Goal: Information Seeking & Learning: Learn about a topic

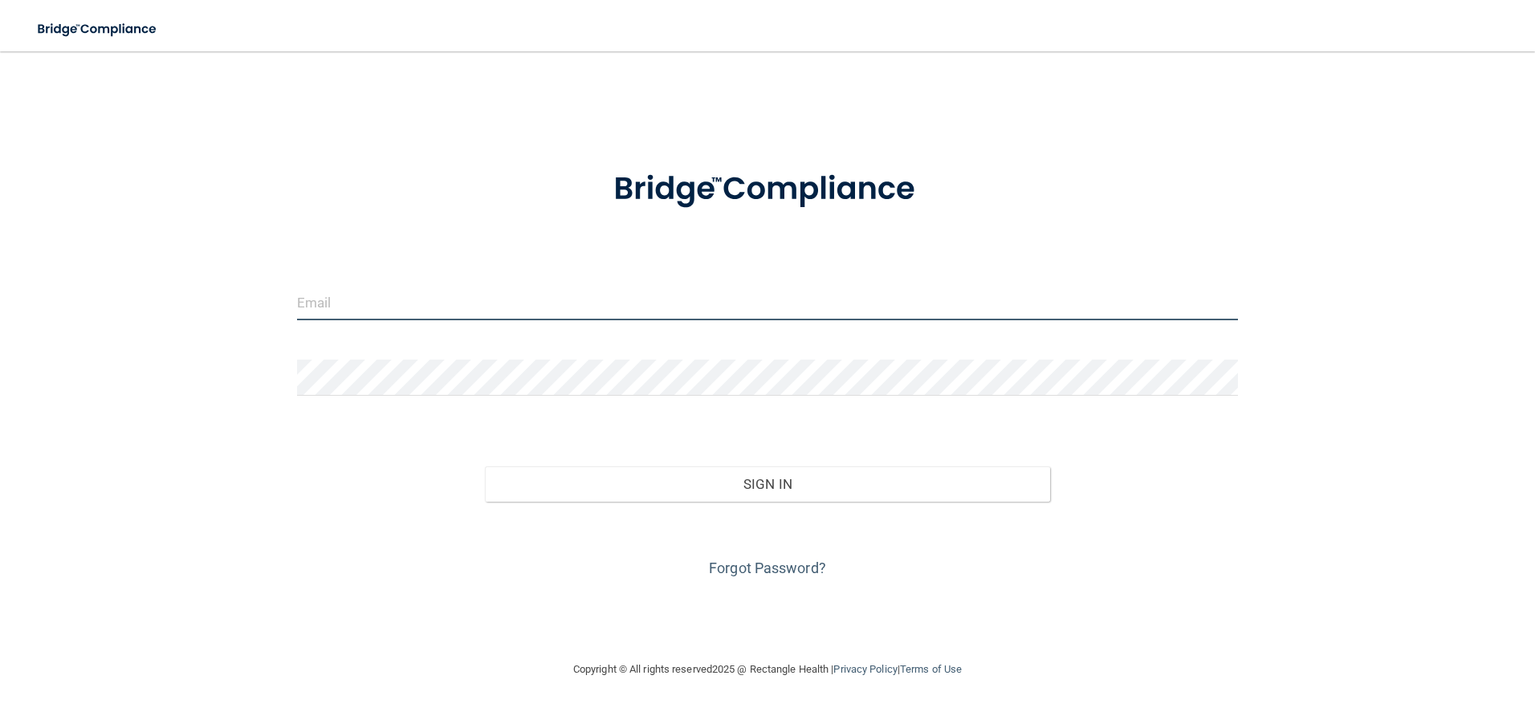
drag, startPoint x: 447, startPoint y: 304, endPoint x: 494, endPoint y: 300, distance: 46.7
click at [447, 304] on input "email" at bounding box center [767, 302] width 941 height 36
type input "[EMAIL_ADDRESS][DOMAIN_NAME]"
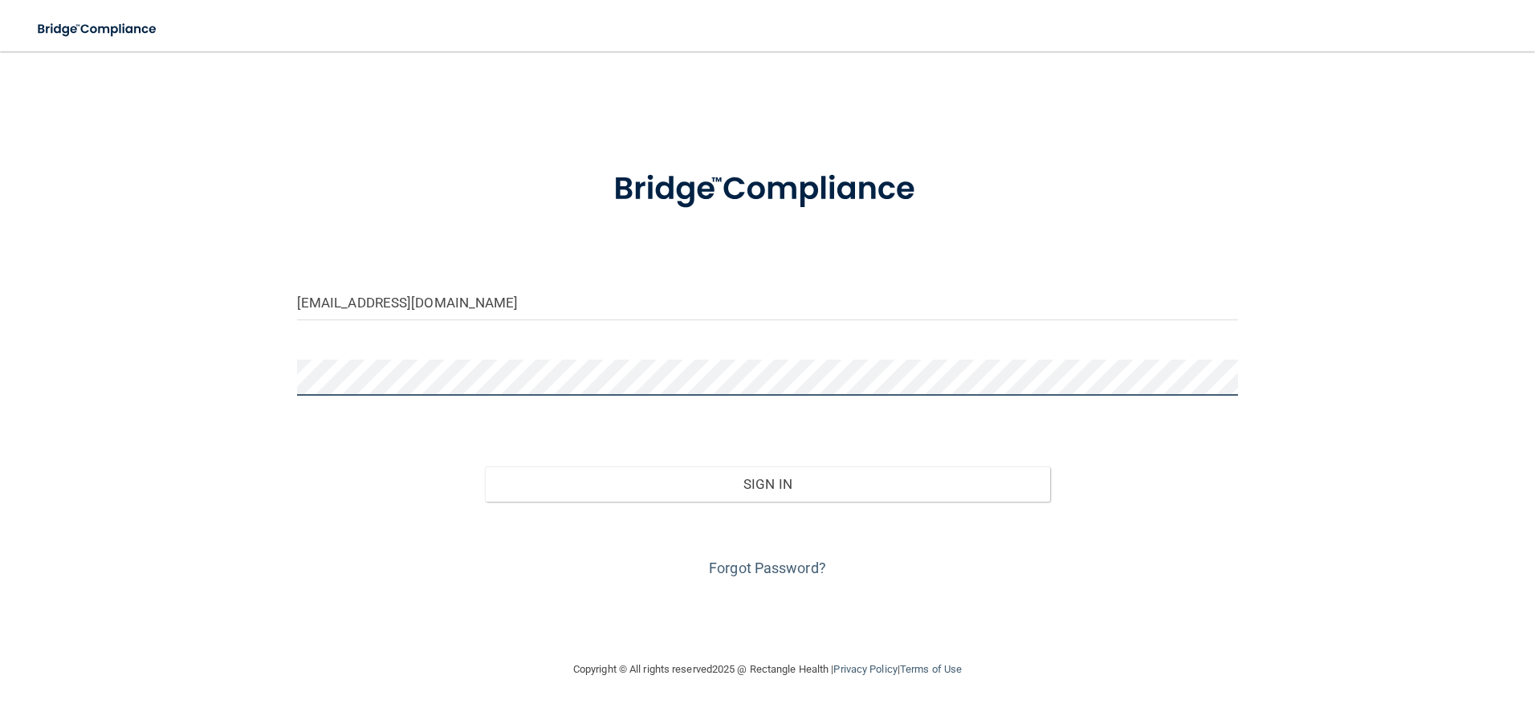
click at [485, 466] on button "Sign In" at bounding box center [767, 483] width 565 height 35
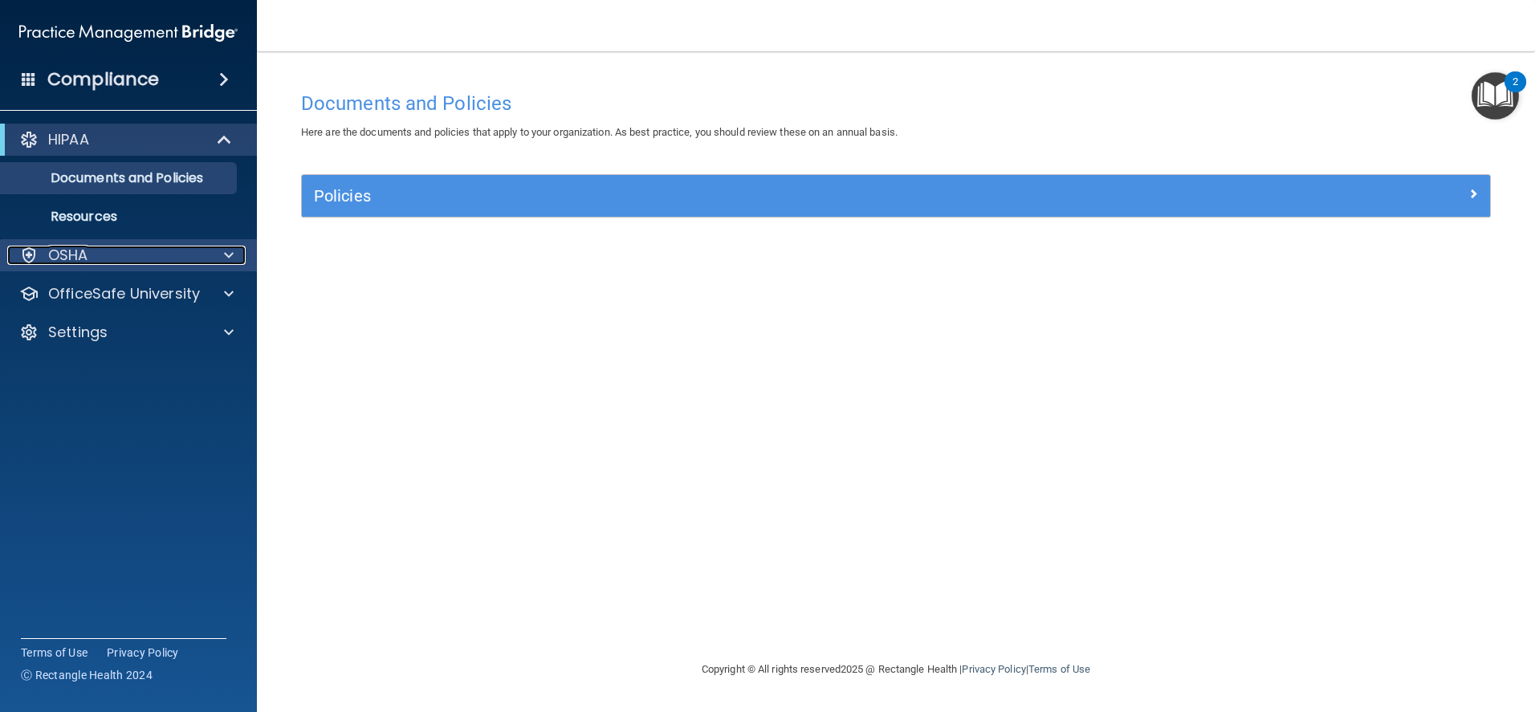
click at [193, 246] on div "OSHA" at bounding box center [106, 255] width 199 height 19
click at [189, 255] on div "OSHA" at bounding box center [106, 255] width 199 height 19
click at [173, 222] on p "Resources" at bounding box center [119, 217] width 219 height 16
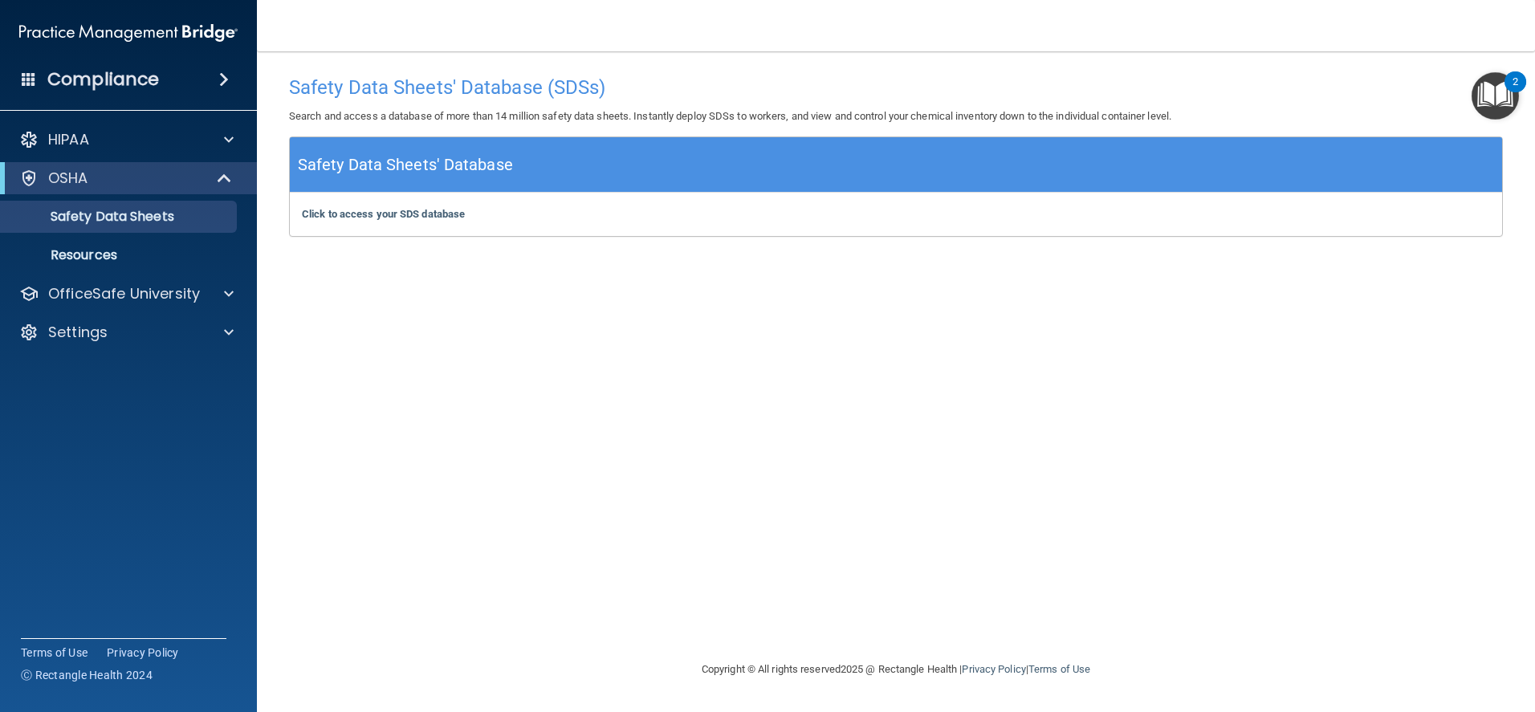
click at [201, 67] on div "Compliance" at bounding box center [128, 79] width 257 height 35
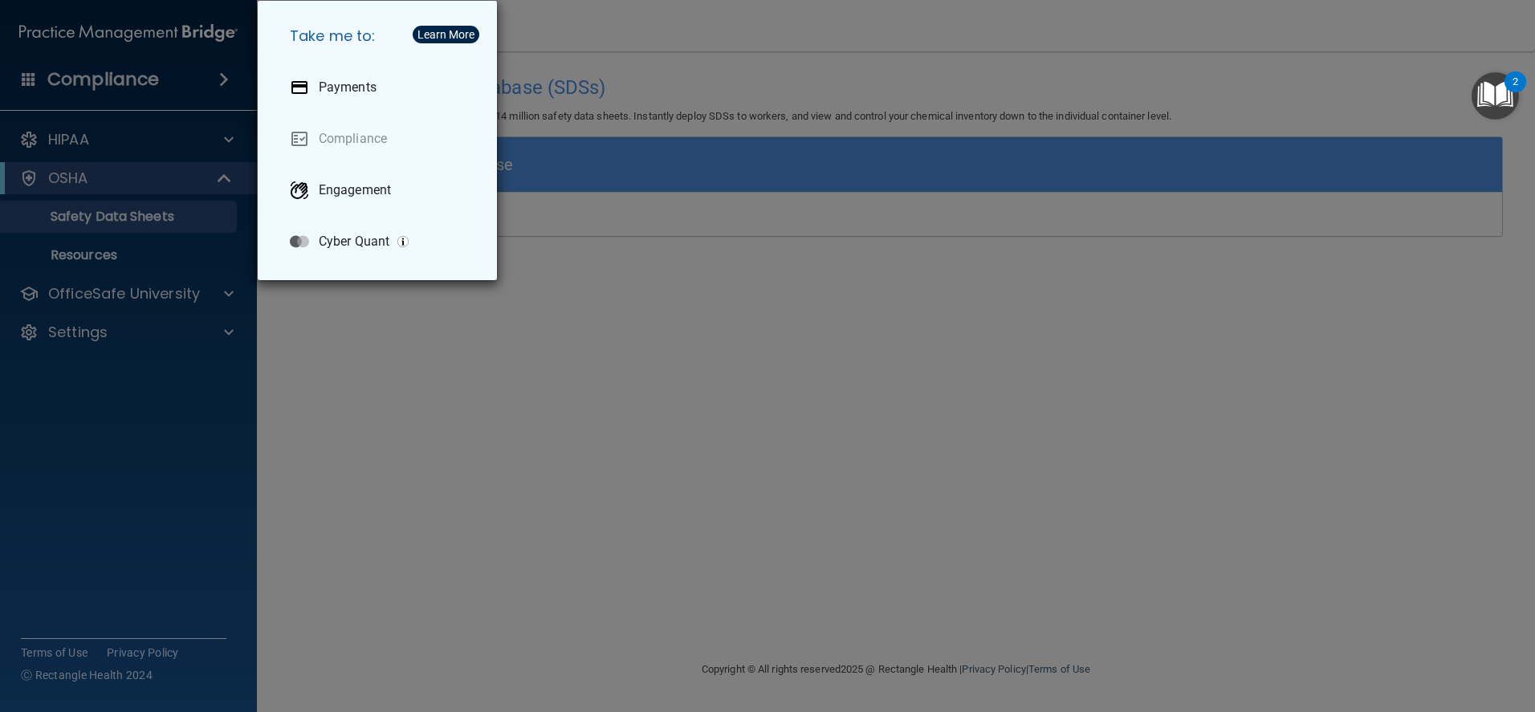
click at [220, 79] on div "Take me to: Payments Compliance Engagement Cyber Quant" at bounding box center [767, 356] width 1535 height 712
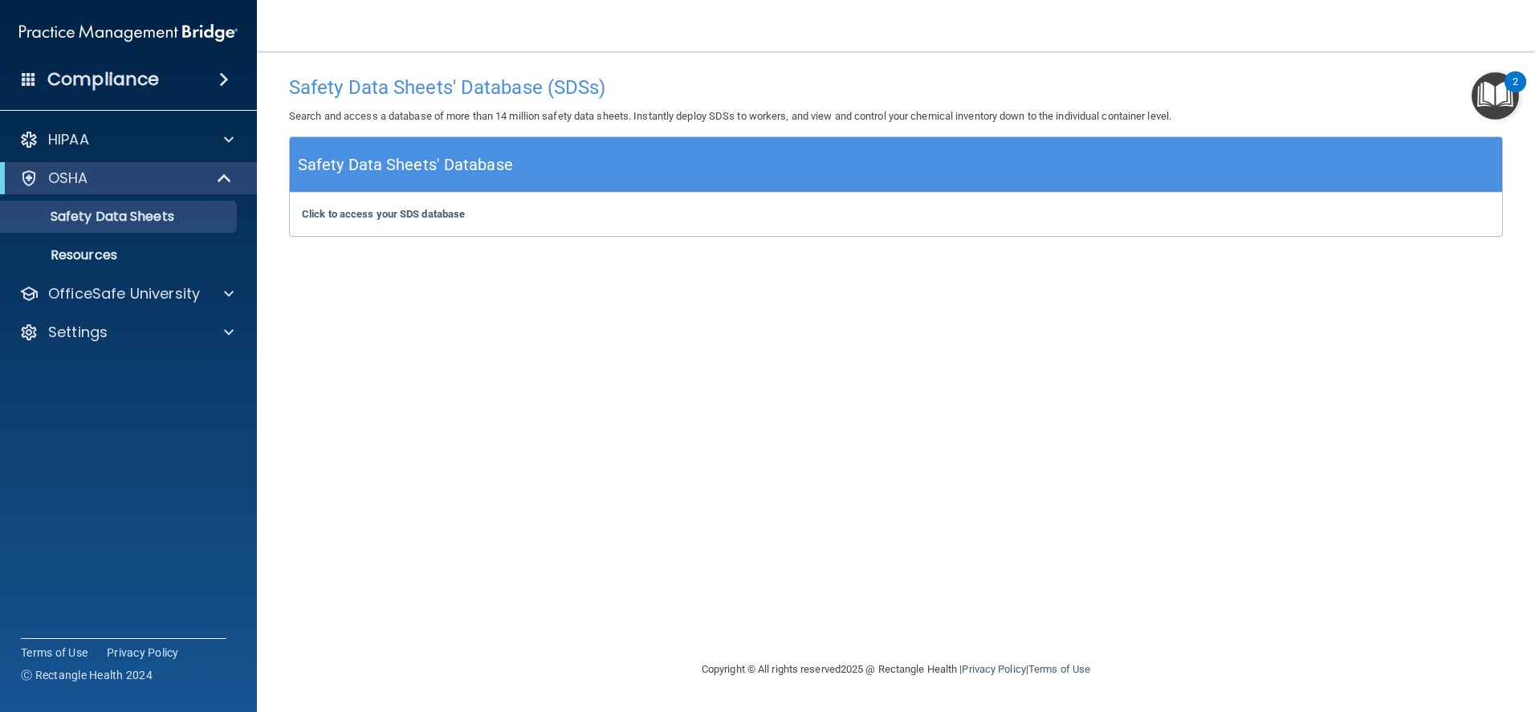
click at [414, 326] on div "Safety Data Sheets' Database (SDSs) Search and access a database of more than 1…" at bounding box center [896, 355] width 1214 height 576
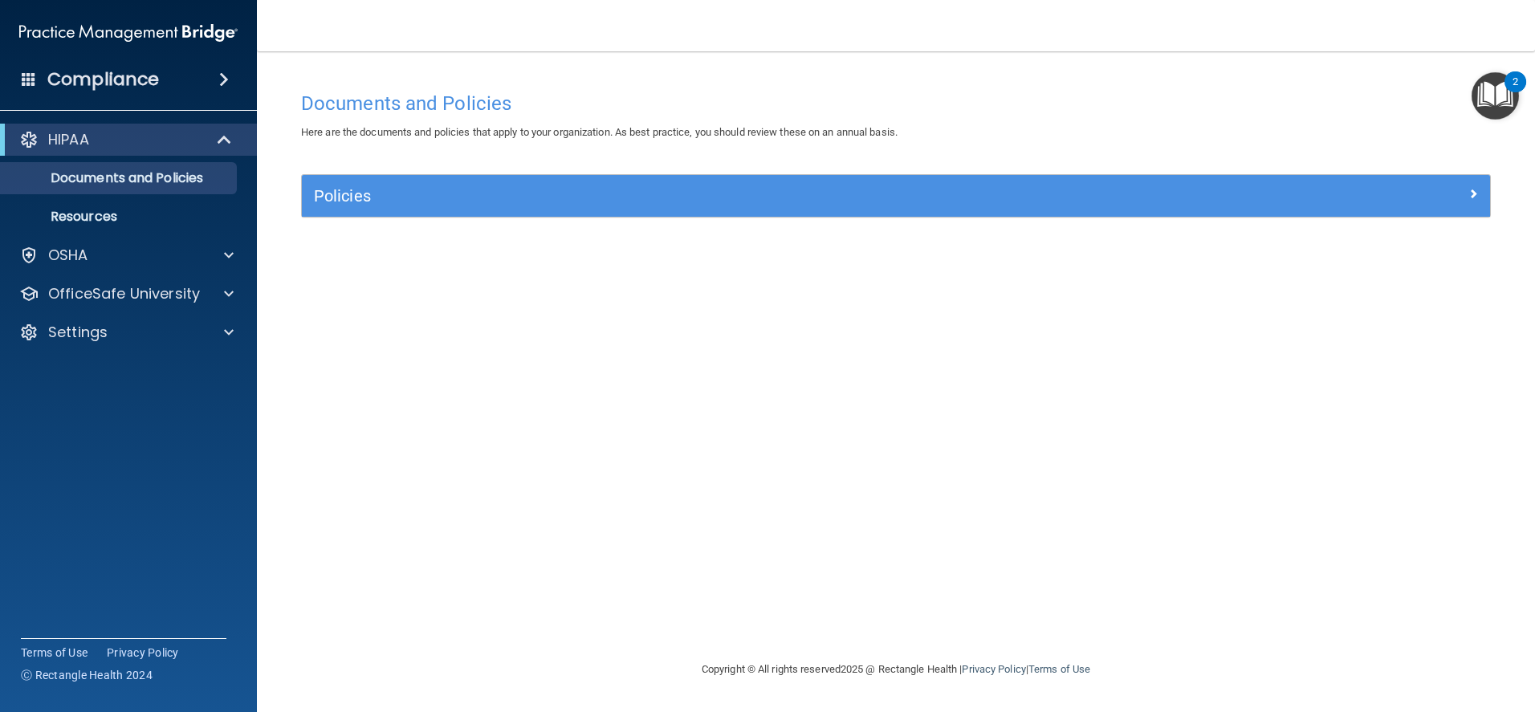
click at [224, 77] on span at bounding box center [224, 79] width 10 height 19
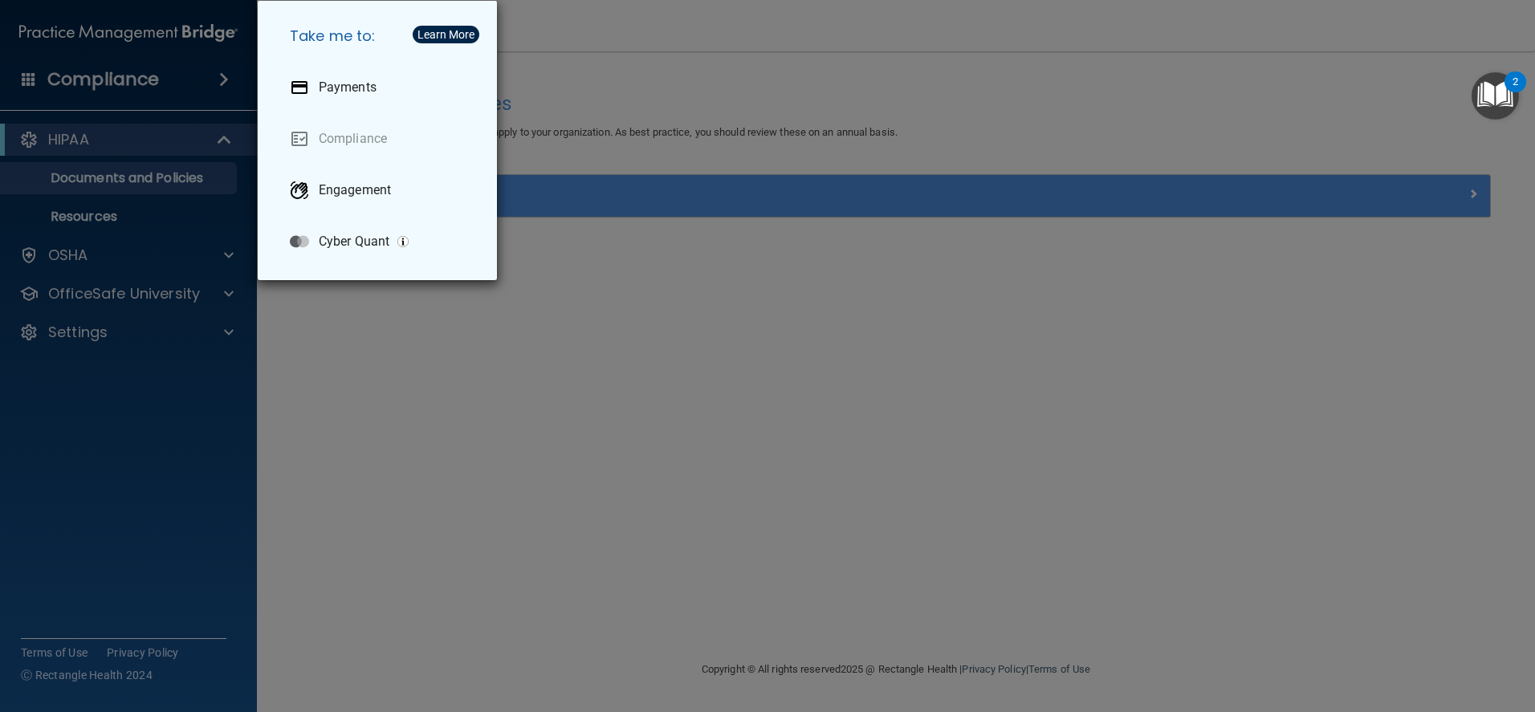
click at [224, 77] on div "Take me to: Payments Compliance Engagement Cyber Quant" at bounding box center [767, 356] width 1535 height 712
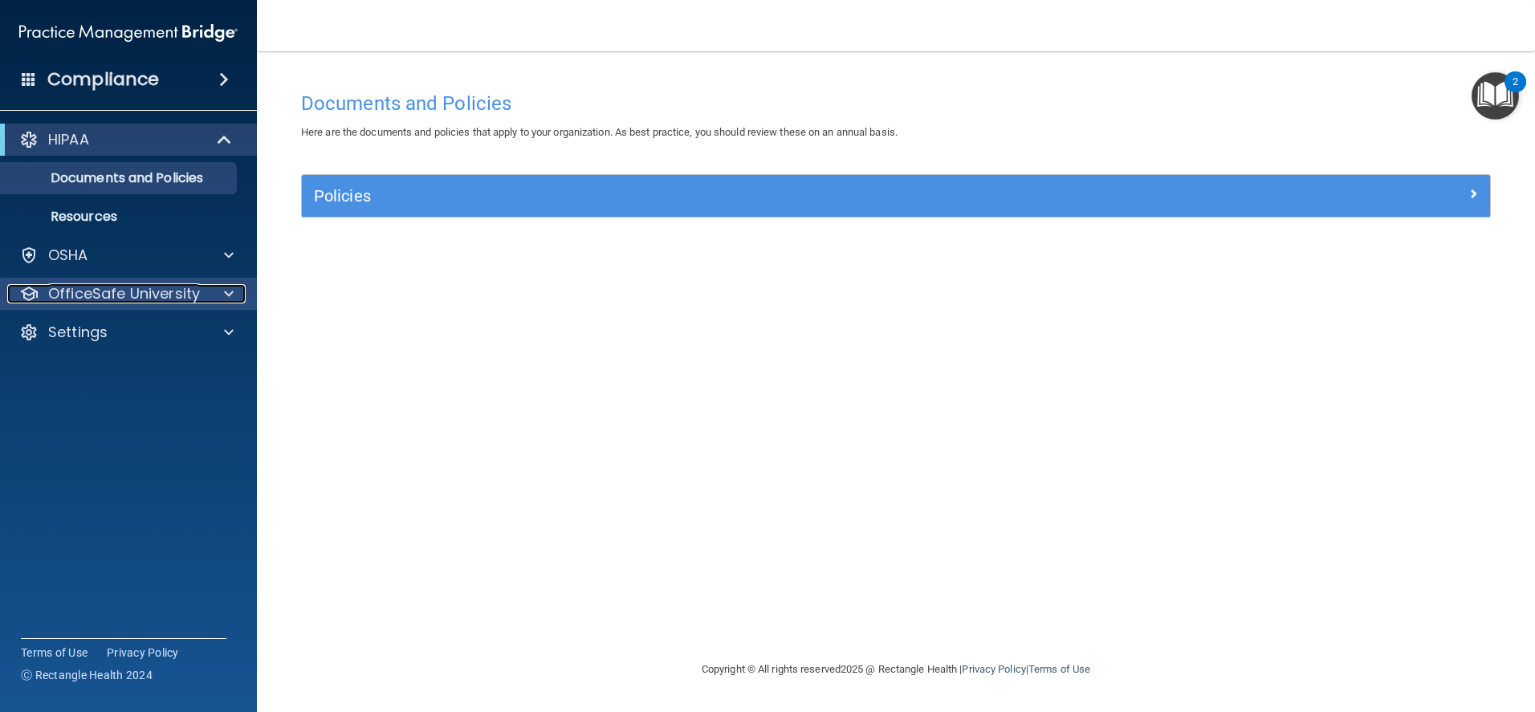
click at [225, 291] on span at bounding box center [229, 293] width 10 height 19
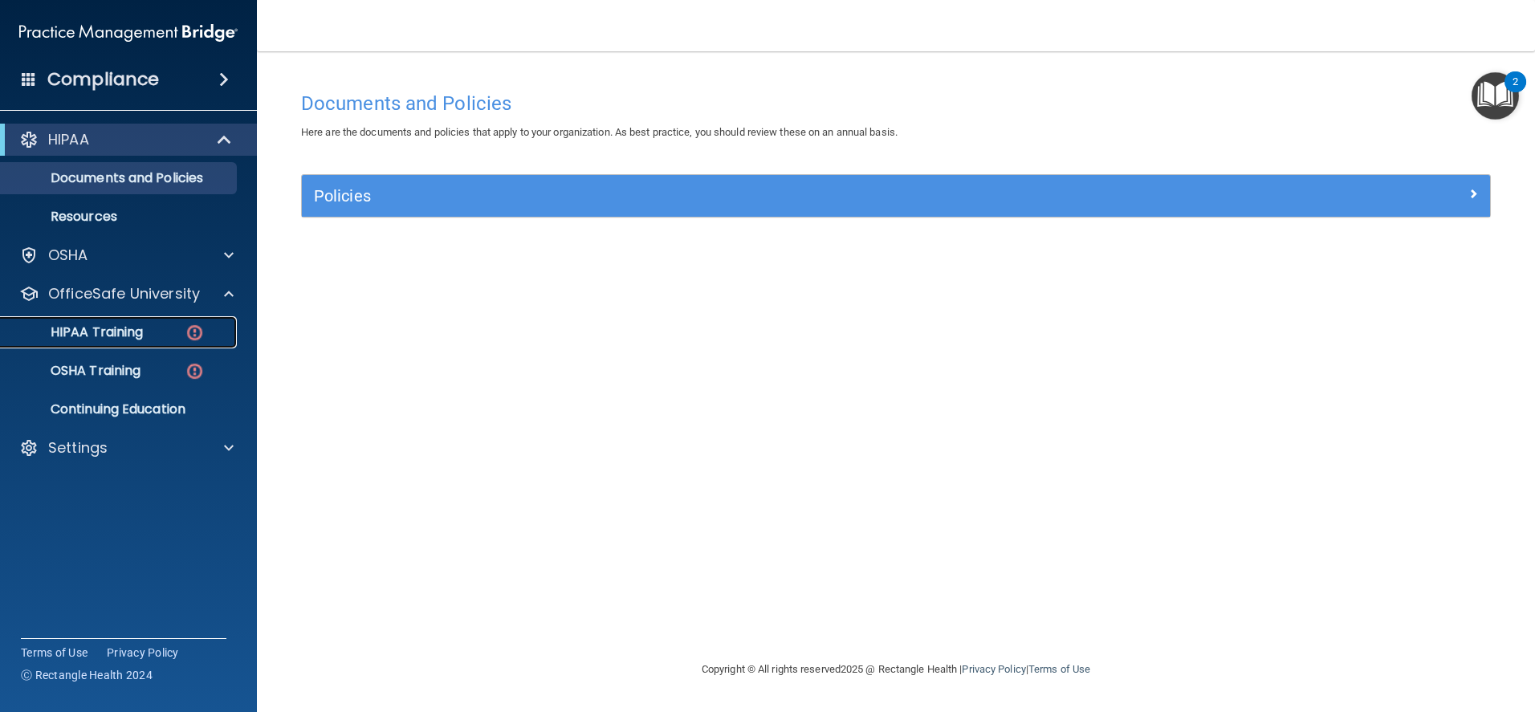
click at [136, 328] on p "HIPAA Training" at bounding box center [76, 332] width 132 height 16
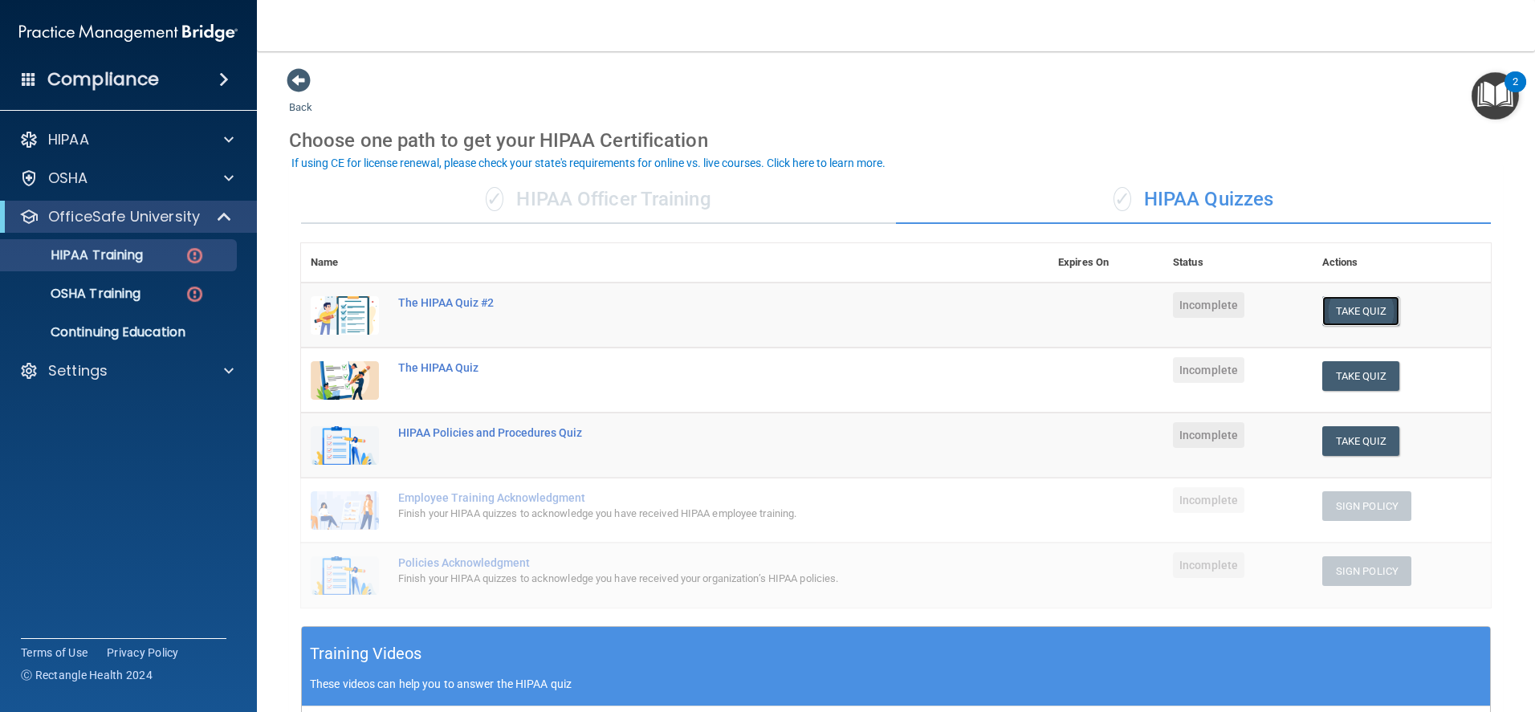
click at [1346, 311] on button "Take Quiz" at bounding box center [1360, 311] width 77 height 30
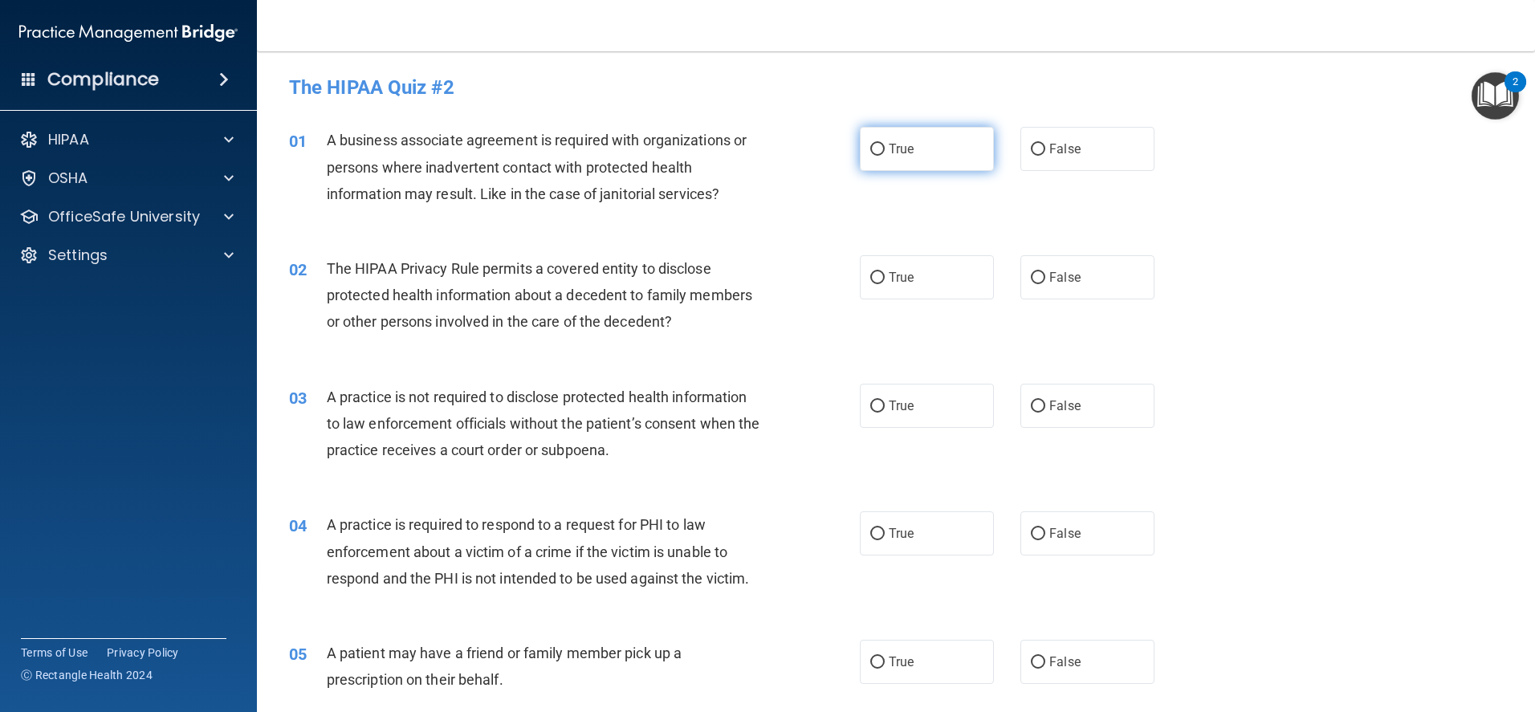
click at [873, 152] on input "True" at bounding box center [877, 150] width 14 height 12
radio input "true"
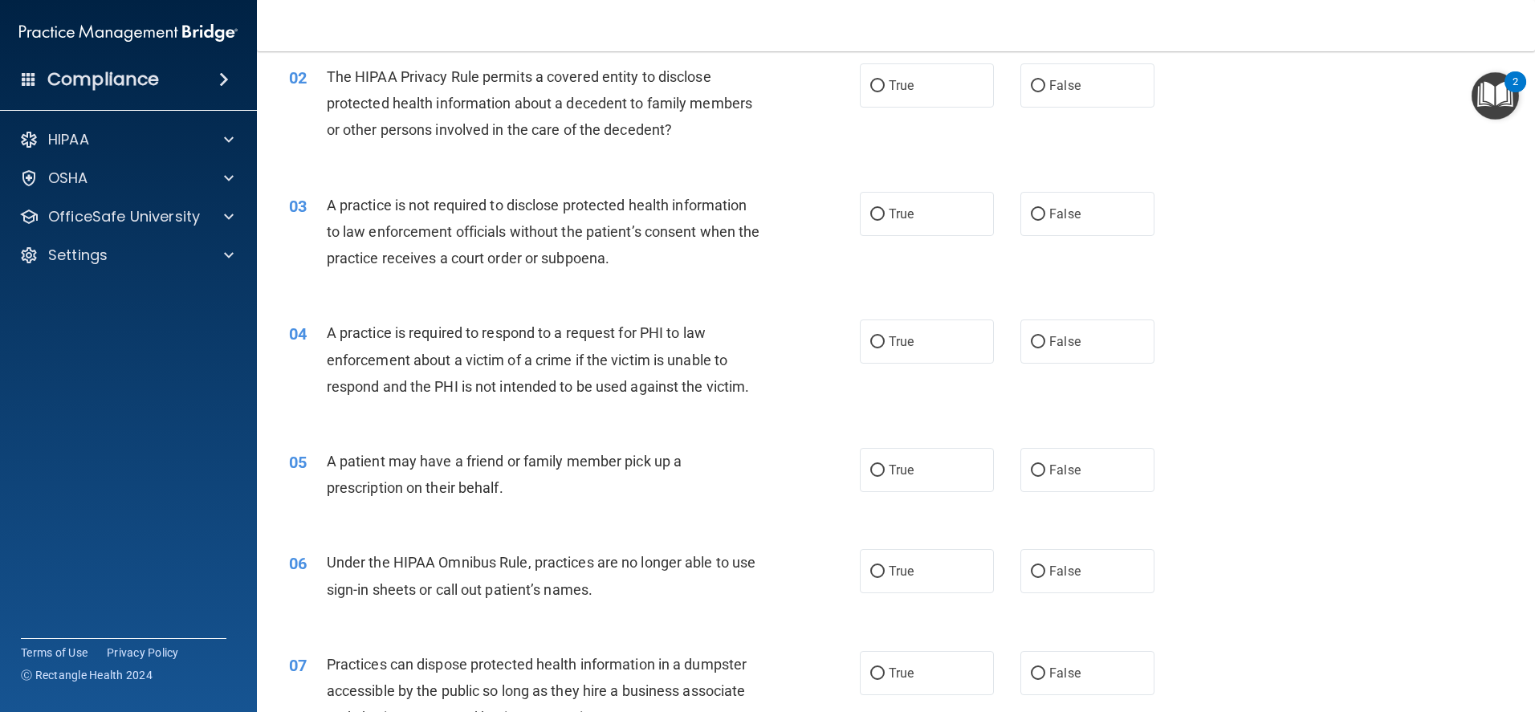
scroll to position [161, 0]
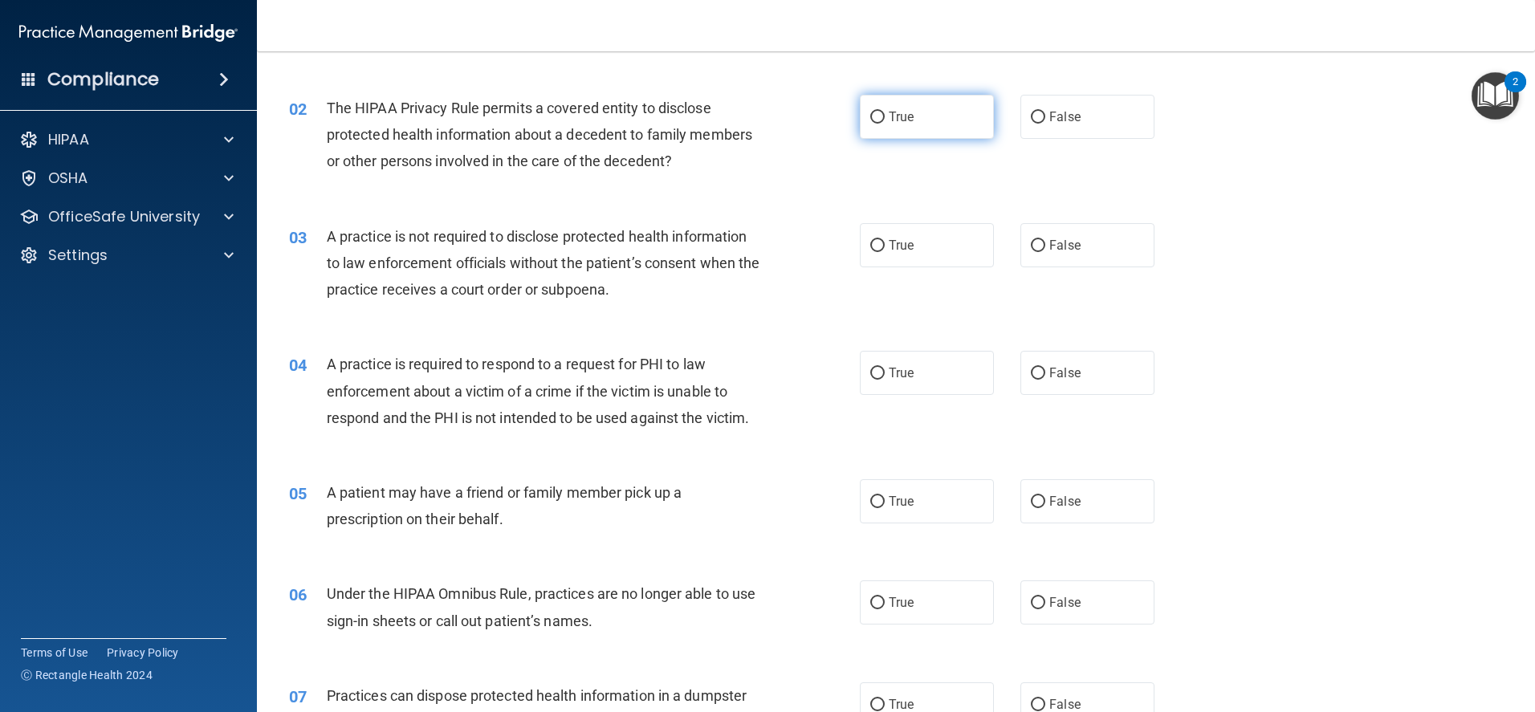
click at [873, 118] on input "True" at bounding box center [877, 118] width 14 height 12
radio input "true"
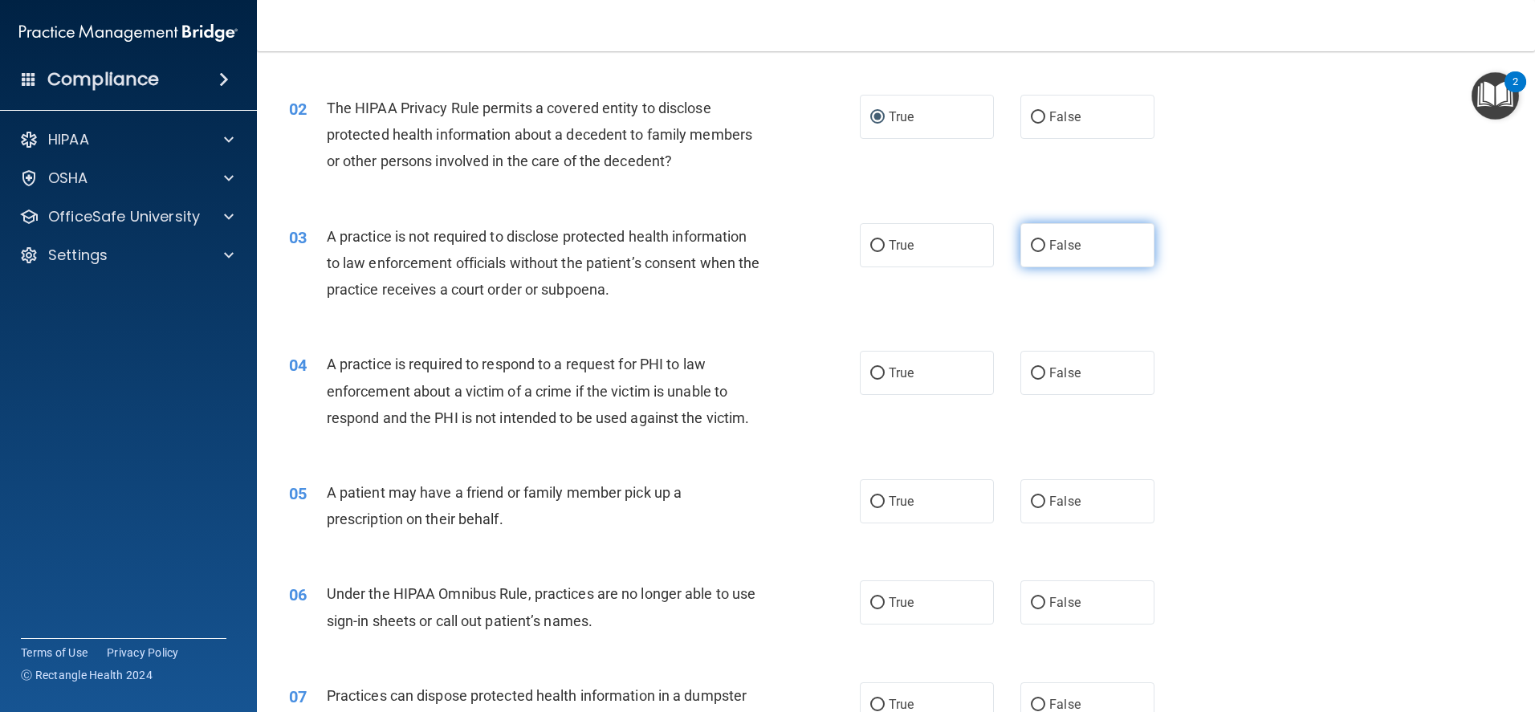
click at [1031, 243] on input "False" at bounding box center [1038, 246] width 14 height 12
radio input "true"
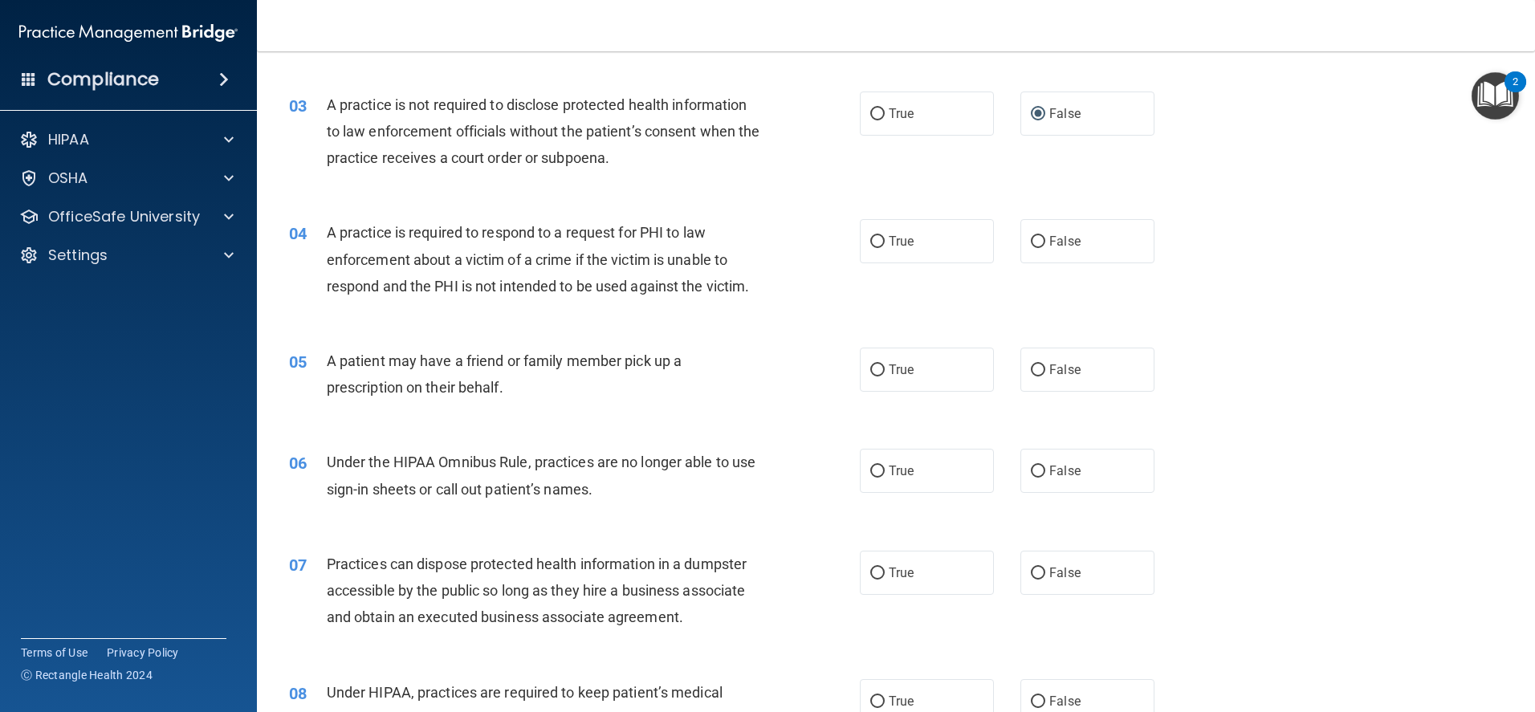
scroll to position [321, 0]
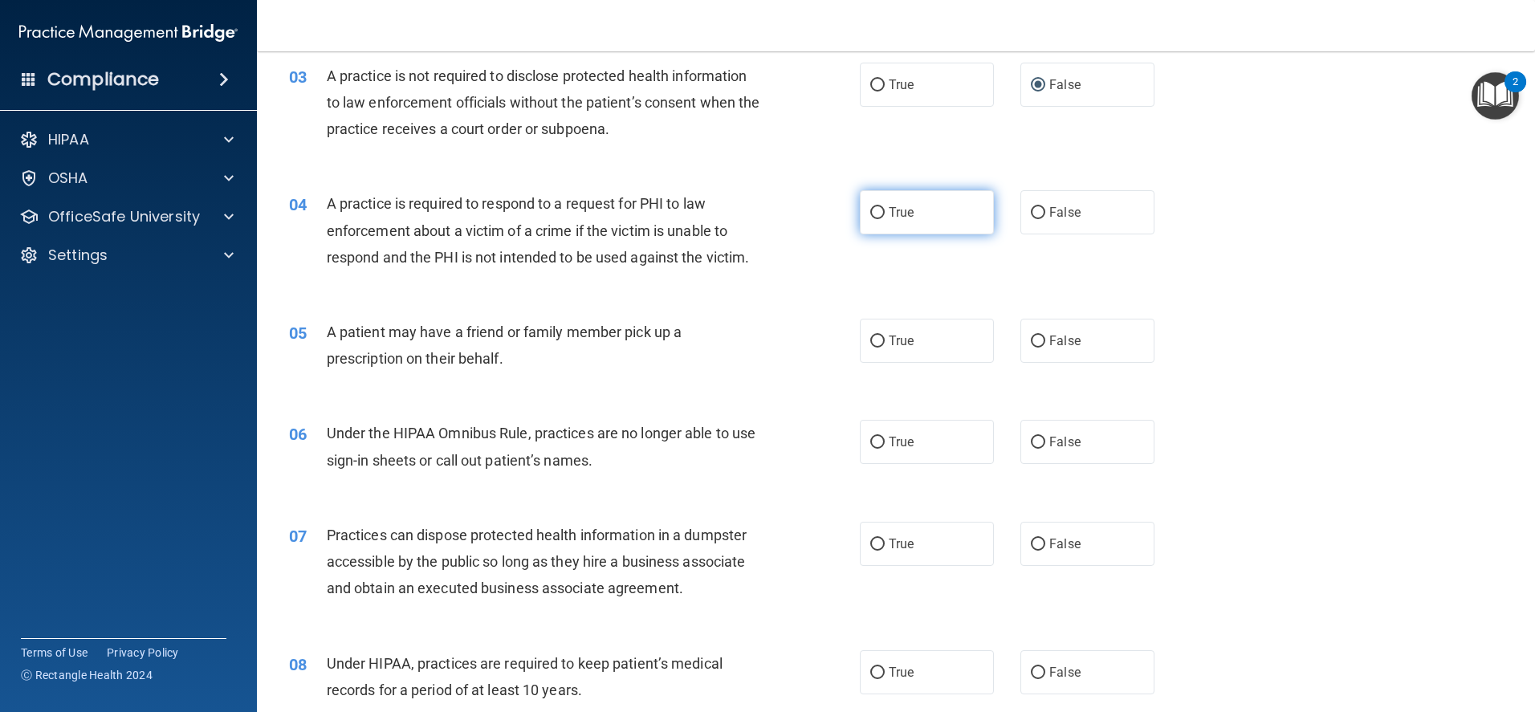
click at [870, 214] on input "True" at bounding box center [877, 213] width 14 height 12
radio input "true"
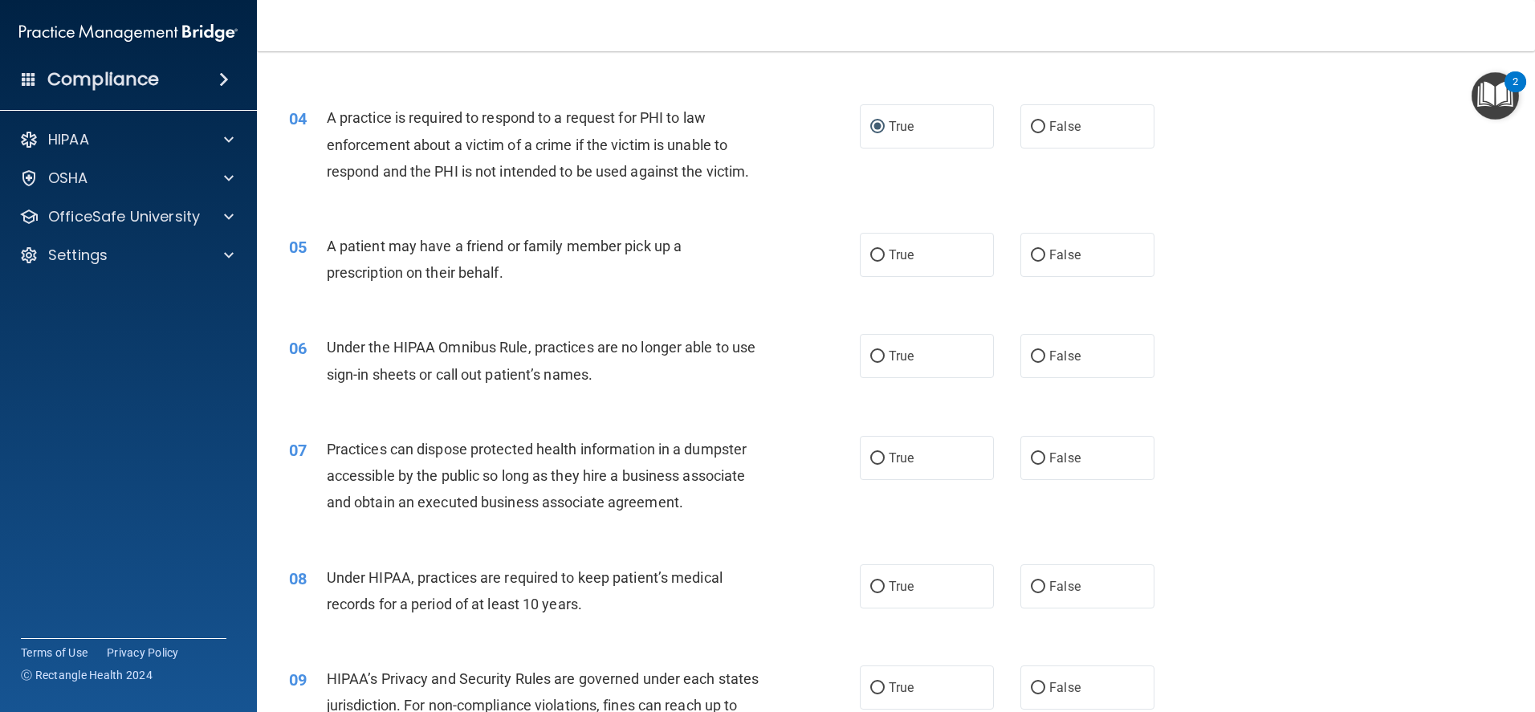
scroll to position [482, 0]
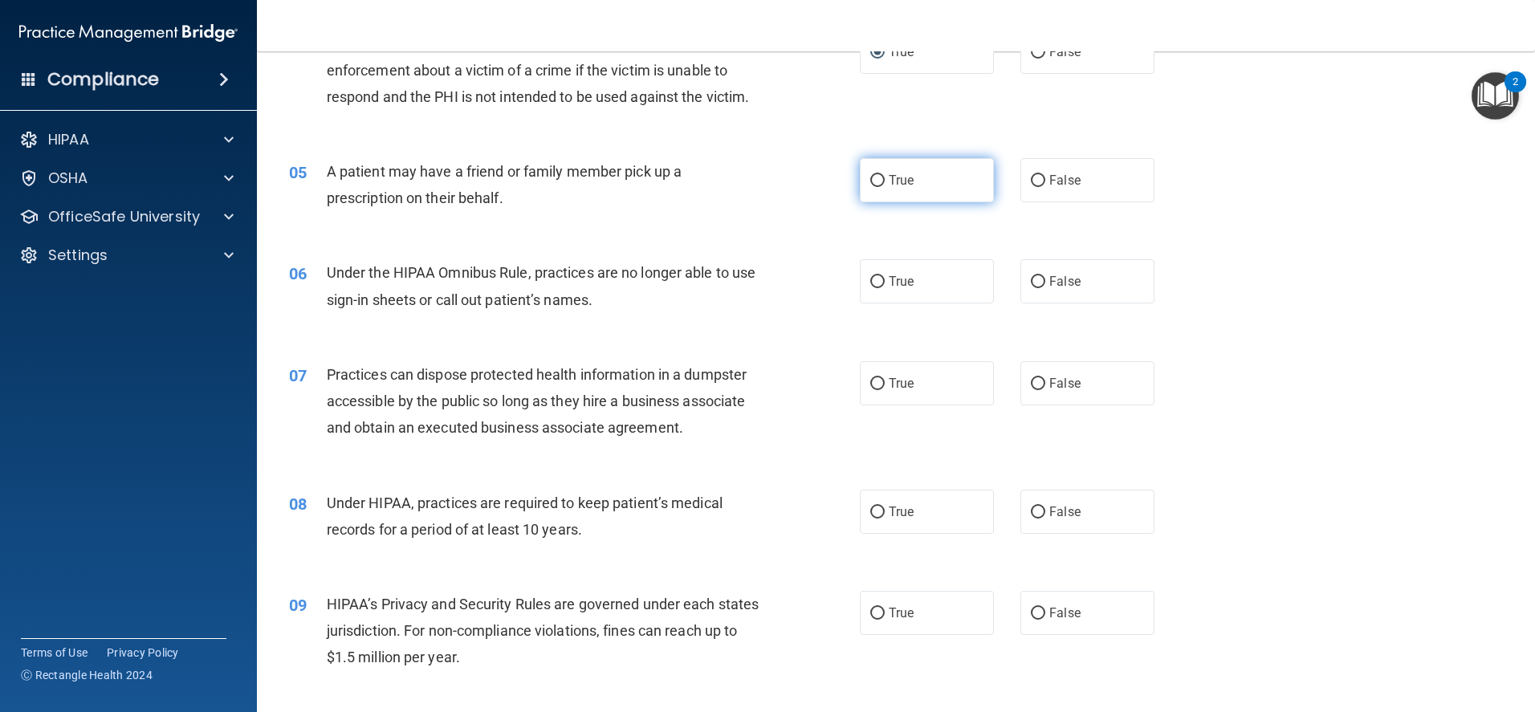
click at [864, 181] on label "True" at bounding box center [927, 180] width 134 height 44
click at [870, 181] on input "True" at bounding box center [877, 181] width 14 height 12
radio input "true"
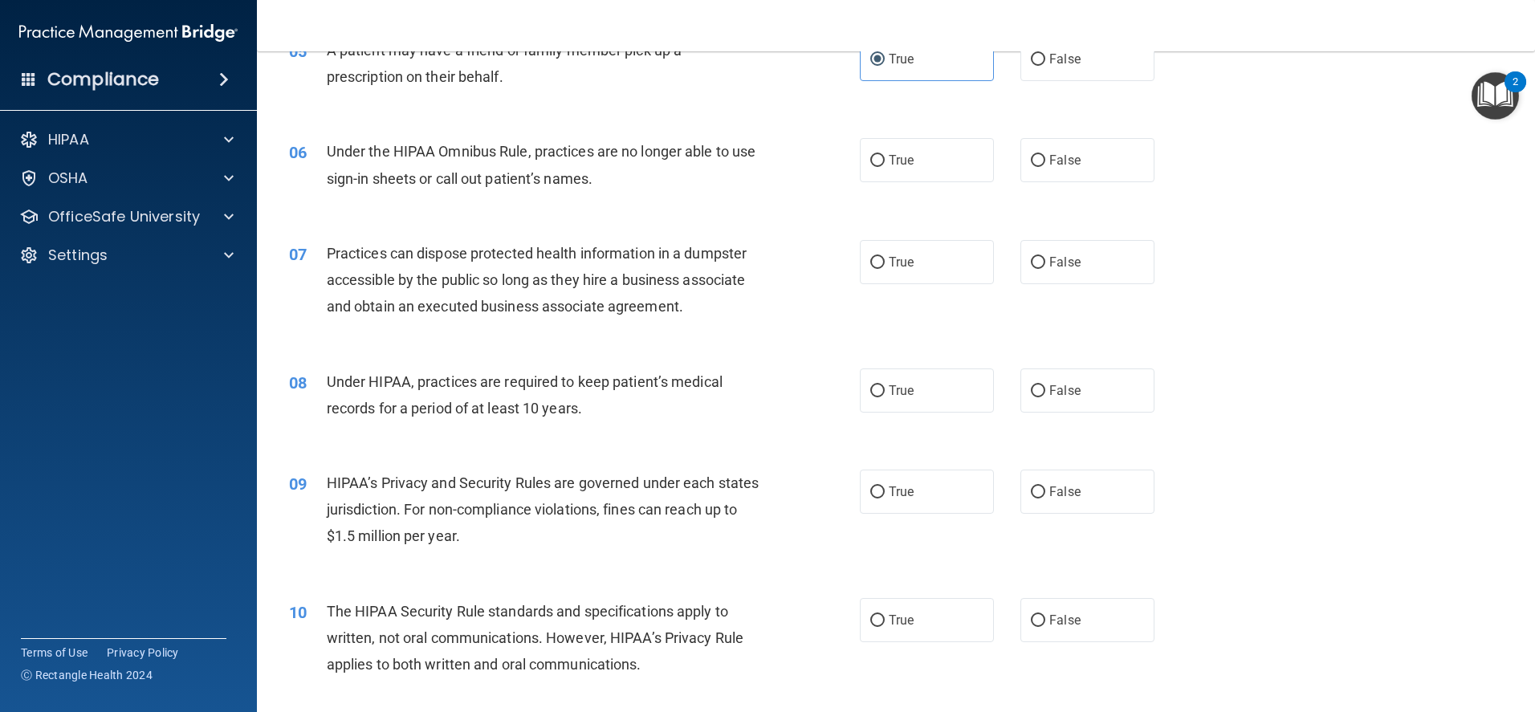
scroll to position [642, 0]
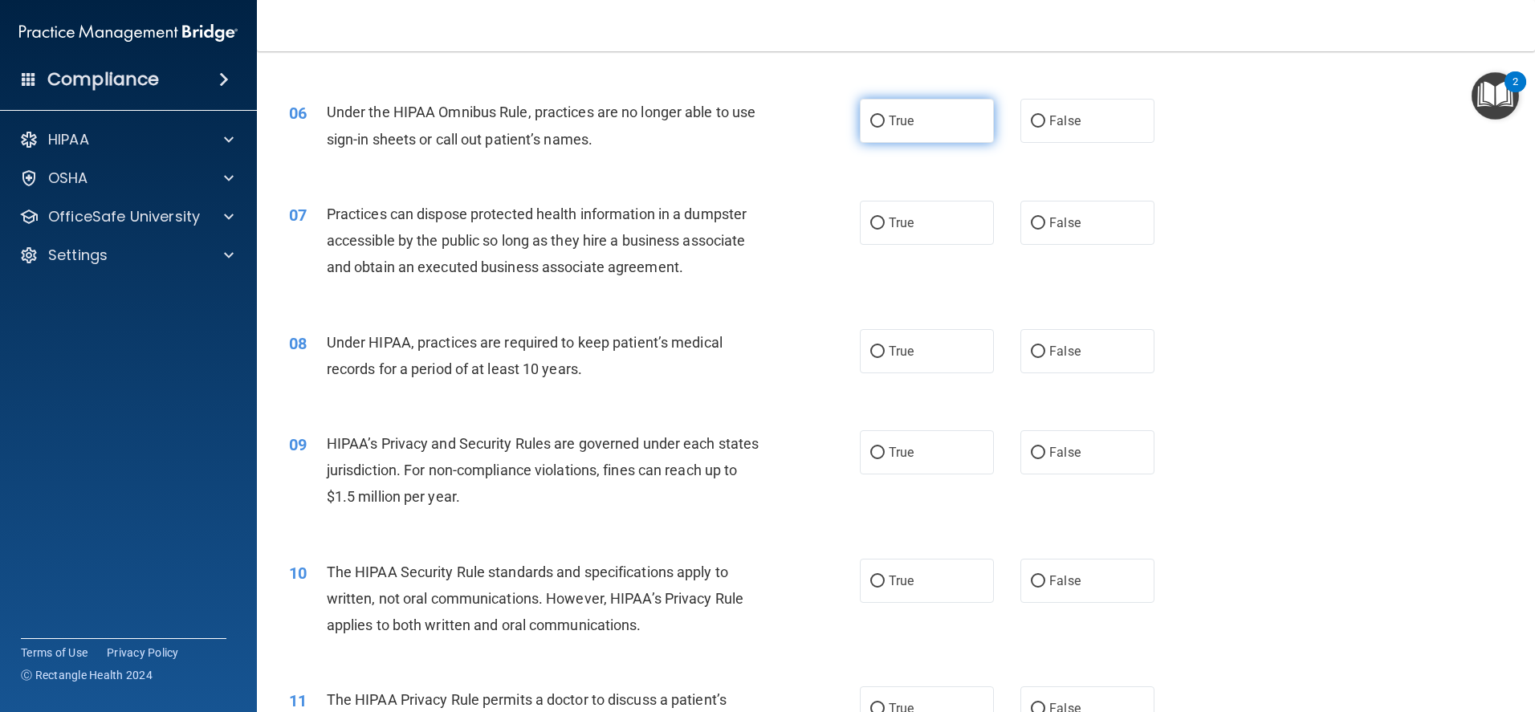
click at [870, 120] on input "True" at bounding box center [877, 122] width 14 height 12
radio input "true"
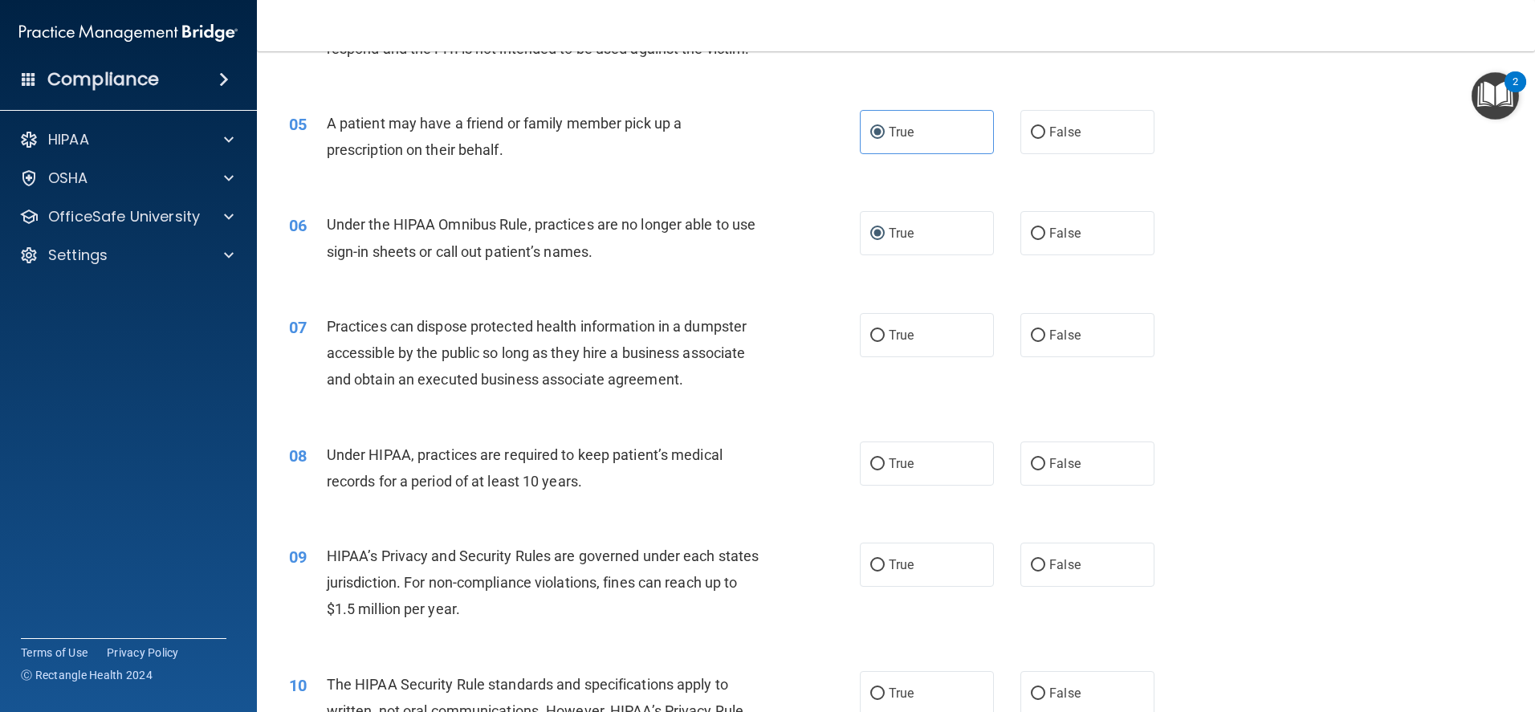
scroll to position [536, 0]
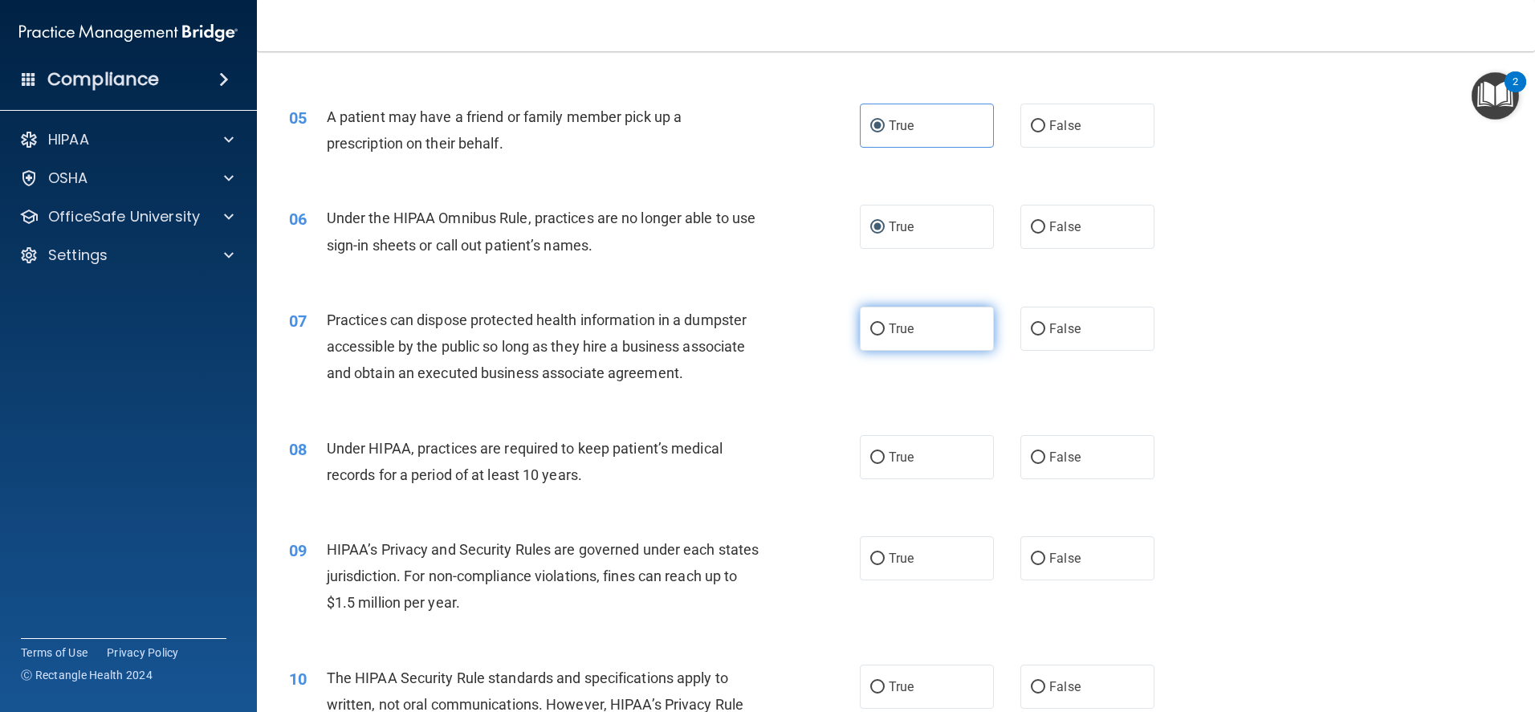
click at [870, 331] on input "True" at bounding box center [877, 329] width 14 height 12
radio input "true"
click at [874, 457] on input "True" at bounding box center [877, 458] width 14 height 12
radio input "true"
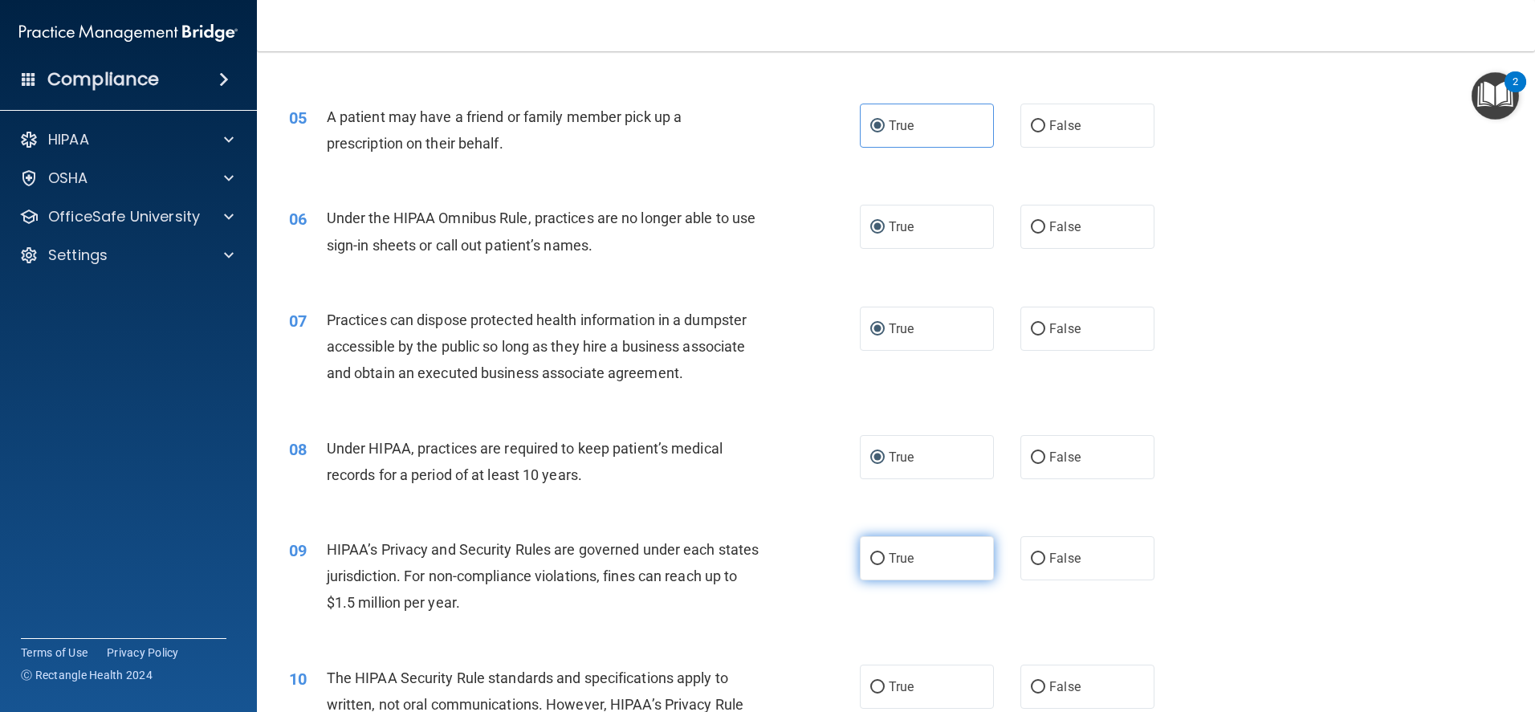
click at [870, 557] on input "True" at bounding box center [877, 559] width 14 height 12
radio input "true"
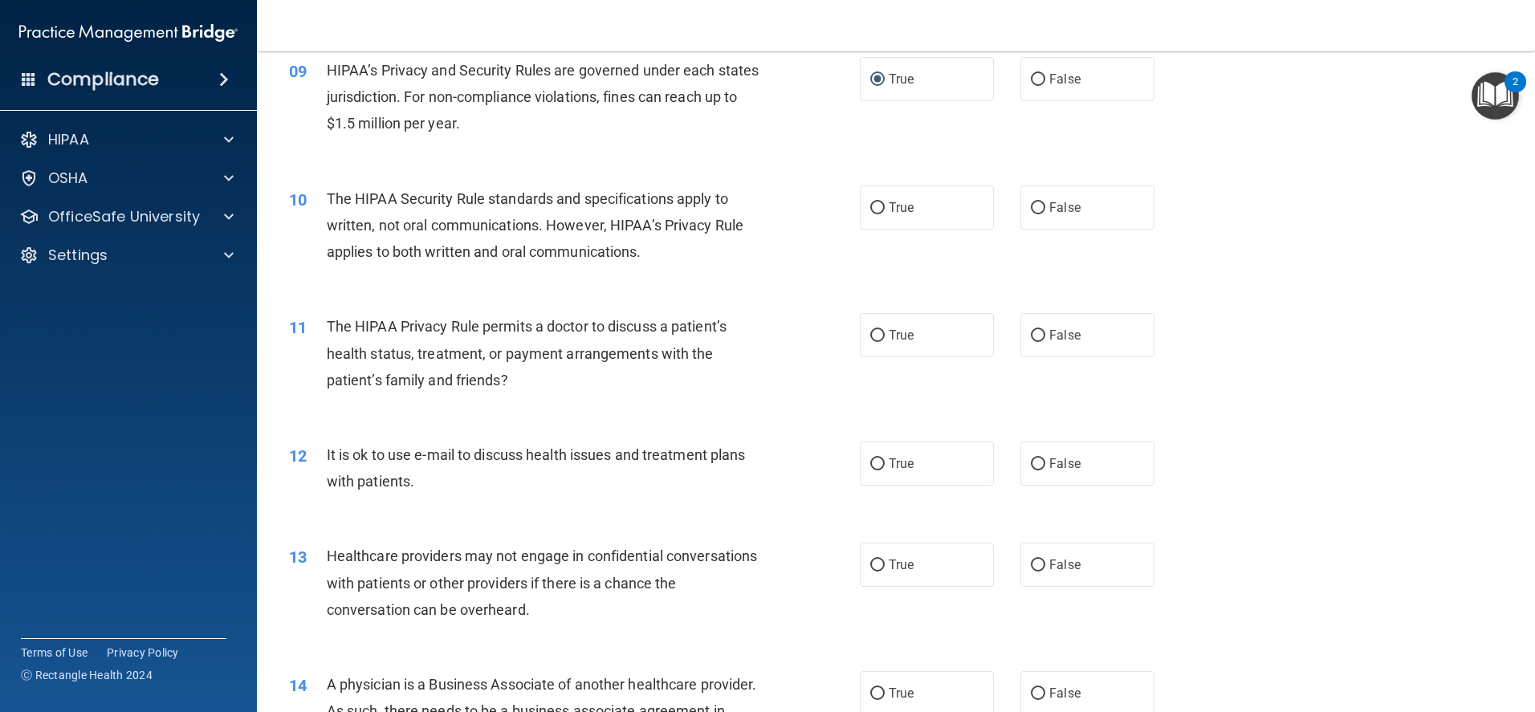
scroll to position [1018, 0]
drag, startPoint x: 873, startPoint y: 332, endPoint x: 883, endPoint y: 400, distance: 68.9
click at [873, 334] on input "True" at bounding box center [877, 333] width 14 height 12
radio input "true"
click at [870, 461] on input "True" at bounding box center [877, 462] width 14 height 12
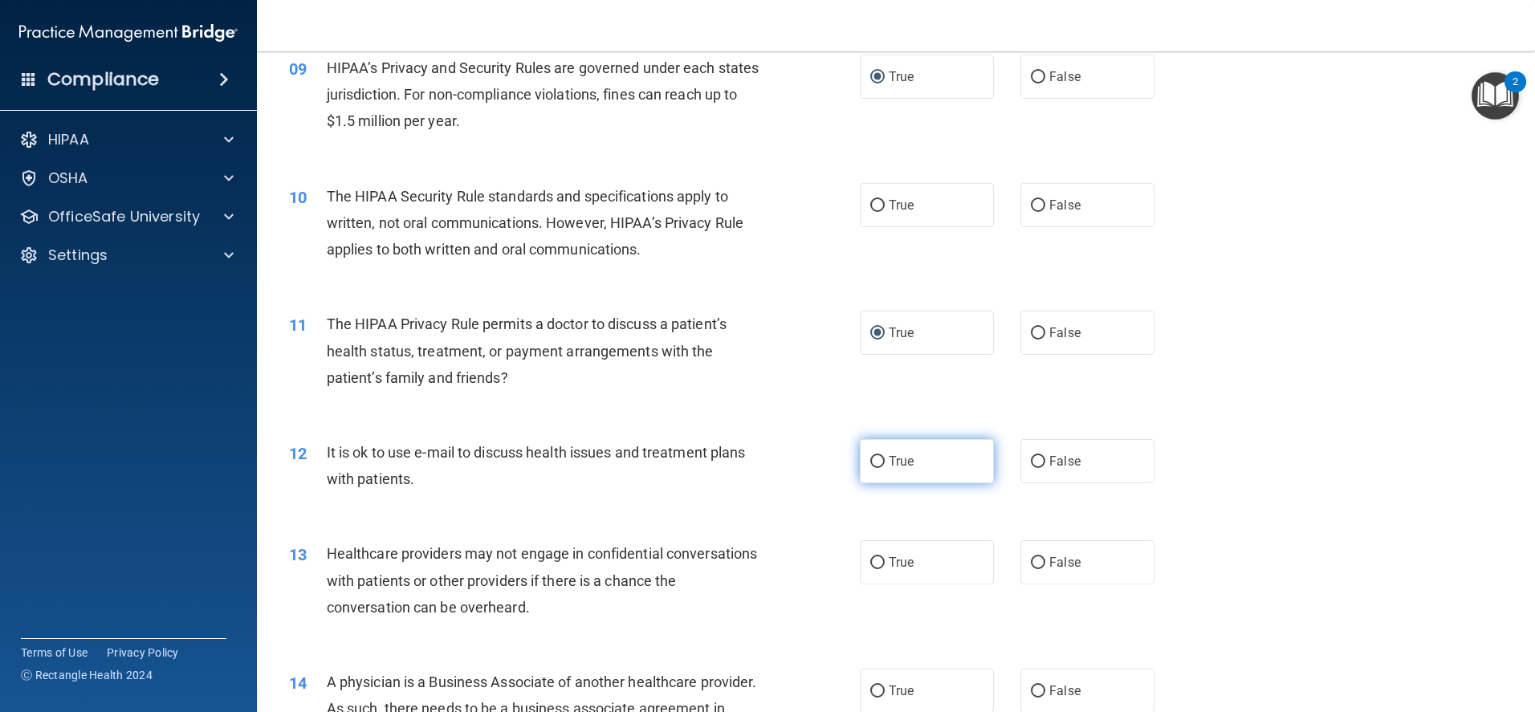
radio input "true"
click at [870, 561] on input "True" at bounding box center [877, 563] width 14 height 12
radio input "true"
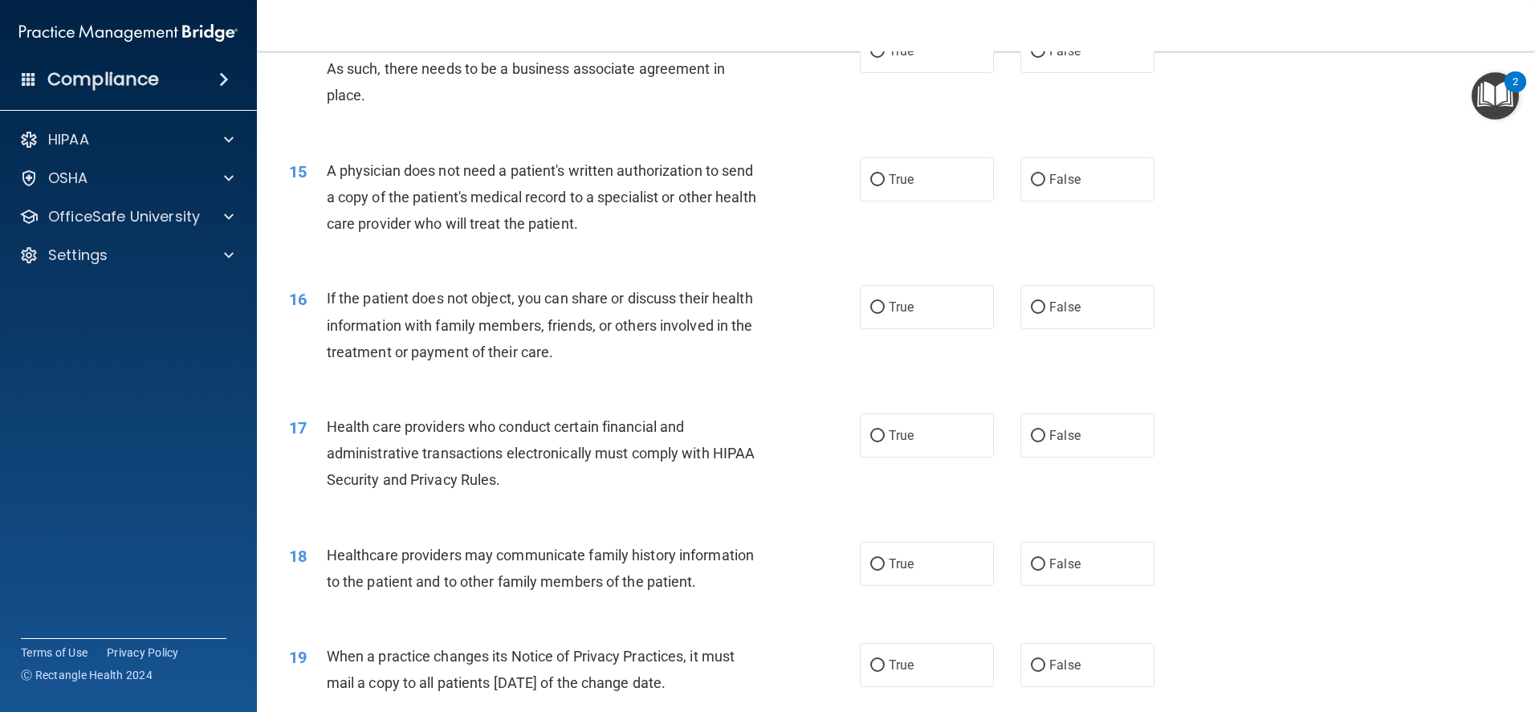
scroll to position [1660, 0]
click at [870, 177] on input "True" at bounding box center [877, 178] width 14 height 12
radio input "true"
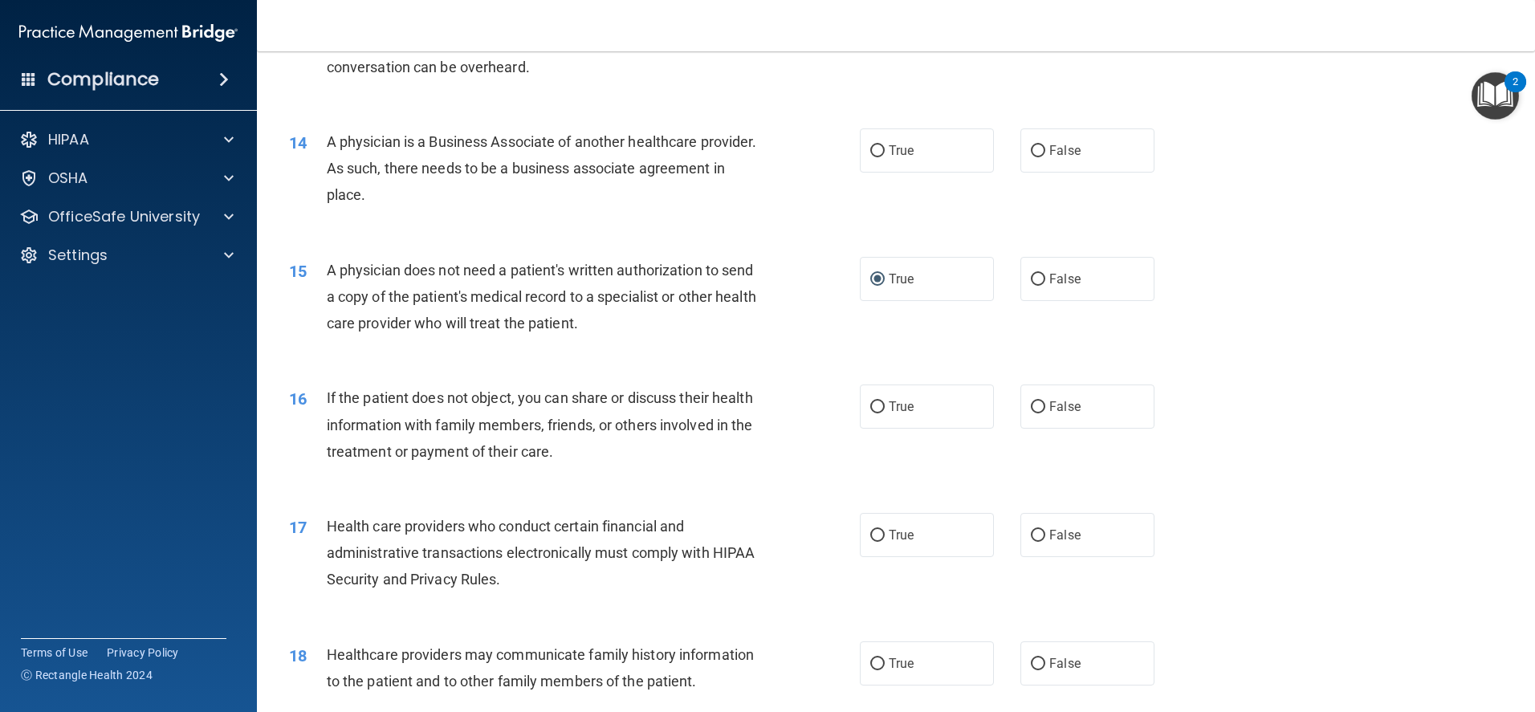
scroll to position [1499, 0]
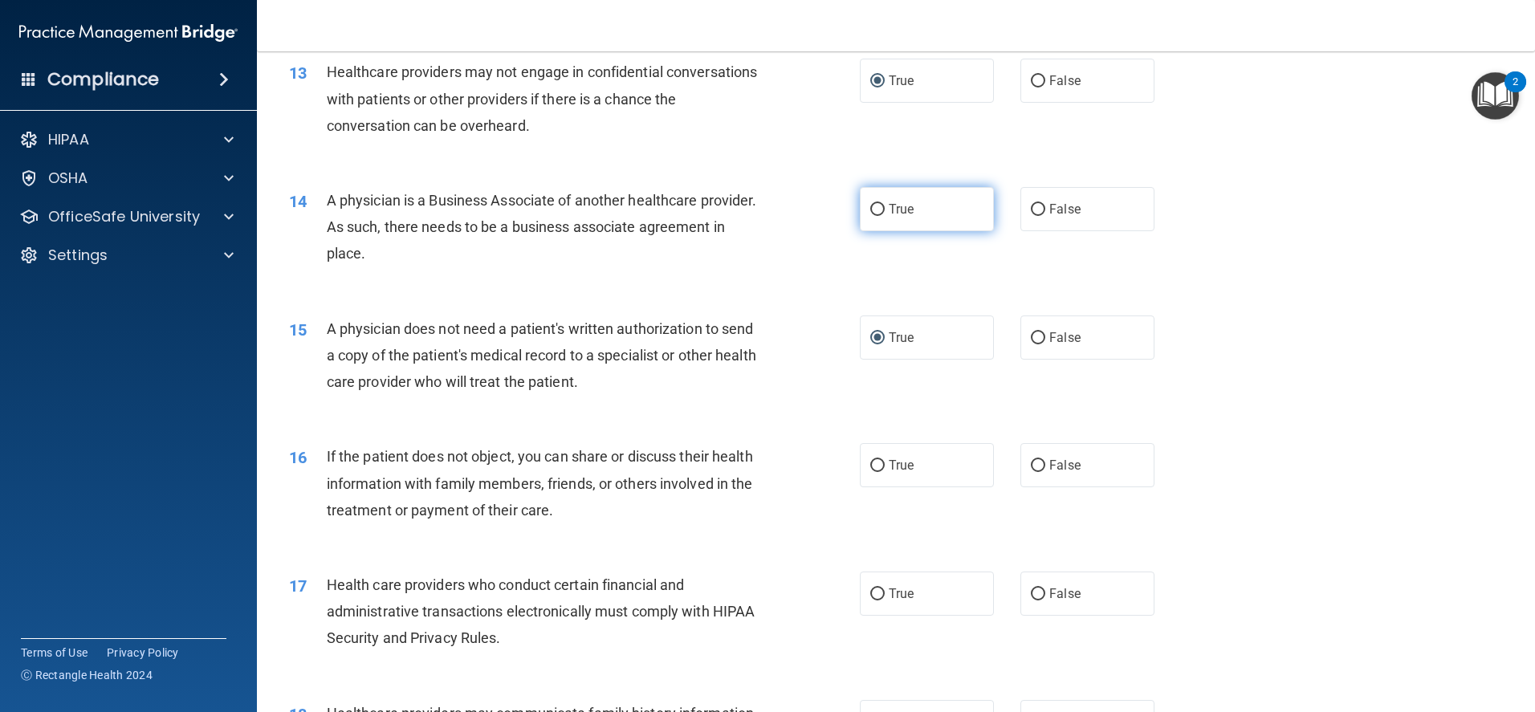
click at [870, 208] on input "True" at bounding box center [877, 210] width 14 height 12
radio input "true"
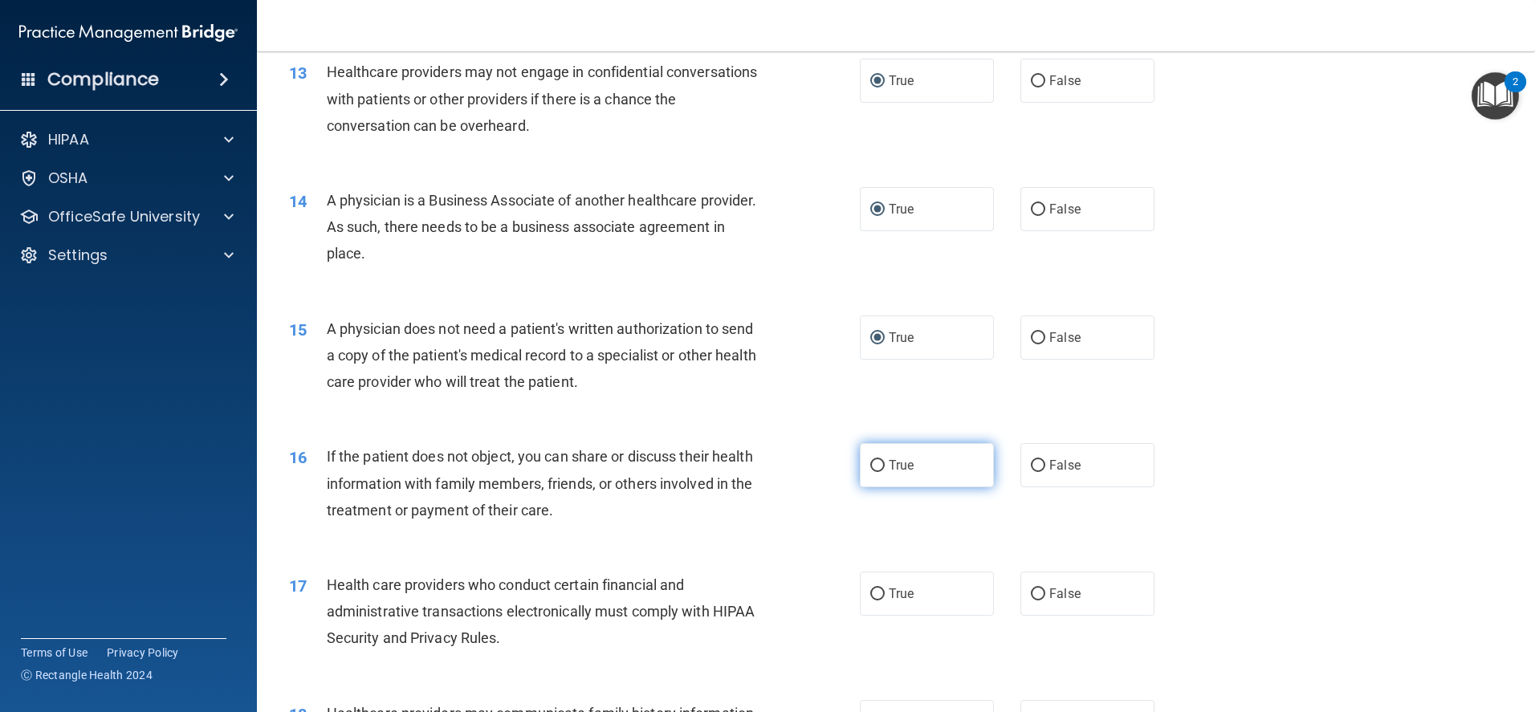
click at [863, 459] on label "True" at bounding box center [927, 465] width 134 height 44
click at [870, 460] on input "True" at bounding box center [877, 466] width 14 height 12
radio input "true"
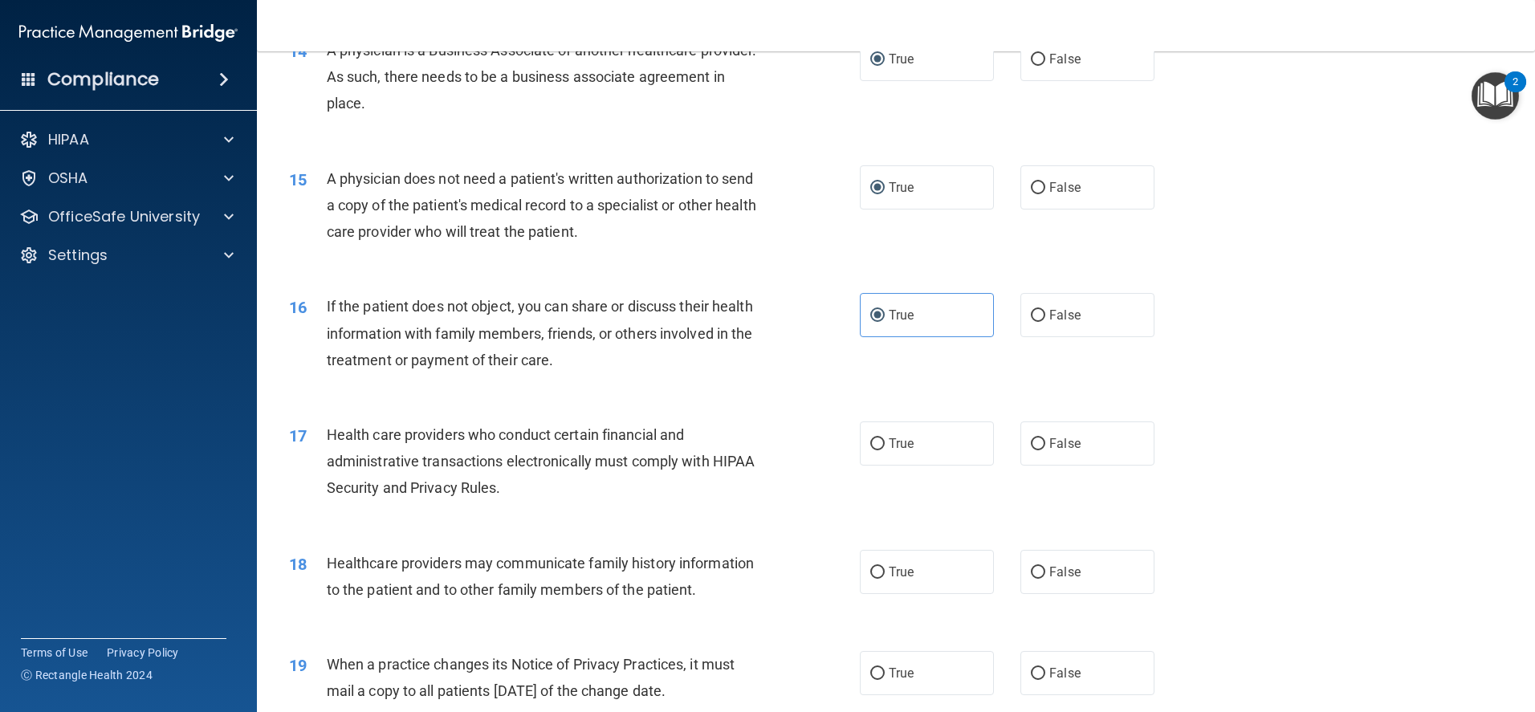
scroll to position [1740, 0]
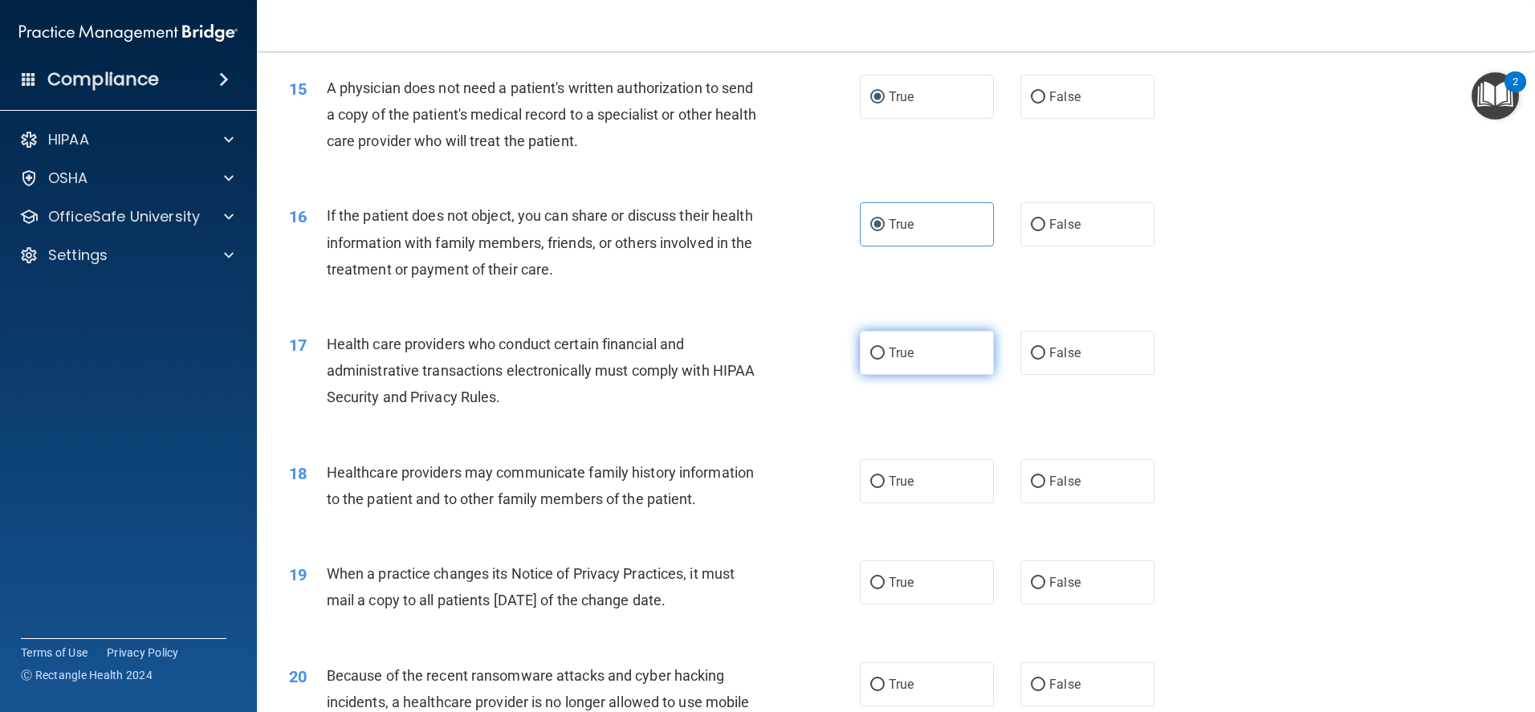
click at [872, 353] on input "True" at bounding box center [877, 354] width 14 height 12
radio input "true"
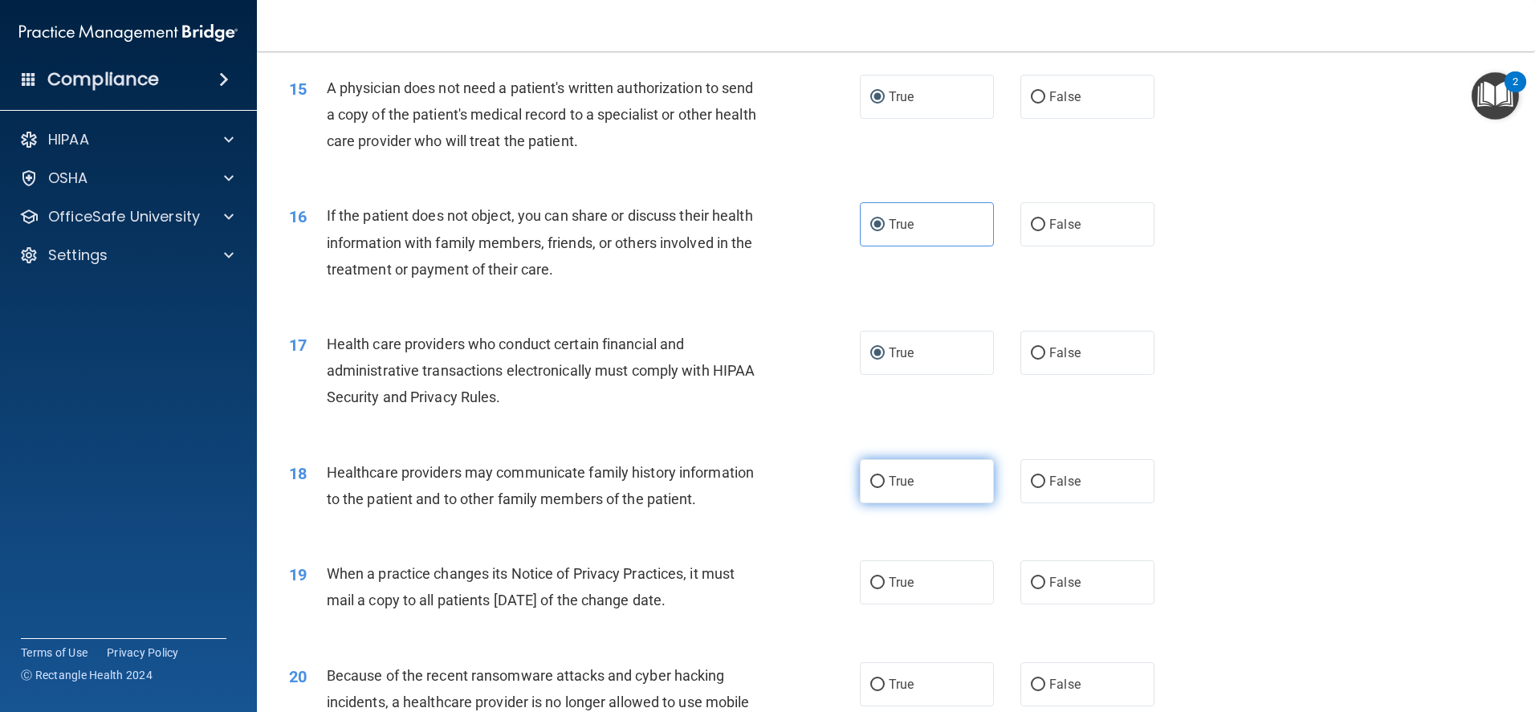
click at [873, 483] on input "True" at bounding box center [877, 482] width 14 height 12
radio input "true"
click at [873, 580] on input "True" at bounding box center [877, 583] width 14 height 12
radio input "true"
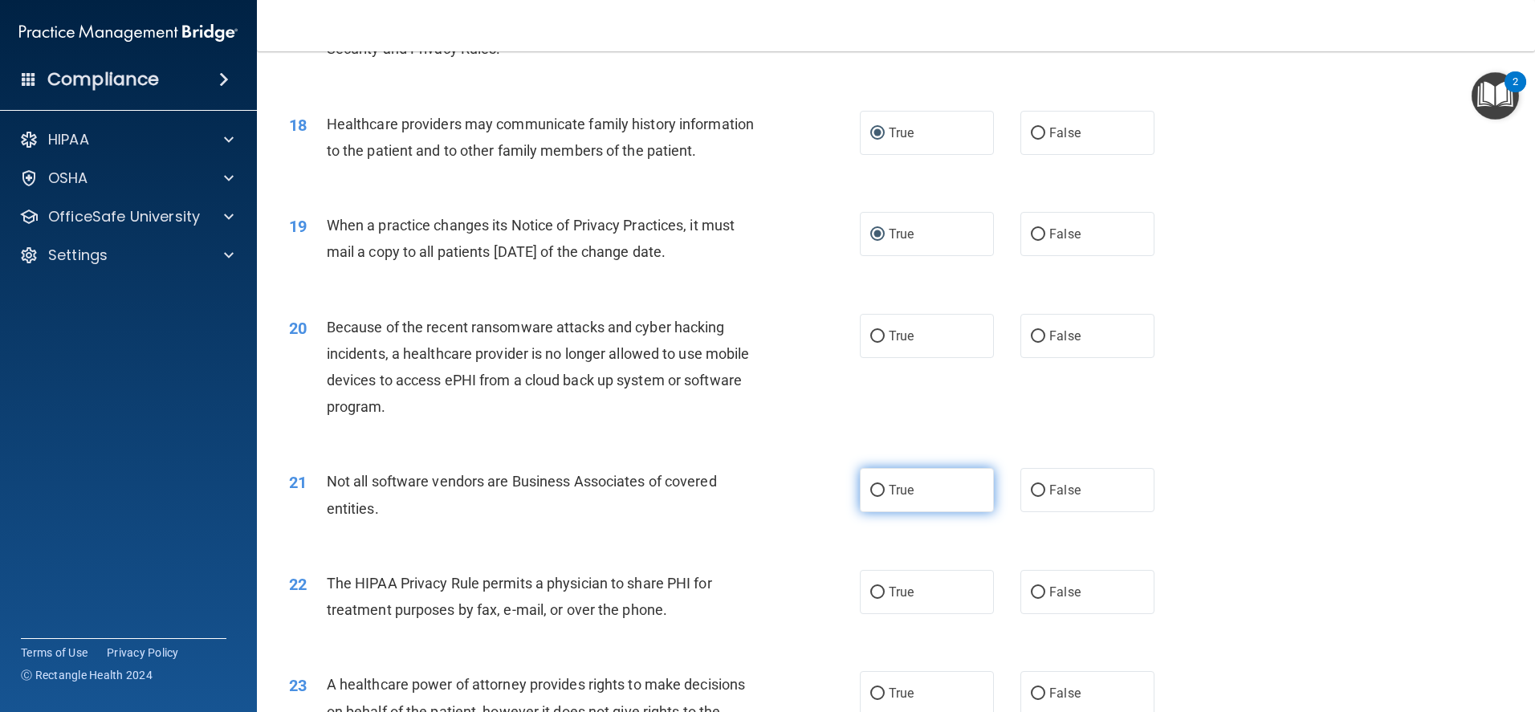
scroll to position [2141, 0]
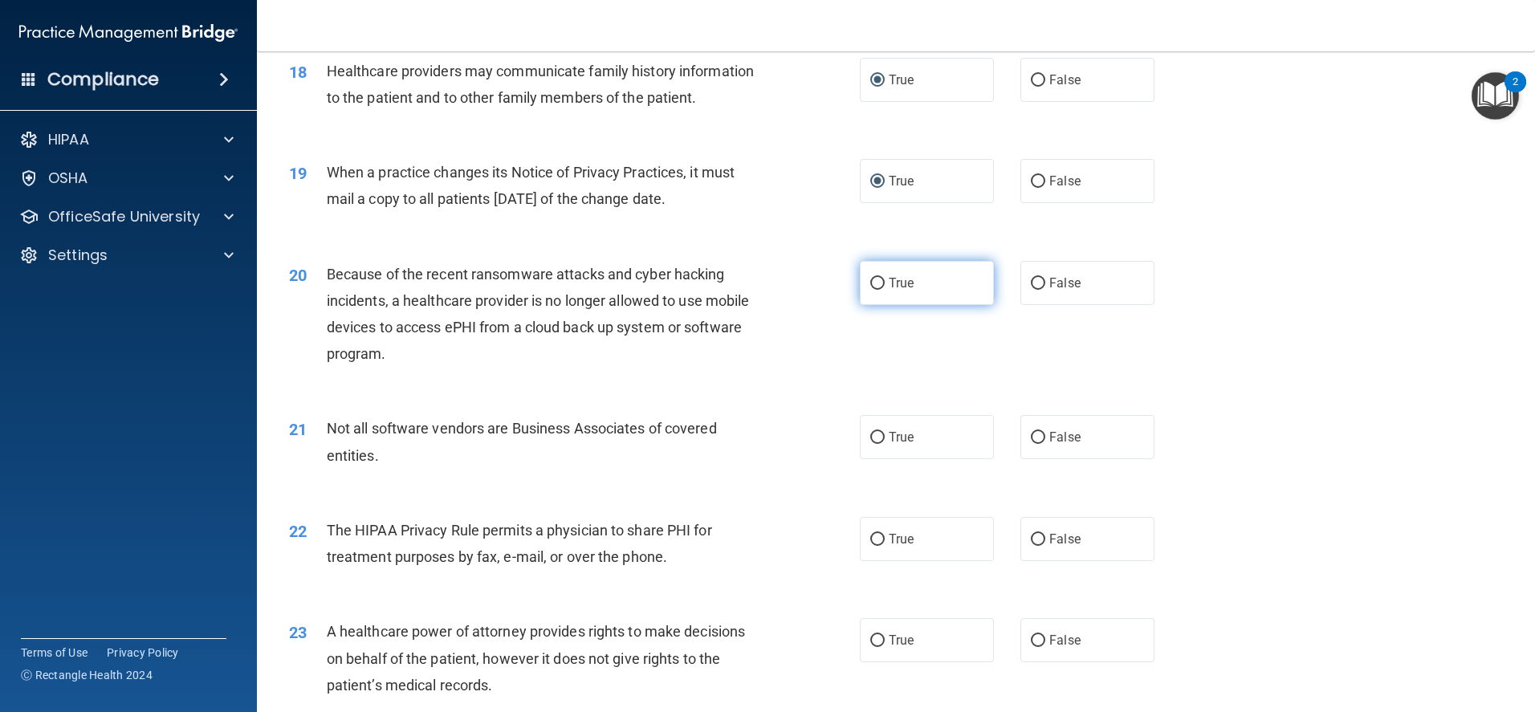
click at [873, 280] on input "True" at bounding box center [877, 284] width 14 height 12
radio input "true"
click at [873, 437] on input "True" at bounding box center [877, 438] width 14 height 12
radio input "true"
click at [870, 541] on input "True" at bounding box center [877, 540] width 14 height 12
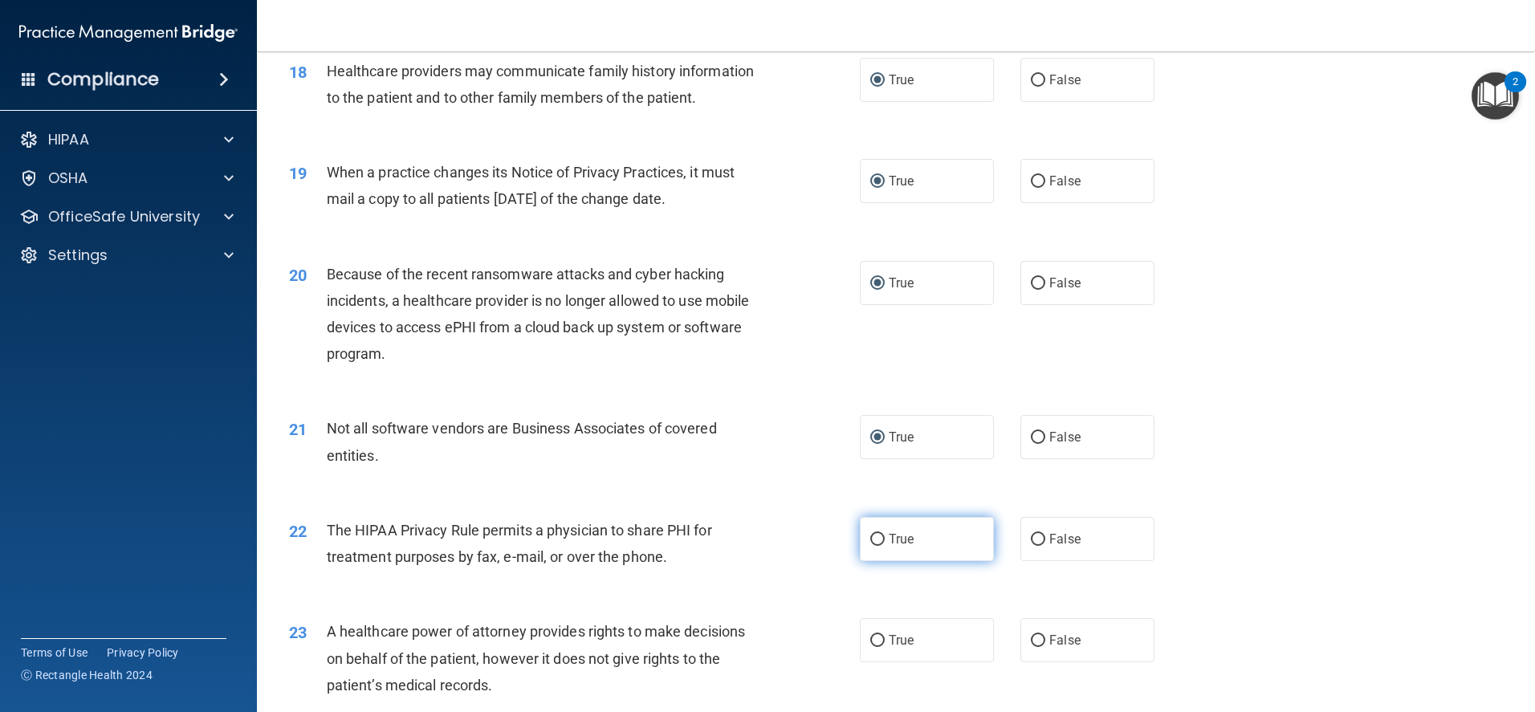
radio input "true"
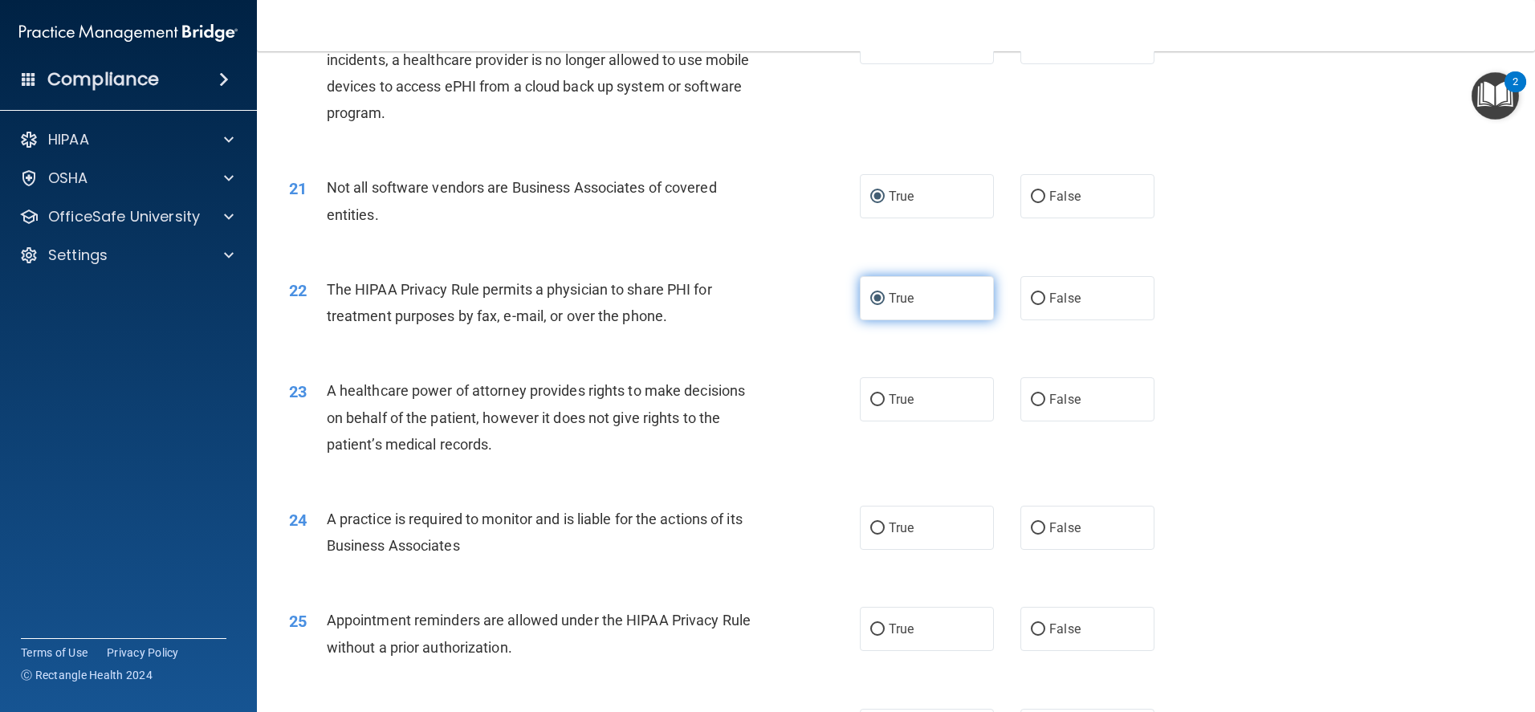
scroll to position [2462, 0]
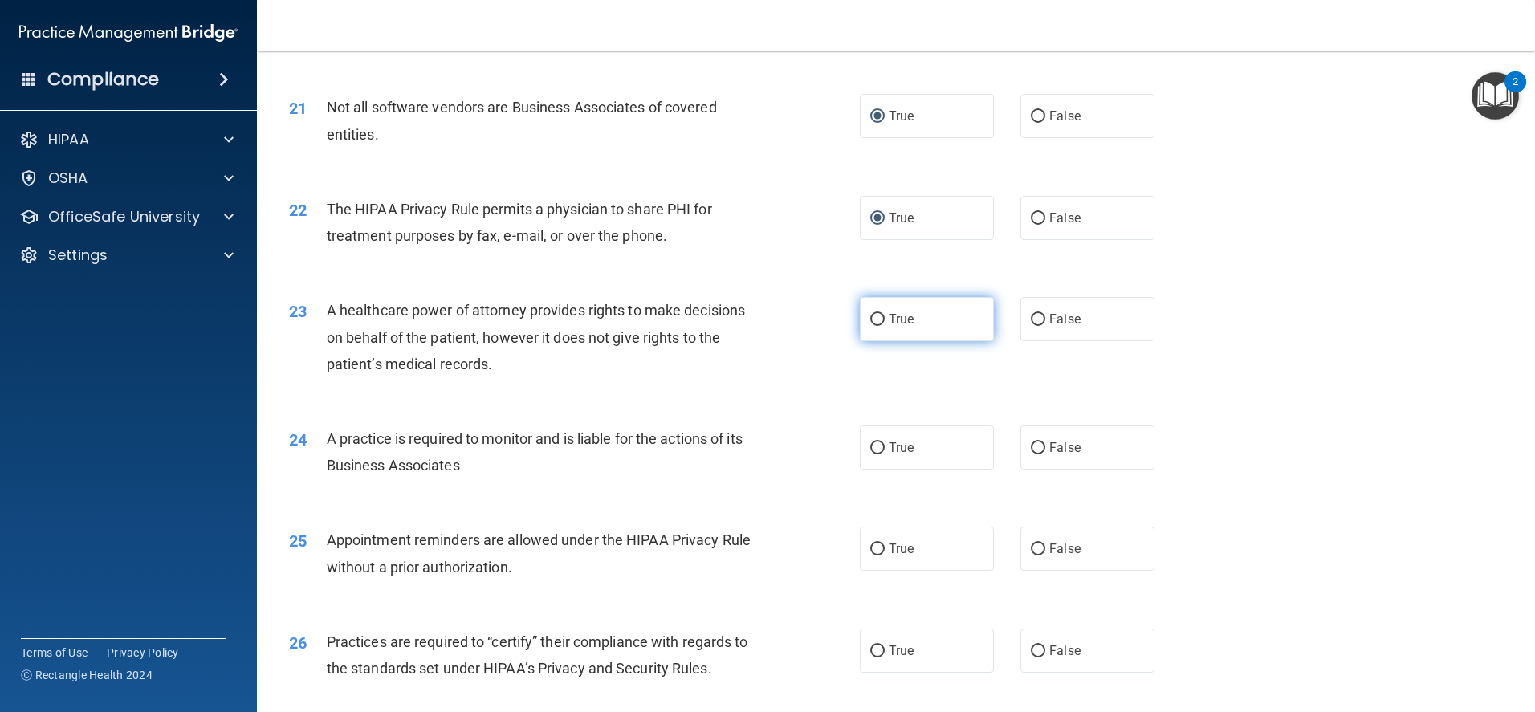
click at [870, 314] on input "True" at bounding box center [877, 320] width 14 height 12
radio input "true"
click at [872, 446] on input "True" at bounding box center [877, 448] width 14 height 12
radio input "true"
click at [870, 548] on input "True" at bounding box center [877, 549] width 14 height 12
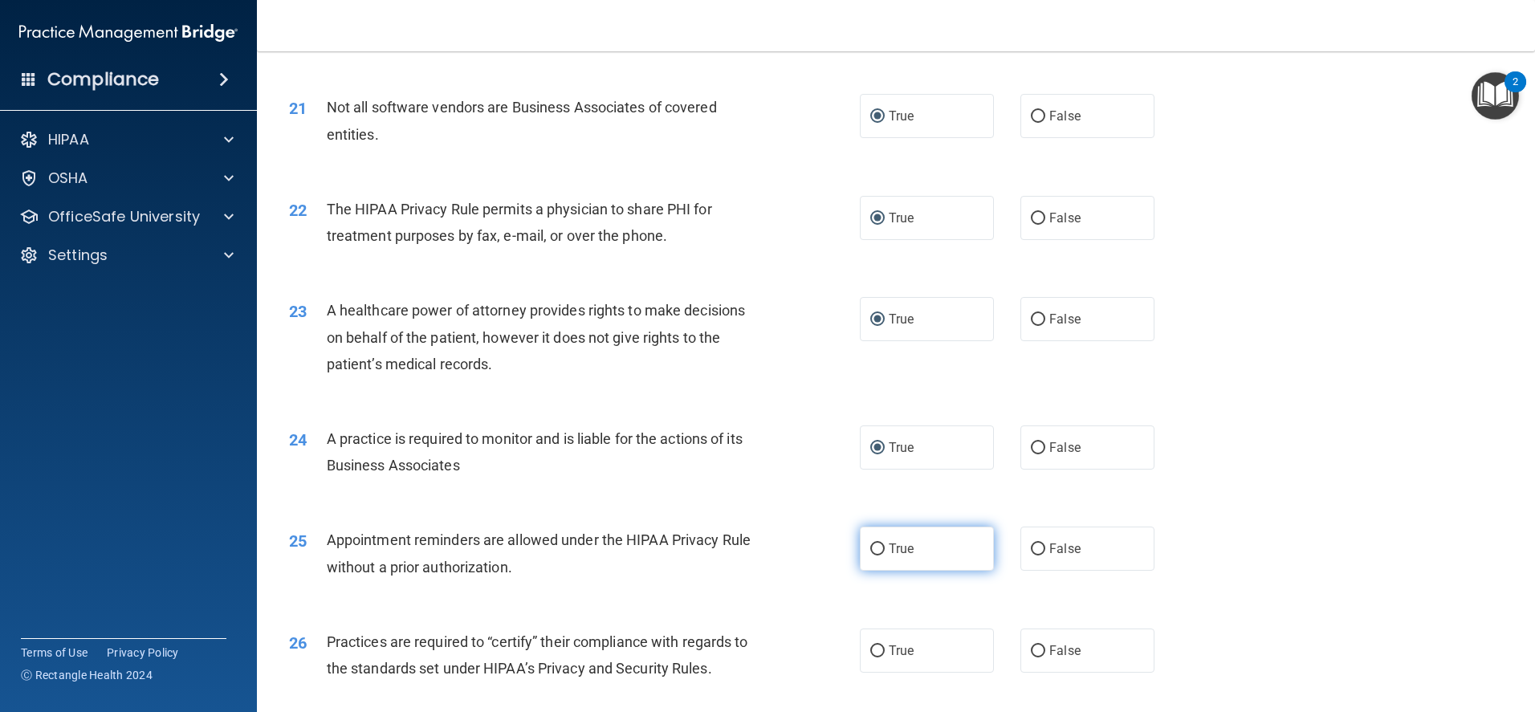
radio input "true"
click at [870, 645] on input "True" at bounding box center [877, 651] width 14 height 12
radio input "true"
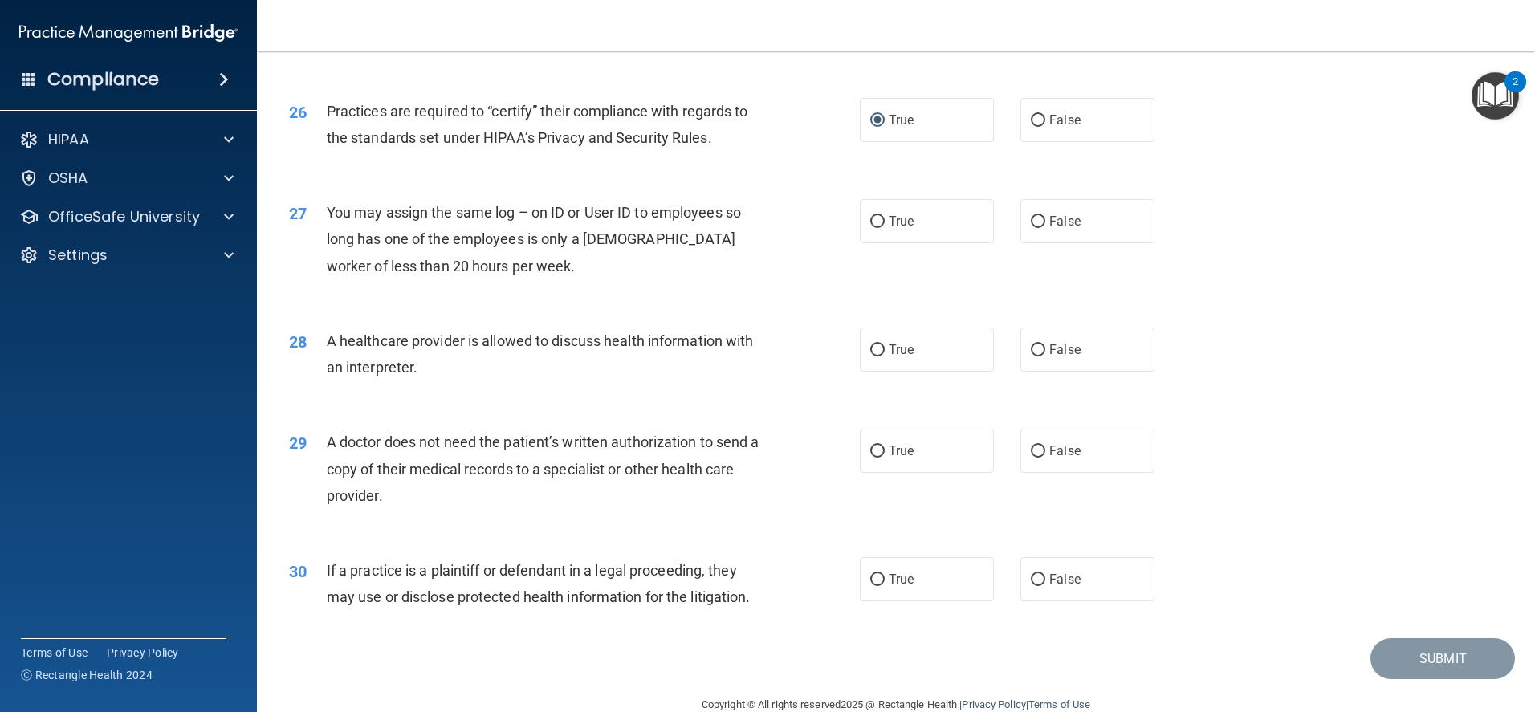
scroll to position [3024, 0]
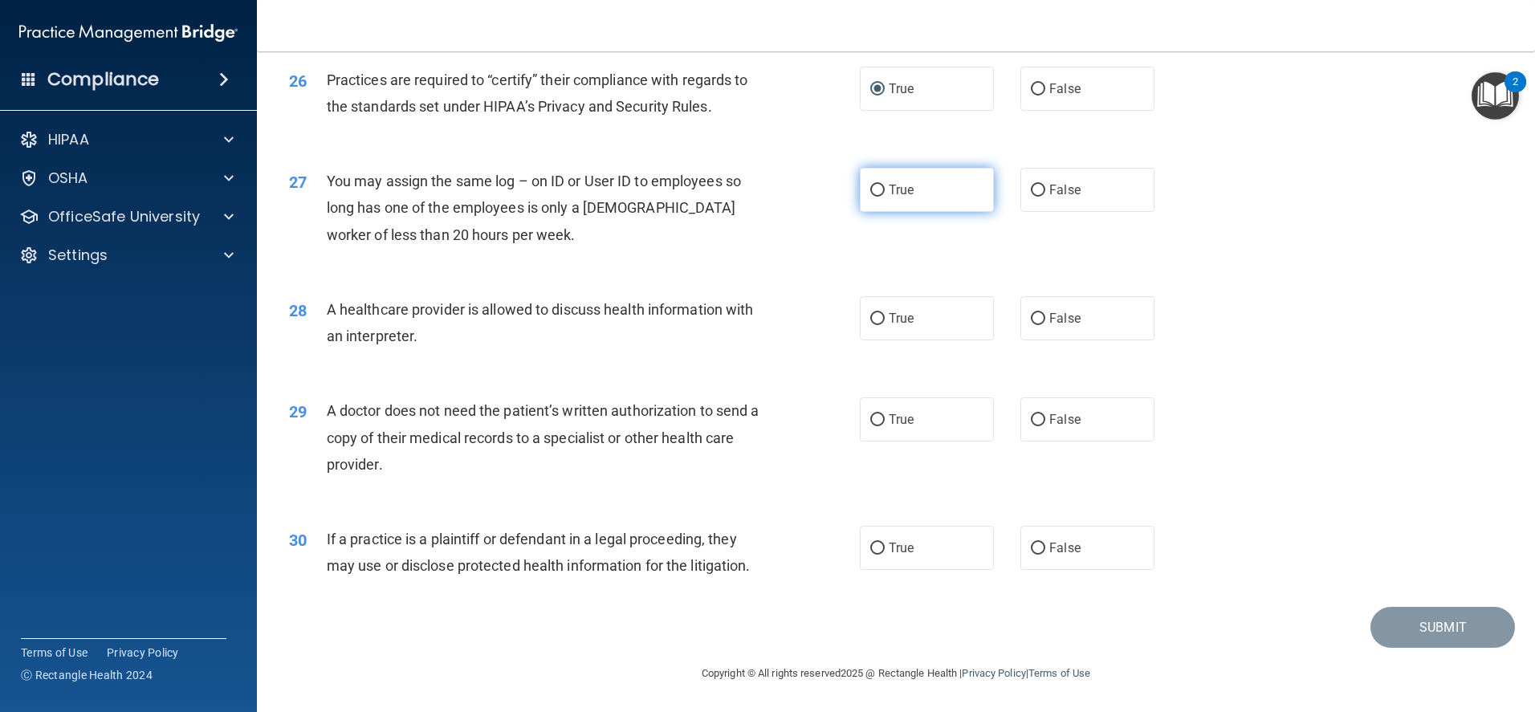
click at [876, 185] on input "True" at bounding box center [877, 191] width 14 height 12
radio input "true"
drag, startPoint x: 868, startPoint y: 317, endPoint x: 875, endPoint y: 338, distance: 21.8
click at [870, 318] on input "True" at bounding box center [877, 319] width 14 height 12
radio input "true"
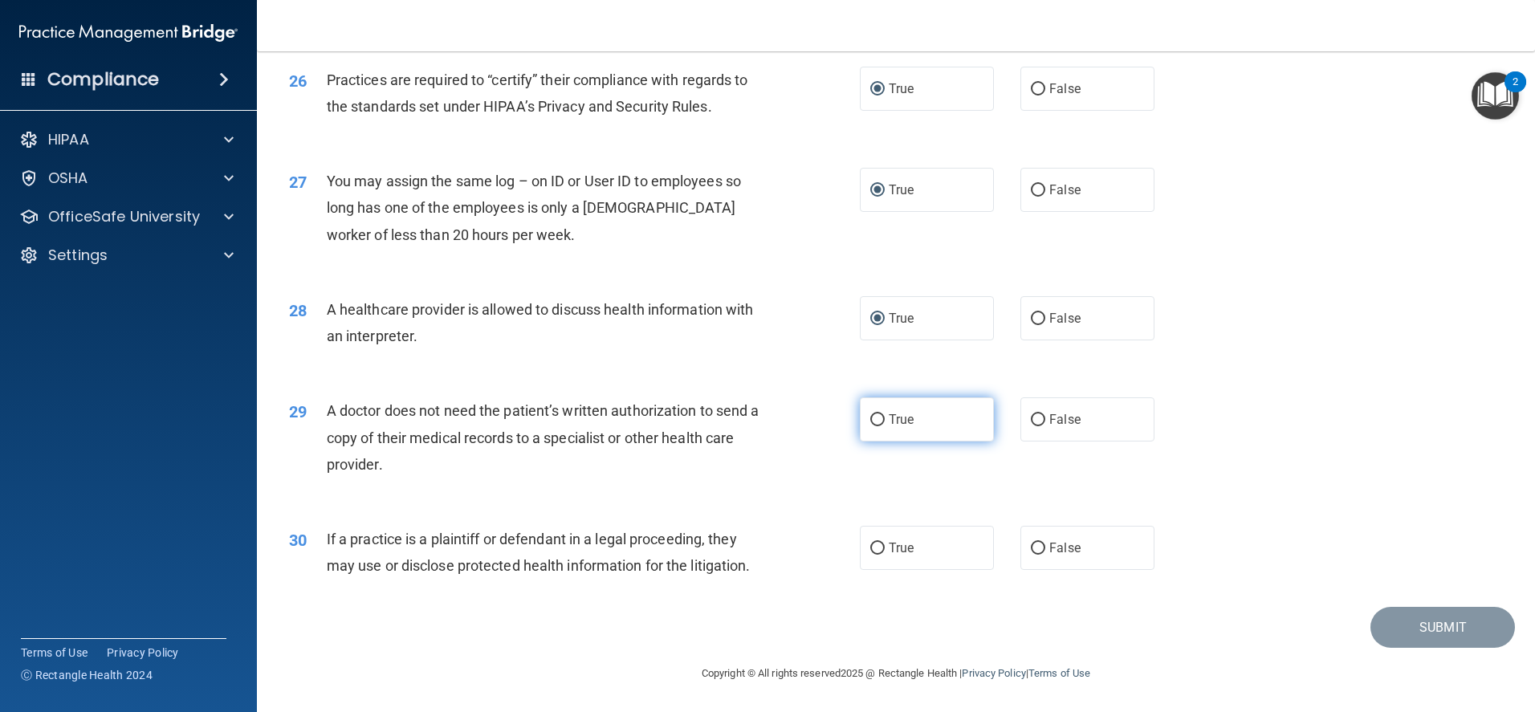
click at [874, 424] on input "True" at bounding box center [877, 420] width 14 height 12
radio input "true"
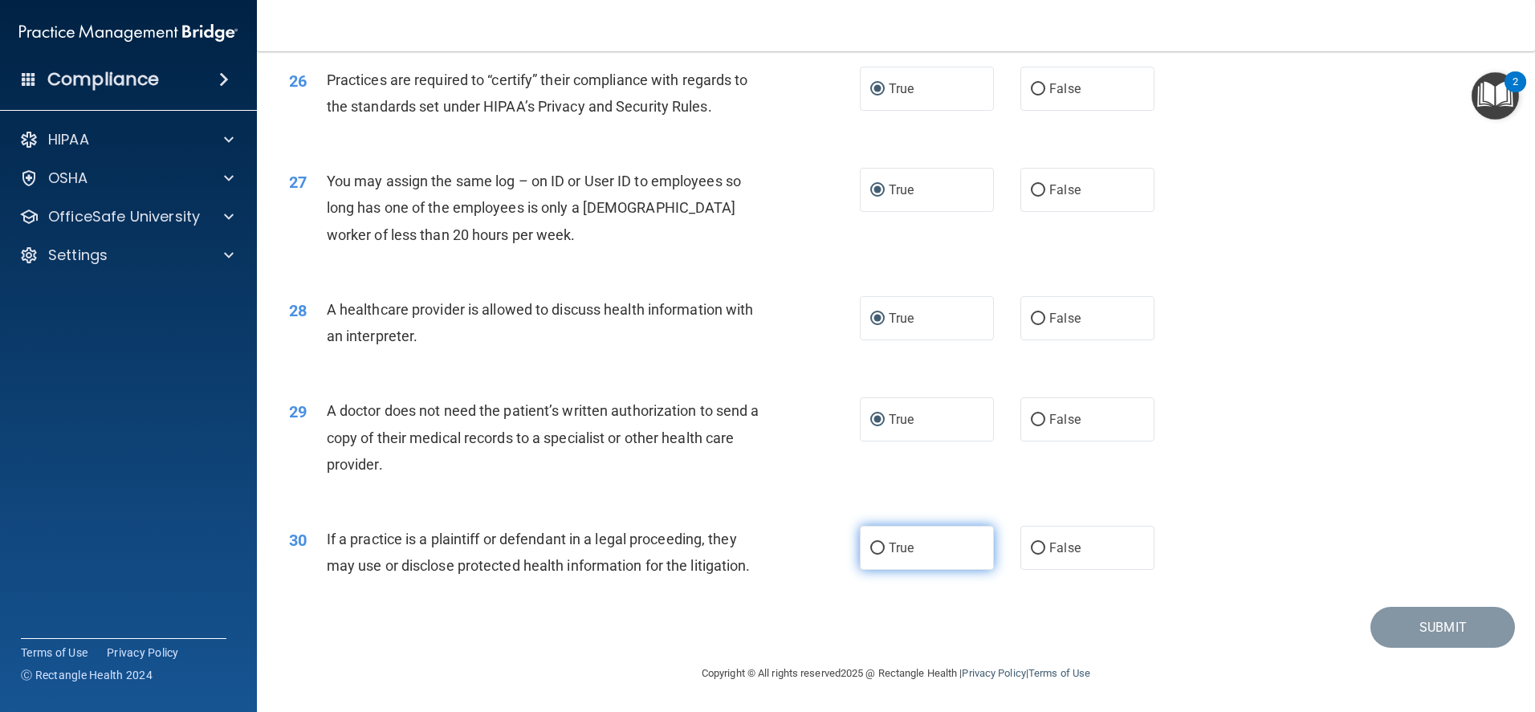
click at [874, 556] on label "True" at bounding box center [927, 548] width 134 height 44
click at [874, 555] on input "True" at bounding box center [877, 549] width 14 height 12
radio input "true"
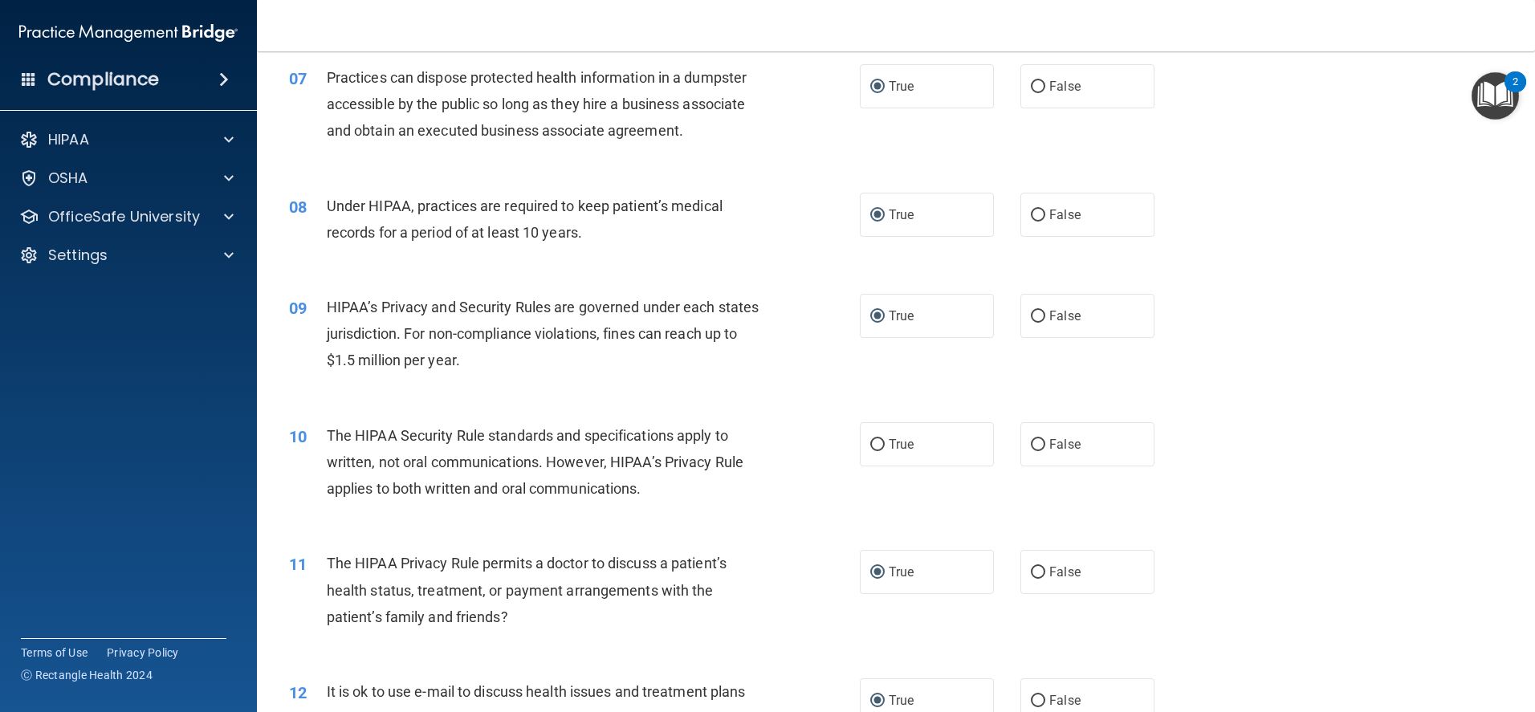
scroll to position [777, 0]
click at [870, 444] on input "True" at bounding box center [877, 447] width 14 height 12
radio input "true"
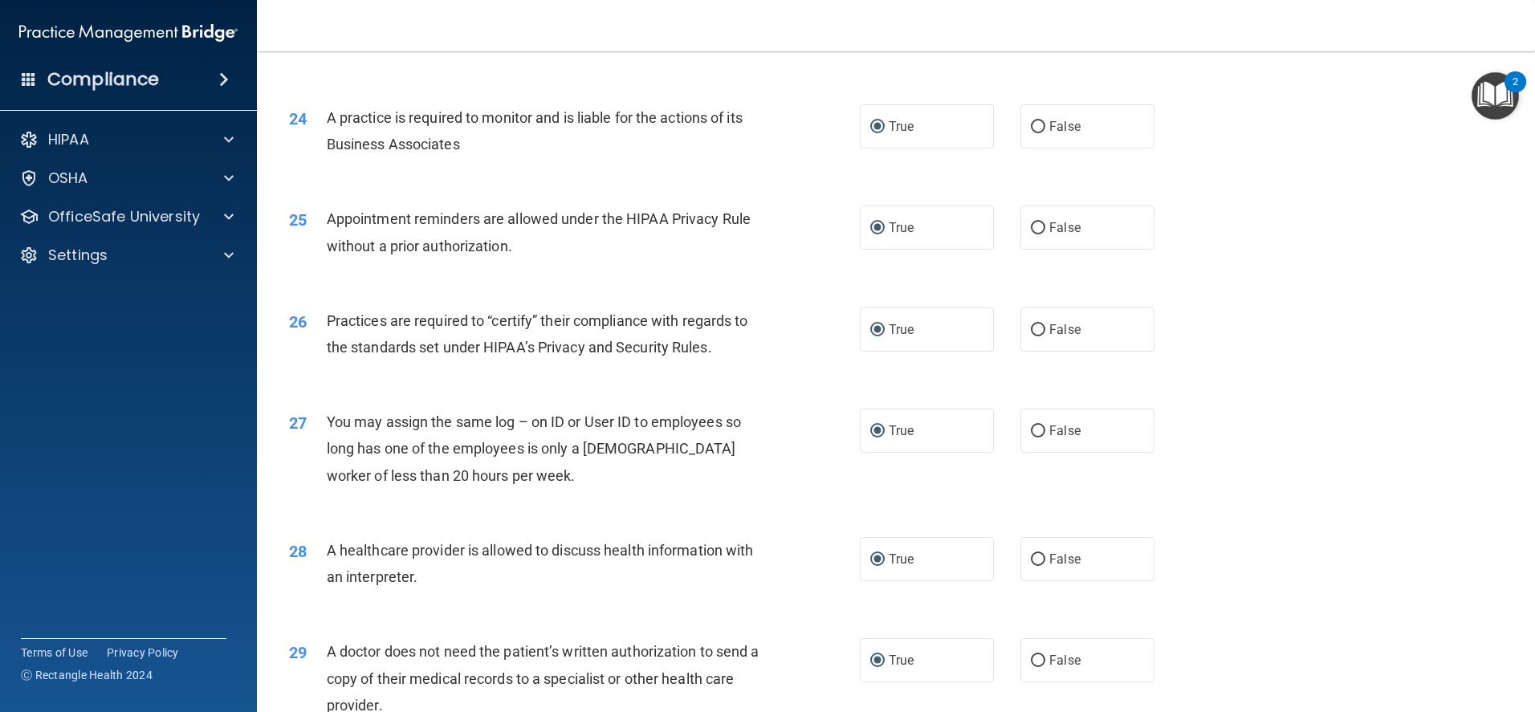
scroll to position [3024, 0]
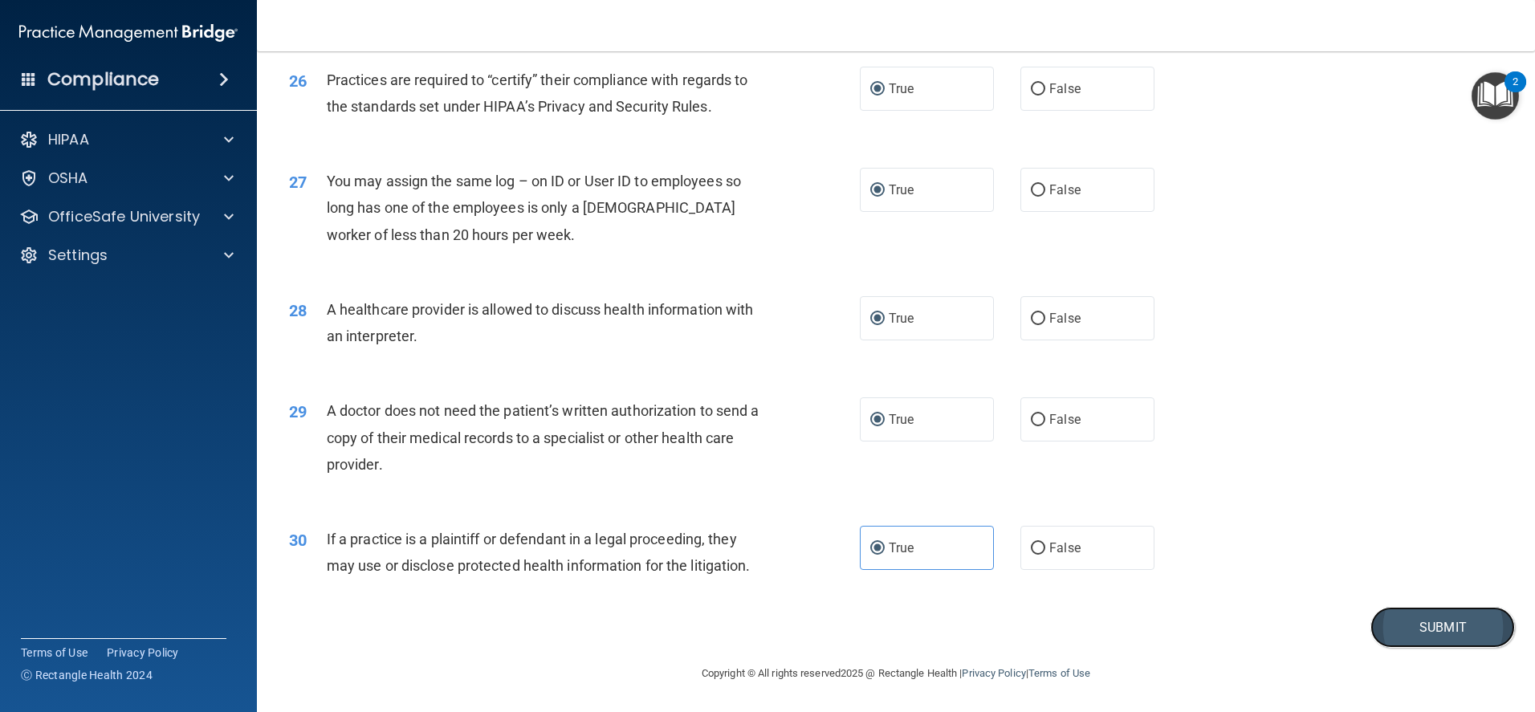
click at [1409, 630] on button "Submit" at bounding box center [1442, 627] width 144 height 41
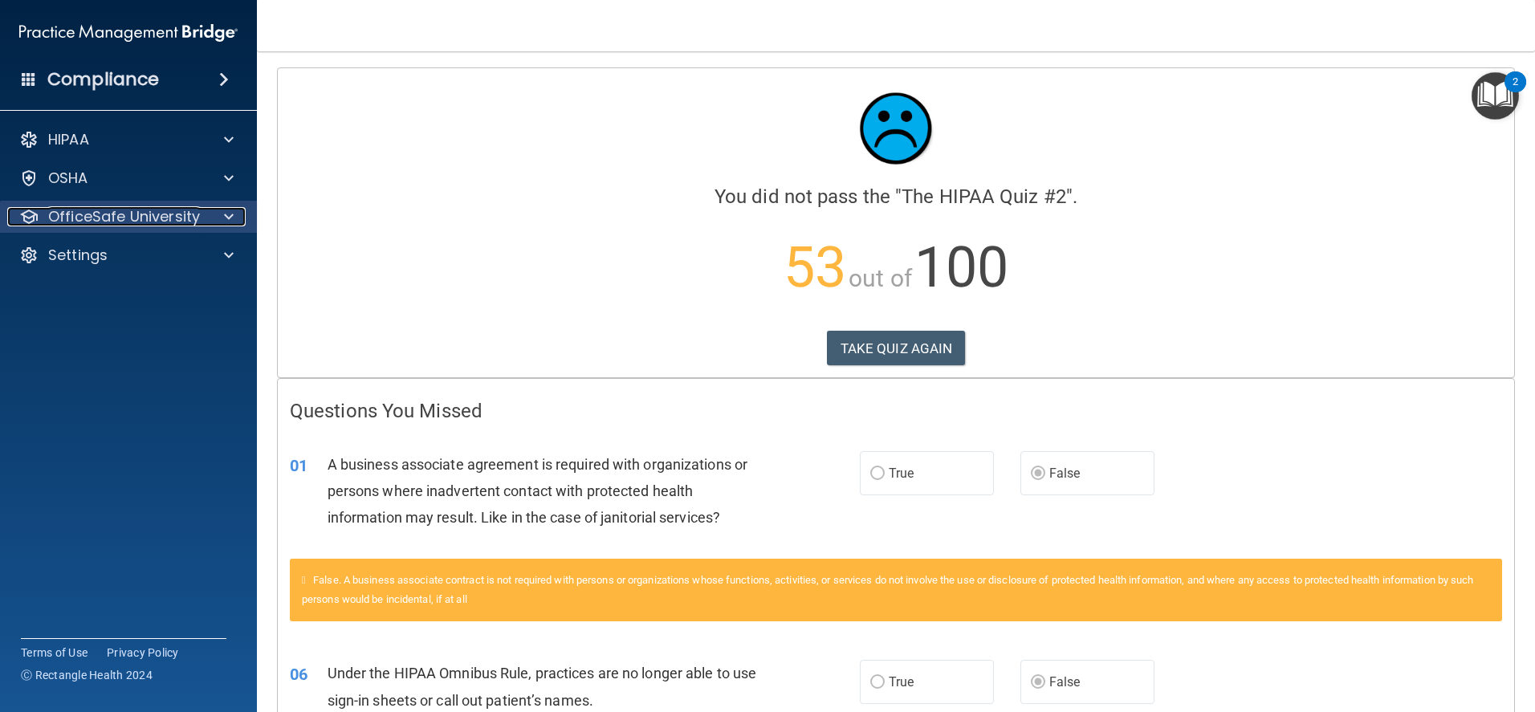
click at [228, 215] on span at bounding box center [229, 216] width 10 height 19
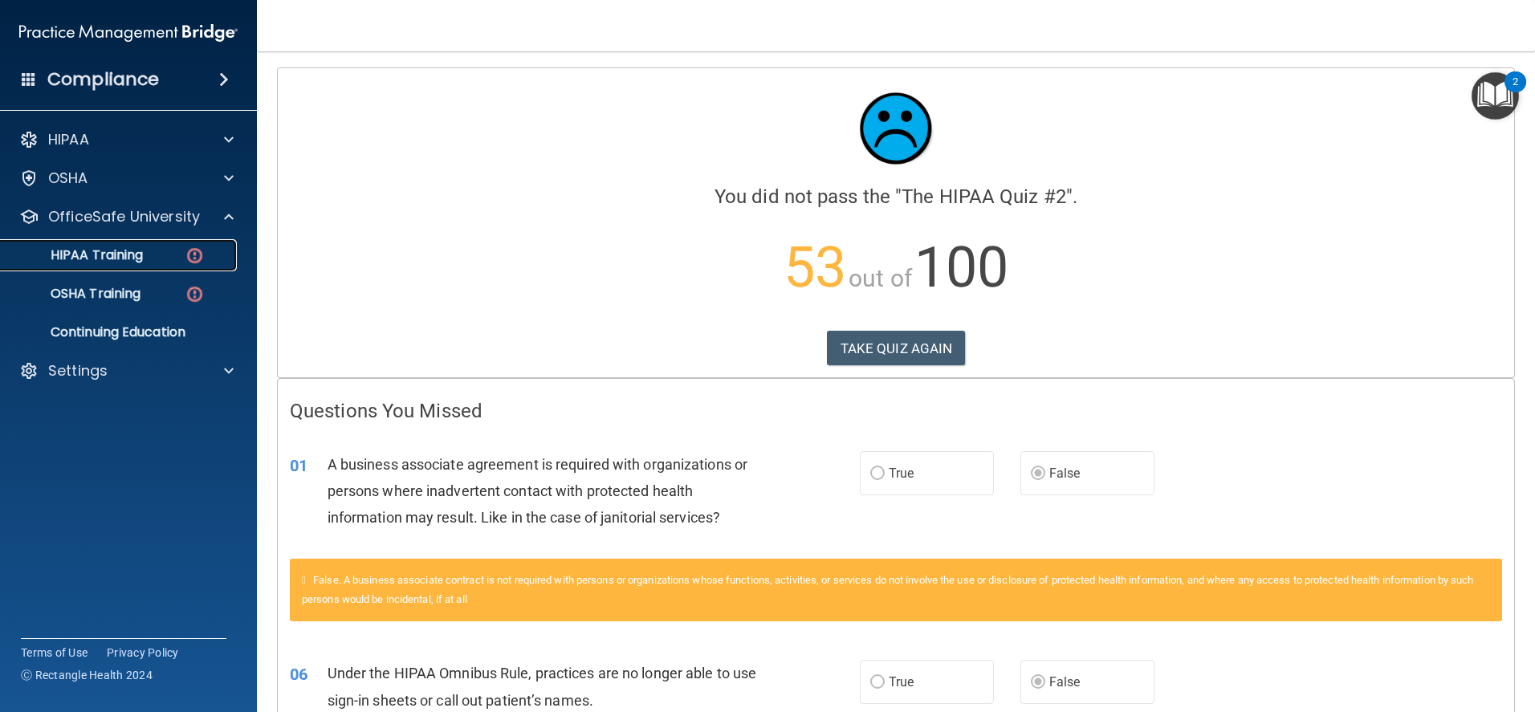
click at [203, 256] on img at bounding box center [195, 256] width 20 height 20
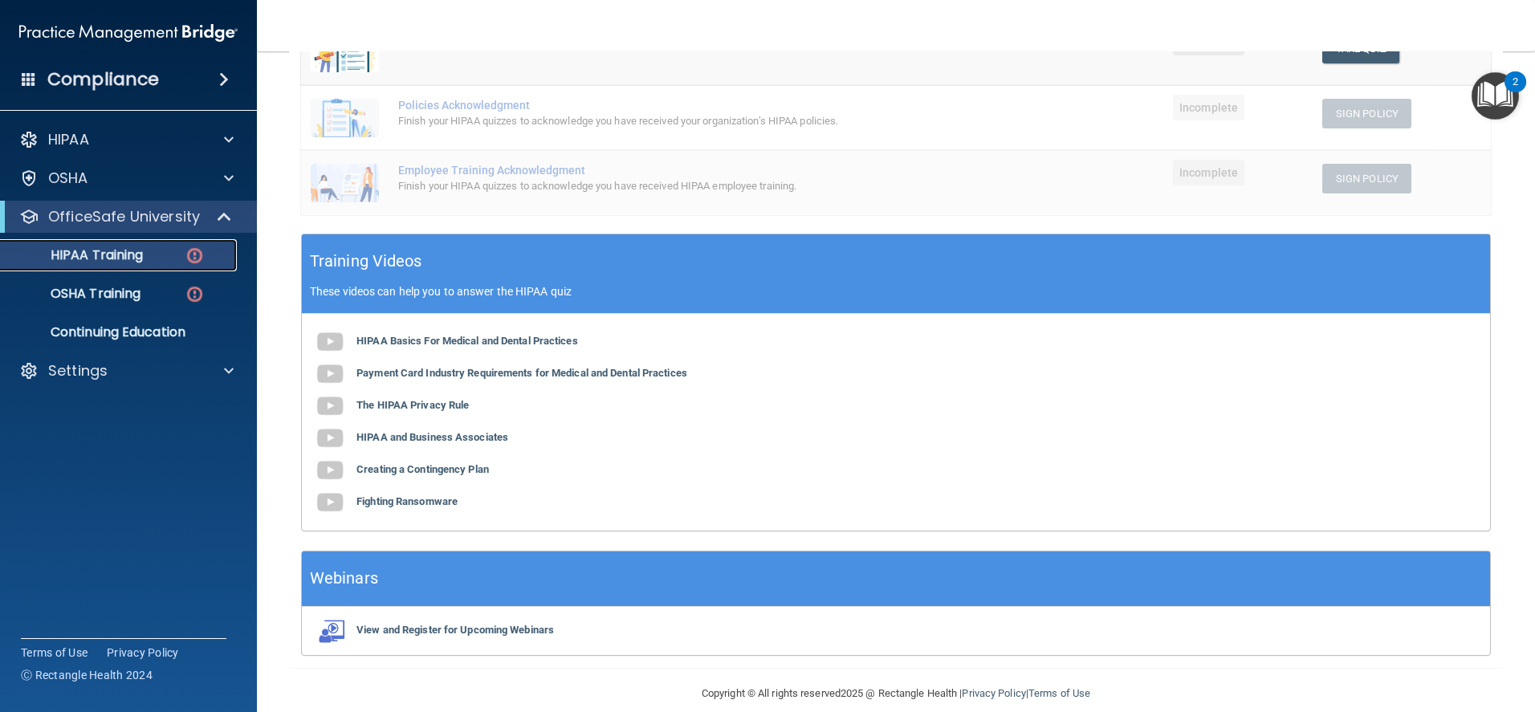
scroll to position [401, 0]
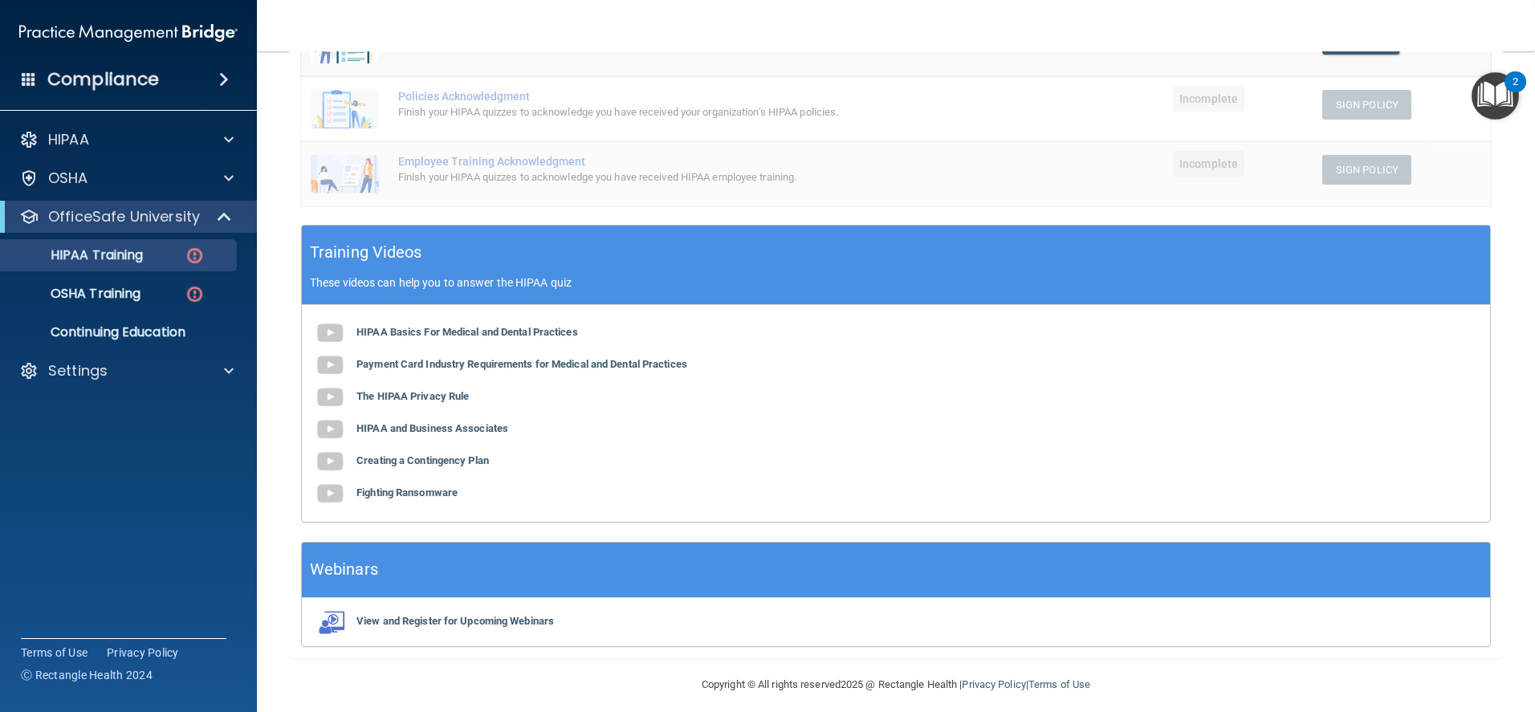
click at [481, 324] on div "HIPAA Basics For Medical and Dental Practices Payment Card Industry Requirement…" at bounding box center [896, 413] width 1188 height 217
click at [520, 324] on div "HIPAA Basics For Medical and Dental Practices Payment Card Industry Requirement…" at bounding box center [896, 413] width 1188 height 217
click at [522, 330] on b "HIPAA Basics For Medical and Dental Practices" at bounding box center [467, 332] width 222 height 12
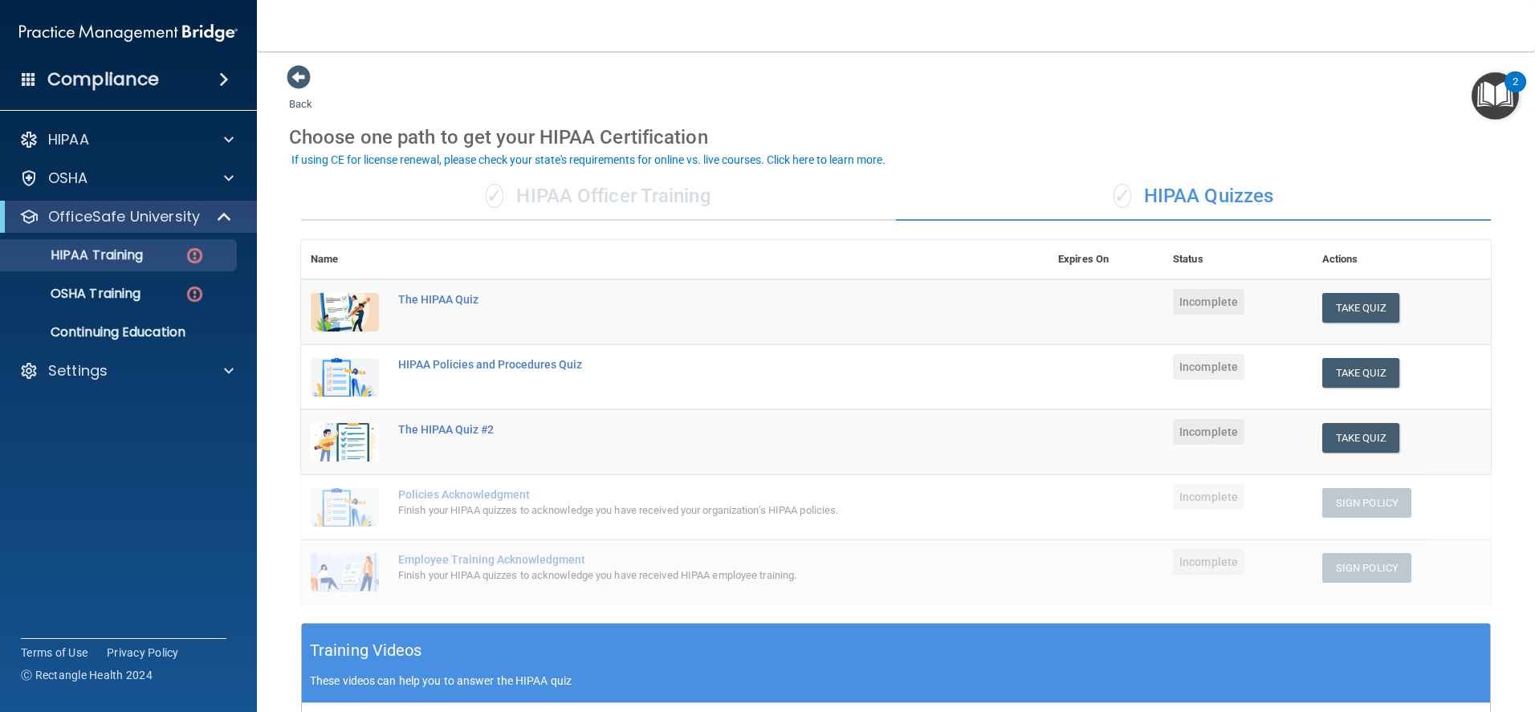
scroll to position [0, 0]
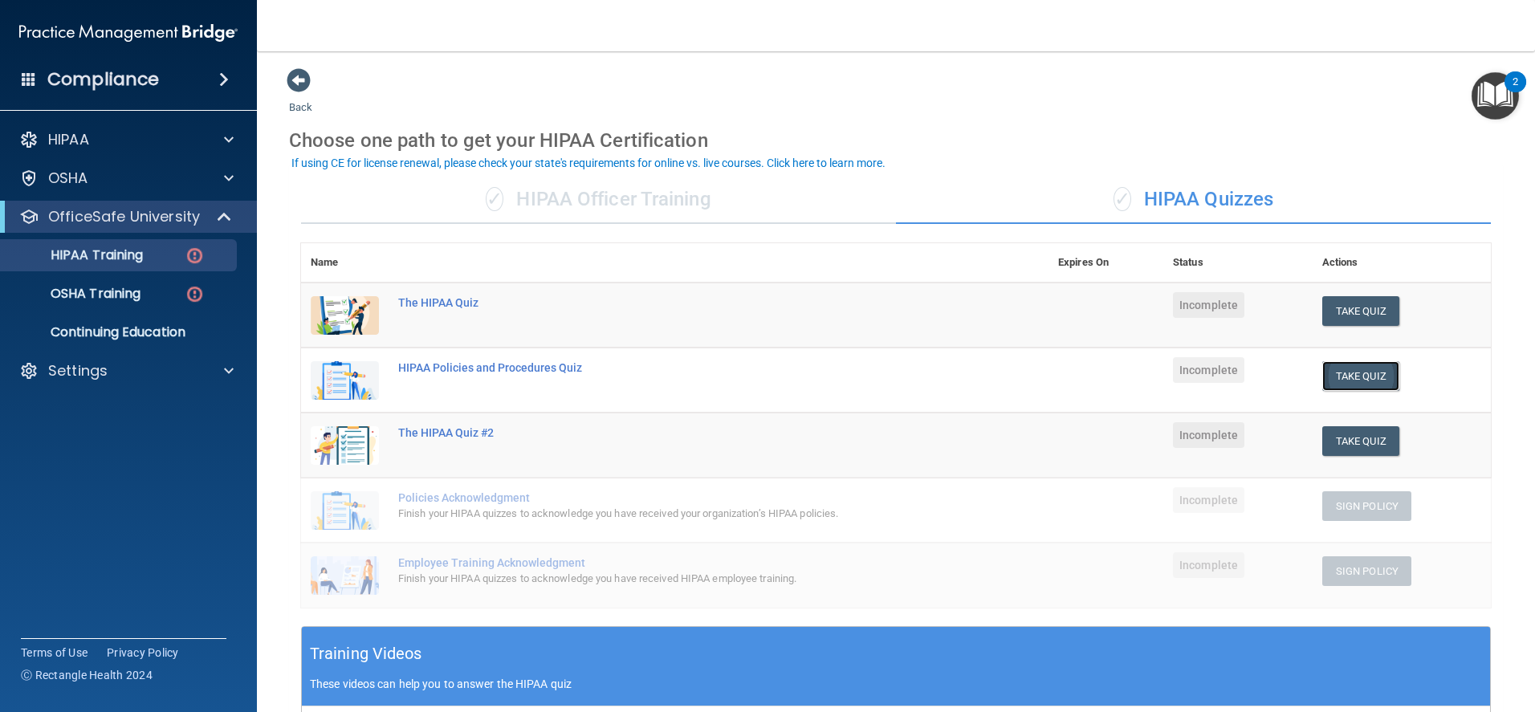
click at [1345, 375] on button "Take Quiz" at bounding box center [1360, 376] width 77 height 30
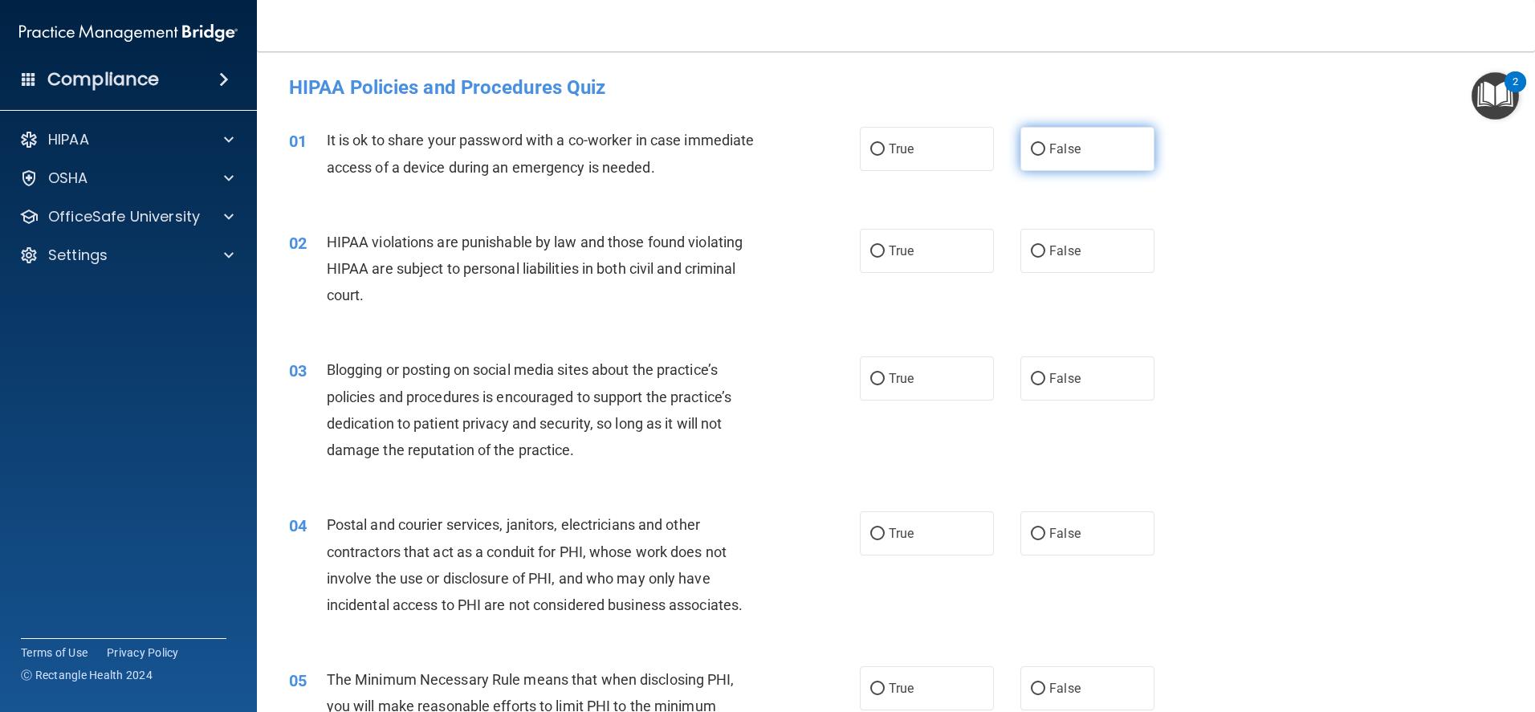
click at [1031, 150] on input "False" at bounding box center [1038, 150] width 14 height 12
radio input "true"
click at [873, 249] on input "True" at bounding box center [877, 252] width 14 height 12
radio input "true"
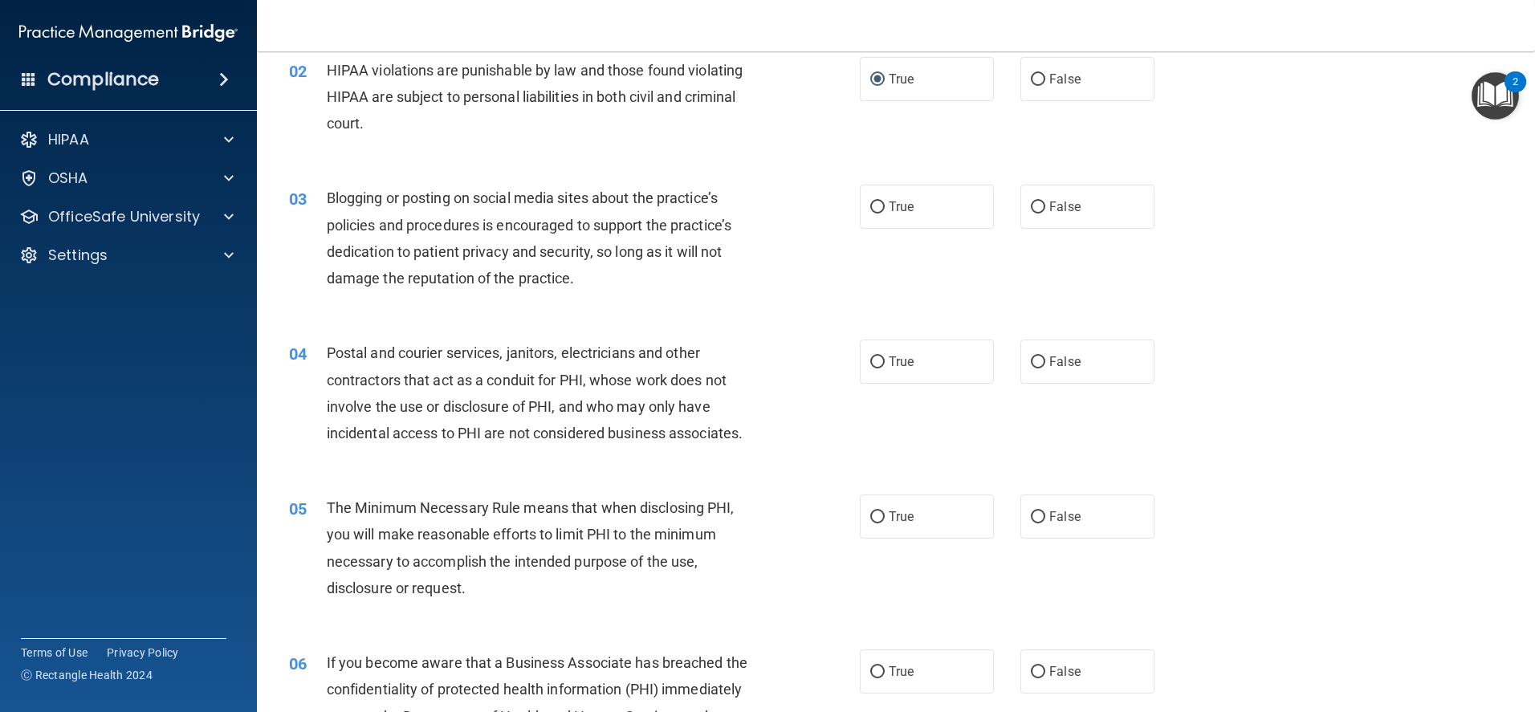
scroll to position [241, 0]
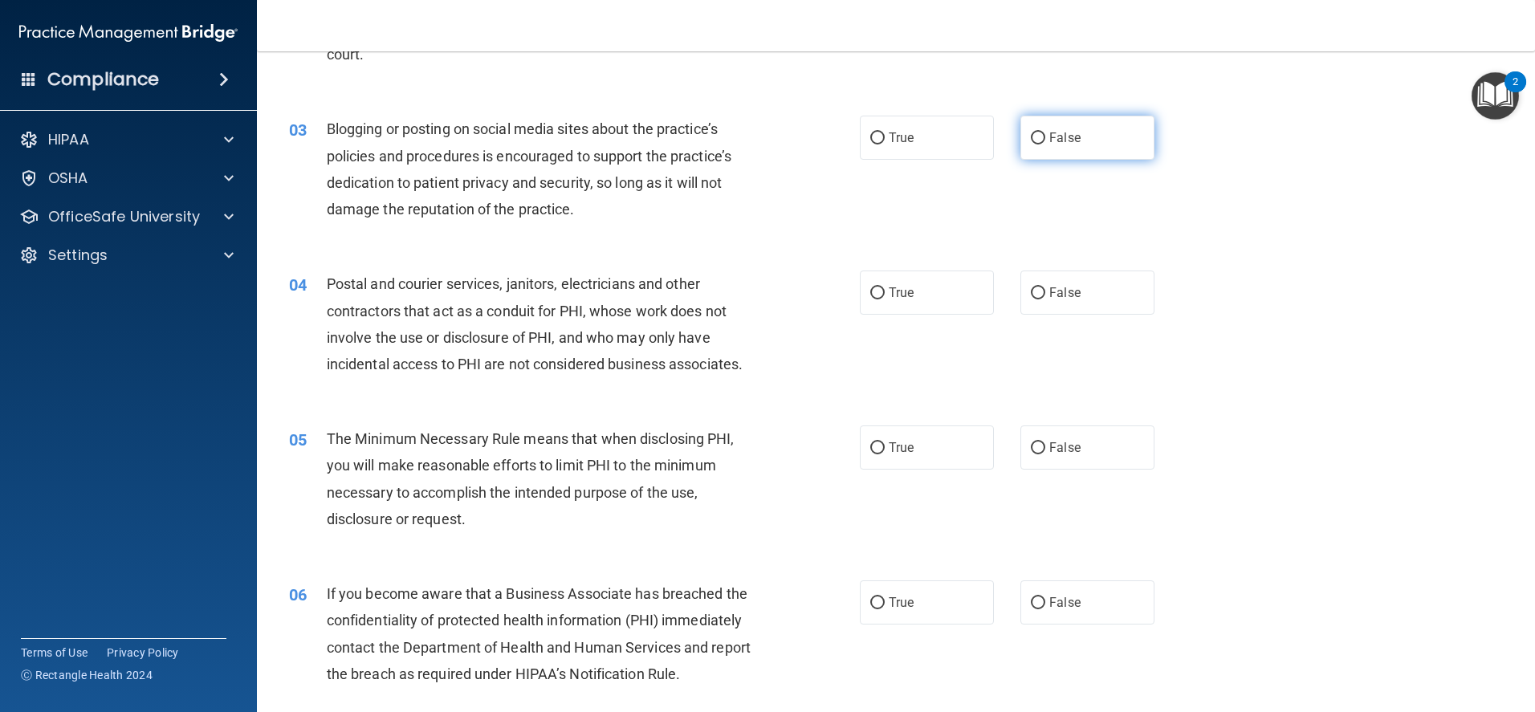
click at [1031, 132] on input "False" at bounding box center [1038, 138] width 14 height 12
radio input "true"
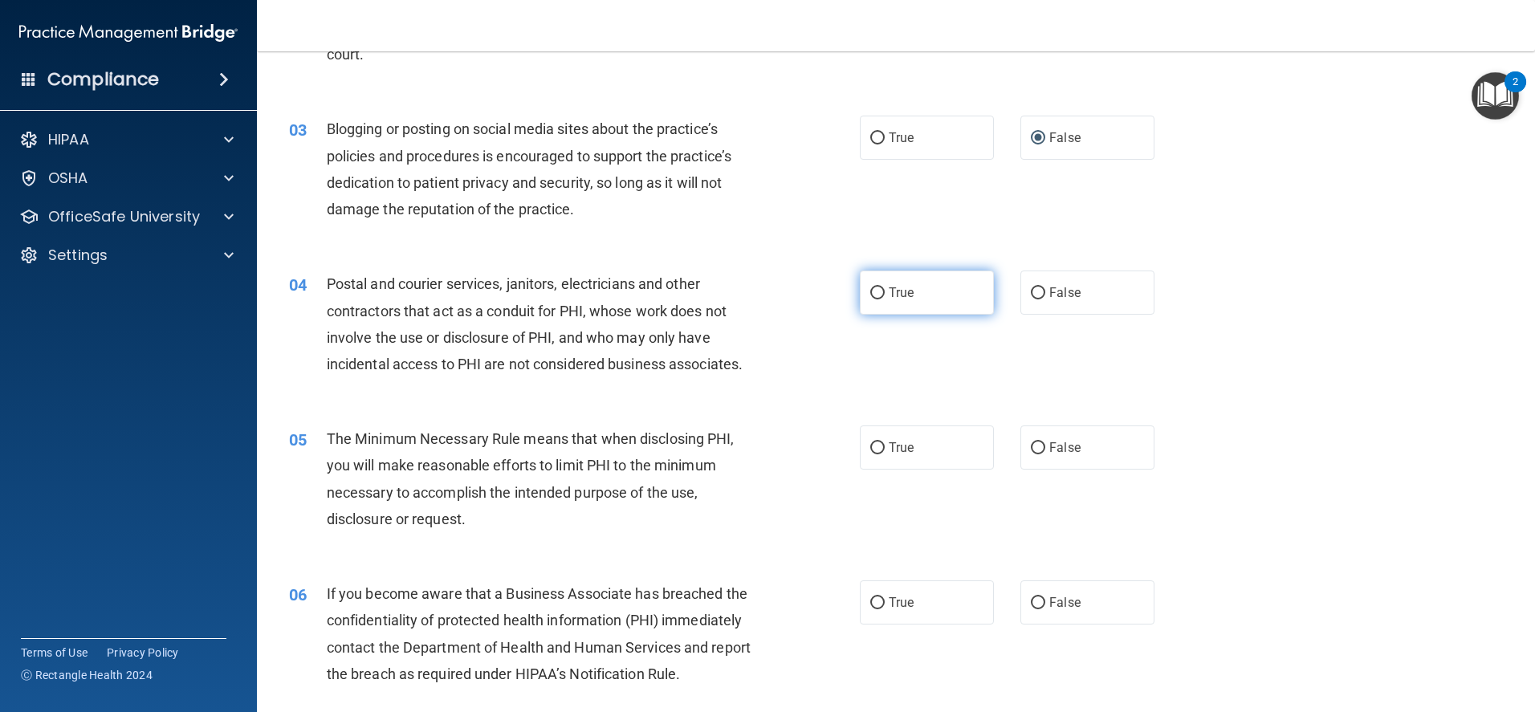
click at [870, 290] on input "True" at bounding box center [877, 293] width 14 height 12
radio input "true"
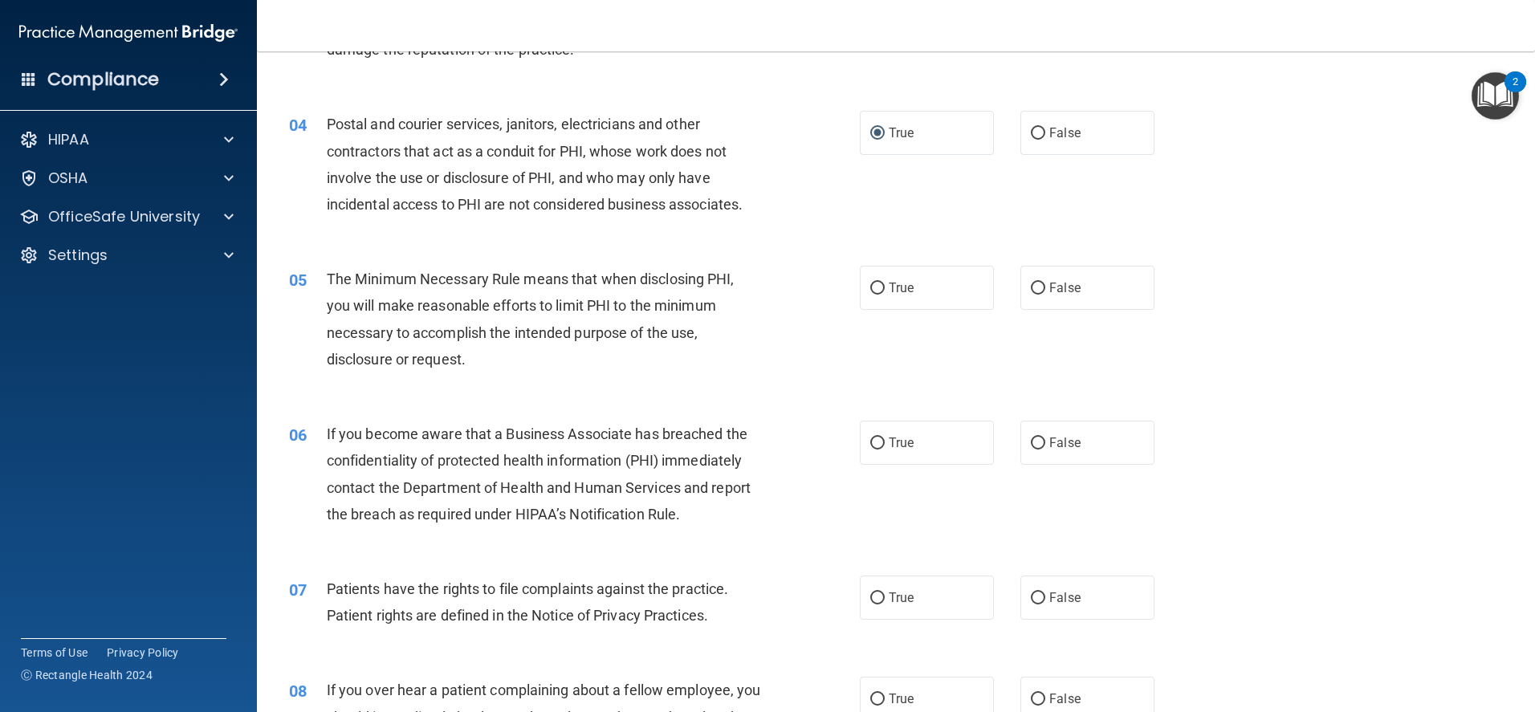
scroll to position [401, 0]
click at [872, 290] on input "True" at bounding box center [877, 288] width 14 height 12
radio input "true"
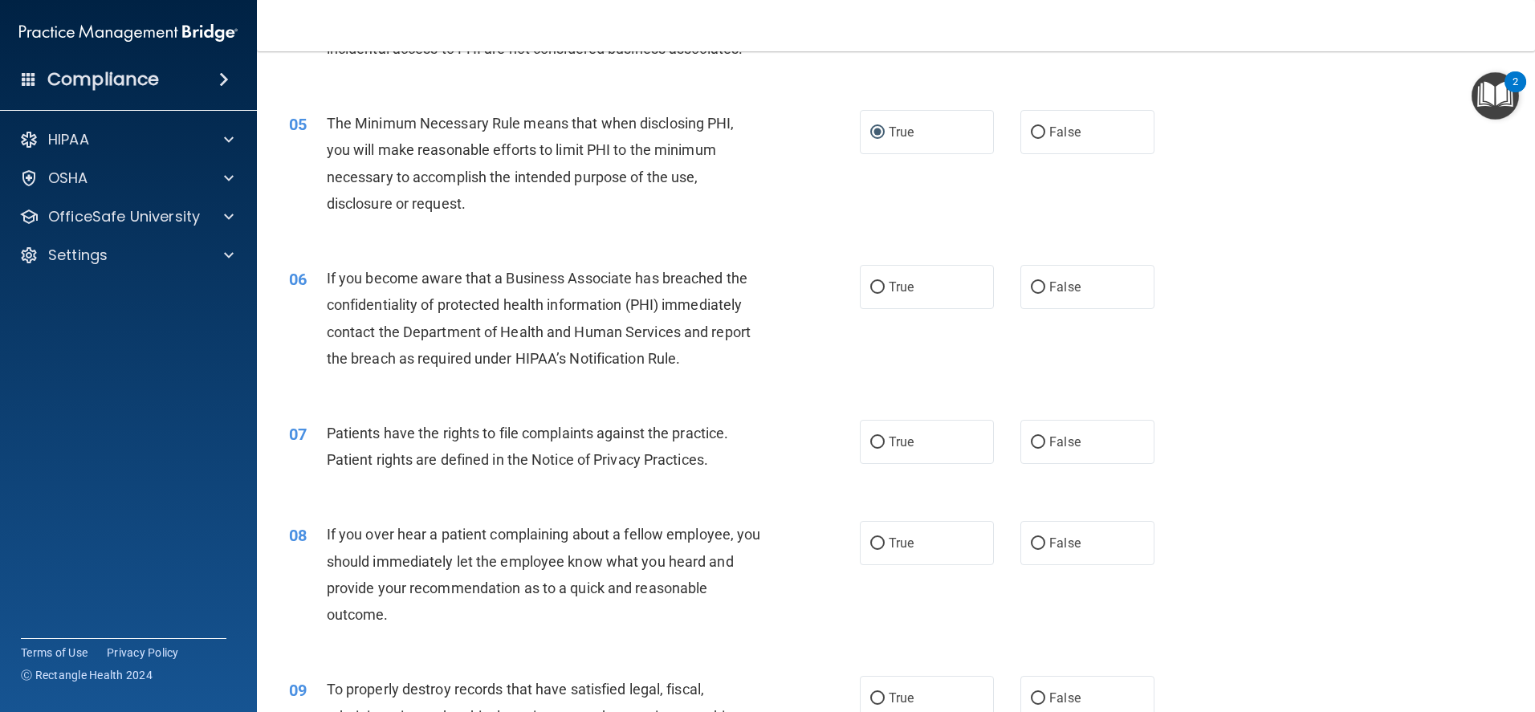
scroll to position [562, 0]
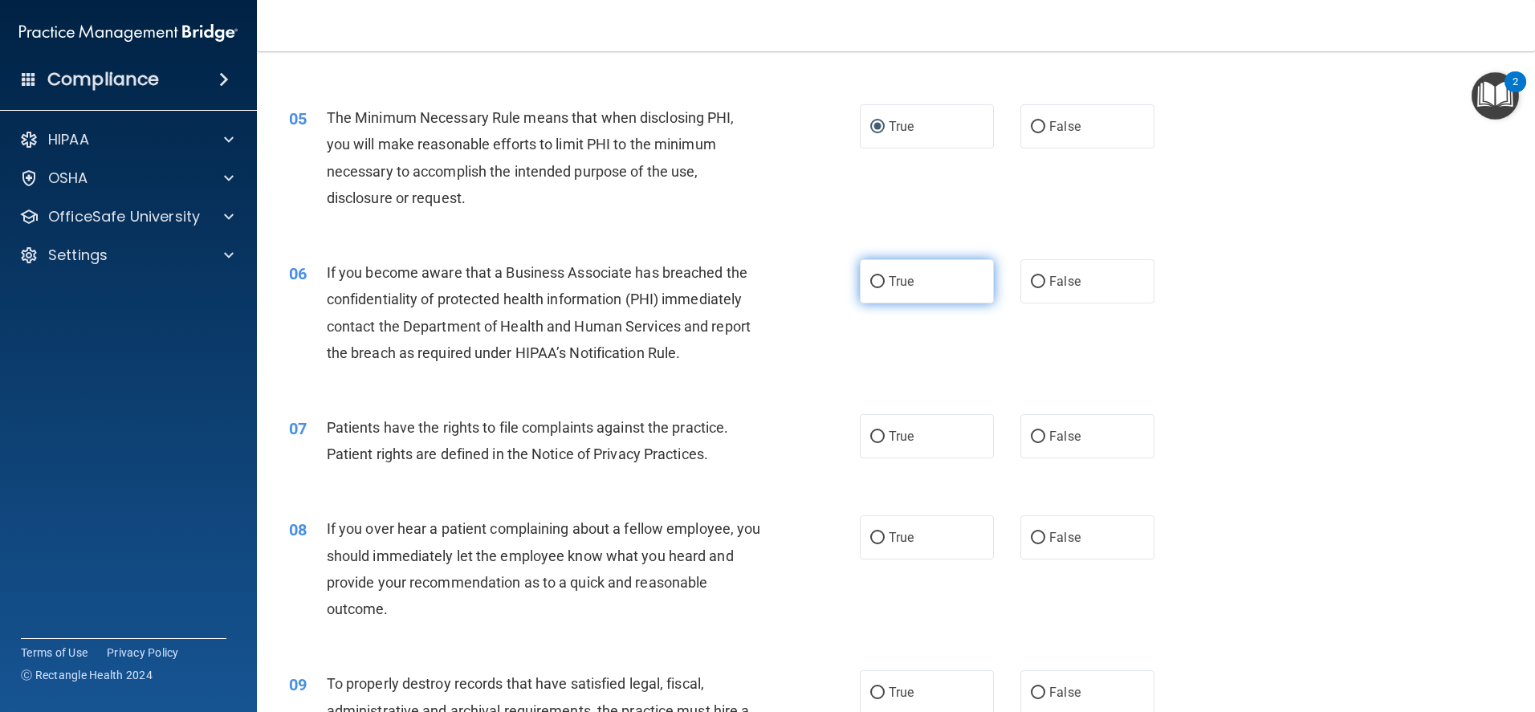
click at [866, 274] on label "True" at bounding box center [927, 281] width 134 height 44
click at [870, 276] on input "True" at bounding box center [877, 282] width 14 height 12
radio input "true"
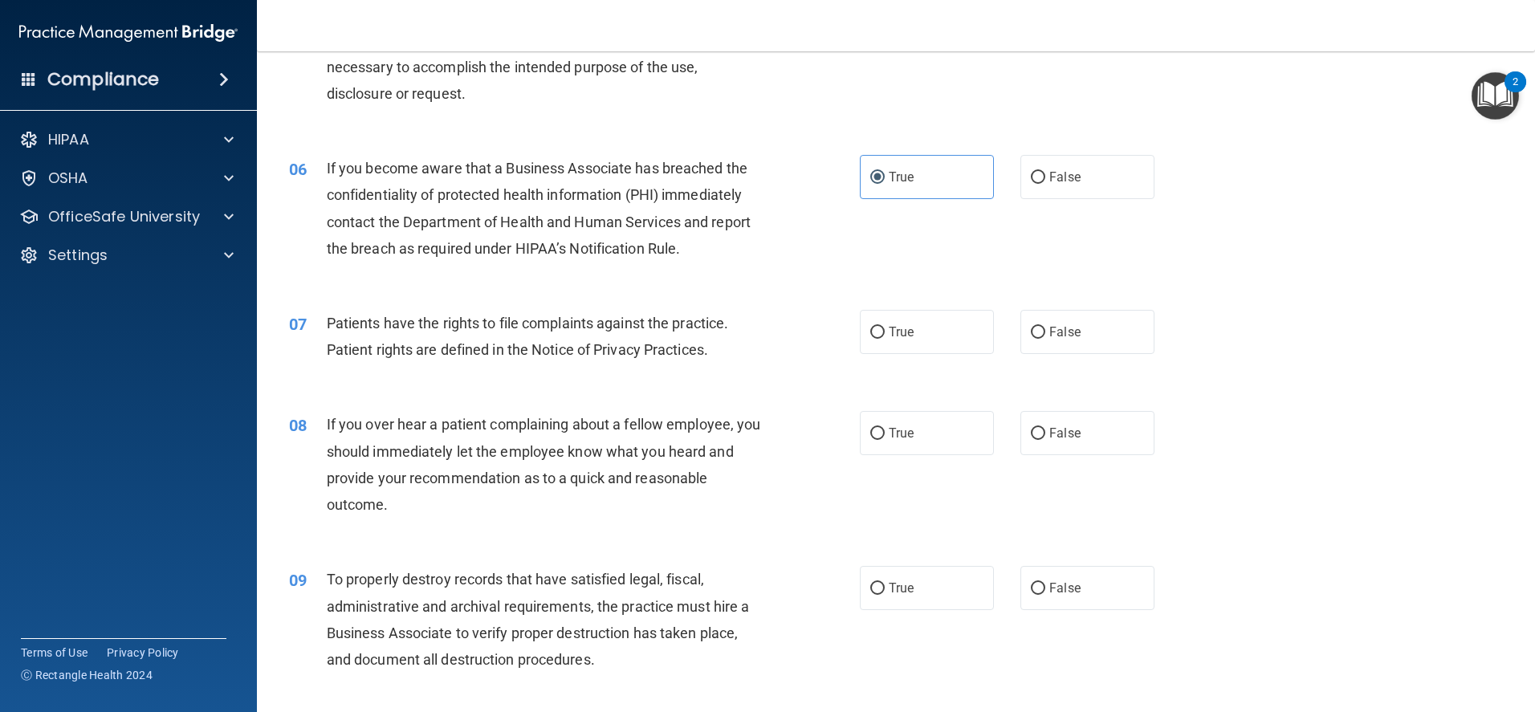
scroll to position [722, 0]
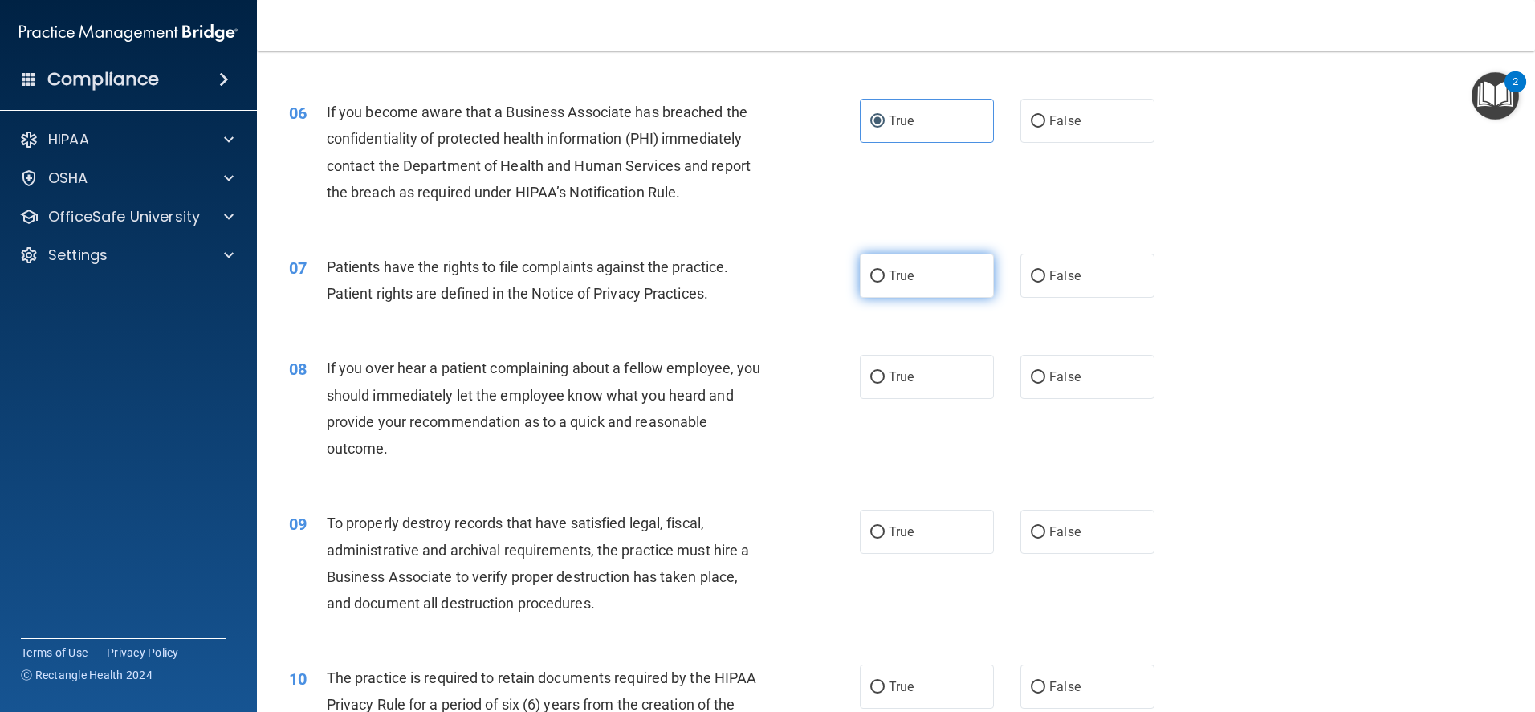
click at [875, 275] on input "True" at bounding box center [877, 276] width 14 height 12
radio input "true"
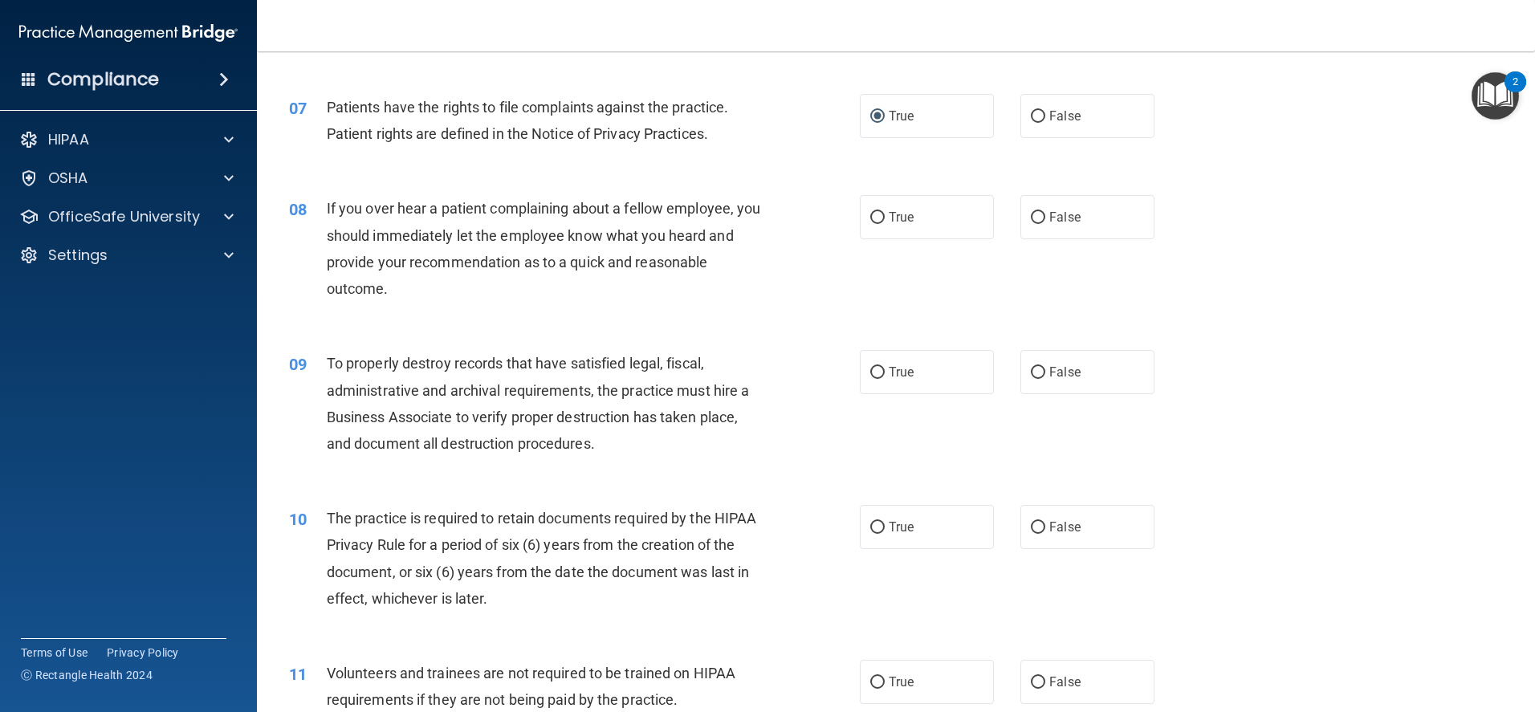
scroll to position [883, 0]
click at [1031, 218] on input "False" at bounding box center [1038, 217] width 14 height 12
radio input "true"
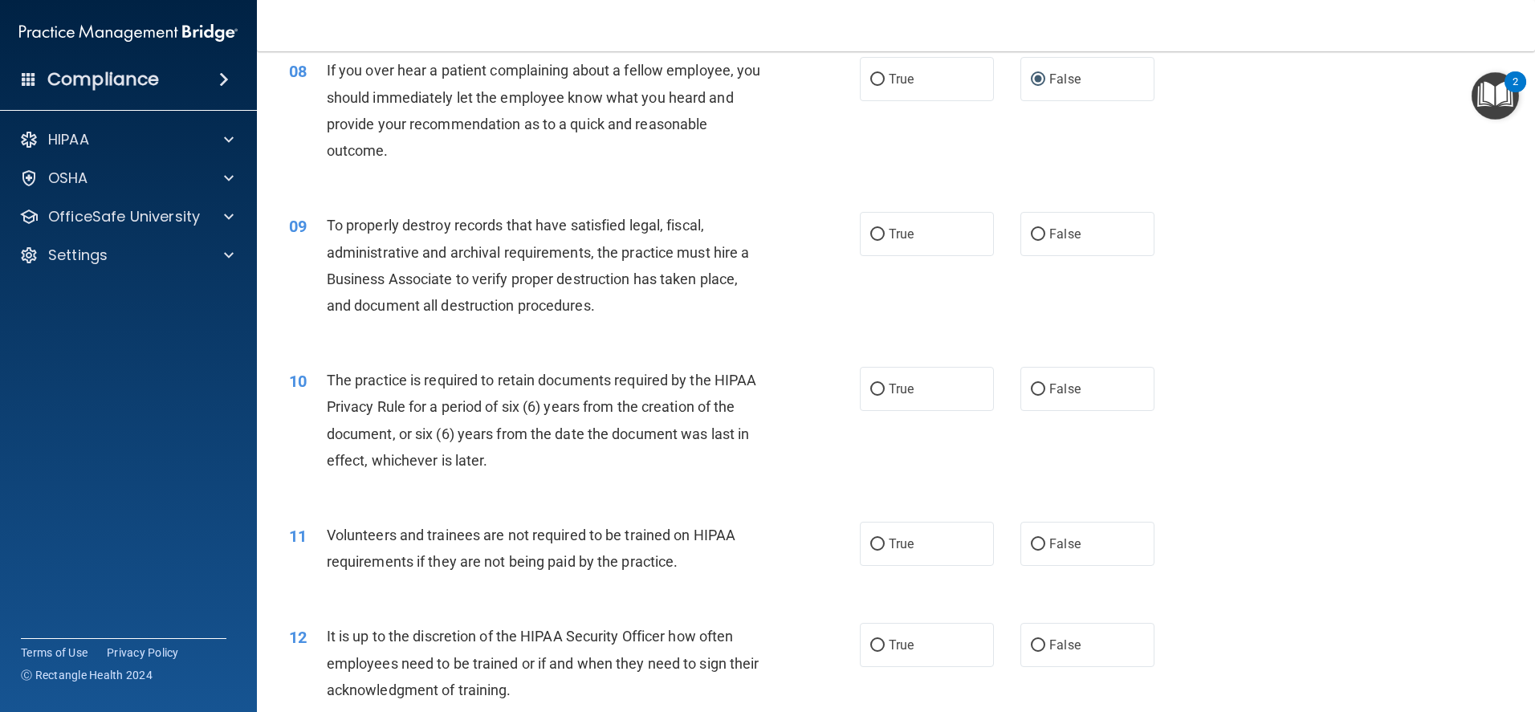
scroll to position [1043, 0]
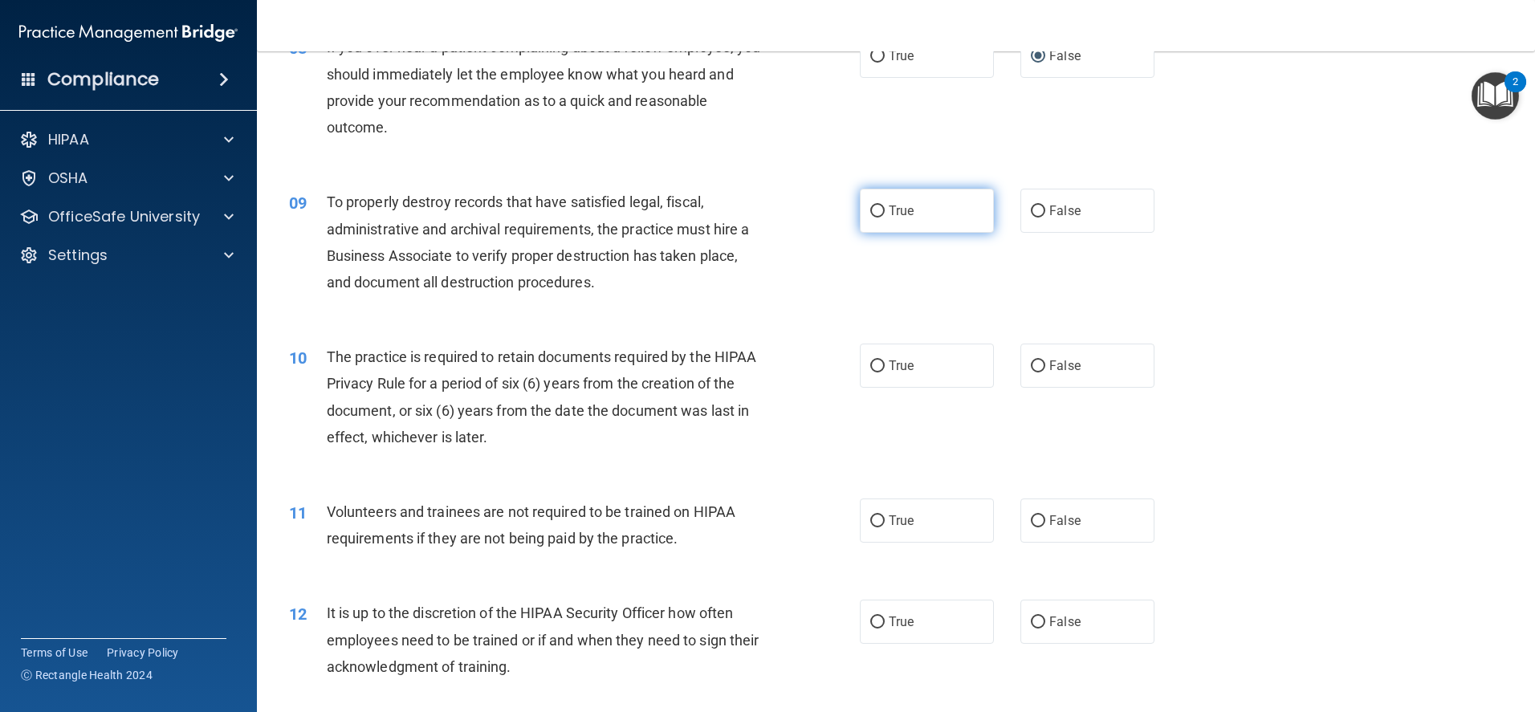
click at [873, 209] on input "True" at bounding box center [877, 211] width 14 height 12
radio input "true"
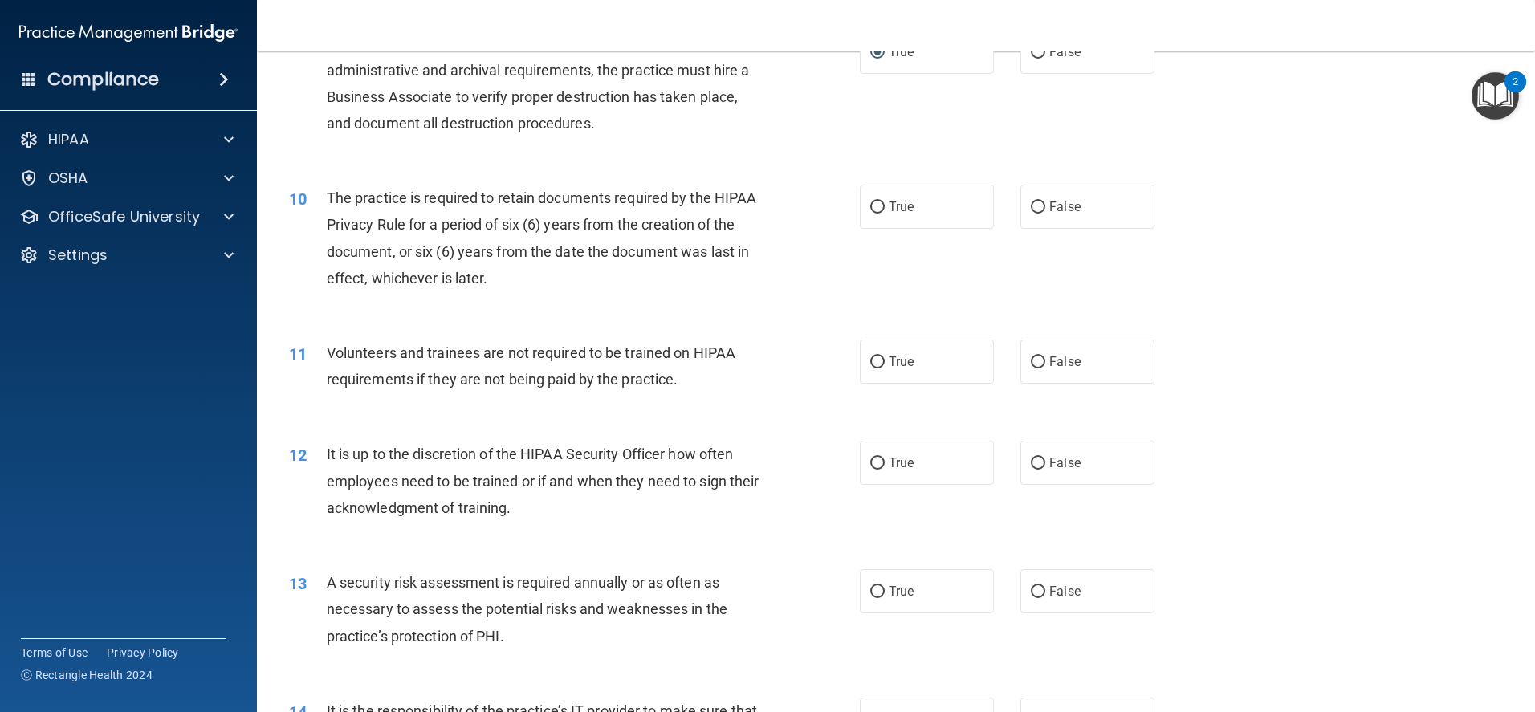
scroll to position [1204, 0]
click at [877, 205] on input "True" at bounding box center [877, 206] width 14 height 12
radio input "true"
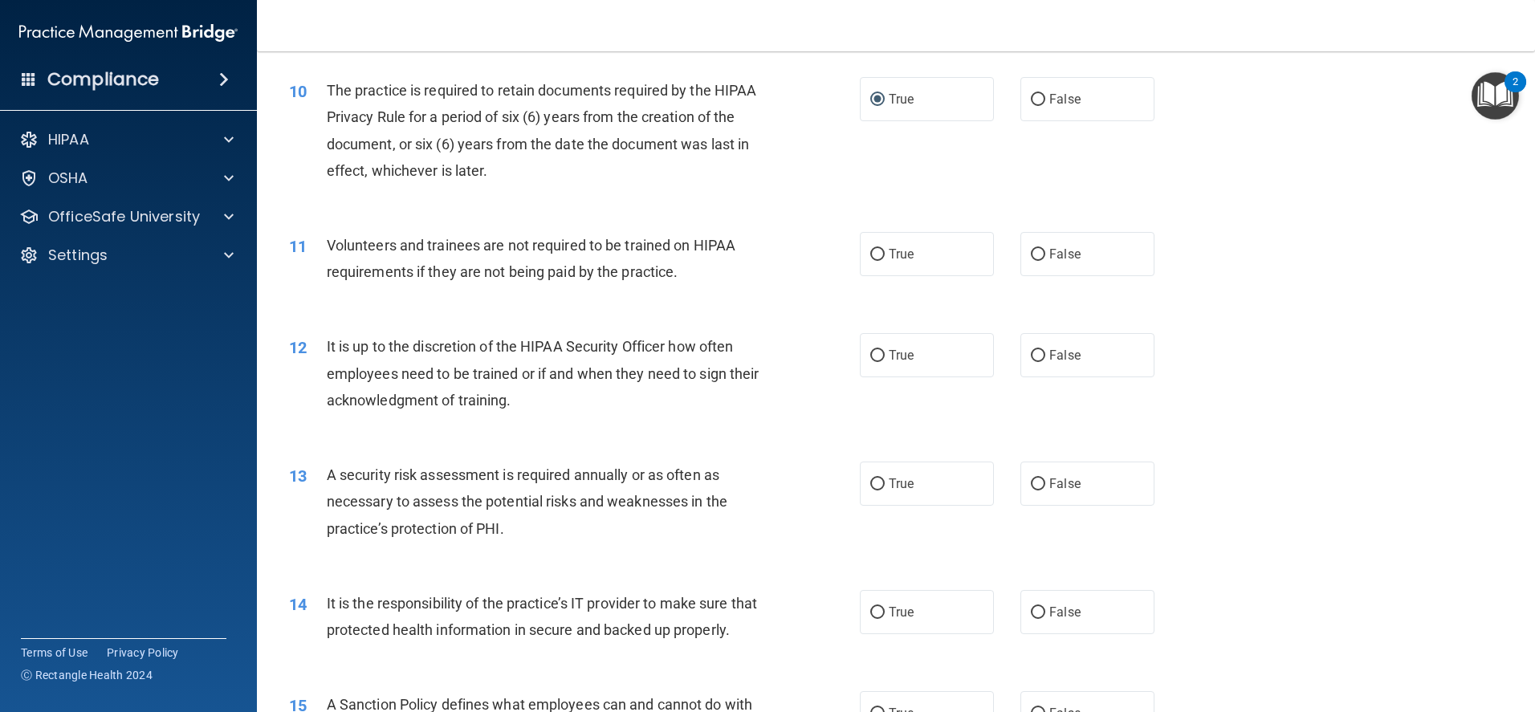
scroll to position [1364, 0]
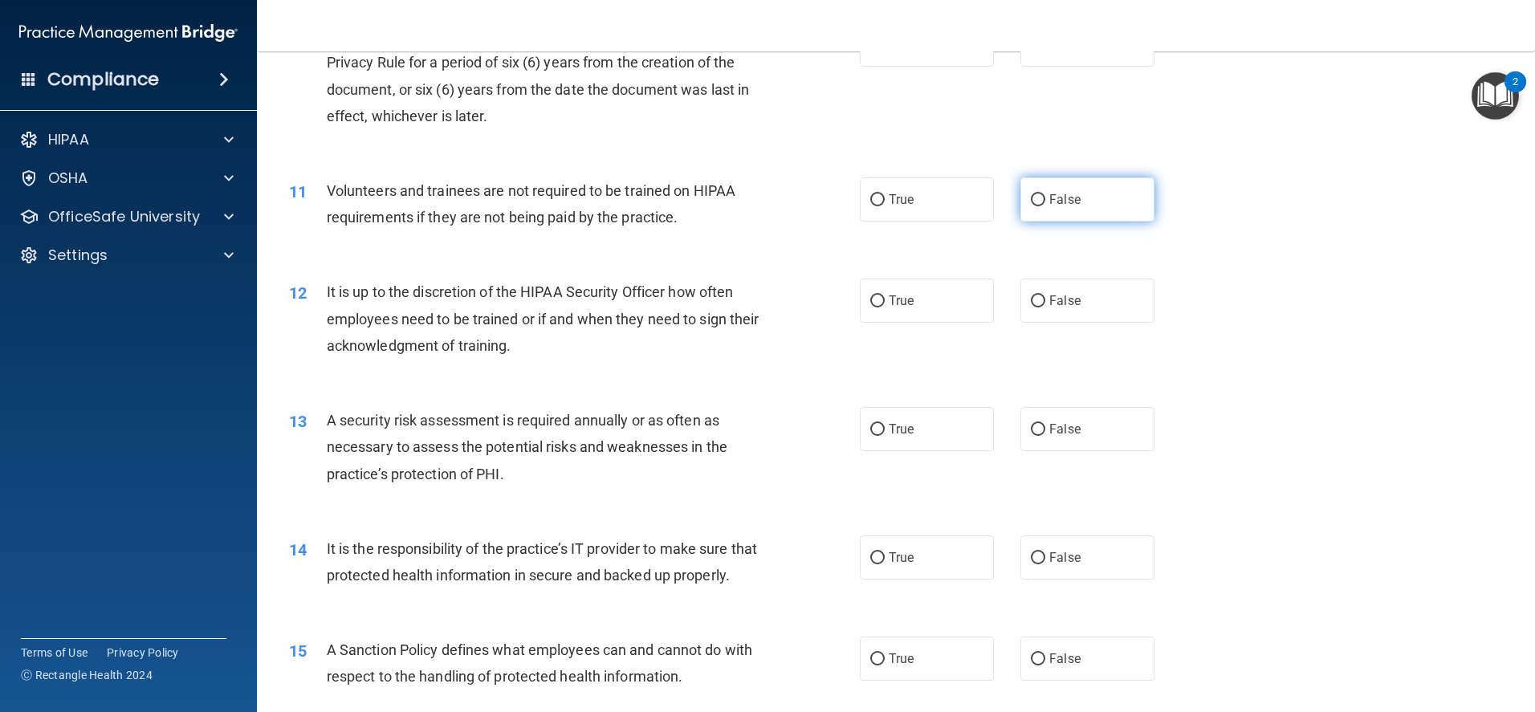
click at [1031, 197] on input "False" at bounding box center [1038, 200] width 14 height 12
radio input "true"
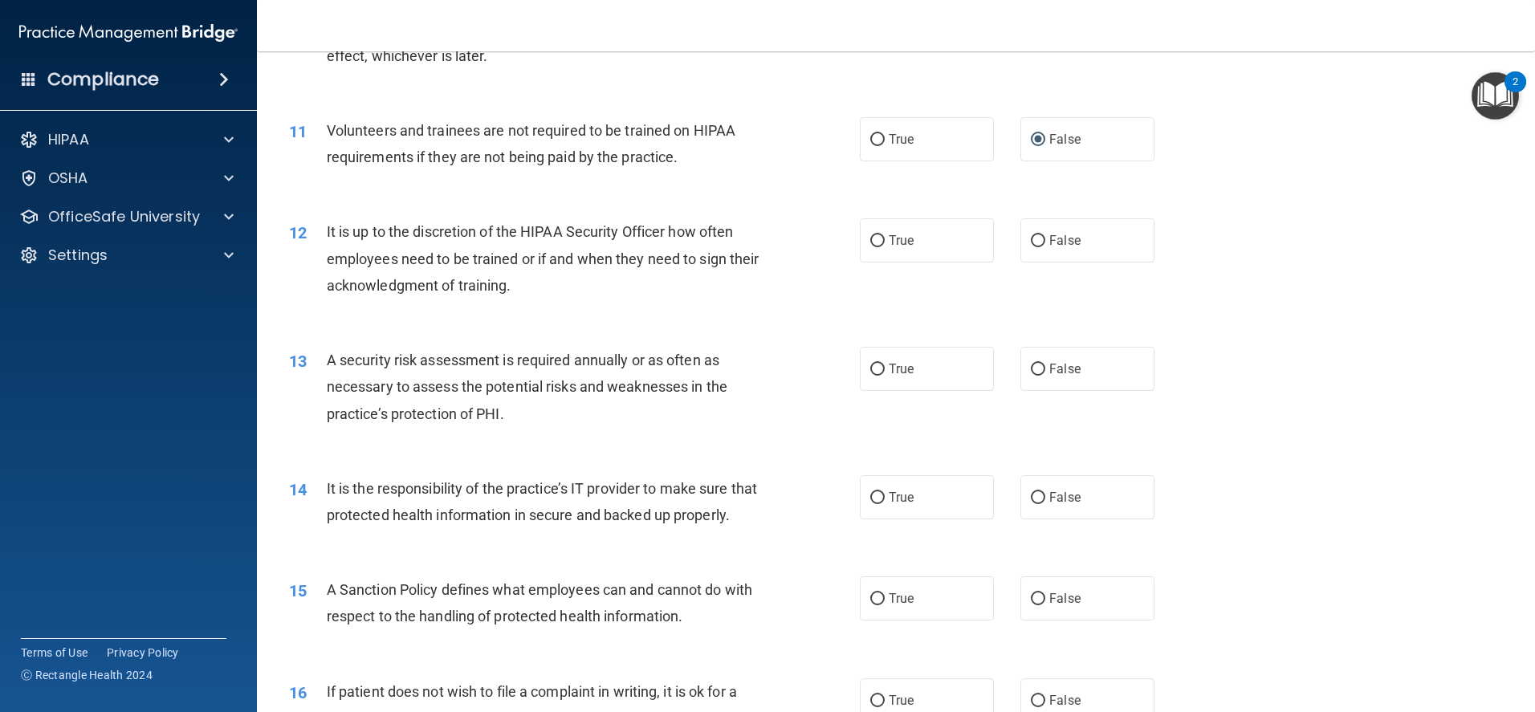
scroll to position [1445, 0]
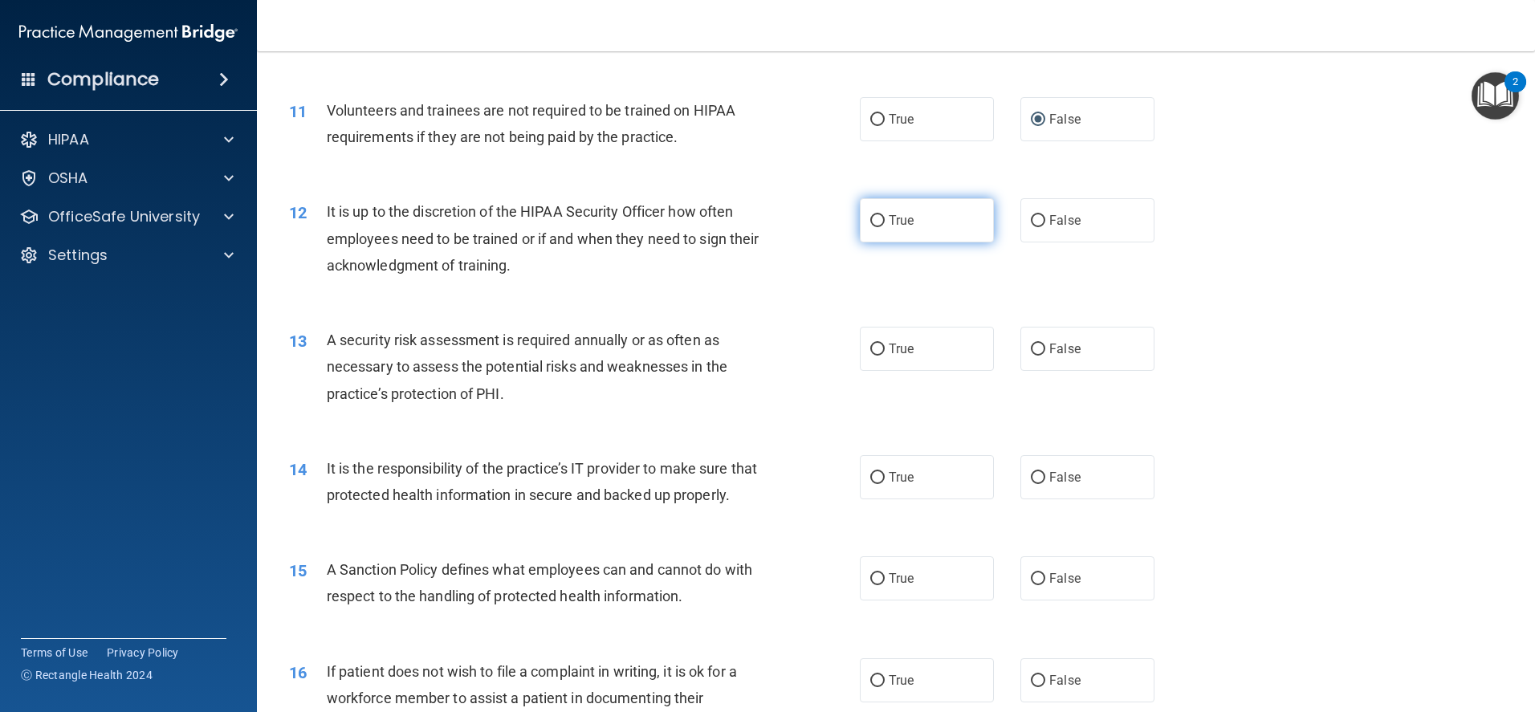
click at [872, 218] on input "True" at bounding box center [877, 221] width 14 height 12
radio input "true"
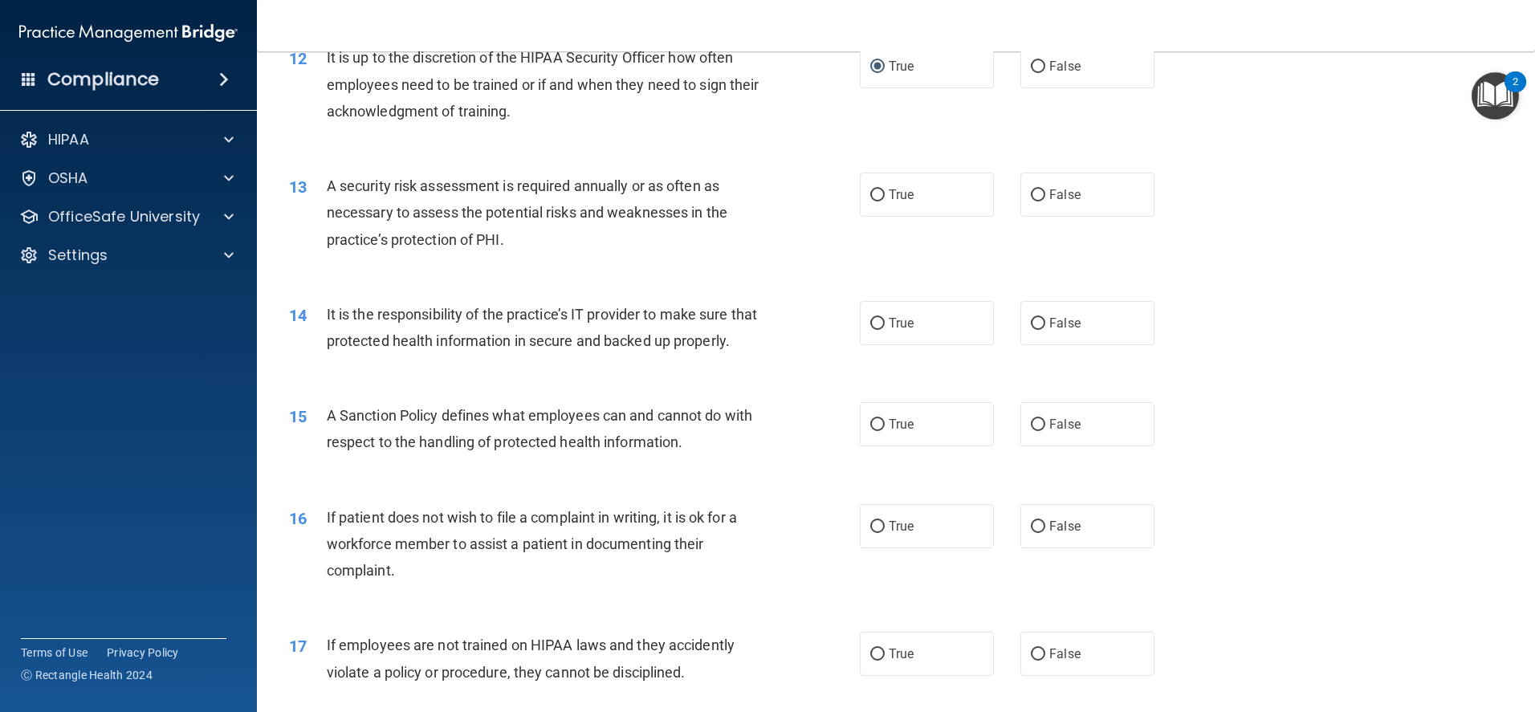
scroll to position [1605, 0]
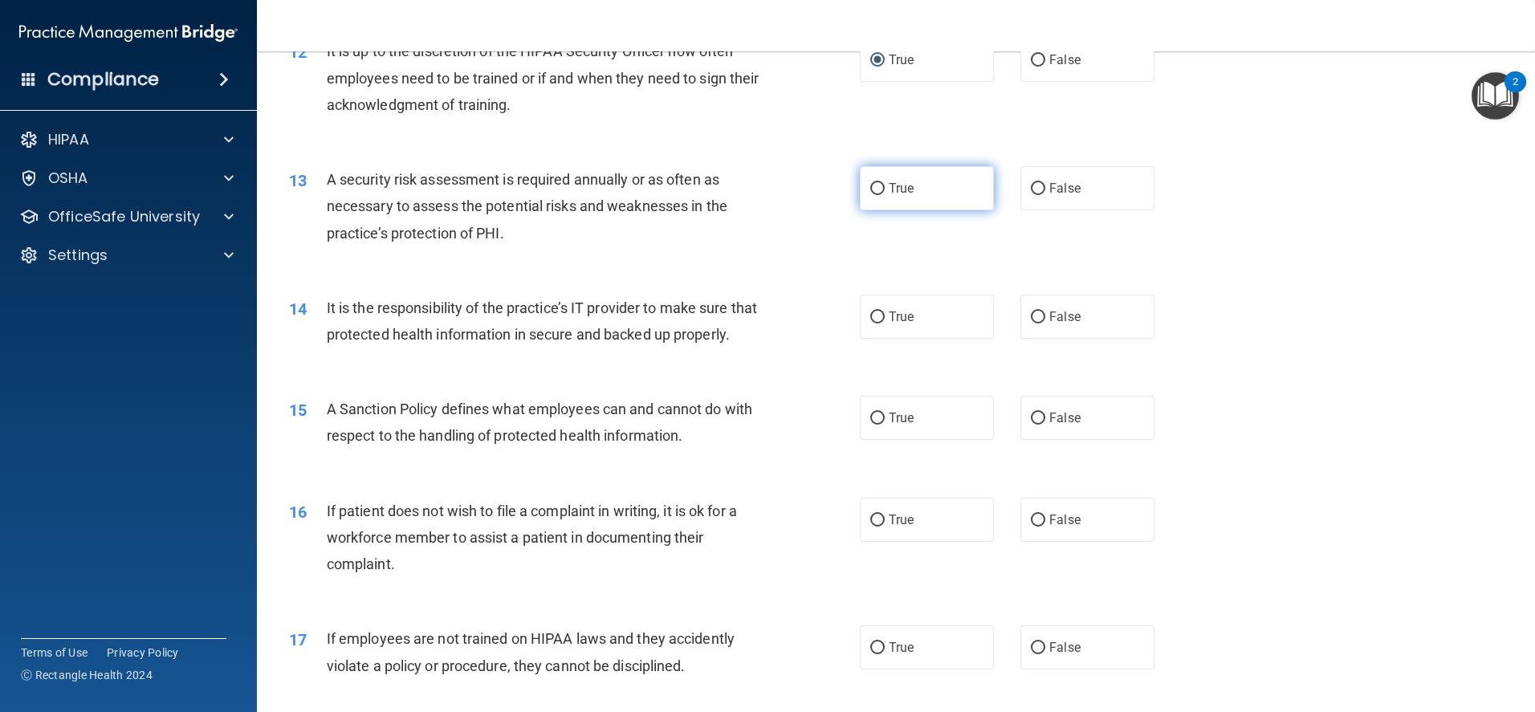
click at [871, 190] on input "True" at bounding box center [877, 189] width 14 height 12
radio input "true"
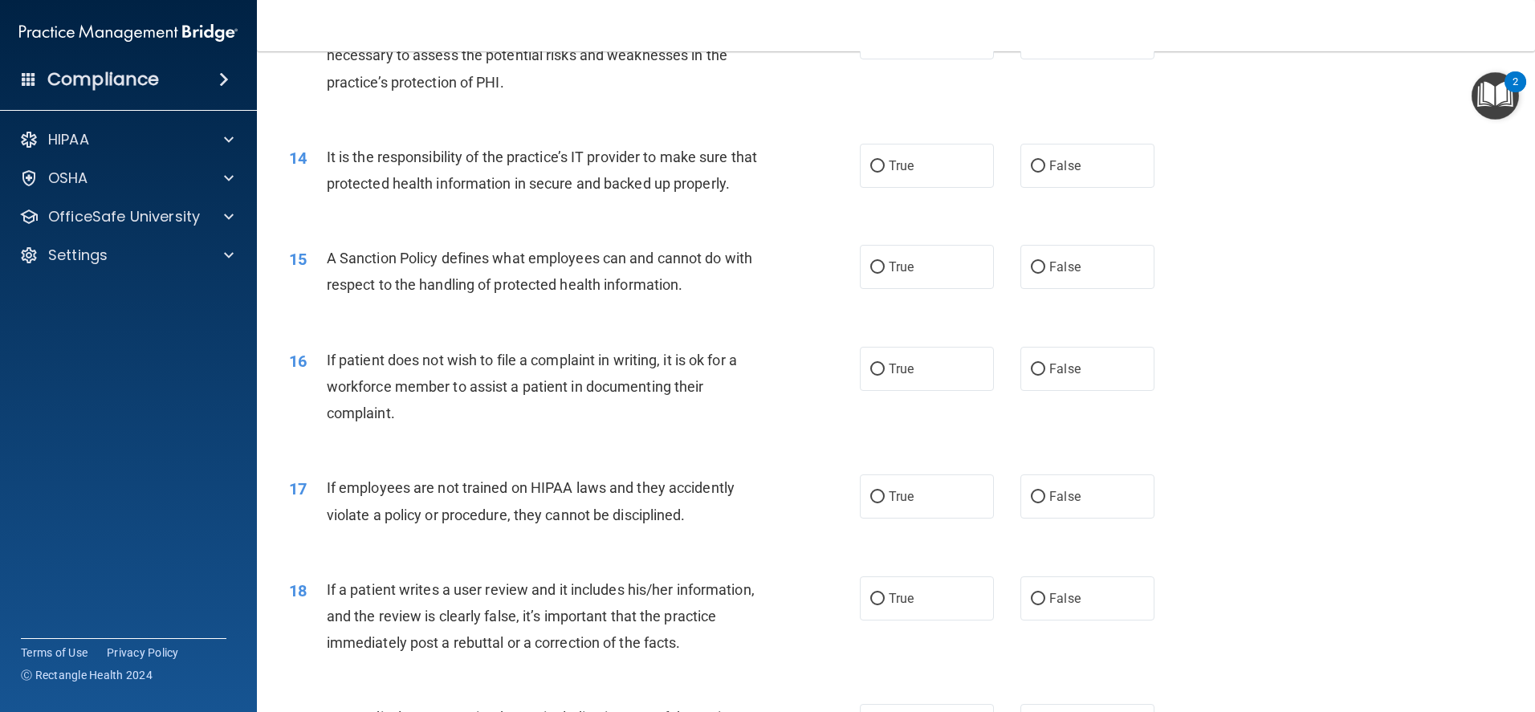
scroll to position [1766, 0]
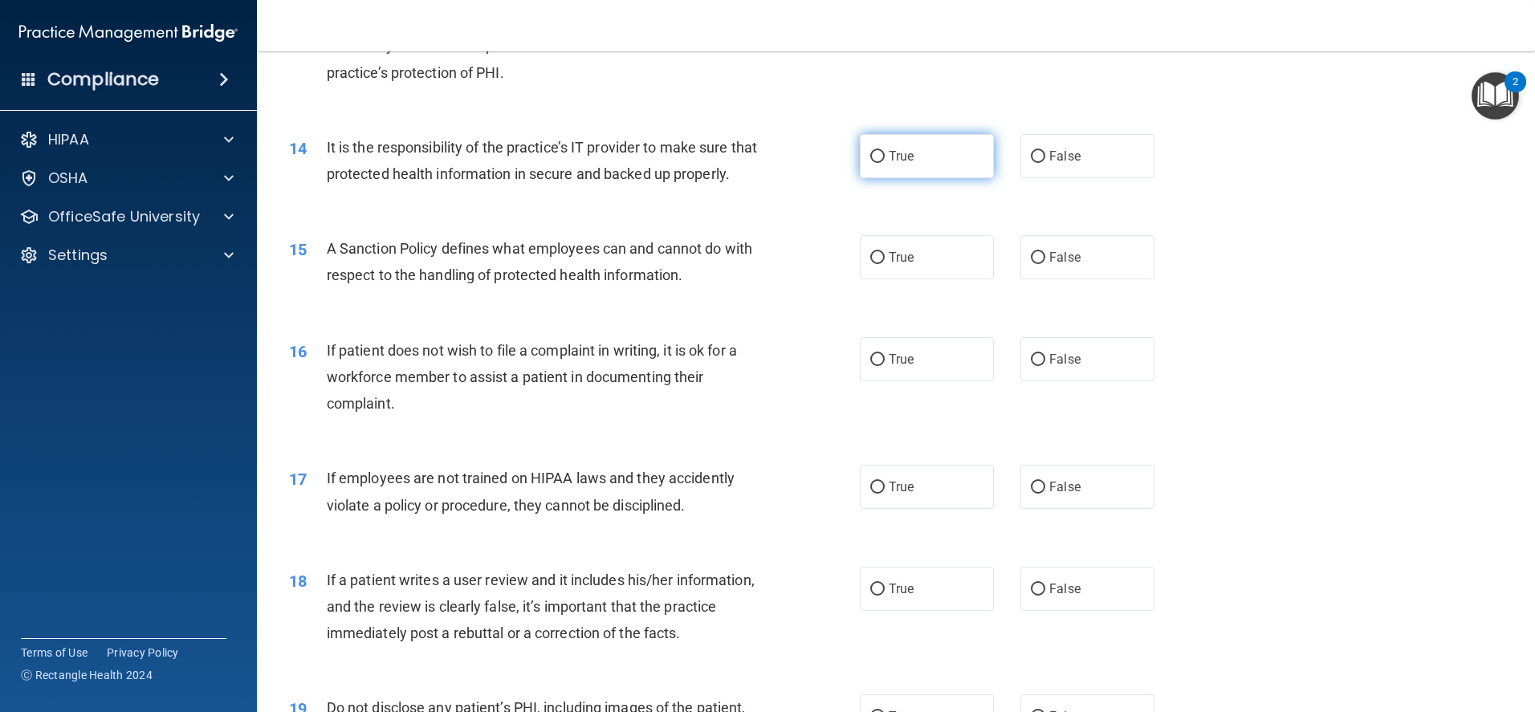
click at [921, 165] on label "True" at bounding box center [927, 156] width 134 height 44
click at [884, 163] on input "True" at bounding box center [877, 157] width 14 height 12
radio input "true"
click at [878, 279] on label "True" at bounding box center [927, 257] width 134 height 44
click at [878, 264] on input "True" at bounding box center [877, 258] width 14 height 12
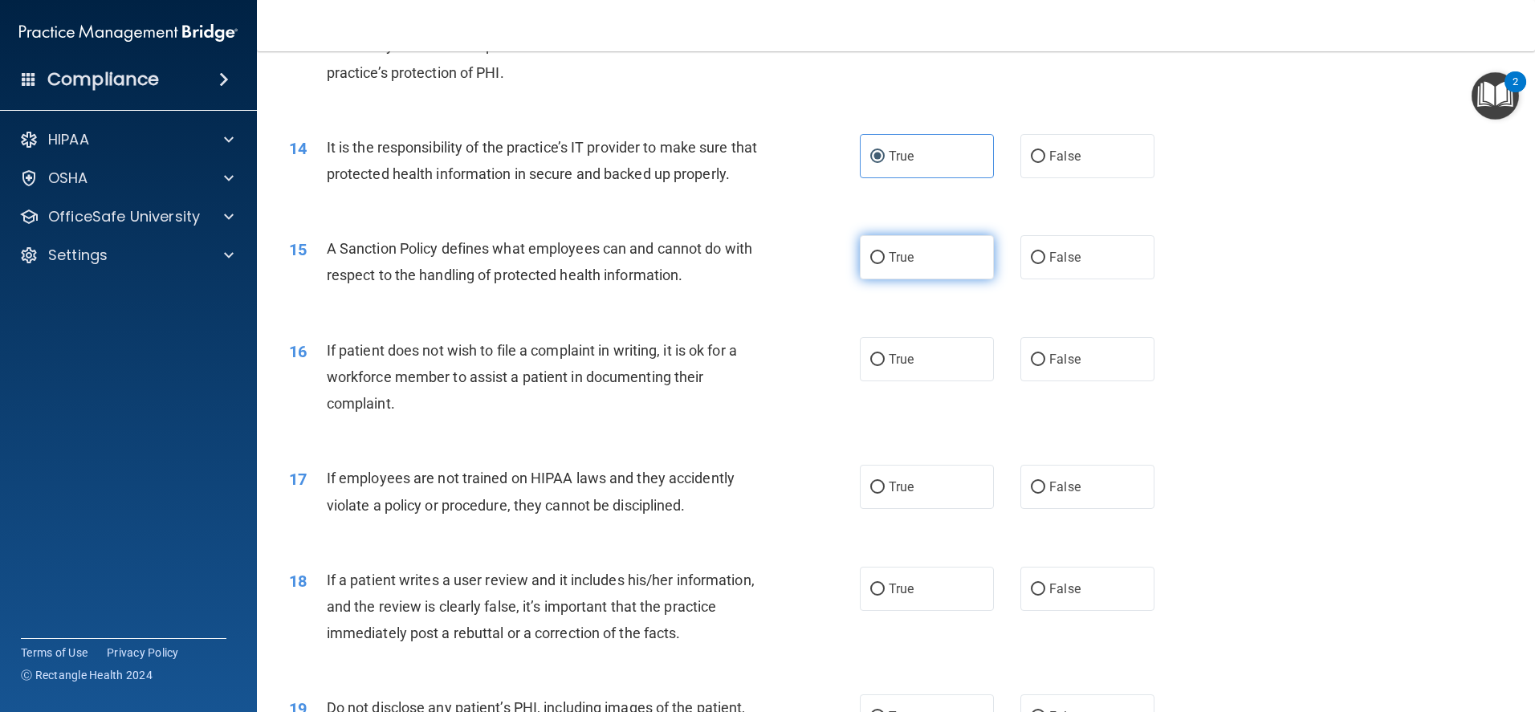
radio input "true"
click at [897, 367] on span "True" at bounding box center [900, 359] width 25 height 15
click at [884, 366] on input "True" at bounding box center [877, 360] width 14 height 12
radio input "true"
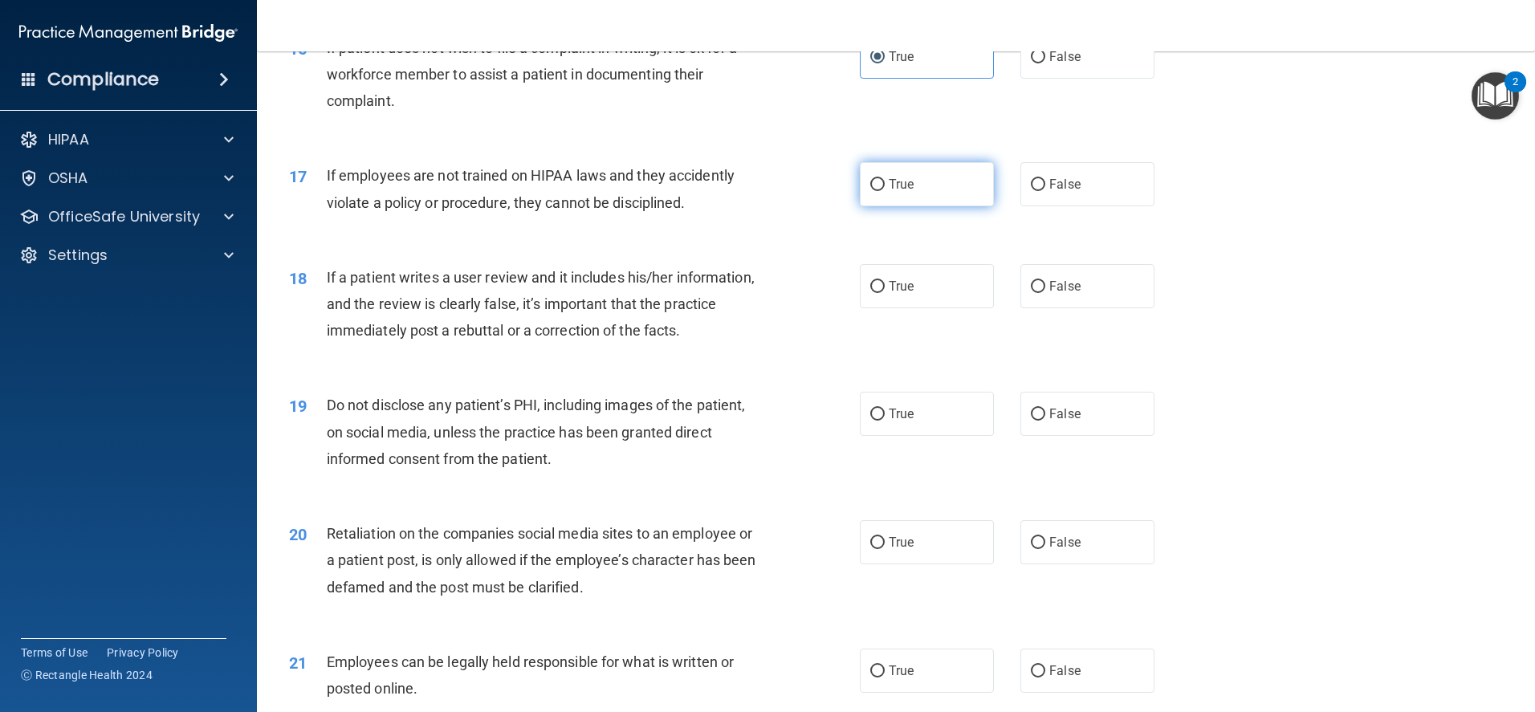
scroll to position [2087, 0]
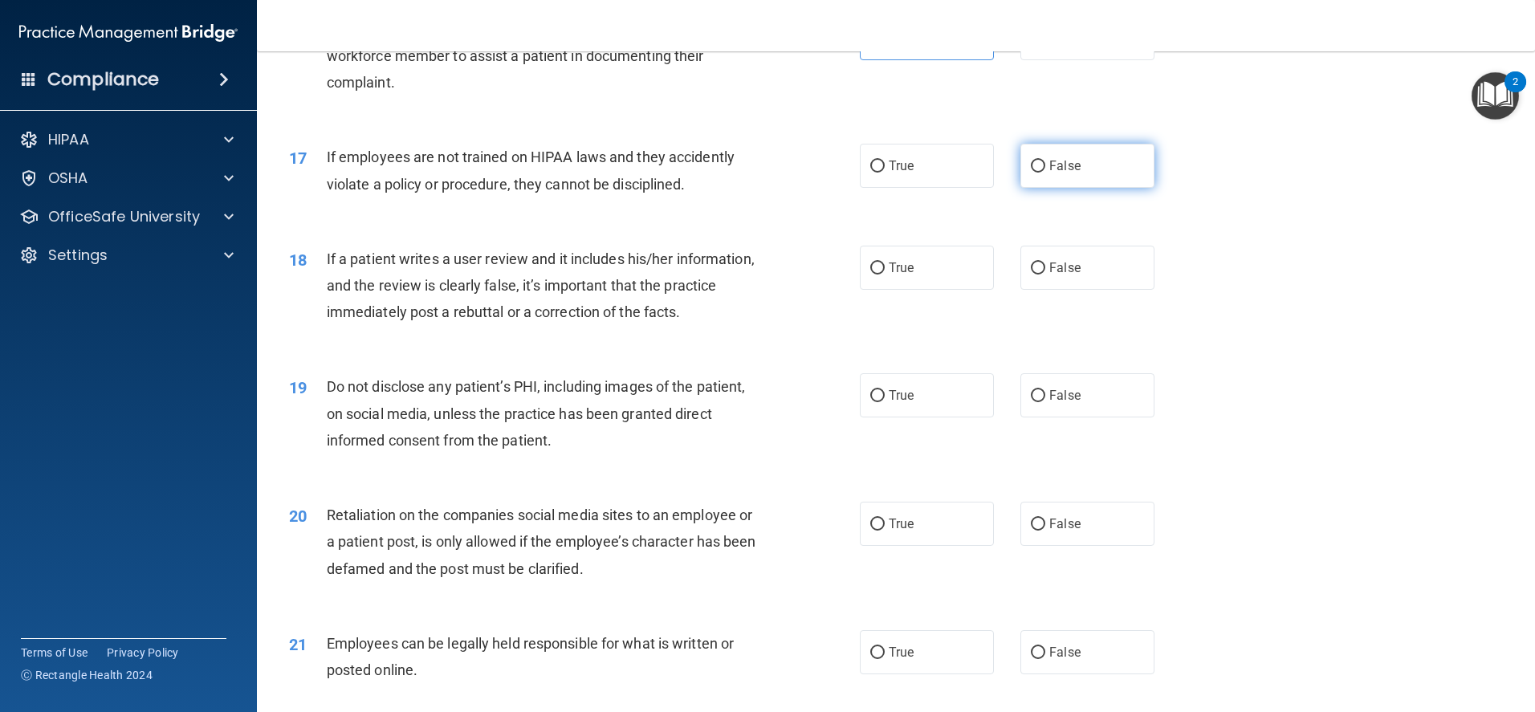
click at [1031, 173] on input "False" at bounding box center [1038, 167] width 14 height 12
radio input "true"
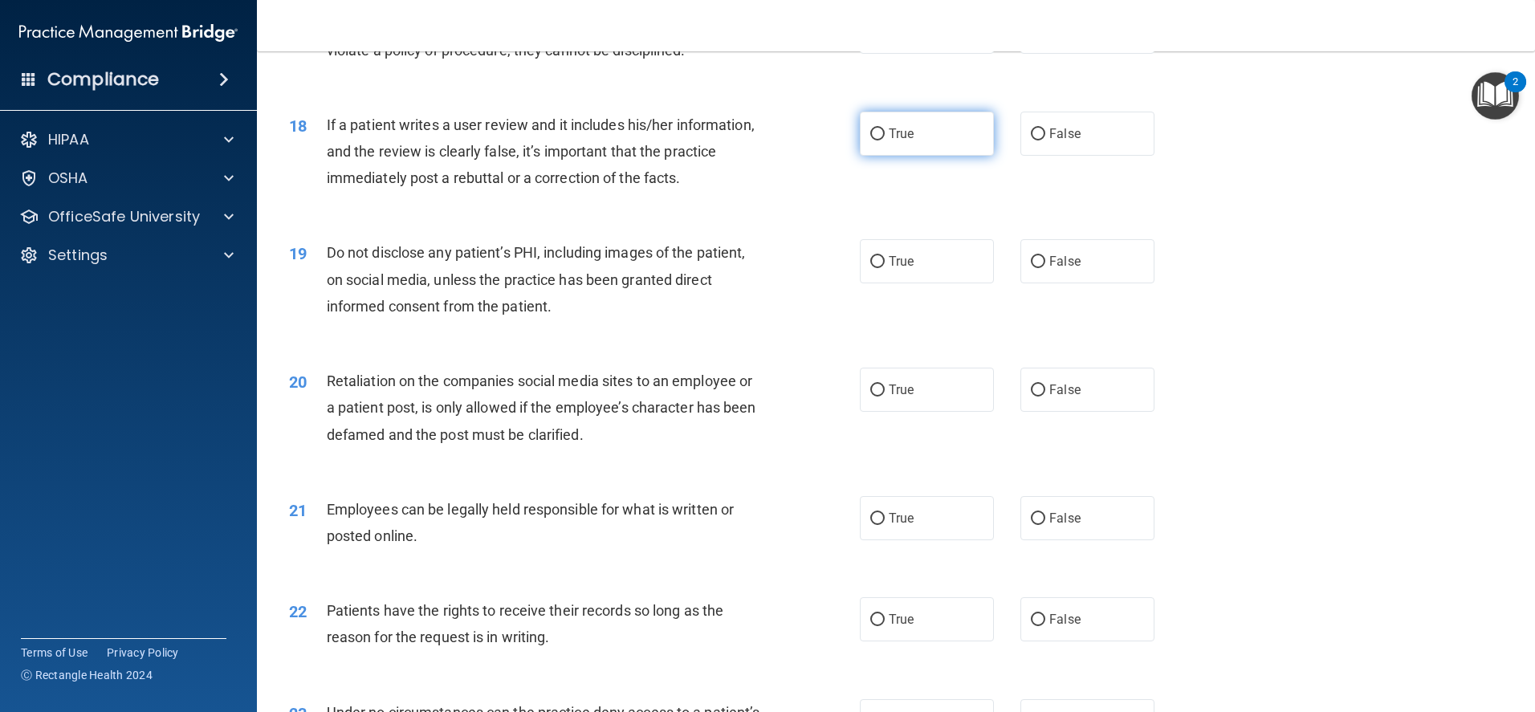
scroll to position [2247, 0]
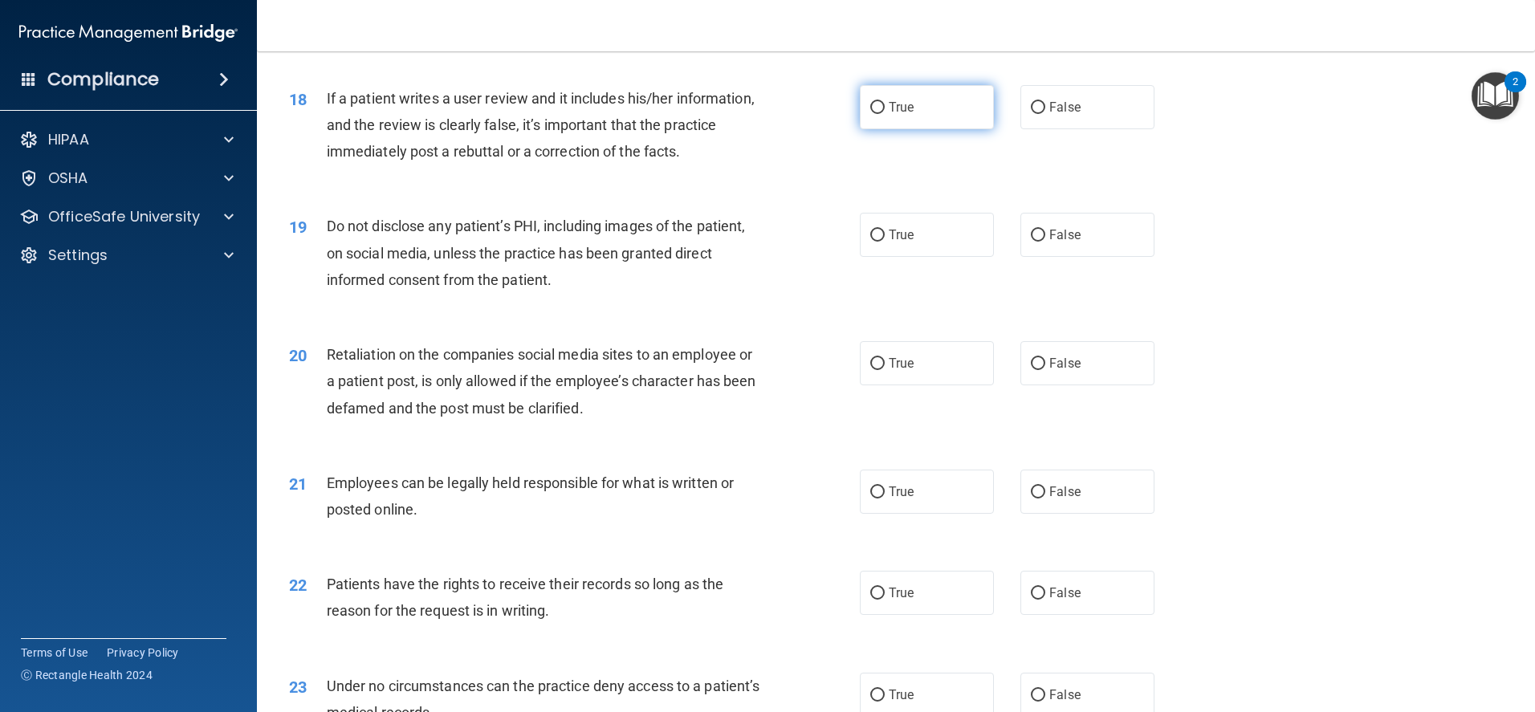
click at [872, 114] on input "True" at bounding box center [877, 108] width 14 height 12
radio input "true"
click at [873, 242] on input "True" at bounding box center [877, 236] width 14 height 12
radio input "true"
click at [1031, 370] on input "False" at bounding box center [1038, 364] width 14 height 12
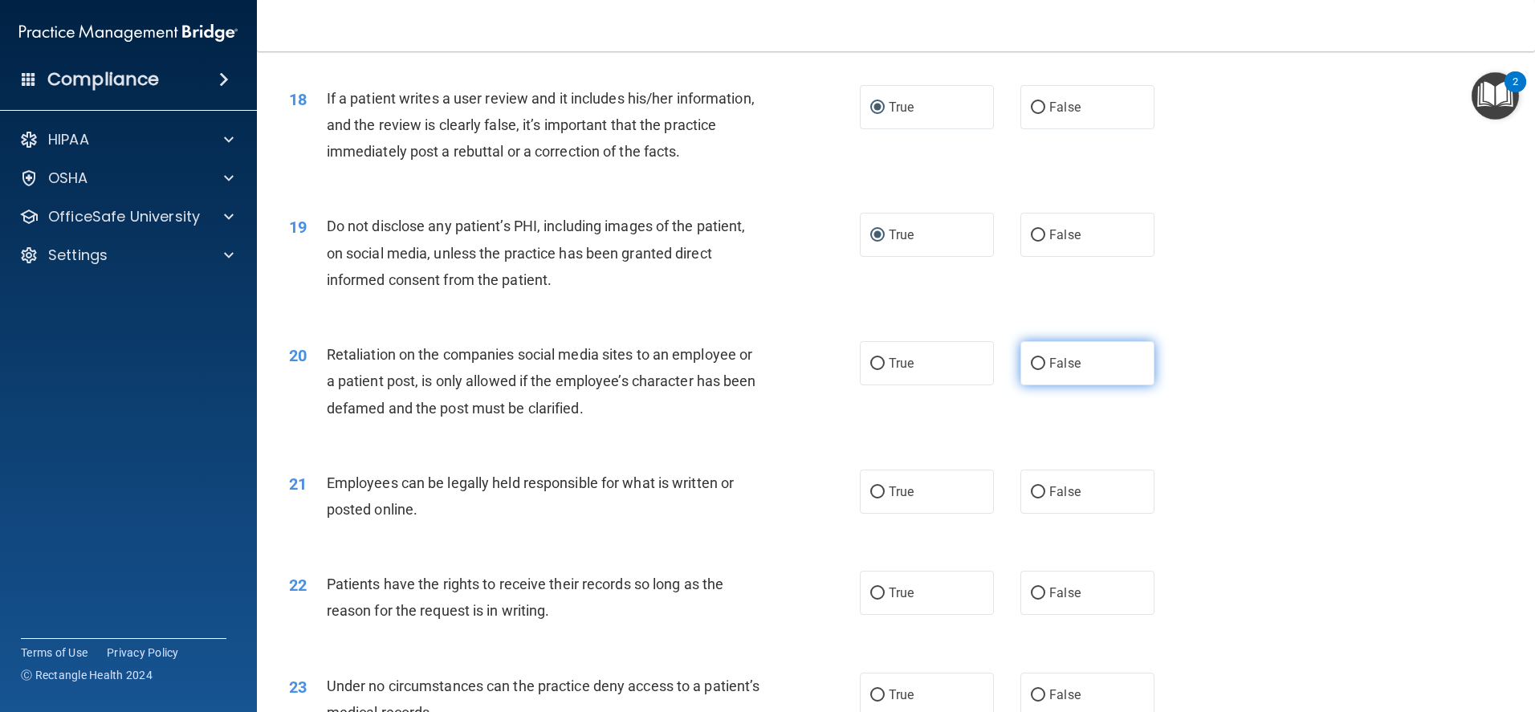
radio input "true"
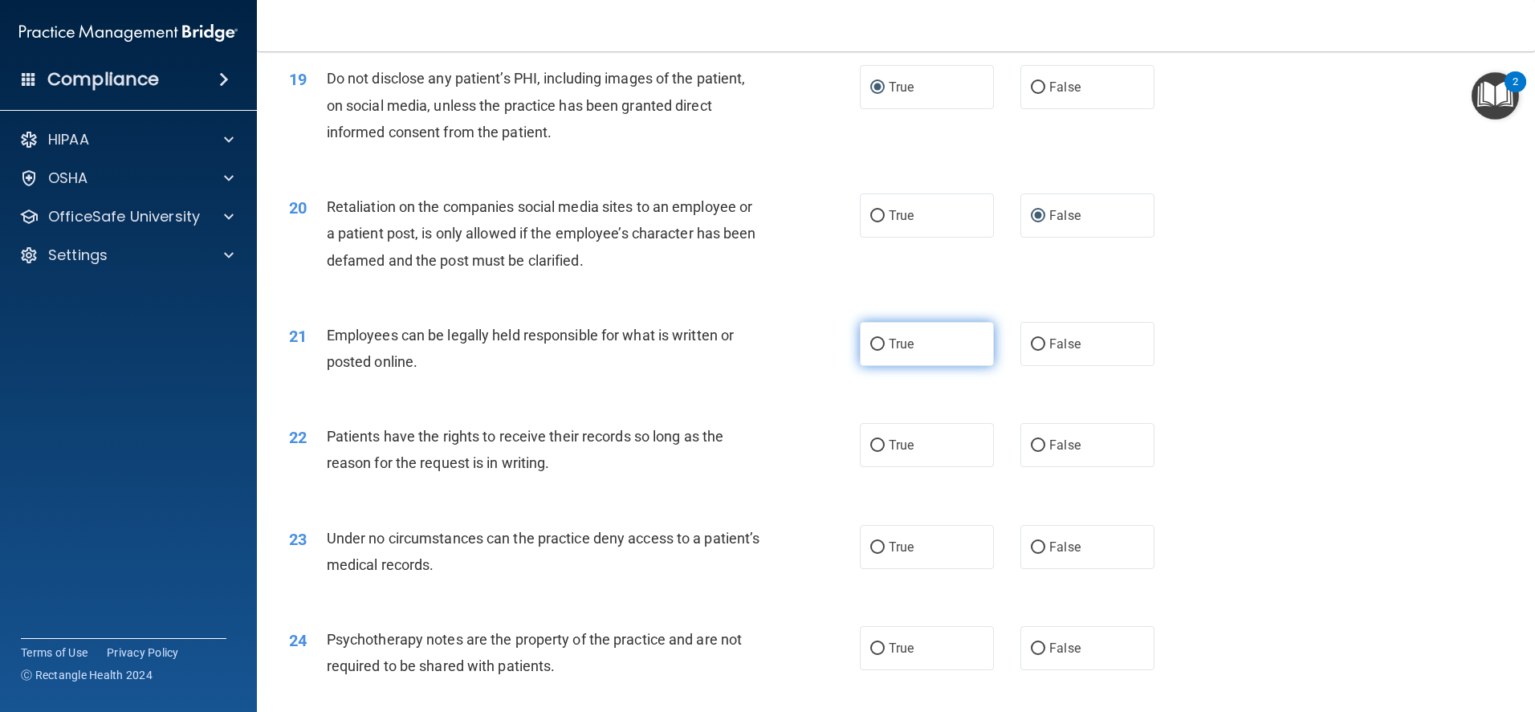
scroll to position [2408, 0]
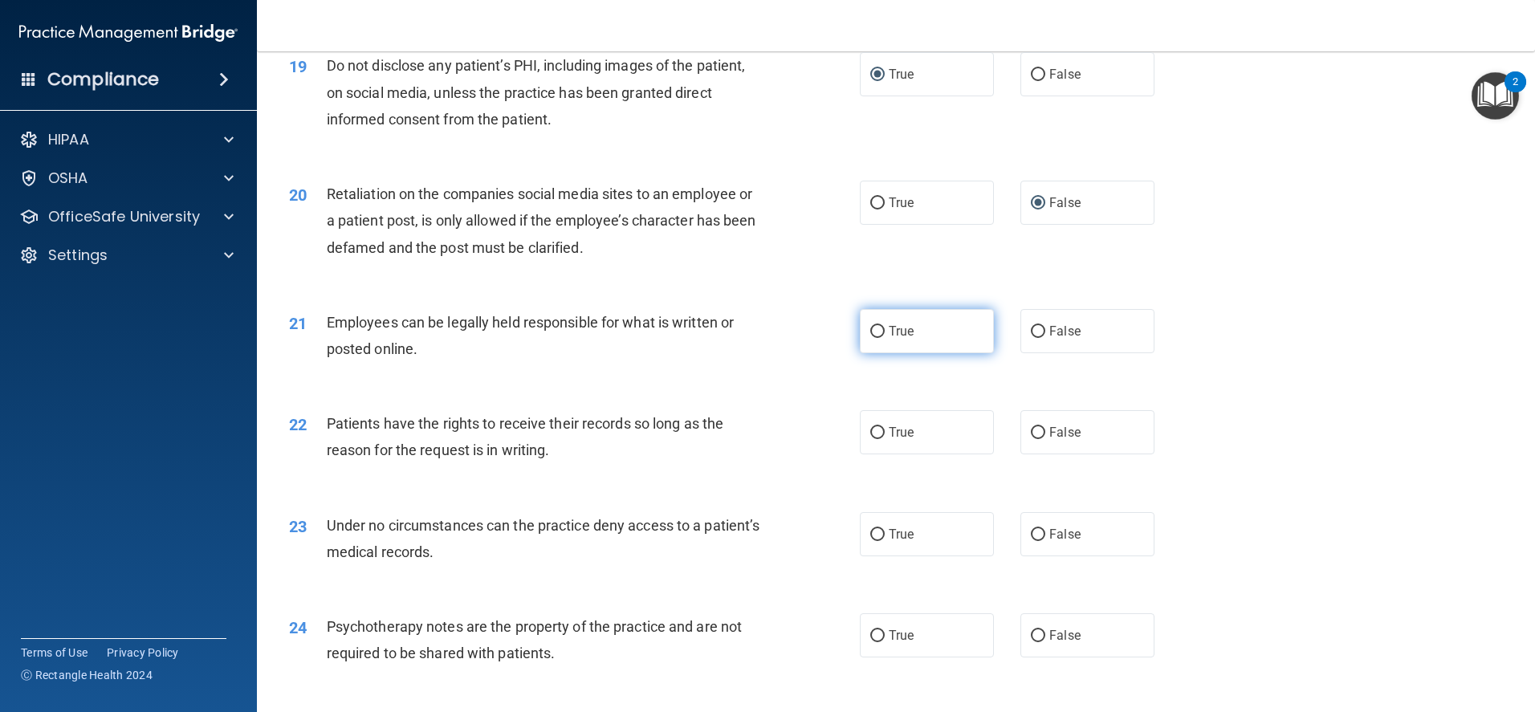
click at [871, 338] on input "True" at bounding box center [877, 332] width 14 height 12
radio input "true"
click at [870, 439] on input "True" at bounding box center [877, 433] width 14 height 12
radio input "true"
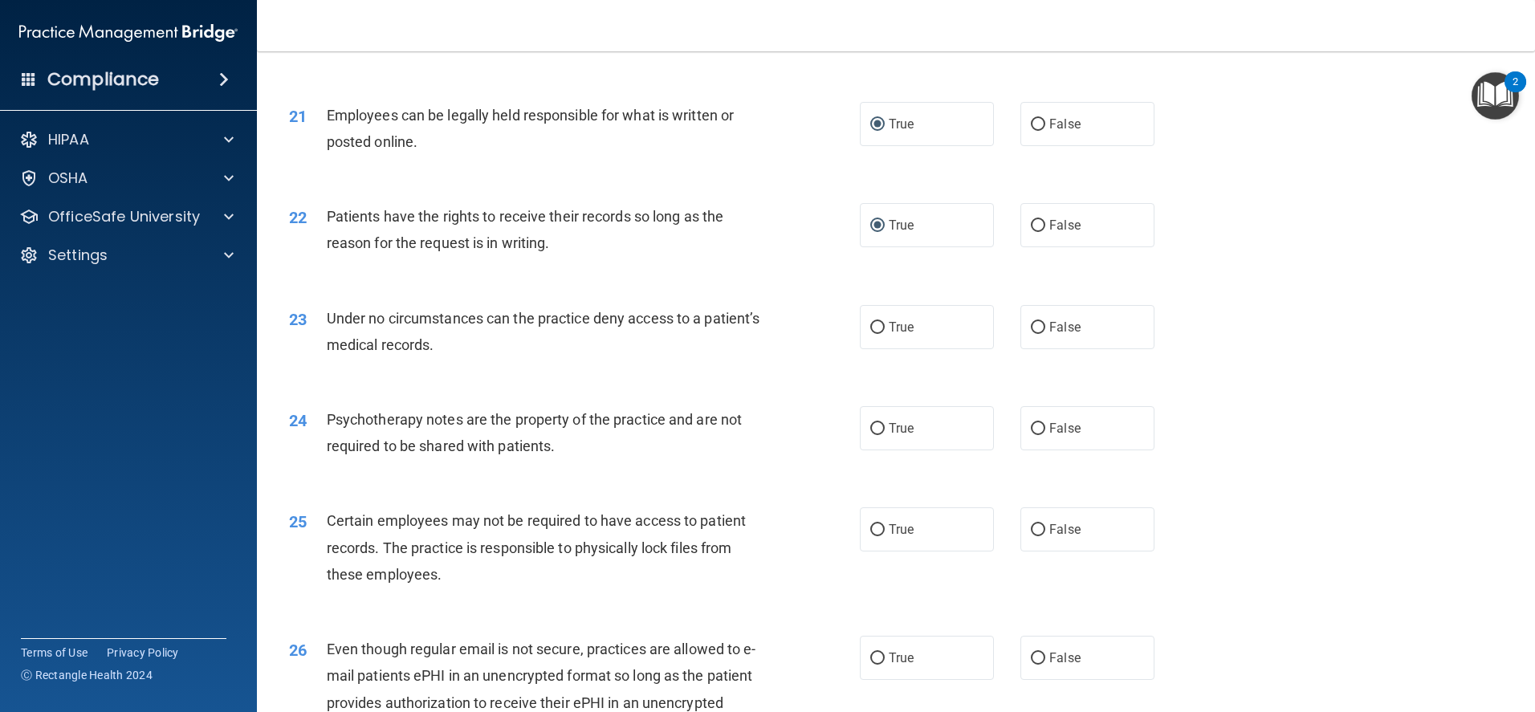
scroll to position [2649, 0]
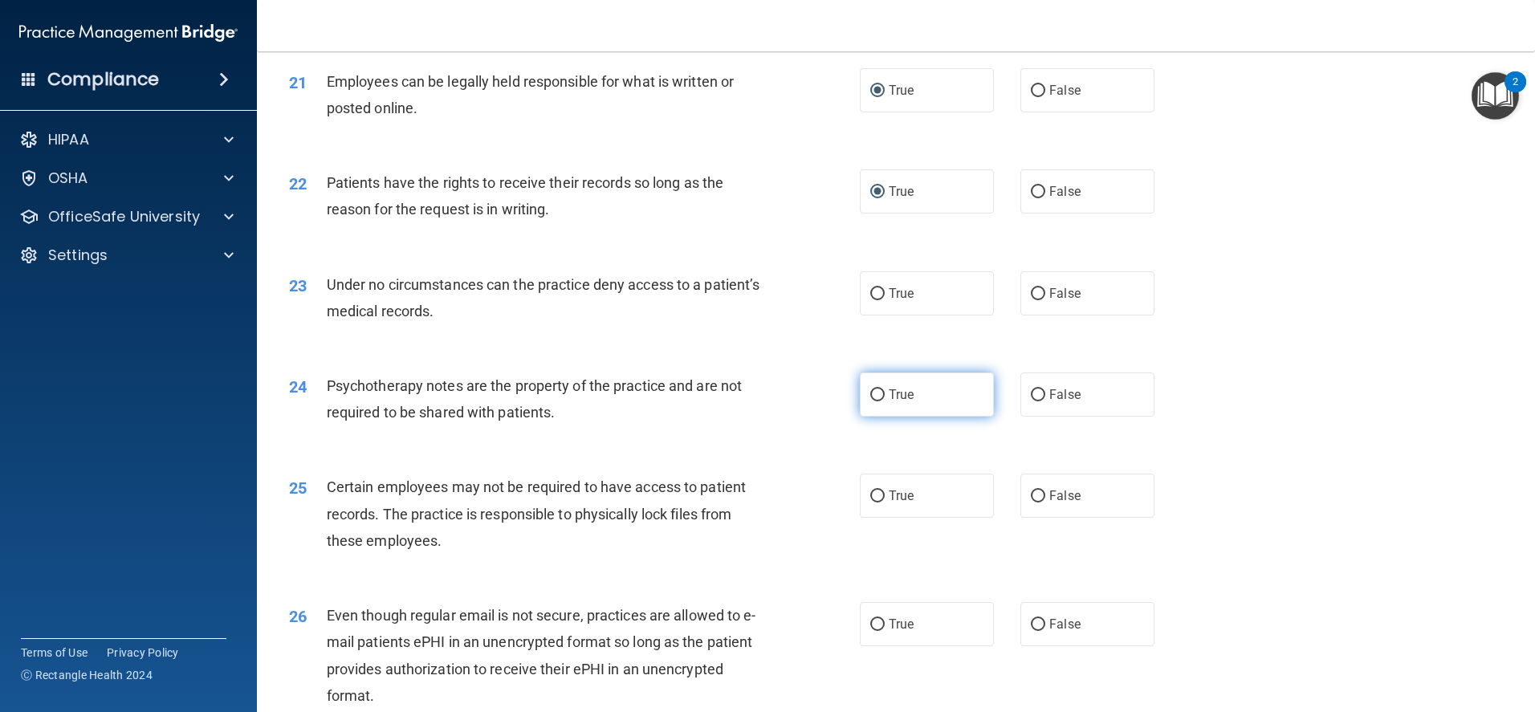
click at [874, 401] on input "True" at bounding box center [877, 395] width 14 height 12
radio input "true"
click at [874, 300] on input "True" at bounding box center [877, 294] width 14 height 12
radio input "true"
click at [872, 502] on input "True" at bounding box center [877, 496] width 14 height 12
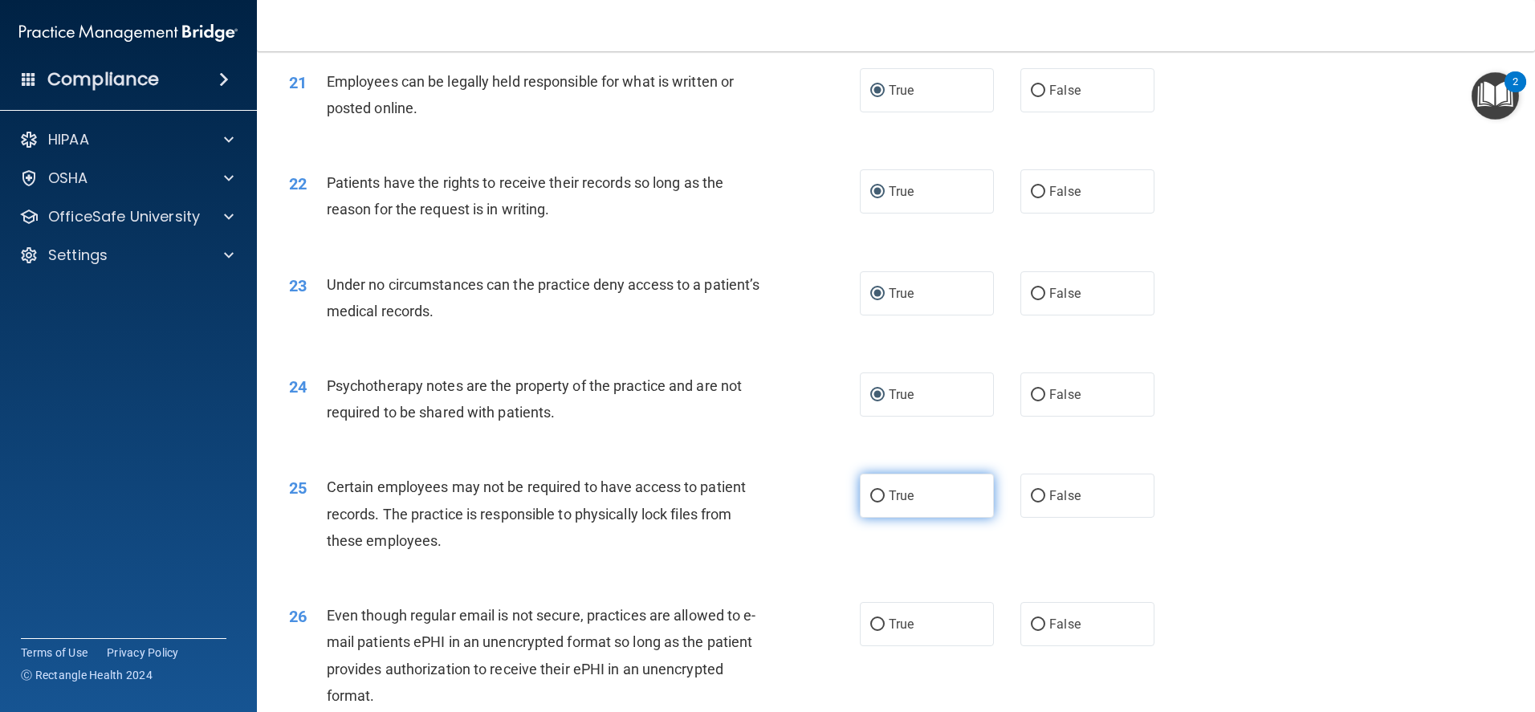
radio input "true"
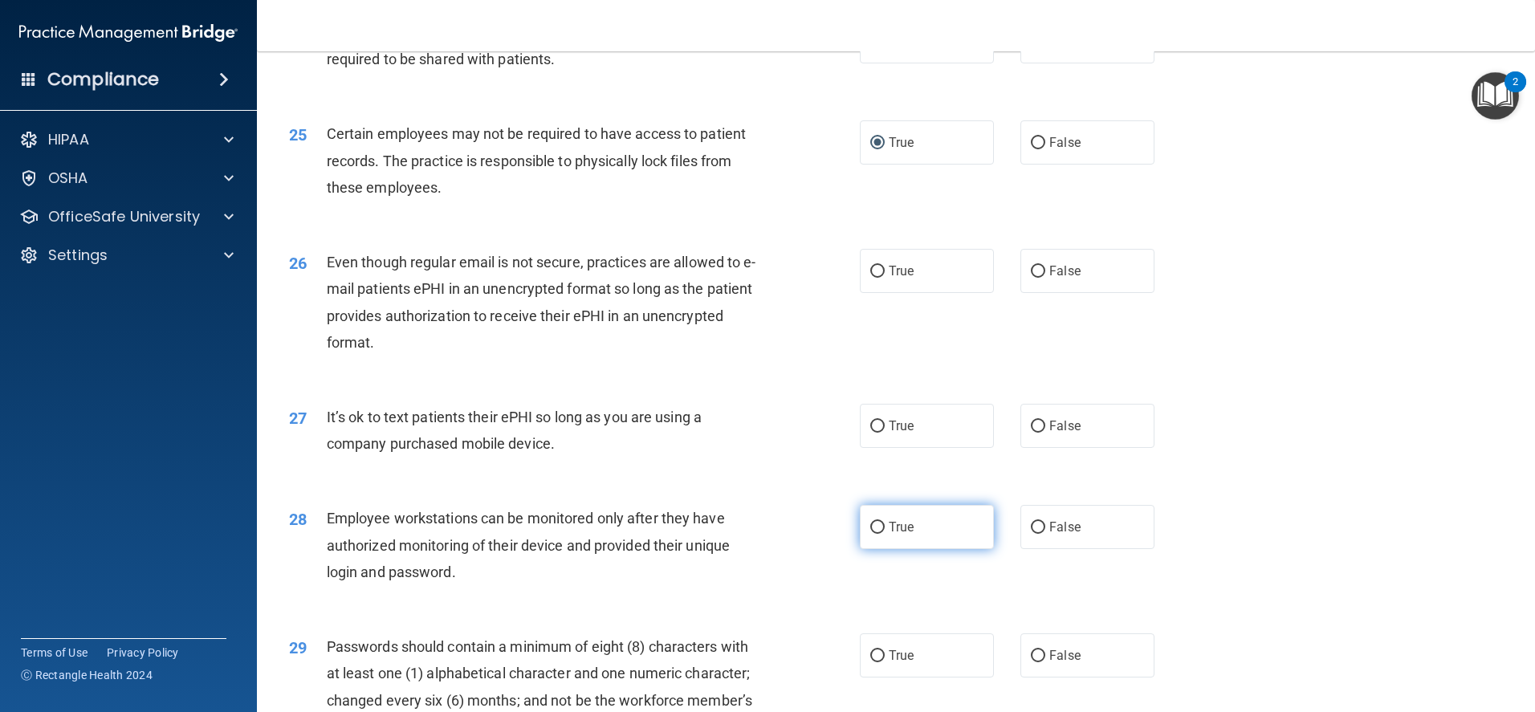
scroll to position [3050, 0]
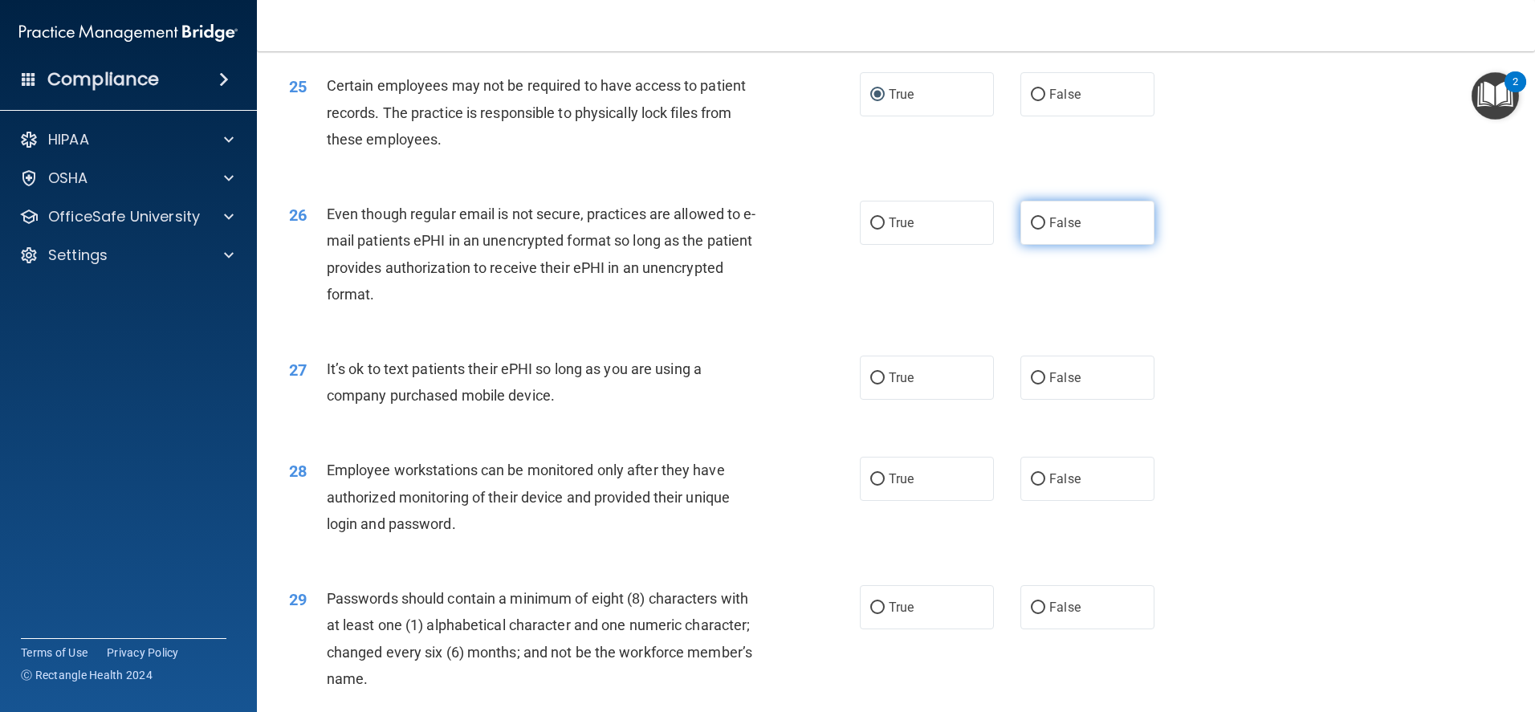
click at [1031, 230] on input "False" at bounding box center [1038, 224] width 14 height 12
radio input "true"
click at [870, 384] on input "True" at bounding box center [877, 378] width 14 height 12
radio input "true"
drag, startPoint x: 863, startPoint y: 507, endPoint x: 871, endPoint y: 506, distance: 8.1
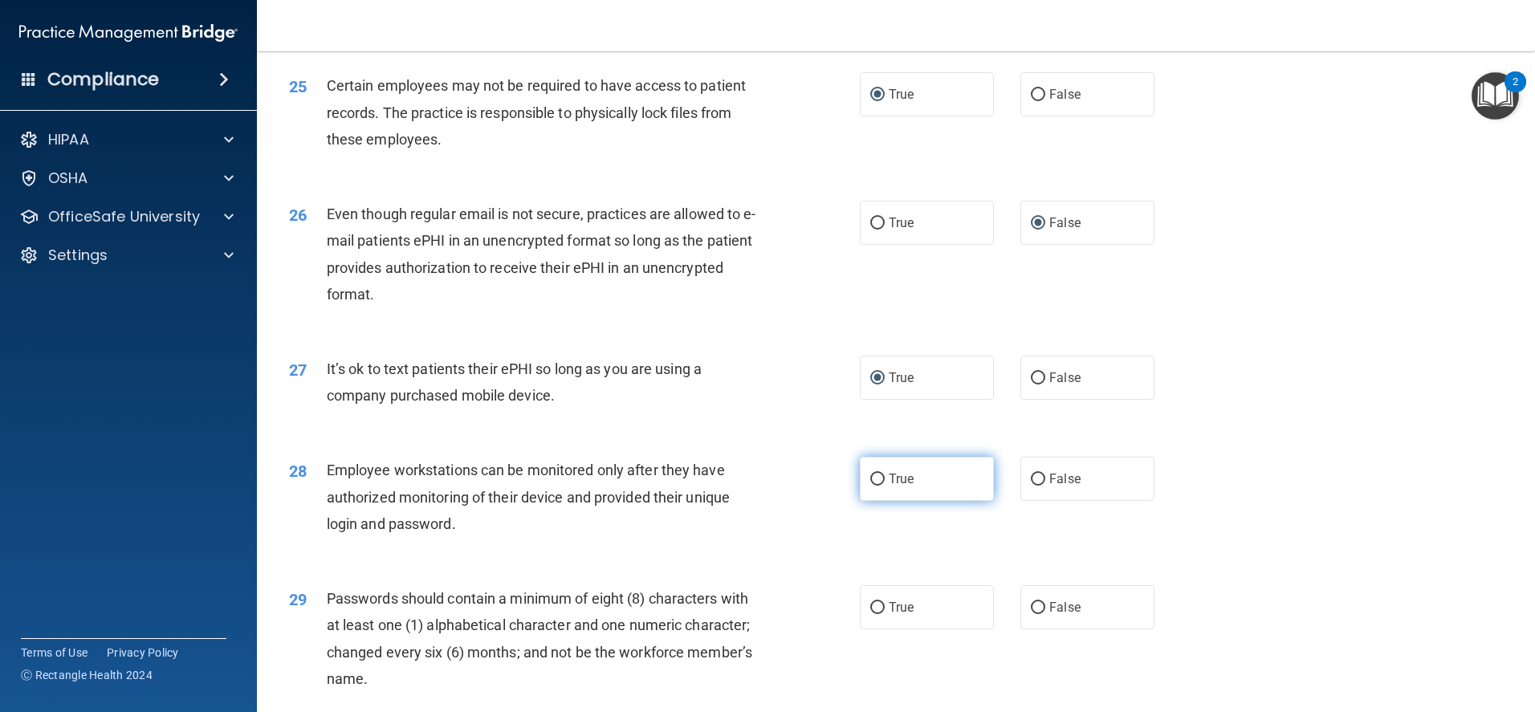
click at [869, 501] on label "True" at bounding box center [927, 479] width 134 height 44
drag, startPoint x: 925, startPoint y: 510, endPoint x: 933, endPoint y: 517, distance: 10.3
click at [927, 501] on label "True" at bounding box center [927, 479] width 134 height 44
click at [884, 486] on input "True" at bounding box center [877, 480] width 14 height 12
radio input "true"
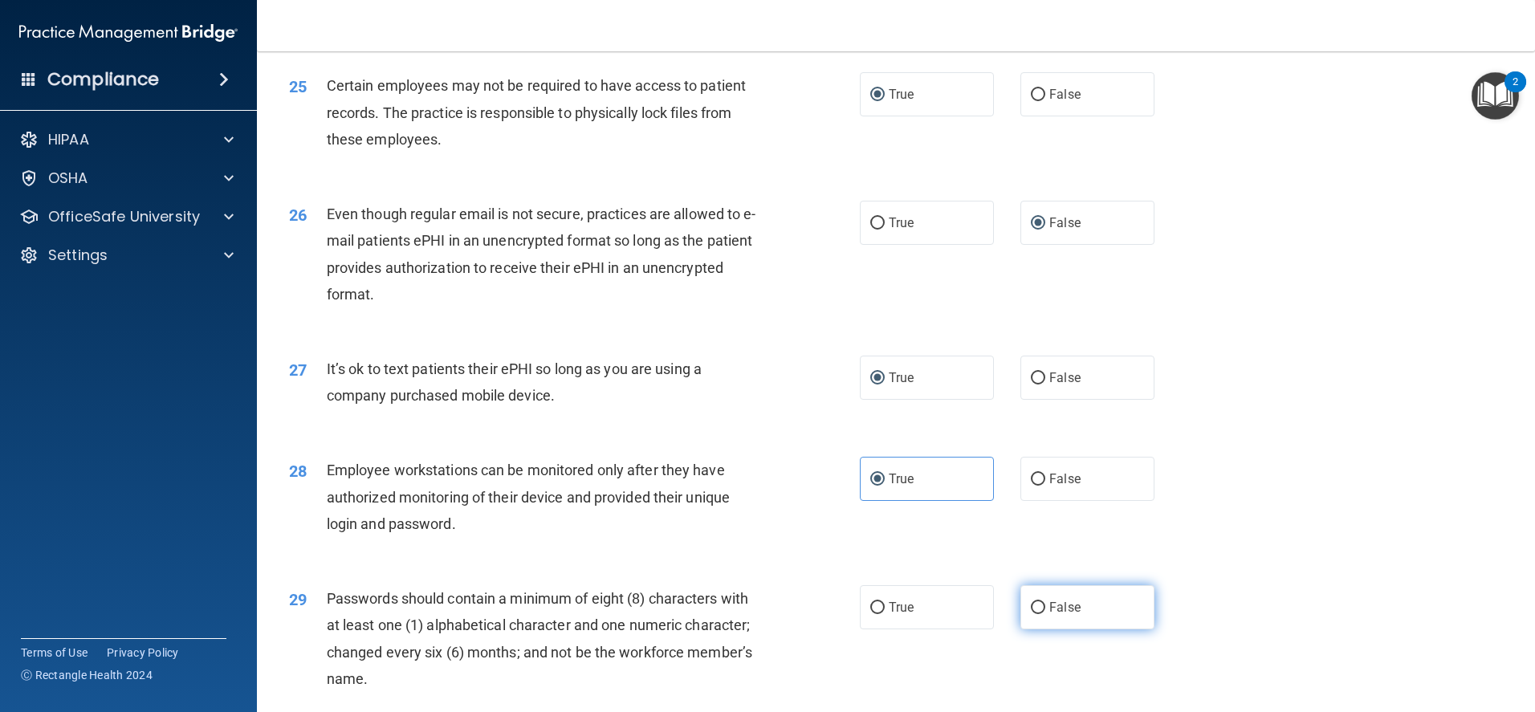
click at [1061, 658] on div "29 Passwords should contain a minimum of eight (8) characters with at least one…" at bounding box center [896, 642] width 1238 height 155
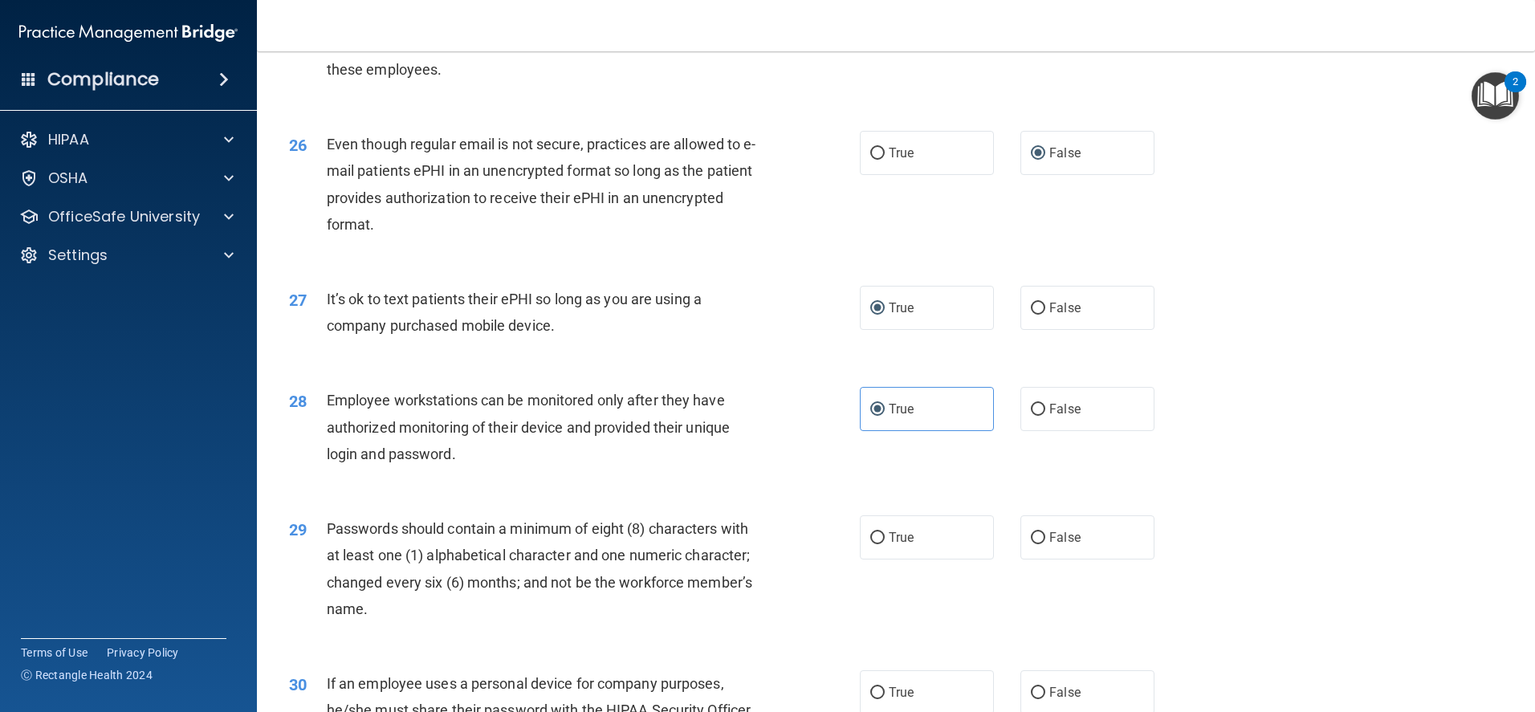
scroll to position [3130, 0]
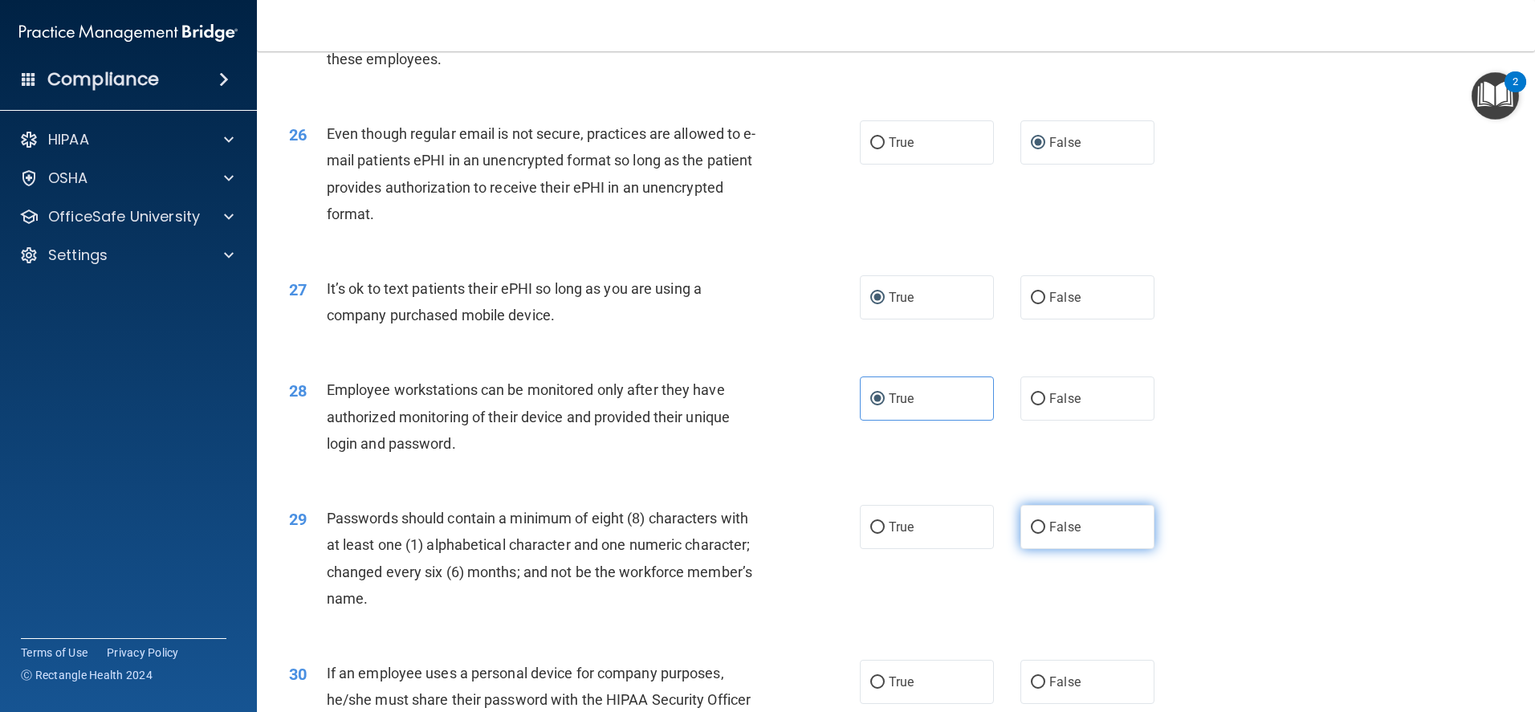
click at [1068, 535] on span "False" at bounding box center [1064, 526] width 31 height 15
click at [1045, 534] on input "False" at bounding box center [1038, 528] width 14 height 12
radio input "true"
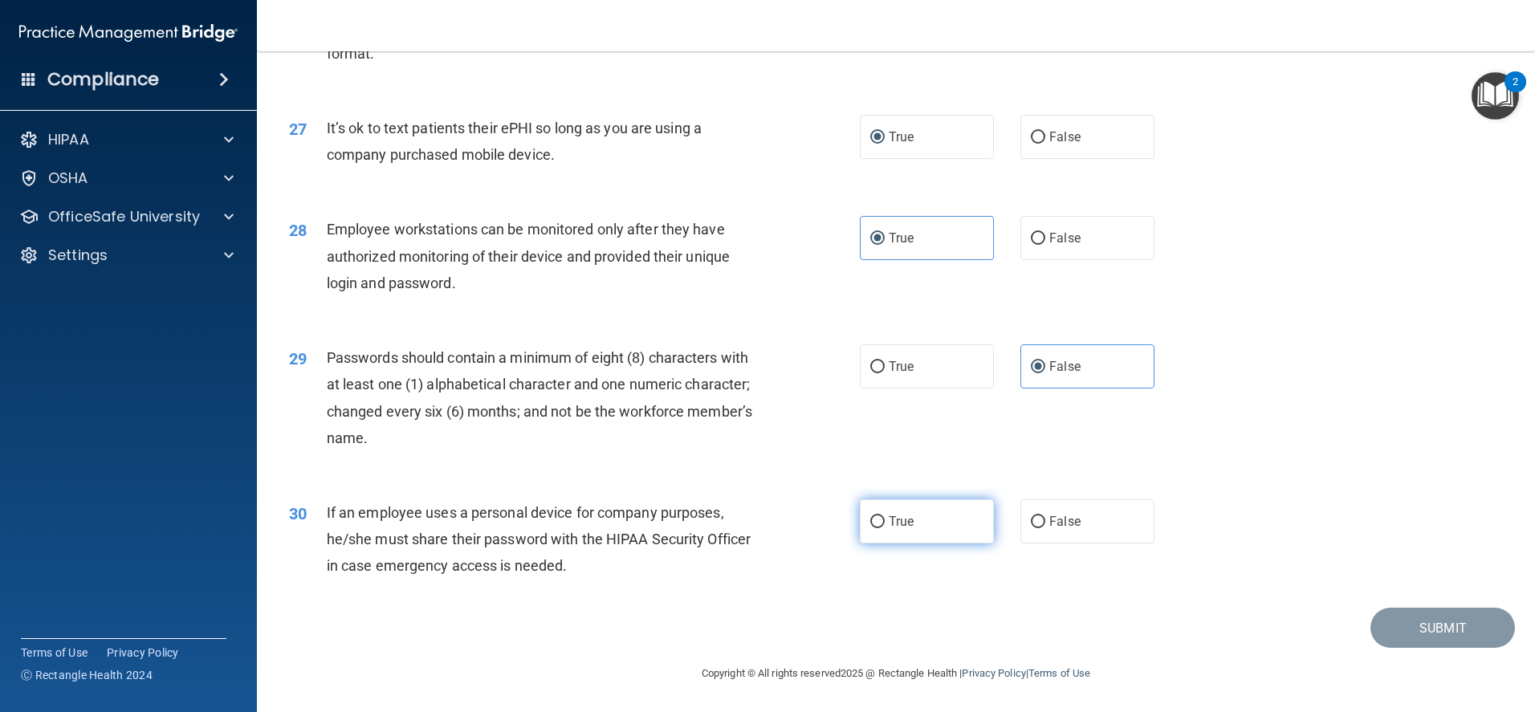
click at [939, 520] on label "True" at bounding box center [927, 521] width 134 height 44
click at [884, 520] on input "True" at bounding box center [877, 522] width 14 height 12
radio input "true"
click at [1387, 624] on button "Submit" at bounding box center [1442, 628] width 144 height 41
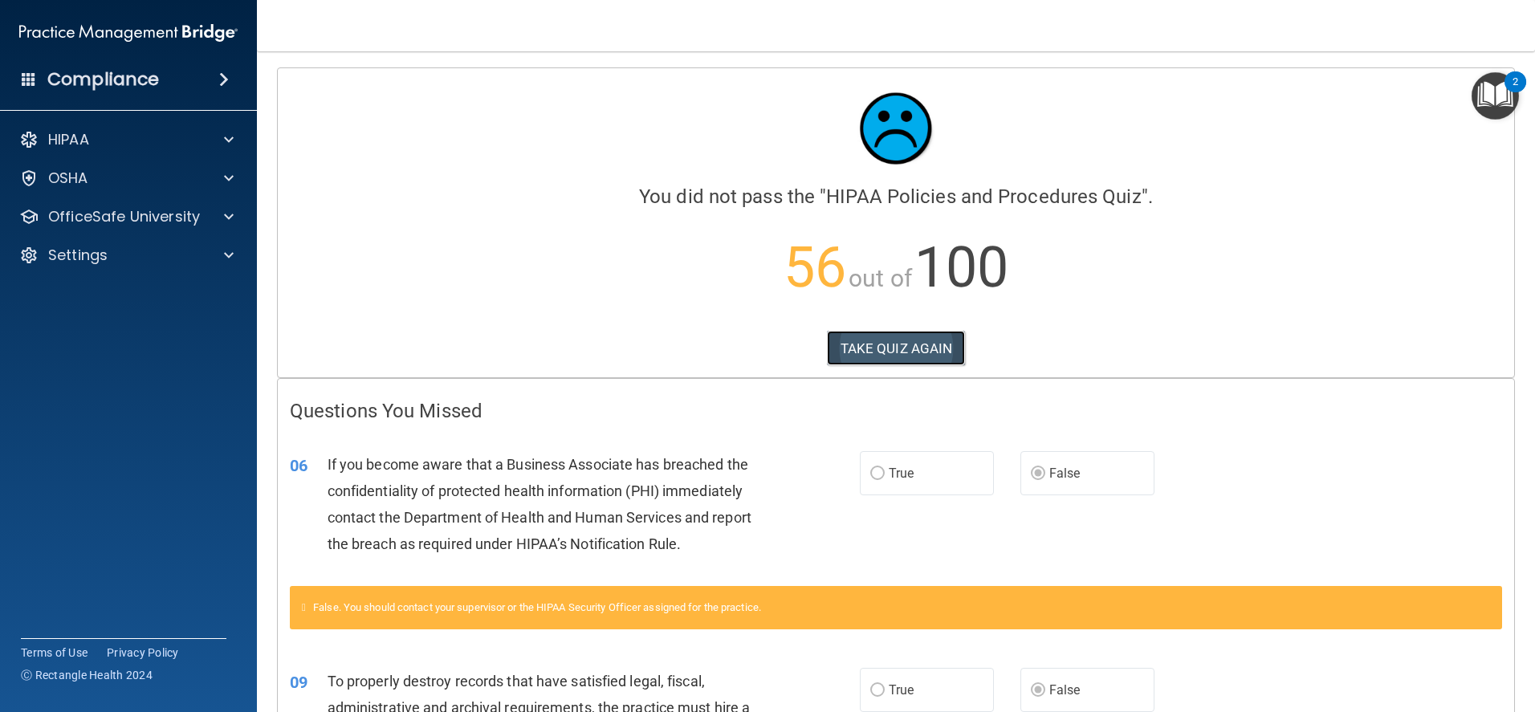
click at [870, 344] on button "TAKE QUIZ AGAIN" at bounding box center [896, 348] width 139 height 35
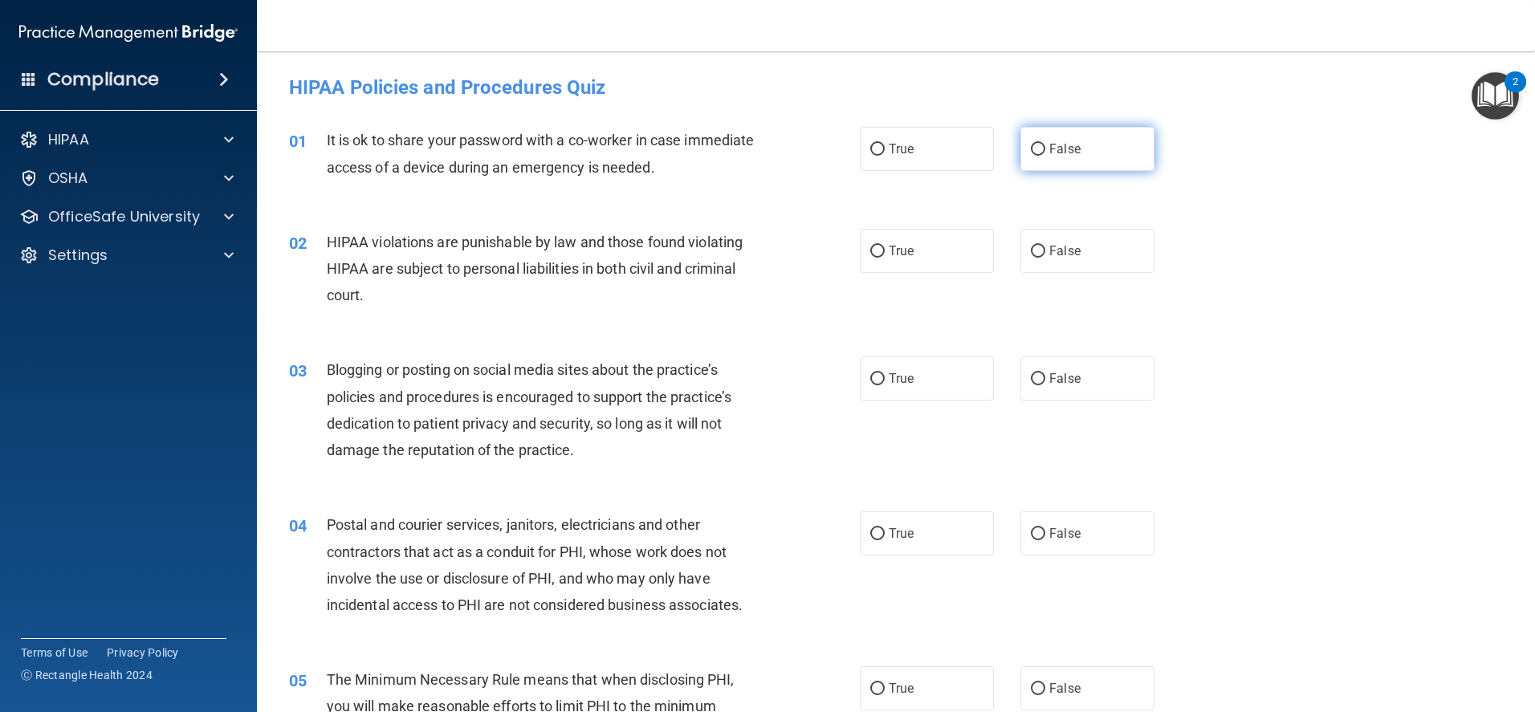
drag, startPoint x: 1027, startPoint y: 150, endPoint x: 1024, endPoint y: 193, distance: 42.7
click at [1031, 153] on input "False" at bounding box center [1038, 150] width 14 height 12
radio input "true"
click at [1031, 246] on input "False" at bounding box center [1038, 252] width 14 height 12
radio input "true"
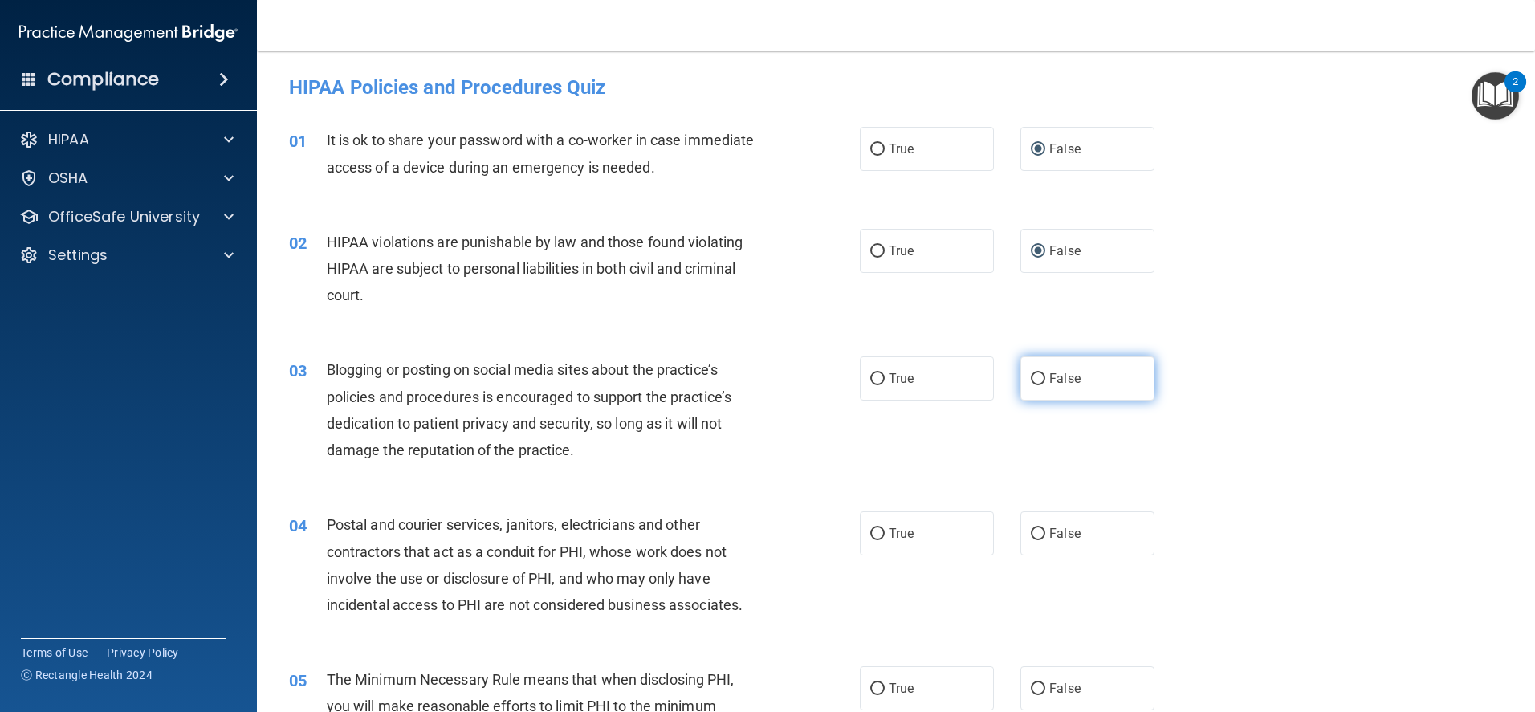
click at [1031, 385] on input "False" at bounding box center [1038, 379] width 14 height 12
radio input "true"
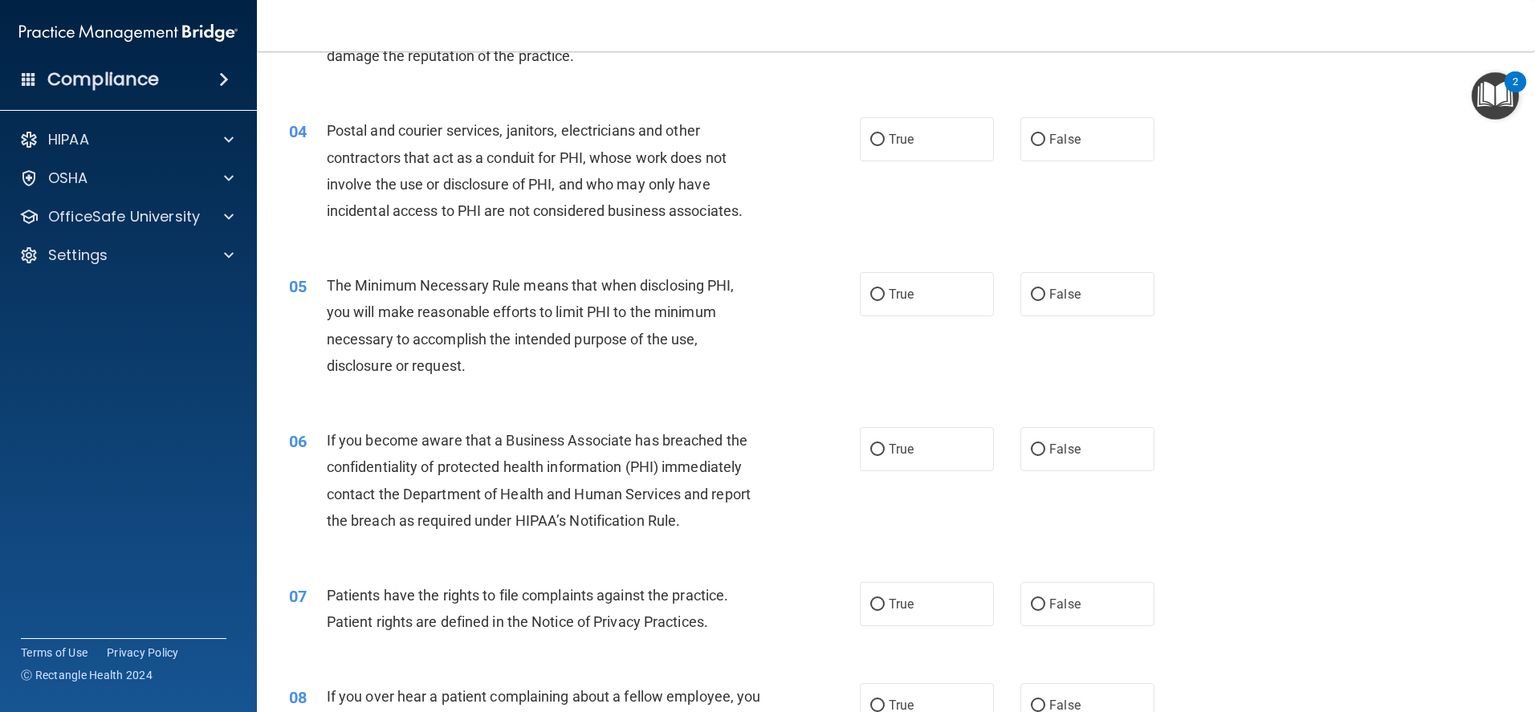
scroll to position [401, 0]
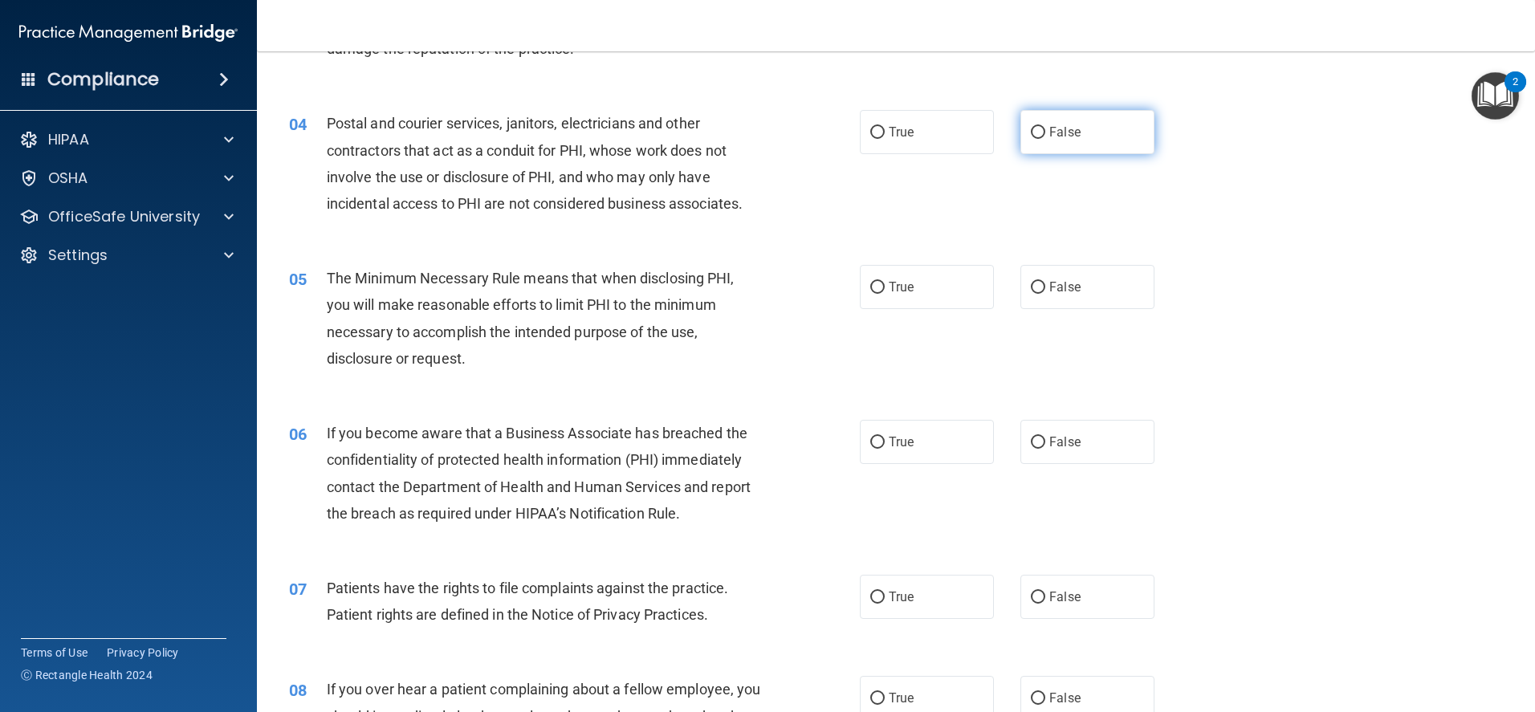
click at [1031, 127] on input "False" at bounding box center [1038, 133] width 14 height 12
radio input "true"
click at [1031, 291] on input "False" at bounding box center [1038, 288] width 14 height 12
radio input "true"
click at [1031, 441] on input "False" at bounding box center [1038, 443] width 14 height 12
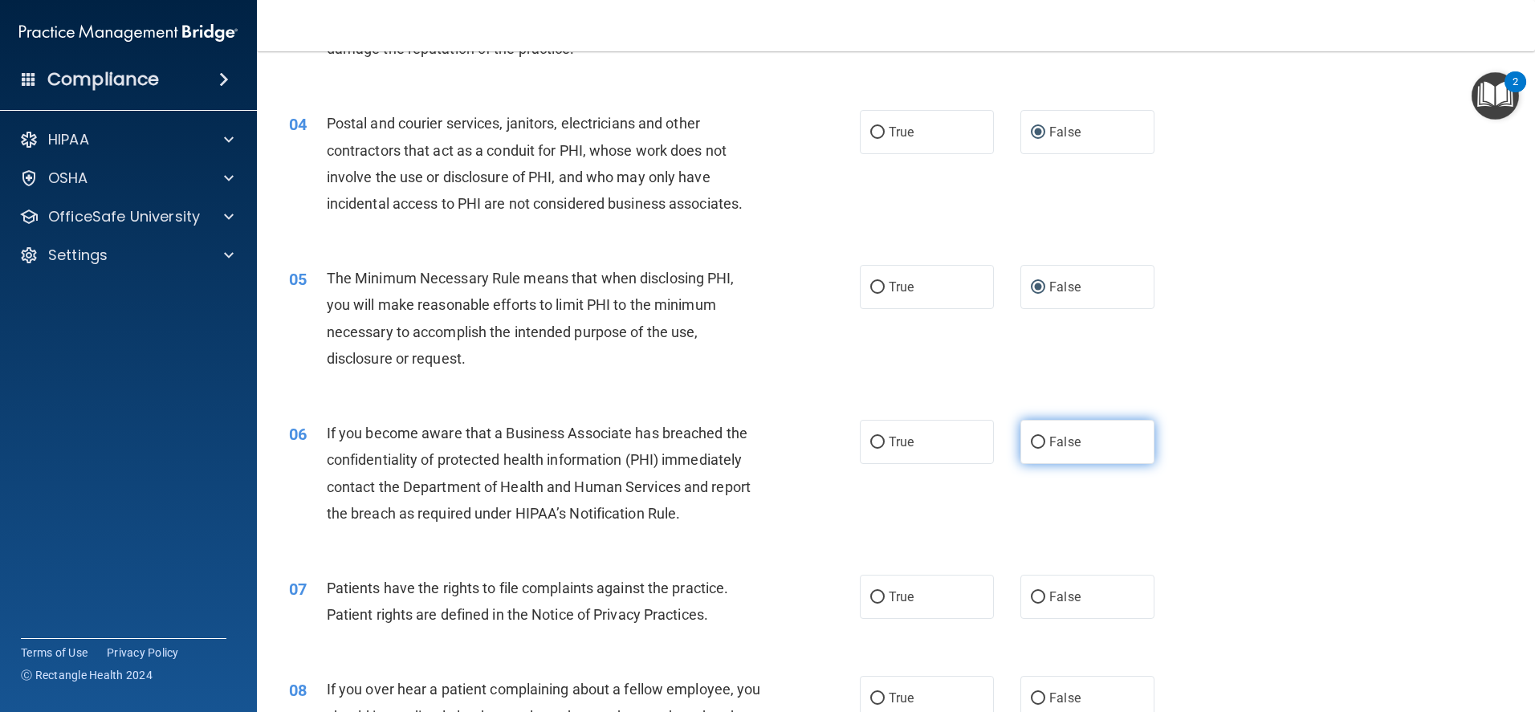
radio input "true"
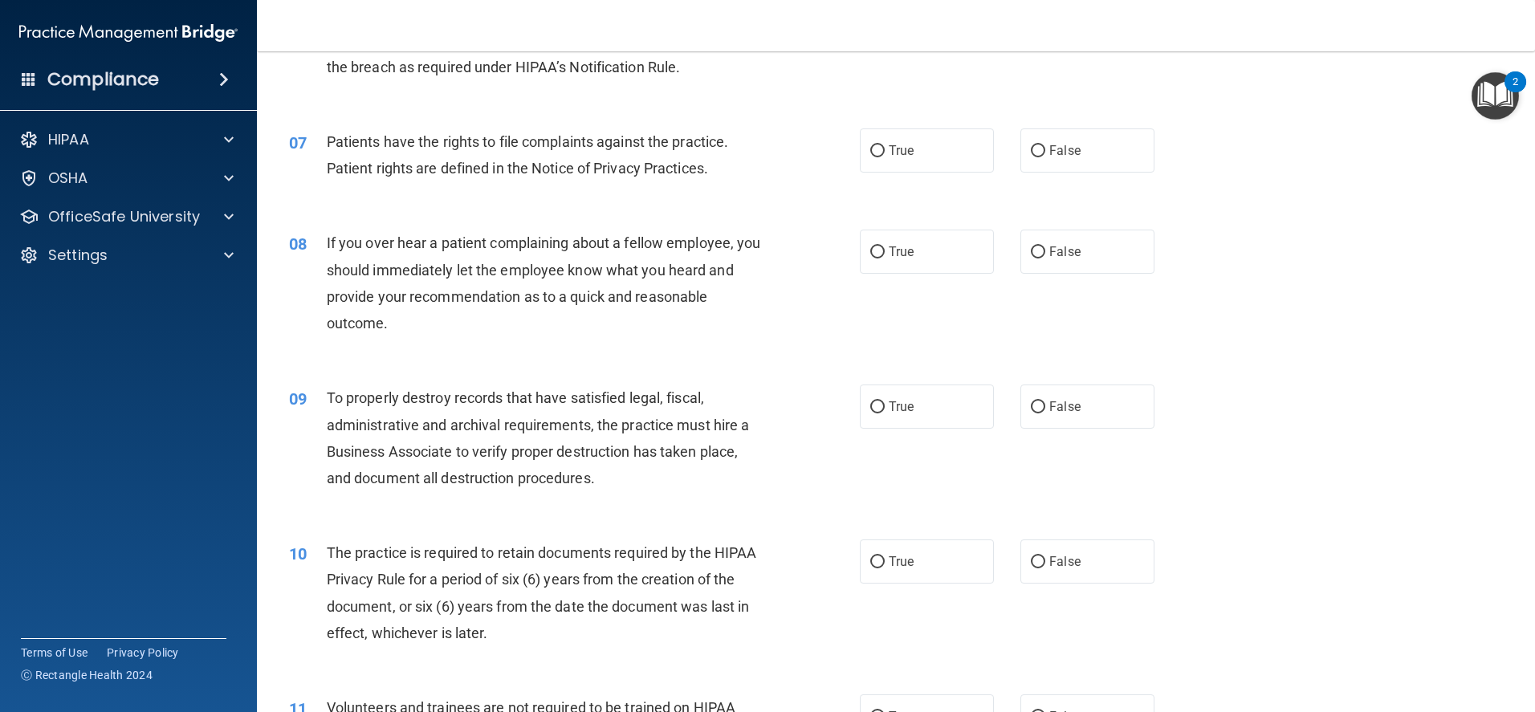
scroll to position [883, 0]
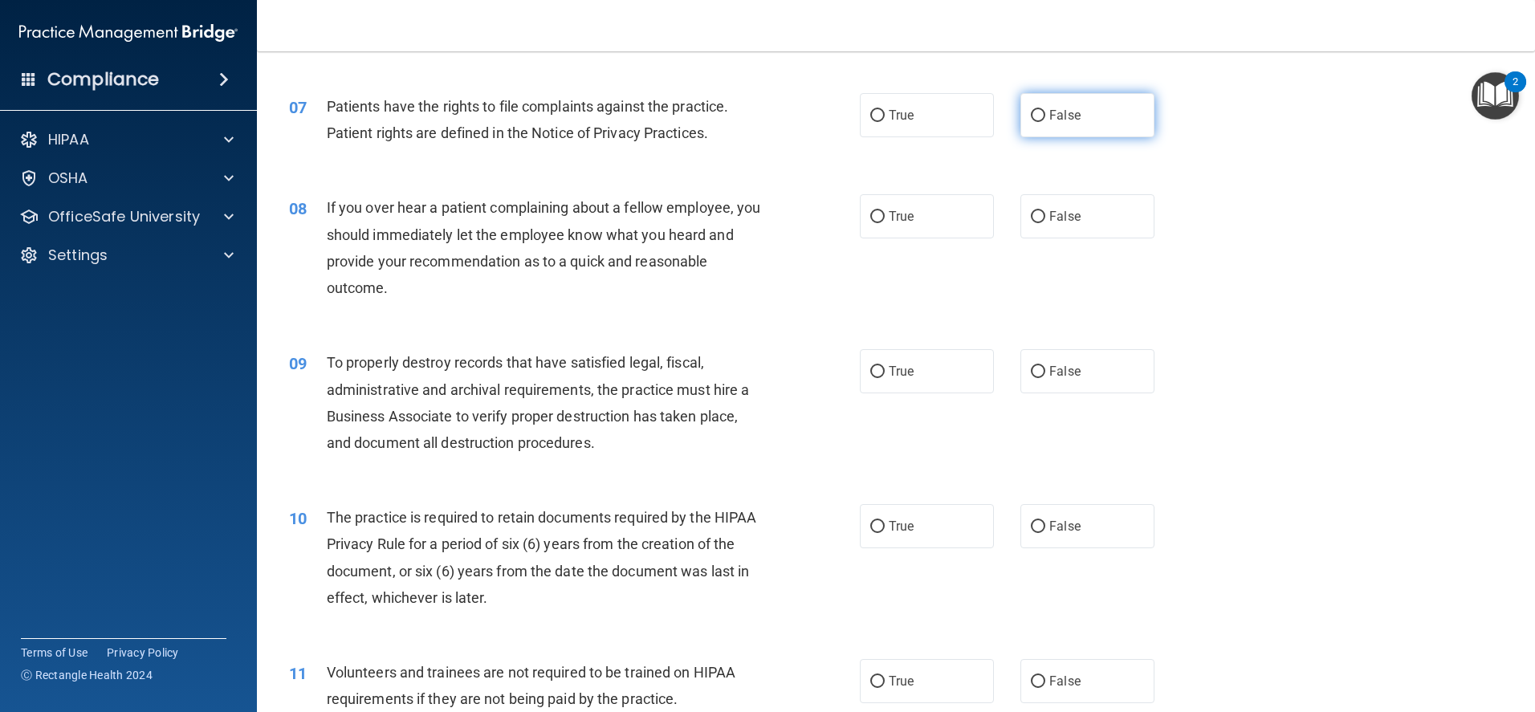
click at [1031, 115] on input "False" at bounding box center [1038, 116] width 14 height 12
radio input "true"
click at [1031, 221] on input "False" at bounding box center [1038, 217] width 14 height 12
radio input "true"
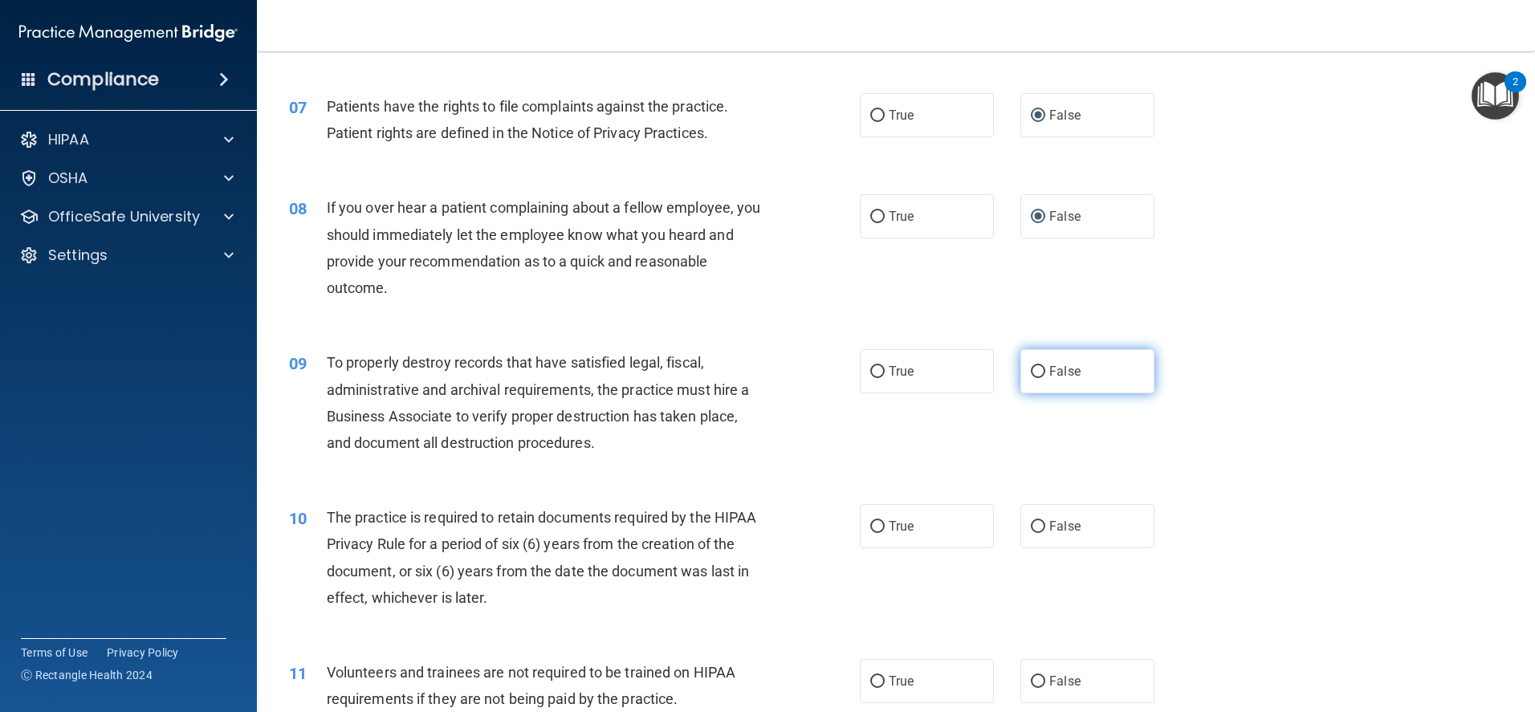
click at [1031, 373] on input "False" at bounding box center [1038, 372] width 14 height 12
radio input "true"
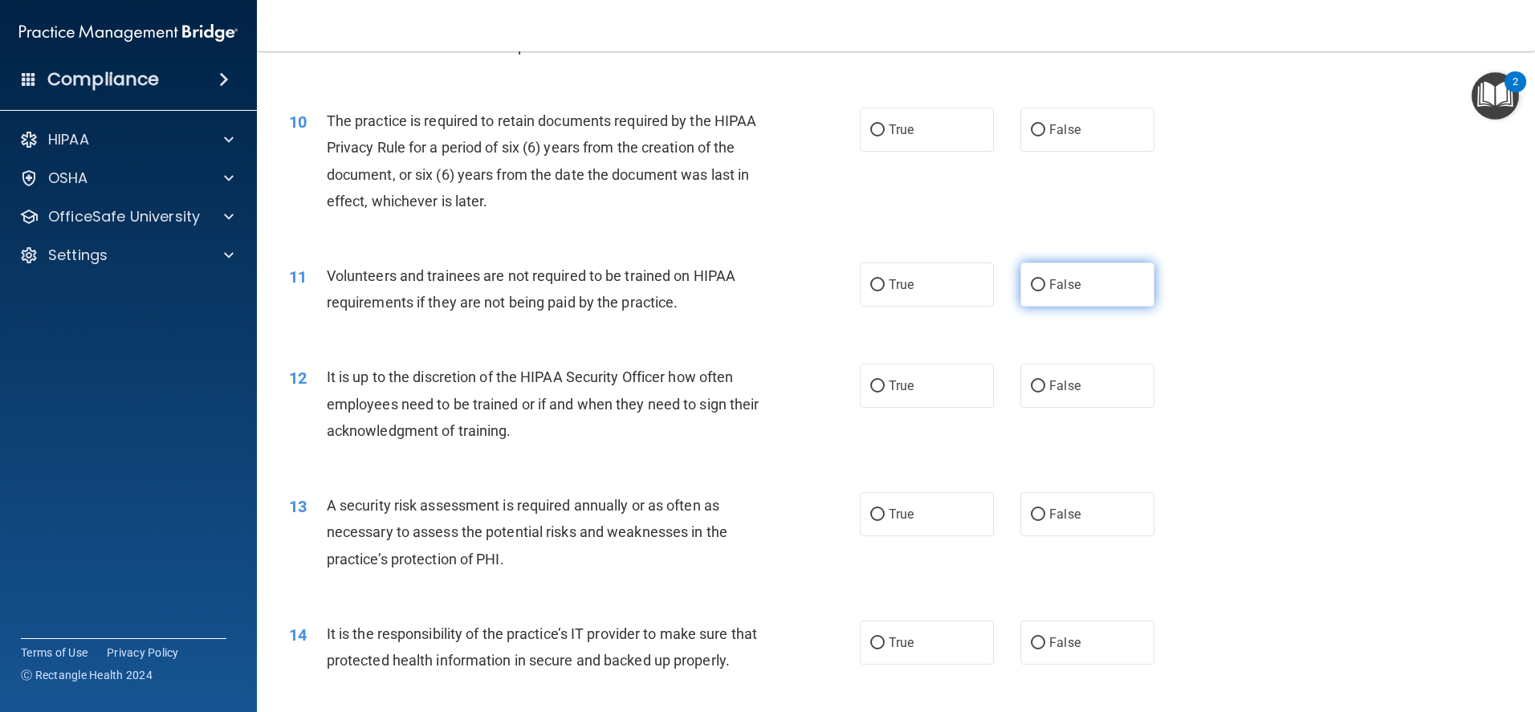
scroll to position [1284, 0]
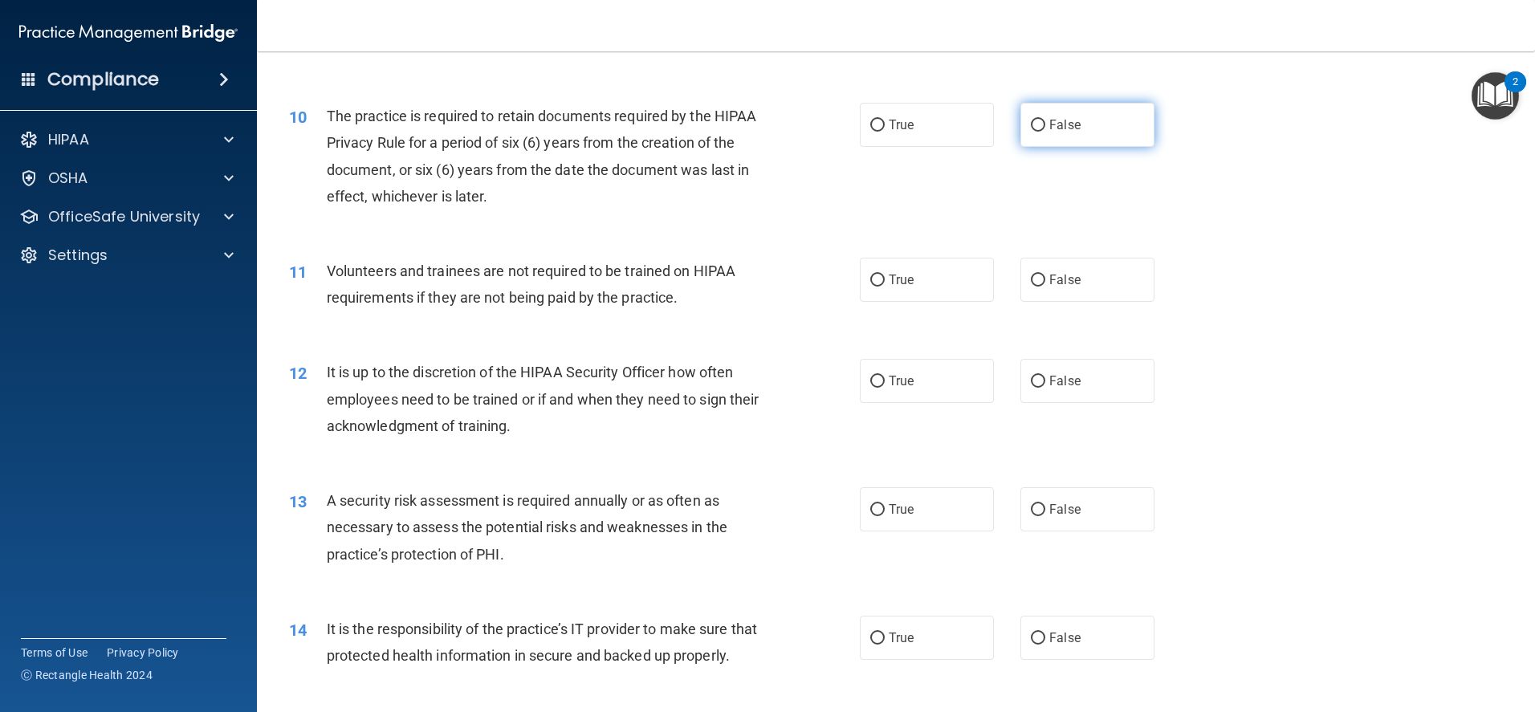
click at [1035, 124] on input "False" at bounding box center [1038, 126] width 14 height 12
radio input "true"
click at [1031, 279] on input "False" at bounding box center [1038, 280] width 14 height 12
radio input "true"
drag, startPoint x: 1031, startPoint y: 380, endPoint x: 1034, endPoint y: 368, distance: 12.5
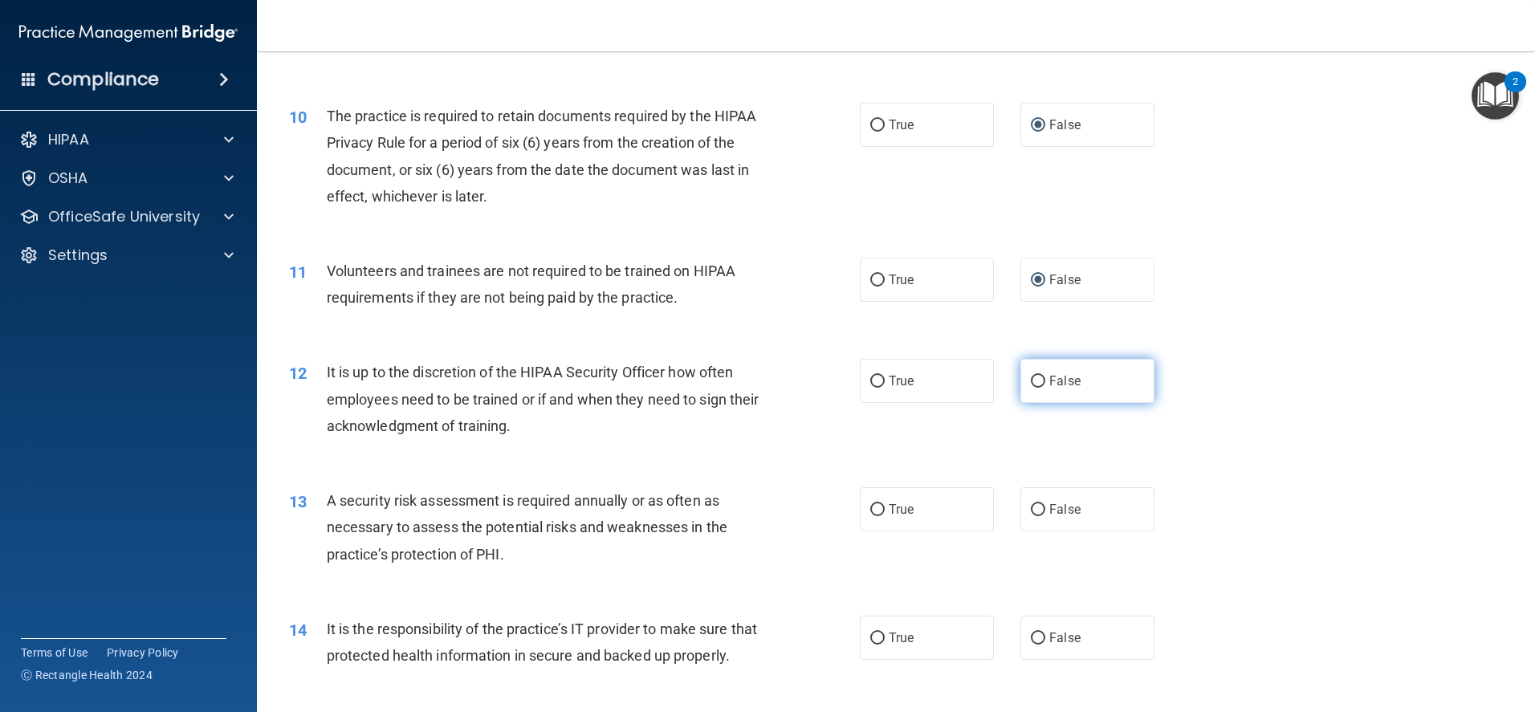
click at [1031, 380] on input "False" at bounding box center [1038, 382] width 14 height 12
radio input "true"
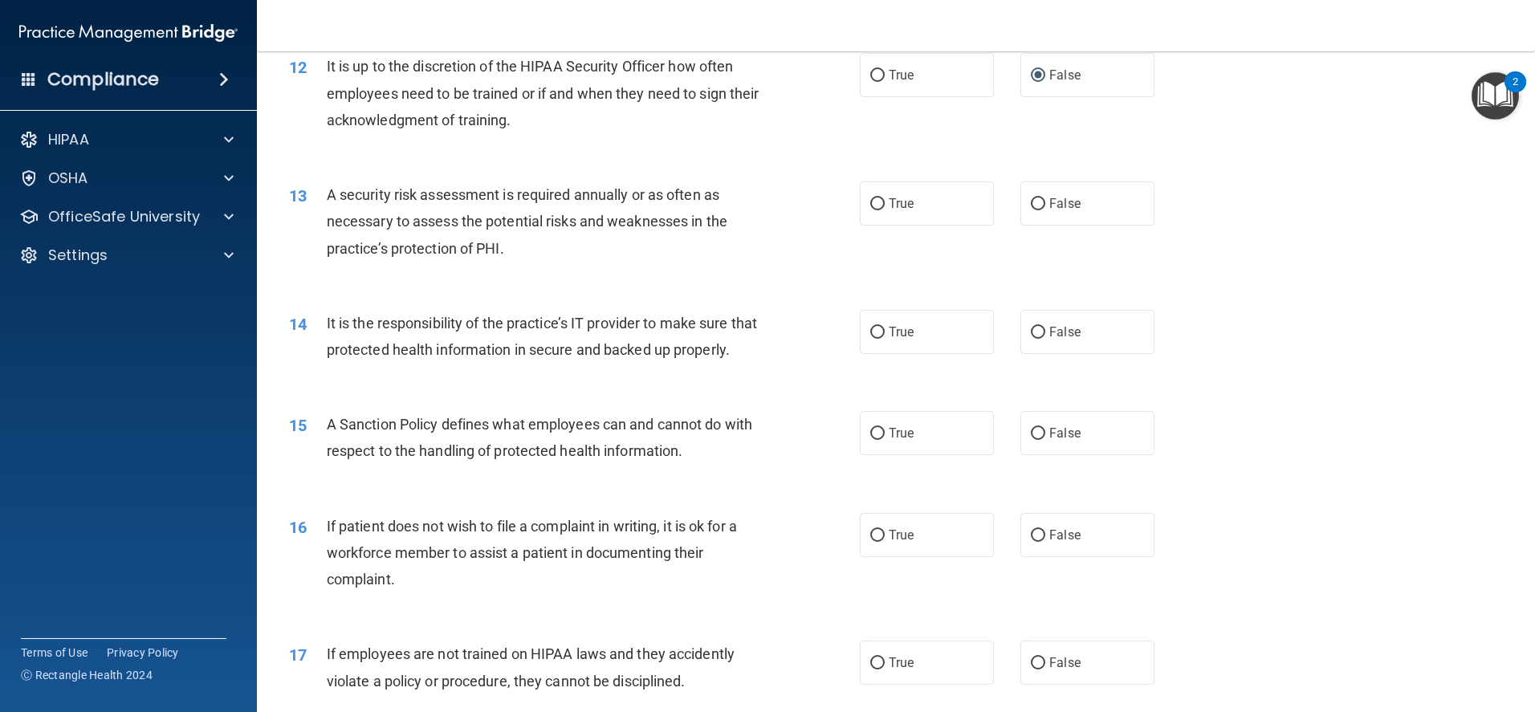
scroll to position [1605, 0]
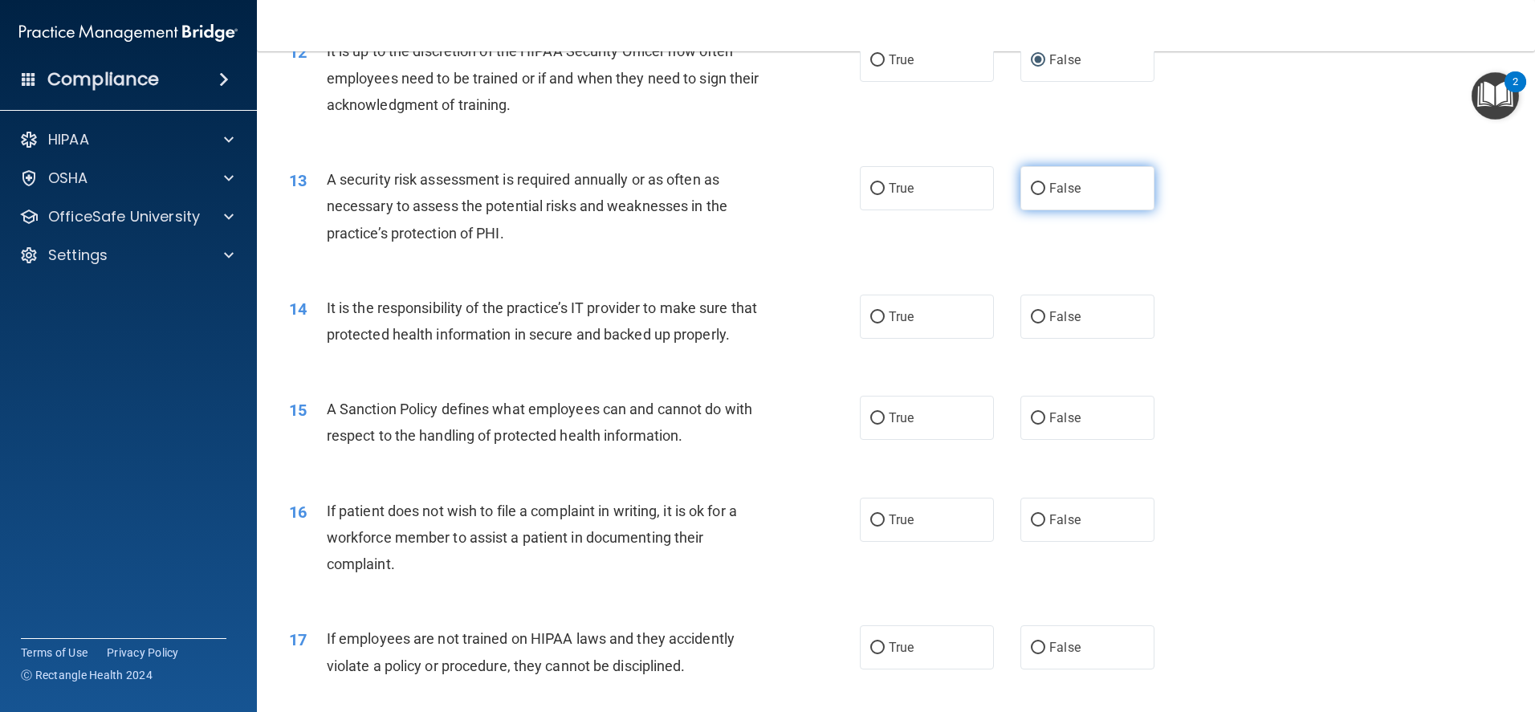
click at [1031, 189] on input "False" at bounding box center [1038, 189] width 14 height 12
radio input "true"
click at [1031, 315] on input "False" at bounding box center [1038, 317] width 14 height 12
radio input "true"
click at [1031, 425] on input "False" at bounding box center [1038, 419] width 14 height 12
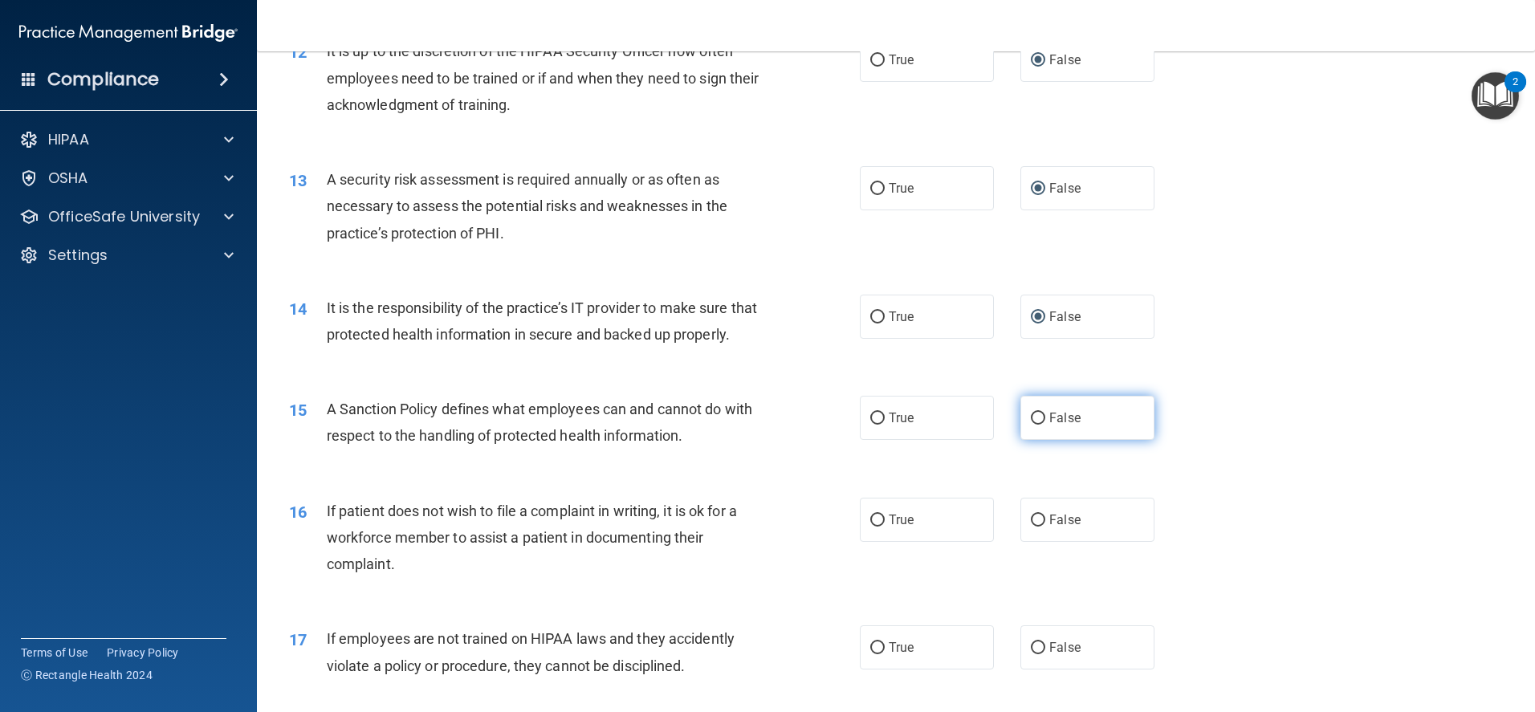
radio input "true"
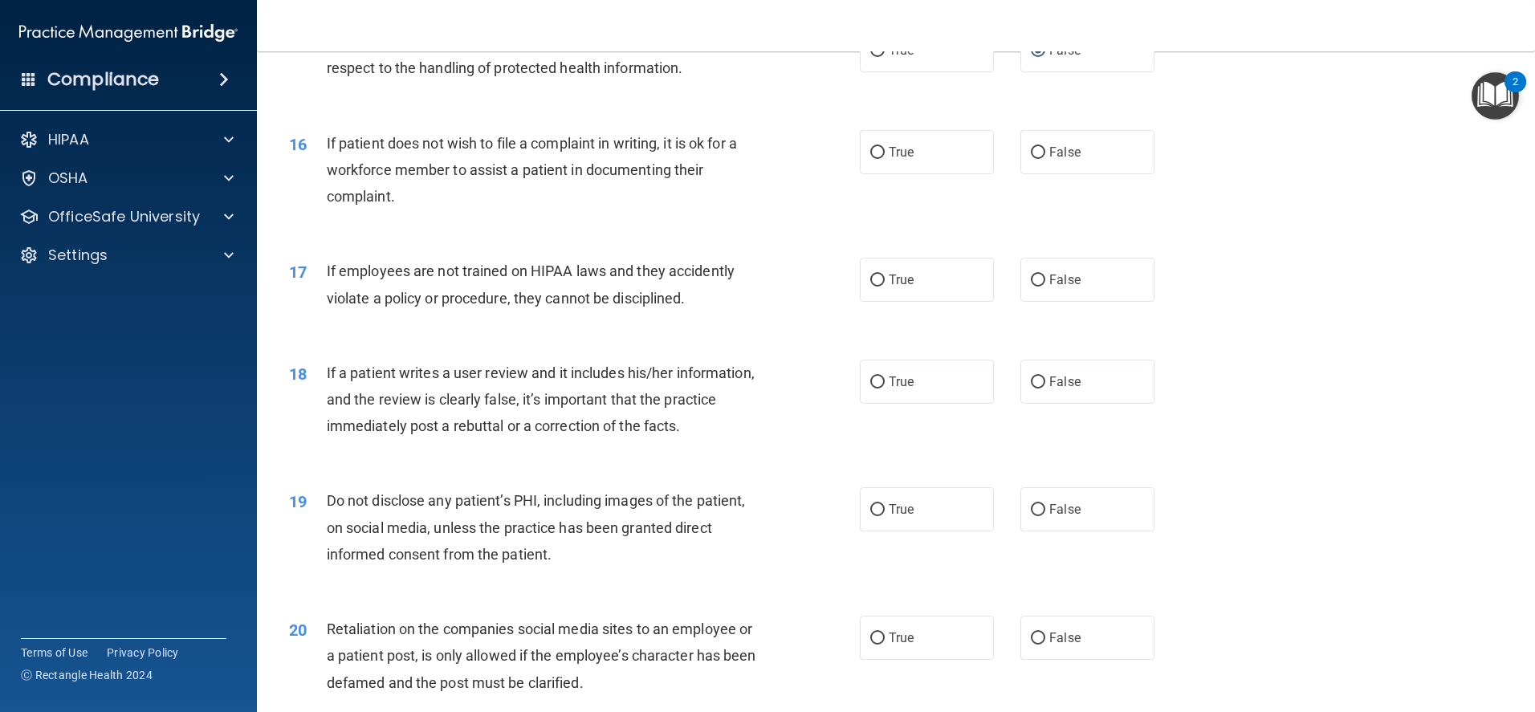
scroll to position [2006, 0]
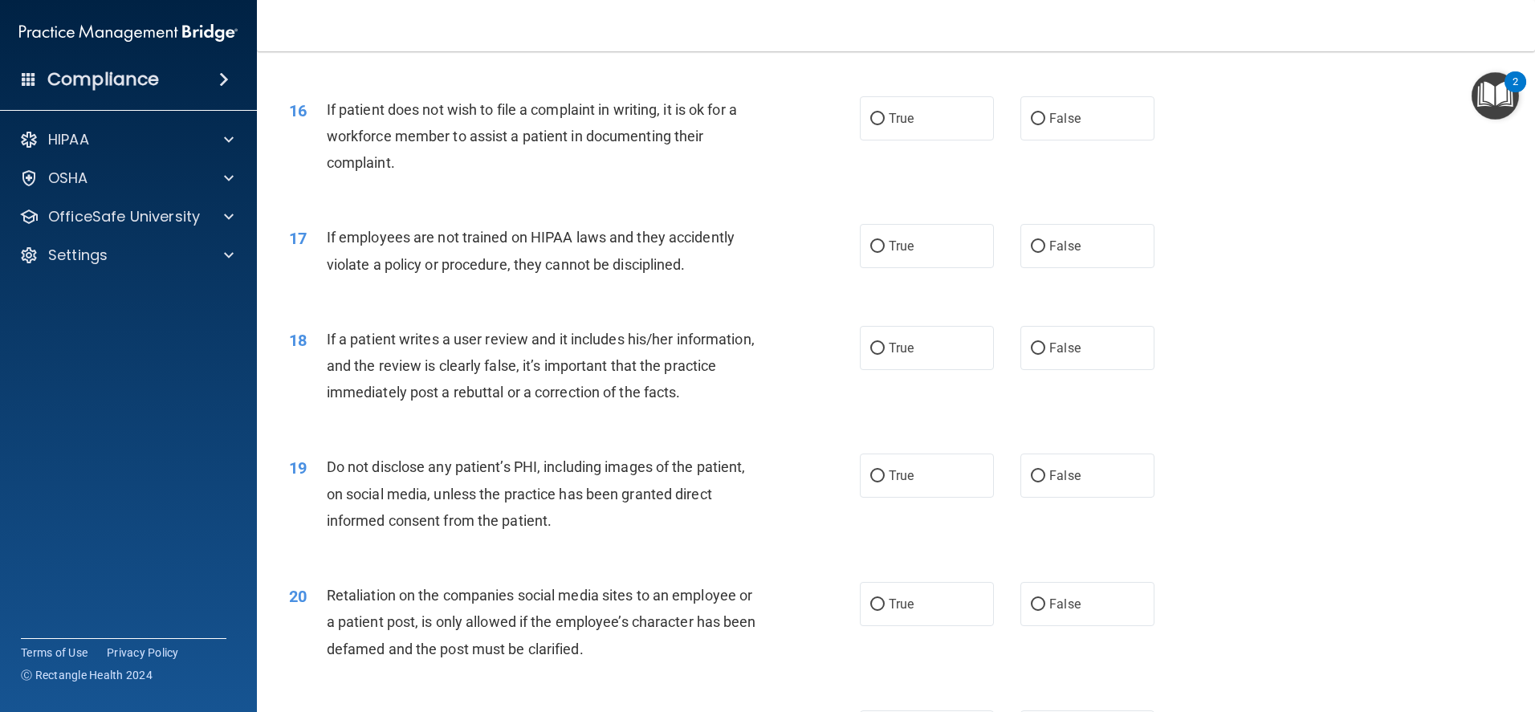
drag, startPoint x: 1027, startPoint y: 140, endPoint x: 1047, endPoint y: 183, distance: 47.4
click at [1031, 125] on input "False" at bounding box center [1038, 119] width 14 height 12
radio input "true"
click at [1034, 253] on input "False" at bounding box center [1038, 247] width 14 height 12
radio input "true"
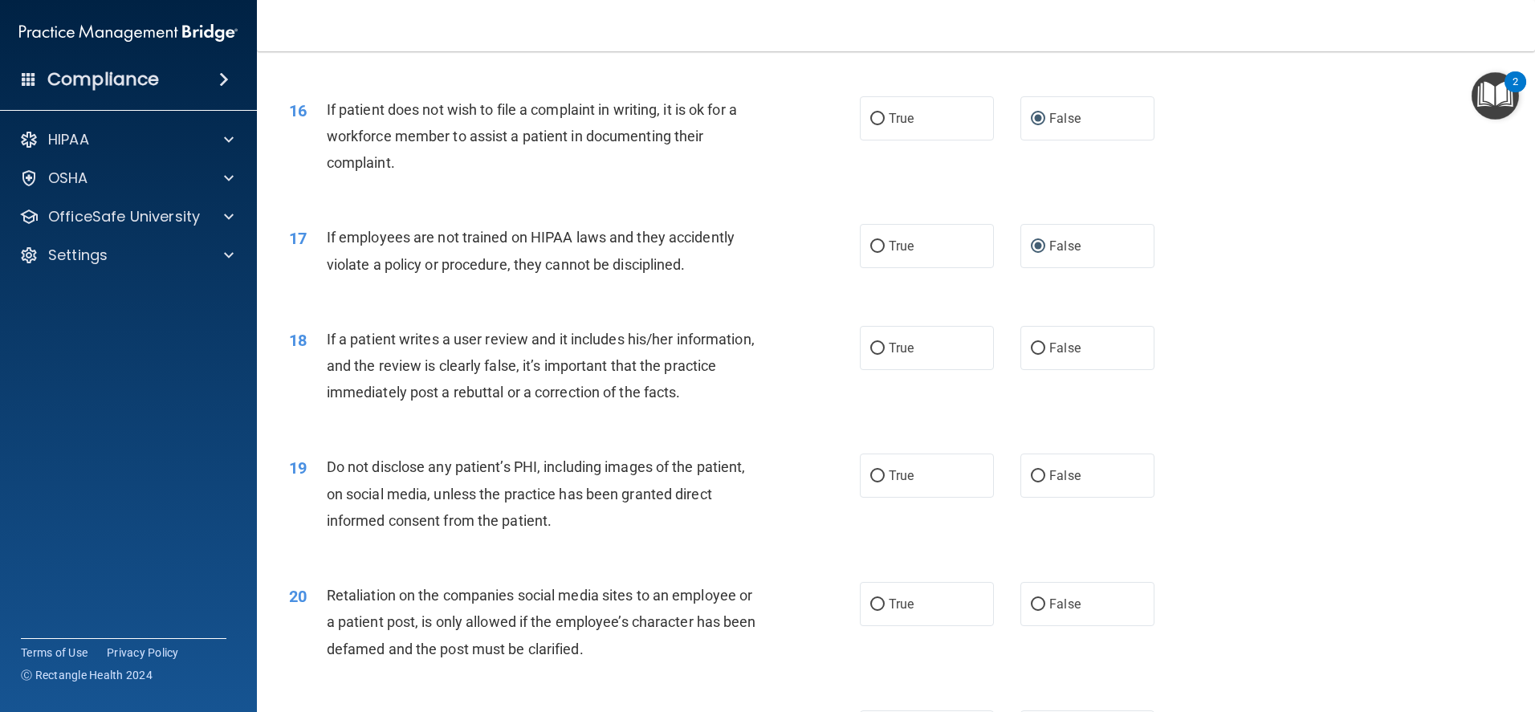
drag, startPoint x: 1027, startPoint y: 371, endPoint x: 1027, endPoint y: 417, distance: 45.7
click at [1031, 355] on input "False" at bounding box center [1038, 349] width 14 height 12
radio input "true"
drag, startPoint x: 1026, startPoint y: 502, endPoint x: 1047, endPoint y: 500, distance: 21.7
click at [1031, 482] on input "False" at bounding box center [1038, 476] width 14 height 12
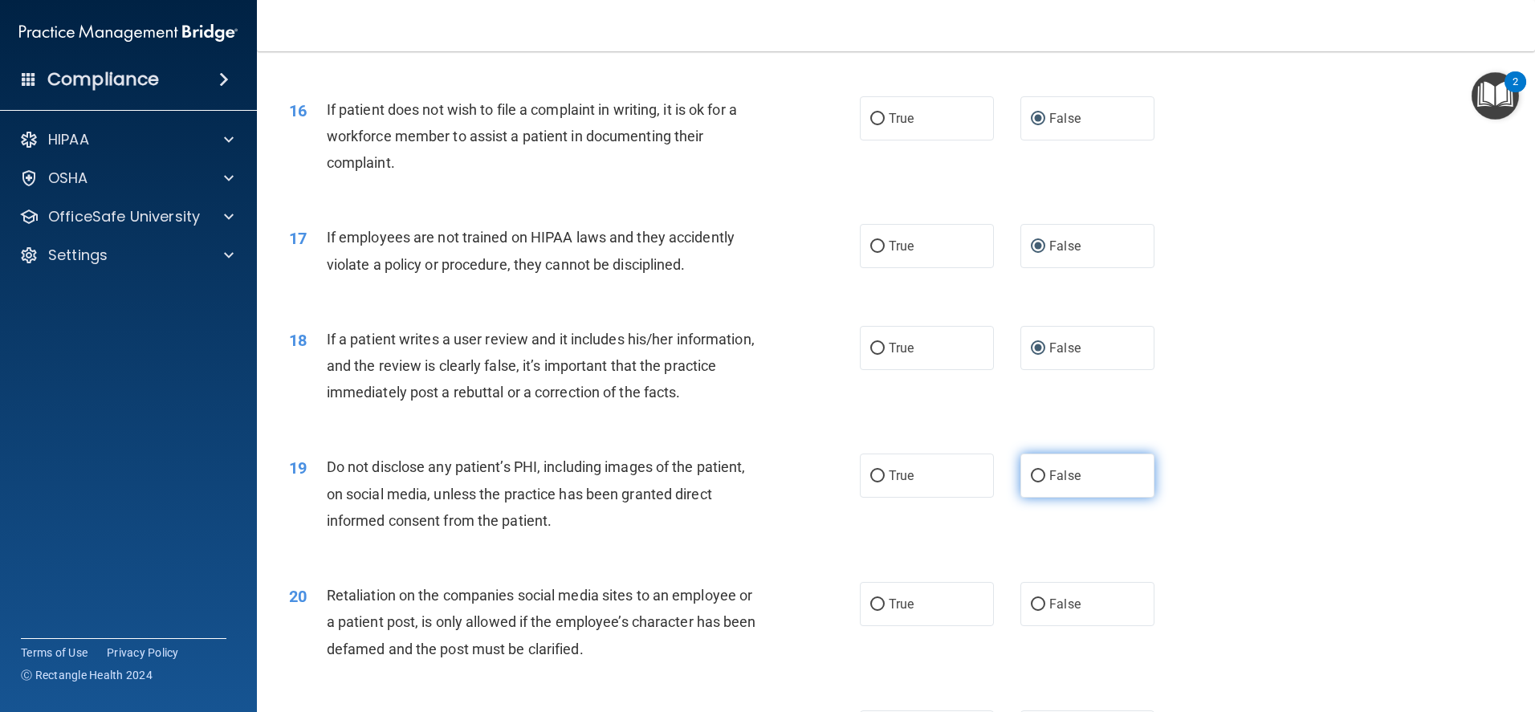
radio input "true"
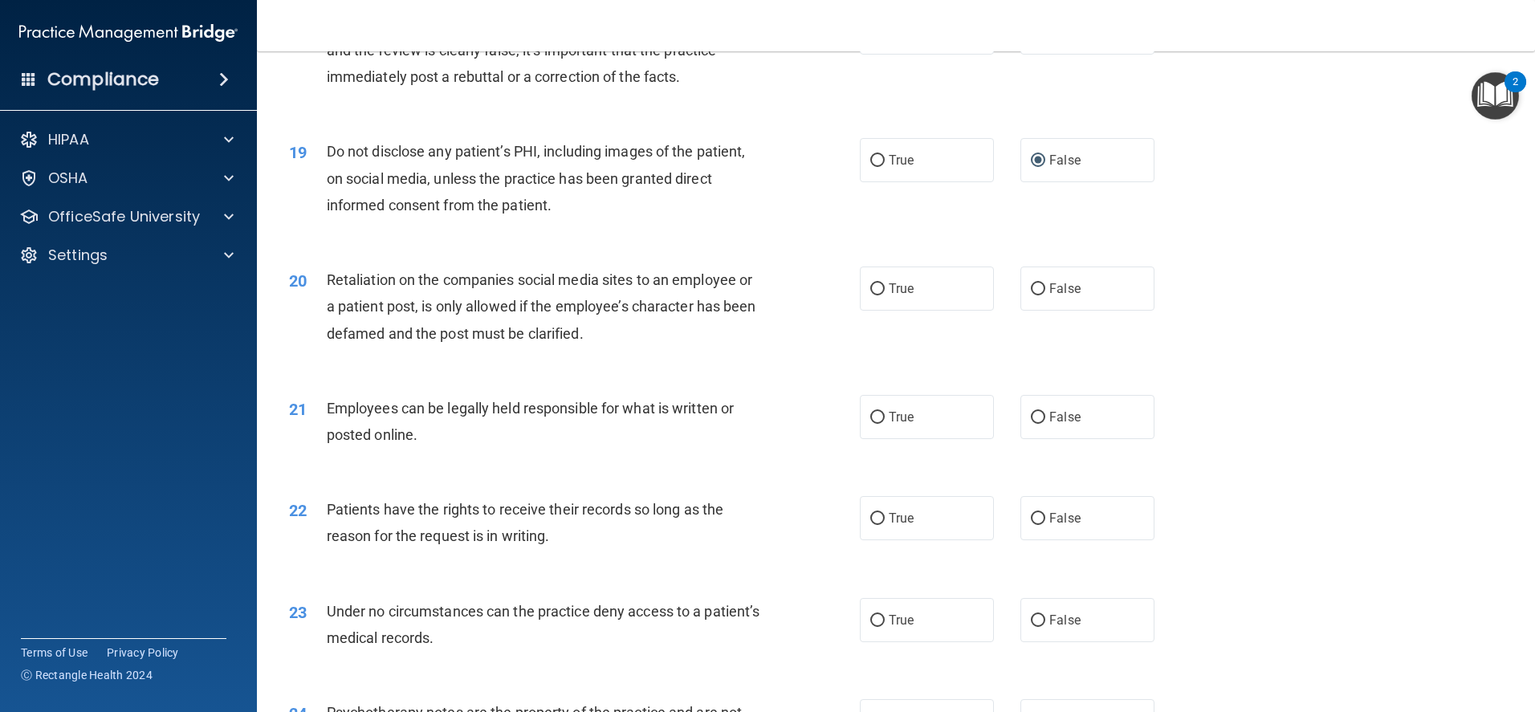
scroll to position [2328, 0]
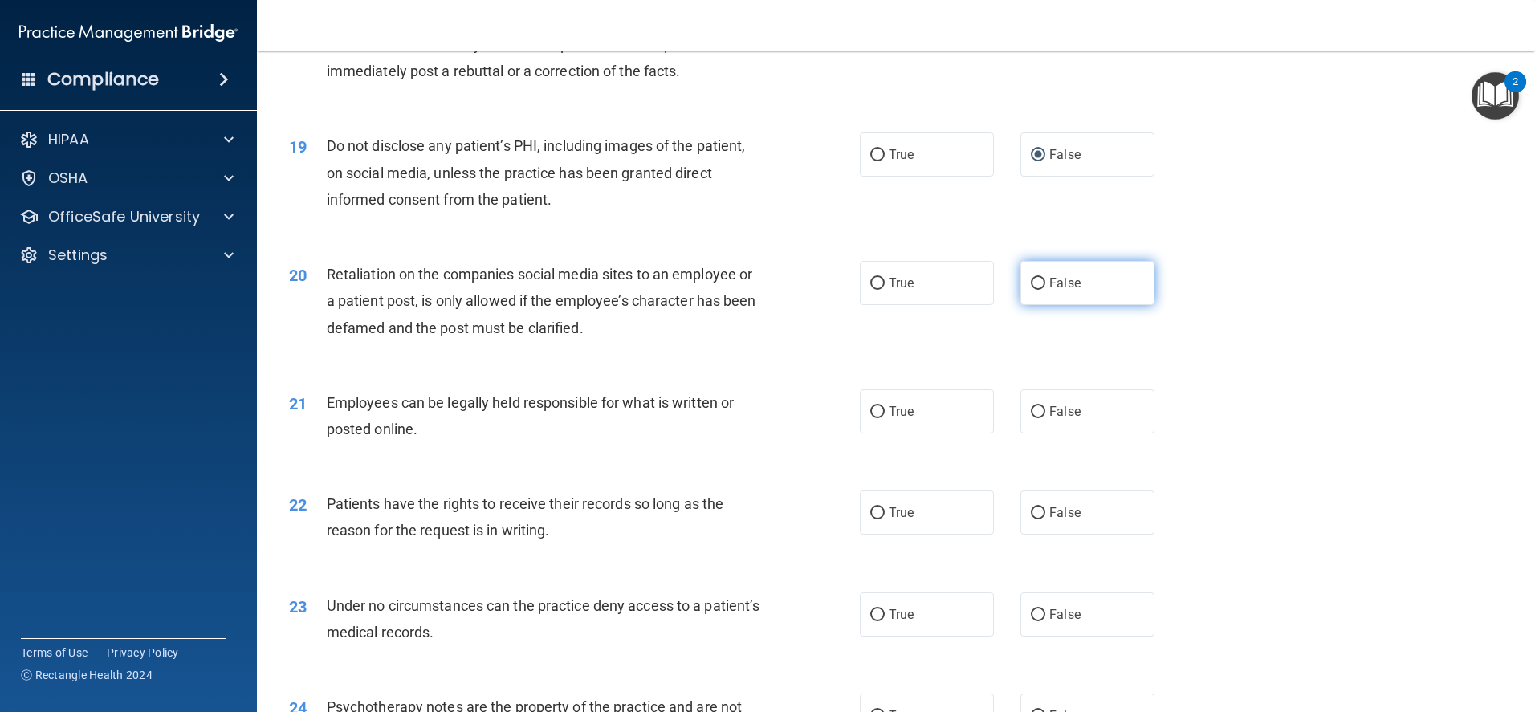
click at [1031, 290] on input "False" at bounding box center [1038, 284] width 14 height 12
radio input "true"
drag, startPoint x: 1029, startPoint y: 436, endPoint x: 1035, endPoint y: 473, distance: 37.3
click at [1031, 418] on input "False" at bounding box center [1038, 412] width 14 height 12
radio input "true"
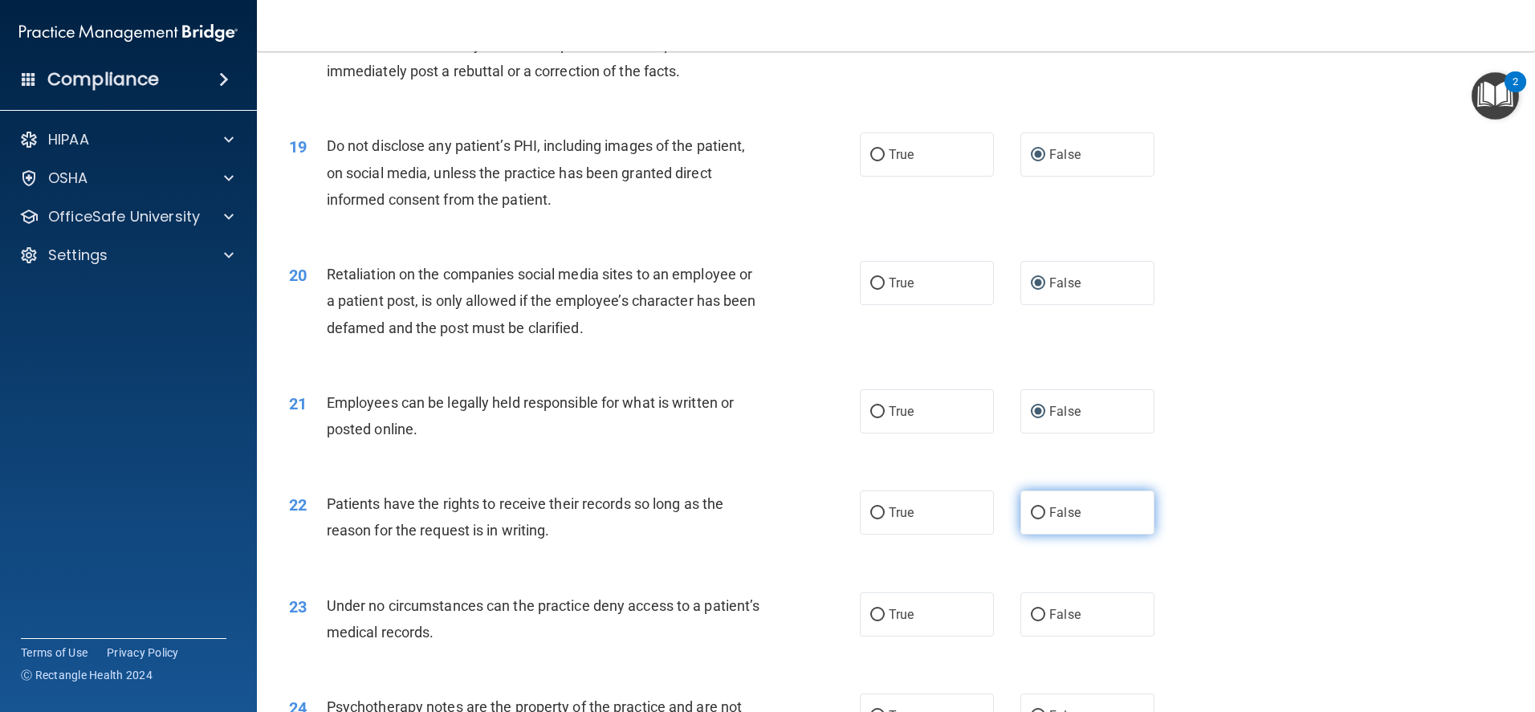
click at [1031, 519] on input "False" at bounding box center [1038, 513] width 14 height 12
radio input "true"
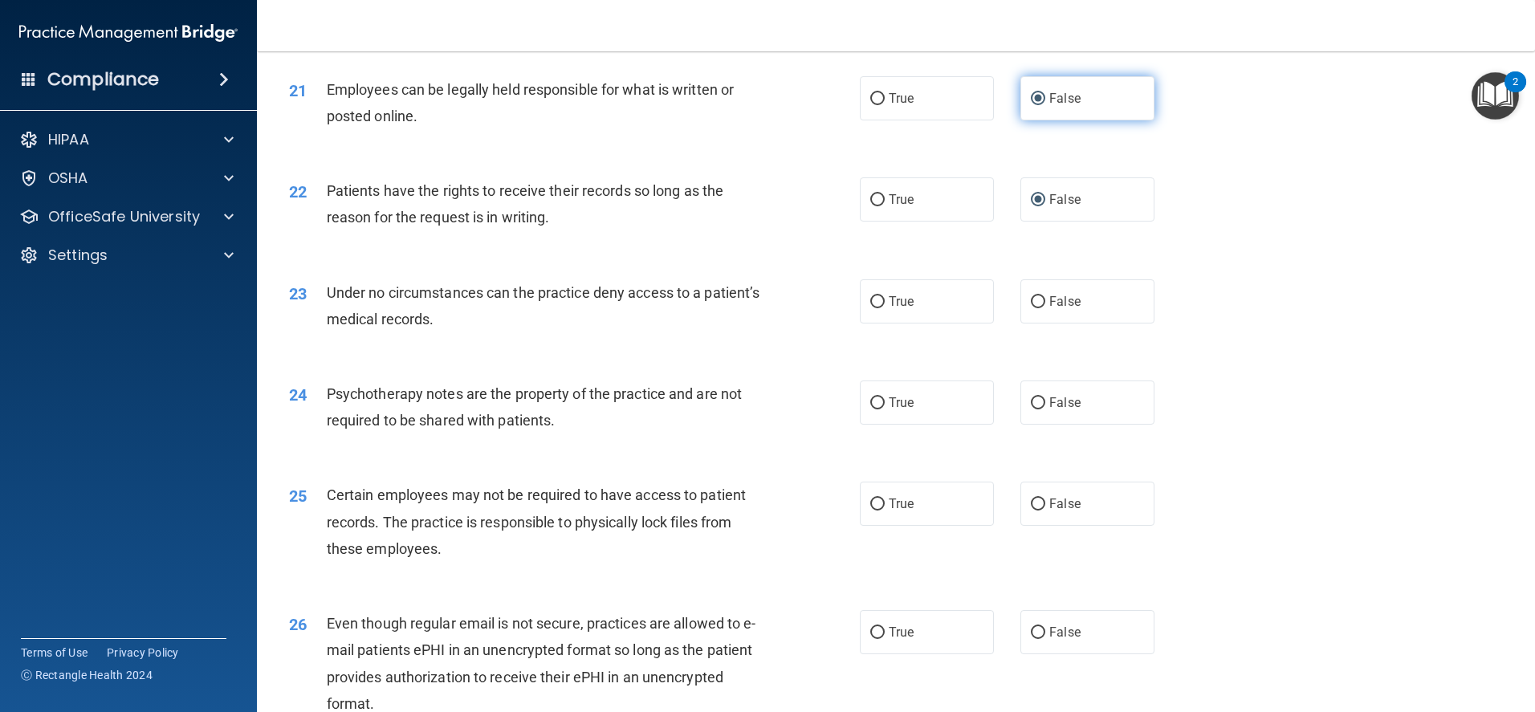
scroll to position [2649, 0]
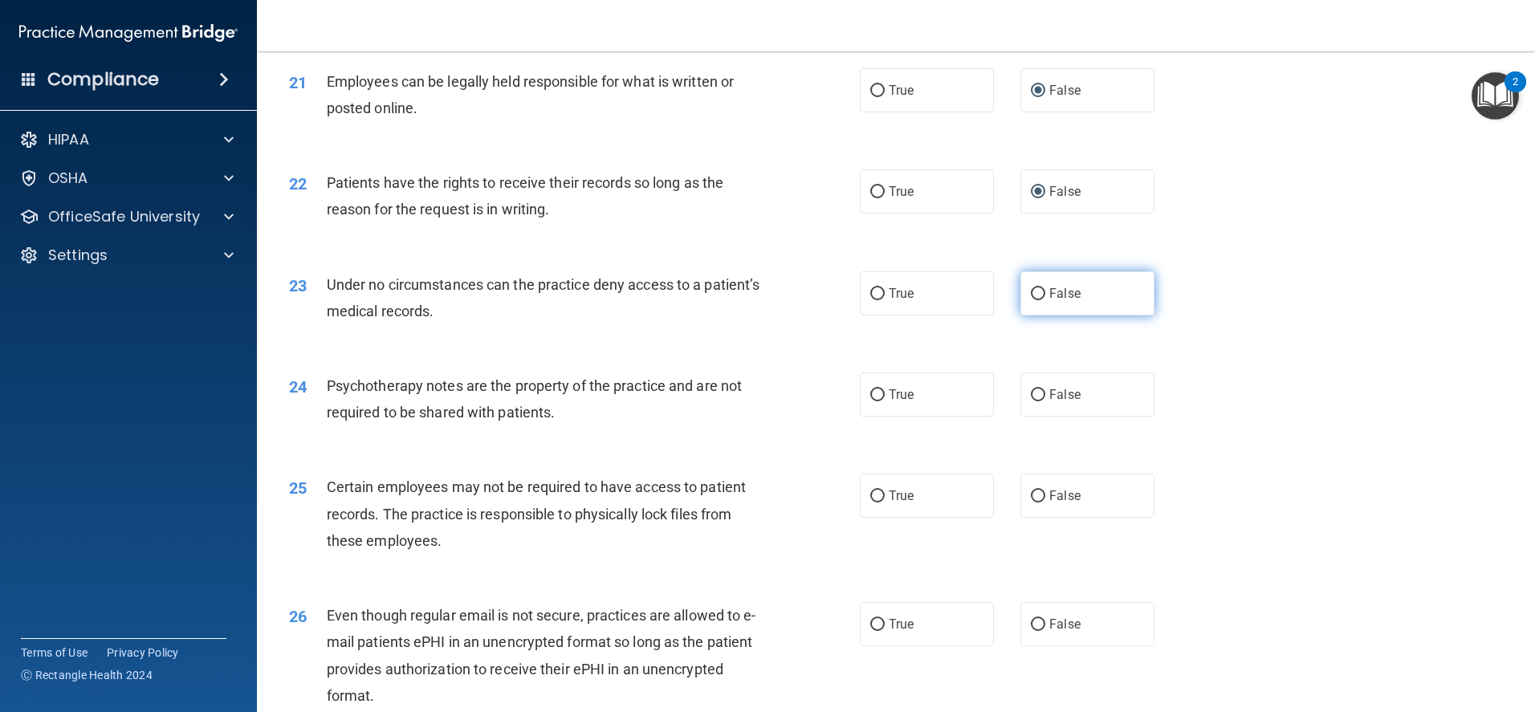
click at [1031, 300] on input "False" at bounding box center [1038, 294] width 14 height 12
radio input "true"
click at [1031, 401] on input "False" at bounding box center [1038, 395] width 14 height 12
radio input "true"
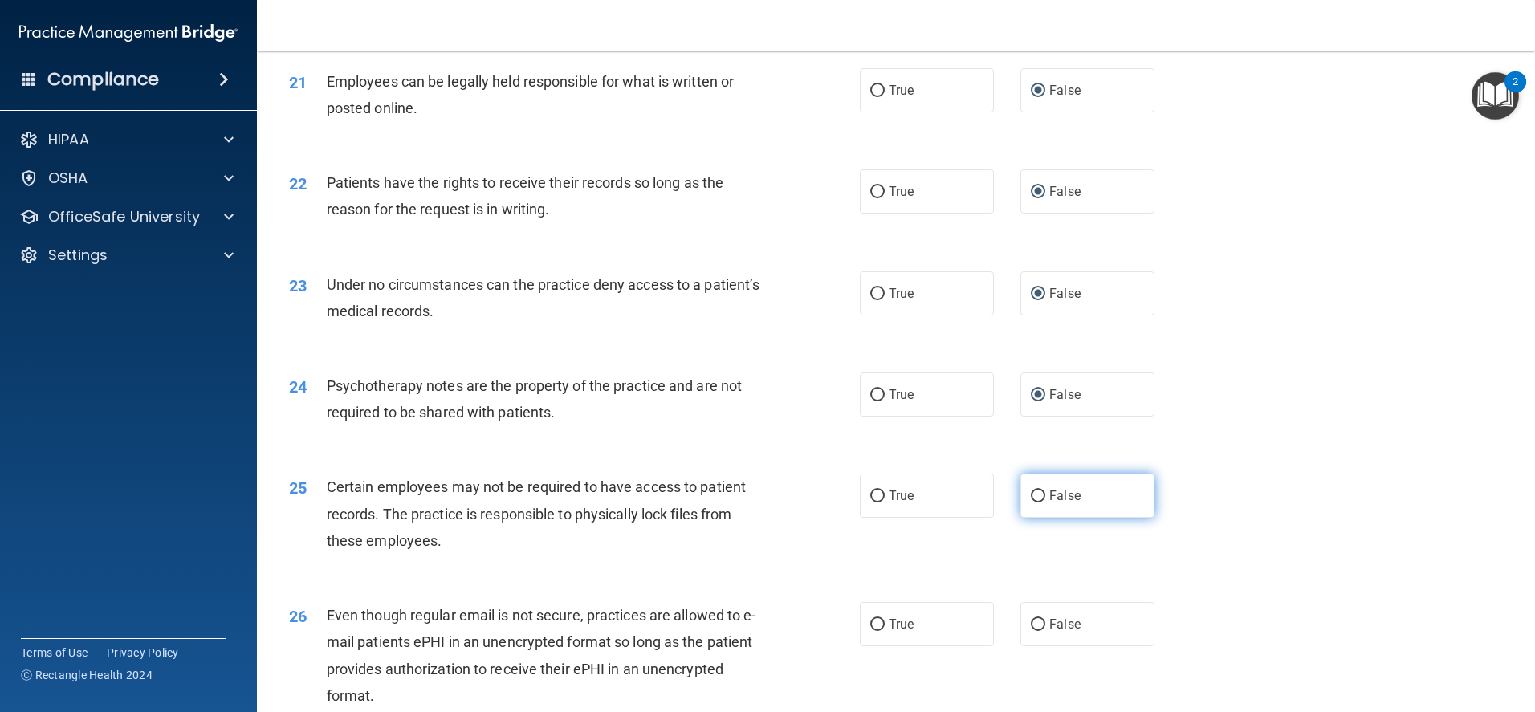
click at [1031, 502] on input "False" at bounding box center [1038, 496] width 14 height 12
radio input "true"
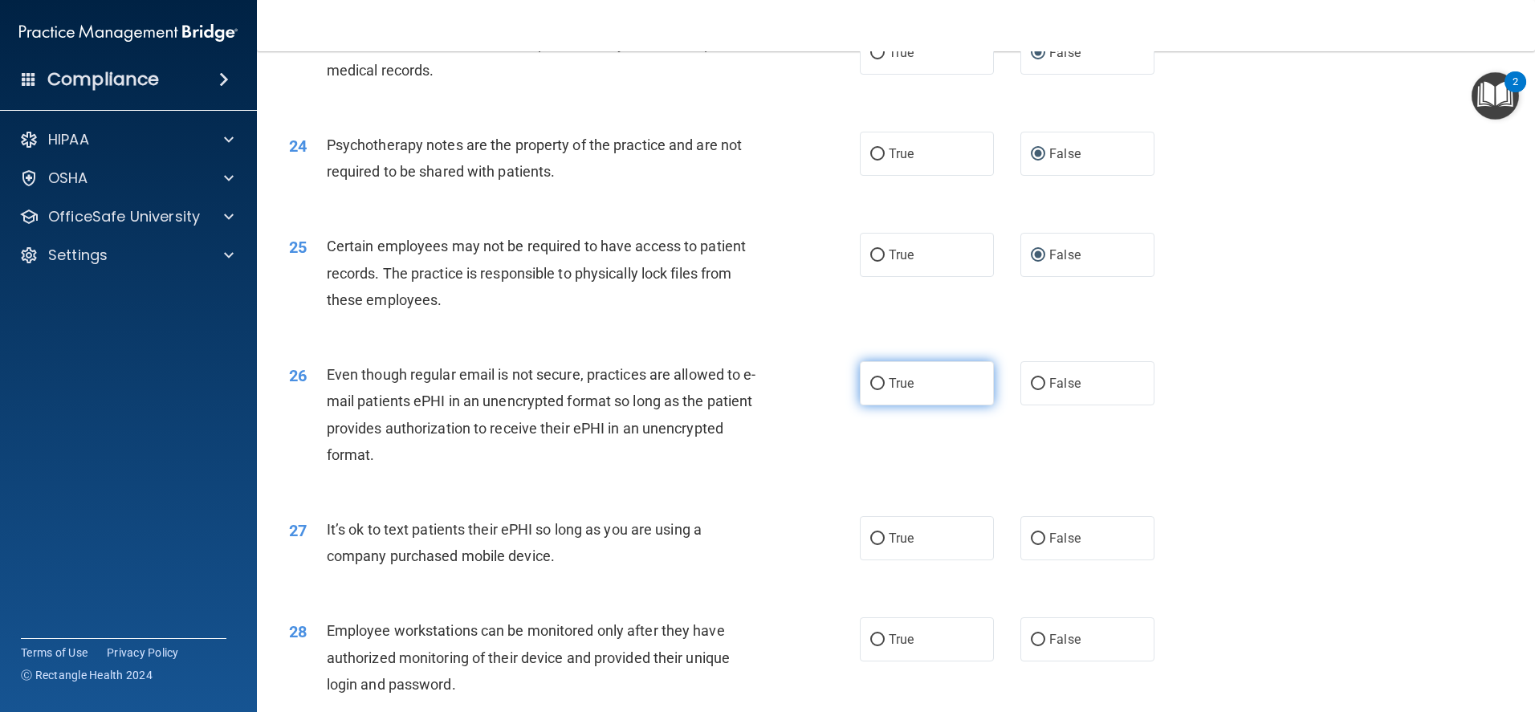
click at [870, 390] on input "True" at bounding box center [877, 384] width 14 height 12
radio input "true"
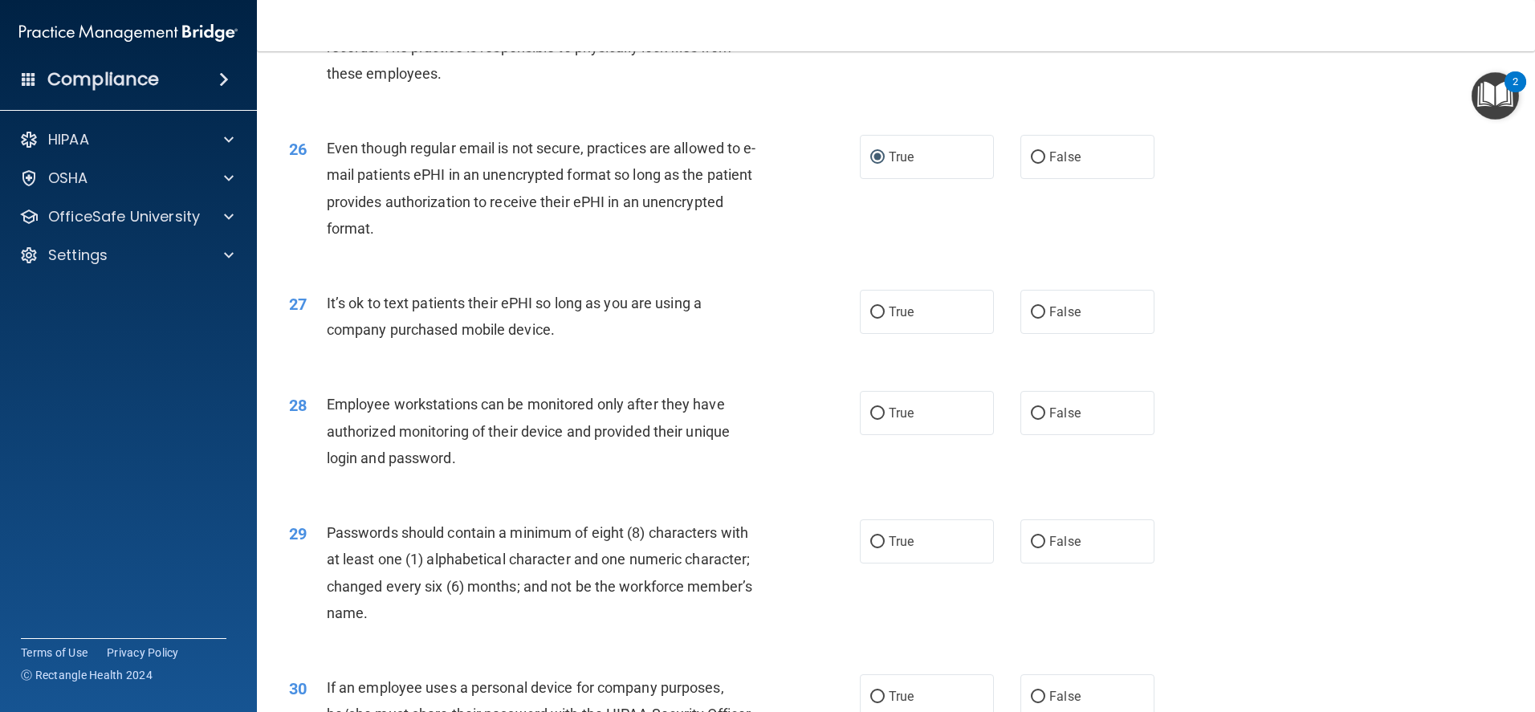
scroll to position [3130, 0]
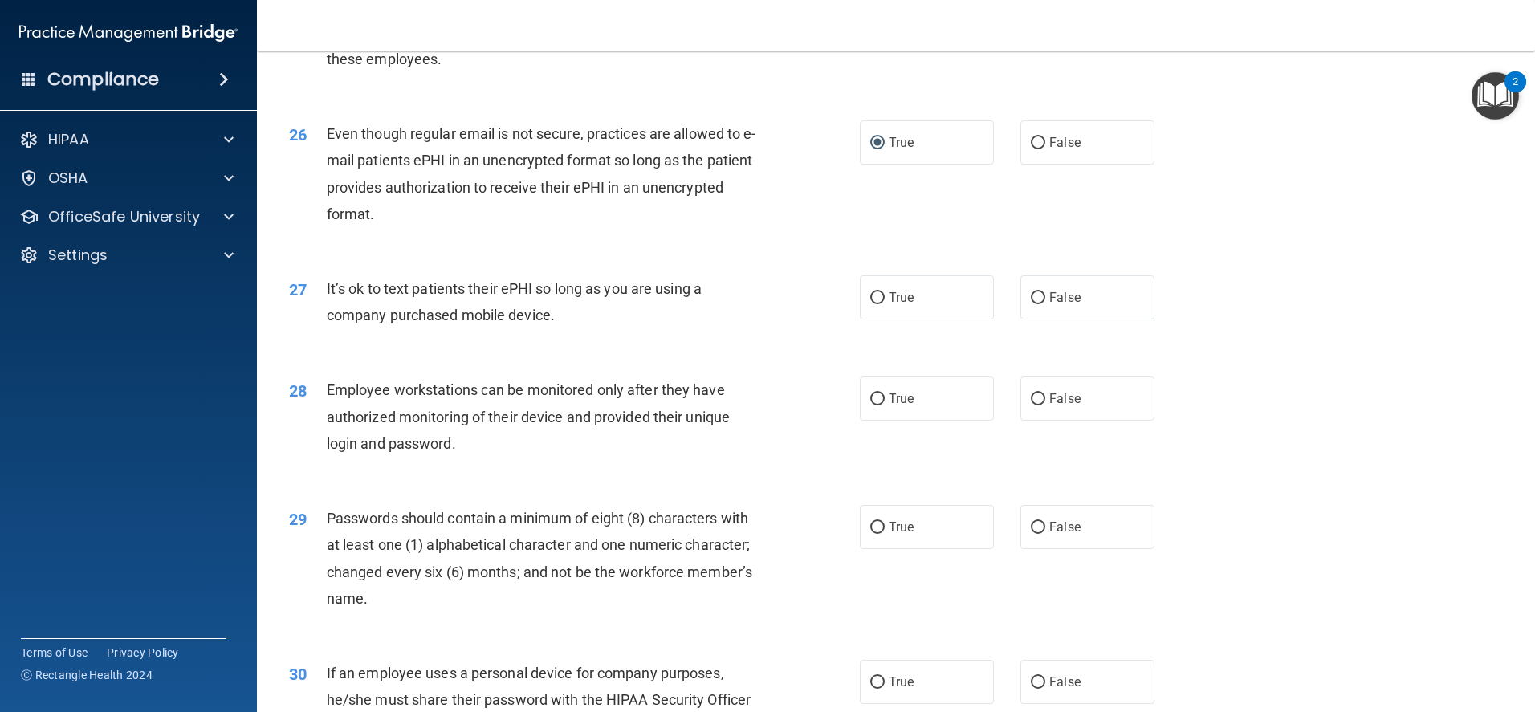
drag, startPoint x: 1030, startPoint y: 318, endPoint x: 1036, endPoint y: 360, distance: 42.2
click at [1031, 304] on input "False" at bounding box center [1038, 298] width 14 height 12
radio input "true"
drag, startPoint x: 1029, startPoint y: 431, endPoint x: 1024, endPoint y: 470, distance: 39.6
click at [1031, 405] on input "False" at bounding box center [1038, 399] width 14 height 12
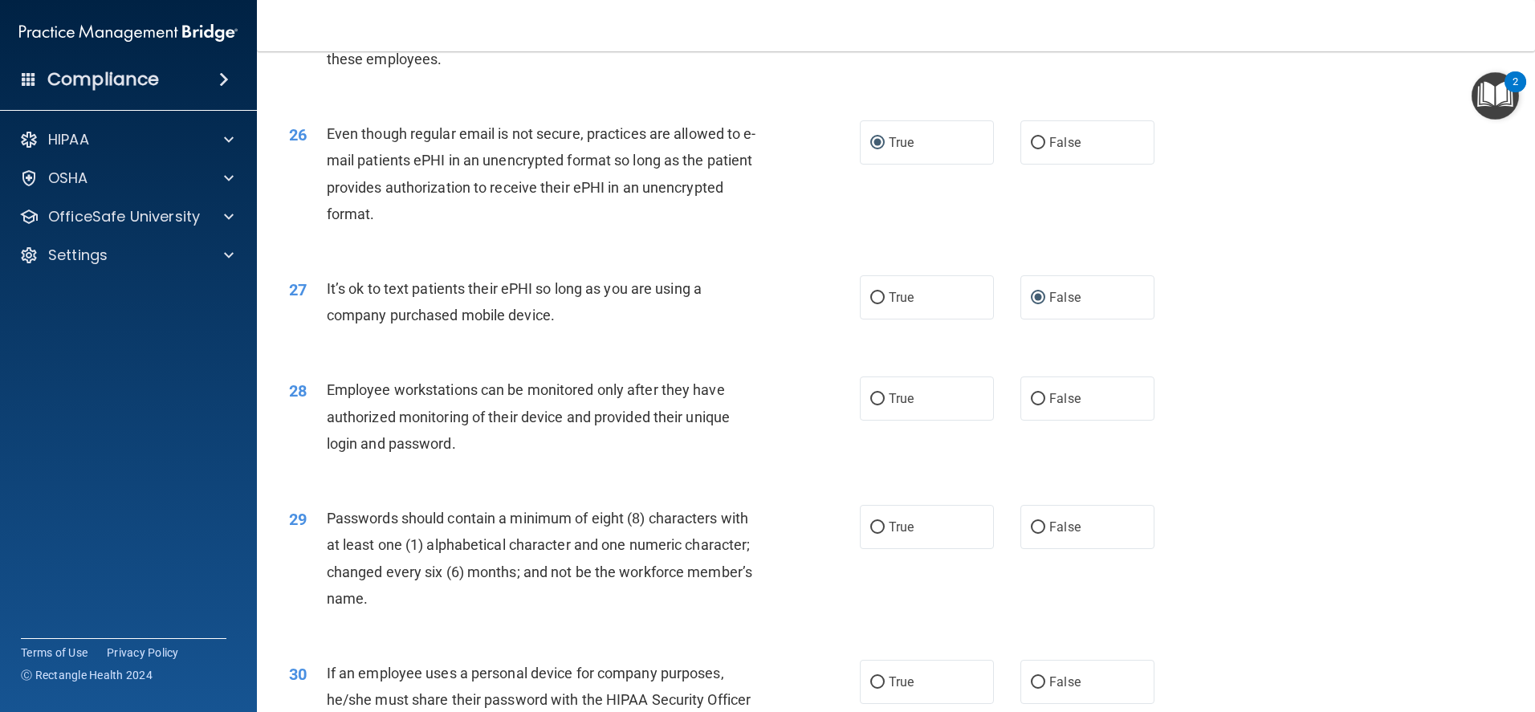
radio input "true"
click at [1031, 534] on input "False" at bounding box center [1038, 528] width 14 height 12
radio input "true"
drag, startPoint x: 901, startPoint y: 563, endPoint x: 909, endPoint y: 562, distance: 8.1
click at [902, 549] on label "True" at bounding box center [927, 527] width 134 height 44
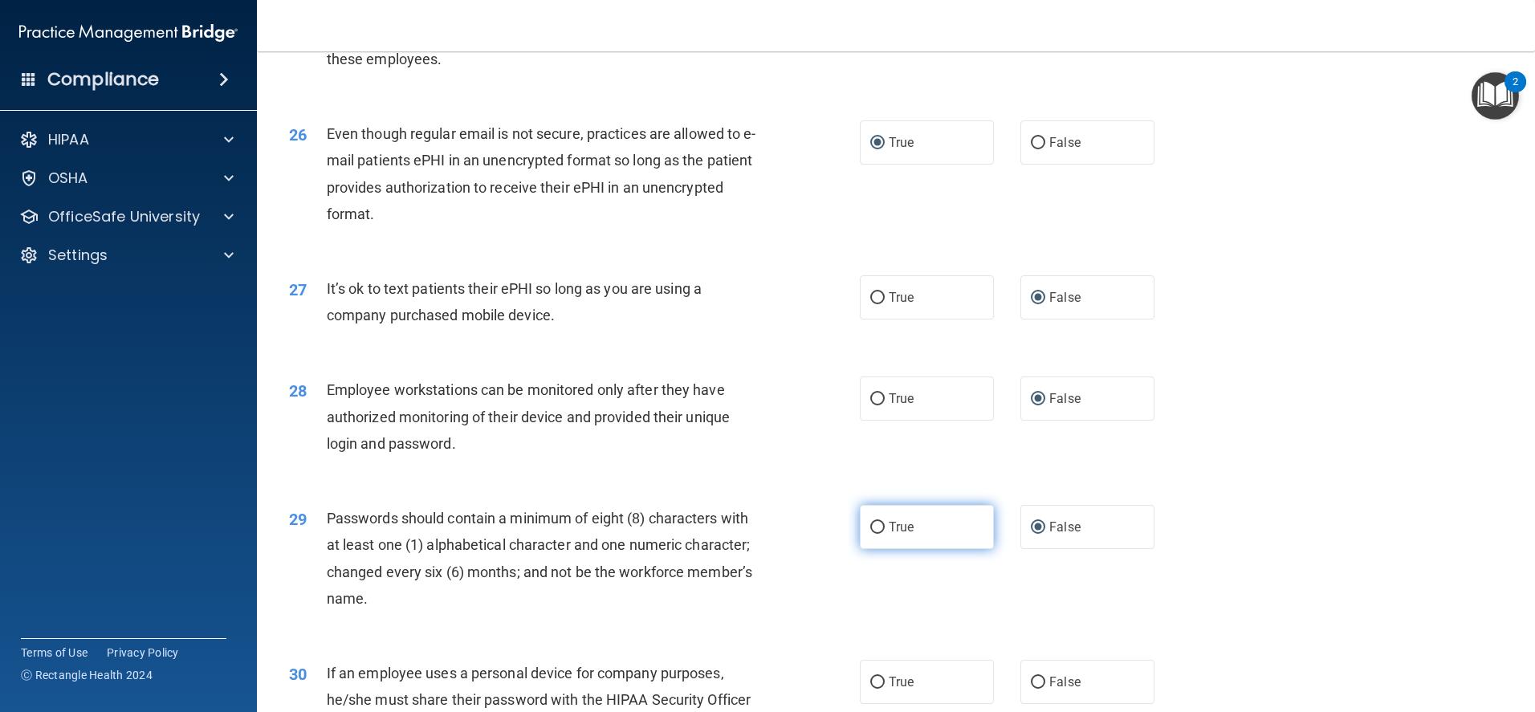
click at [884, 534] on input "True" at bounding box center [877, 528] width 14 height 12
radio input "true"
radio input "false"
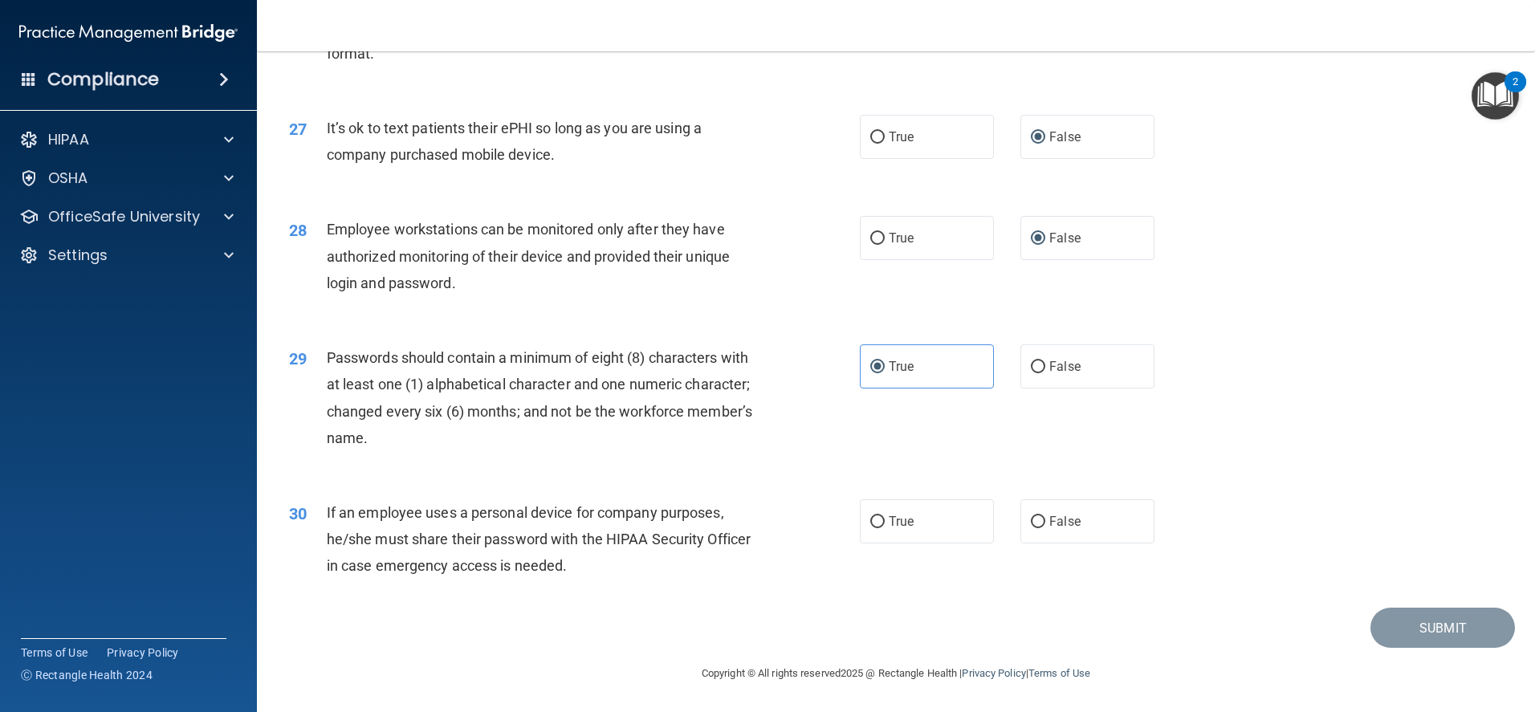
scroll to position [3318, 0]
click at [1031, 518] on input "False" at bounding box center [1038, 522] width 14 height 12
radio input "true"
click at [1453, 615] on button "Submit" at bounding box center [1442, 628] width 144 height 41
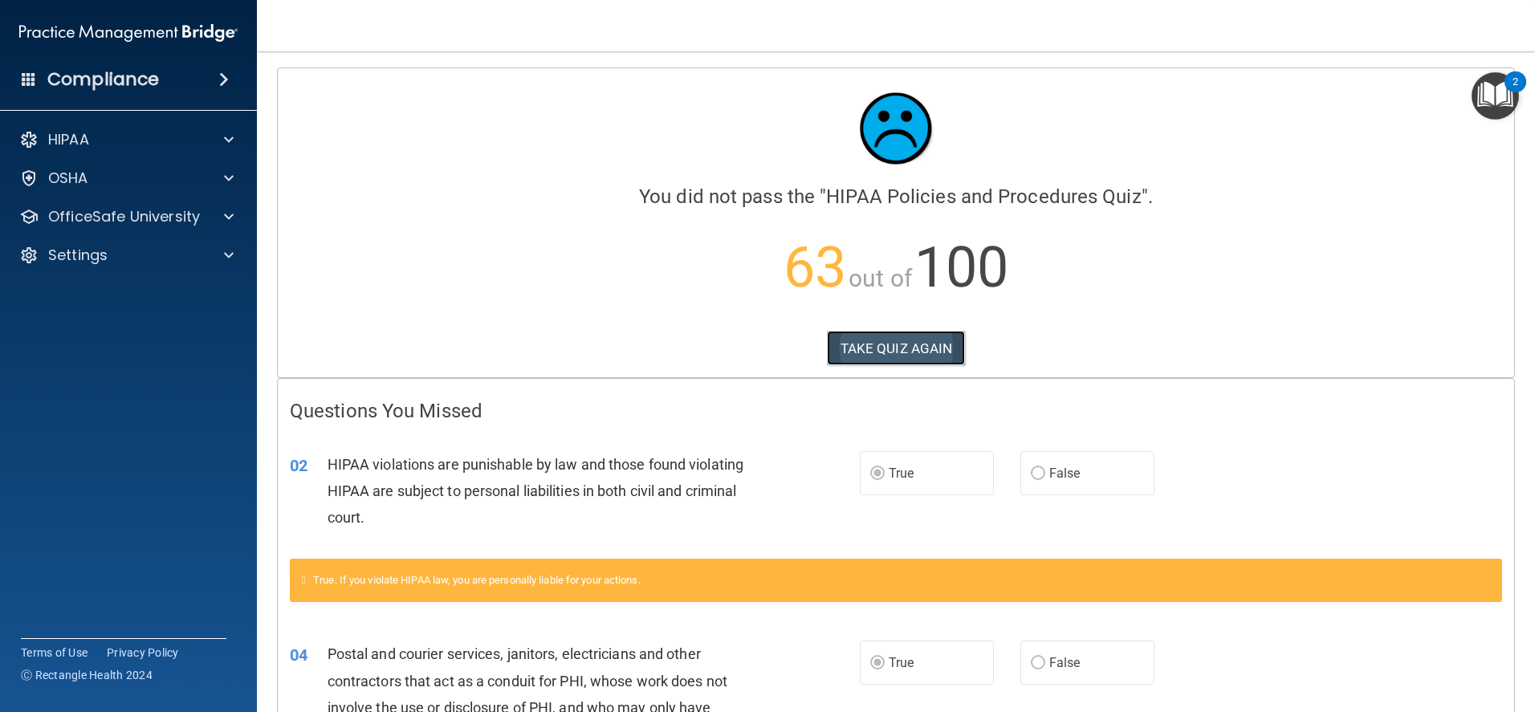
drag, startPoint x: 846, startPoint y: 331, endPoint x: 847, endPoint y: 342, distance: 10.5
click at [846, 332] on button "TAKE QUIZ AGAIN" at bounding box center [896, 348] width 139 height 35
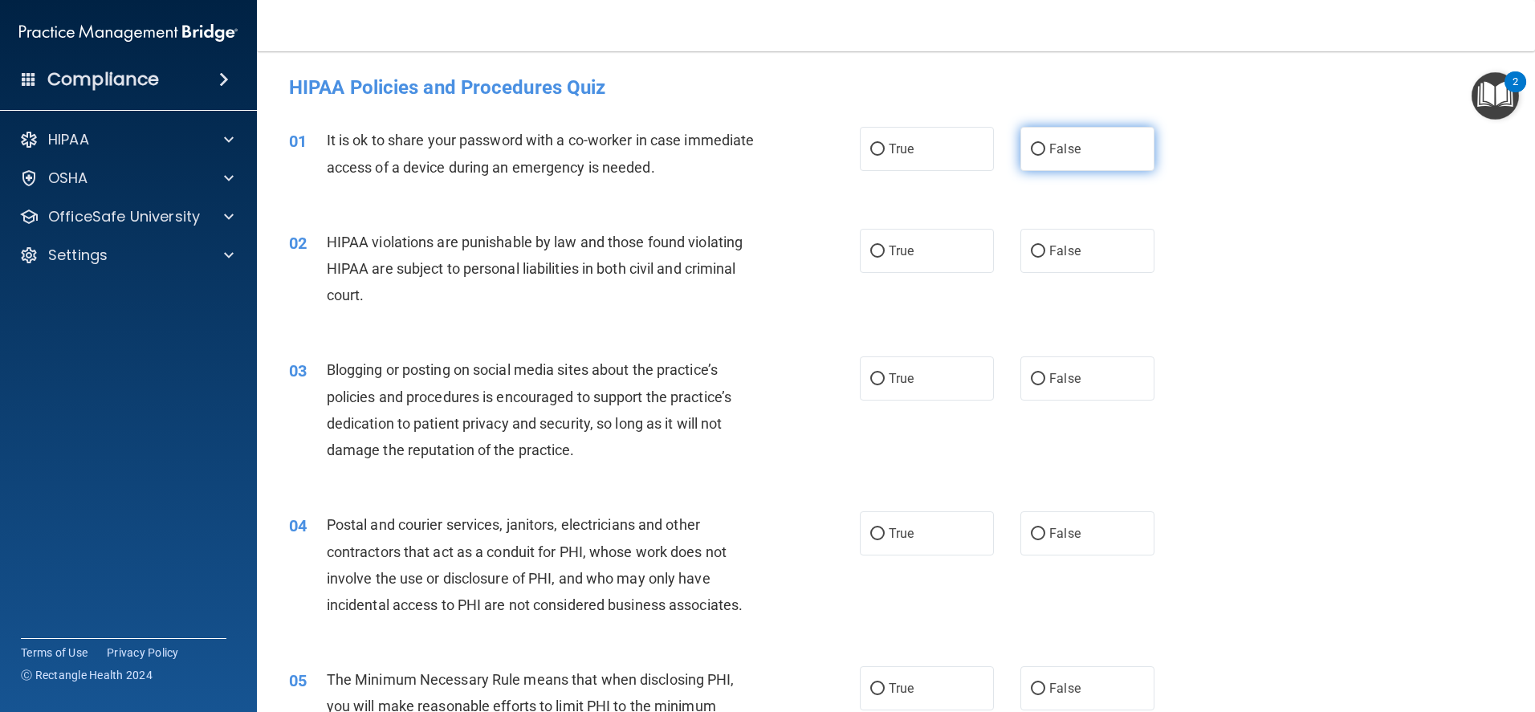
click at [1031, 145] on input "False" at bounding box center [1038, 150] width 14 height 12
radio input "true"
click at [870, 252] on input "True" at bounding box center [877, 252] width 14 height 12
radio input "true"
click at [1023, 373] on label "False" at bounding box center [1087, 378] width 134 height 44
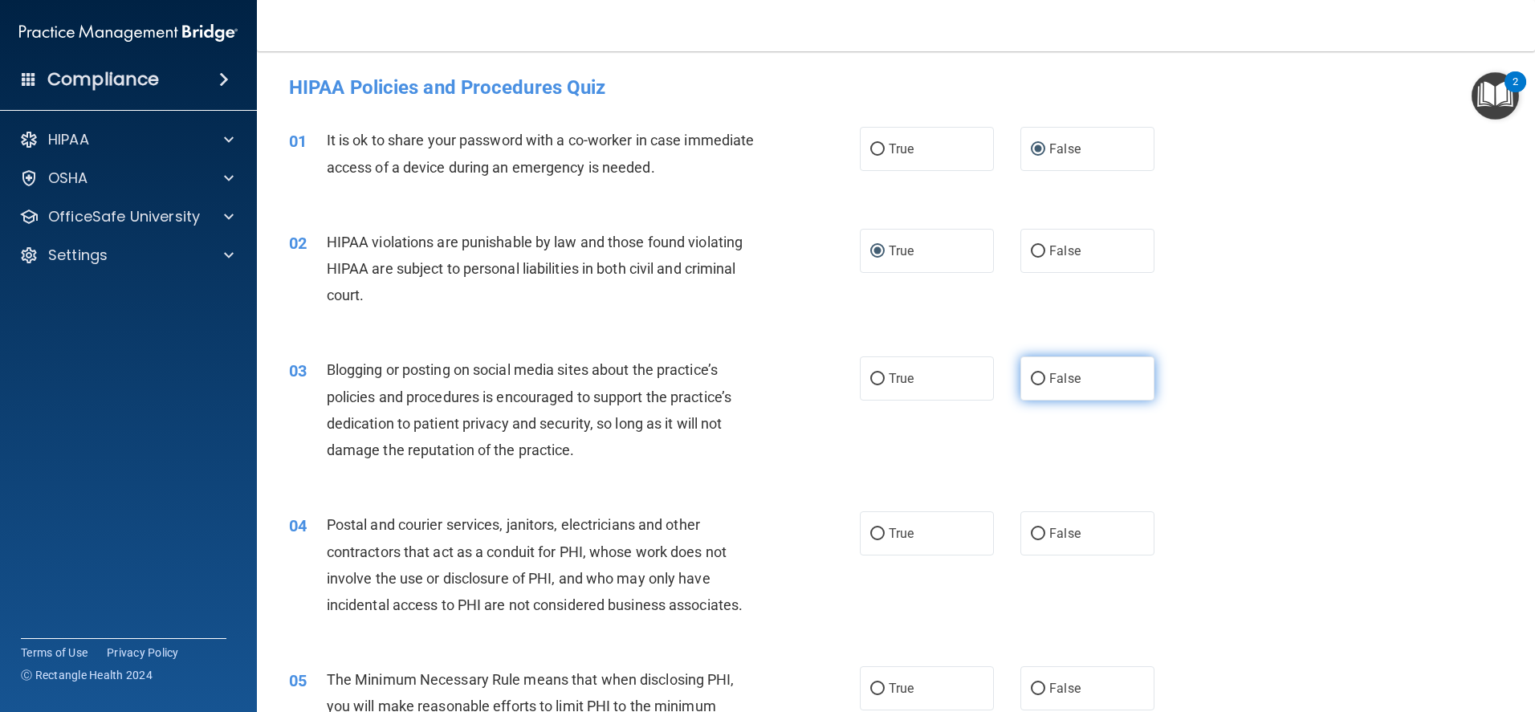
click at [1031, 373] on input "False" at bounding box center [1038, 379] width 14 height 12
radio input "true"
click at [871, 532] on input "True" at bounding box center [877, 534] width 14 height 12
radio input "true"
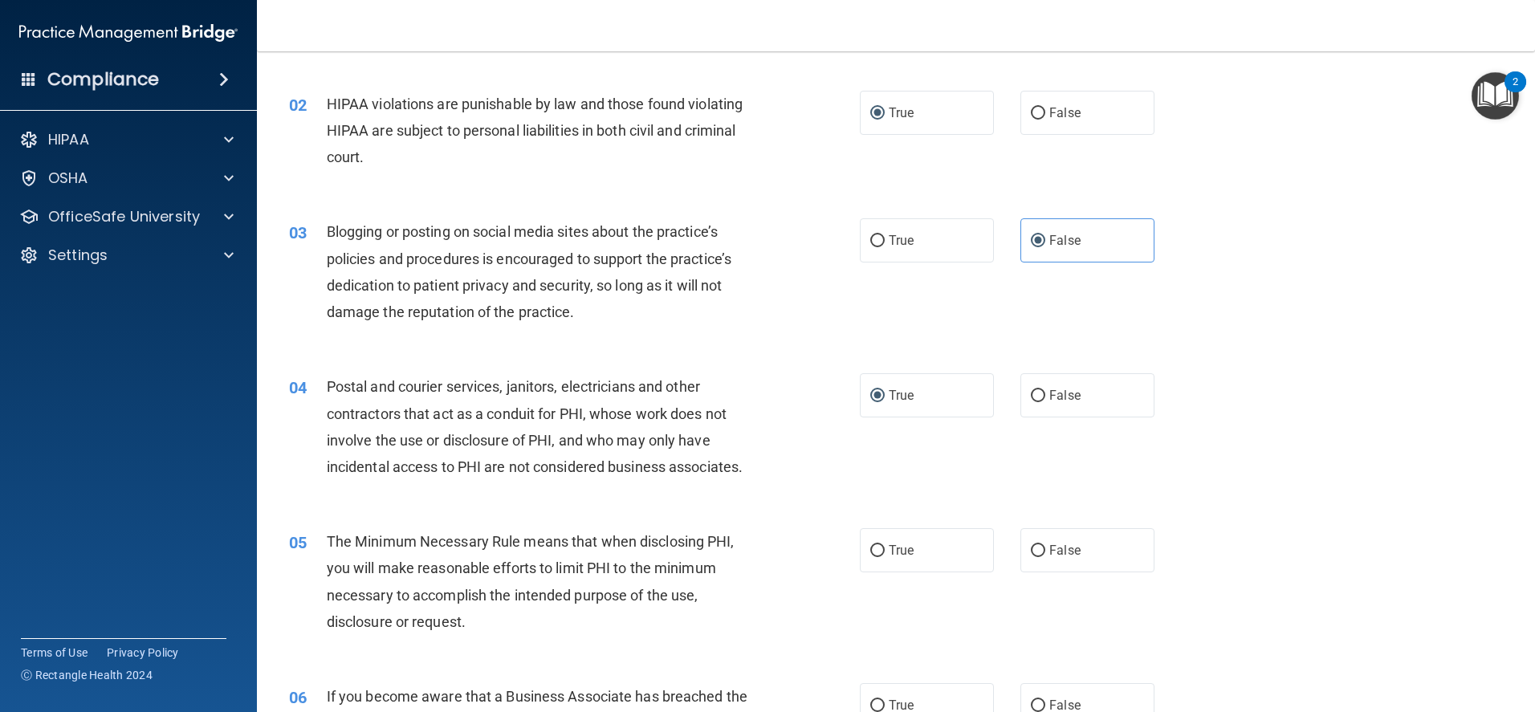
scroll to position [241, 0]
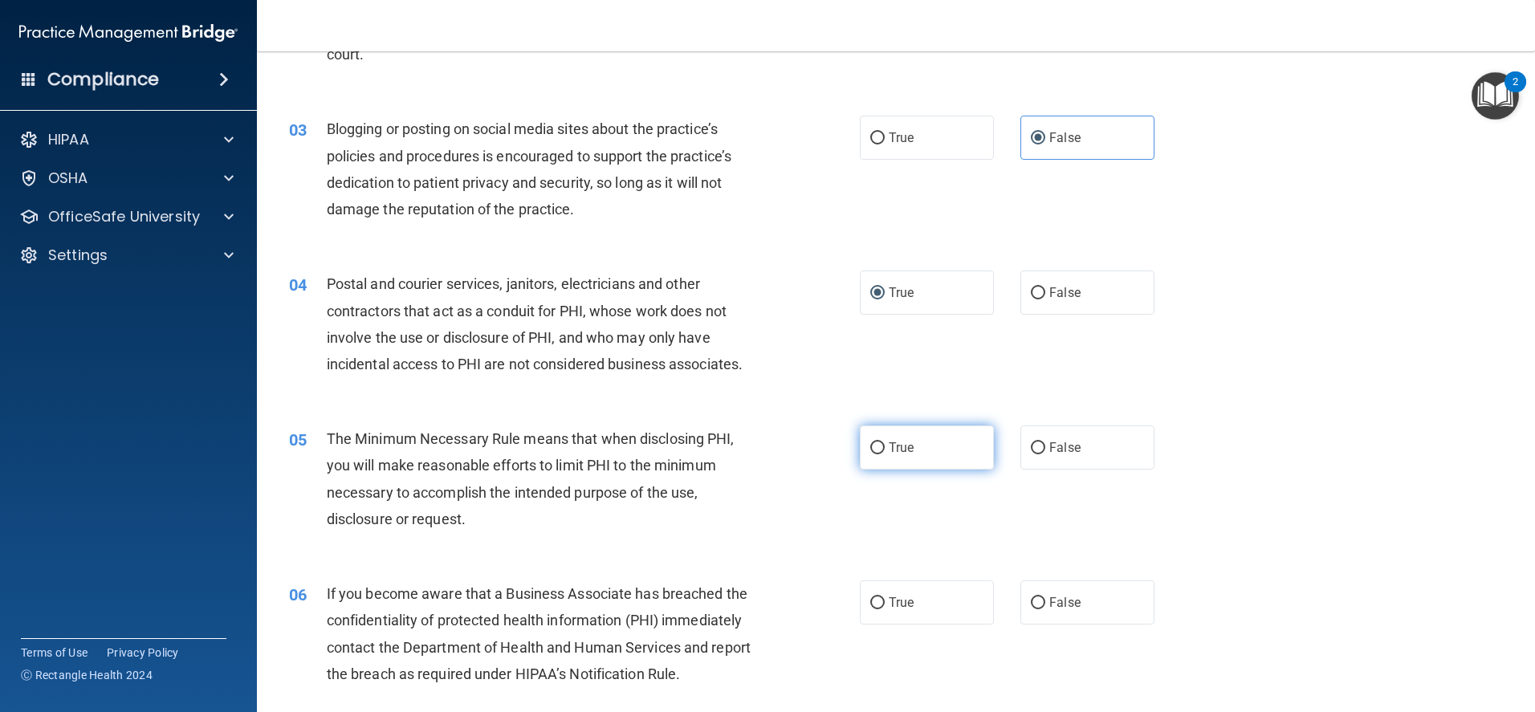
click at [876, 446] on input "True" at bounding box center [877, 448] width 14 height 12
radio input "true"
click at [1049, 604] on span "False" at bounding box center [1064, 602] width 31 height 15
click at [1043, 604] on input "False" at bounding box center [1038, 603] width 14 height 12
radio input "true"
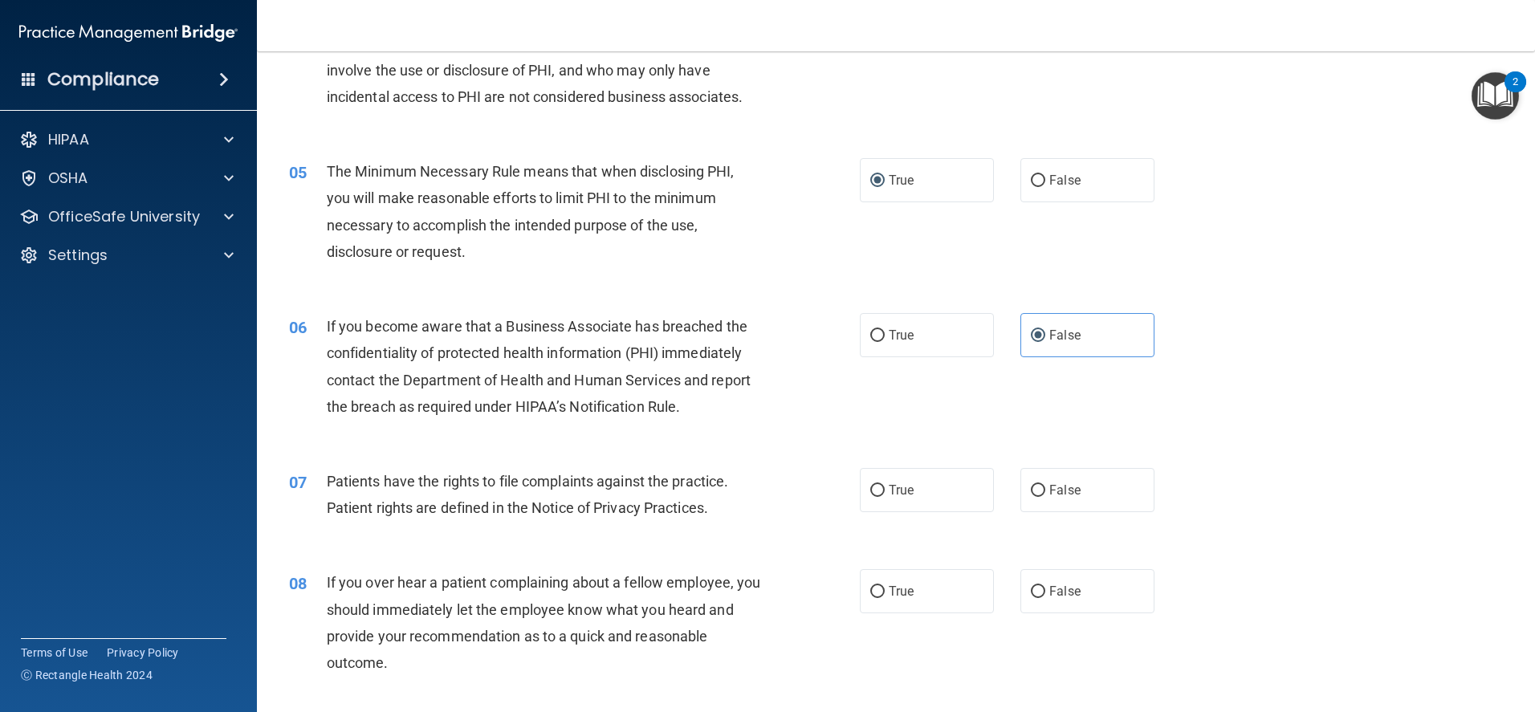
scroll to position [562, 0]
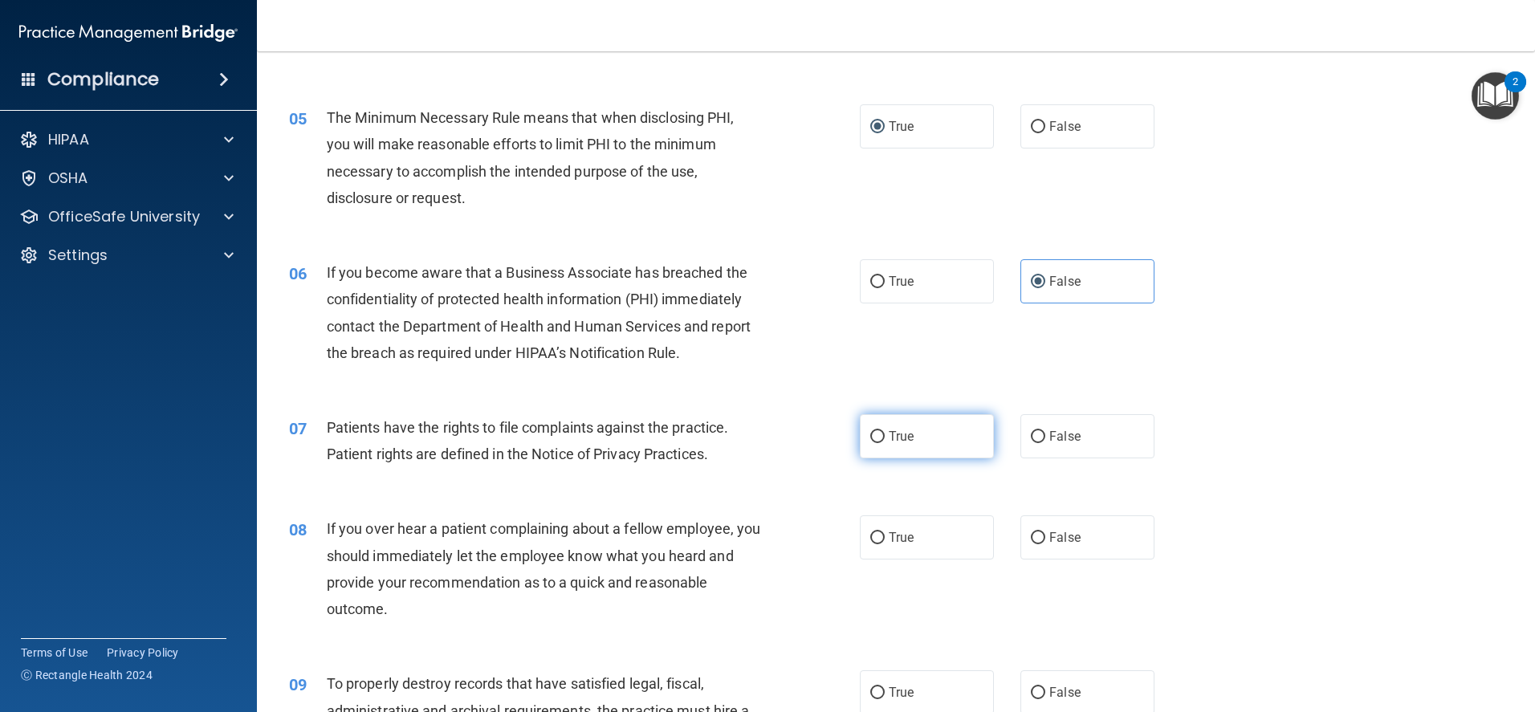
click at [865, 425] on label "True" at bounding box center [927, 436] width 134 height 44
click at [870, 431] on input "True" at bounding box center [877, 437] width 14 height 12
radio input "true"
click at [1036, 526] on label "False" at bounding box center [1087, 537] width 134 height 44
click at [1036, 532] on input "False" at bounding box center [1038, 538] width 14 height 12
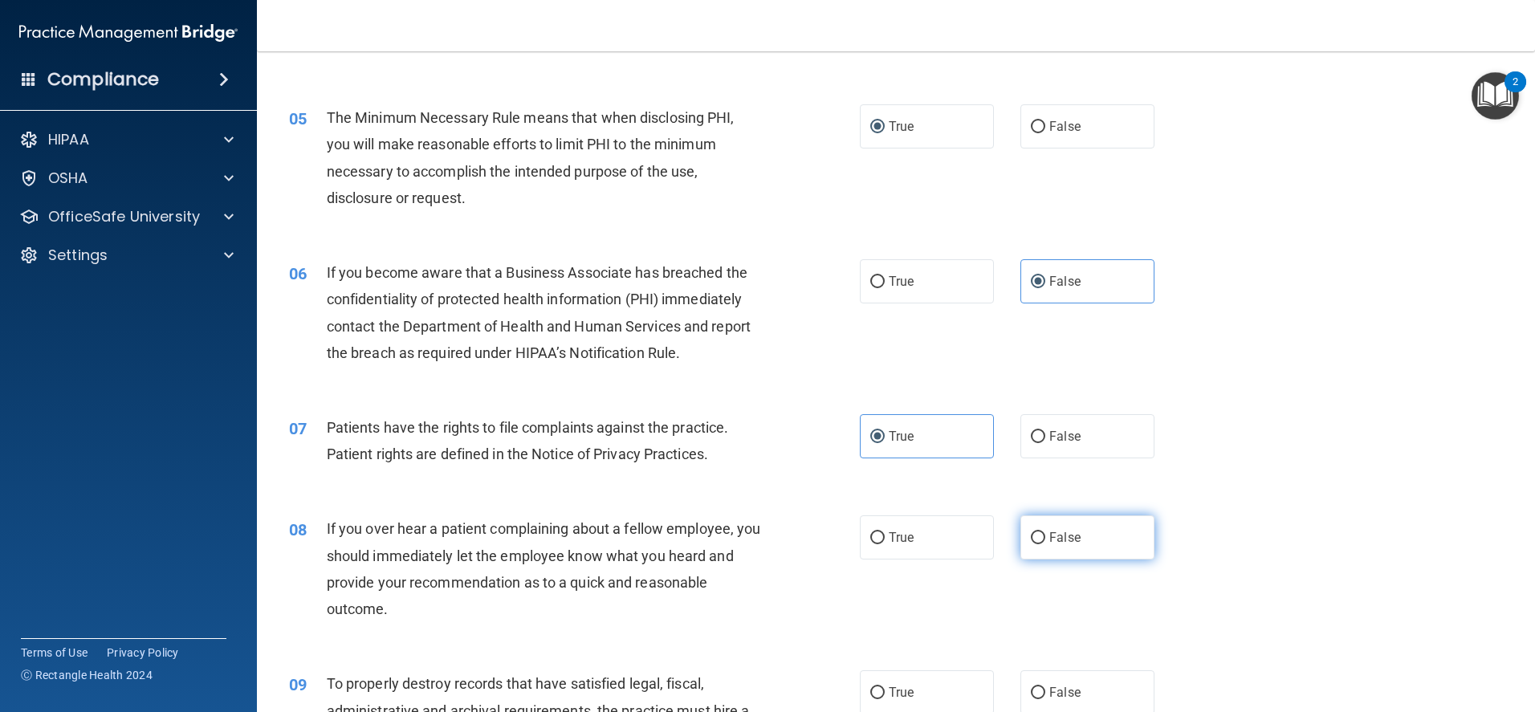
radio input "true"
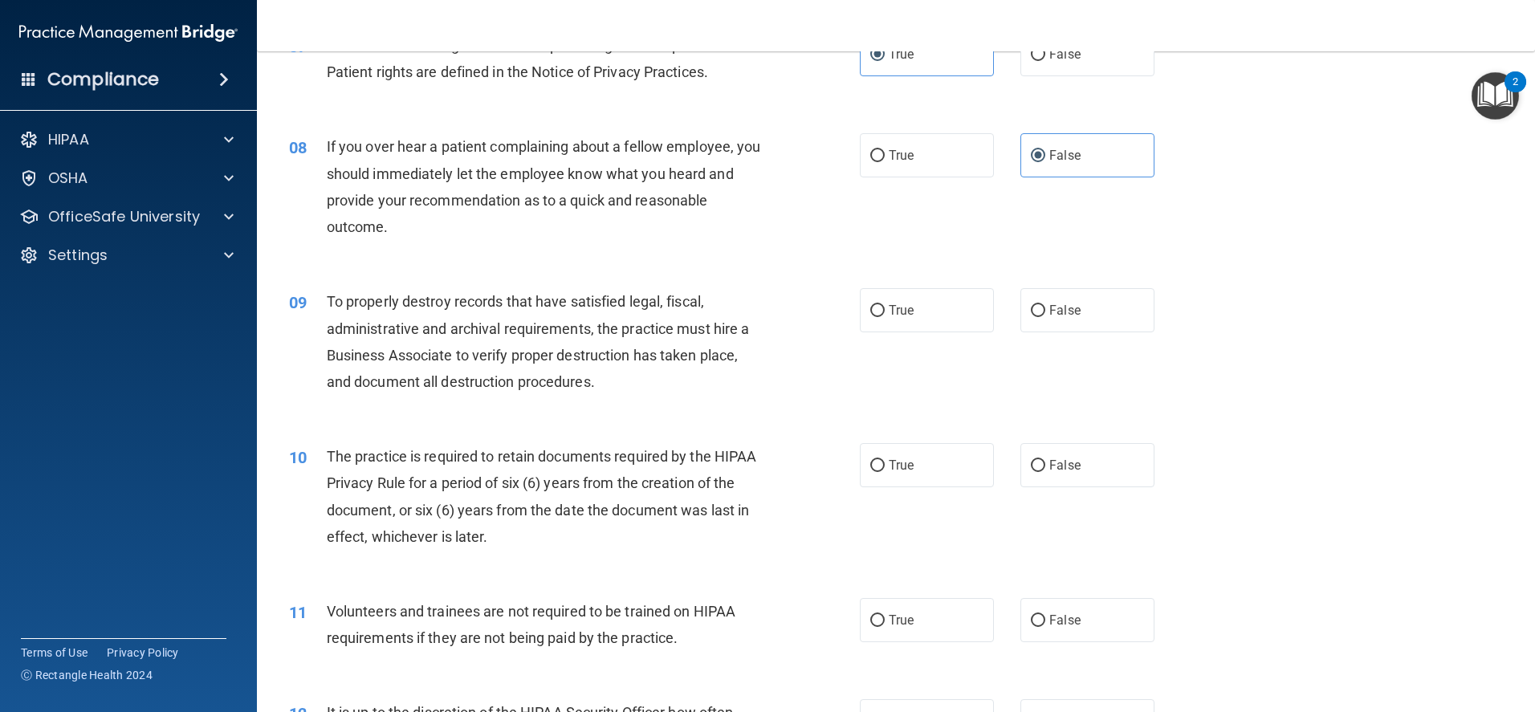
scroll to position [963, 0]
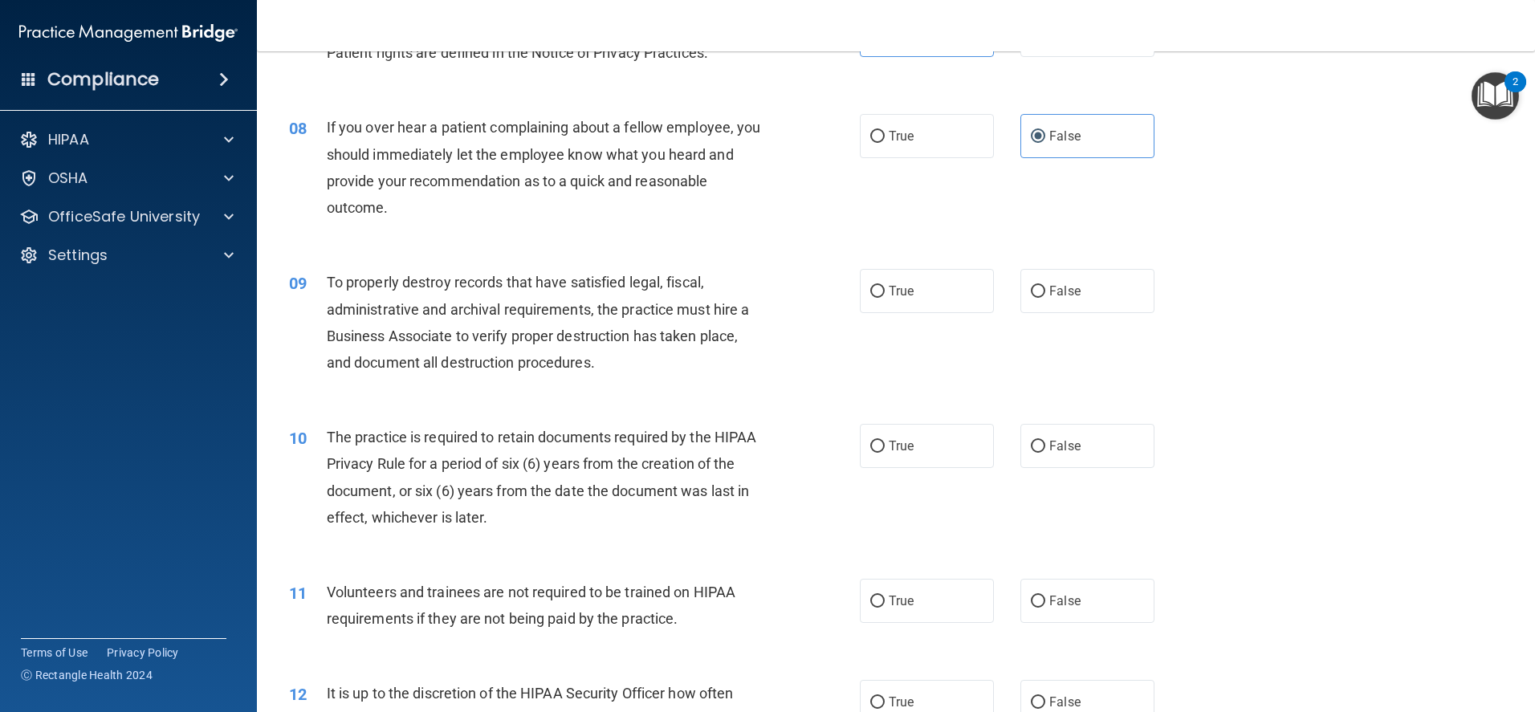
drag, startPoint x: 1055, startPoint y: 290, endPoint x: 1004, endPoint y: 354, distance: 82.2
click at [1055, 289] on span "False" at bounding box center [1064, 290] width 31 height 15
click at [1045, 289] on input "False" at bounding box center [1038, 292] width 14 height 12
radio input "true"
click at [916, 452] on label "True" at bounding box center [927, 446] width 134 height 44
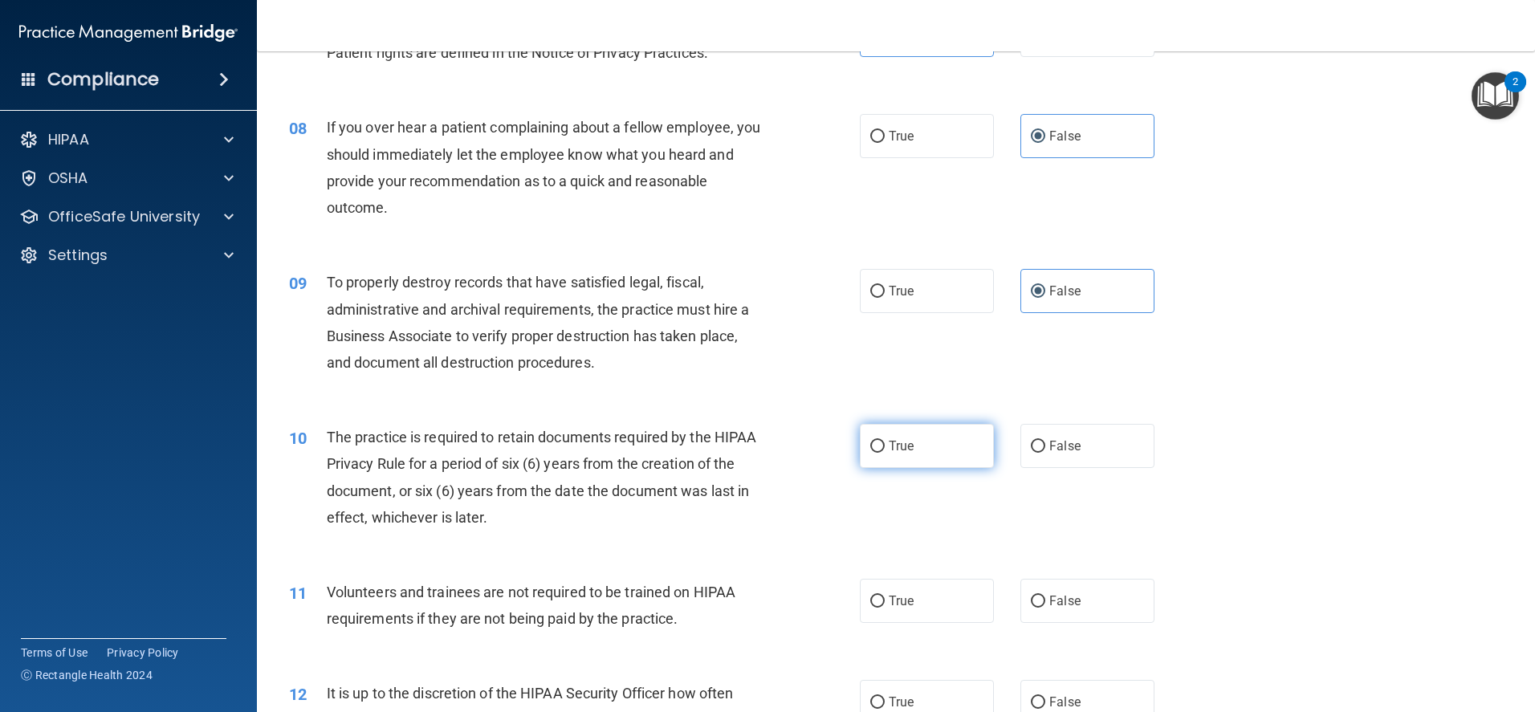
click at [884, 452] on input "True" at bounding box center [877, 447] width 14 height 12
radio input "true"
click at [1067, 600] on span "False" at bounding box center [1064, 600] width 31 height 15
click at [1045, 600] on input "False" at bounding box center [1038, 602] width 14 height 12
radio input "true"
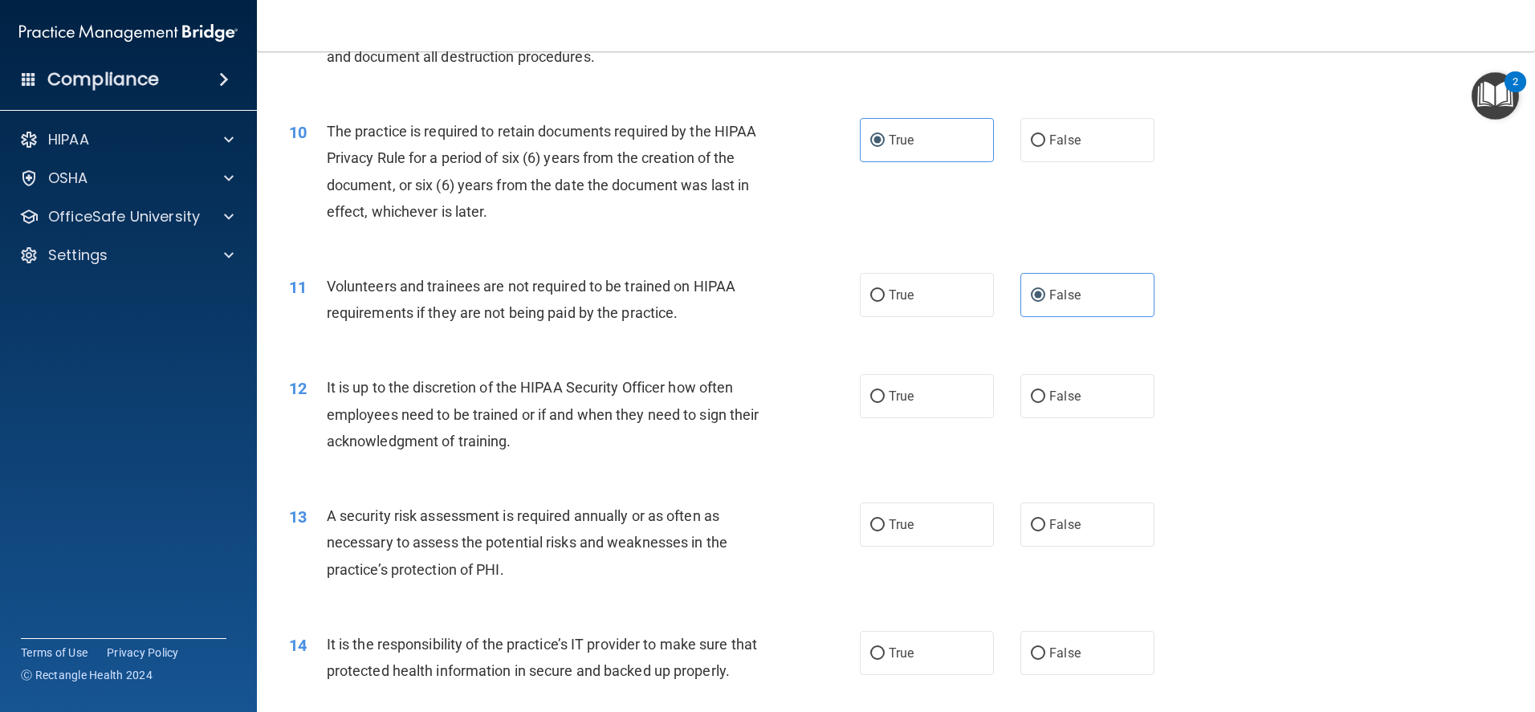
scroll to position [1284, 0]
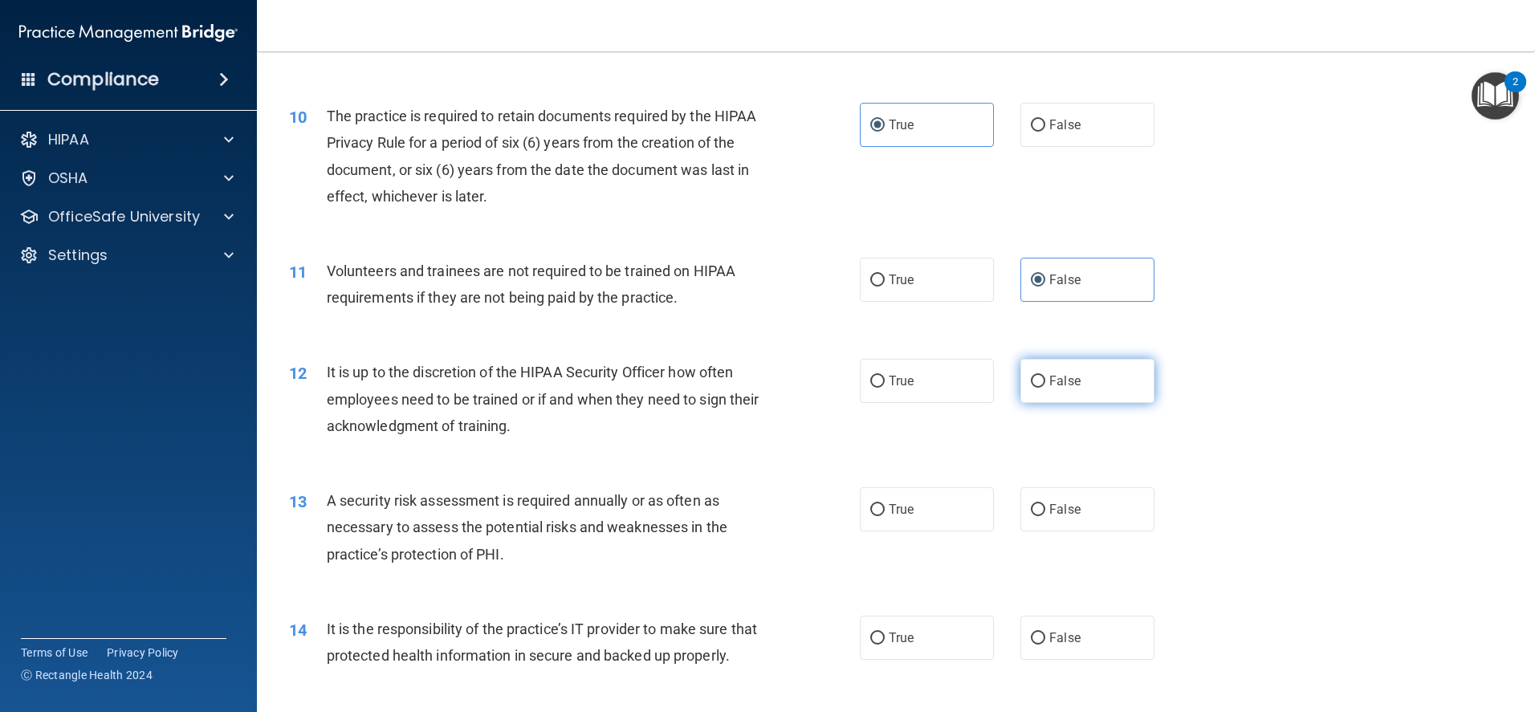
drag, startPoint x: 1047, startPoint y: 383, endPoint x: 1044, endPoint y: 392, distance: 9.2
click at [1049, 383] on span "False" at bounding box center [1064, 380] width 31 height 15
click at [1045, 383] on input "False" at bounding box center [1038, 382] width 14 height 12
radio input "true"
click at [926, 529] on label "True" at bounding box center [927, 509] width 134 height 44
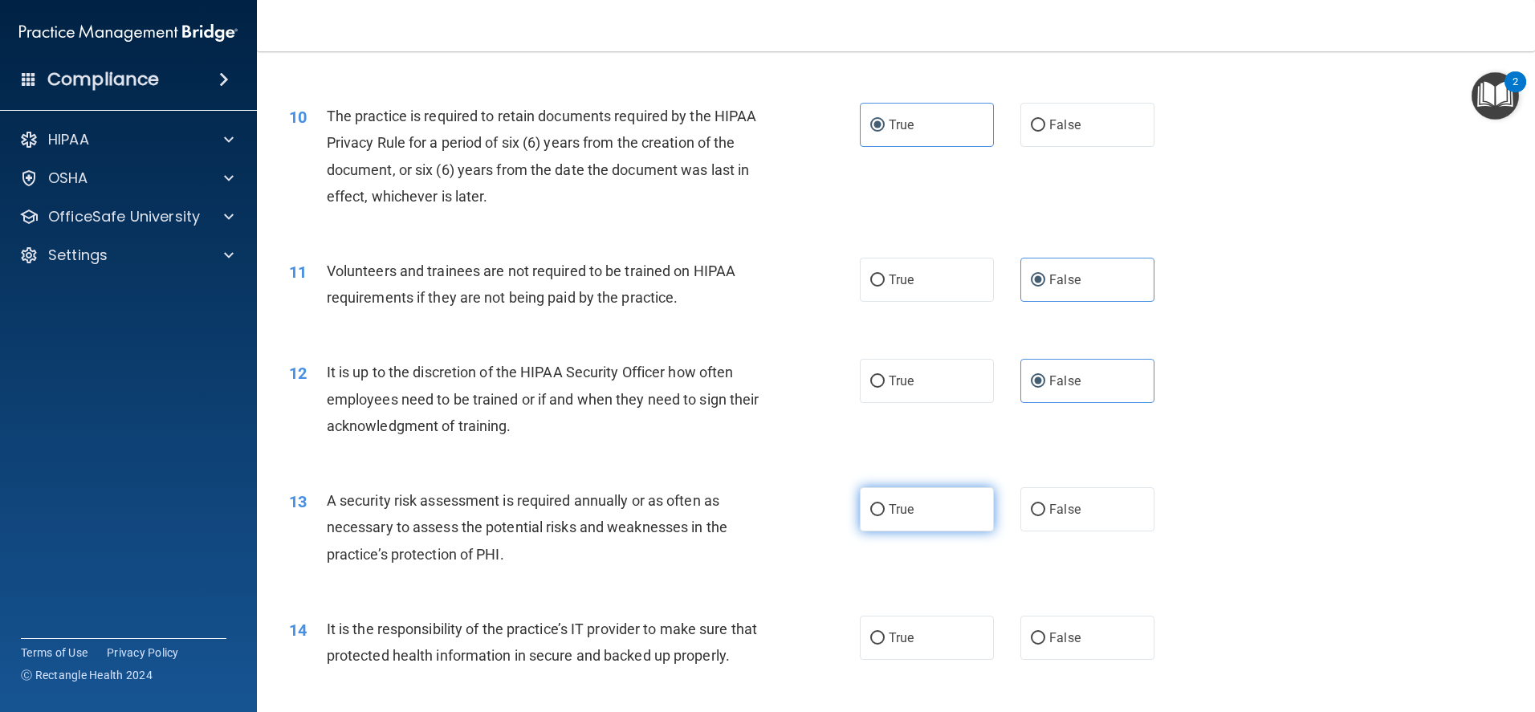
click at [884, 516] on input "True" at bounding box center [877, 510] width 14 height 12
radio input "true"
click at [1052, 648] on label "False" at bounding box center [1087, 638] width 134 height 44
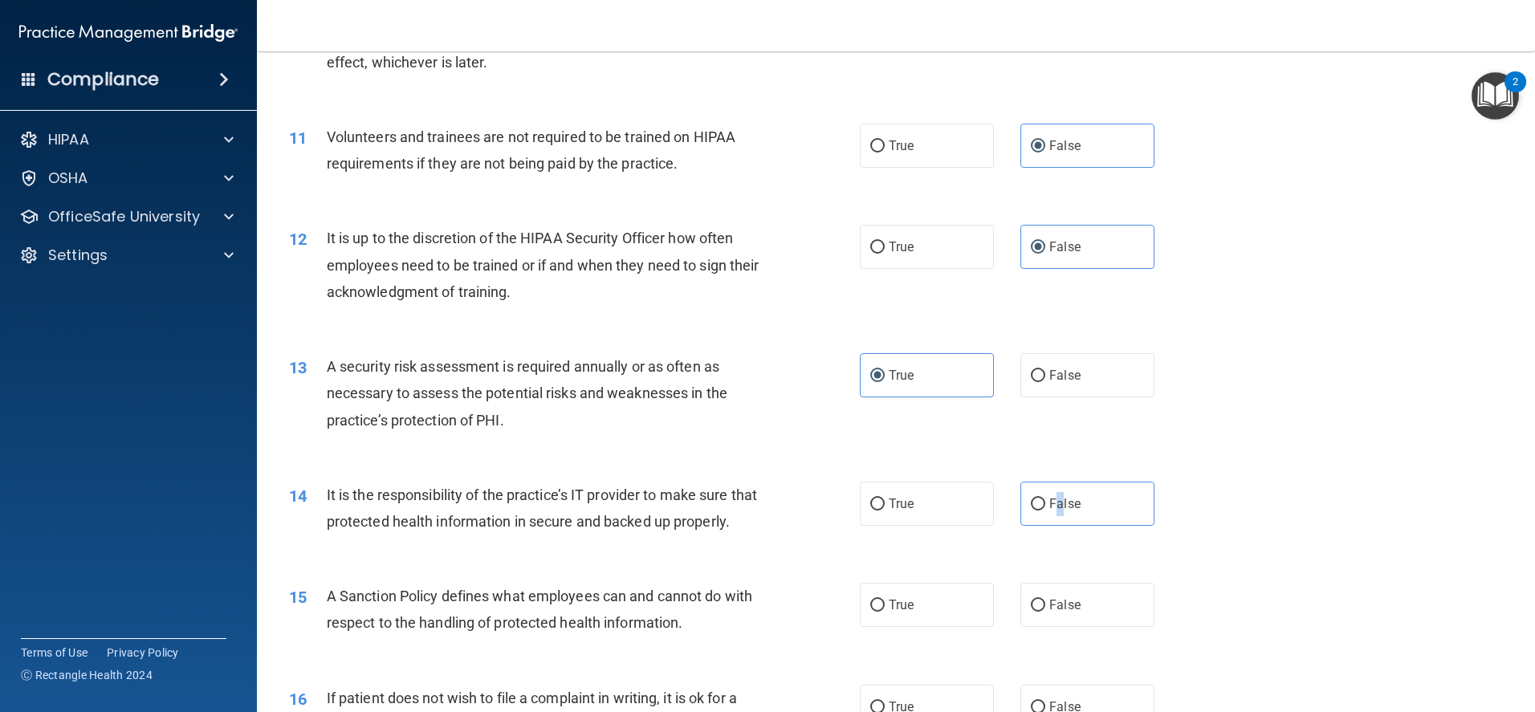
scroll to position [1525, 0]
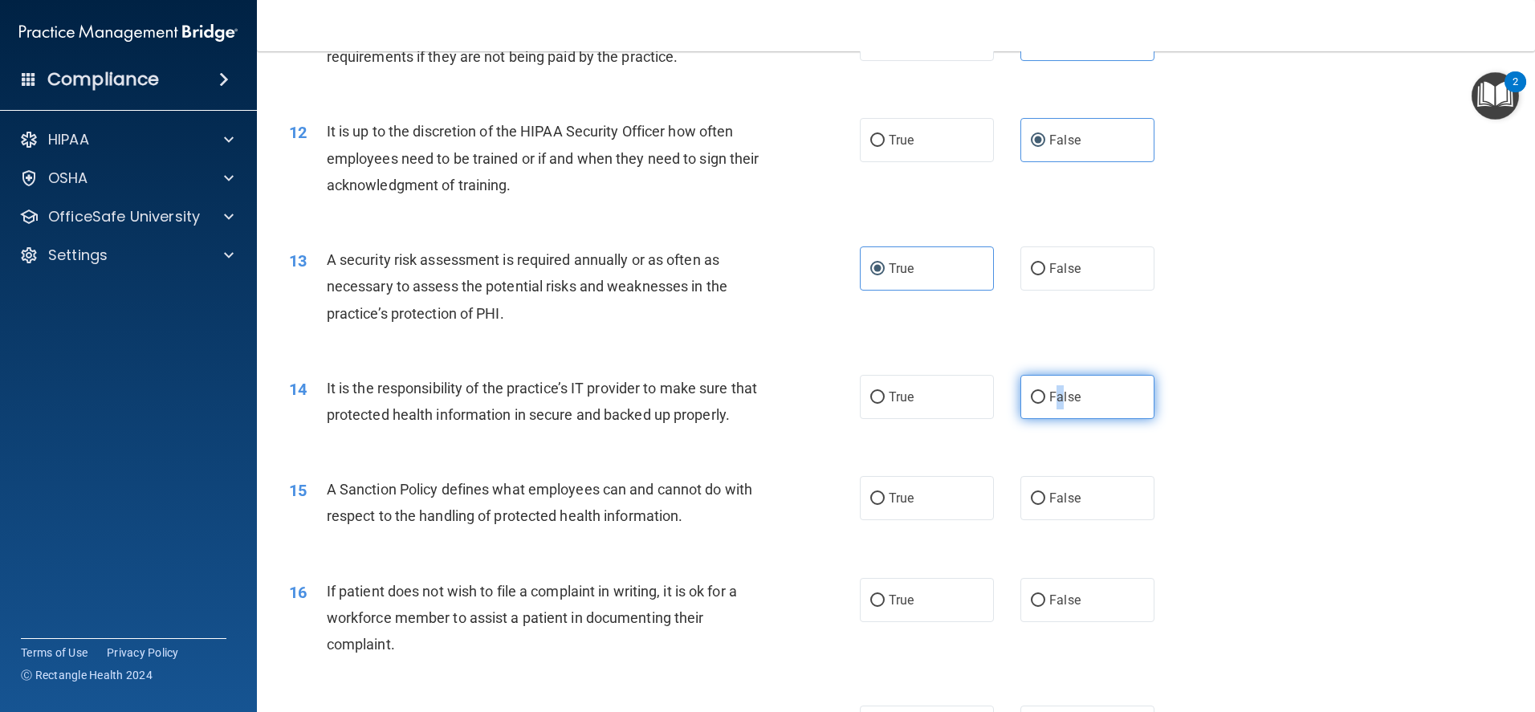
click at [1031, 392] on input "False" at bounding box center [1038, 398] width 14 height 12
radio input "true"
click at [1035, 505] on input "False" at bounding box center [1038, 499] width 14 height 12
radio input "true"
click at [872, 607] on input "True" at bounding box center [877, 601] width 14 height 12
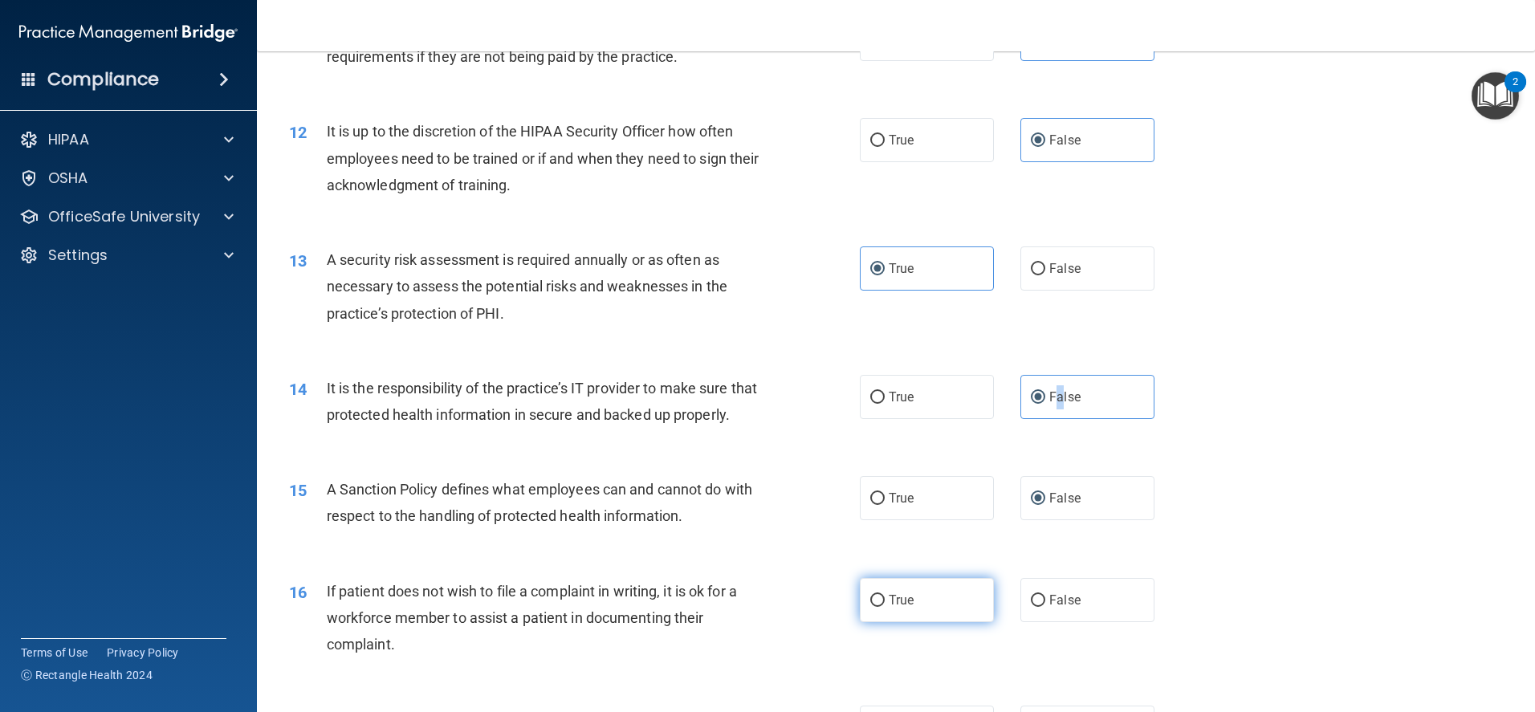
radio input "true"
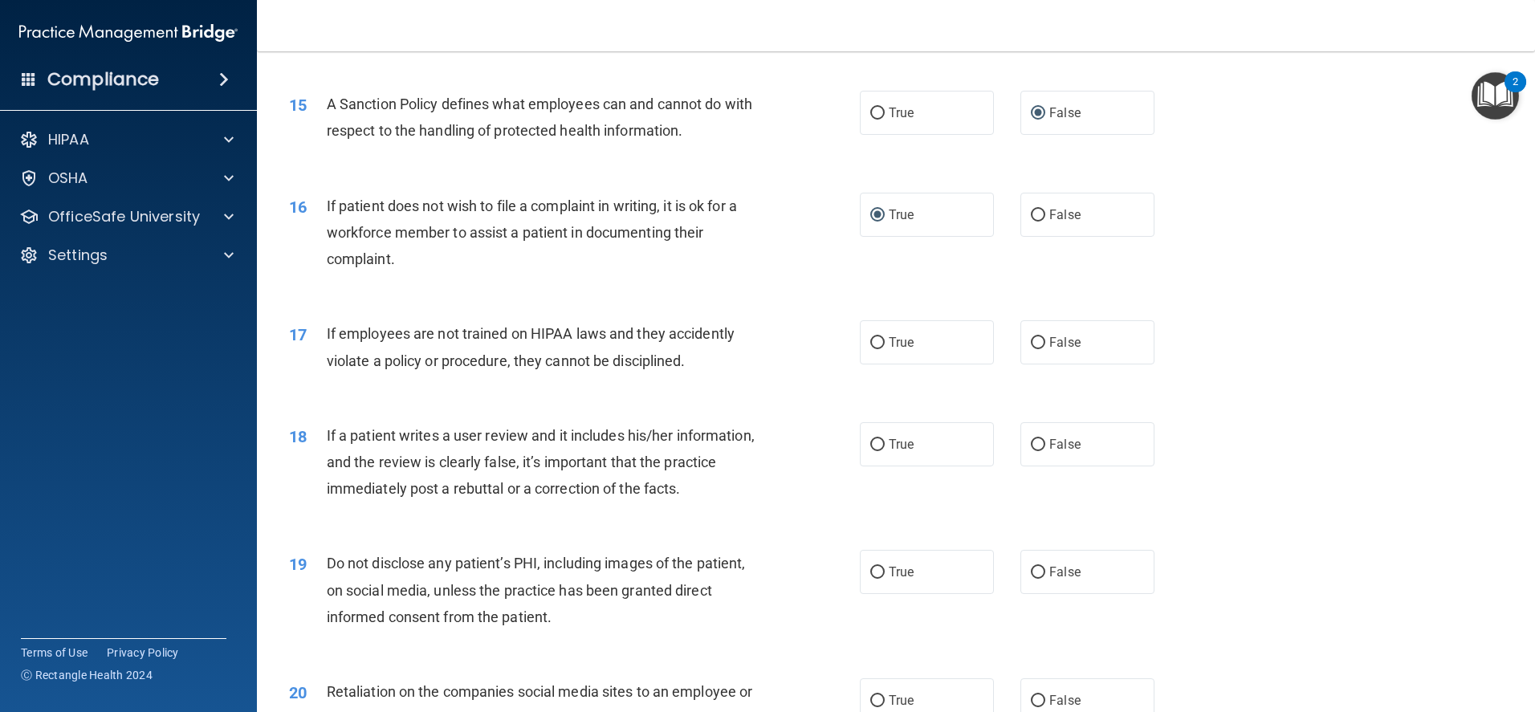
scroll to position [1926, 0]
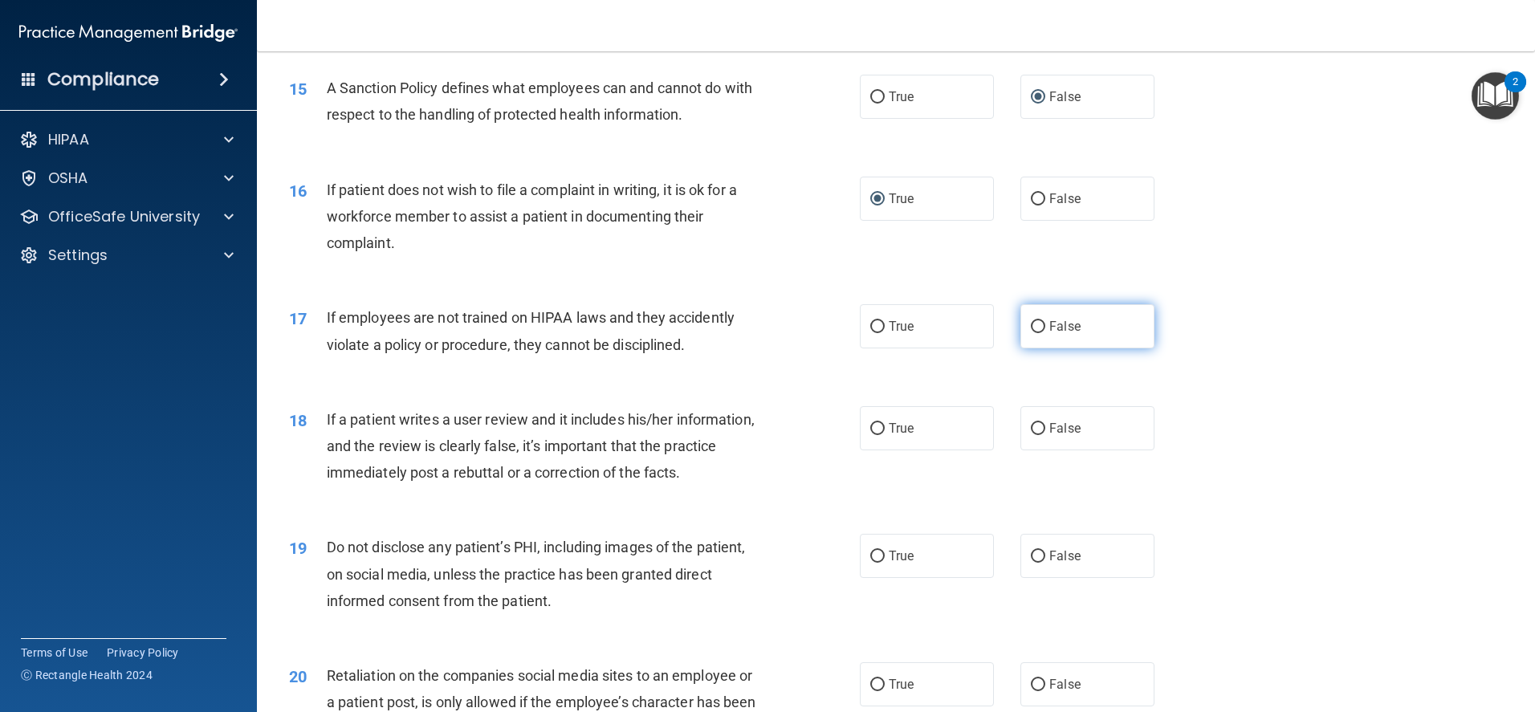
click at [1031, 333] on input "False" at bounding box center [1038, 327] width 14 height 12
radio input "true"
click at [1031, 435] on input "False" at bounding box center [1038, 429] width 14 height 12
radio input "true"
click at [872, 563] on input "True" at bounding box center [877, 557] width 14 height 12
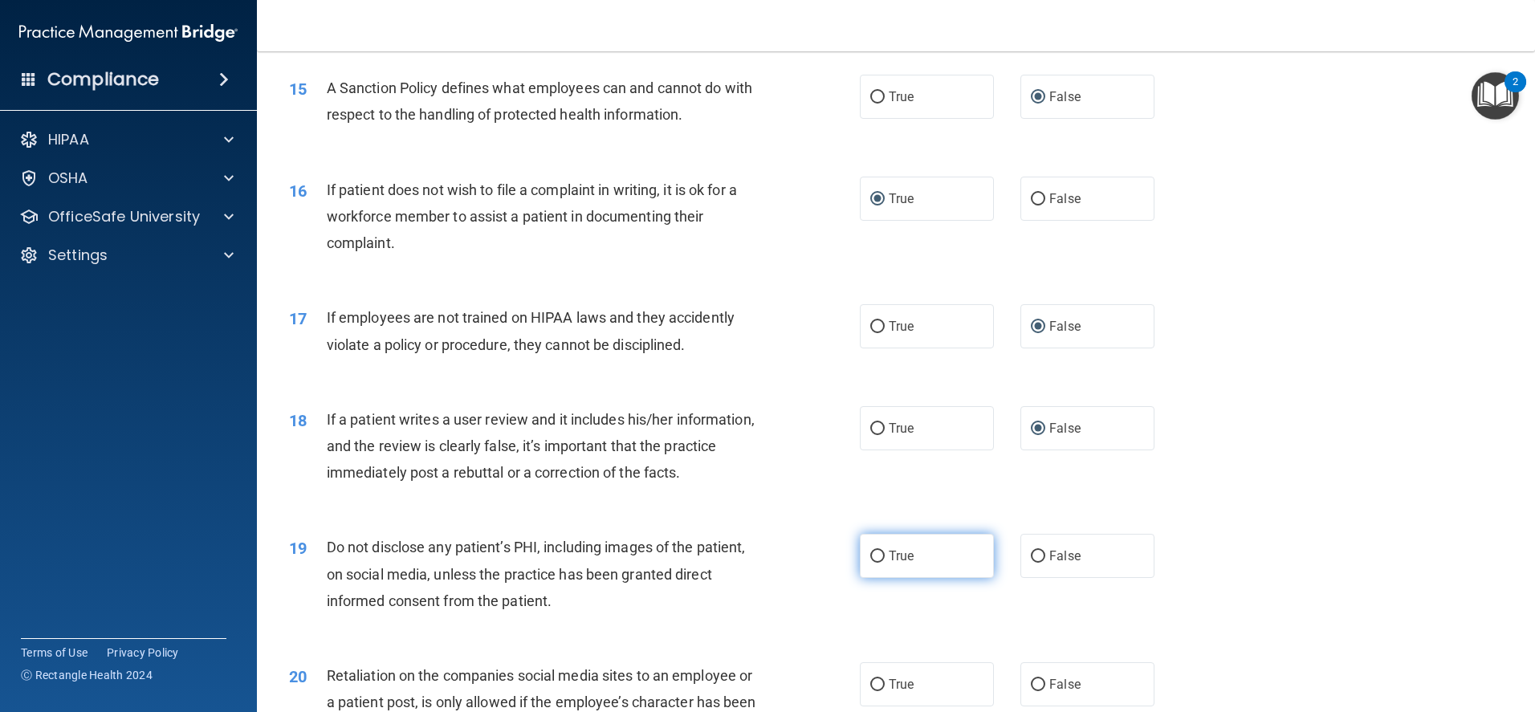
radio input "true"
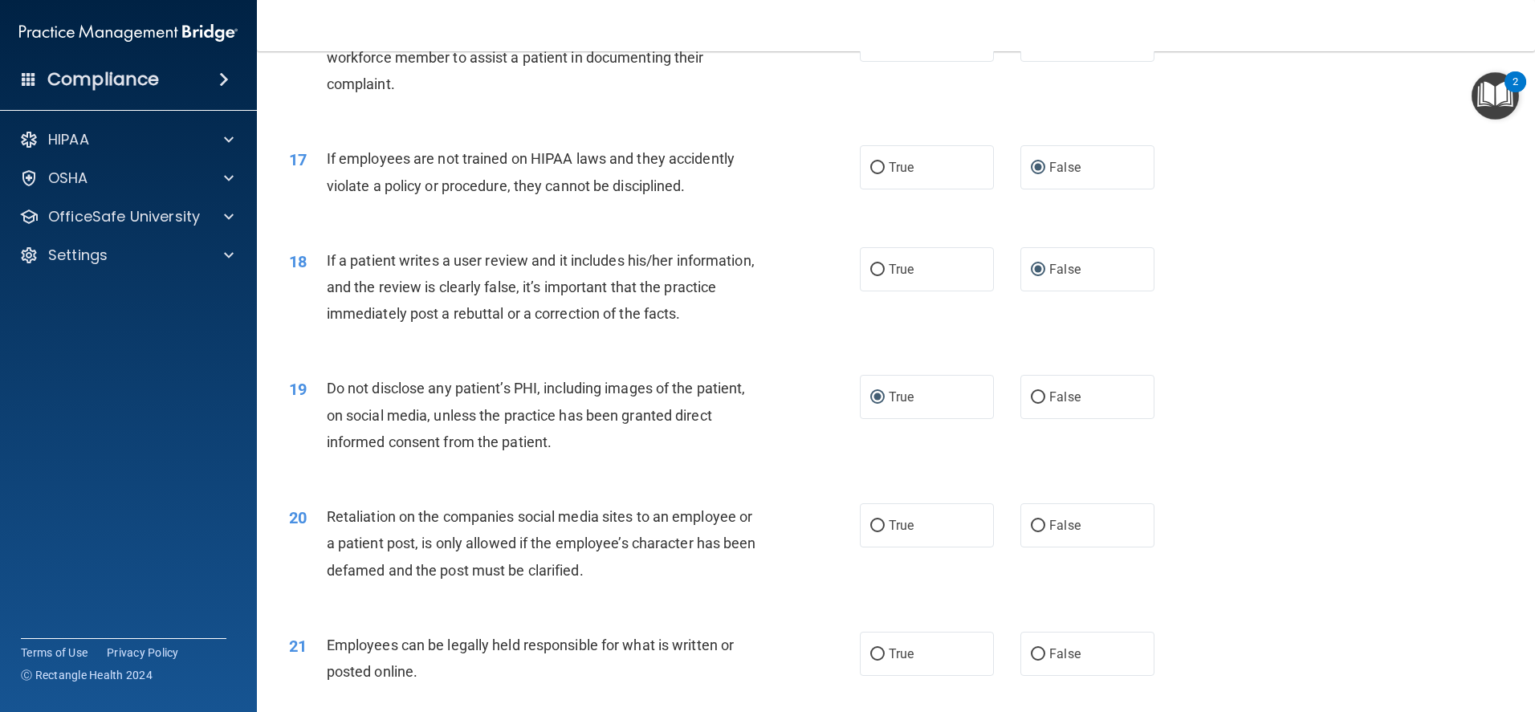
scroll to position [2087, 0]
click at [1031, 531] on input "False" at bounding box center [1038, 524] width 14 height 12
radio input "true"
click at [876, 659] on input "True" at bounding box center [877, 653] width 14 height 12
radio input "true"
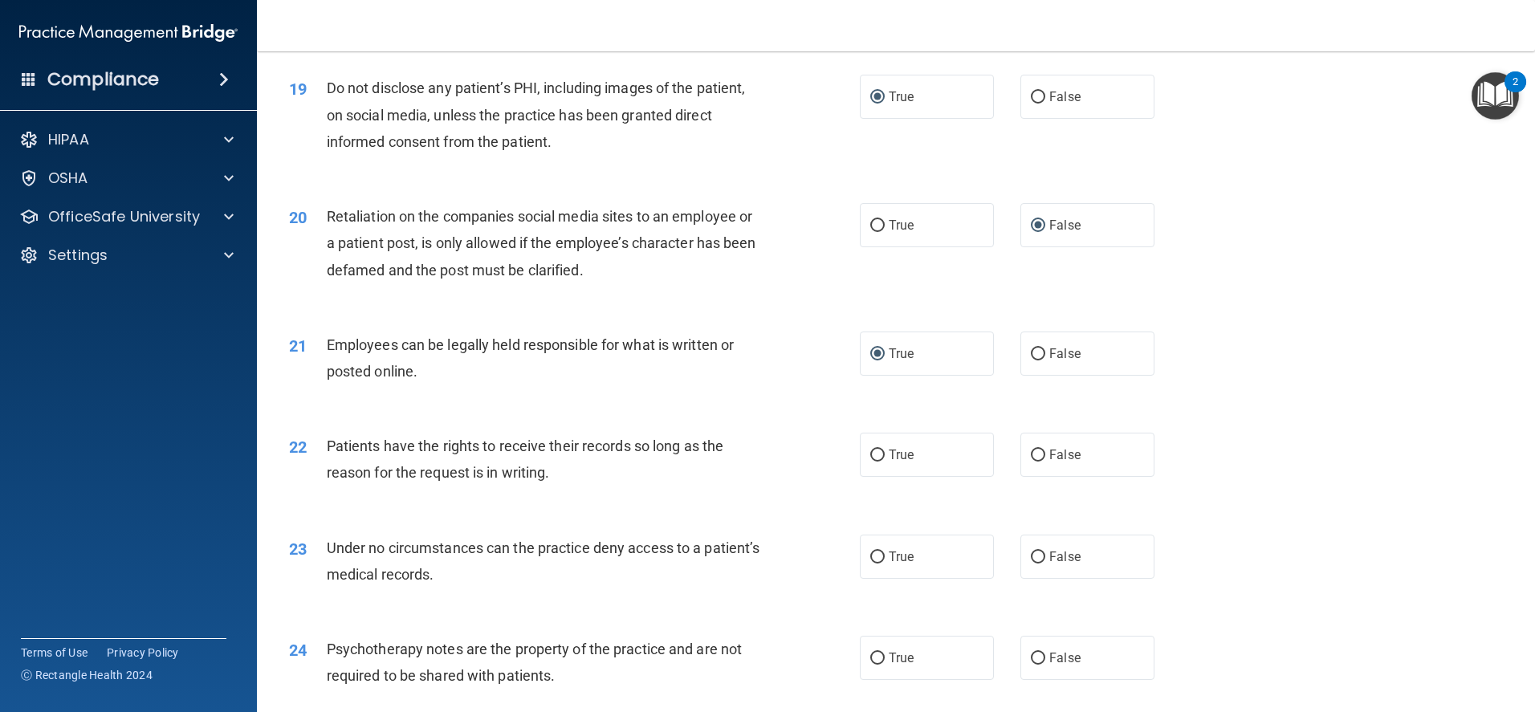
scroll to position [2488, 0]
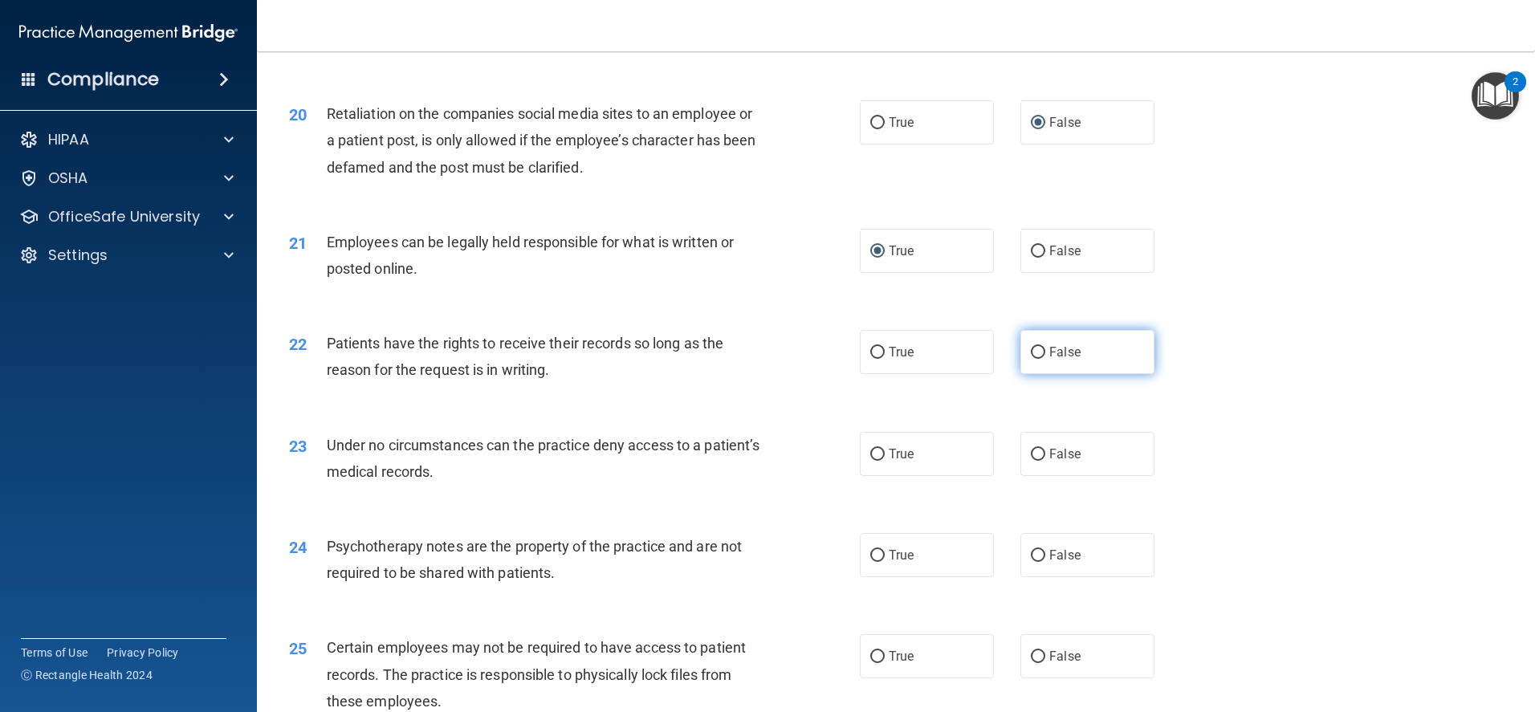
click at [1031, 359] on input "False" at bounding box center [1038, 353] width 14 height 12
radio input "true"
click at [1033, 461] on input "False" at bounding box center [1038, 455] width 14 height 12
radio input "true"
click at [871, 562] on input "True" at bounding box center [877, 556] width 14 height 12
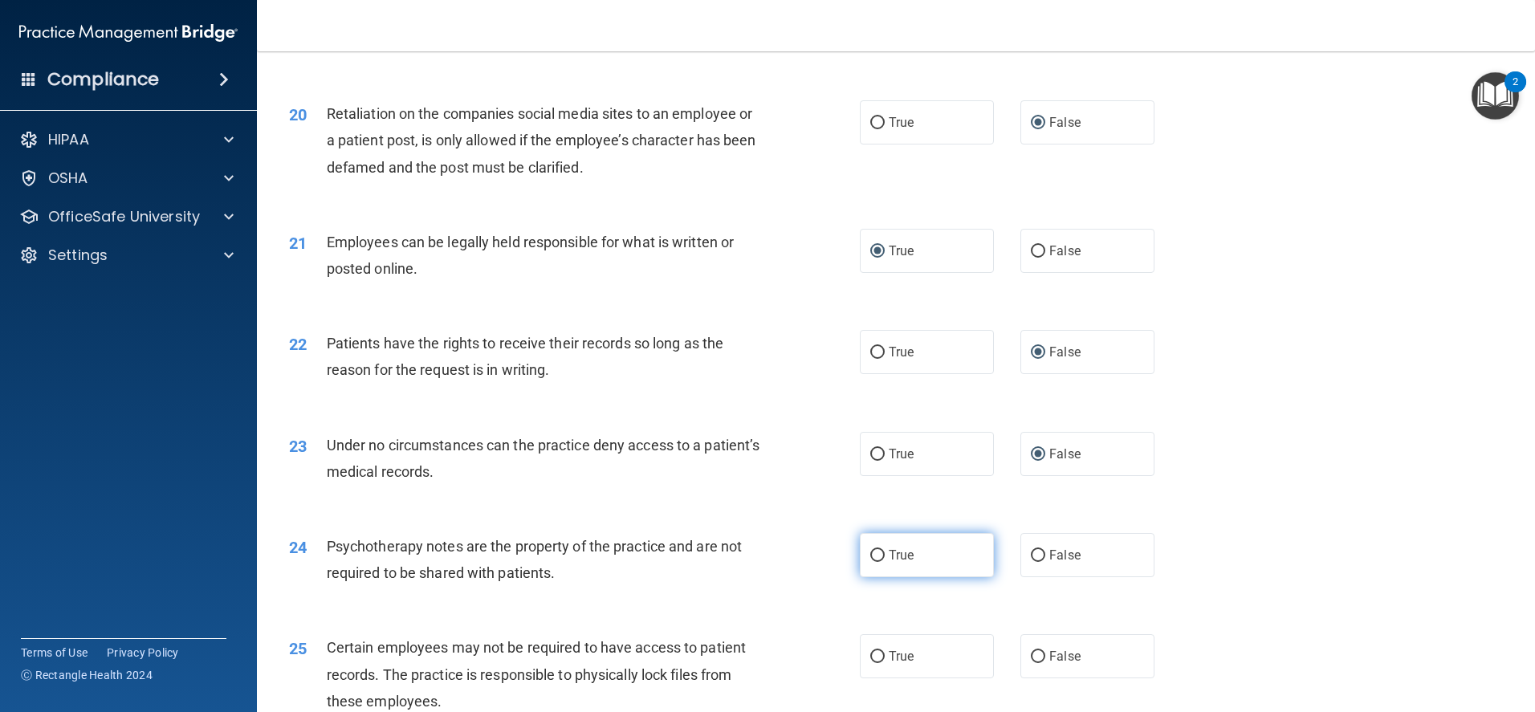
radio input "true"
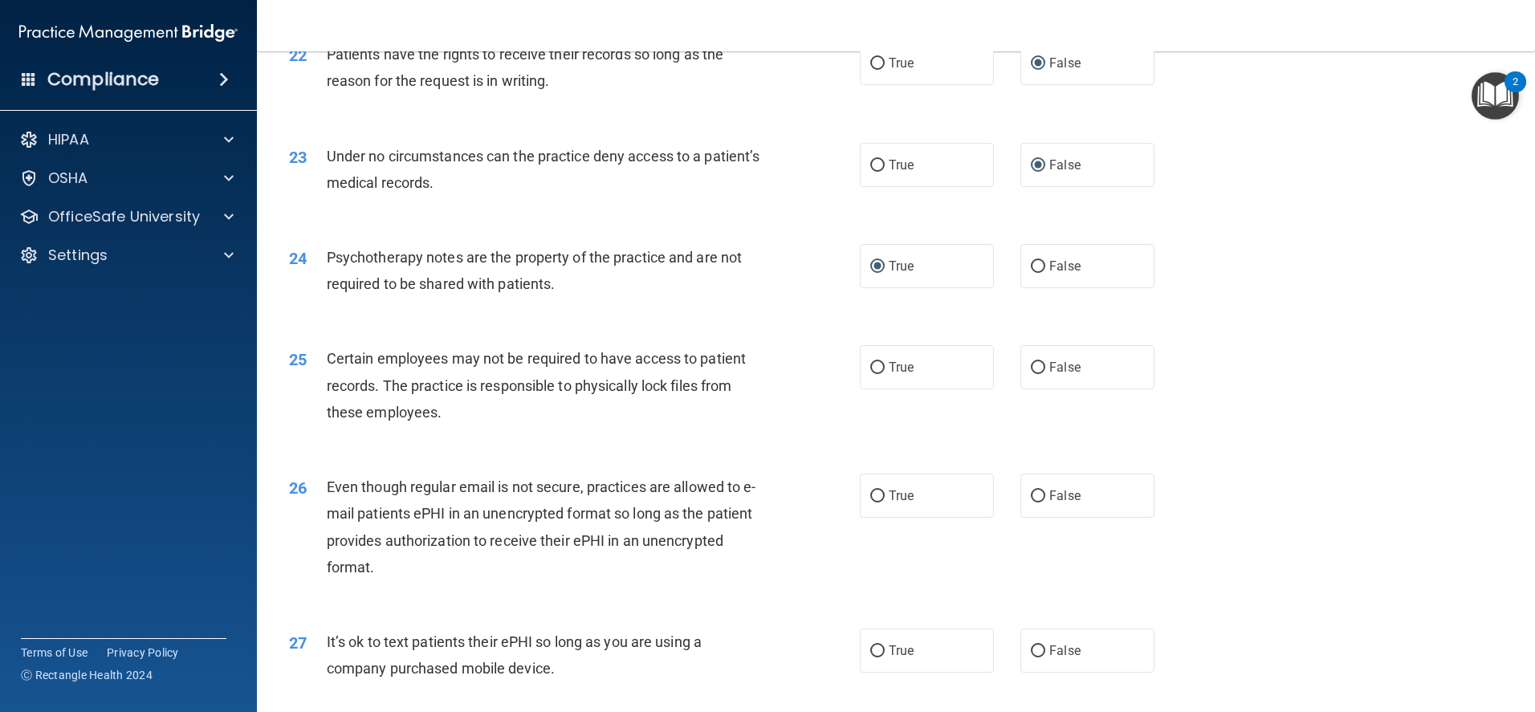
scroll to position [2809, 0]
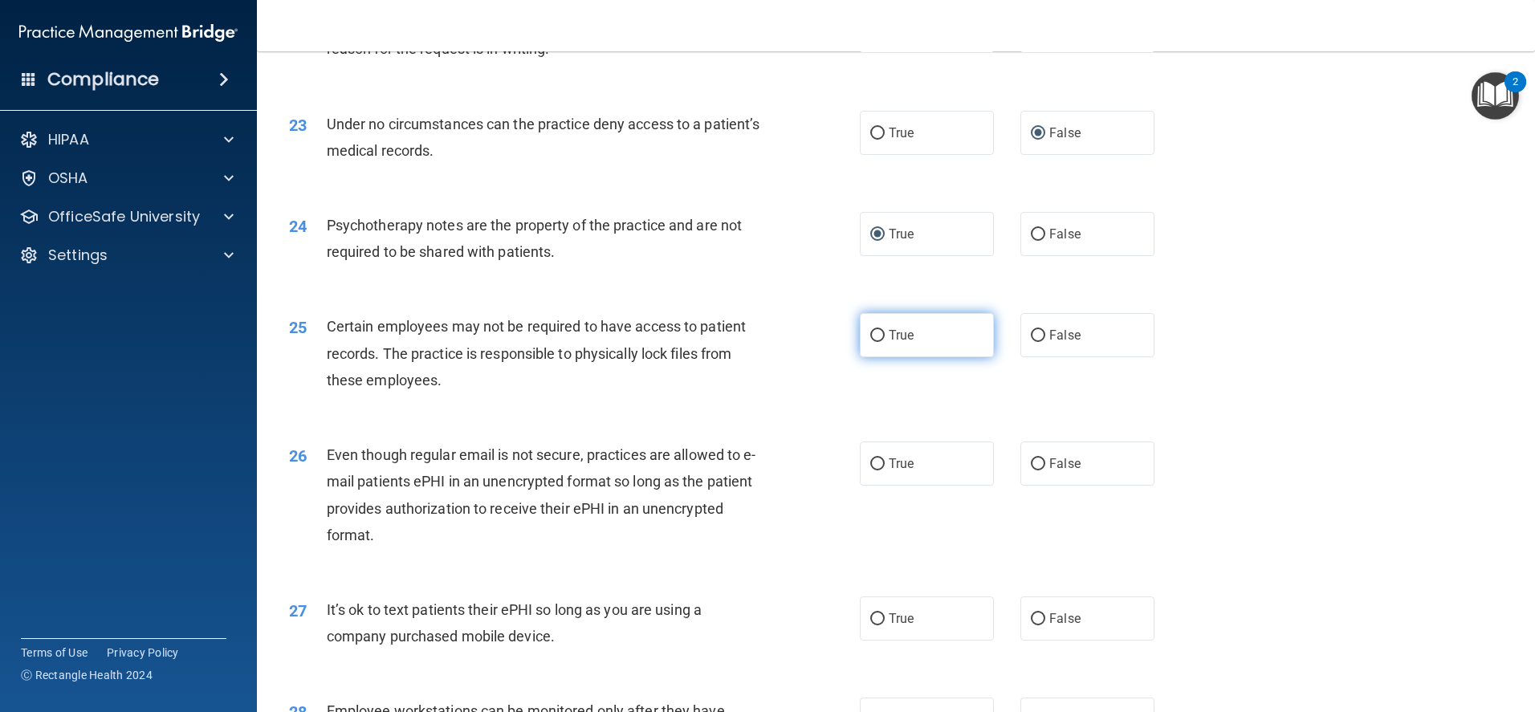
click at [870, 342] on input "True" at bounding box center [877, 336] width 14 height 12
radio input "true"
click at [870, 470] on input "True" at bounding box center [877, 464] width 14 height 12
radio input "true"
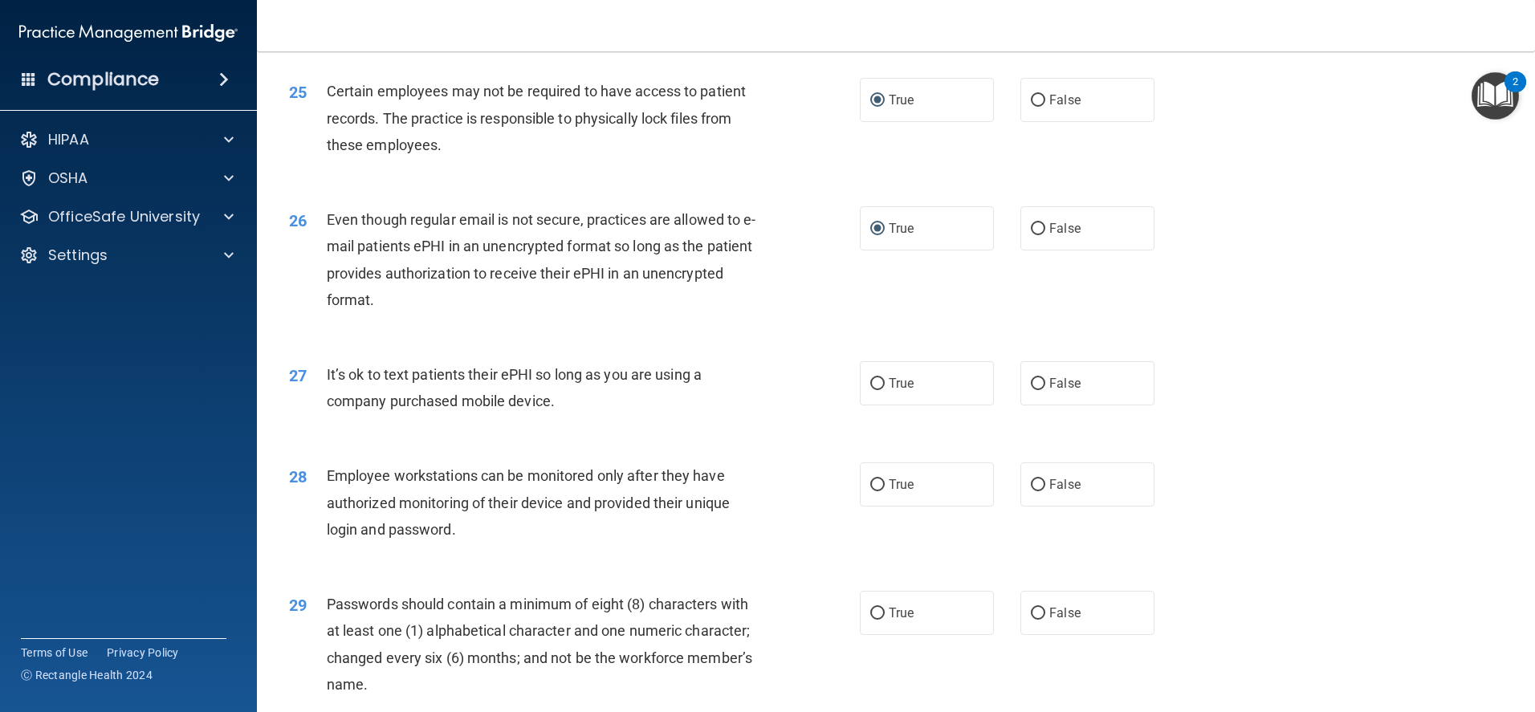
scroll to position [3050, 0]
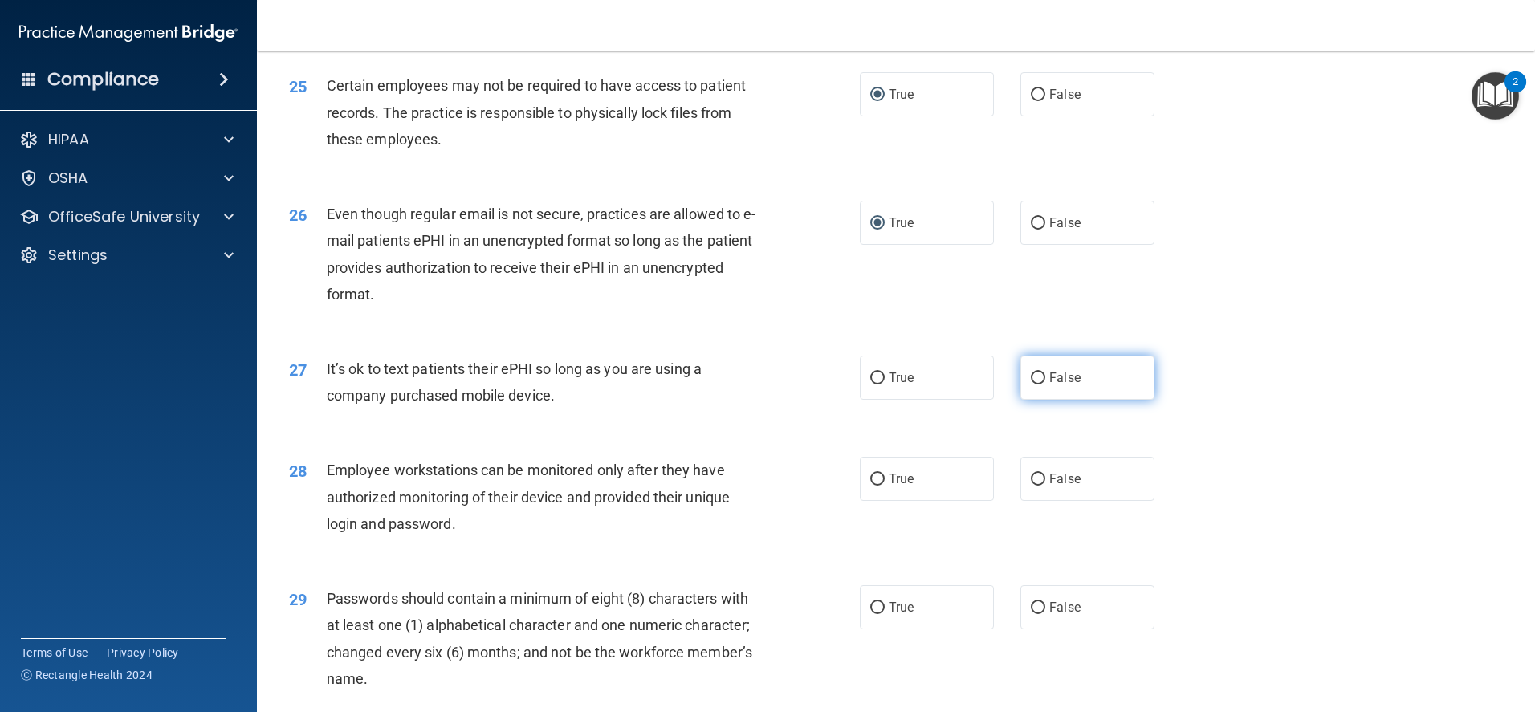
click at [1031, 384] on input "False" at bounding box center [1038, 378] width 14 height 12
radio input "true"
click at [1031, 486] on input "False" at bounding box center [1038, 480] width 14 height 12
radio input "true"
drag, startPoint x: 868, startPoint y: 632, endPoint x: 887, endPoint y: 624, distance: 20.5
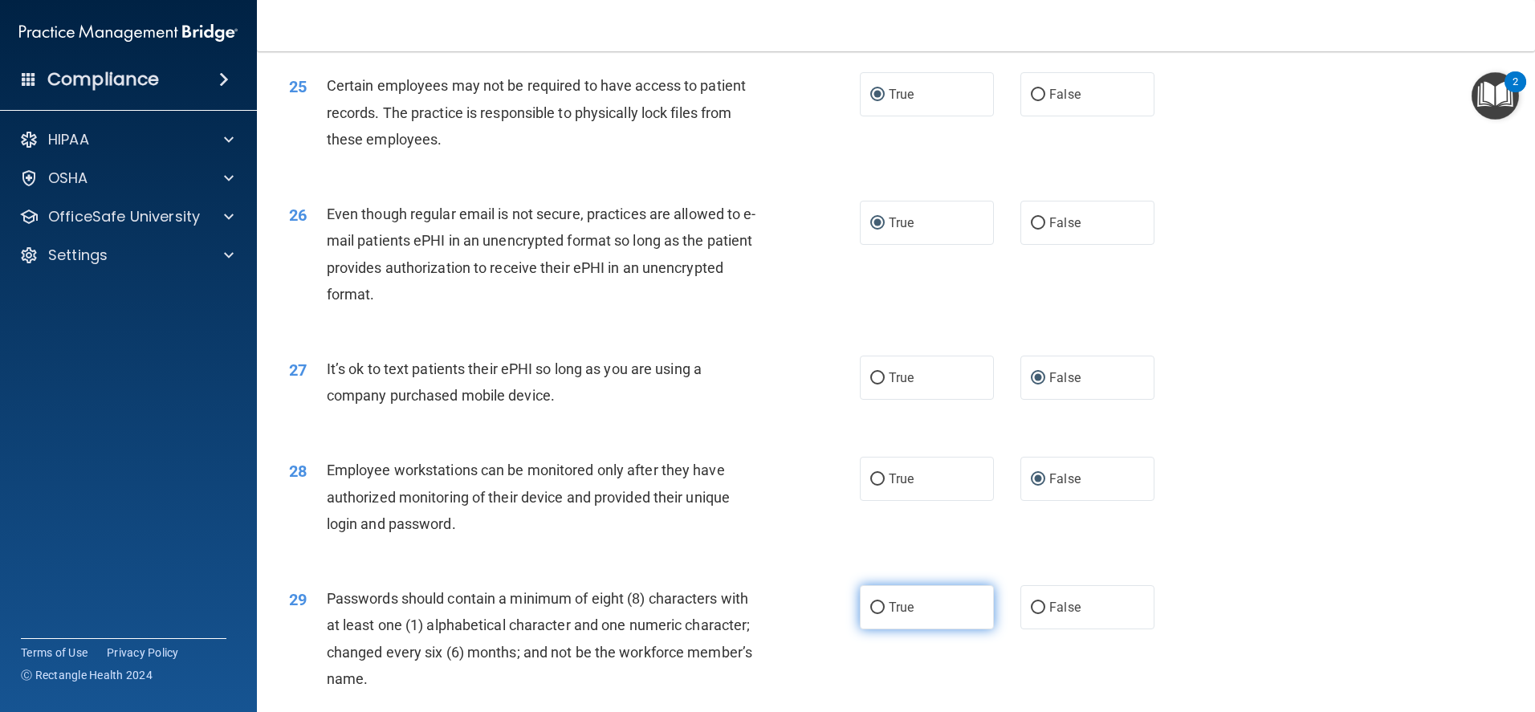
click at [870, 614] on input "True" at bounding box center [877, 608] width 14 height 12
radio input "true"
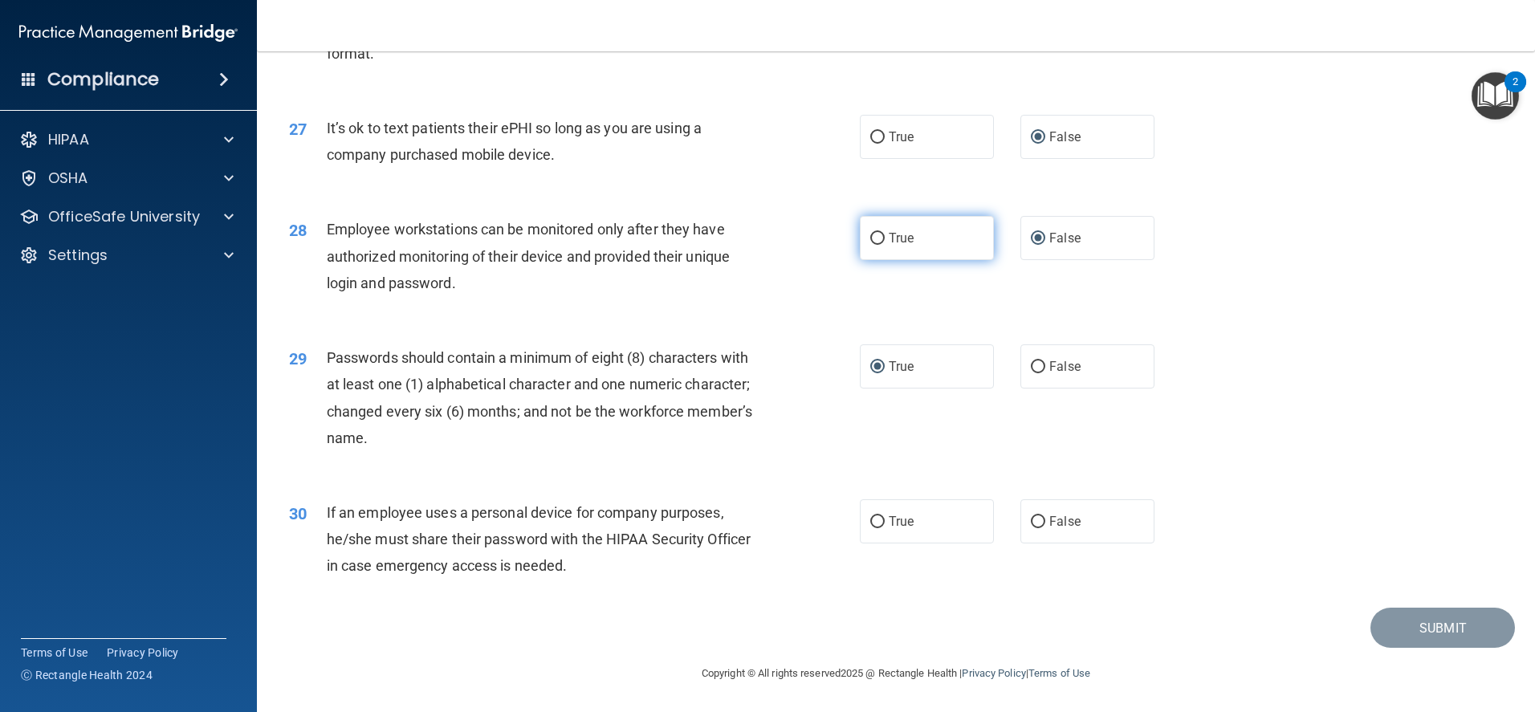
scroll to position [3318, 0]
click at [1036, 524] on input "False" at bounding box center [1038, 522] width 14 height 12
radio input "true"
click at [1397, 628] on button "Submit" at bounding box center [1442, 628] width 144 height 41
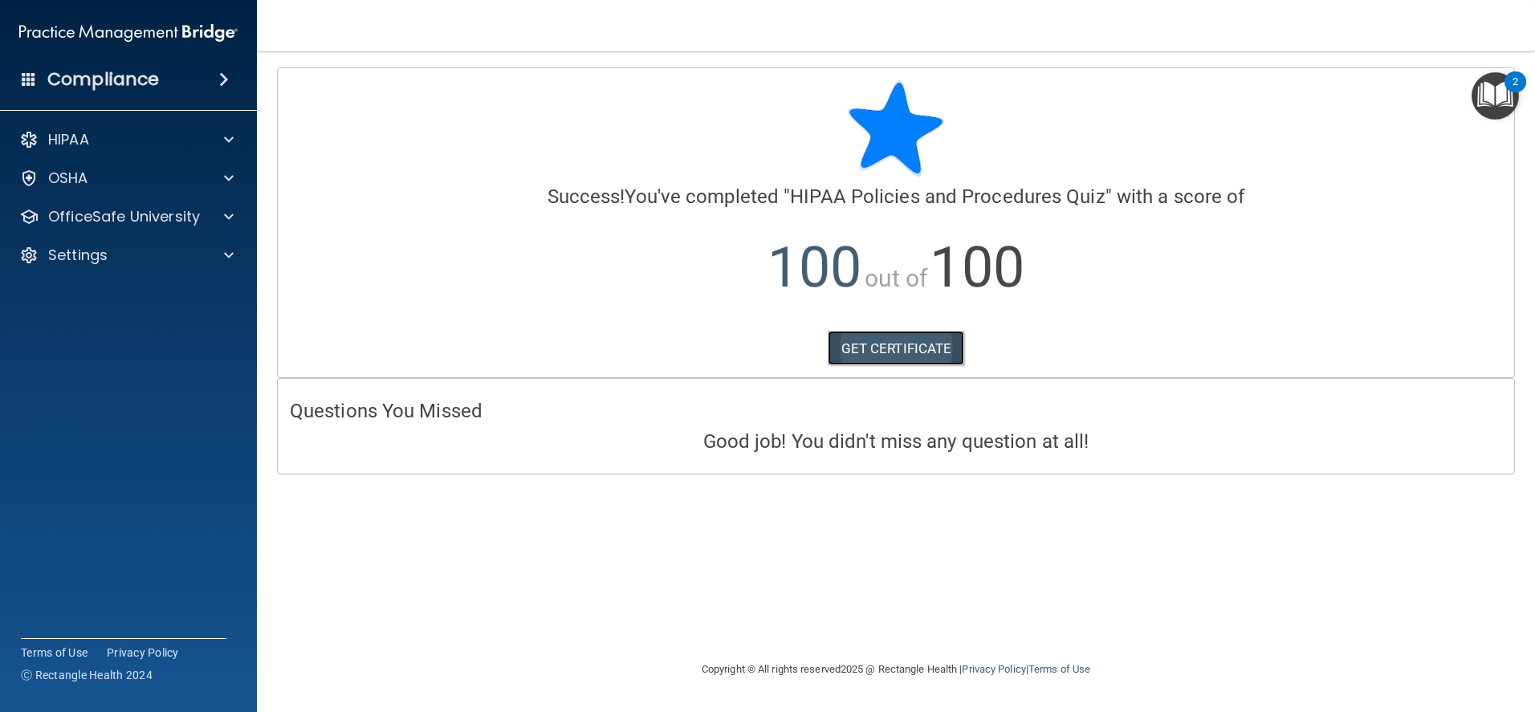
click at [889, 351] on link "GET CERTIFICATE" at bounding box center [895, 348] width 137 height 35
click at [226, 205] on div "OfficeSafe University" at bounding box center [129, 217] width 258 height 32
click at [218, 218] on div at bounding box center [226, 216] width 40 height 19
click at [700, 148] on div at bounding box center [896, 128] width 1212 height 96
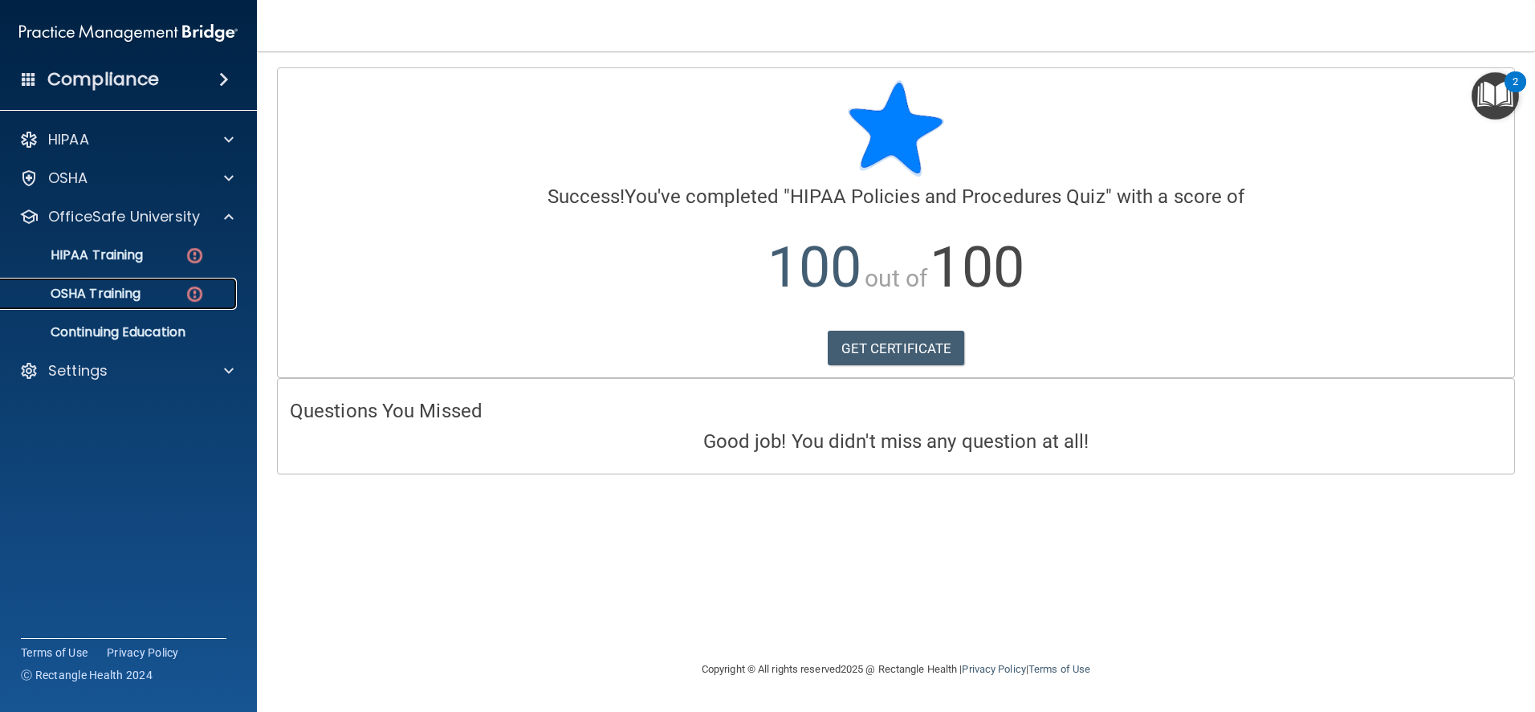
click at [65, 295] on p "OSHA Training" at bounding box center [75, 294] width 130 height 16
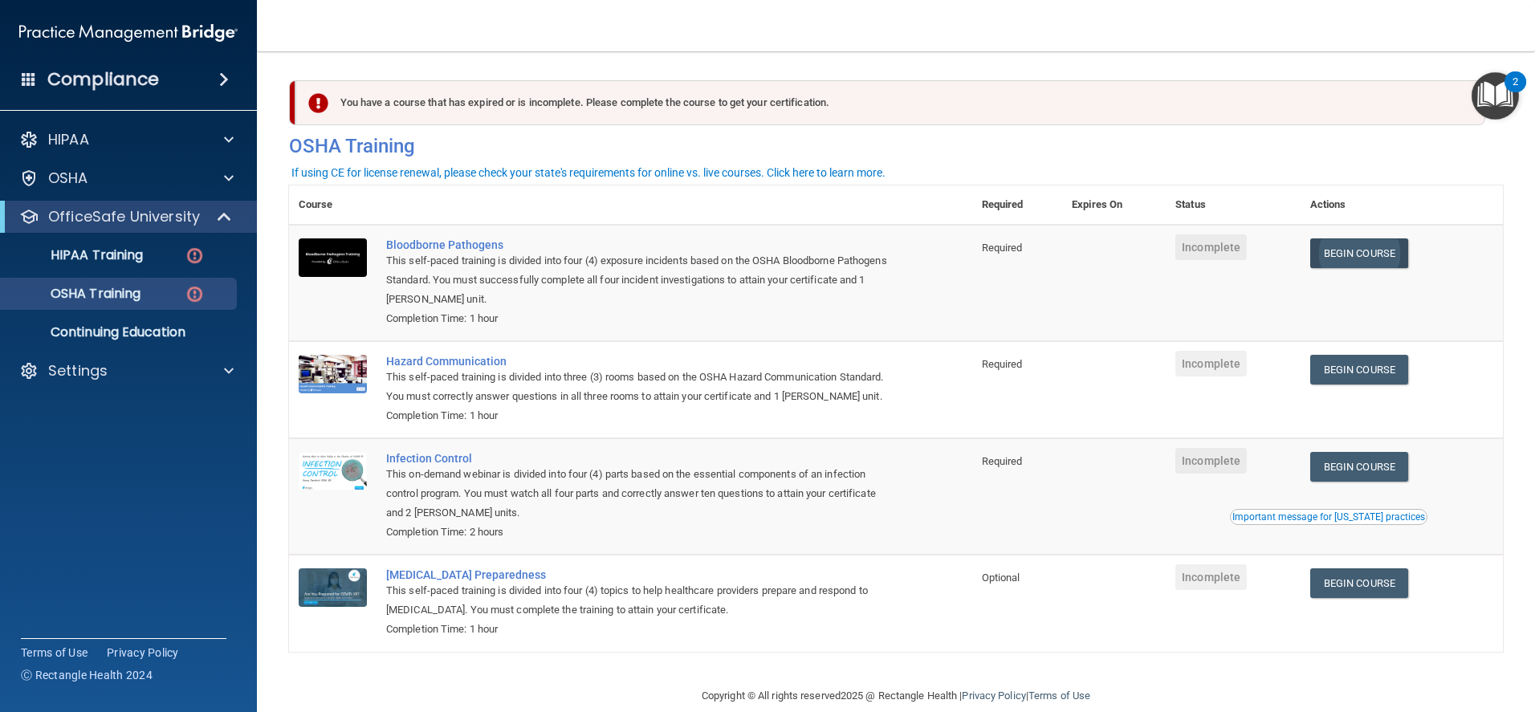
drag, startPoint x: 1381, startPoint y: 233, endPoint x: 1356, endPoint y: 265, distance: 40.6
click at [1380, 235] on td "Begin Course Download Certificate" at bounding box center [1401, 283] width 202 height 116
click at [1357, 252] on link "Begin Course" at bounding box center [1359, 253] width 98 height 30
click at [464, 242] on div "Bloodborne Pathogens" at bounding box center [639, 244] width 506 height 13
click at [483, 242] on div "Bloodborne Pathogens" at bounding box center [639, 244] width 506 height 13
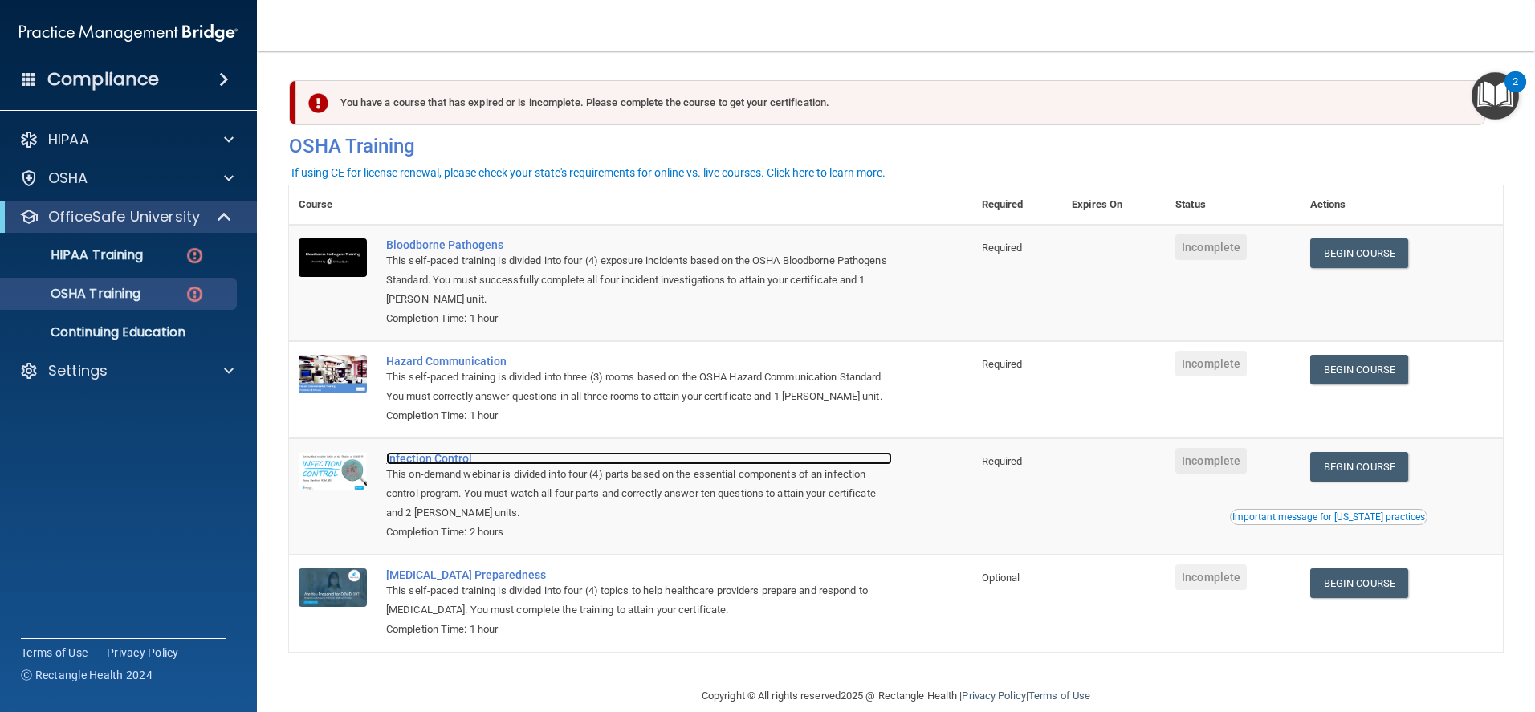
click at [426, 465] on div "Infection Control" at bounding box center [639, 458] width 506 height 13
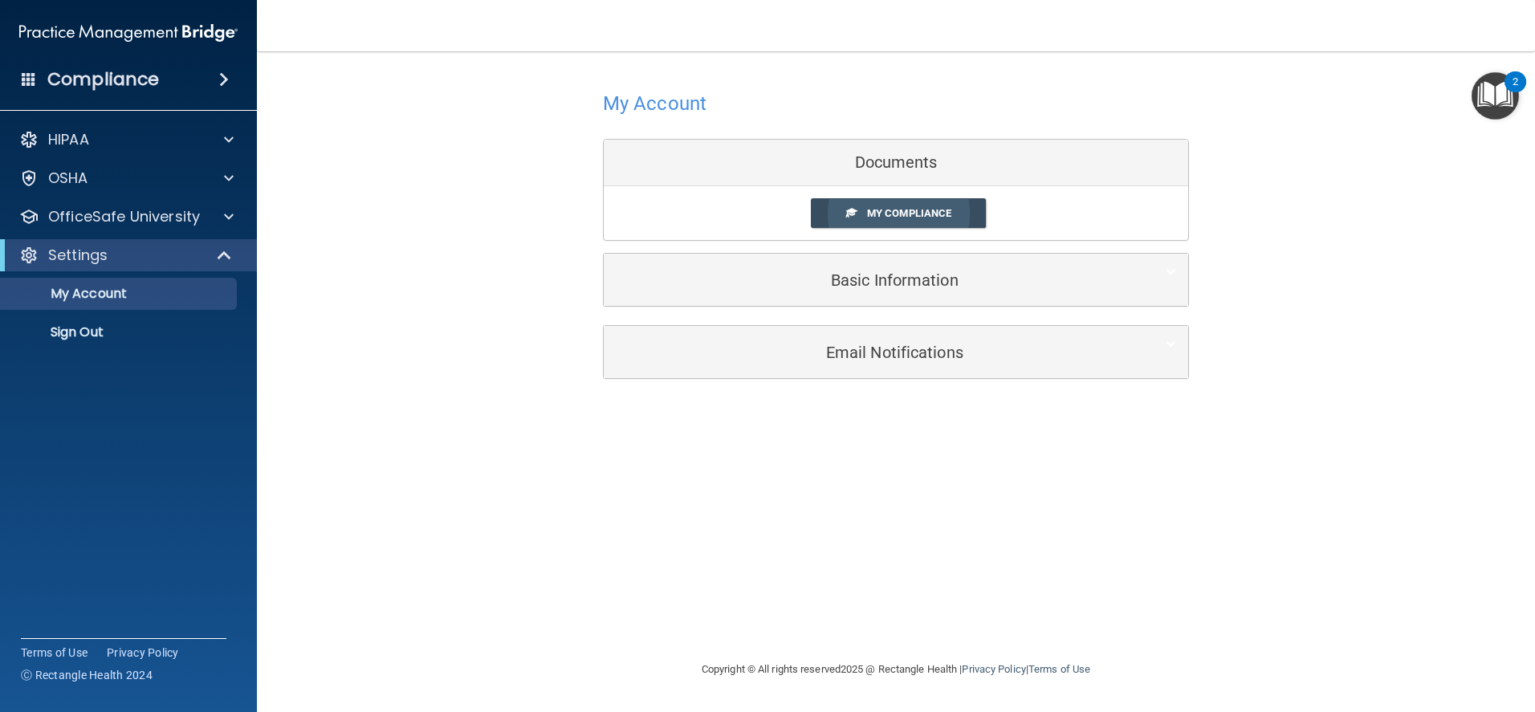
click at [925, 206] on link "My Compliance" at bounding box center [899, 213] width 176 height 30
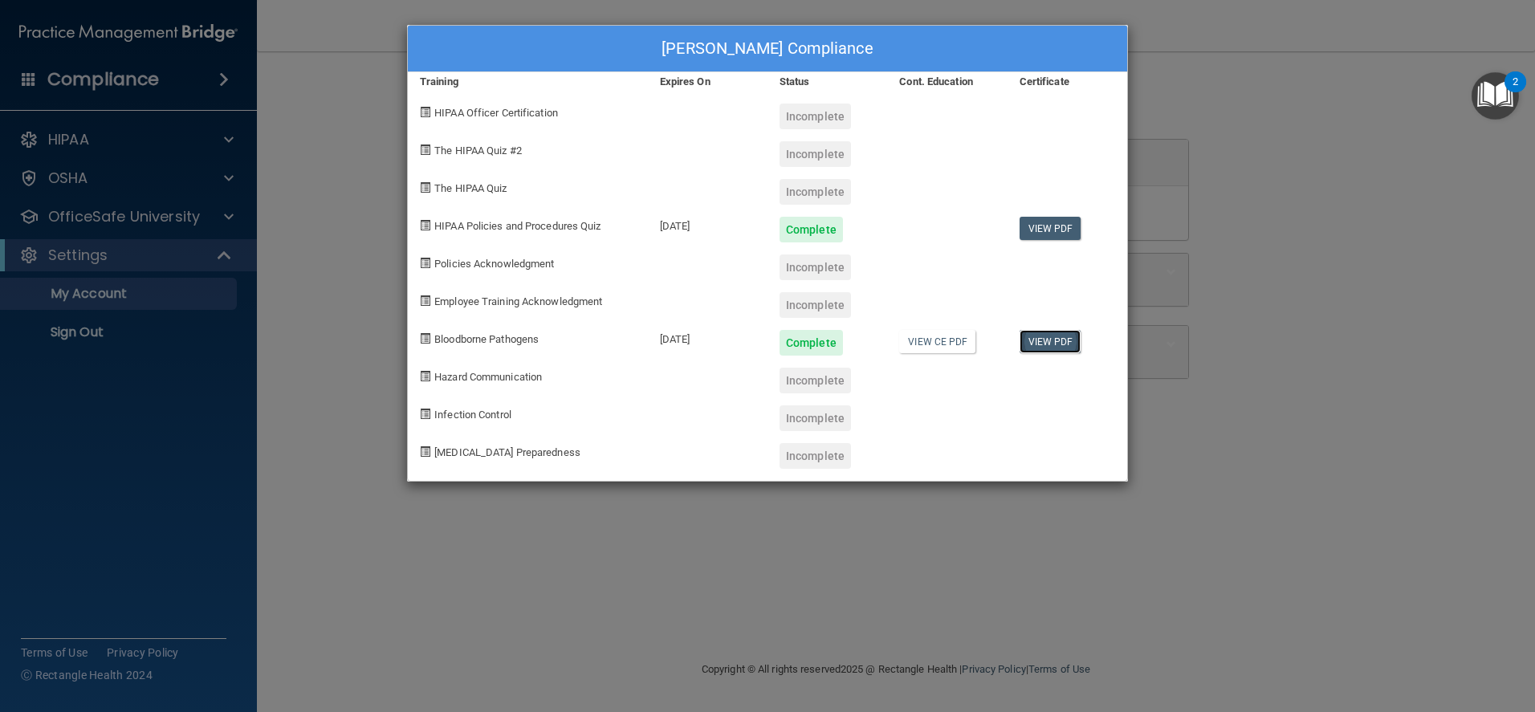
click at [1053, 339] on link "View PDF" at bounding box center [1050, 341] width 62 height 23
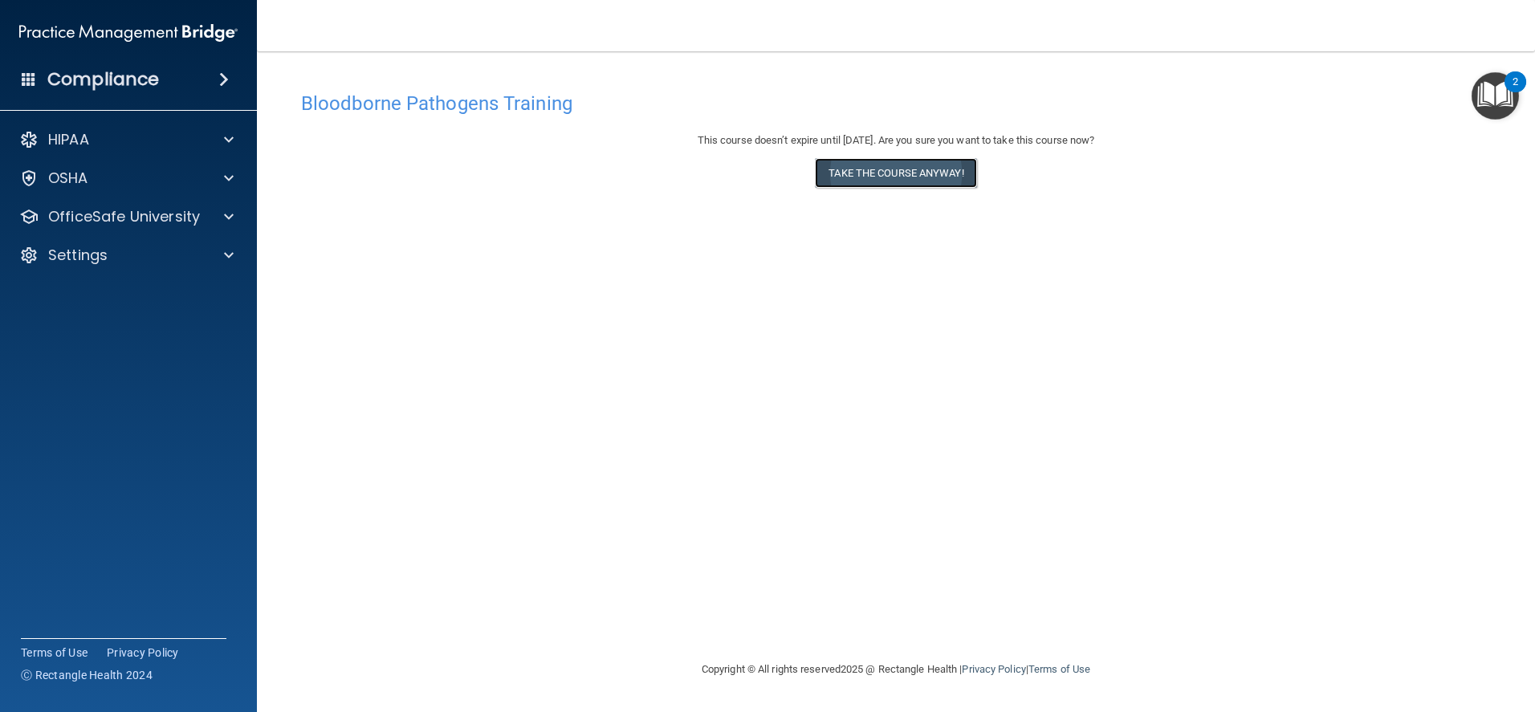
click at [862, 170] on button "Take the course anyway!" at bounding box center [895, 173] width 161 height 30
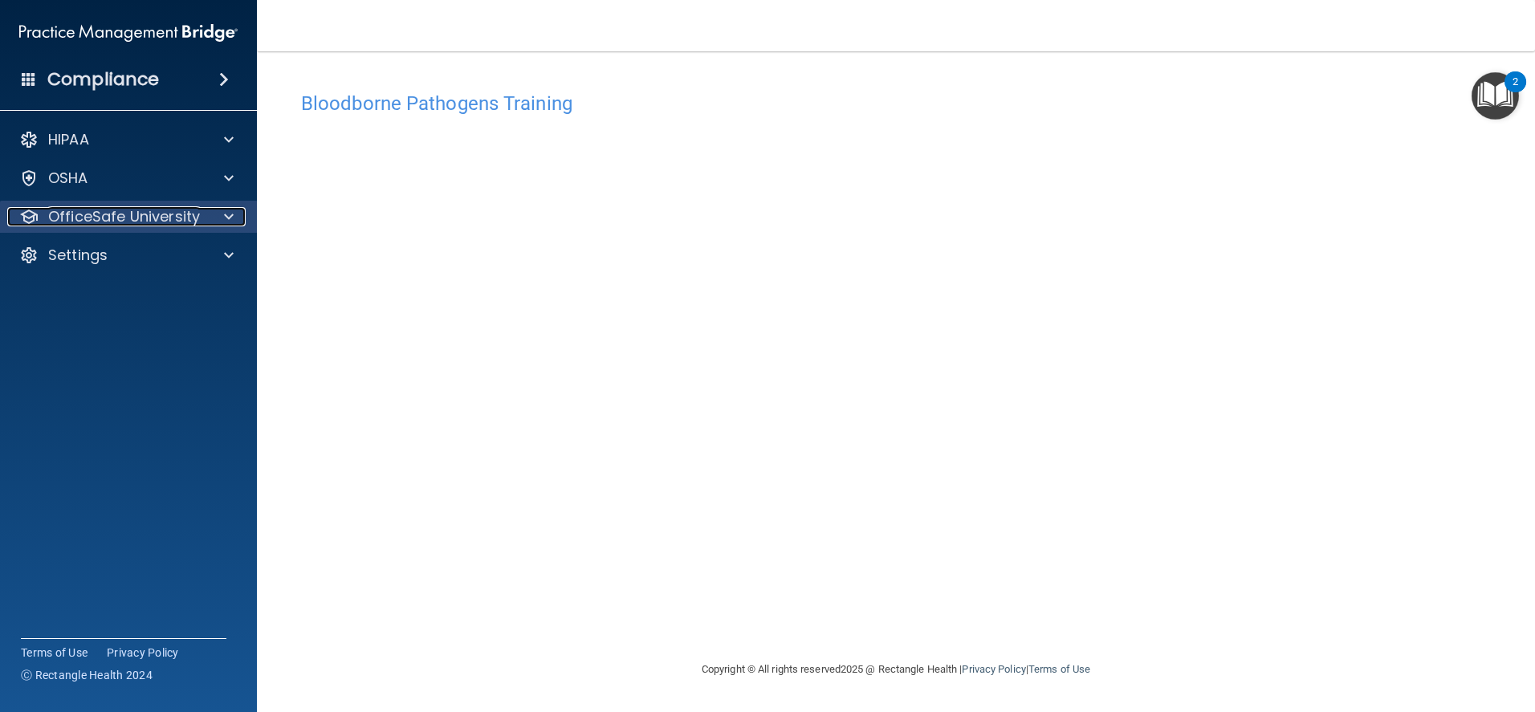
click at [176, 213] on p "OfficeSafe University" at bounding box center [124, 216] width 152 height 19
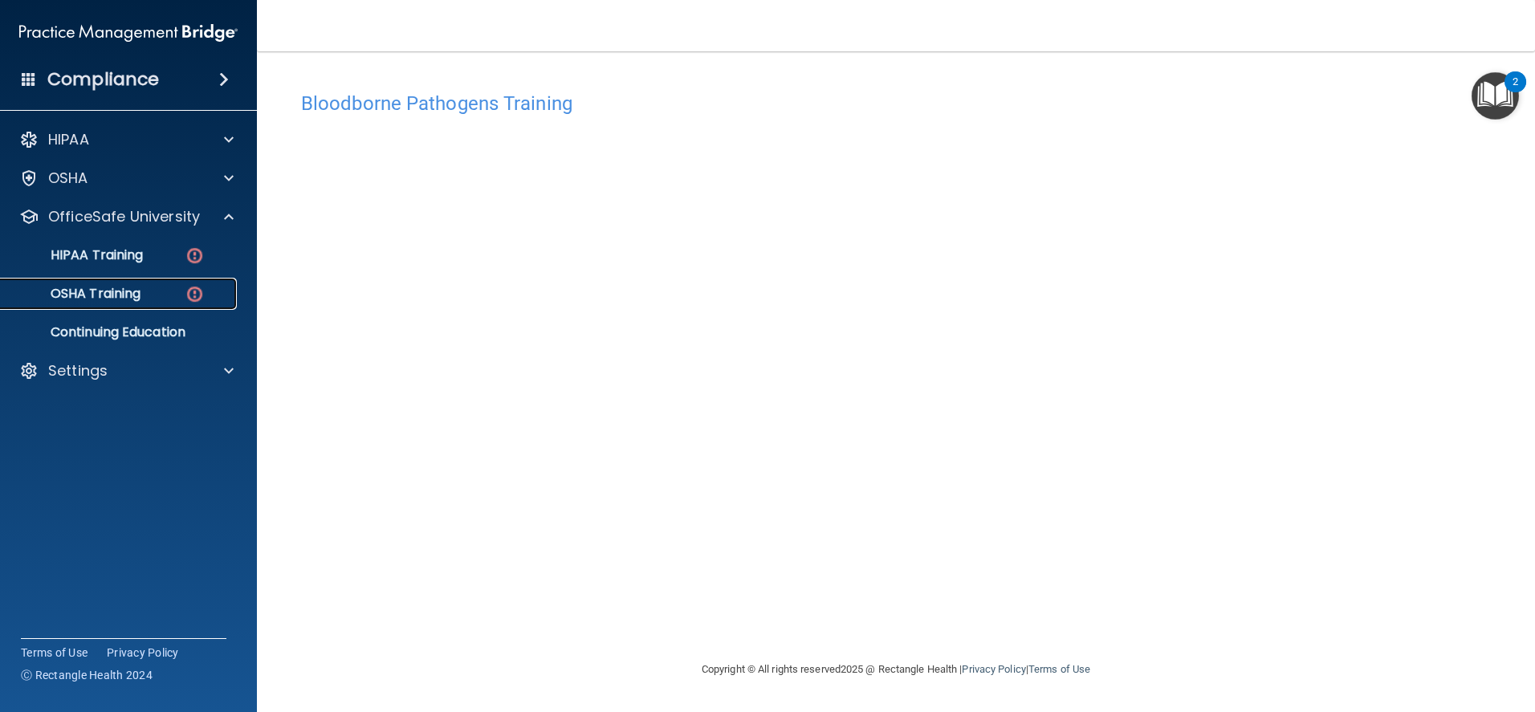
click at [129, 295] on p "OSHA Training" at bounding box center [75, 294] width 130 height 16
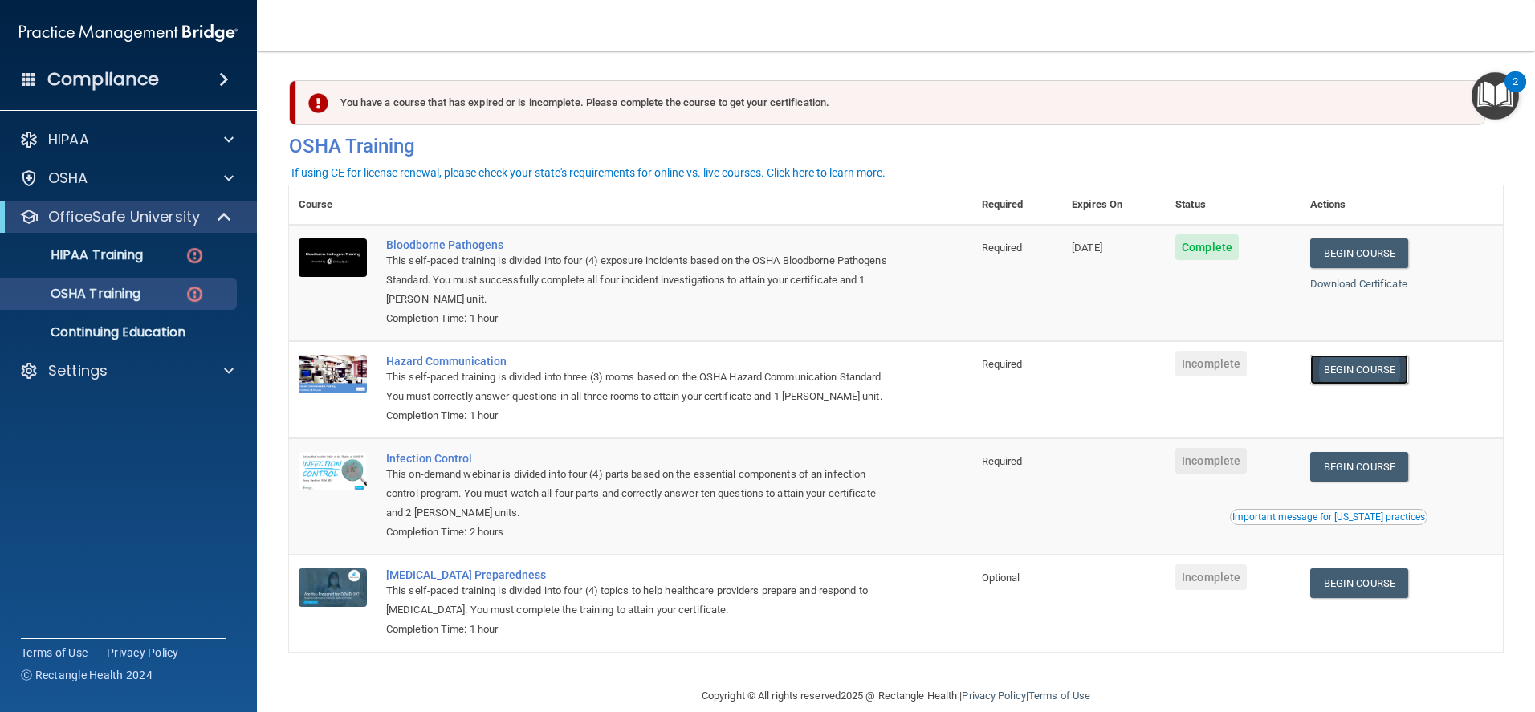
click at [1360, 366] on link "Begin Course" at bounding box center [1359, 370] width 98 height 30
click at [121, 254] on p "HIPAA Training" at bounding box center [76, 255] width 132 height 16
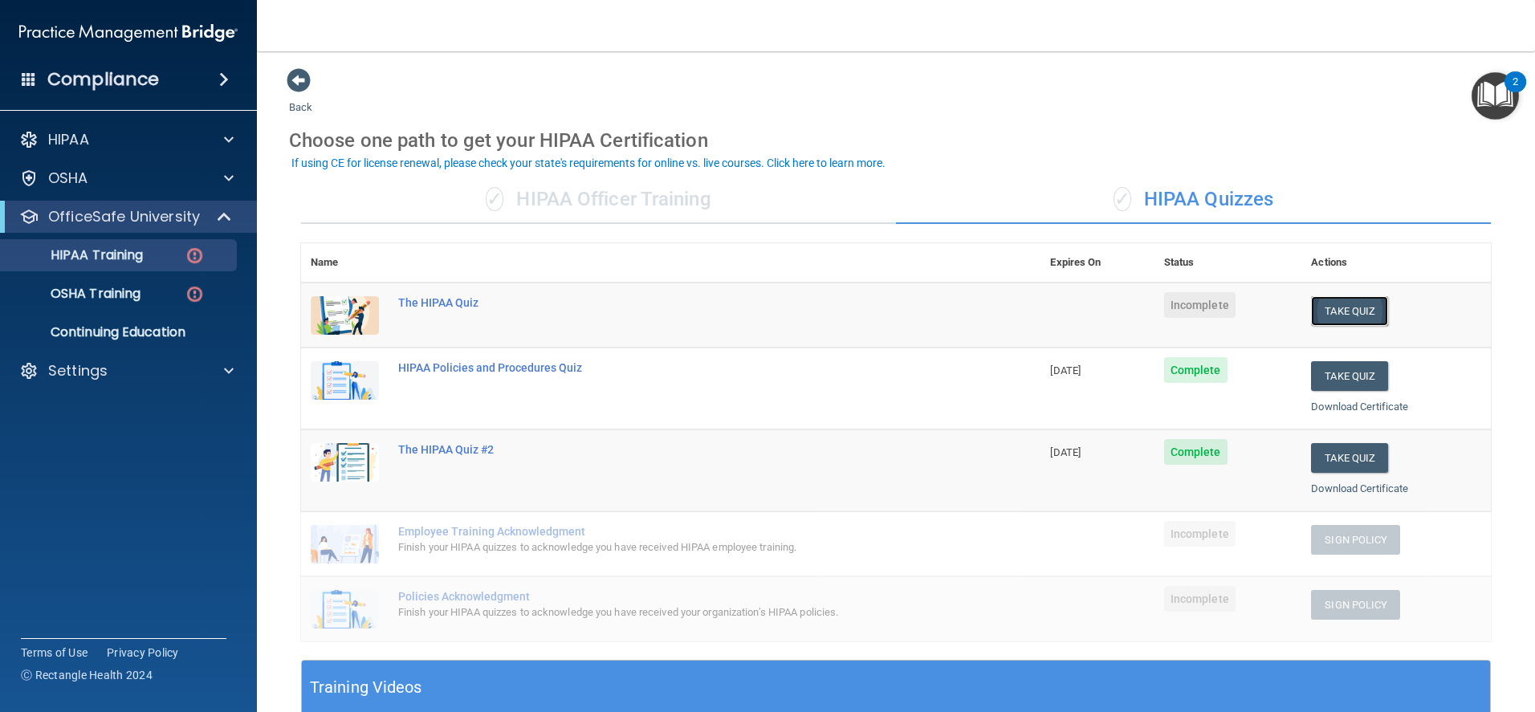
click at [1338, 304] on button "Take Quiz" at bounding box center [1349, 311] width 77 height 30
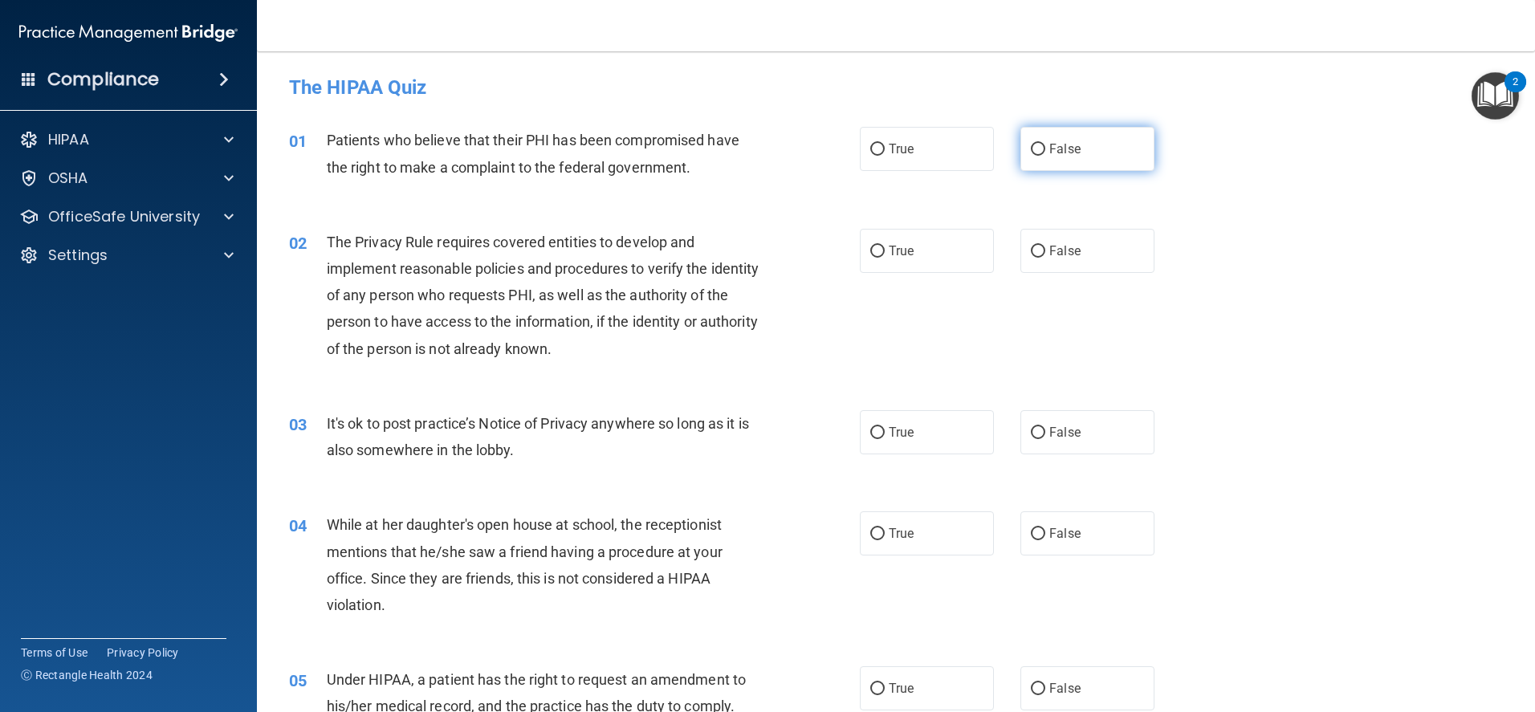
drag, startPoint x: 1033, startPoint y: 148, endPoint x: 1036, endPoint y: 167, distance: 19.5
click at [1033, 148] on input "False" at bounding box center [1038, 150] width 14 height 12
radio input "true"
click at [1031, 246] on input "False" at bounding box center [1038, 252] width 14 height 12
radio input "true"
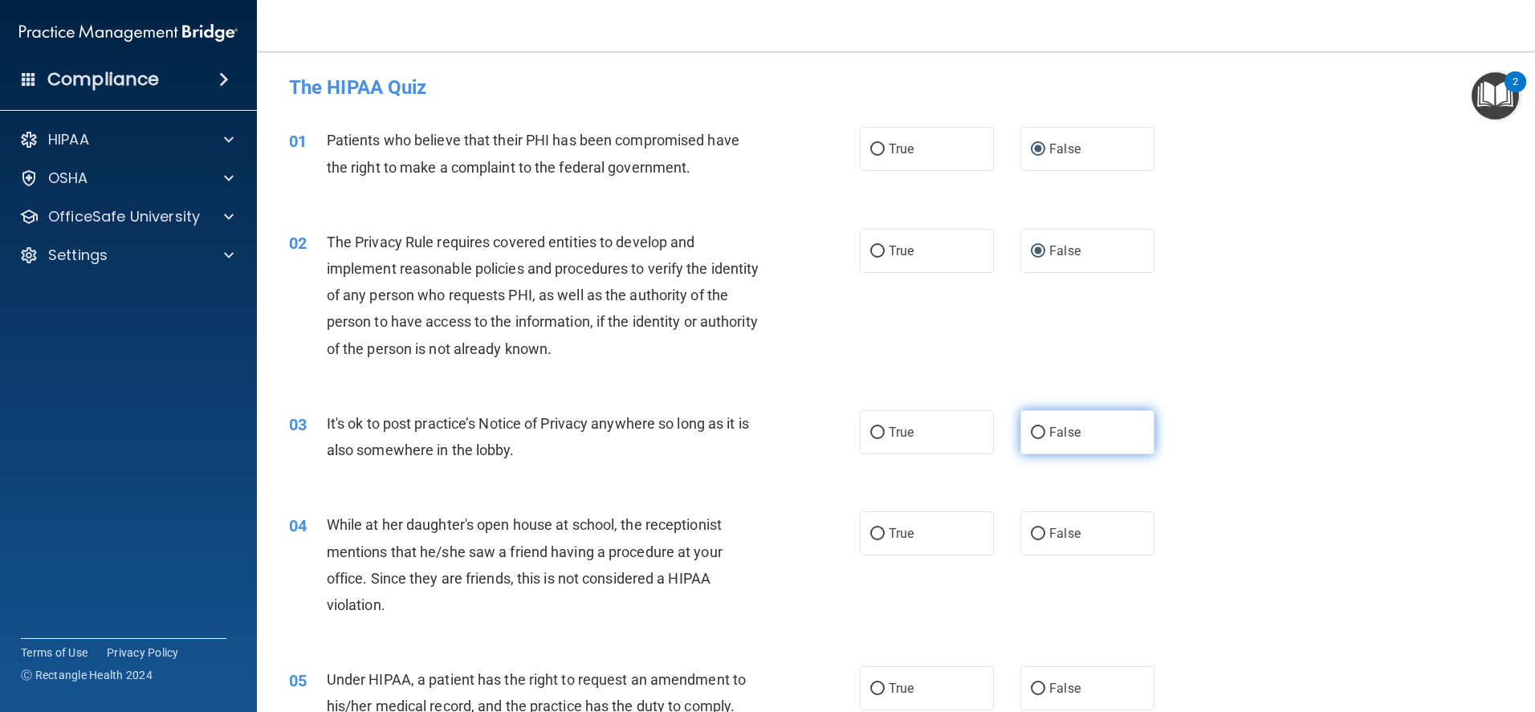
click at [1031, 433] on input "False" at bounding box center [1038, 433] width 14 height 12
radio input "true"
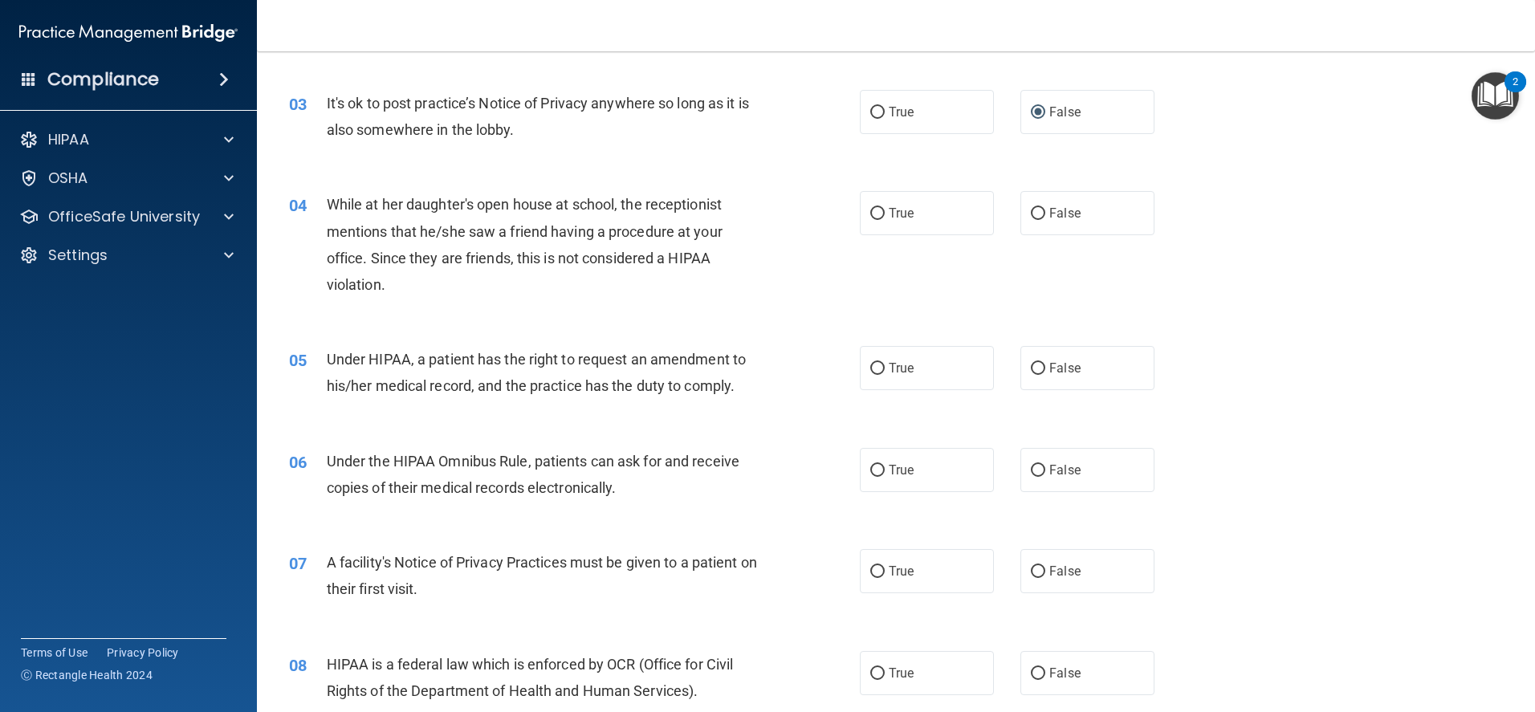
scroll to position [321, 0]
drag, startPoint x: 1033, startPoint y: 210, endPoint x: 1028, endPoint y: 243, distance: 33.3
click at [1034, 210] on input "False" at bounding box center [1038, 213] width 14 height 12
radio input "true"
click at [1037, 364] on input "False" at bounding box center [1038, 368] width 14 height 12
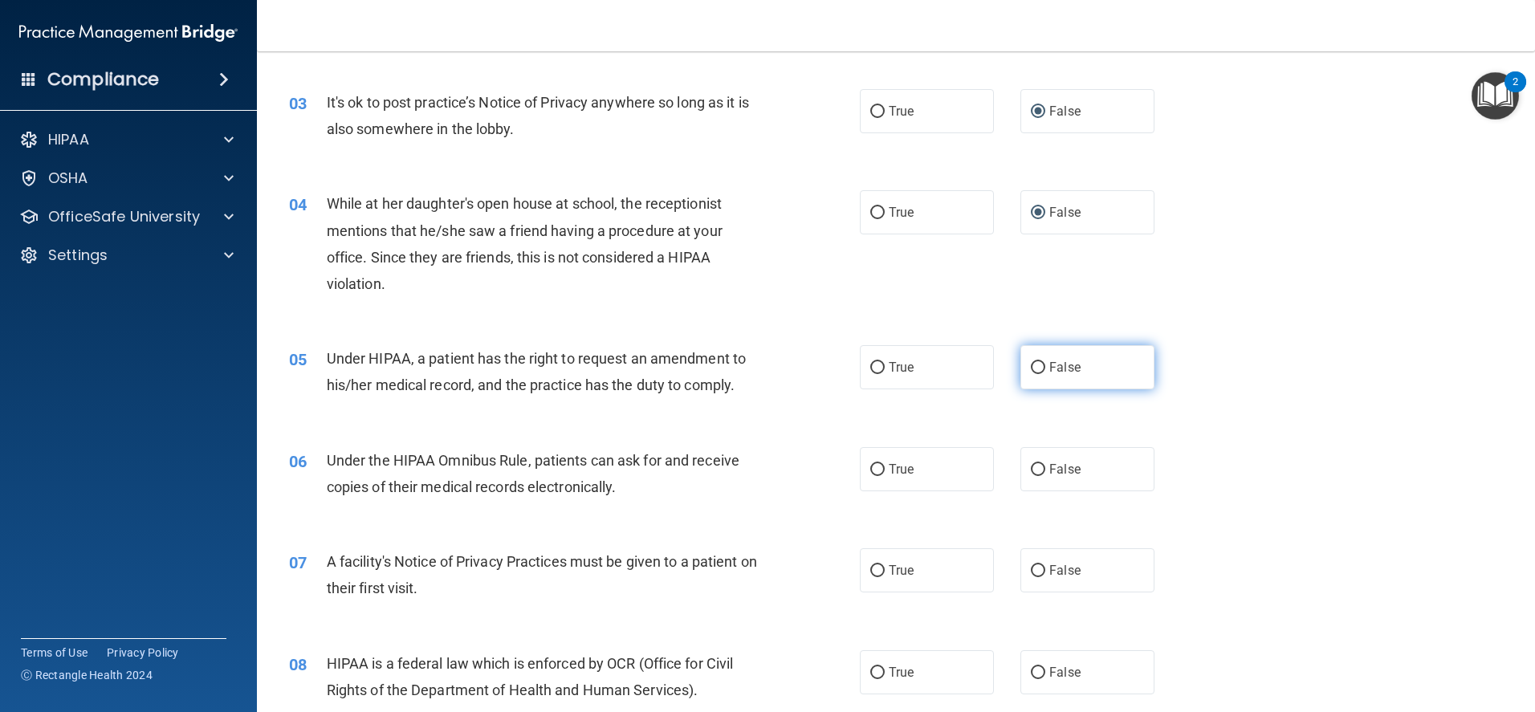
radio input "true"
click at [1032, 468] on input "False" at bounding box center [1038, 470] width 14 height 12
radio input "true"
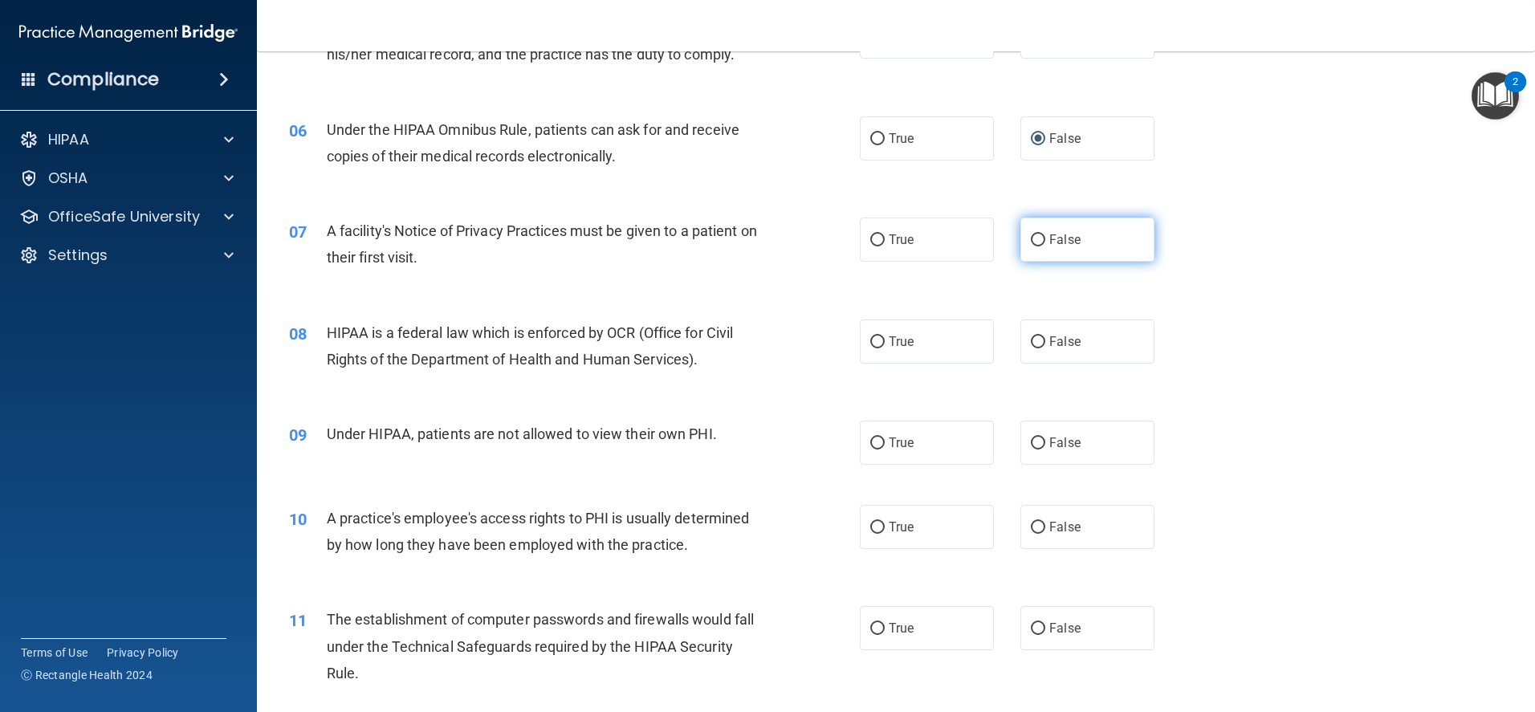
scroll to position [722, 0]
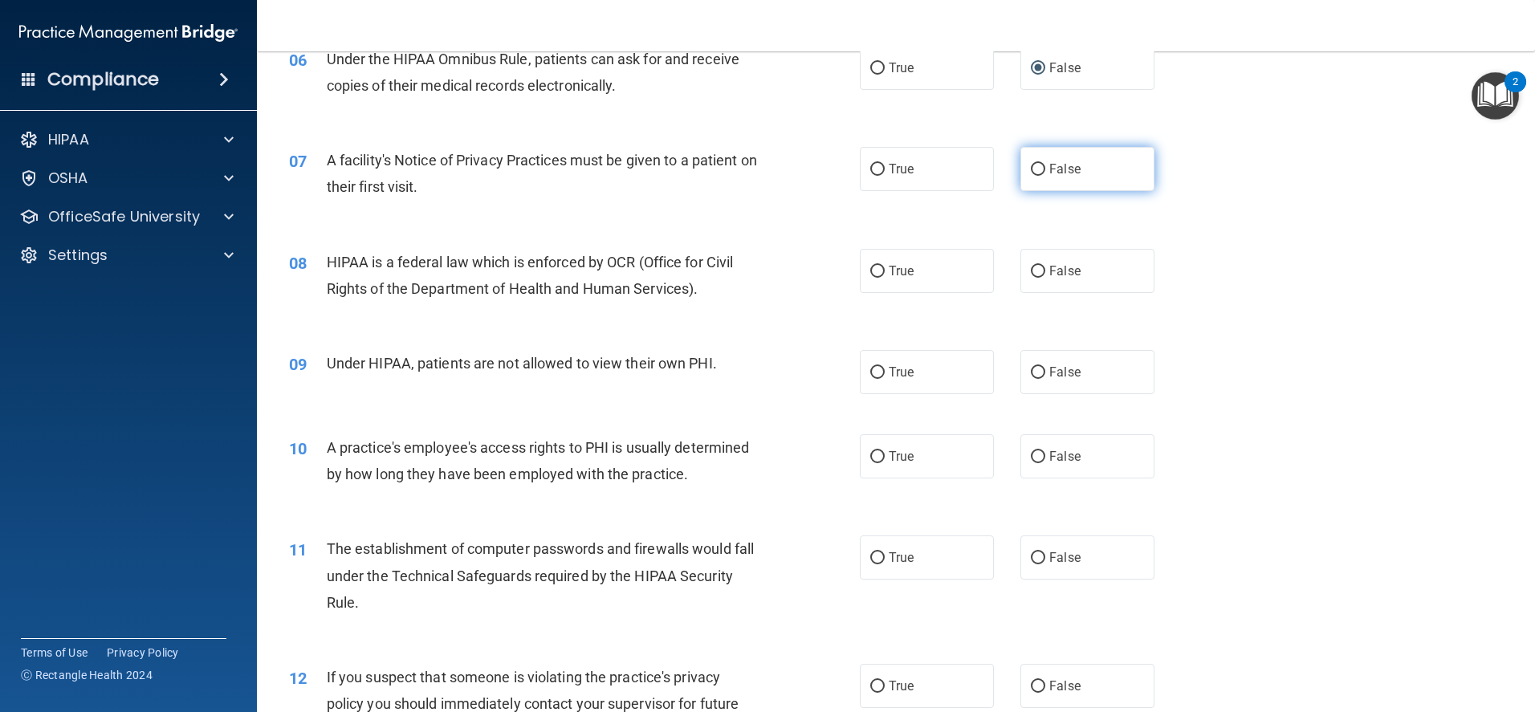
click at [1031, 169] on input "False" at bounding box center [1038, 170] width 14 height 12
radio input "true"
click at [1031, 267] on input "False" at bounding box center [1038, 272] width 14 height 12
radio input "true"
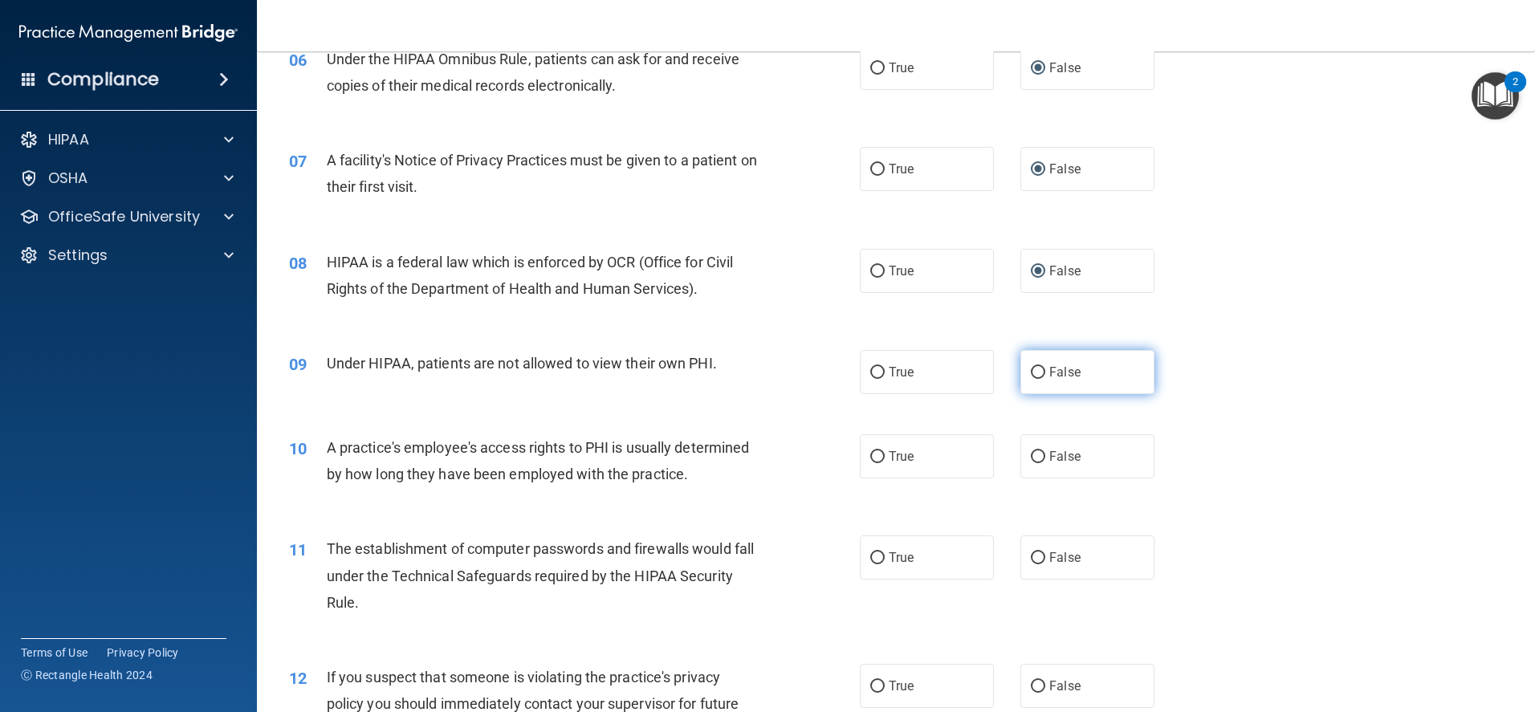
click at [1031, 372] on input "False" at bounding box center [1038, 373] width 14 height 12
radio input "true"
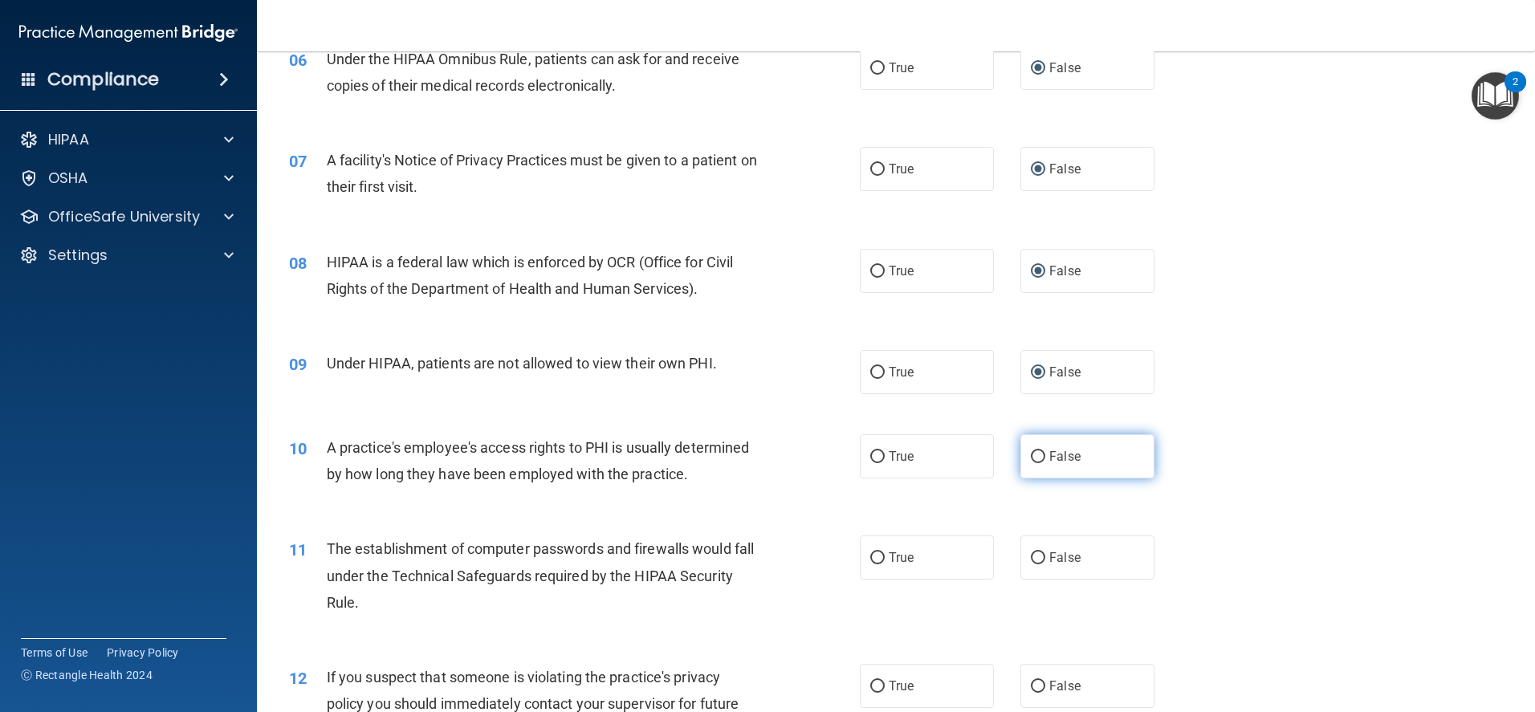
click at [1031, 457] on input "False" at bounding box center [1038, 457] width 14 height 12
radio input "true"
click at [1031, 558] on input "False" at bounding box center [1038, 558] width 14 height 12
radio input "true"
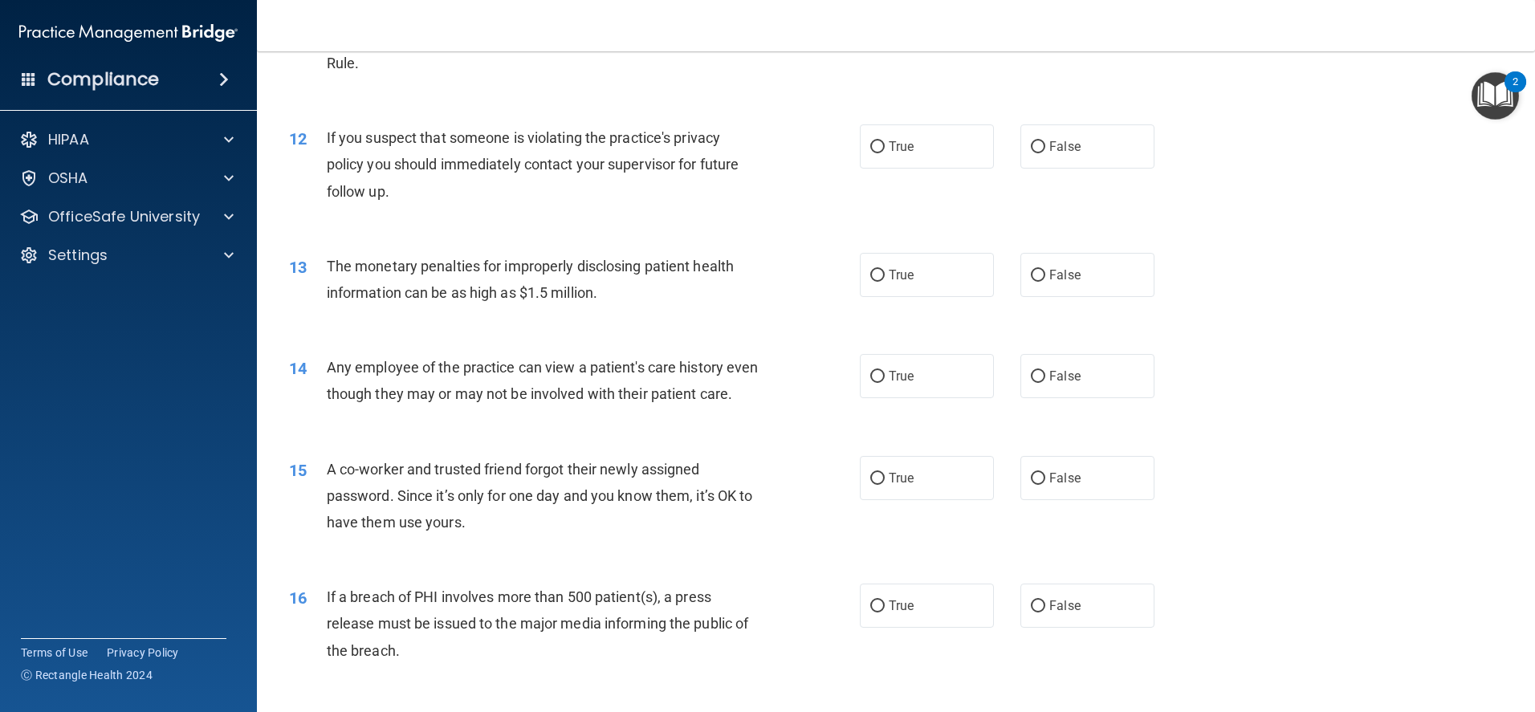
scroll to position [1284, 0]
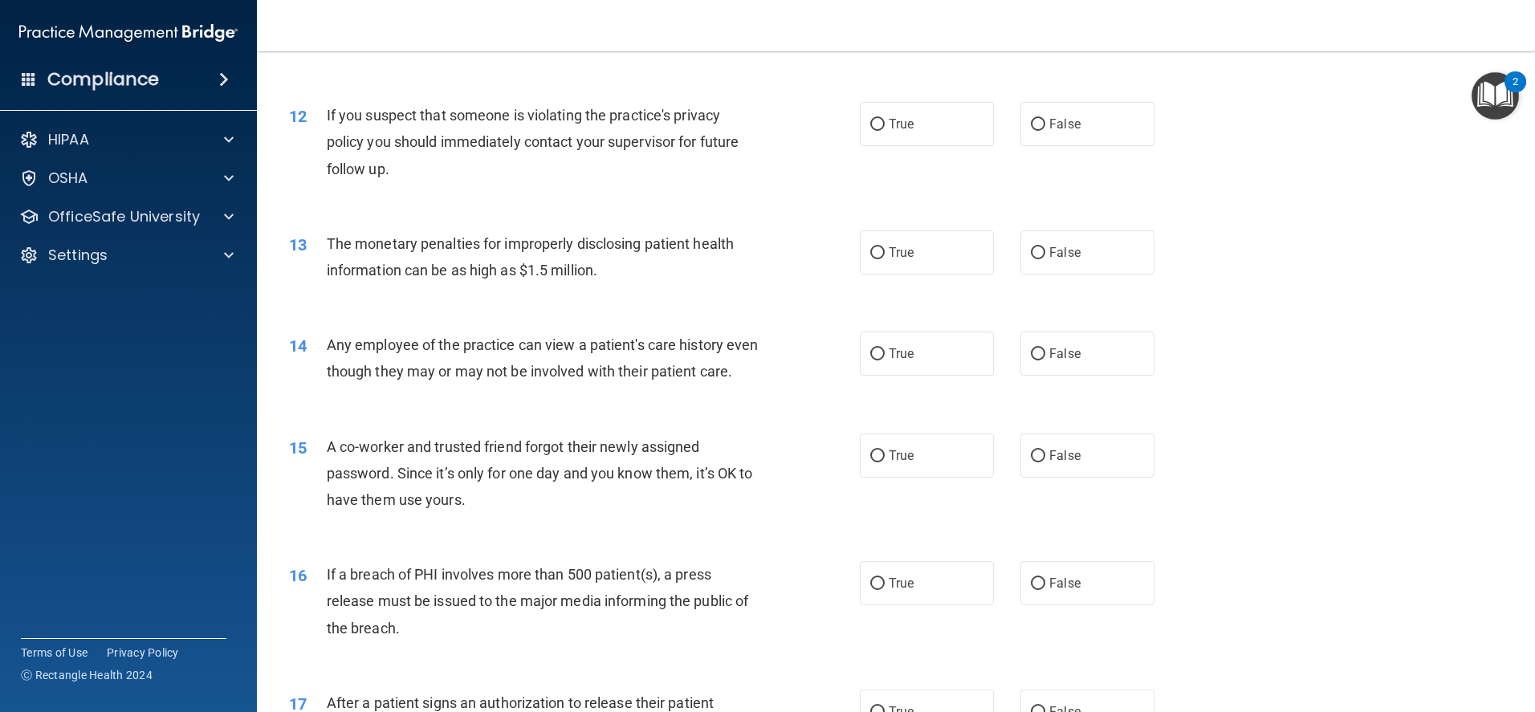
drag, startPoint x: 1027, startPoint y: 123, endPoint x: 1031, endPoint y: 148, distance: 25.2
click at [1031, 124] on input "False" at bounding box center [1038, 125] width 14 height 12
radio input "true"
drag, startPoint x: 1034, startPoint y: 250, endPoint x: 1030, endPoint y: 274, distance: 24.4
click at [1034, 251] on input "False" at bounding box center [1038, 253] width 14 height 12
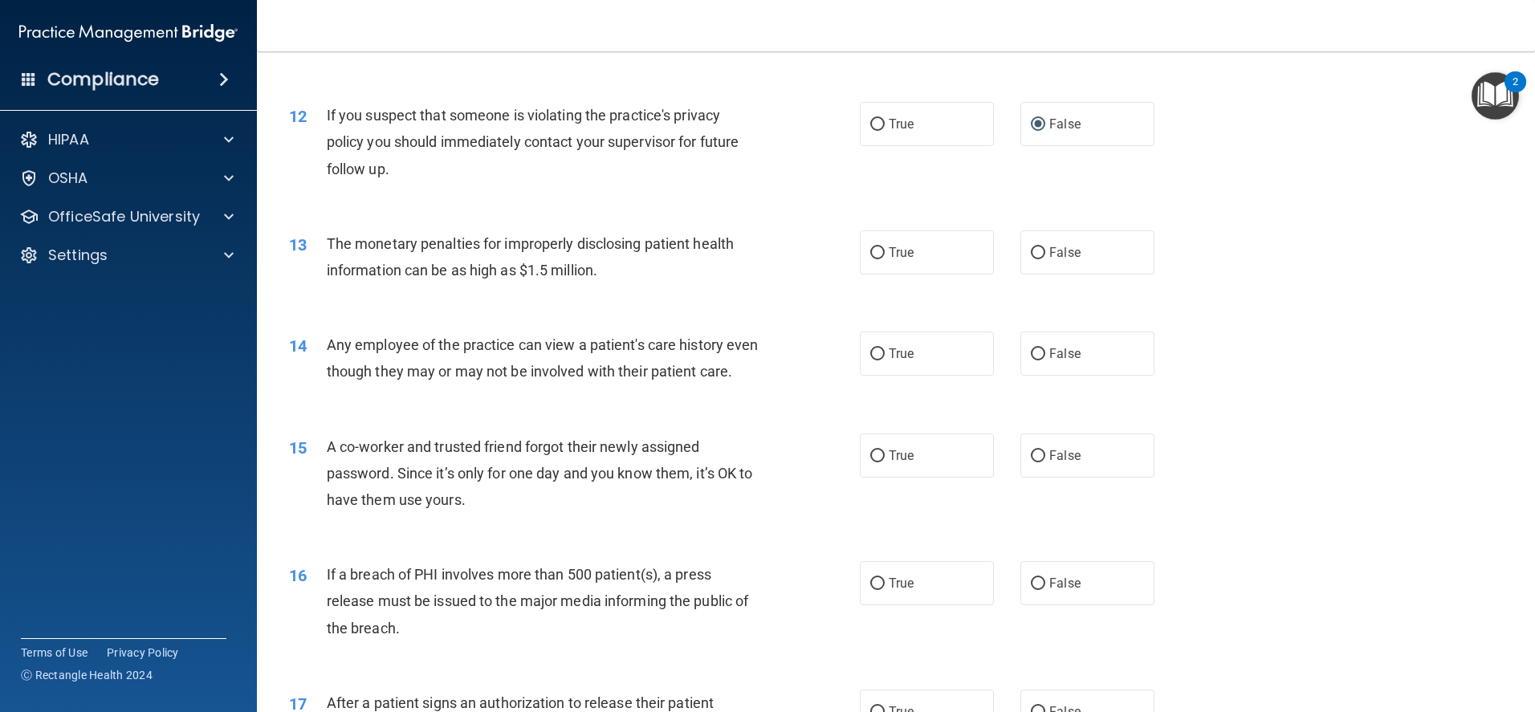
radio input "true"
drag, startPoint x: 1028, startPoint y: 356, endPoint x: 1031, endPoint y: 371, distance: 14.6
click at [1031, 356] on input "False" at bounding box center [1038, 354] width 14 height 12
radio input "true"
click at [1031, 462] on input "False" at bounding box center [1038, 456] width 14 height 12
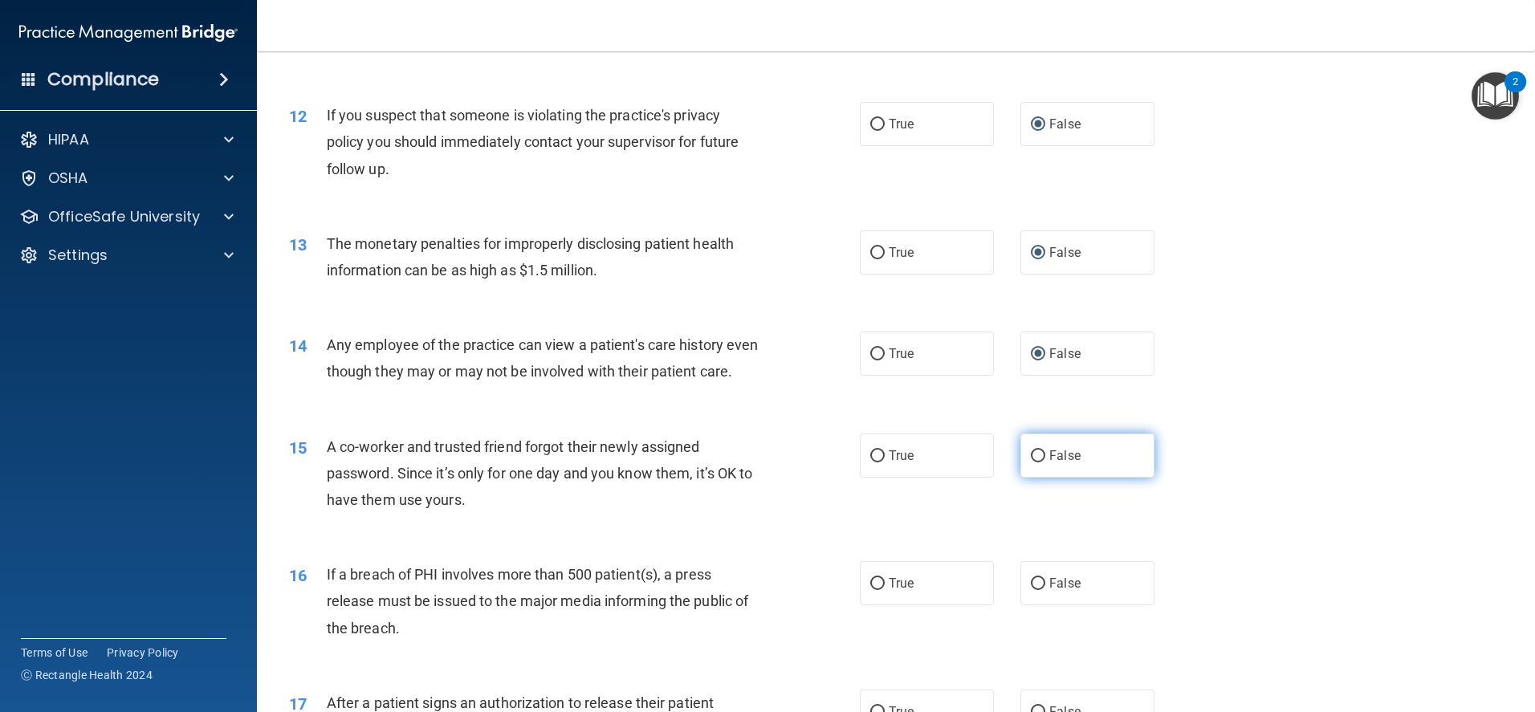
radio input "true"
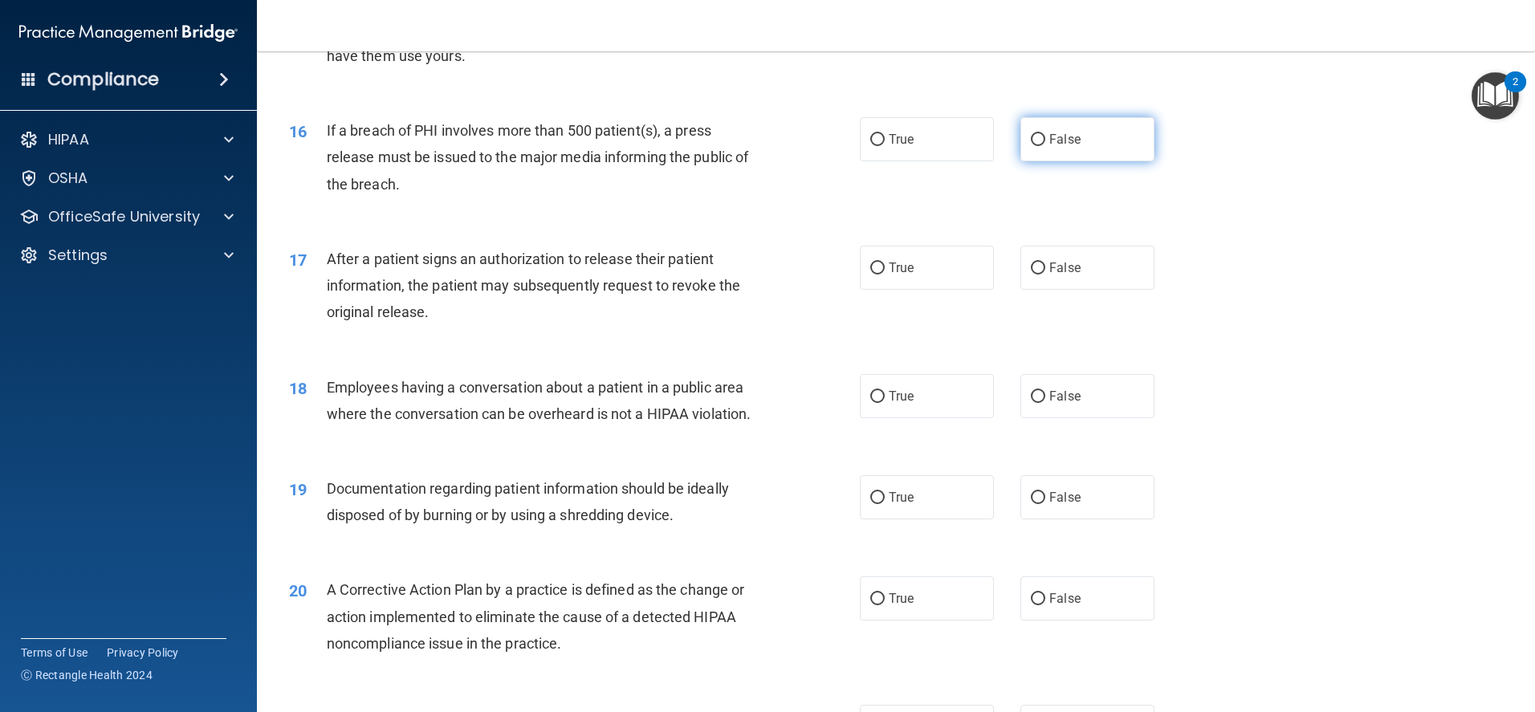
scroll to position [1605, 0]
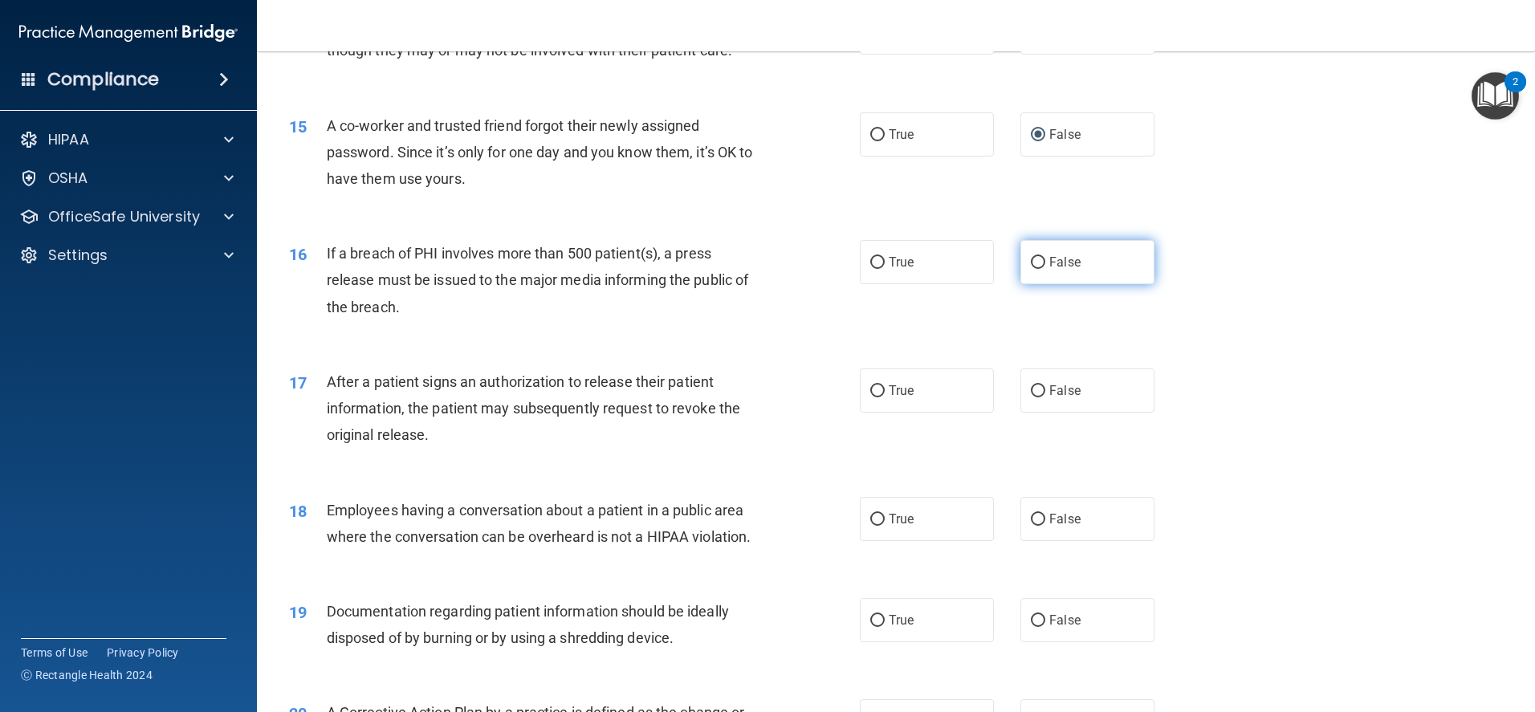
drag, startPoint x: 1032, startPoint y: 287, endPoint x: 1031, endPoint y: 309, distance: 21.7
click at [1032, 269] on input "False" at bounding box center [1038, 263] width 14 height 12
radio input "true"
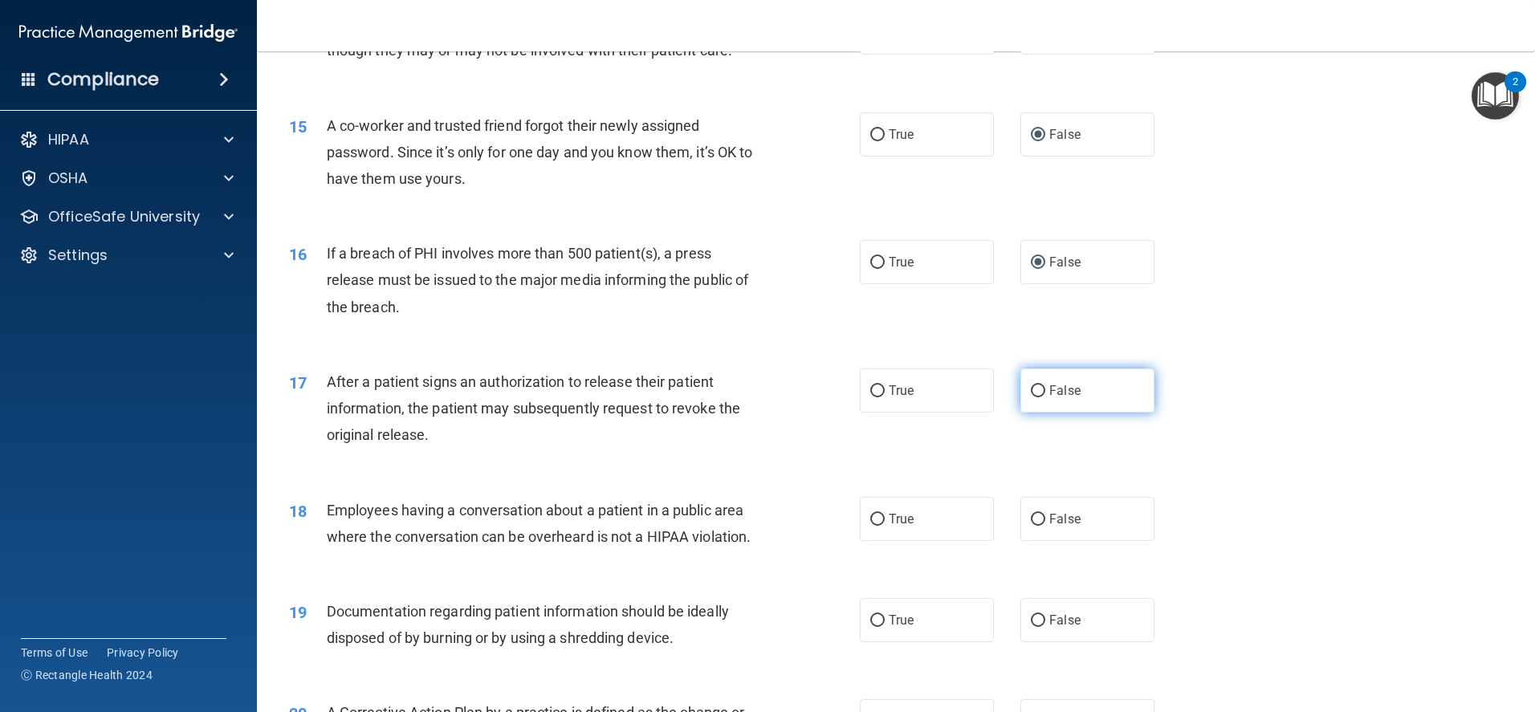
click at [1031, 397] on input "False" at bounding box center [1038, 391] width 14 height 12
radio input "true"
click at [1031, 526] on input "False" at bounding box center [1038, 520] width 14 height 12
radio input "true"
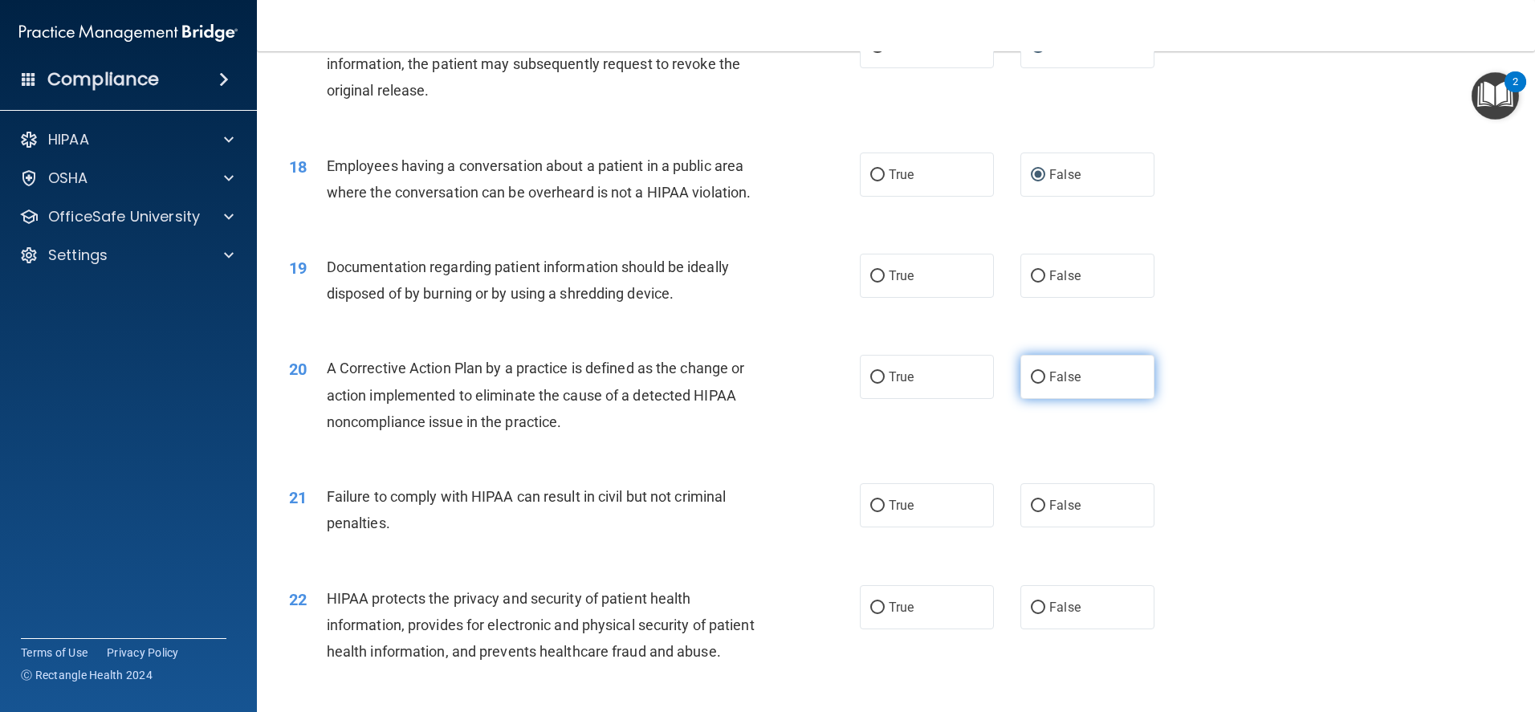
scroll to position [2006, 0]
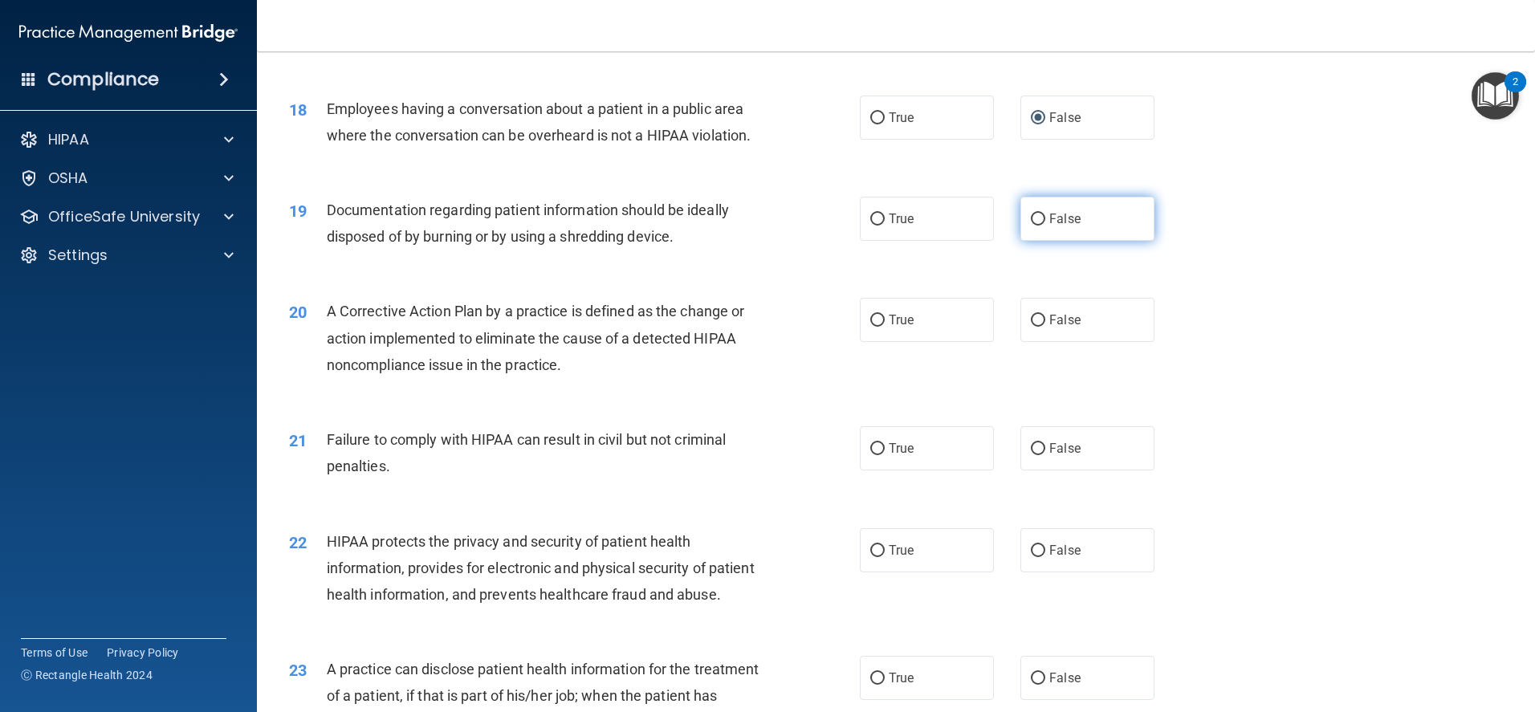
click at [1032, 233] on label "False" at bounding box center [1087, 219] width 134 height 44
click at [1032, 226] on input "False" at bounding box center [1038, 219] width 14 height 12
radio input "true"
click at [1032, 327] on input "False" at bounding box center [1038, 321] width 14 height 12
radio input "true"
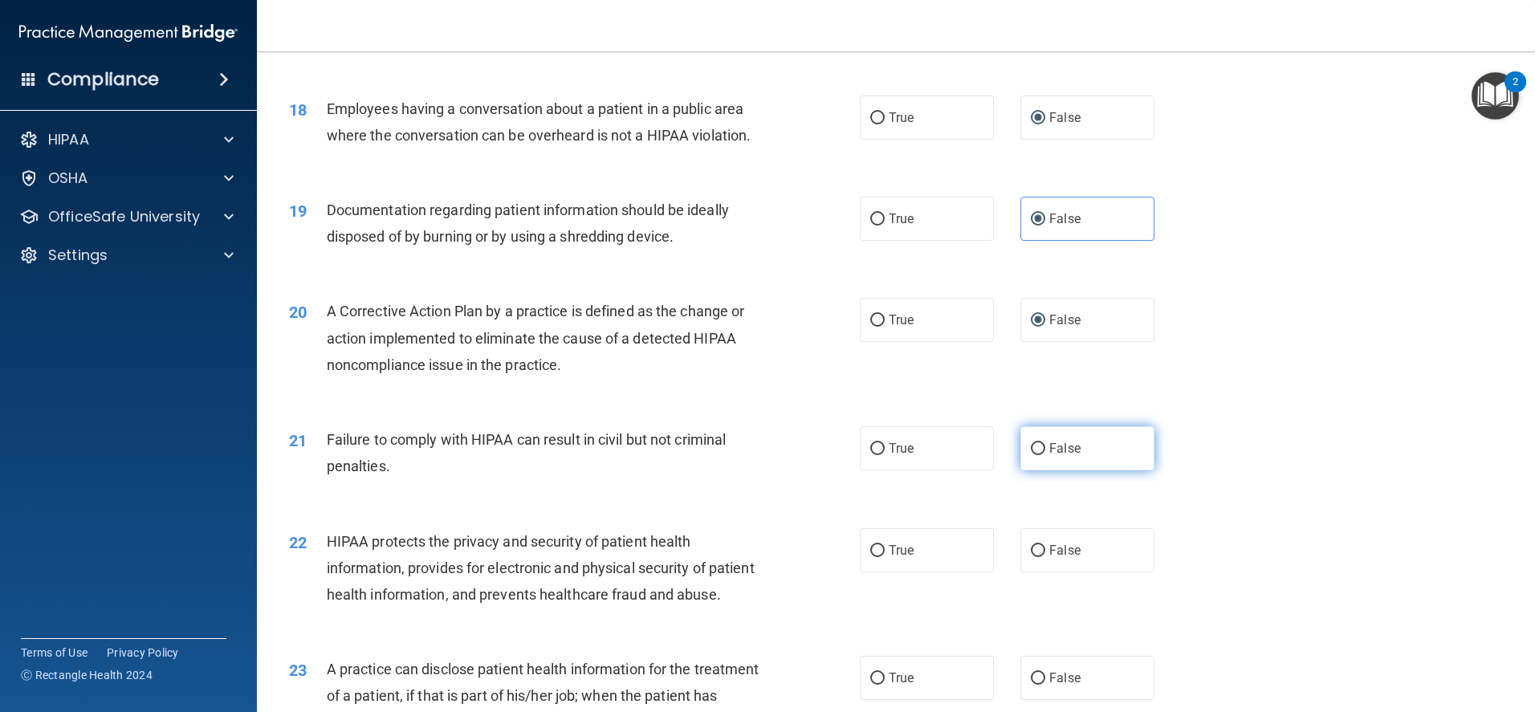
click at [1031, 455] on input "False" at bounding box center [1038, 449] width 14 height 12
radio input "true"
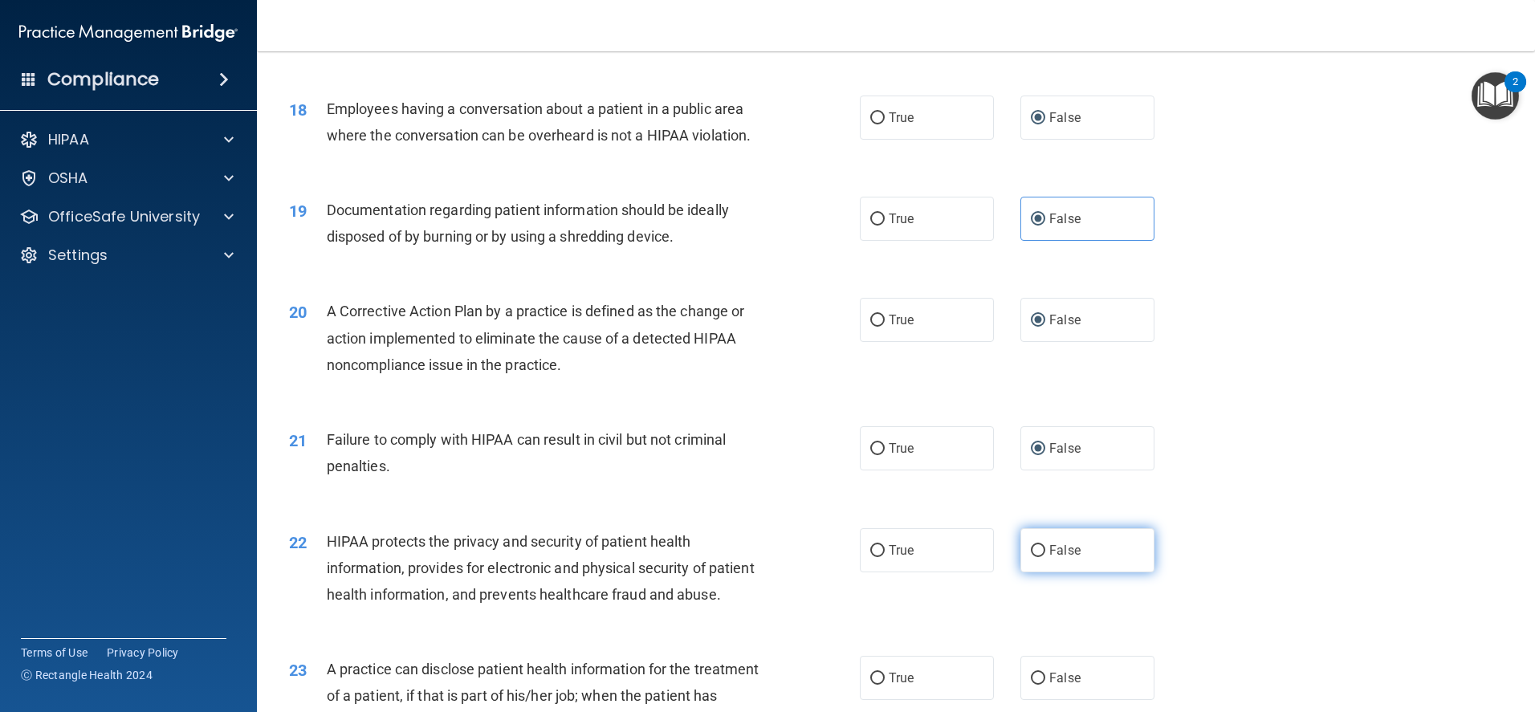
drag, startPoint x: 1030, startPoint y: 576, endPoint x: 1033, endPoint y: 559, distance: 17.9
click at [1031, 557] on input "False" at bounding box center [1038, 551] width 14 height 12
radio input "true"
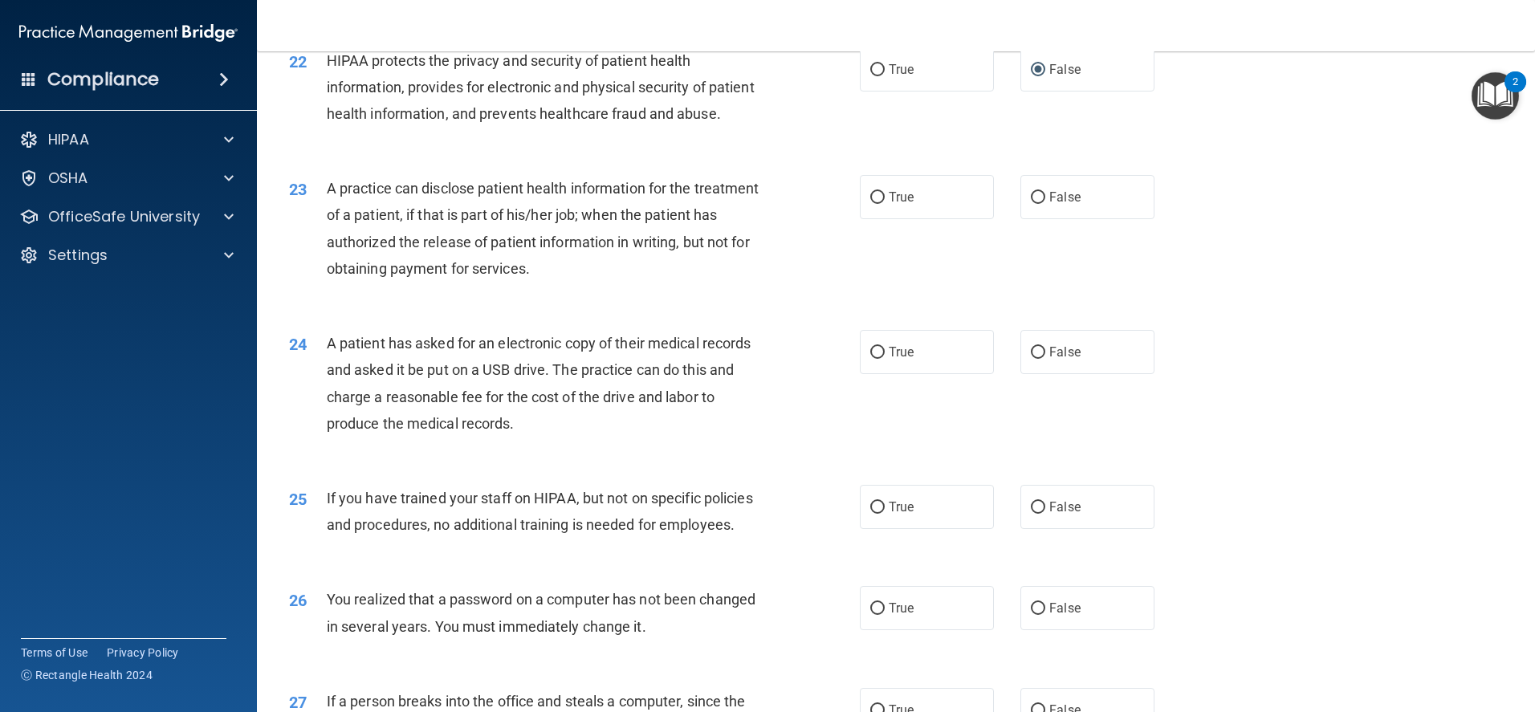
scroll to position [2488, 0]
click at [1032, 203] on input "False" at bounding box center [1038, 197] width 14 height 12
radio input "true"
click at [1031, 358] on input "False" at bounding box center [1038, 352] width 14 height 12
radio input "true"
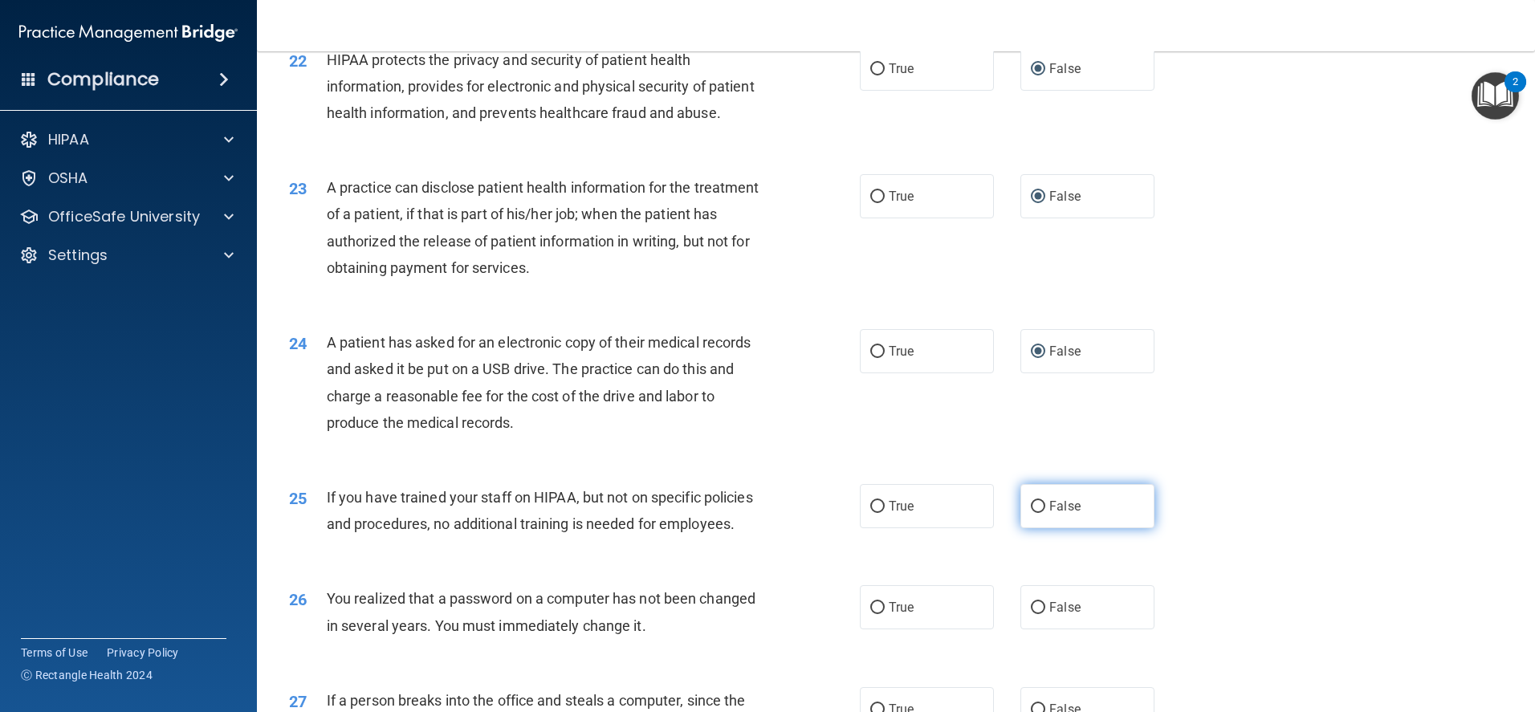
click at [1032, 513] on input "False" at bounding box center [1038, 507] width 14 height 12
radio input "true"
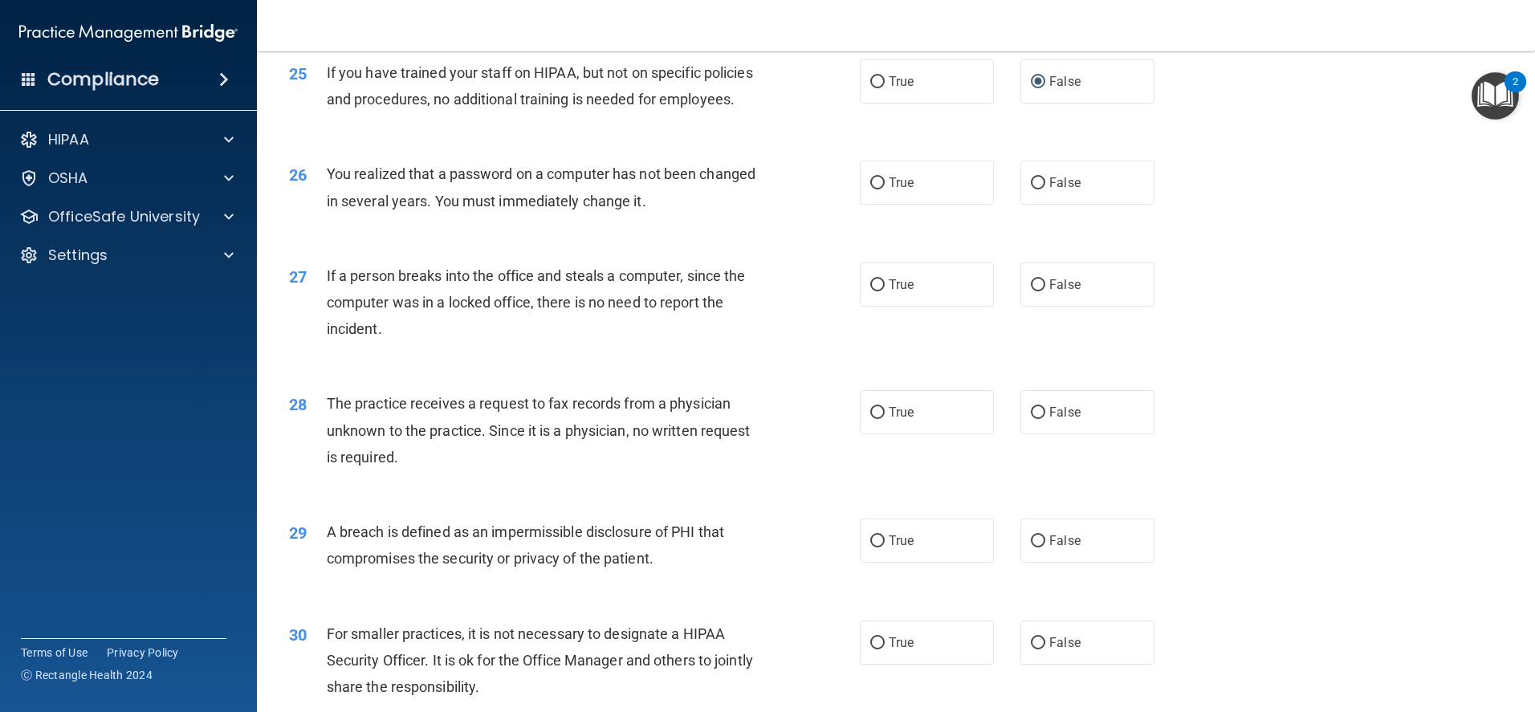
scroll to position [2970, 0]
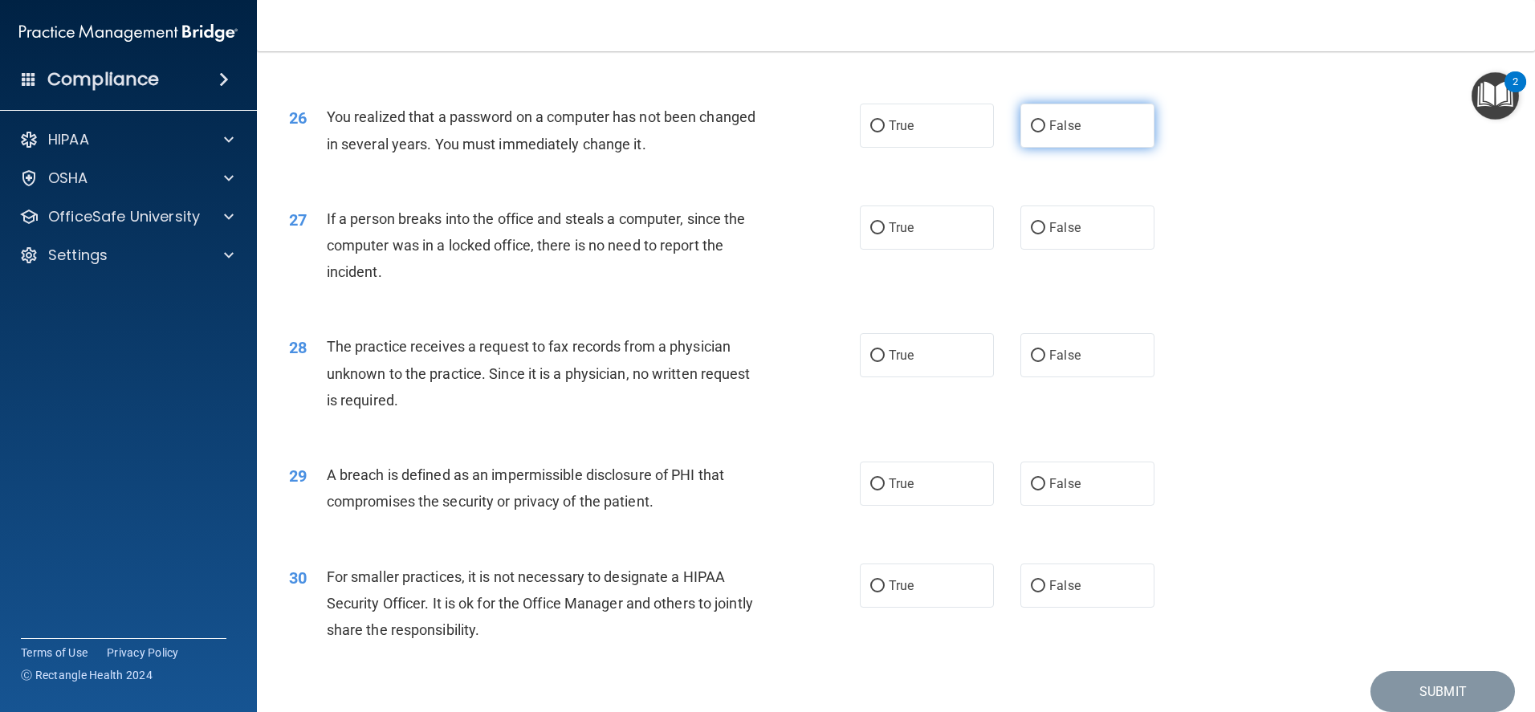
drag, startPoint x: 1023, startPoint y: 201, endPoint x: 1025, endPoint y: 210, distance: 9.8
click at [1031, 132] on input "False" at bounding box center [1038, 126] width 14 height 12
radio input "true"
click at [1034, 234] on input "False" at bounding box center [1038, 228] width 14 height 12
radio input "true"
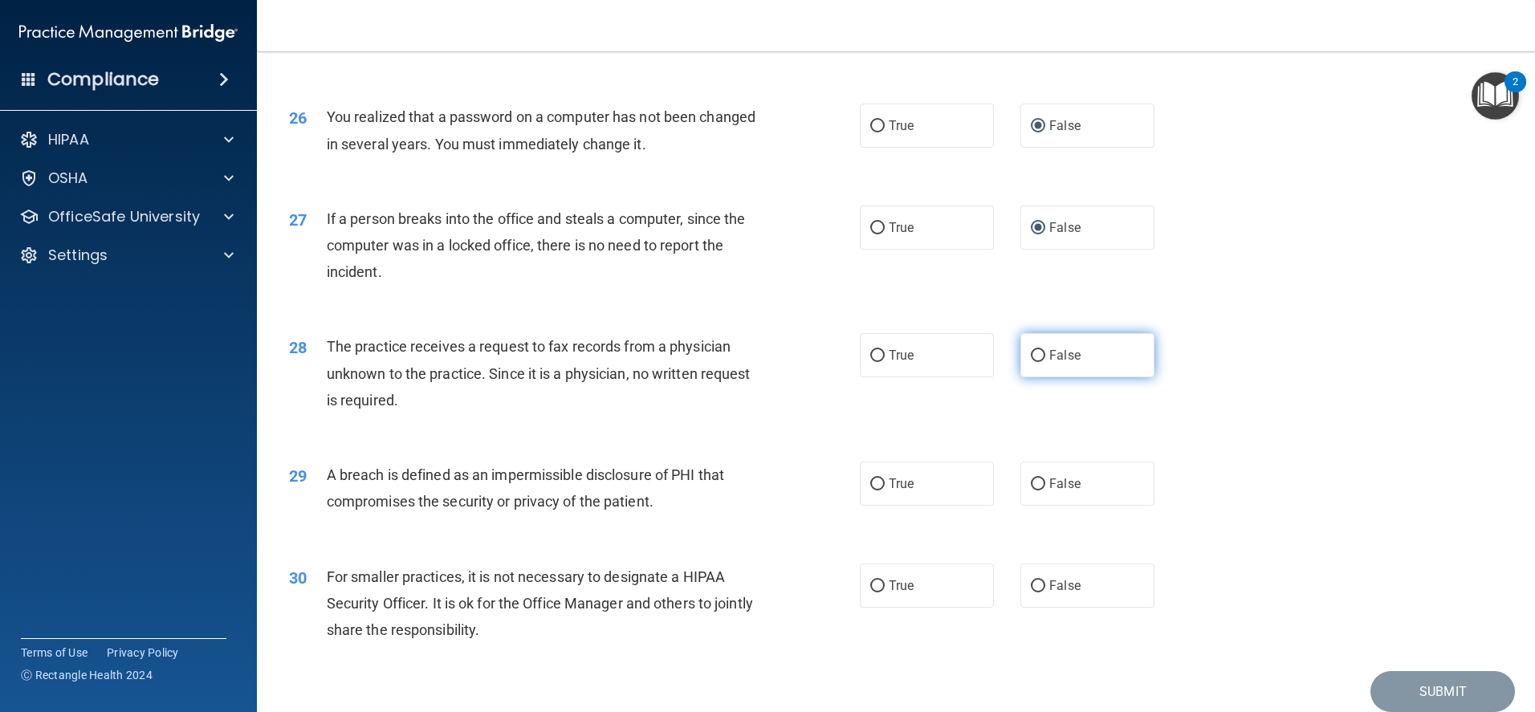
drag, startPoint x: 1040, startPoint y: 439, endPoint x: 1038, endPoint y: 447, distance: 8.4
click at [1040, 377] on label "False" at bounding box center [1087, 355] width 134 height 44
click at [1040, 362] on input "False" at bounding box center [1038, 356] width 14 height 12
radio input "true"
click at [1076, 506] on label "False" at bounding box center [1087, 483] width 134 height 44
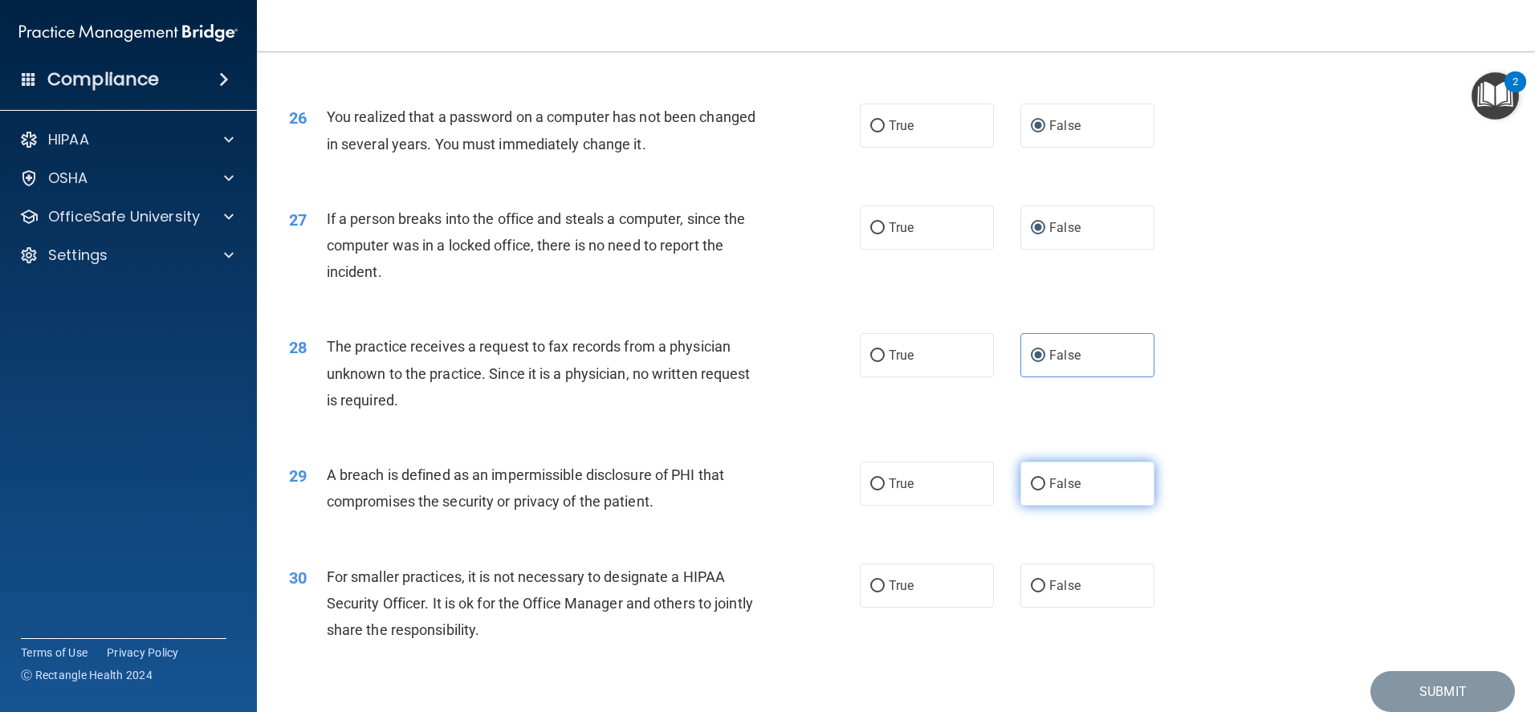
click at [1045, 490] on input "False" at bounding box center [1038, 484] width 14 height 12
radio input "true"
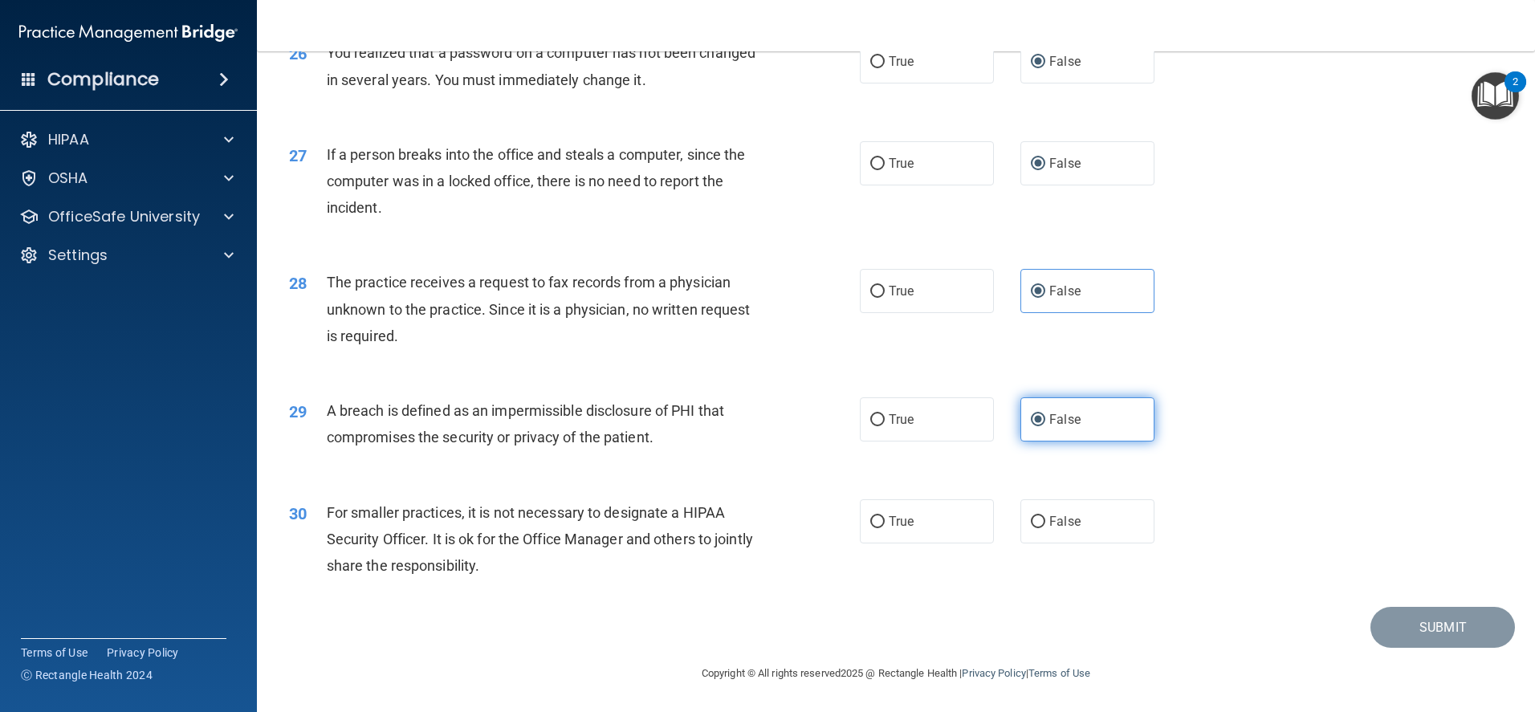
scroll to position [3114, 0]
click at [1058, 512] on label "False" at bounding box center [1087, 521] width 134 height 44
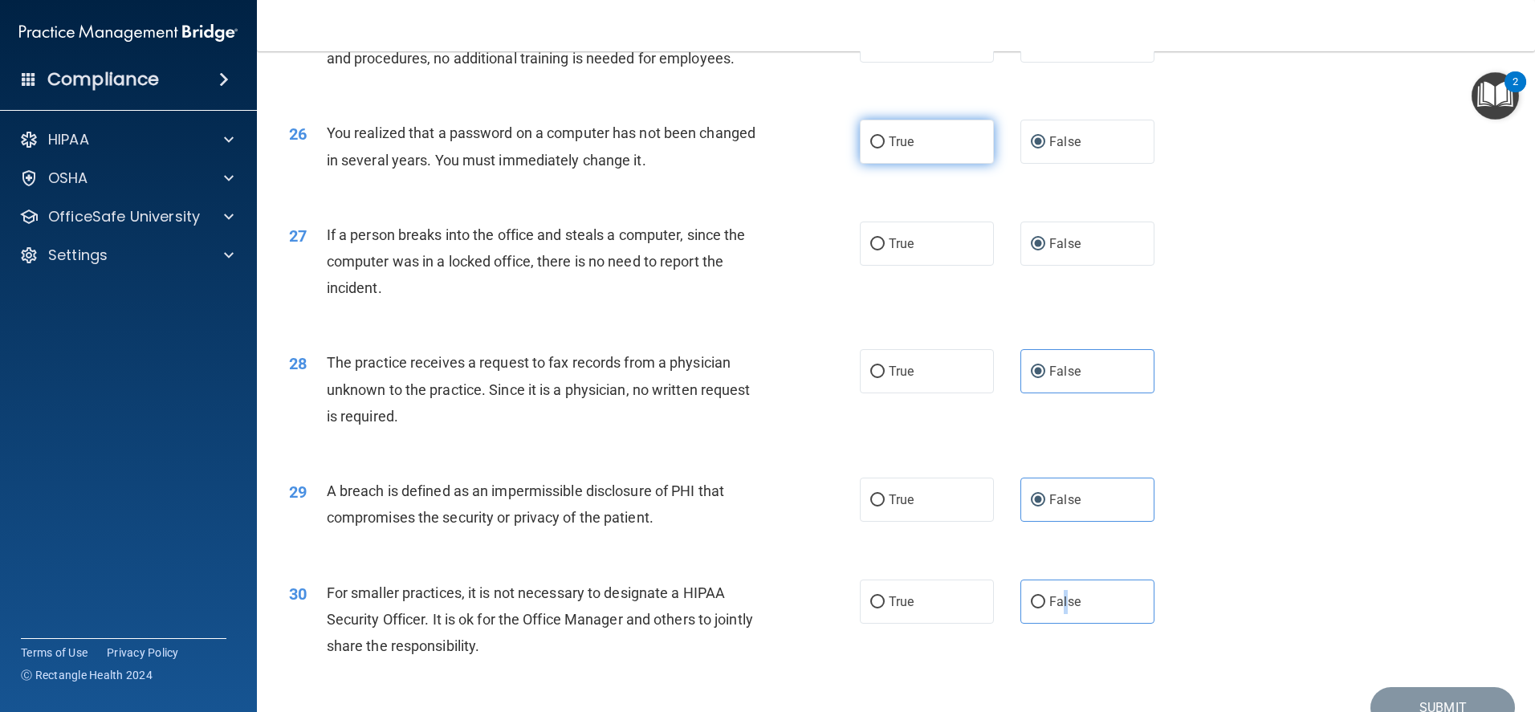
click at [872, 148] on input "True" at bounding box center [877, 142] width 14 height 12
radio input "true"
radio input "false"
click at [874, 506] on input "True" at bounding box center [877, 500] width 14 height 12
radio input "true"
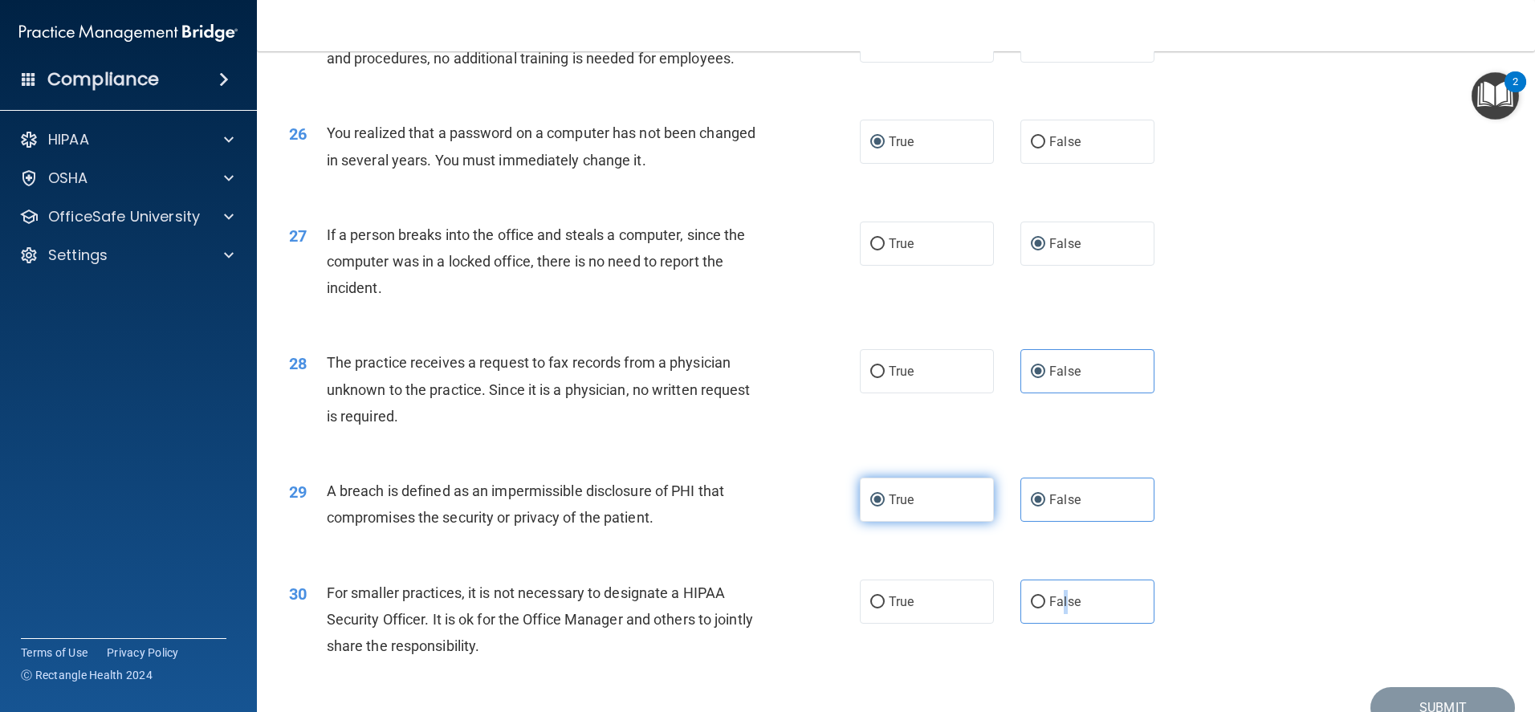
radio input "false"
click at [1229, 330] on div "27 If a person breaks into the office and steals a computer, since the computer…" at bounding box center [896, 265] width 1238 height 128
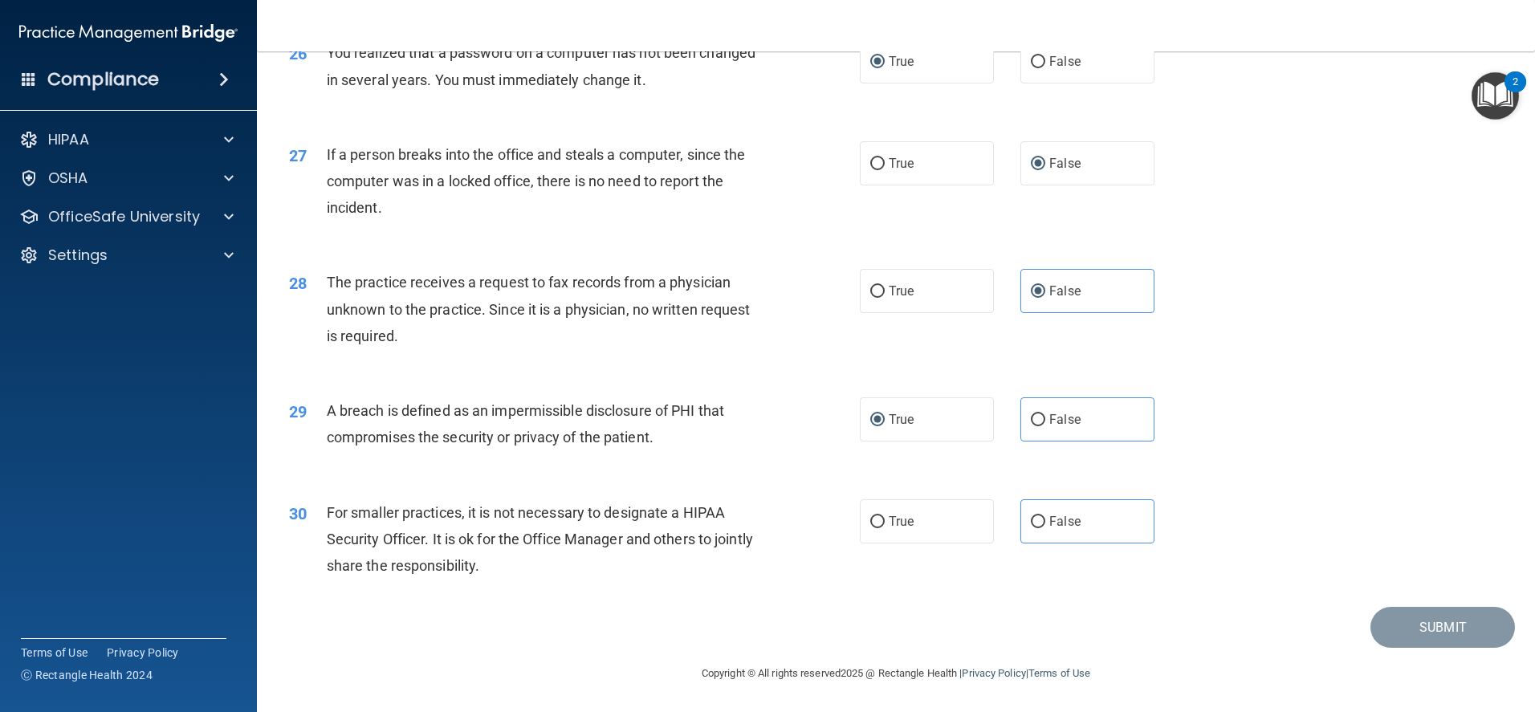
scroll to position [3114, 0]
click at [1074, 514] on label "False" at bounding box center [1087, 521] width 134 height 44
click at [1045, 516] on input "False" at bounding box center [1038, 522] width 14 height 12
radio input "true"
click at [1425, 632] on button "Submit" at bounding box center [1442, 627] width 144 height 41
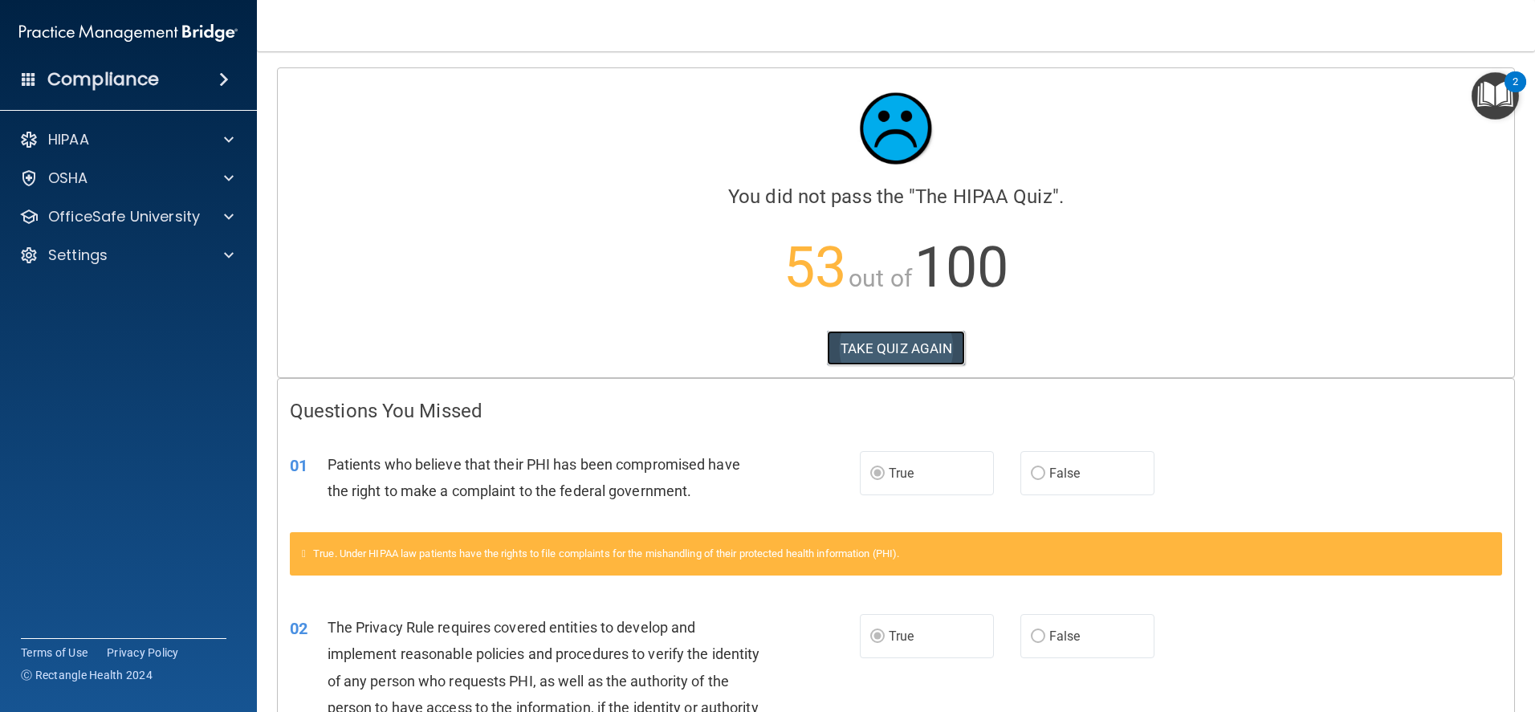
click at [905, 348] on button "TAKE QUIZ AGAIN" at bounding box center [896, 348] width 139 height 35
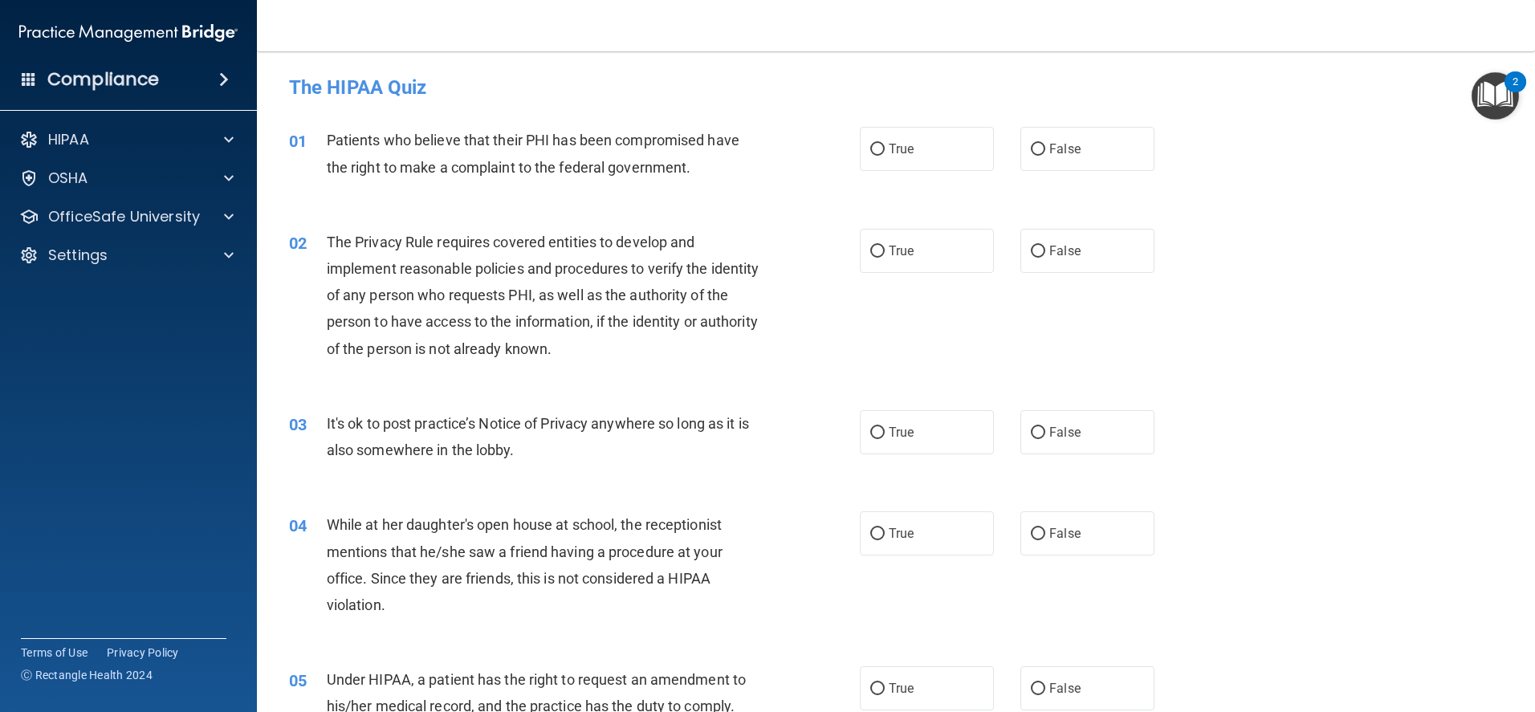
drag, startPoint x: 888, startPoint y: 167, endPoint x: 886, endPoint y: 178, distance: 11.4
click at [888, 169] on label "True" at bounding box center [927, 149] width 134 height 44
click at [884, 156] on input "True" at bounding box center [877, 150] width 14 height 12
radio input "true"
click at [888, 247] on span "True" at bounding box center [900, 250] width 25 height 15
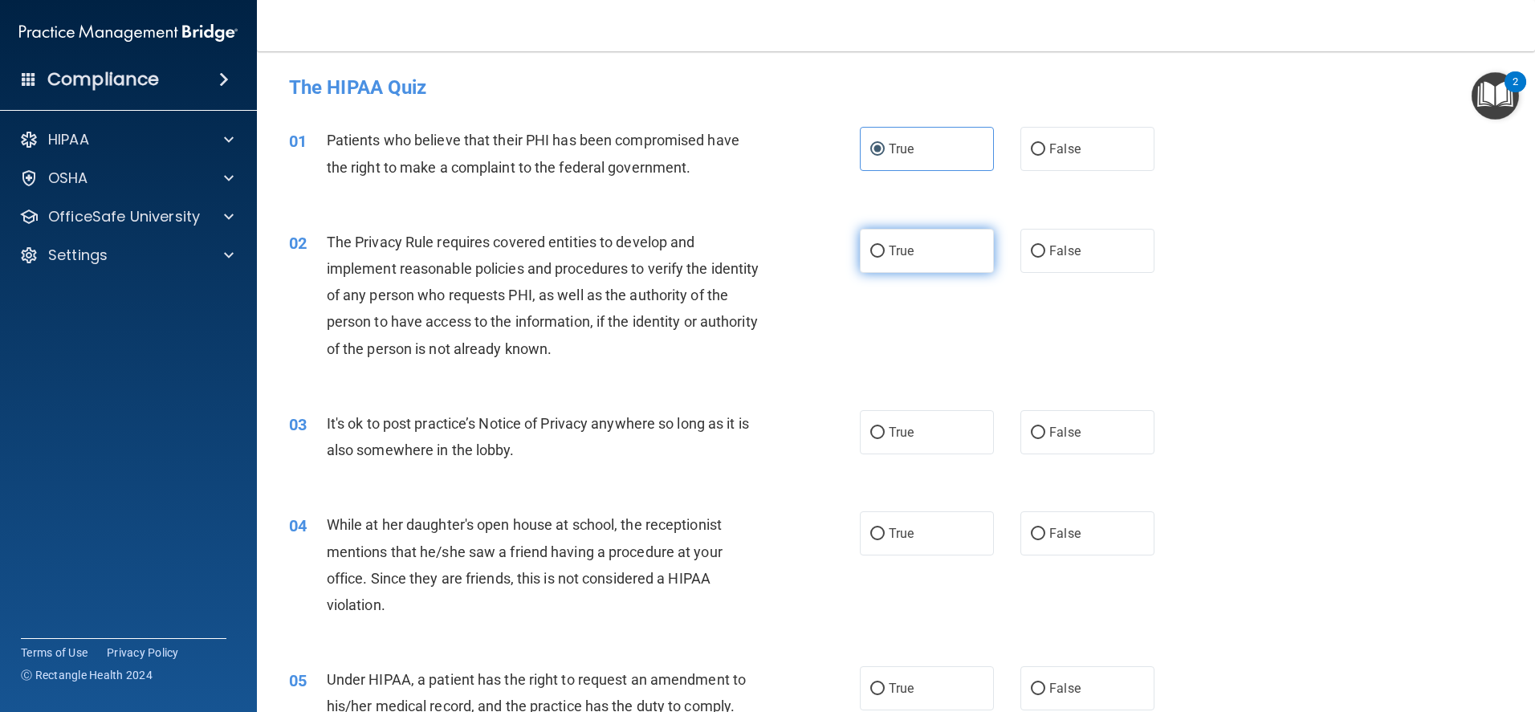
click at [884, 247] on input "True" at bounding box center [877, 252] width 14 height 12
radio input "true"
click at [1054, 428] on span "False" at bounding box center [1064, 432] width 31 height 15
click at [1045, 428] on input "False" at bounding box center [1038, 433] width 14 height 12
radio input "true"
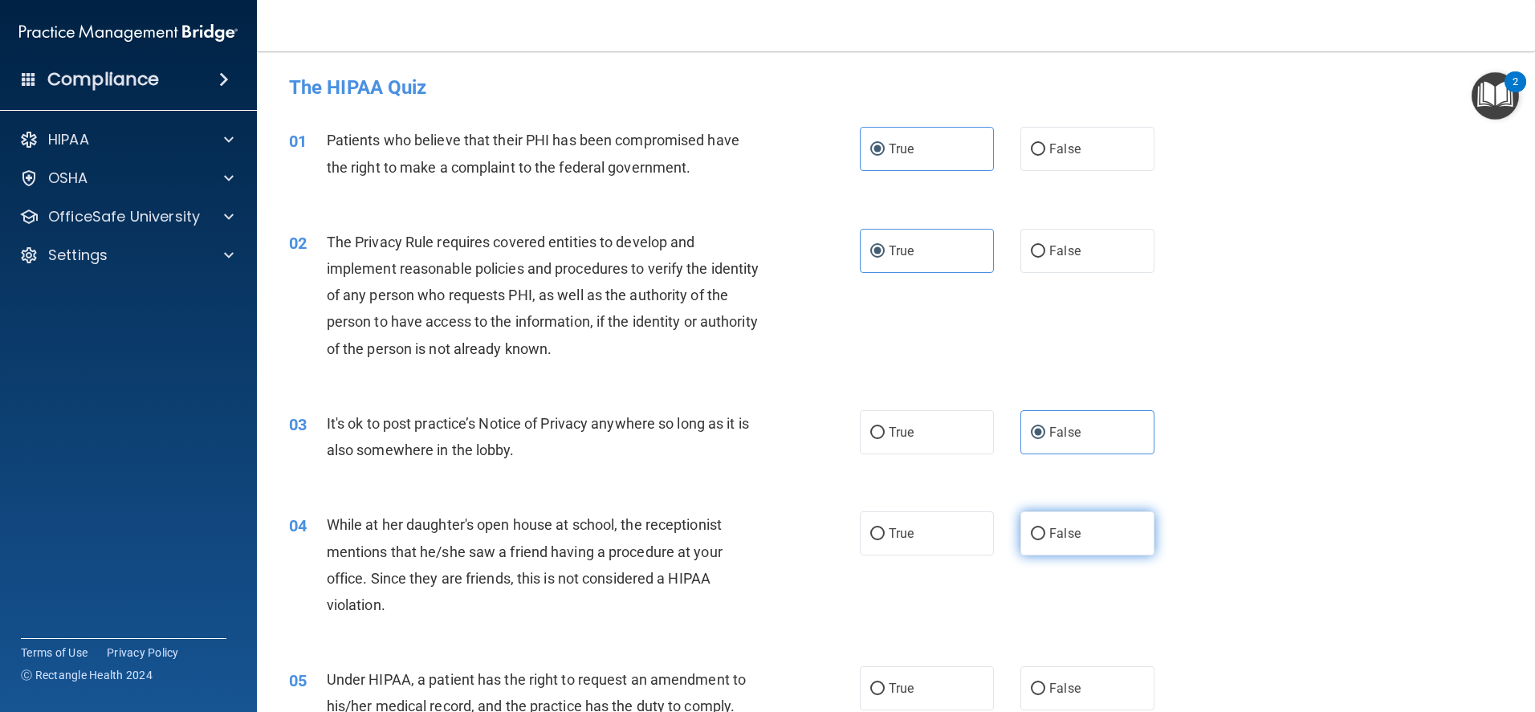
drag, startPoint x: 1063, startPoint y: 543, endPoint x: 1059, endPoint y: 557, distance: 15.0
click at [1063, 543] on label "False" at bounding box center [1087, 533] width 134 height 44
click at [1045, 540] on input "False" at bounding box center [1038, 534] width 14 height 12
radio input "true"
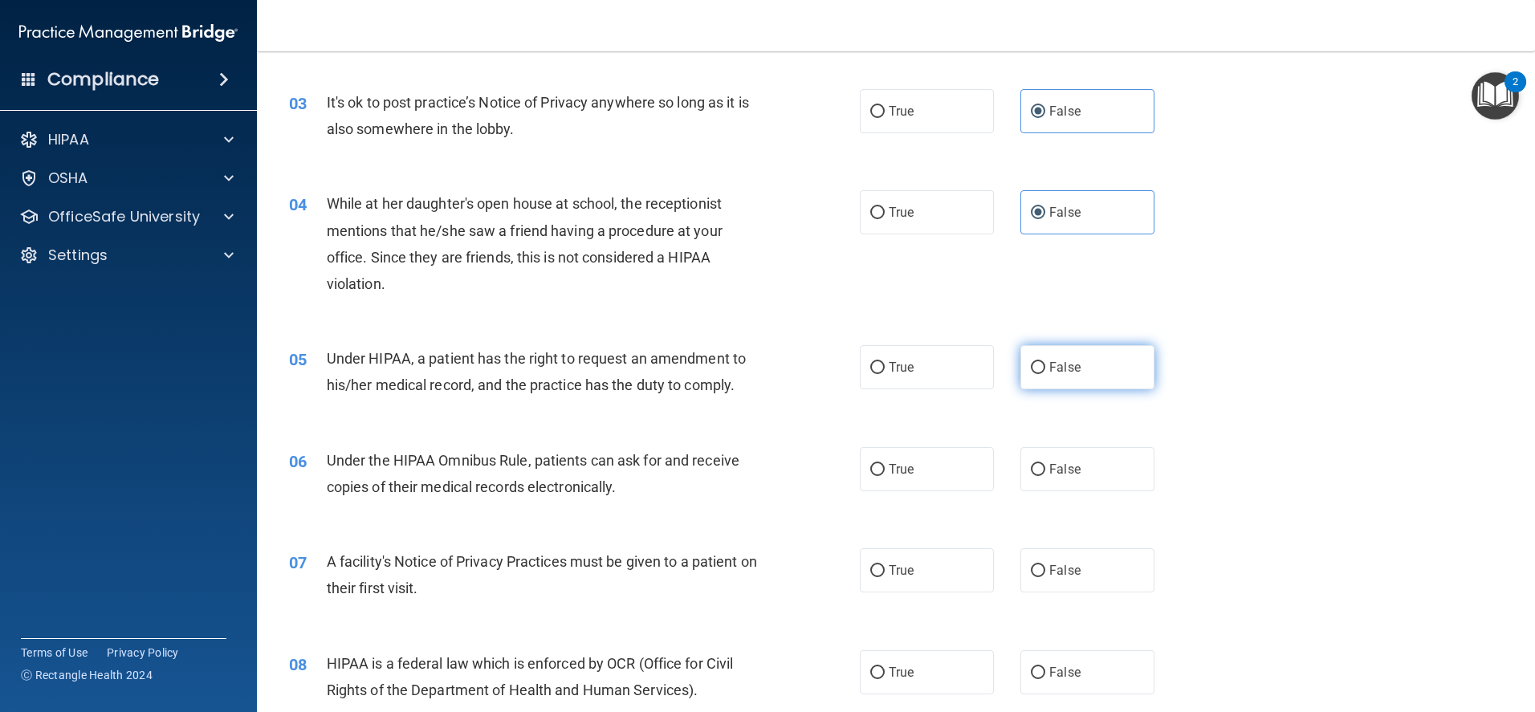
click at [1094, 366] on label "False" at bounding box center [1087, 367] width 134 height 44
click at [1045, 366] on input "False" at bounding box center [1038, 368] width 14 height 12
radio input "true"
click at [913, 480] on label "True" at bounding box center [927, 469] width 134 height 44
click at [884, 476] on input "True" at bounding box center [877, 470] width 14 height 12
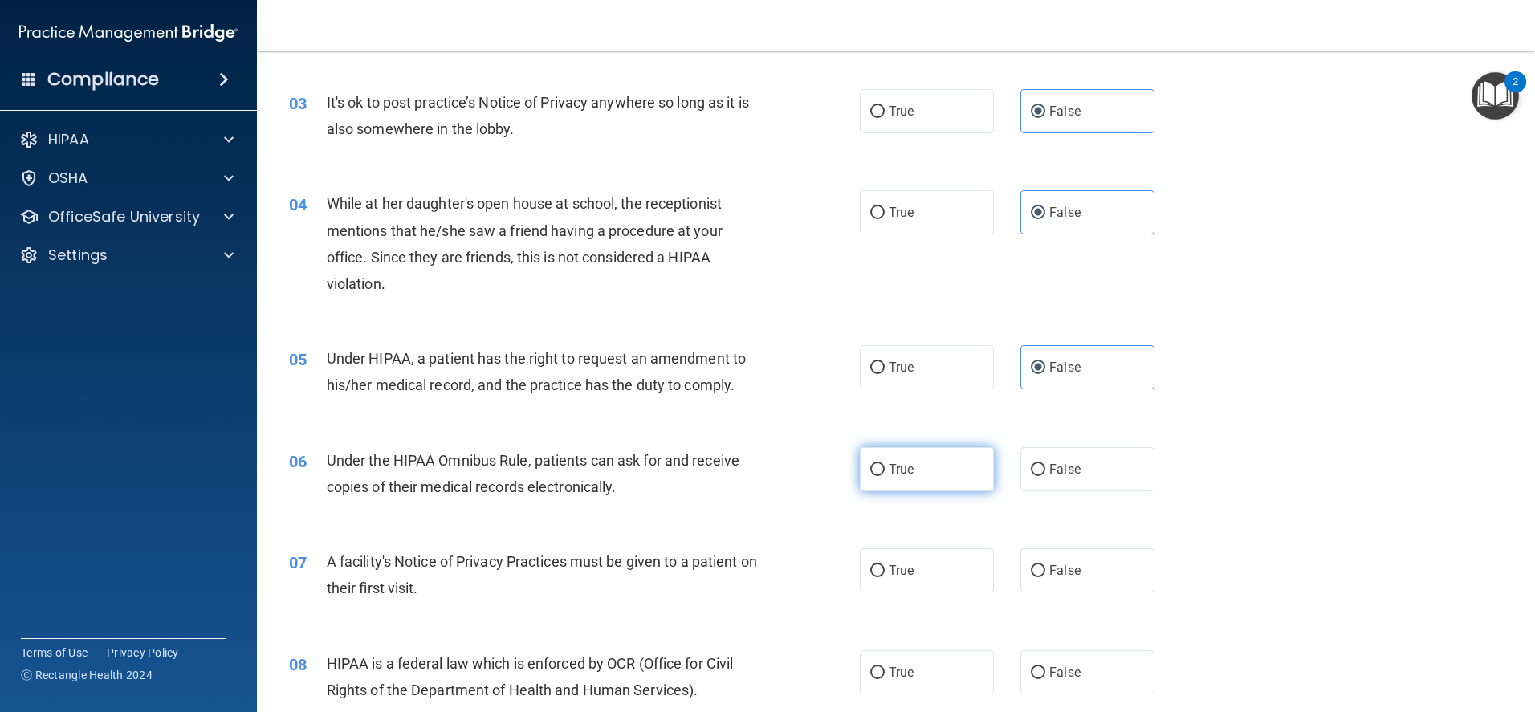
radio input "true"
click at [893, 576] on span "True" at bounding box center [900, 570] width 25 height 15
click at [884, 576] on input "True" at bounding box center [877, 571] width 14 height 12
radio input "true"
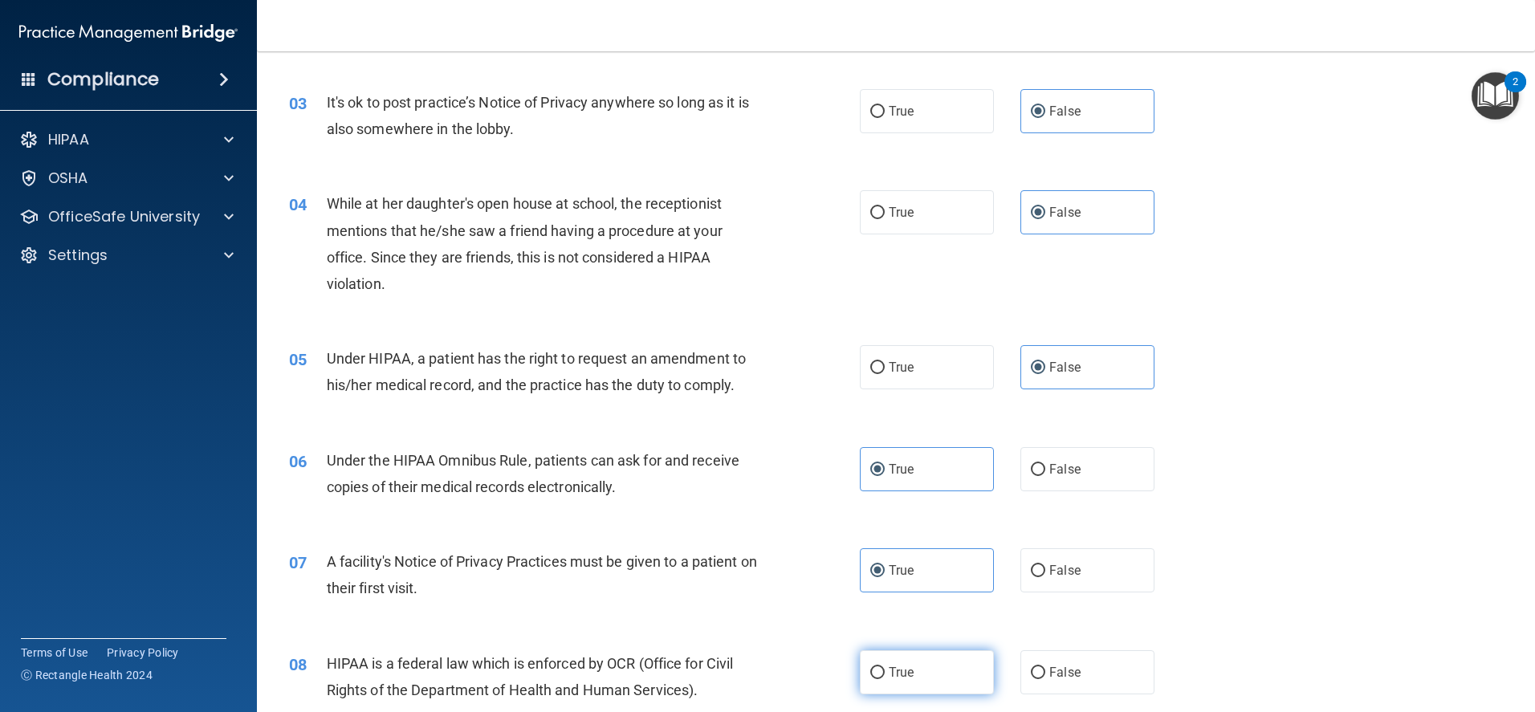
drag, startPoint x: 886, startPoint y: 665, endPoint x: 890, endPoint y: 657, distance: 8.3
click at [887, 663] on label "True" at bounding box center [927, 672] width 134 height 44
click at [884, 667] on input "True" at bounding box center [877, 673] width 14 height 12
radio input "true"
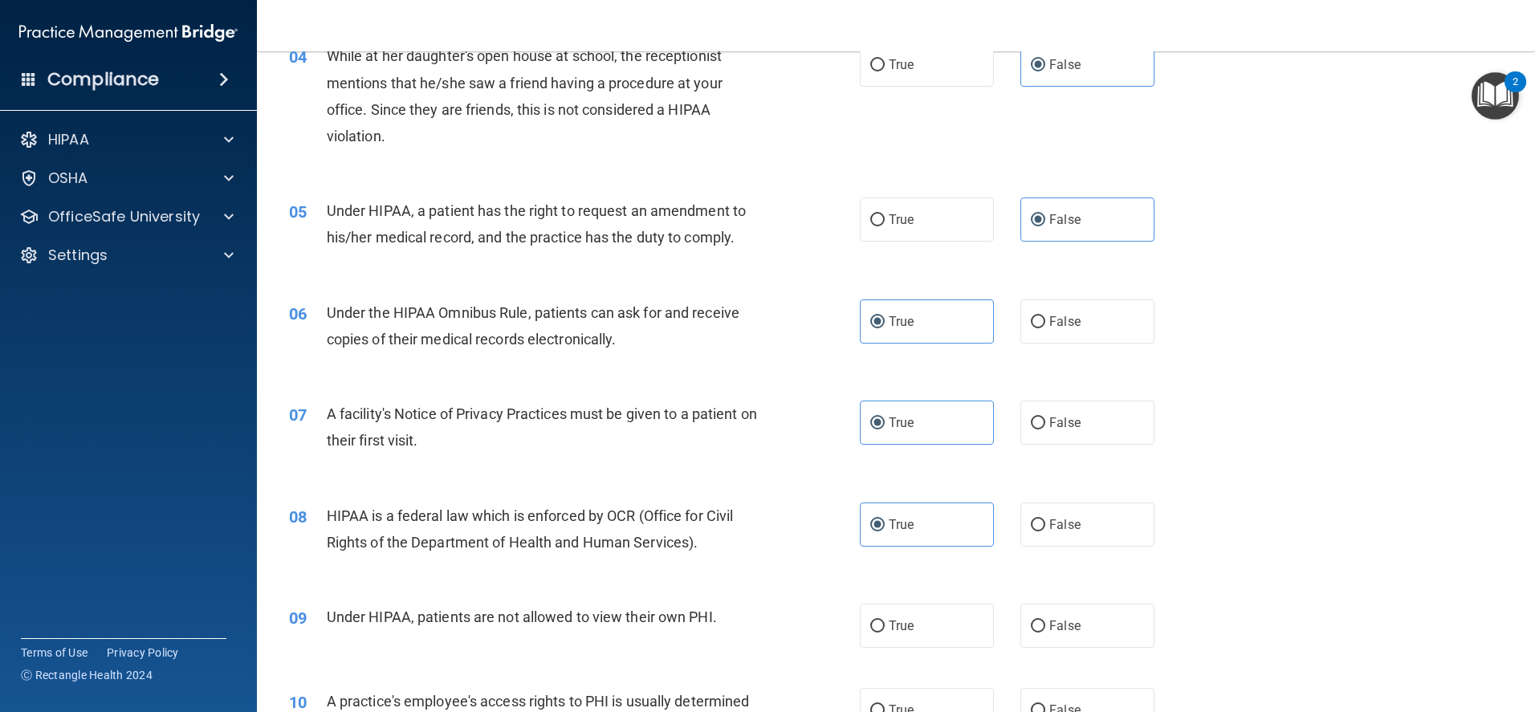
scroll to position [562, 0]
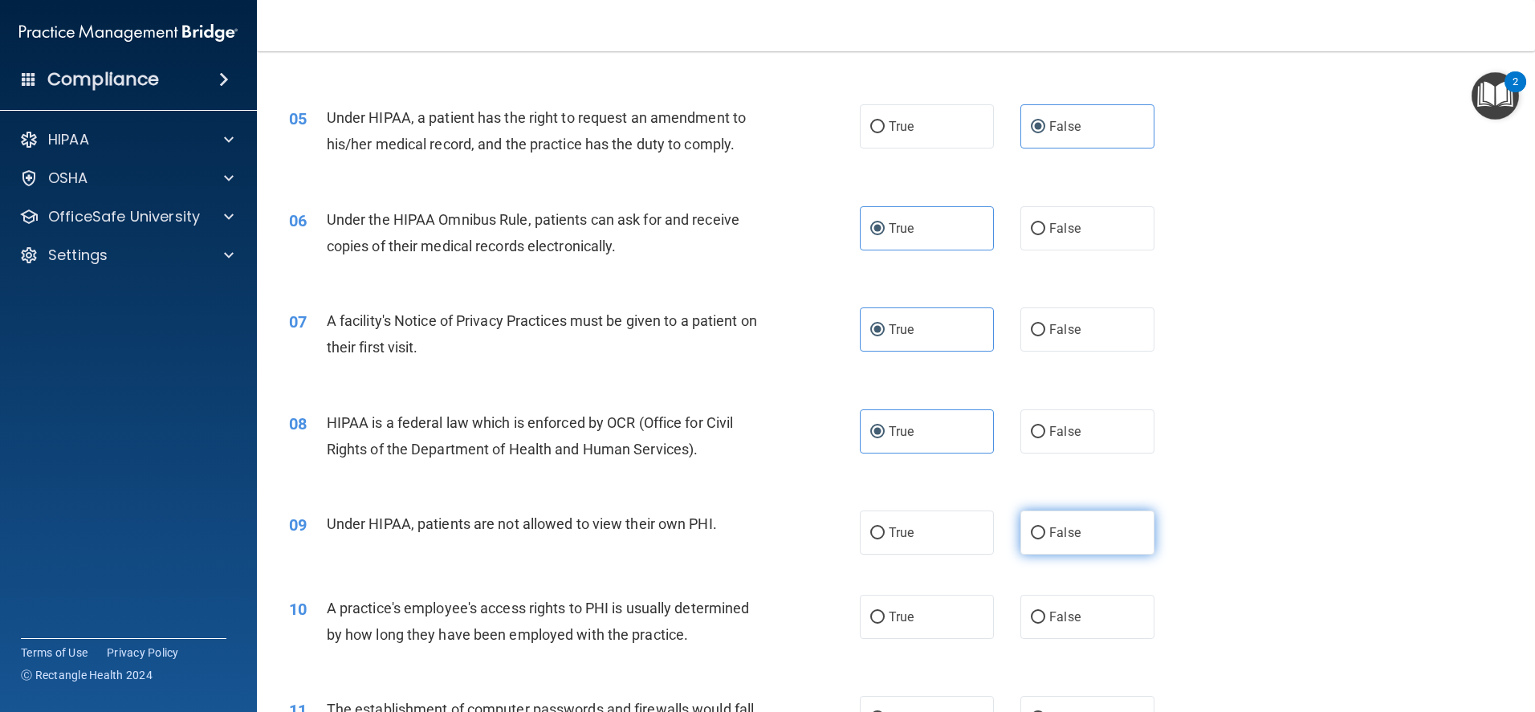
click at [1073, 531] on label "False" at bounding box center [1087, 532] width 134 height 44
click at [1045, 531] on input "False" at bounding box center [1038, 533] width 14 height 12
radio input "true"
click at [1055, 622] on span "False" at bounding box center [1064, 616] width 31 height 15
click at [1045, 622] on input "False" at bounding box center [1038, 618] width 14 height 12
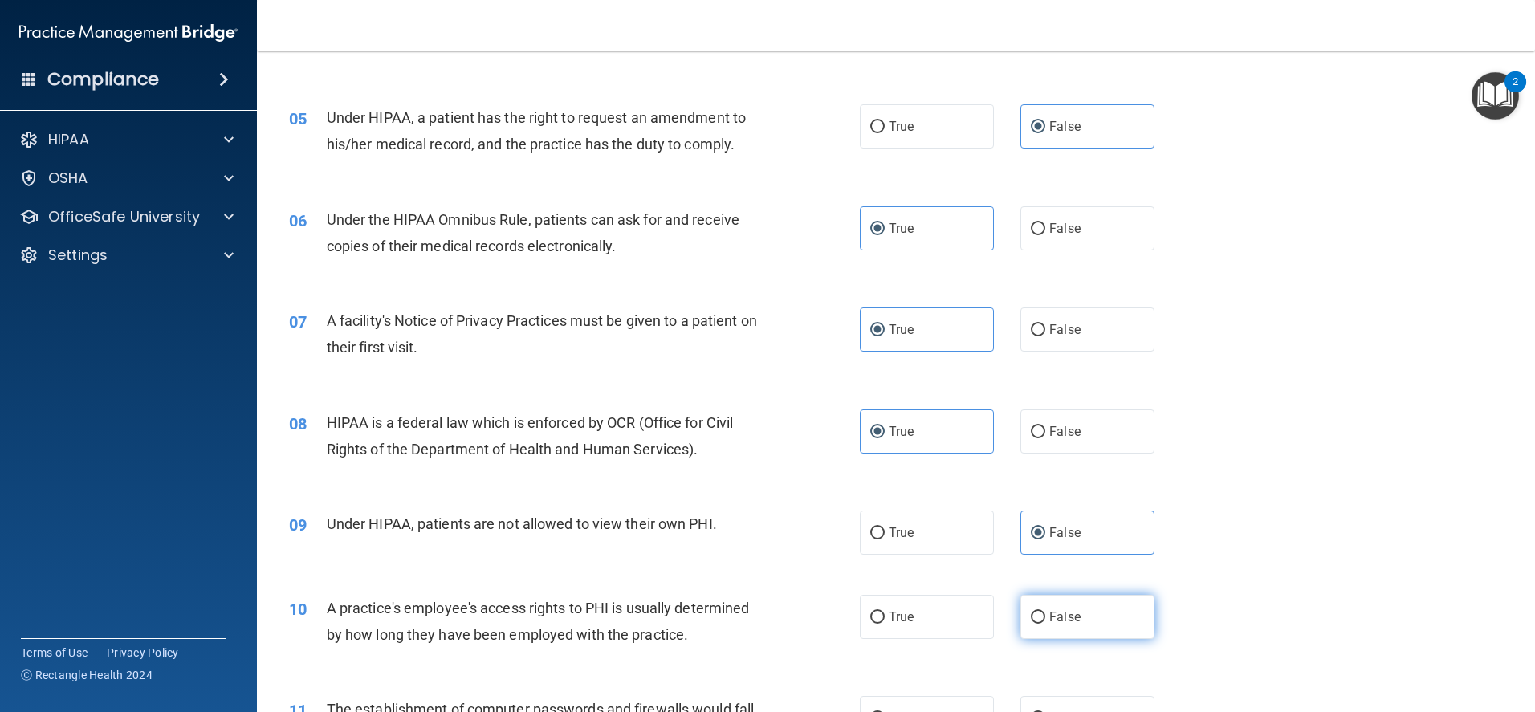
radio input "true"
click at [917, 702] on label "True" at bounding box center [927, 718] width 134 height 44
click at [884, 711] on input "True" at bounding box center [877, 719] width 14 height 12
radio input "true"
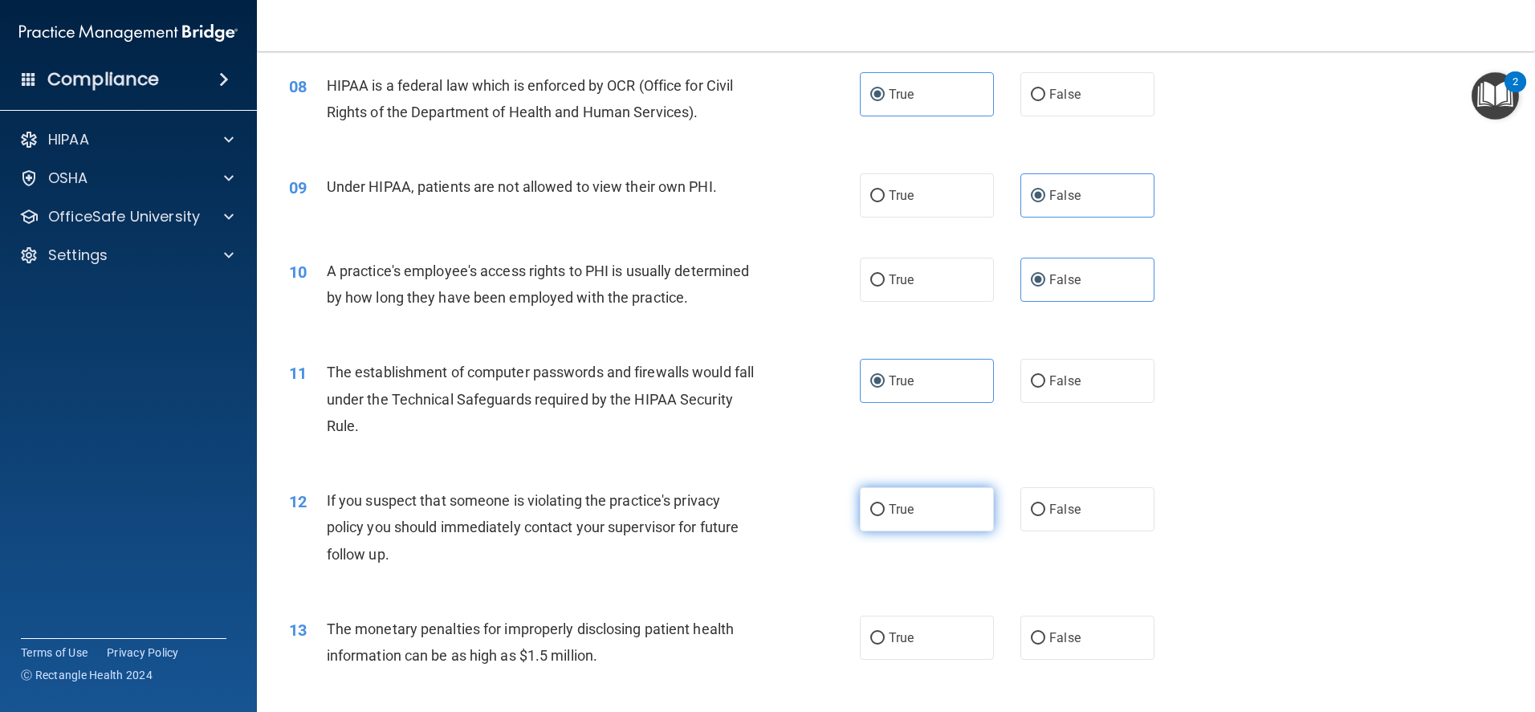
click at [935, 509] on label "True" at bounding box center [927, 509] width 134 height 44
click at [884, 509] on input "True" at bounding box center [877, 510] width 14 height 12
radio input "true"
click at [923, 644] on label "True" at bounding box center [927, 638] width 134 height 44
click at [884, 644] on input "True" at bounding box center [877, 638] width 14 height 12
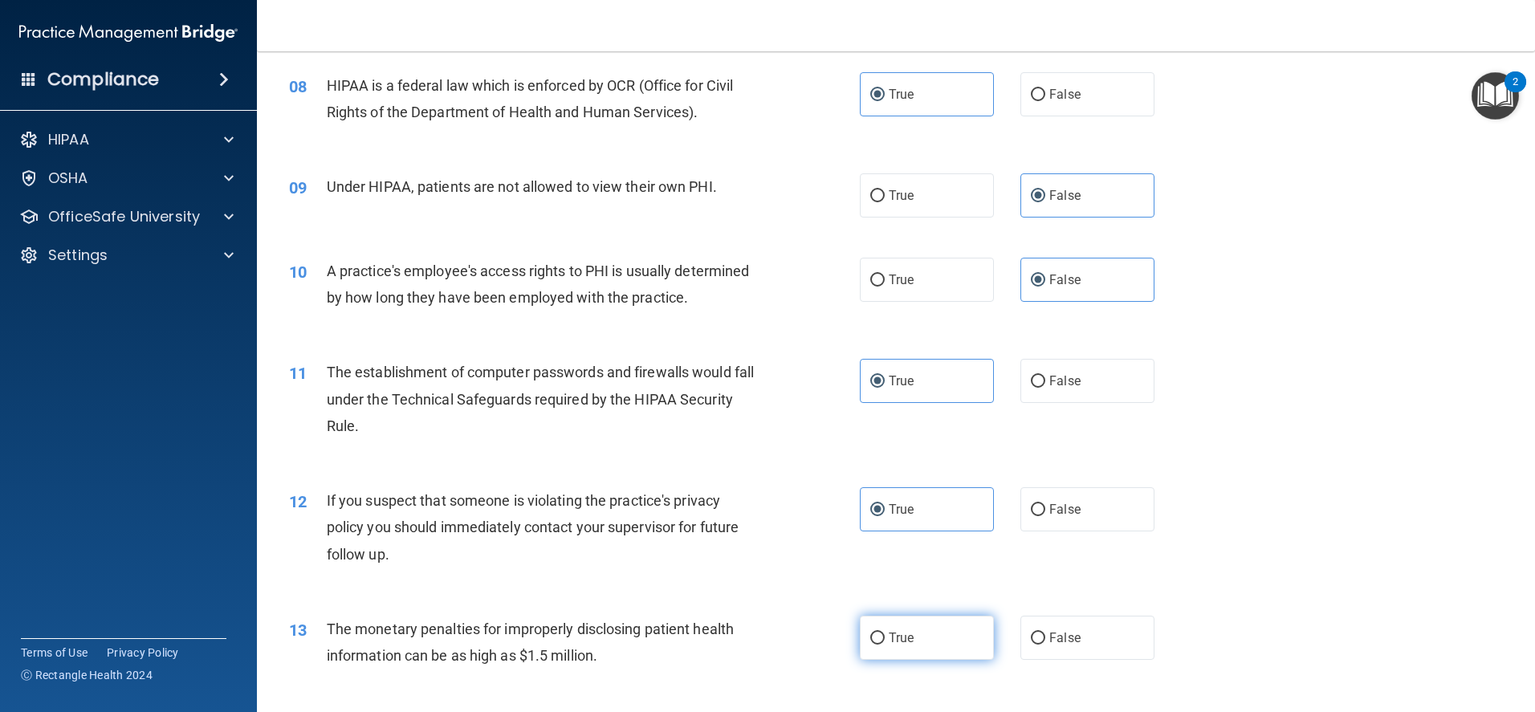
radio input "true"
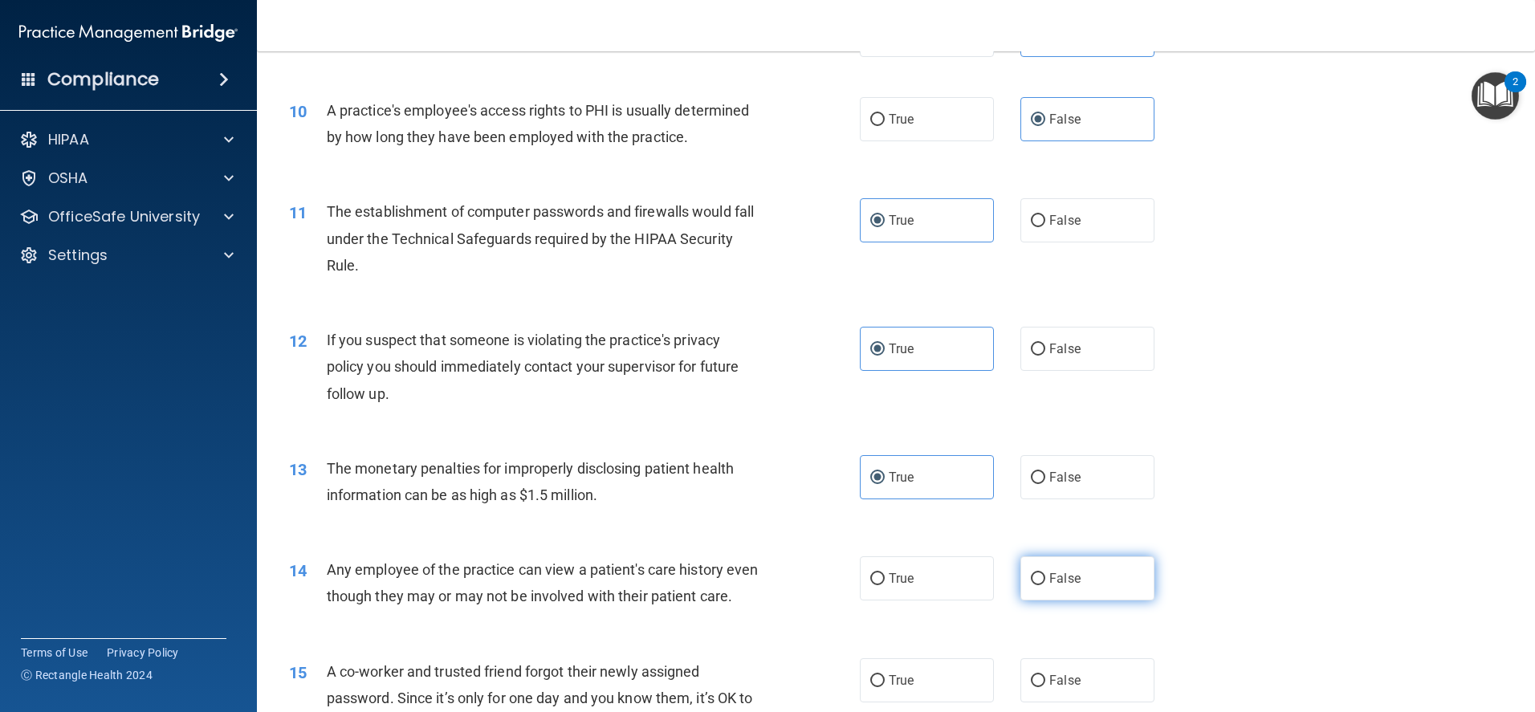
click at [1055, 568] on label "False" at bounding box center [1087, 578] width 134 height 44
click at [1045, 573] on input "False" at bounding box center [1038, 579] width 14 height 12
radio input "true"
click at [1075, 678] on div "15 A co-worker and trusted friend forgot their newly assigned password. Since i…" at bounding box center [896, 702] width 1238 height 128
click at [1077, 691] on label "False" at bounding box center [1087, 680] width 134 height 44
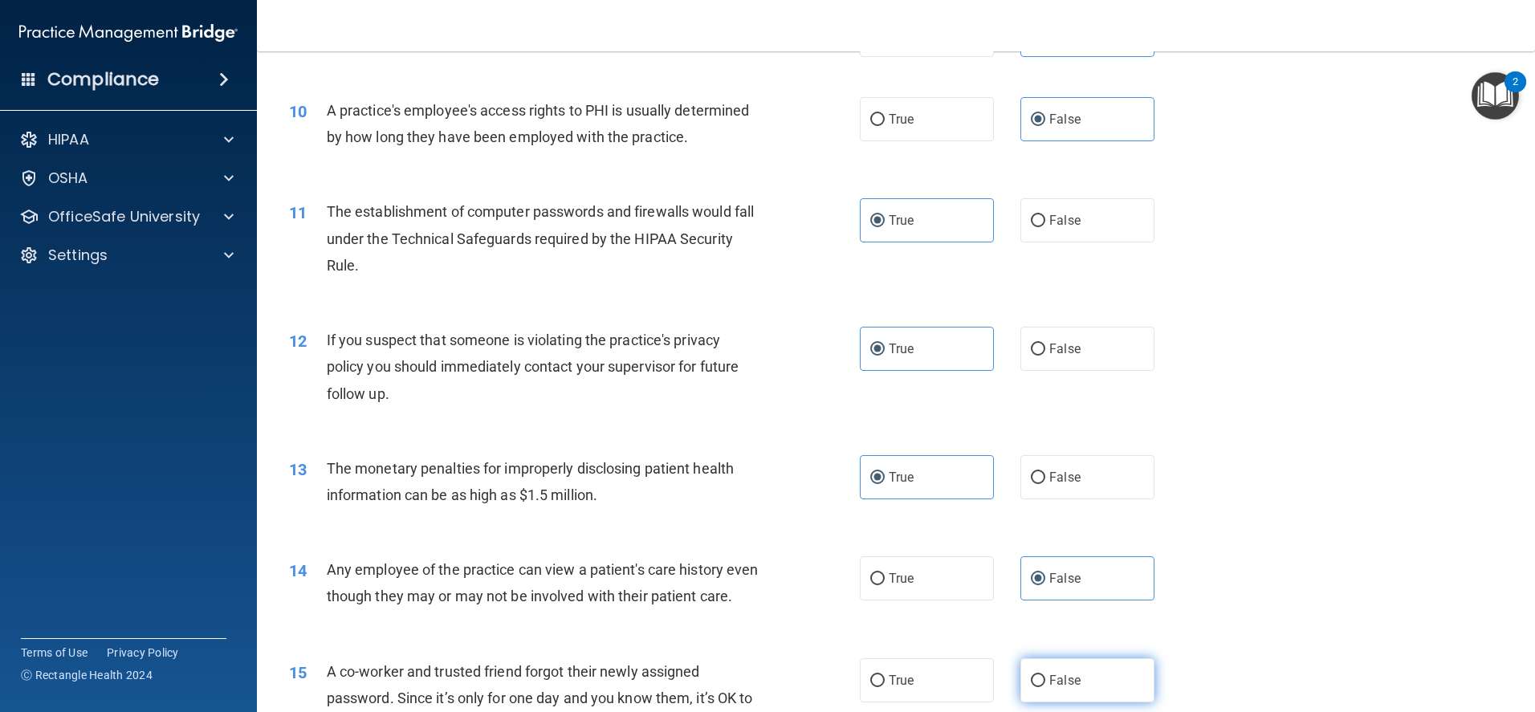
click at [1045, 687] on input "False" at bounding box center [1038, 681] width 14 height 12
radio input "true"
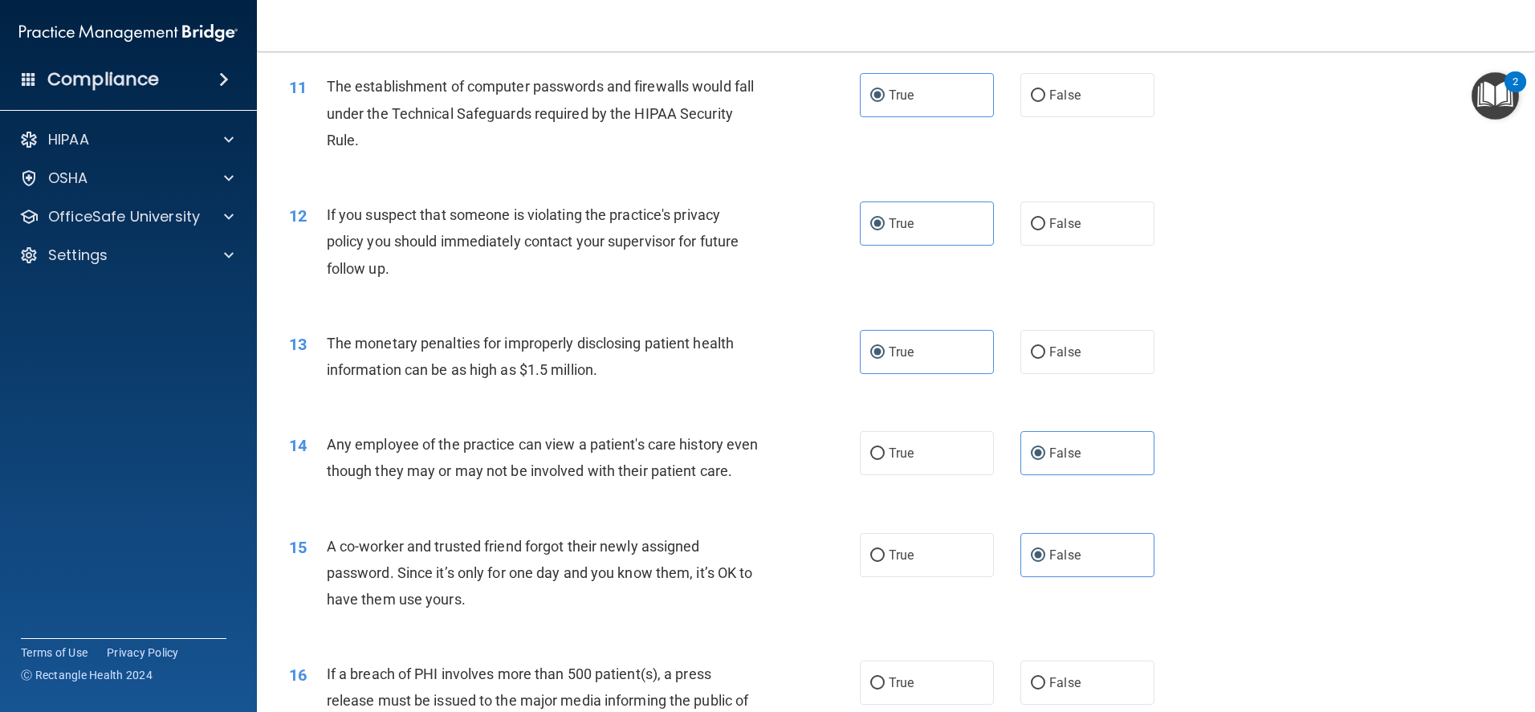
scroll to position [1382, 0]
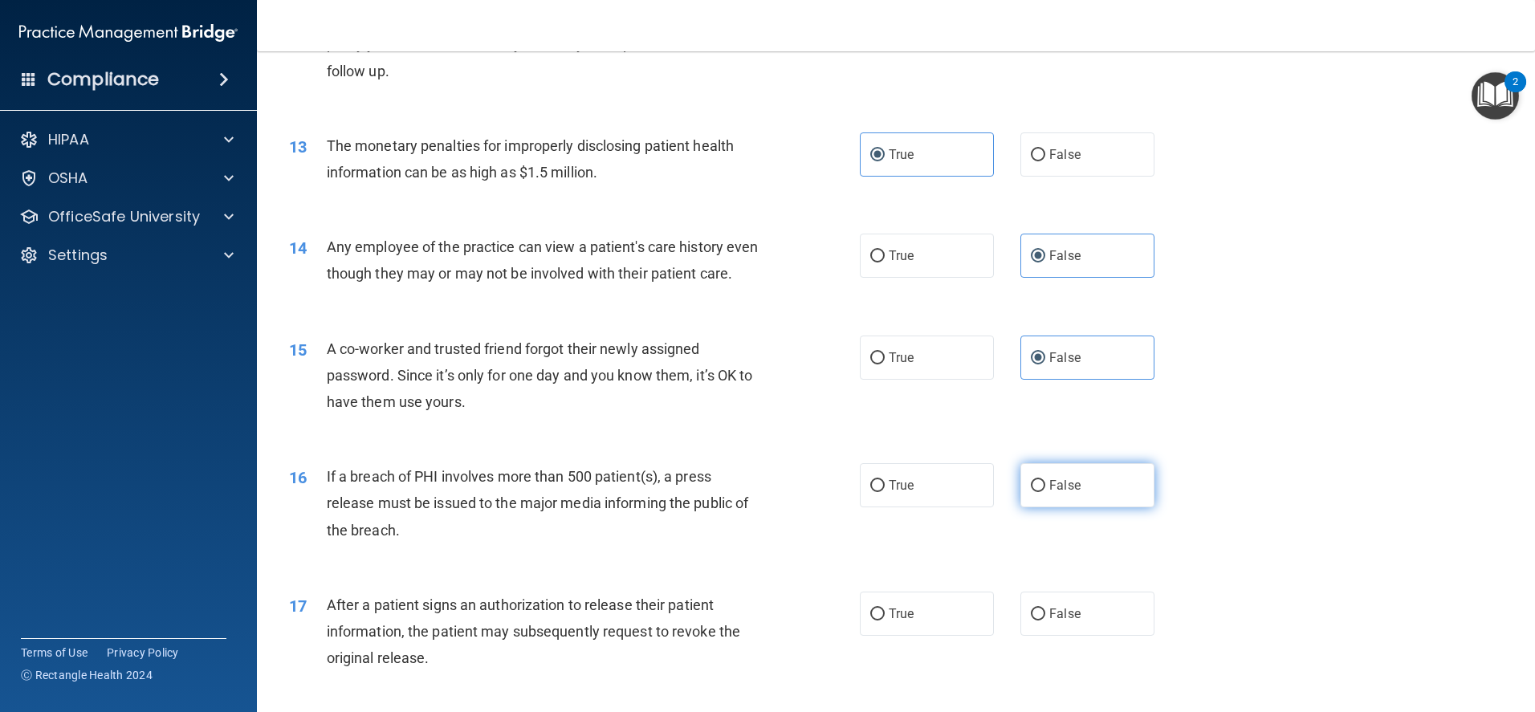
click at [1074, 499] on label "False" at bounding box center [1087, 485] width 134 height 44
click at [1045, 492] on input "False" at bounding box center [1038, 486] width 14 height 12
radio input "true"
click at [936, 507] on label "True" at bounding box center [927, 485] width 134 height 44
click at [884, 492] on input "True" at bounding box center [877, 486] width 14 height 12
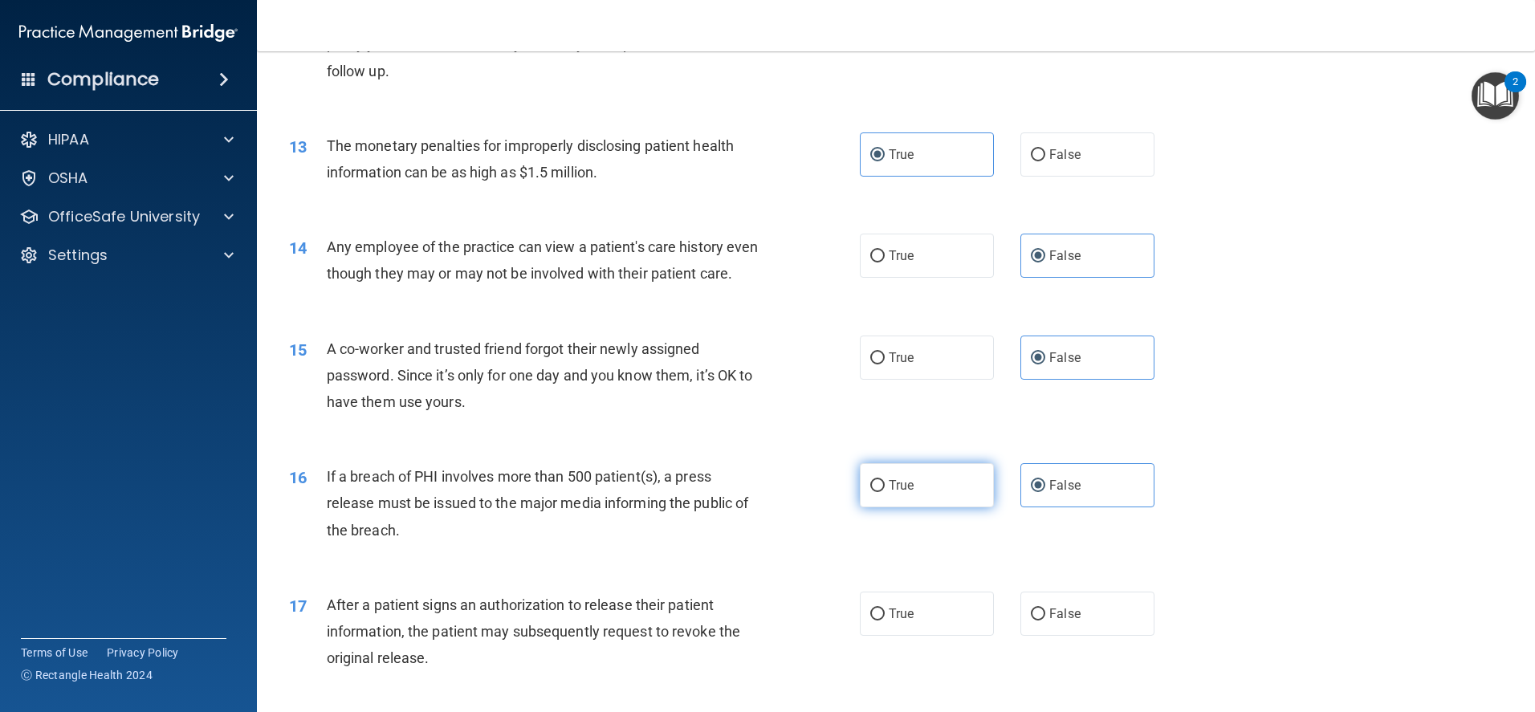
radio input "true"
radio input "false"
click at [959, 636] on label "True" at bounding box center [927, 614] width 134 height 44
click at [884, 620] on input "True" at bounding box center [877, 614] width 14 height 12
radio input "true"
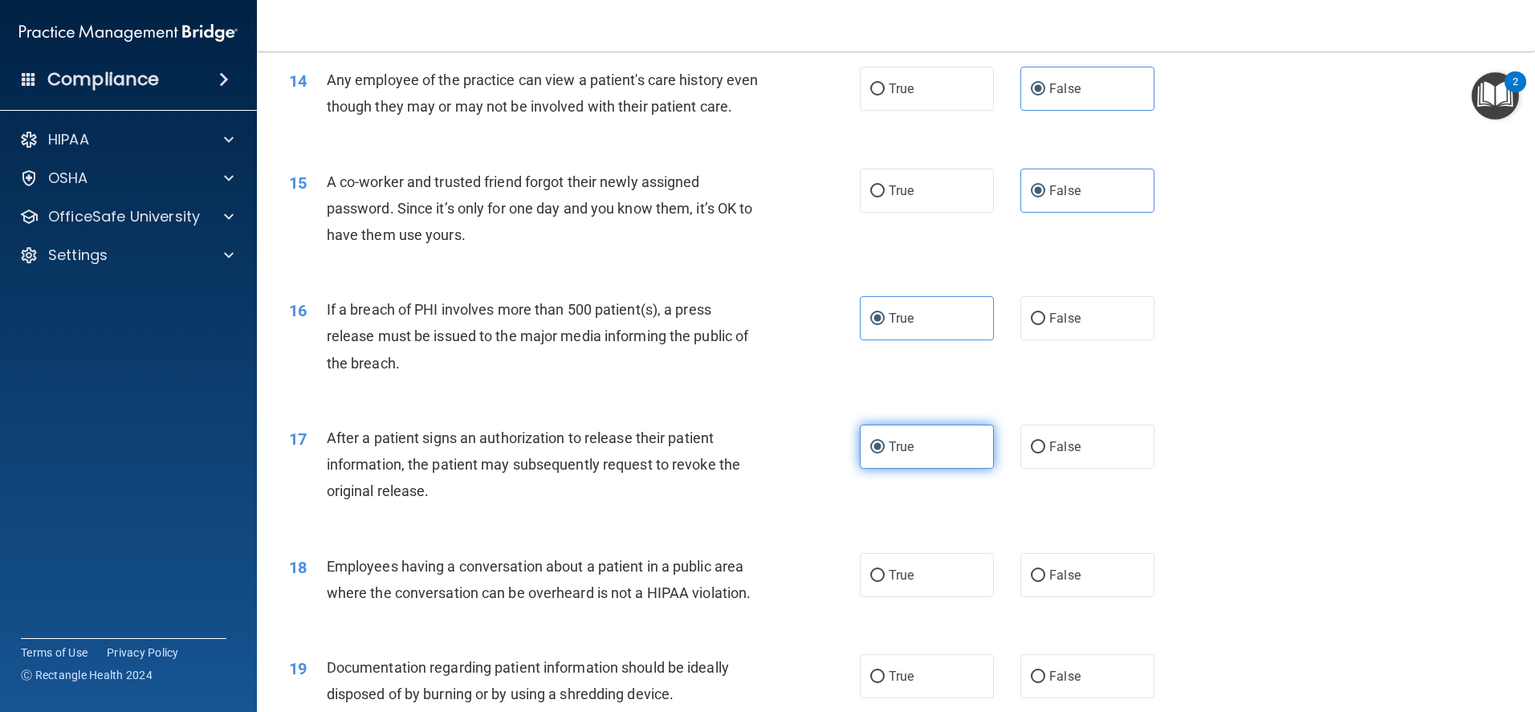
scroll to position [1623, 0]
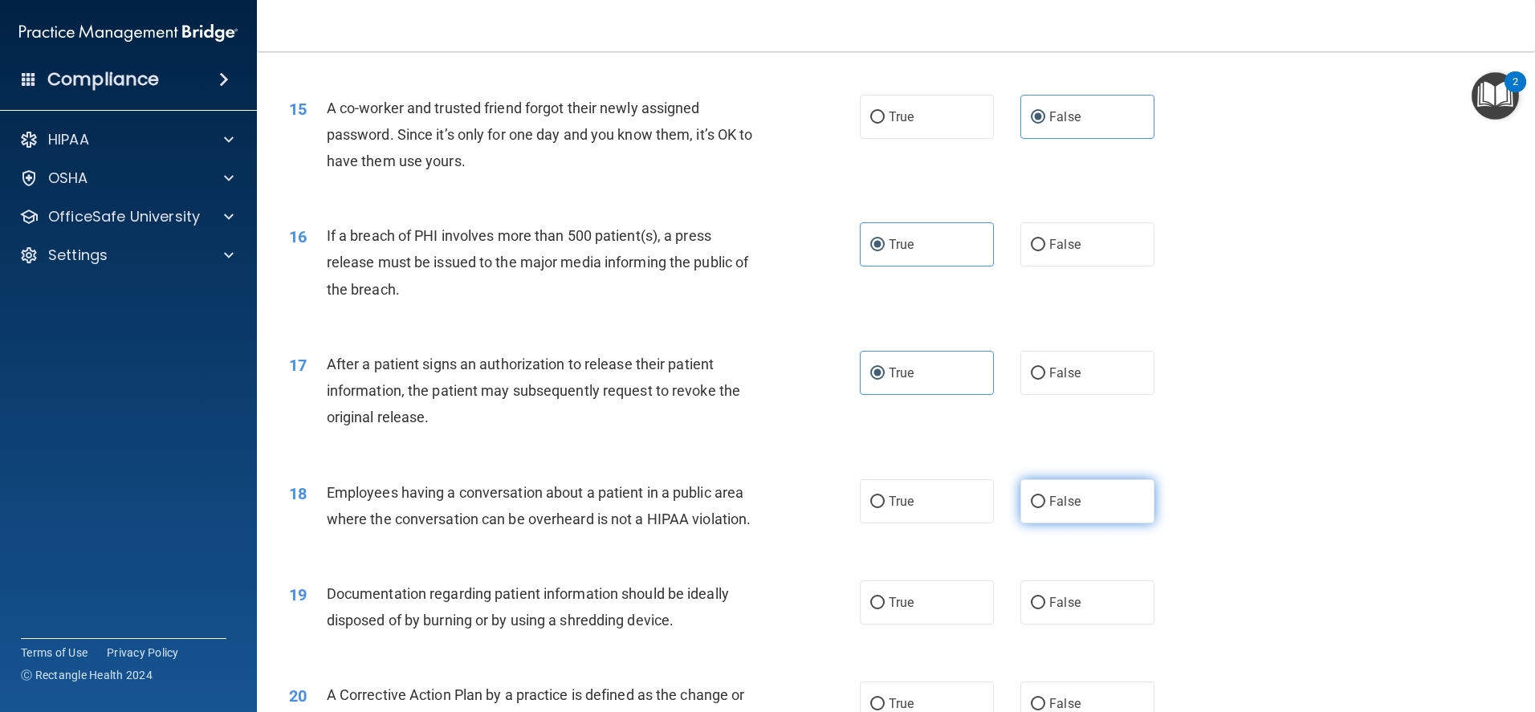
click at [1071, 509] on span "False" at bounding box center [1064, 501] width 31 height 15
click at [1045, 508] on input "False" at bounding box center [1038, 502] width 14 height 12
radio input "true"
click at [962, 620] on label "True" at bounding box center [927, 602] width 134 height 44
click at [884, 609] on input "True" at bounding box center [877, 603] width 14 height 12
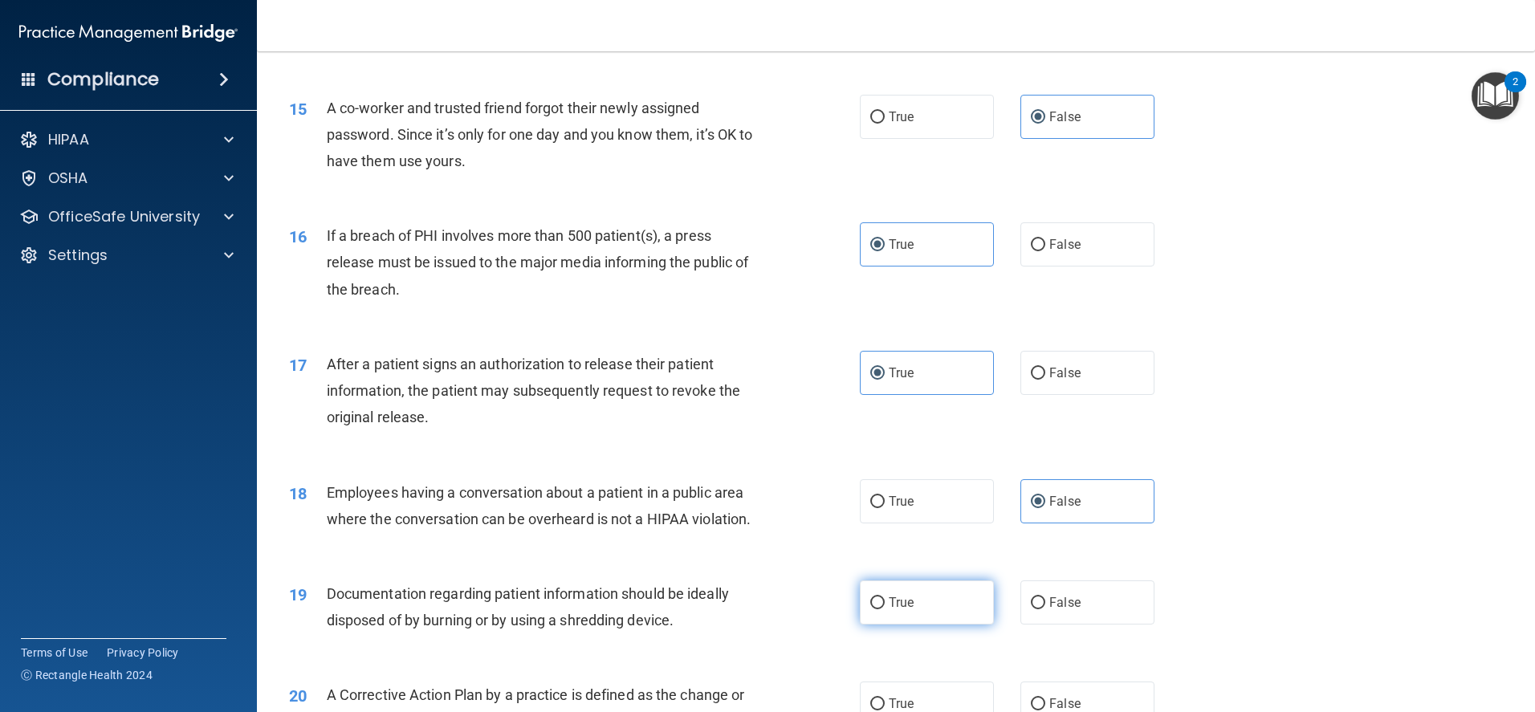
radio input "true"
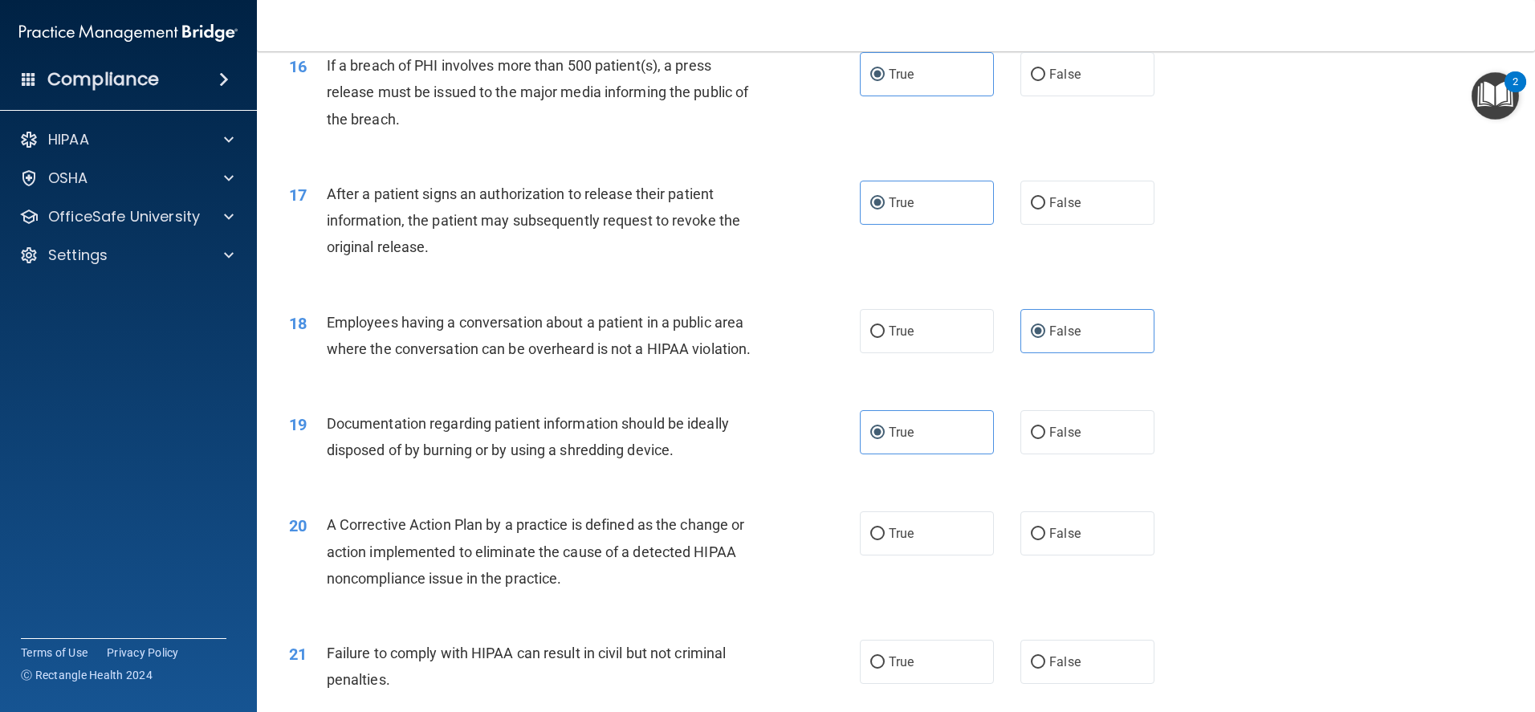
scroll to position [1864, 0]
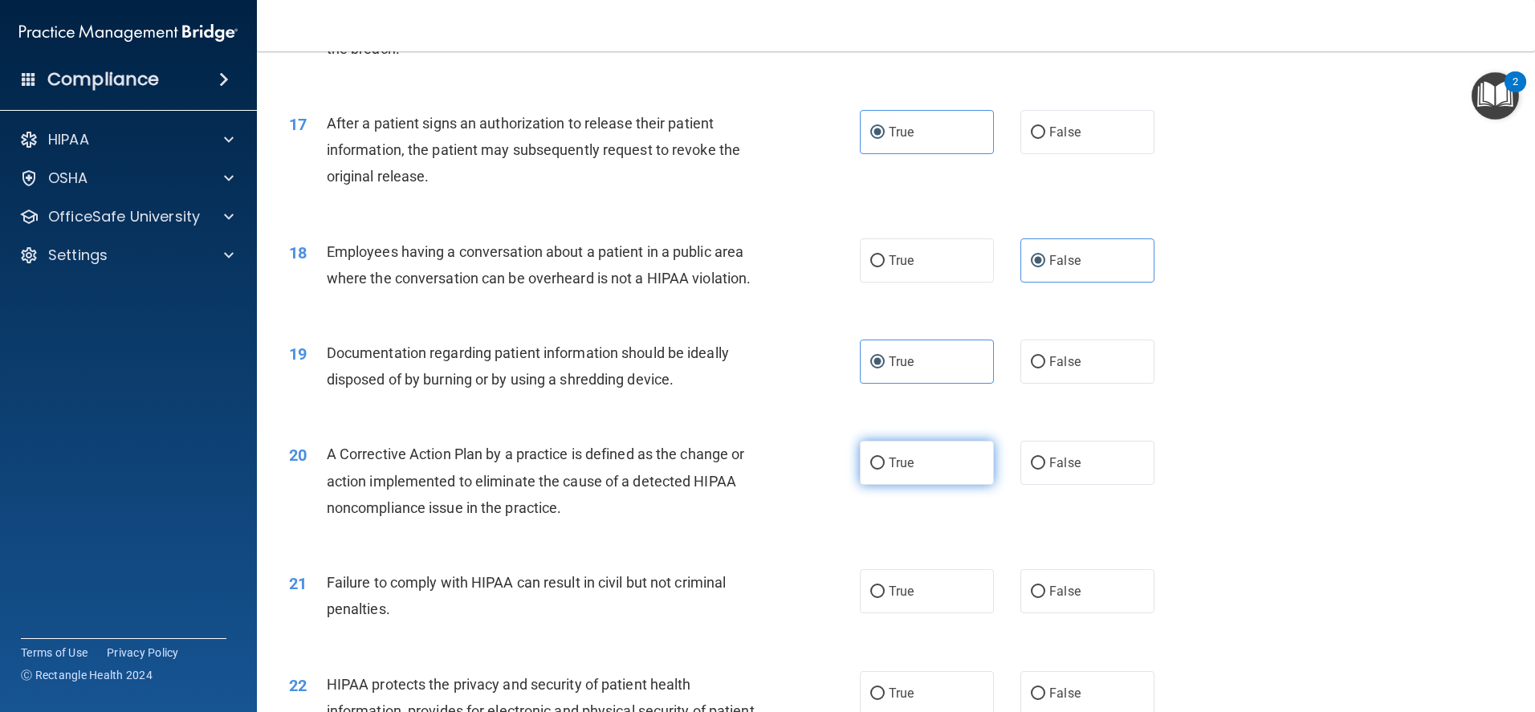
click at [957, 485] on label "True" at bounding box center [927, 463] width 134 height 44
click at [884, 470] on input "True" at bounding box center [877, 463] width 14 height 12
radio input "true"
click at [1043, 609] on label "False" at bounding box center [1087, 591] width 134 height 44
click at [1043, 598] on input "False" at bounding box center [1038, 592] width 14 height 12
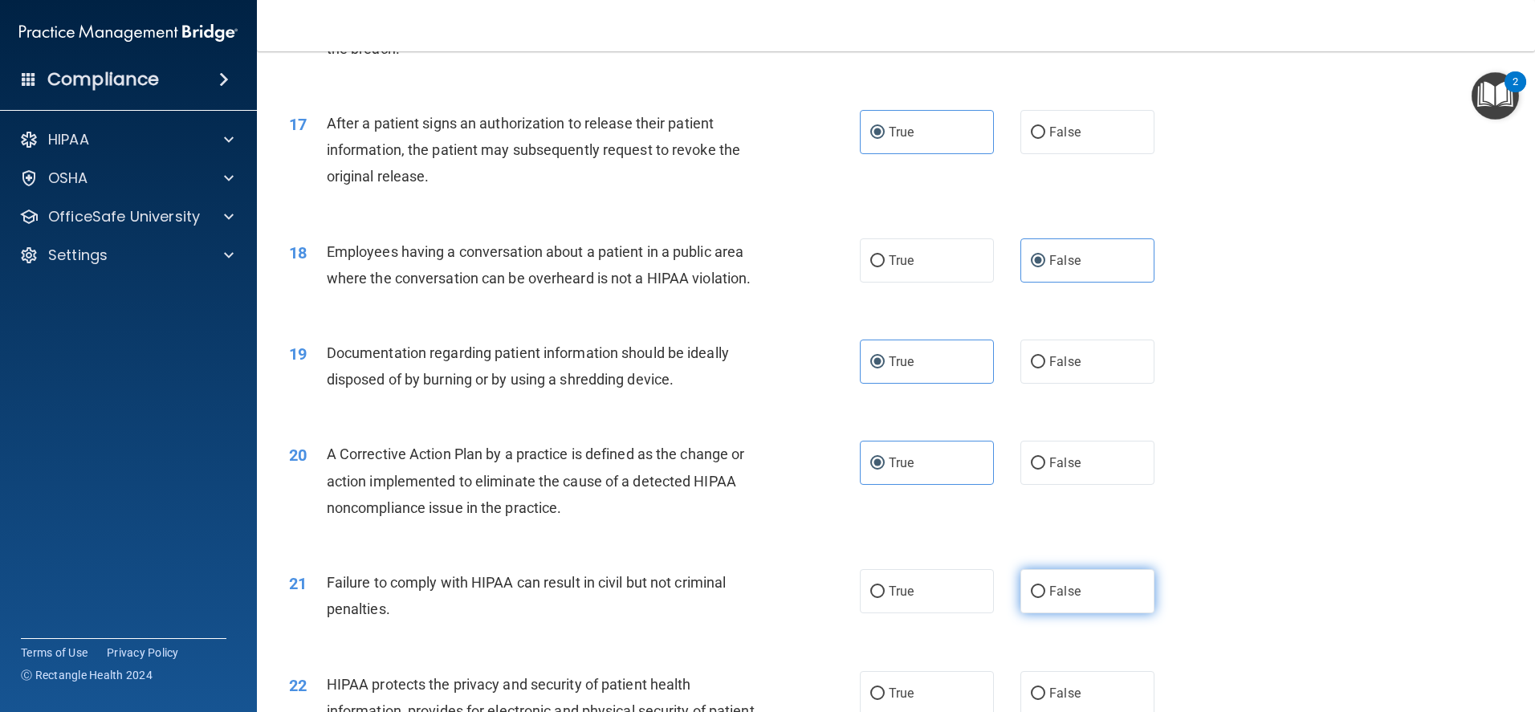
radio input "true"
click at [913, 702] on label "True" at bounding box center [927, 693] width 134 height 44
click at [884, 700] on input "True" at bounding box center [877, 694] width 14 height 12
radio input "true"
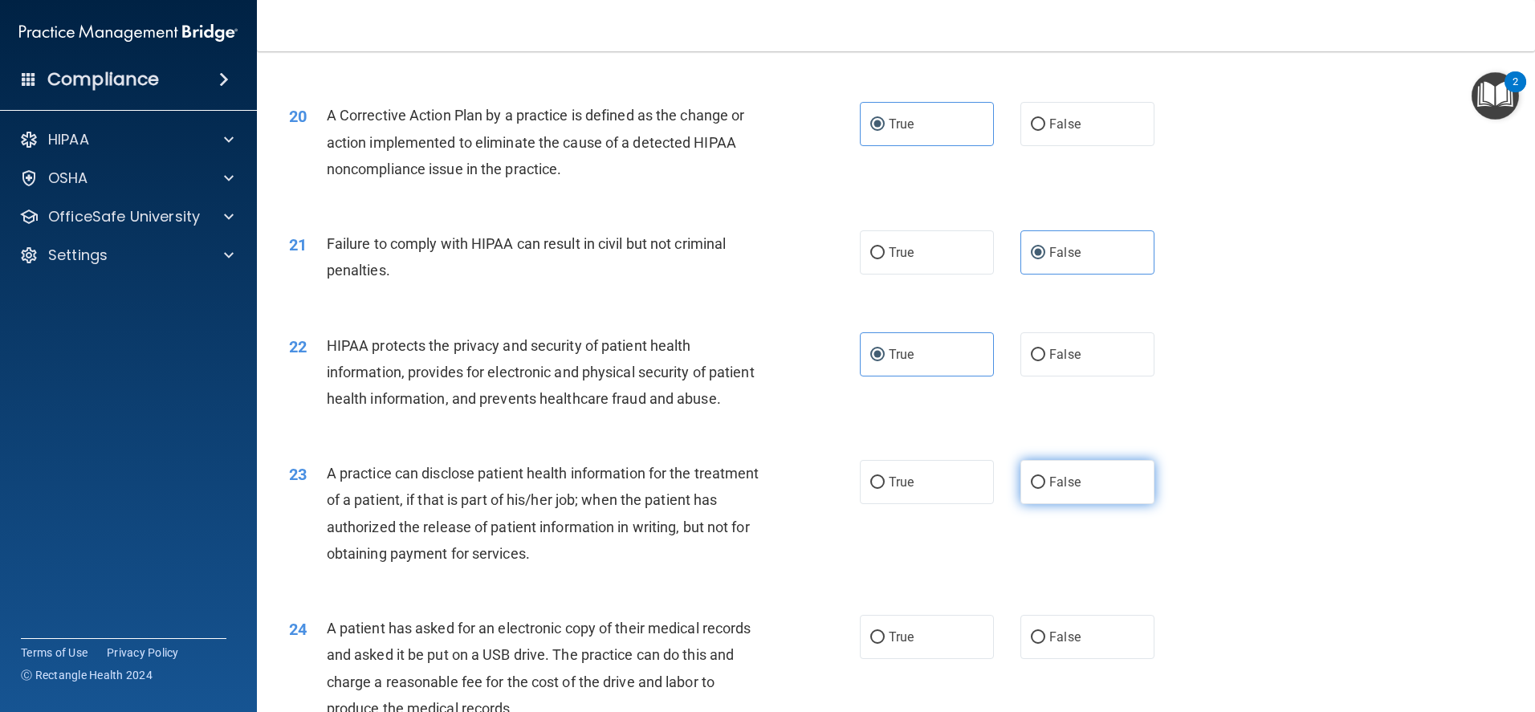
click at [1068, 490] on span "False" at bounding box center [1064, 481] width 31 height 15
click at [1045, 489] on input "False" at bounding box center [1038, 483] width 14 height 12
radio input "true"
click at [888, 644] on span "True" at bounding box center [900, 636] width 25 height 15
click at [884, 644] on input "True" at bounding box center [877, 638] width 14 height 12
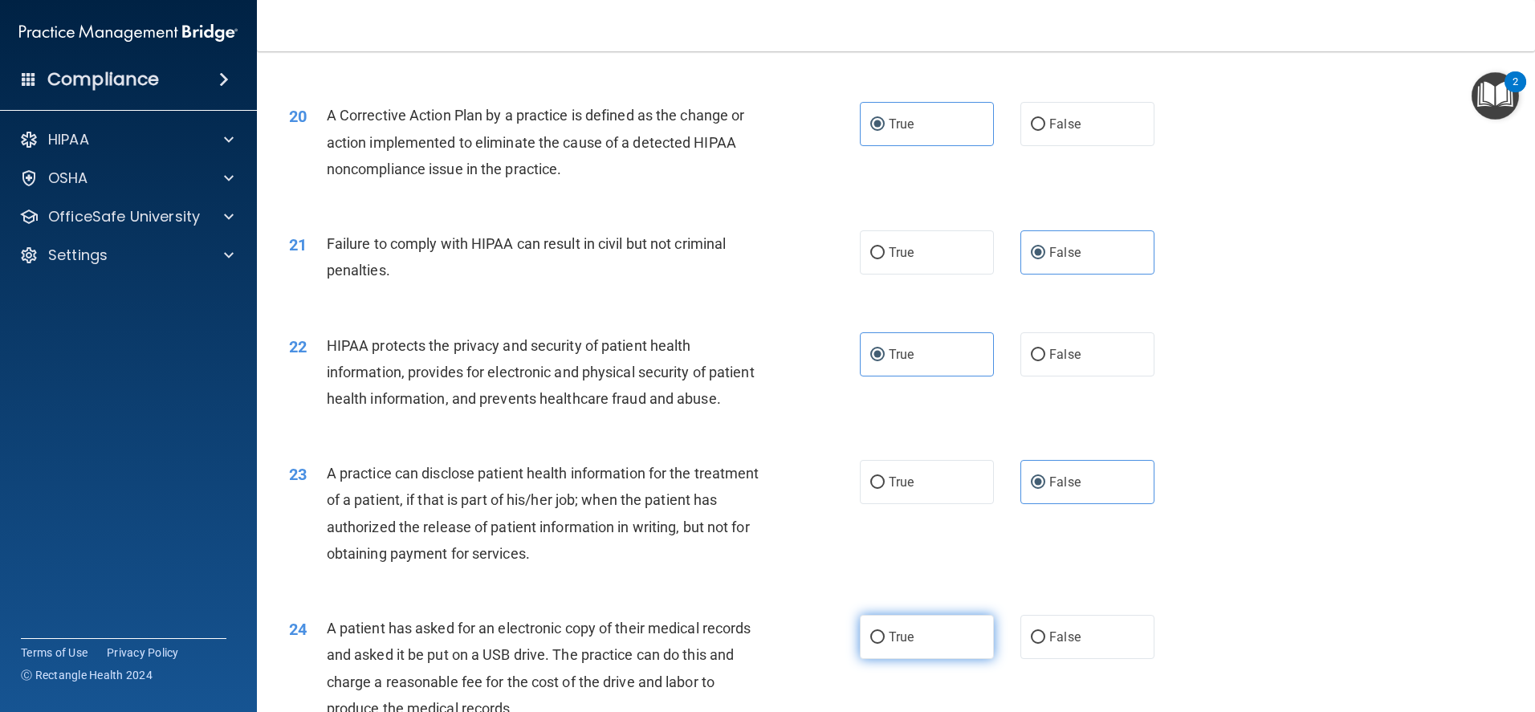
radio input "true"
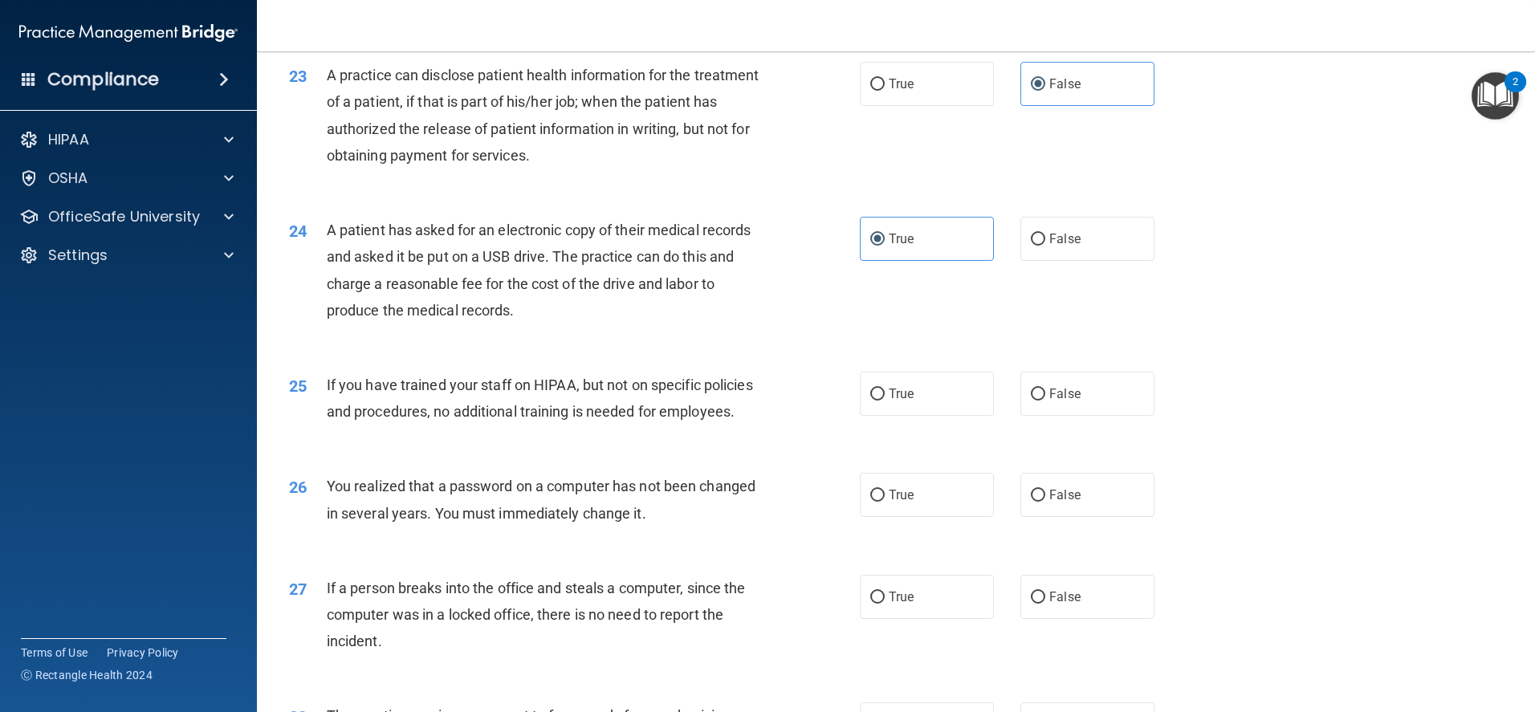
scroll to position [2604, 0]
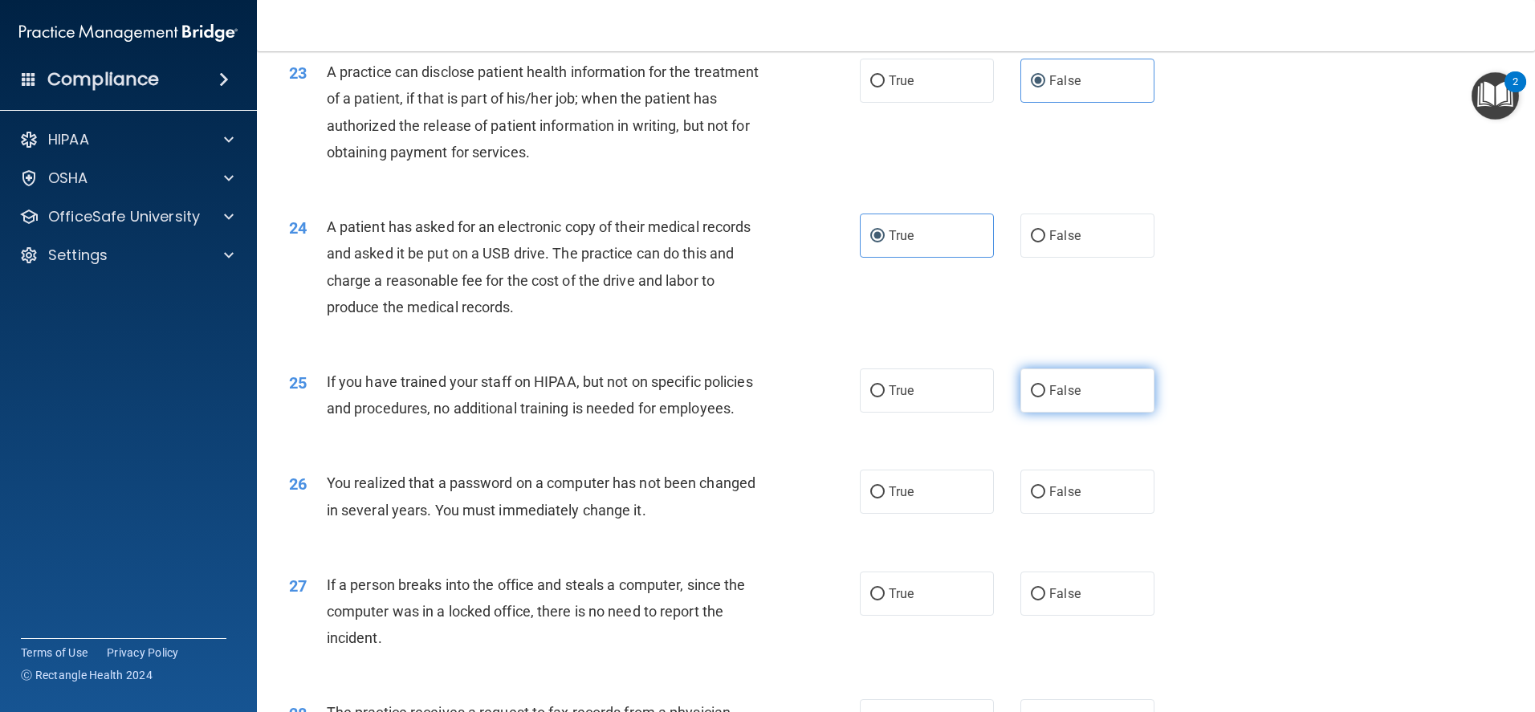
click at [1087, 413] on label "False" at bounding box center [1087, 390] width 134 height 44
click at [1045, 397] on input "False" at bounding box center [1038, 391] width 14 height 12
radio input "true"
click at [913, 514] on label "True" at bounding box center [927, 492] width 134 height 44
click at [884, 498] on input "True" at bounding box center [877, 492] width 14 height 12
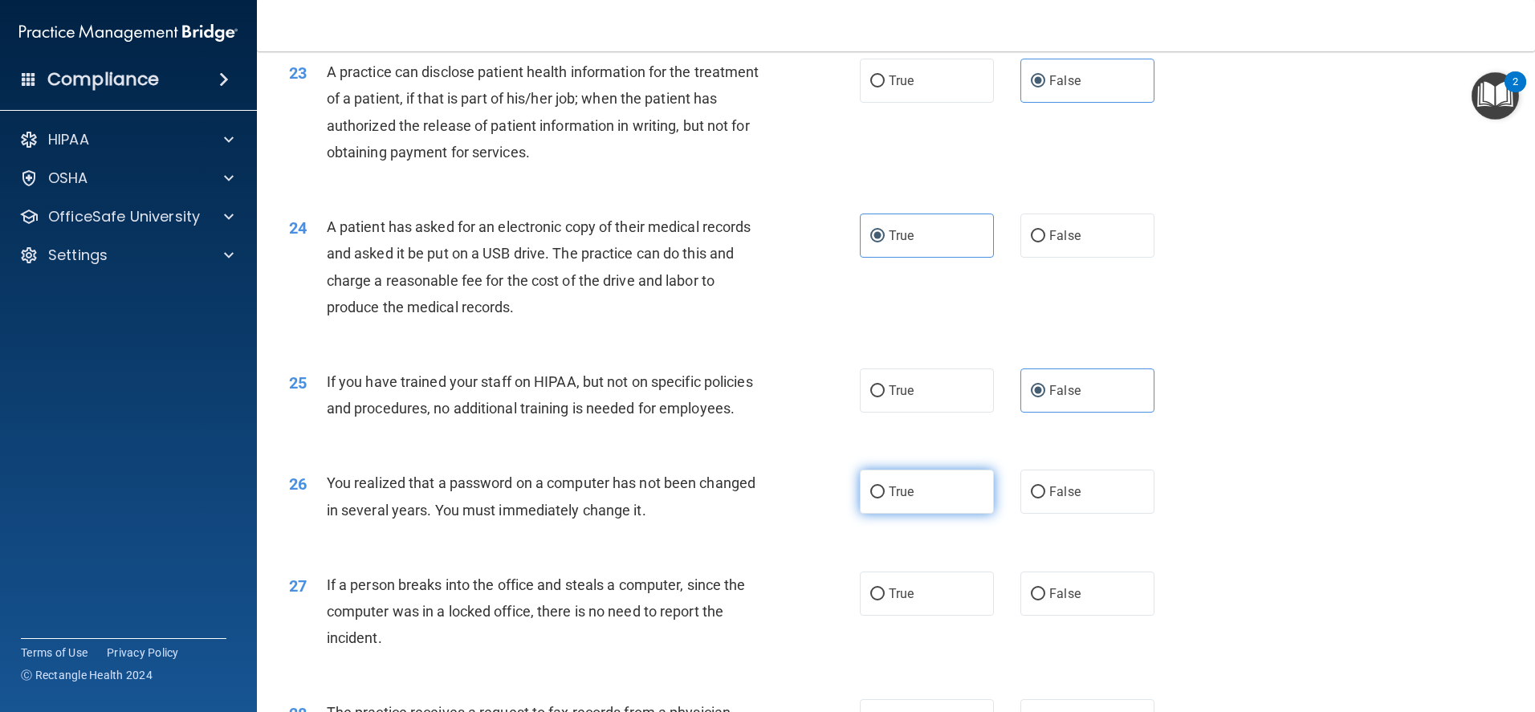
radio input "true"
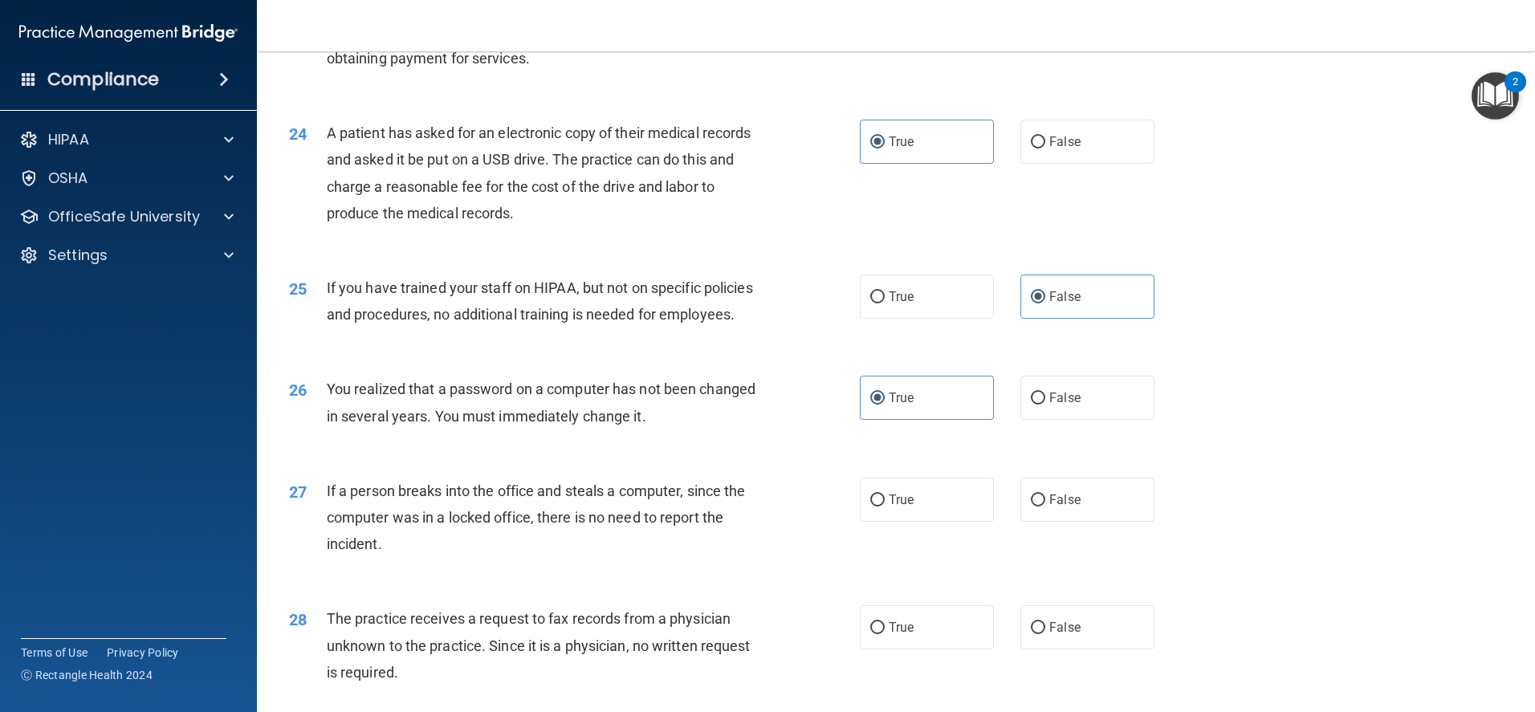
scroll to position [3005, 0]
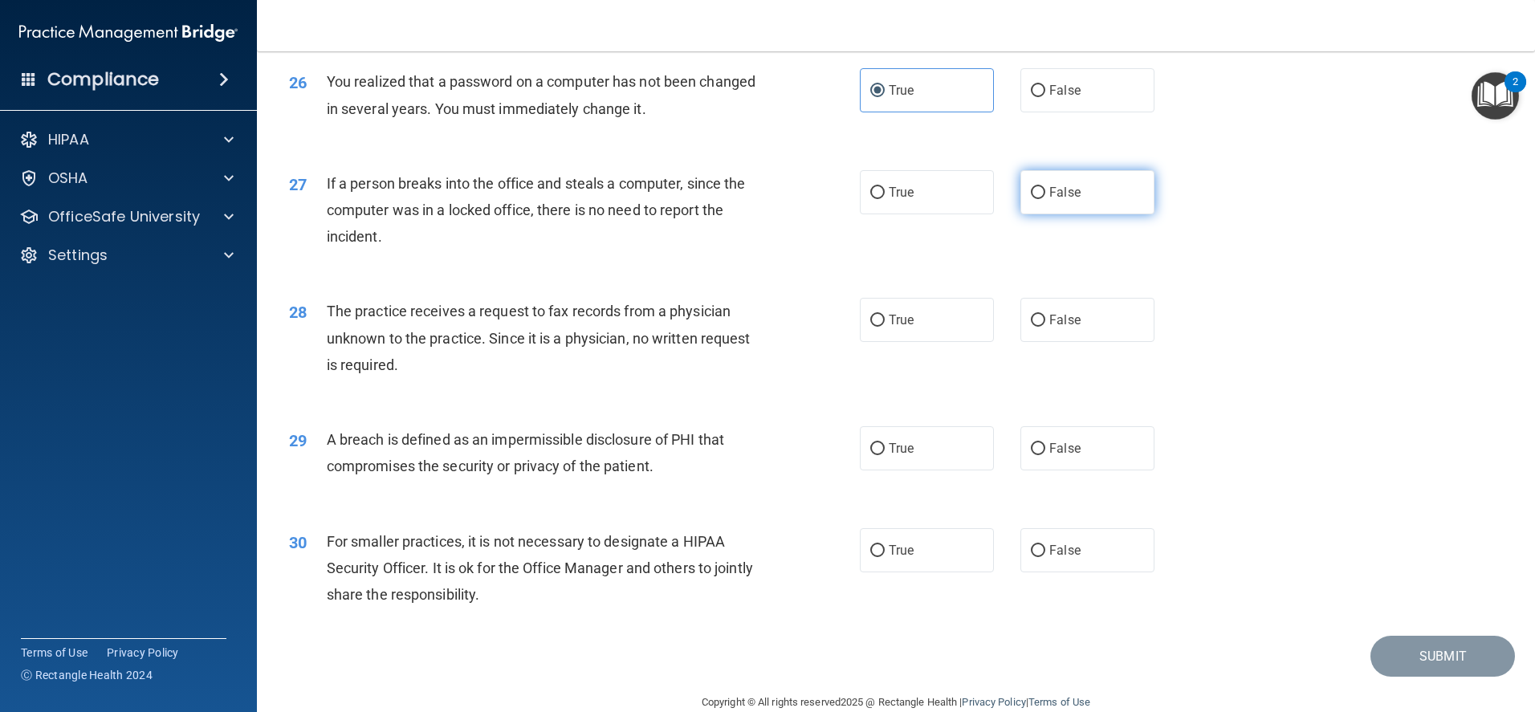
click at [1082, 214] on label "False" at bounding box center [1087, 192] width 134 height 44
click at [1045, 199] on input "False" at bounding box center [1038, 193] width 14 height 12
radio input "true"
click at [1075, 342] on label "False" at bounding box center [1087, 320] width 134 height 44
click at [1045, 327] on input "False" at bounding box center [1038, 321] width 14 height 12
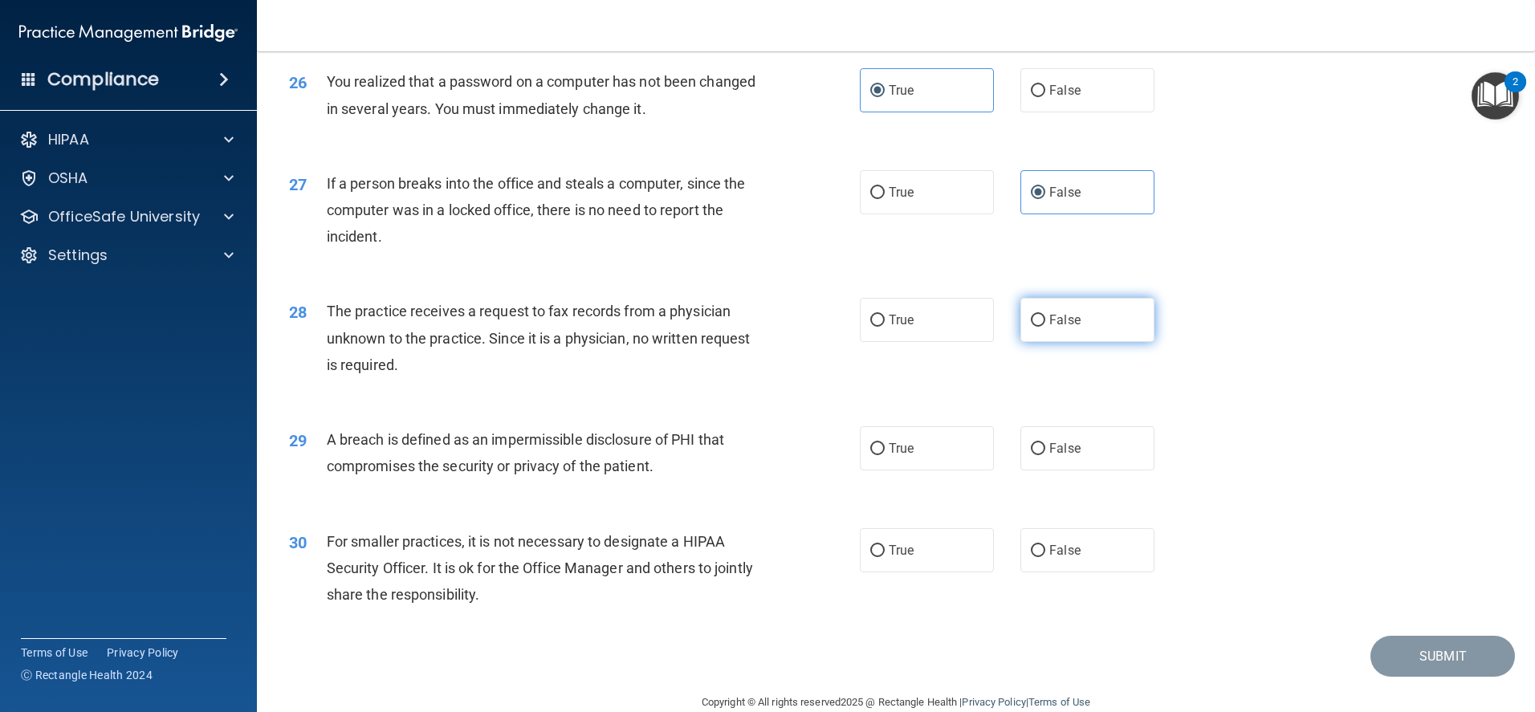
radio input "true"
click at [932, 470] on label "True" at bounding box center [927, 448] width 134 height 44
click at [884, 455] on input "True" at bounding box center [877, 449] width 14 height 12
radio input "true"
click at [1049, 558] on span "False" at bounding box center [1064, 550] width 31 height 15
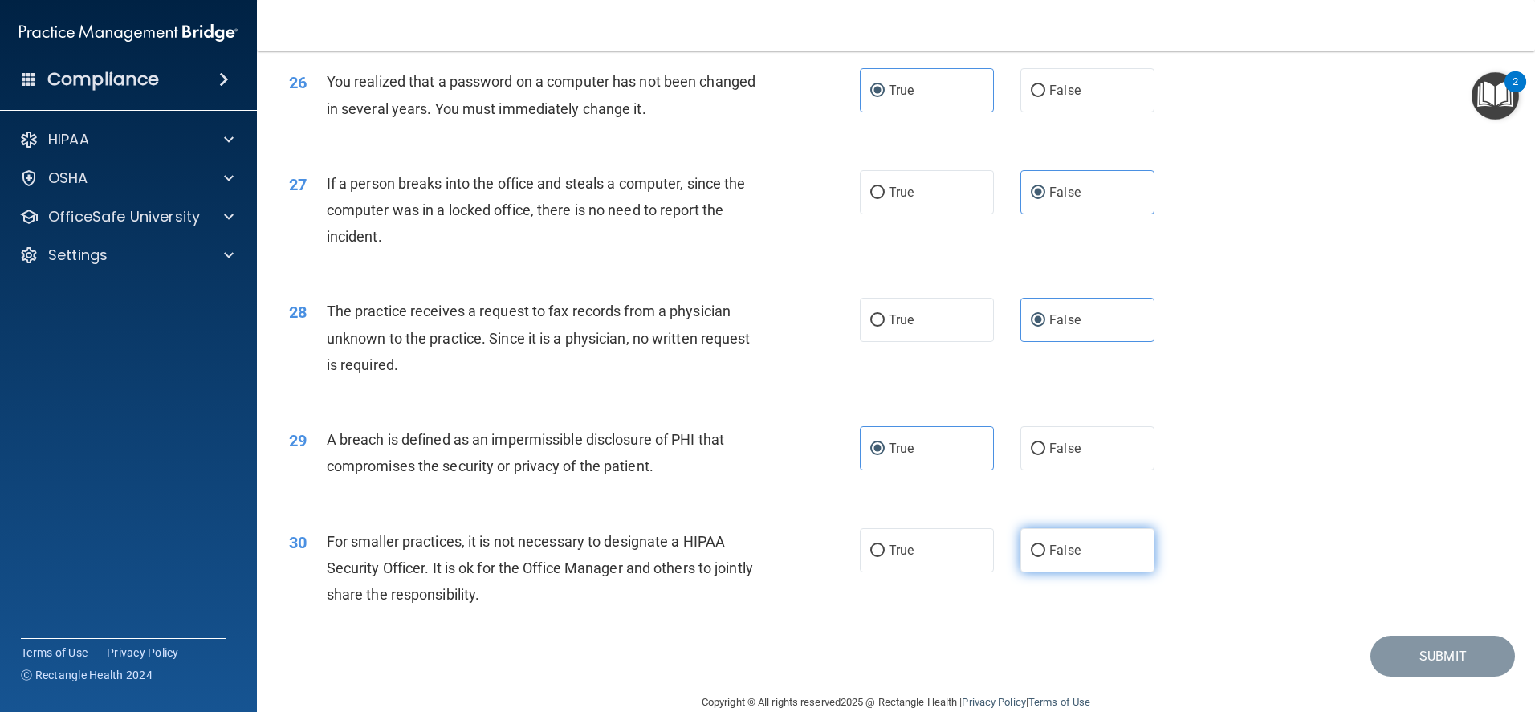
click at [1045, 557] on input "False" at bounding box center [1038, 551] width 14 height 12
radio input "true"
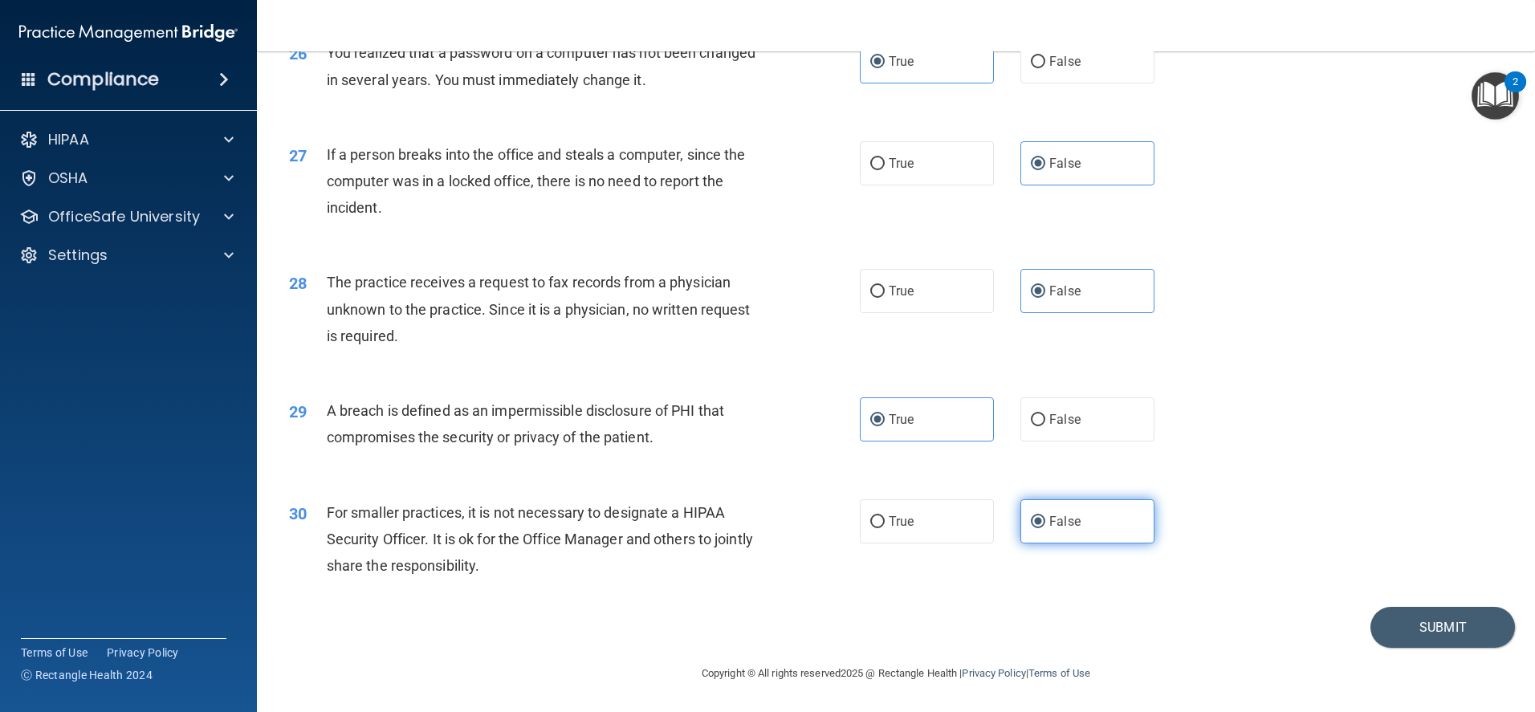
scroll to position [3114, 0]
click at [1382, 626] on button "Submit" at bounding box center [1442, 627] width 144 height 41
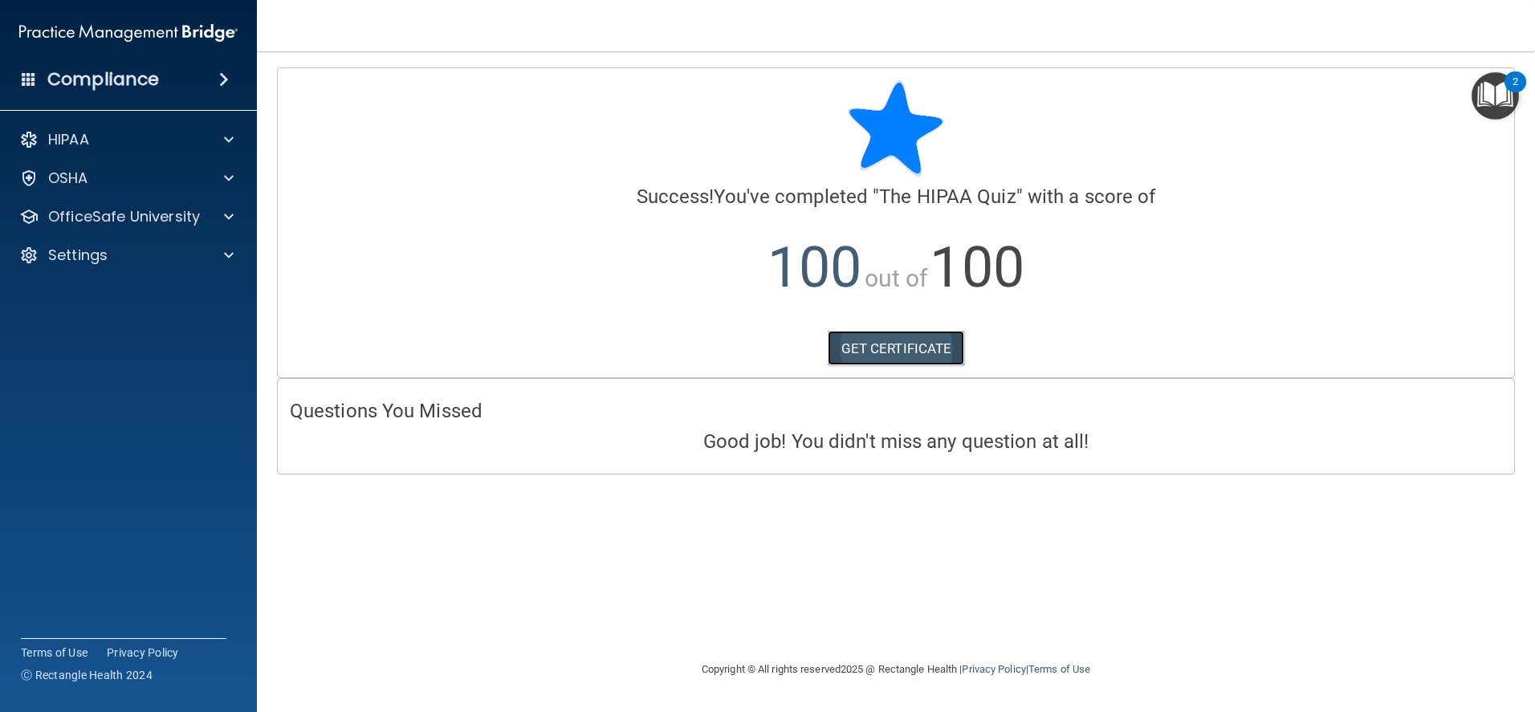
click at [891, 344] on link "GET CERTIFICATE" at bounding box center [895, 348] width 137 height 35
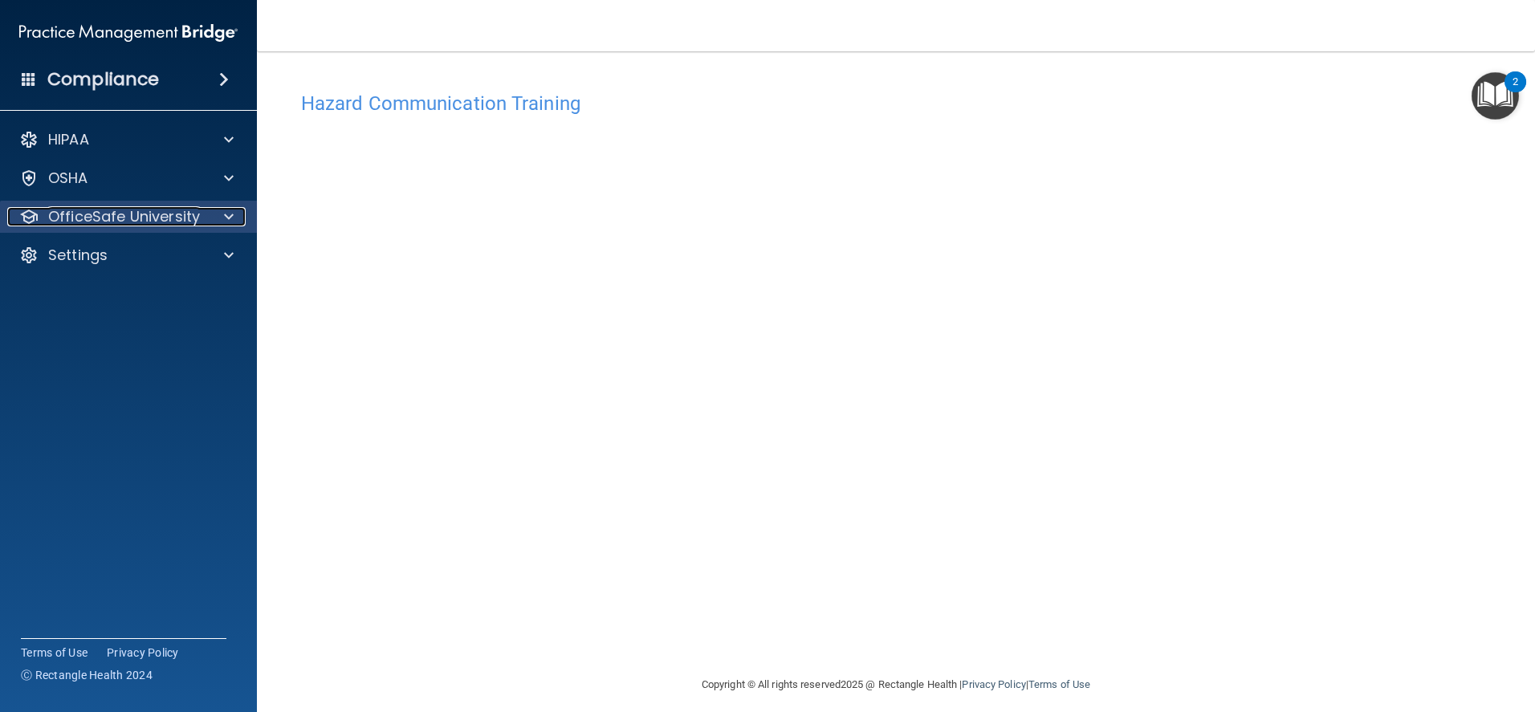
click at [112, 208] on p "OfficeSafe University" at bounding box center [124, 216] width 152 height 19
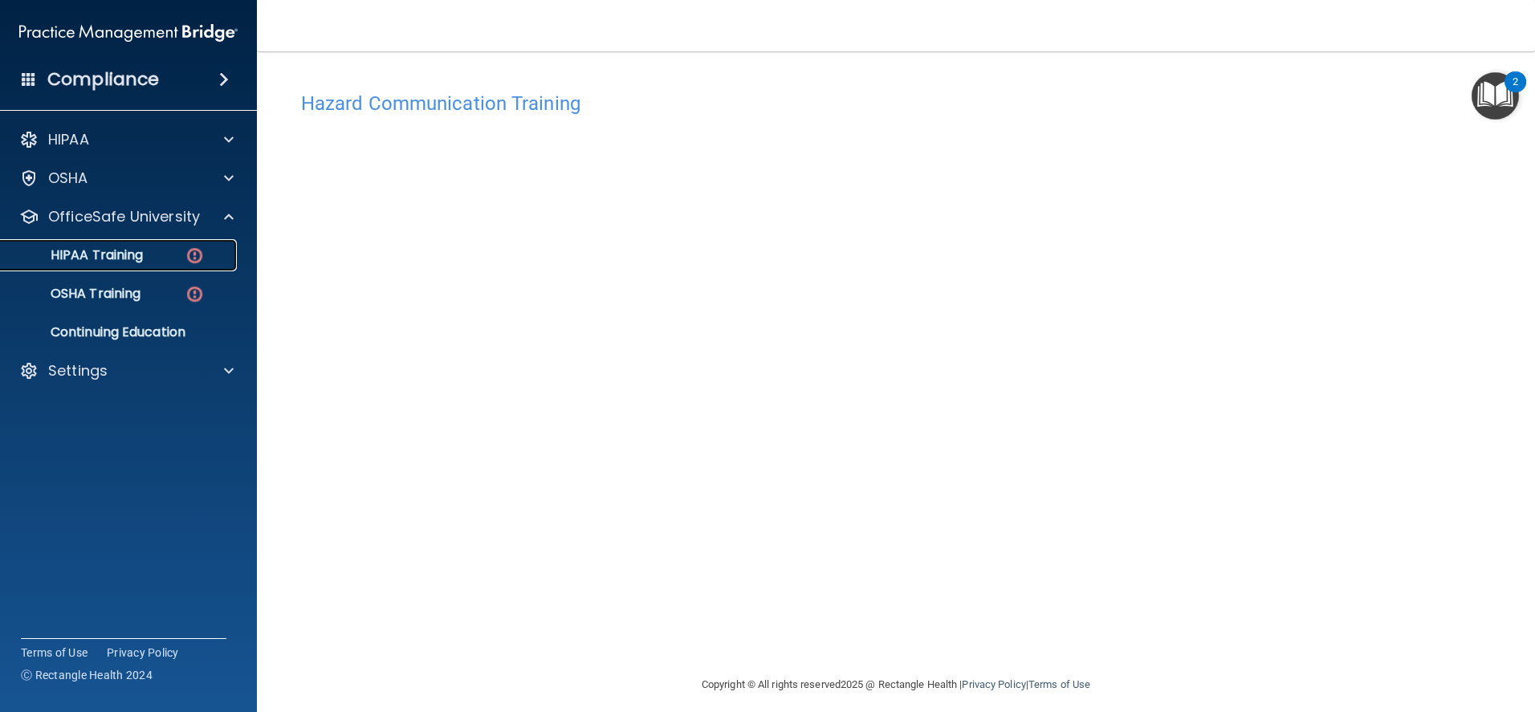
click at [95, 245] on link "HIPAA Training" at bounding box center [110, 255] width 253 height 32
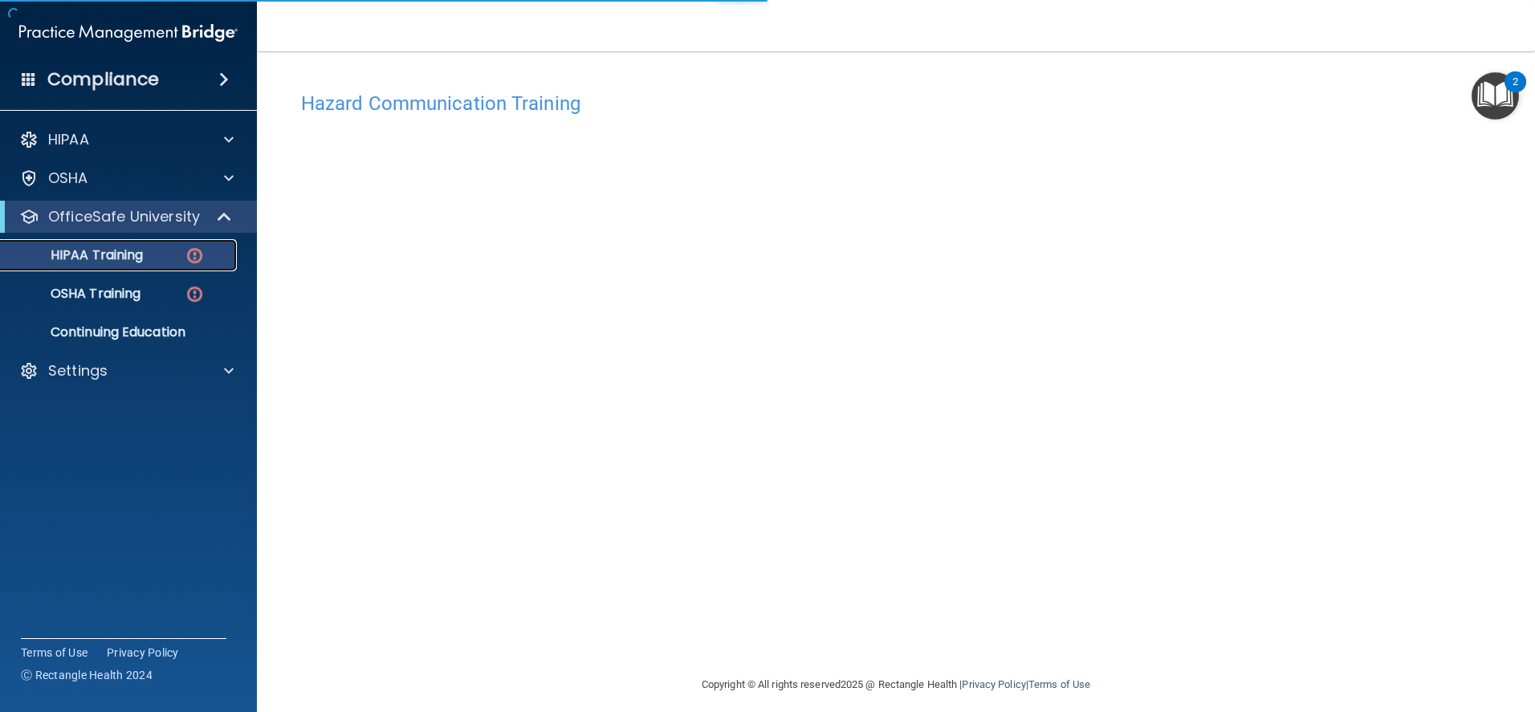
click at [95, 253] on p "HIPAA Training" at bounding box center [76, 255] width 132 height 16
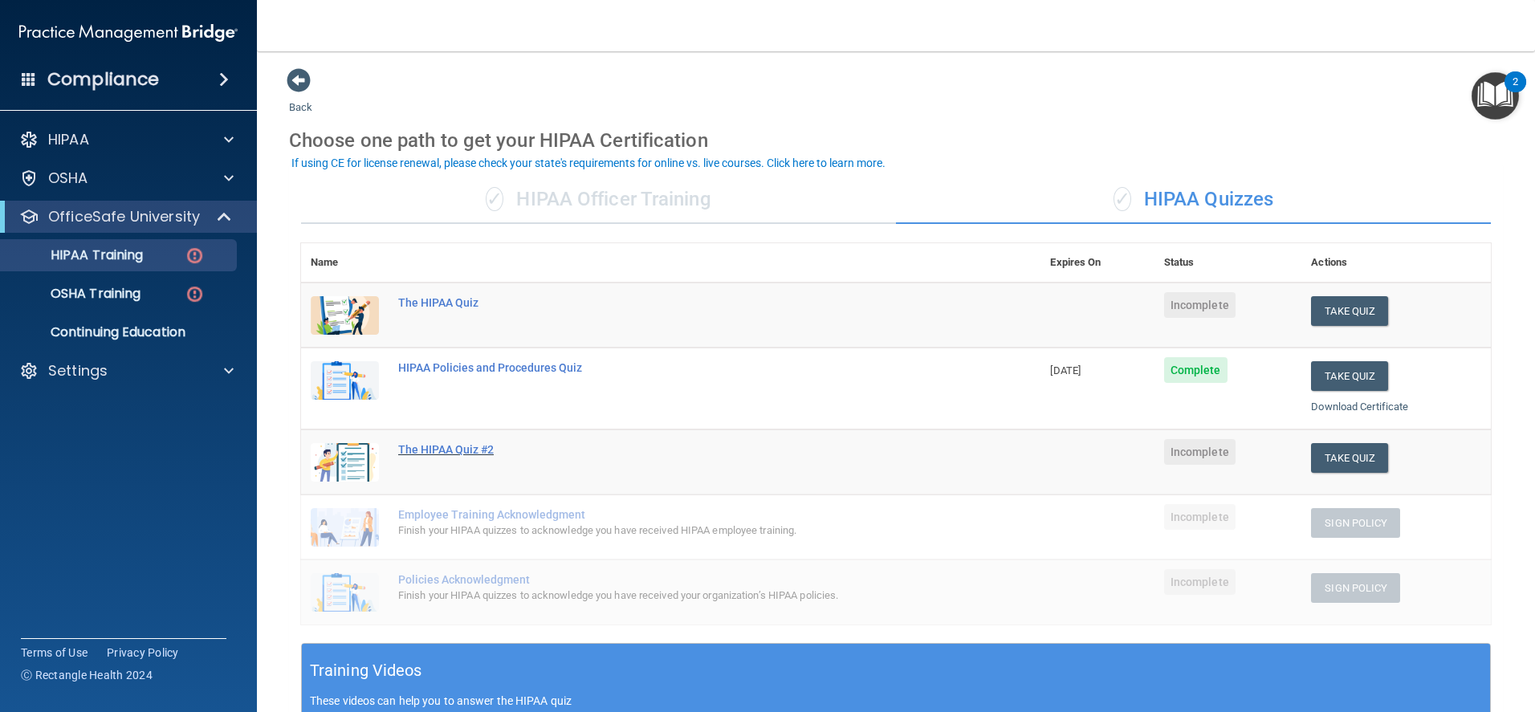
click at [470, 445] on div "The HIPAA Quiz #2" at bounding box center [679, 449] width 562 height 13
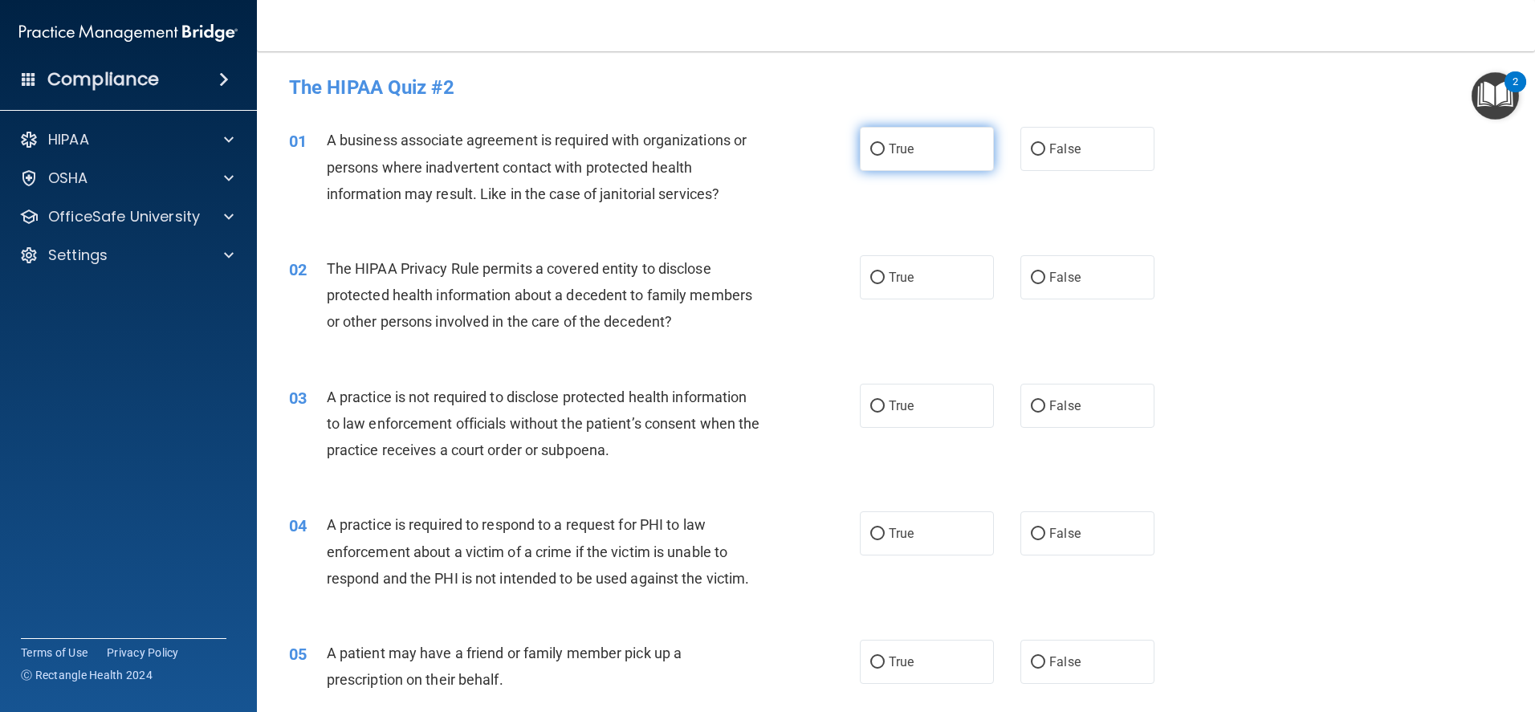
click at [870, 148] on input "True" at bounding box center [877, 150] width 14 height 12
radio input "true"
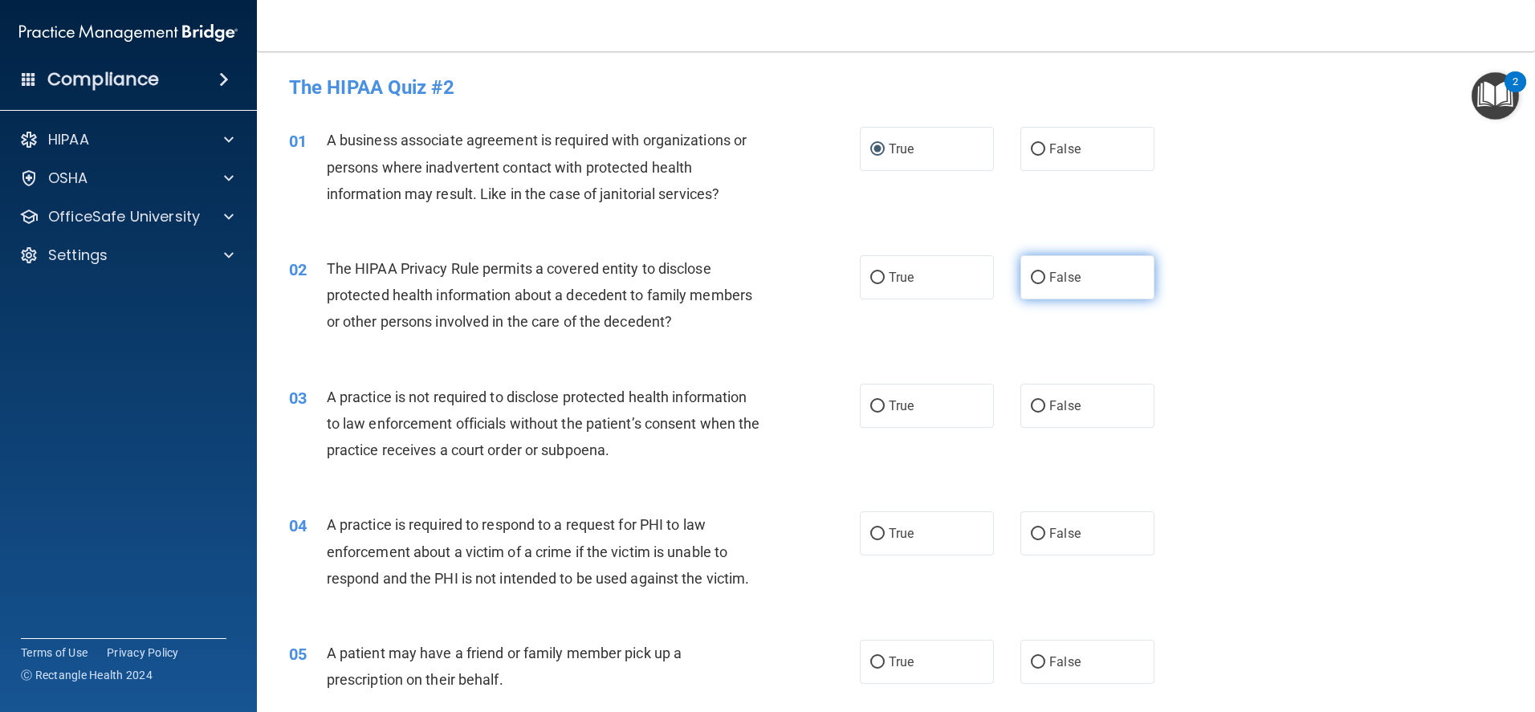
click at [1031, 276] on input "False" at bounding box center [1038, 278] width 14 height 12
radio input "true"
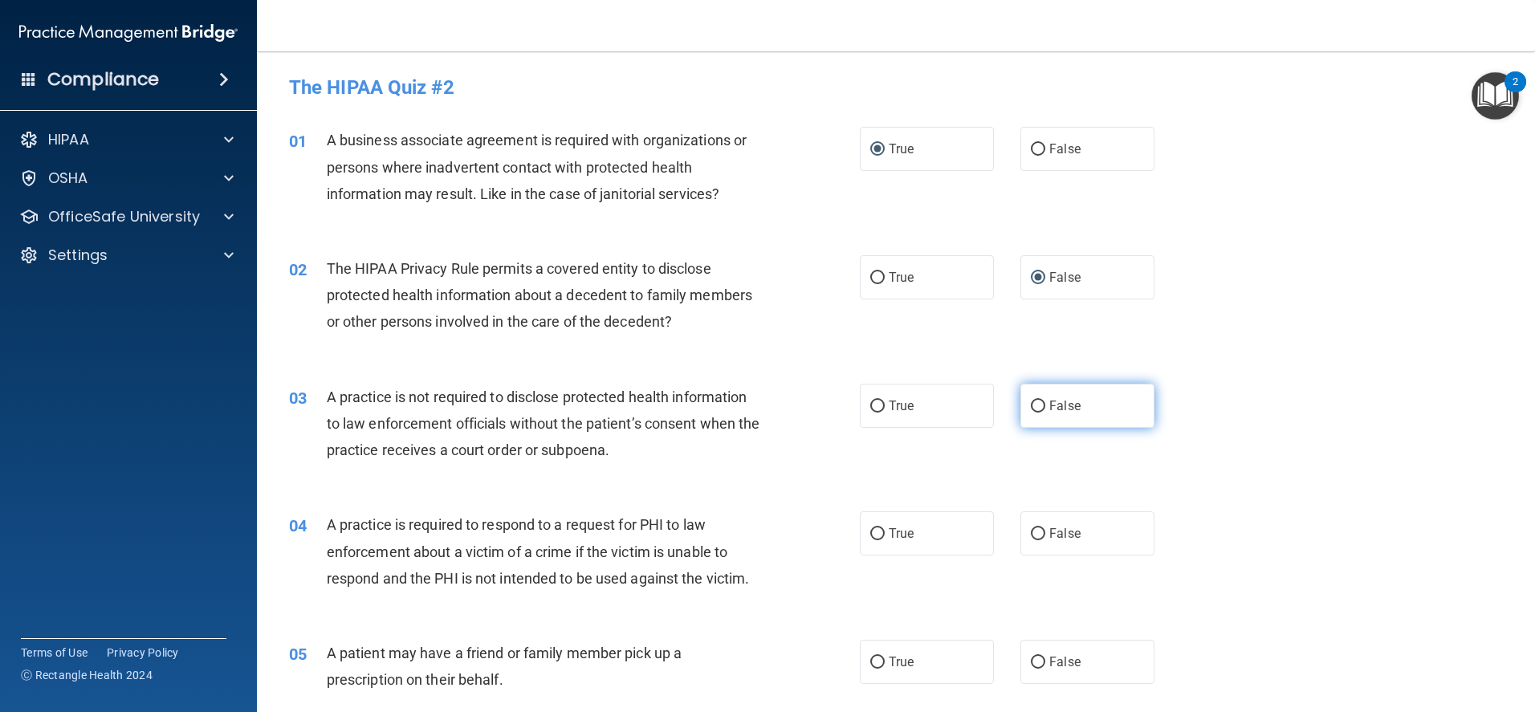
click at [1031, 409] on input "False" at bounding box center [1038, 406] width 14 height 12
radio input "true"
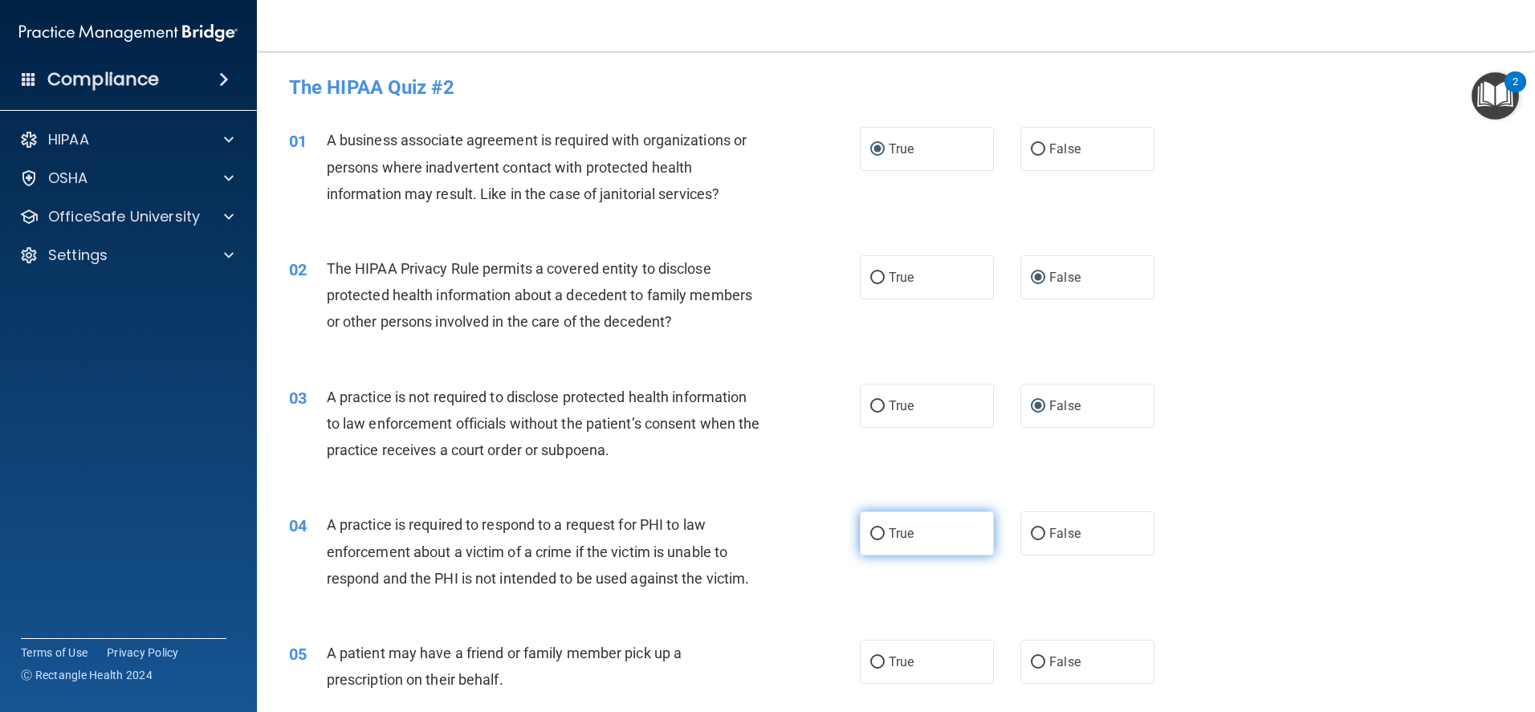
click at [870, 532] on input "True" at bounding box center [877, 534] width 14 height 12
radio input "true"
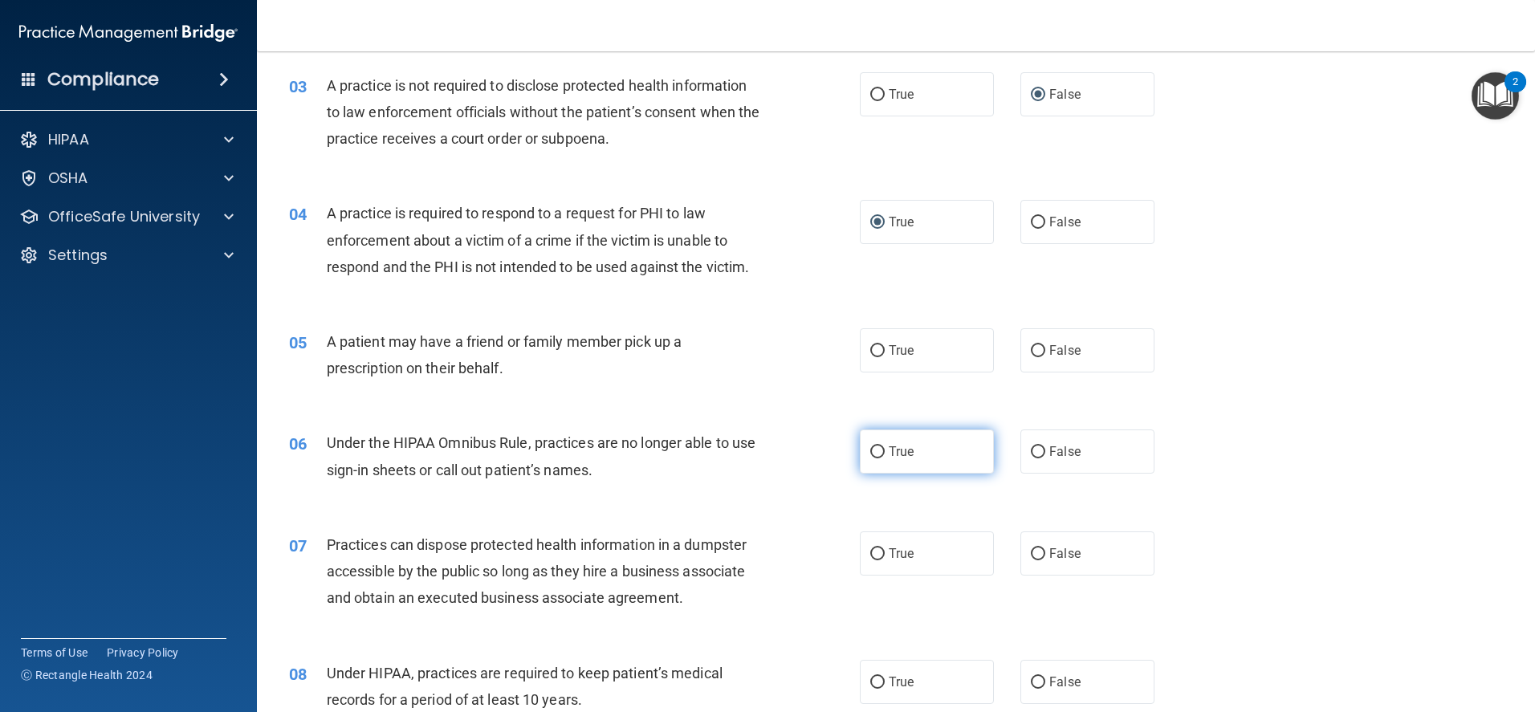
scroll to position [321, 0]
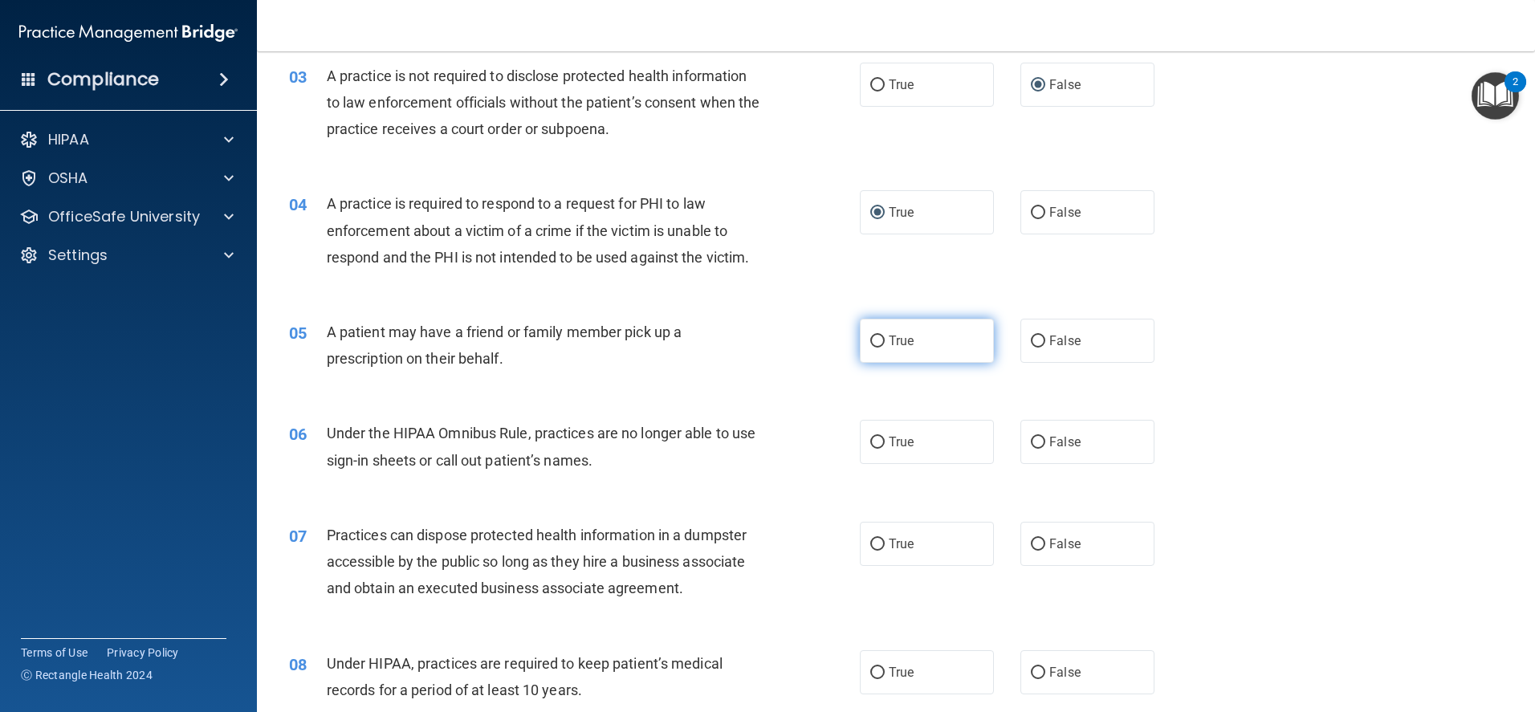
click at [870, 346] on input "True" at bounding box center [877, 341] width 14 height 12
radio input "true"
click at [1031, 440] on input "False" at bounding box center [1038, 443] width 14 height 12
radio input "true"
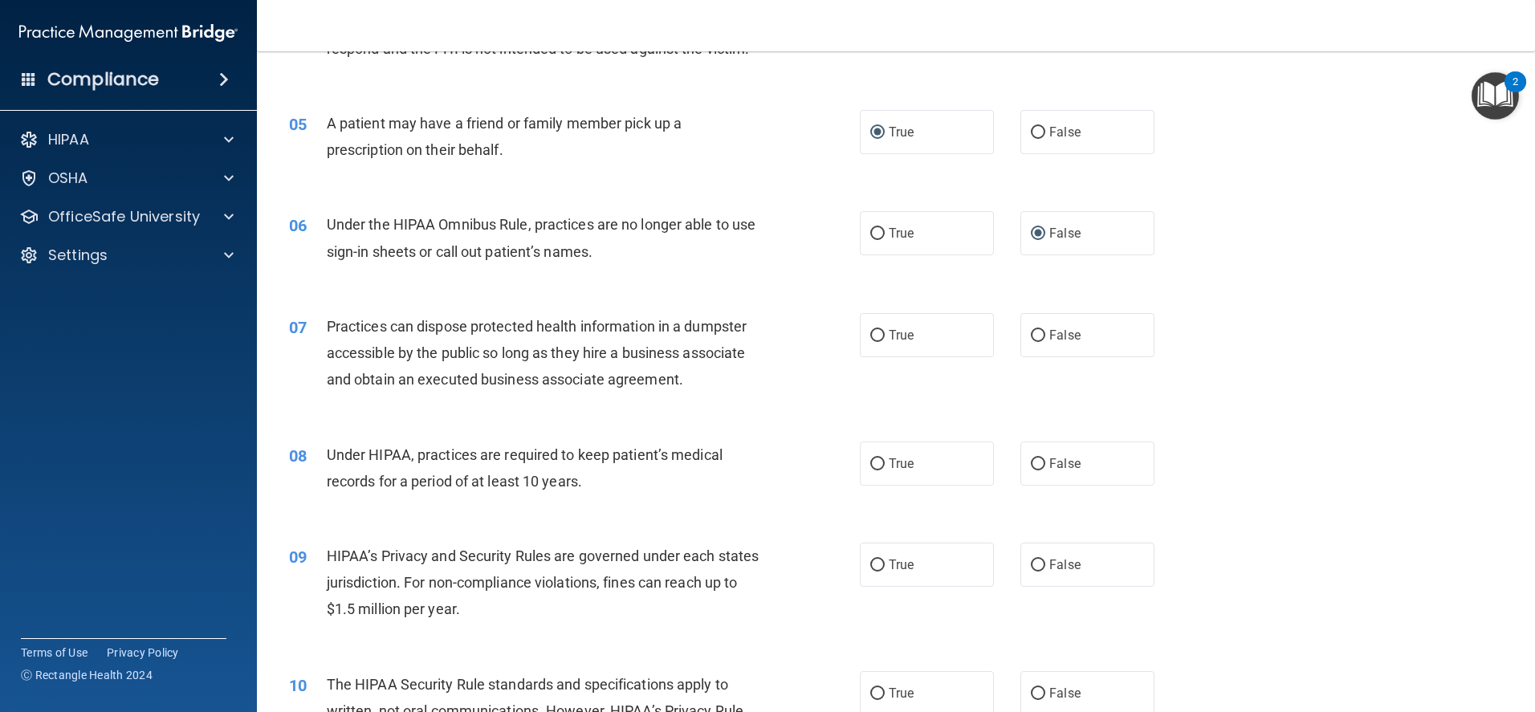
scroll to position [562, 0]
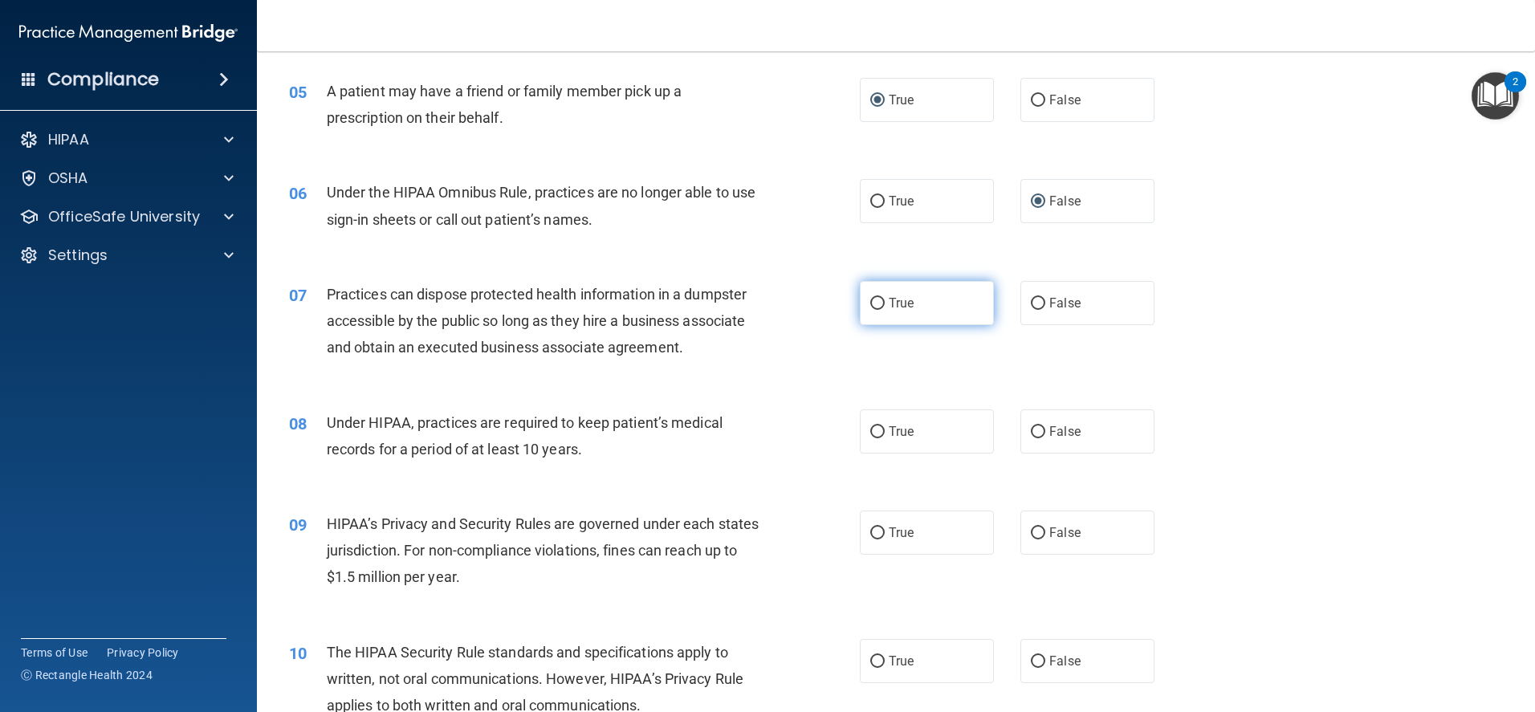
click at [876, 299] on input "True" at bounding box center [877, 304] width 14 height 12
radio input "true"
click at [870, 429] on input "True" at bounding box center [877, 432] width 14 height 12
radio input "true"
click at [1031, 528] on input "False" at bounding box center [1038, 533] width 14 height 12
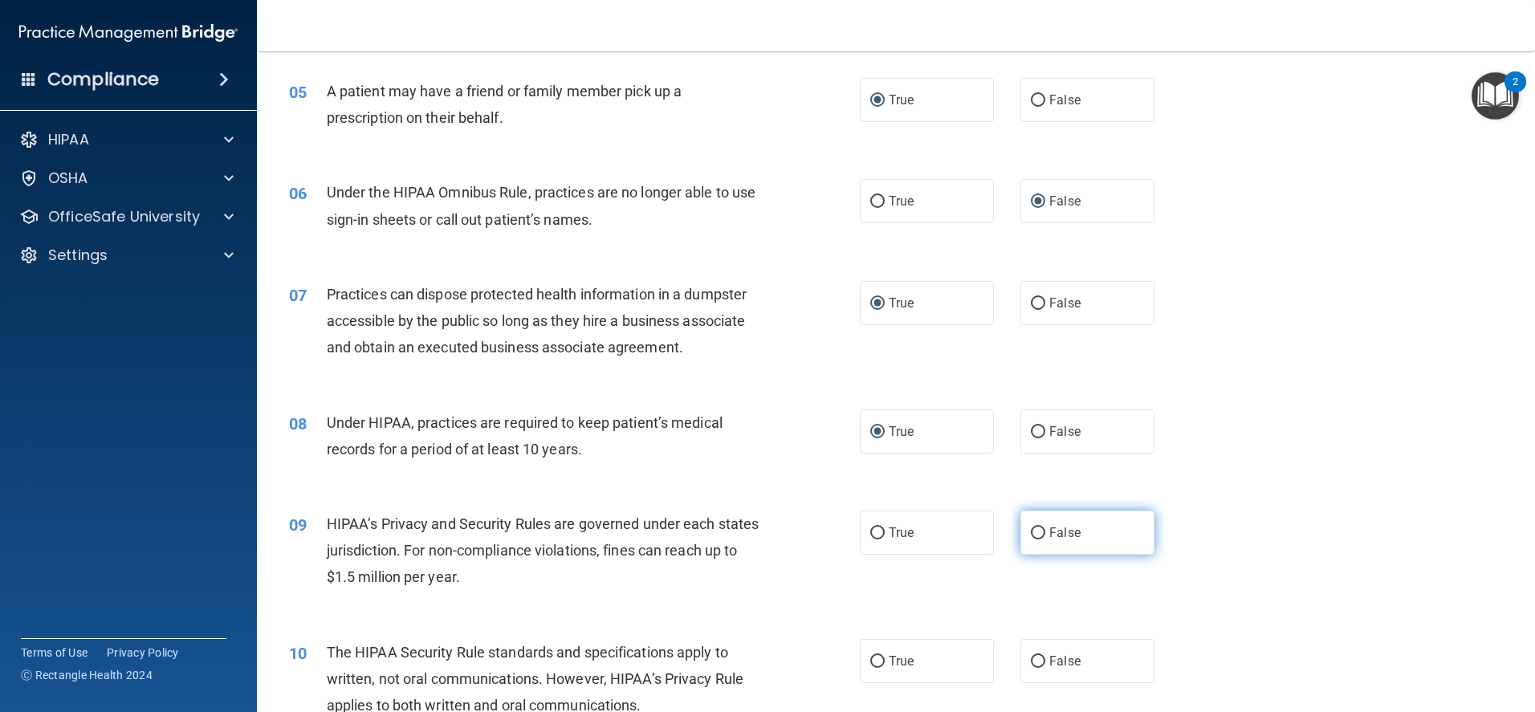
radio input "true"
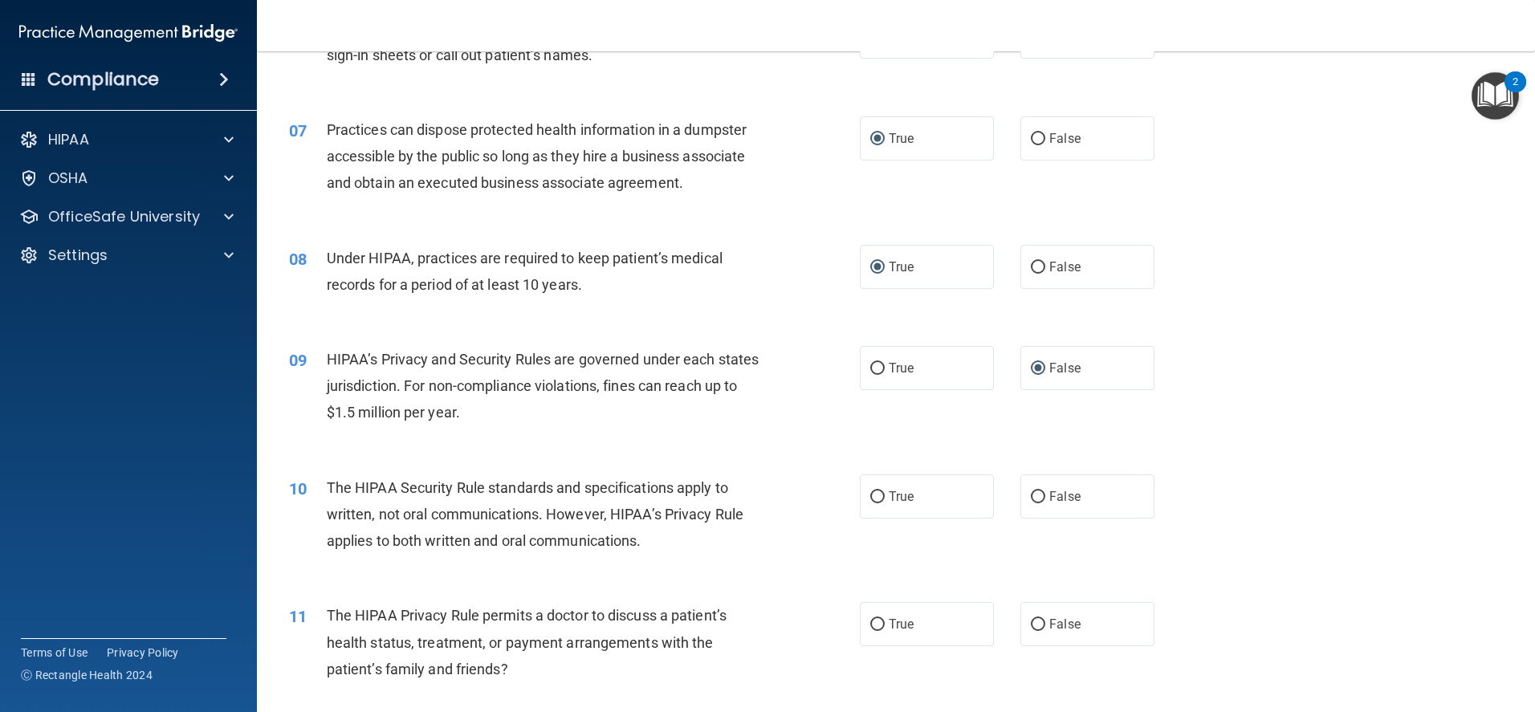
scroll to position [803, 0]
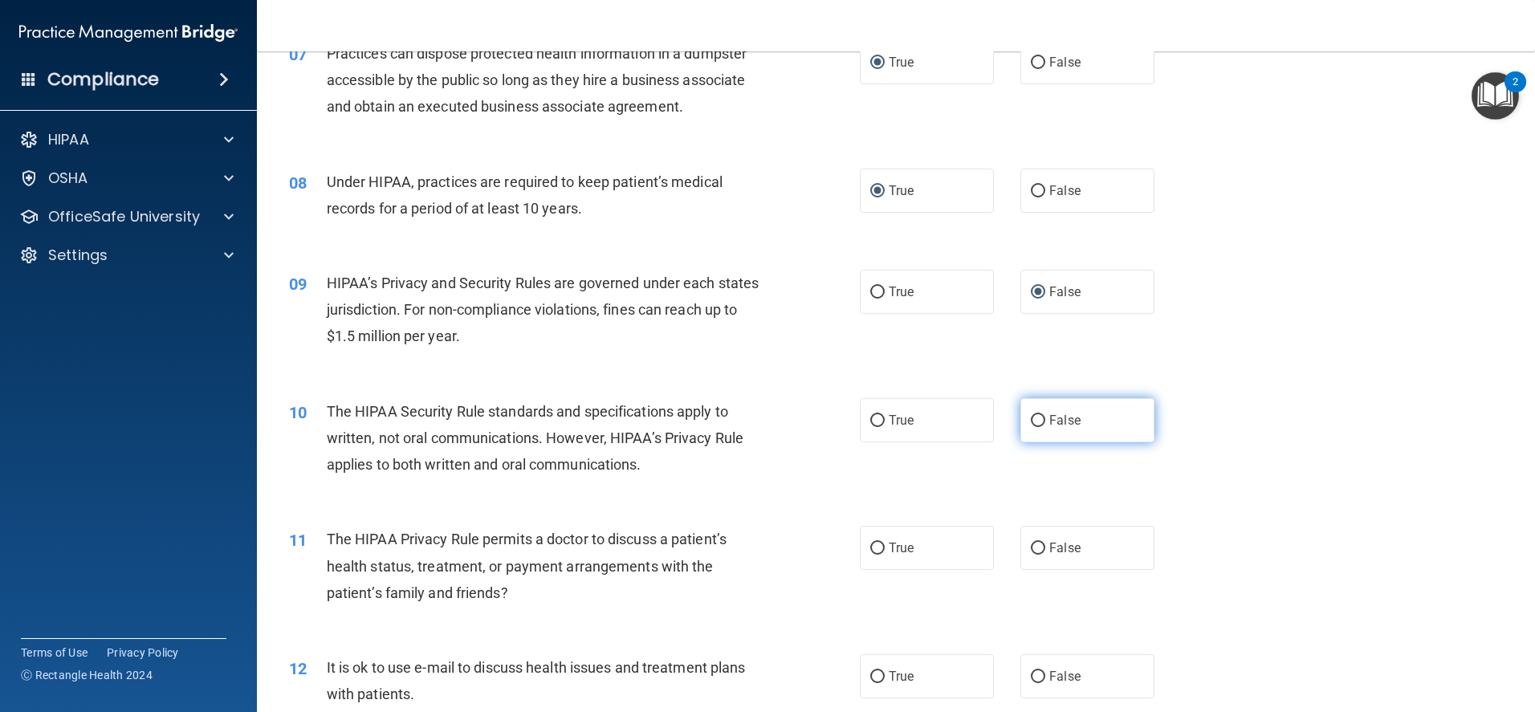
click at [1031, 415] on input "False" at bounding box center [1038, 421] width 14 height 12
radio input "true"
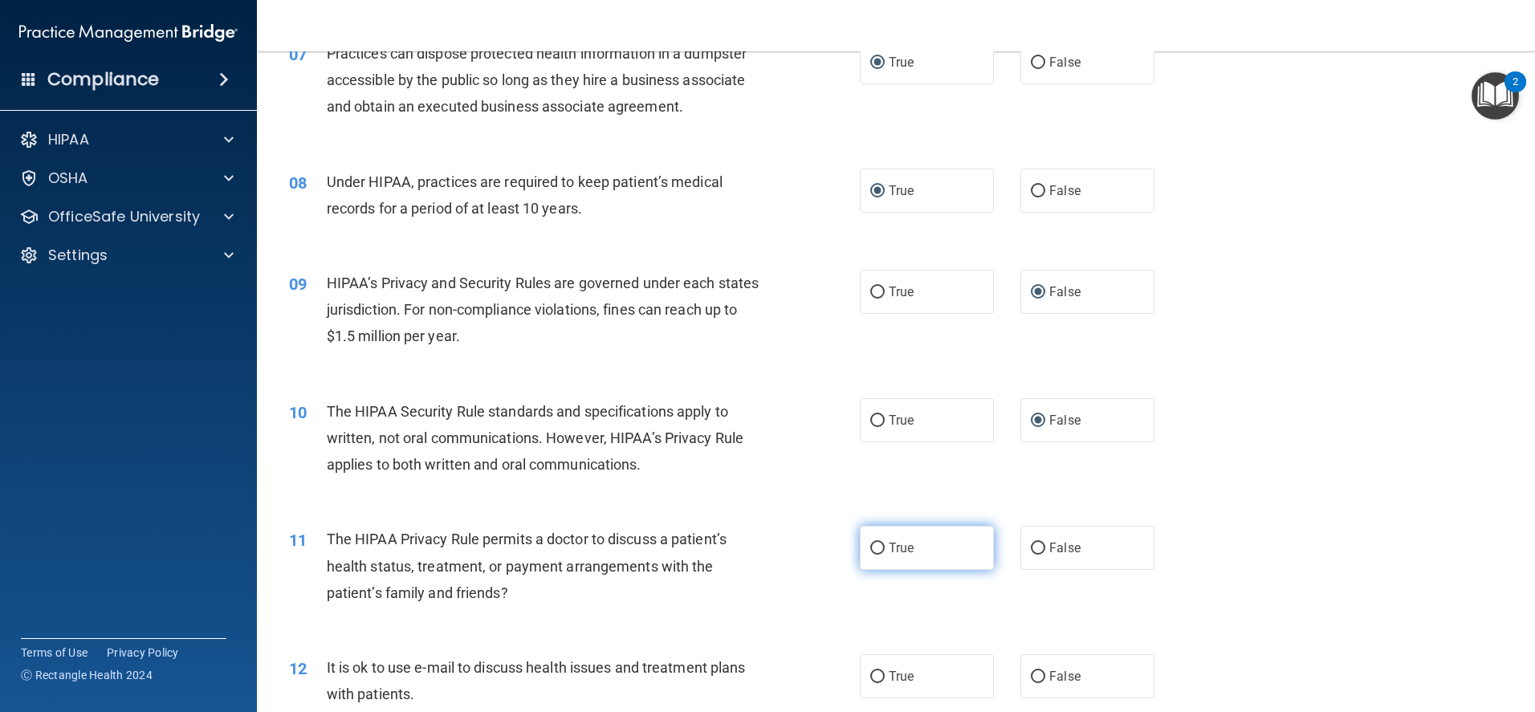
click at [870, 549] on input "True" at bounding box center [877, 549] width 14 height 12
radio input "true"
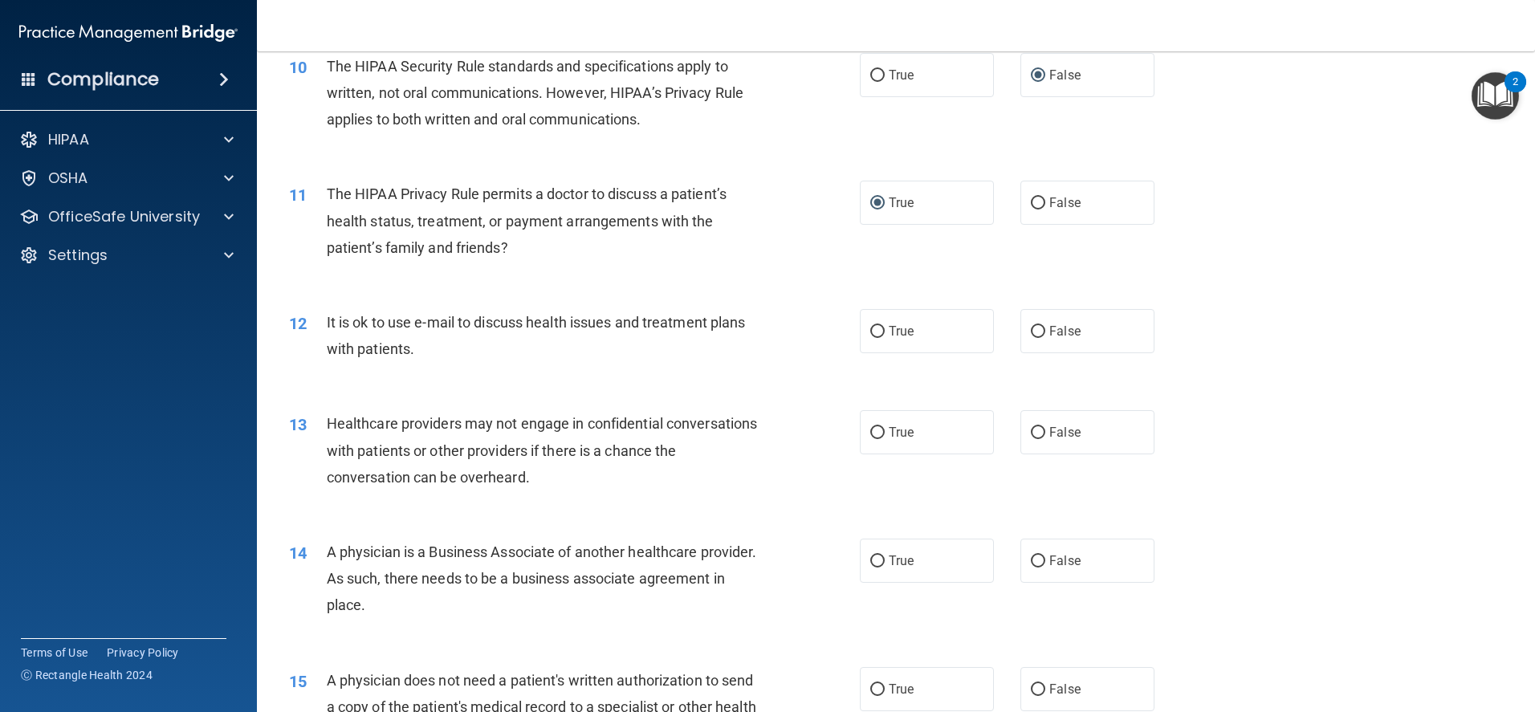
scroll to position [1204, 0]
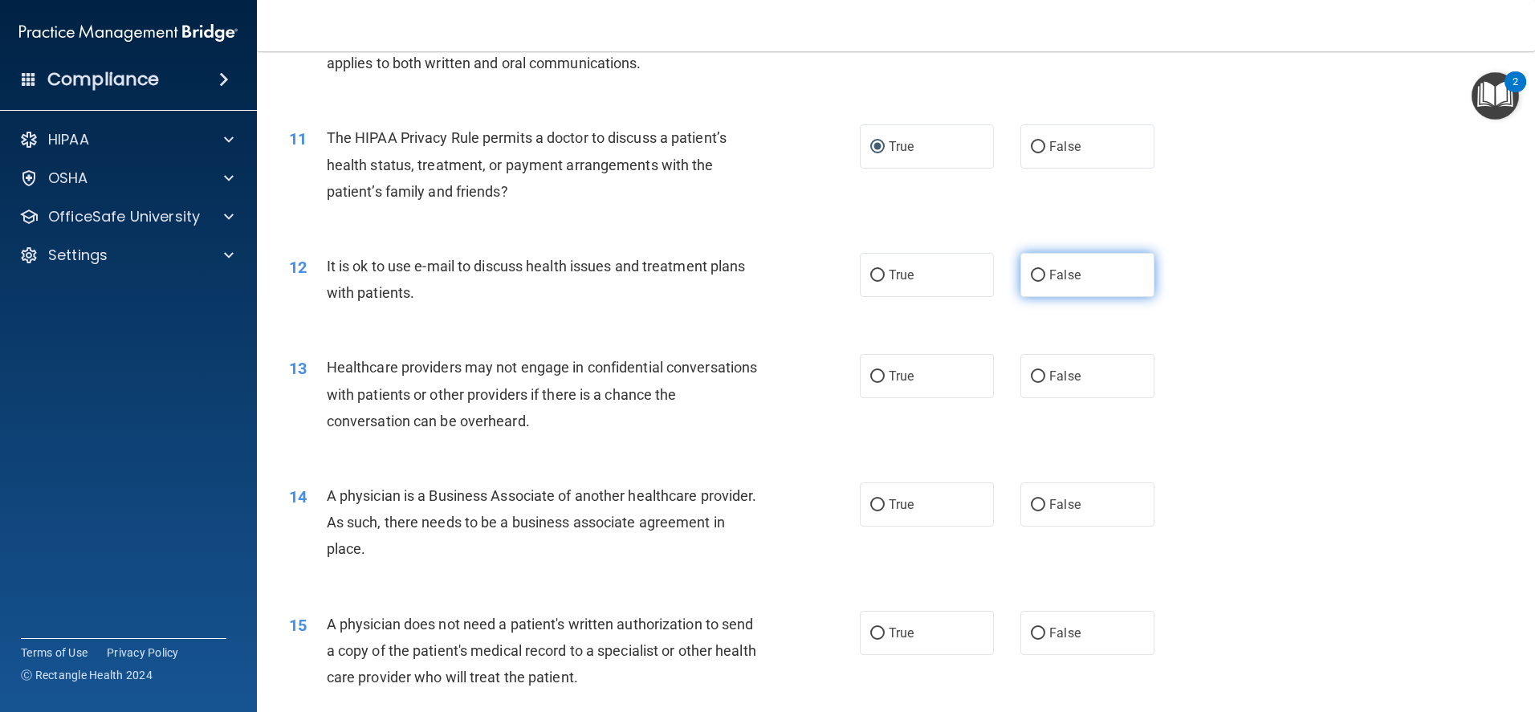
click at [1031, 277] on input "False" at bounding box center [1038, 276] width 14 height 12
radio input "true"
click at [870, 380] on input "True" at bounding box center [877, 377] width 14 height 12
radio input "true"
drag, startPoint x: 1027, startPoint y: 506, endPoint x: 1023, endPoint y: 518, distance: 11.9
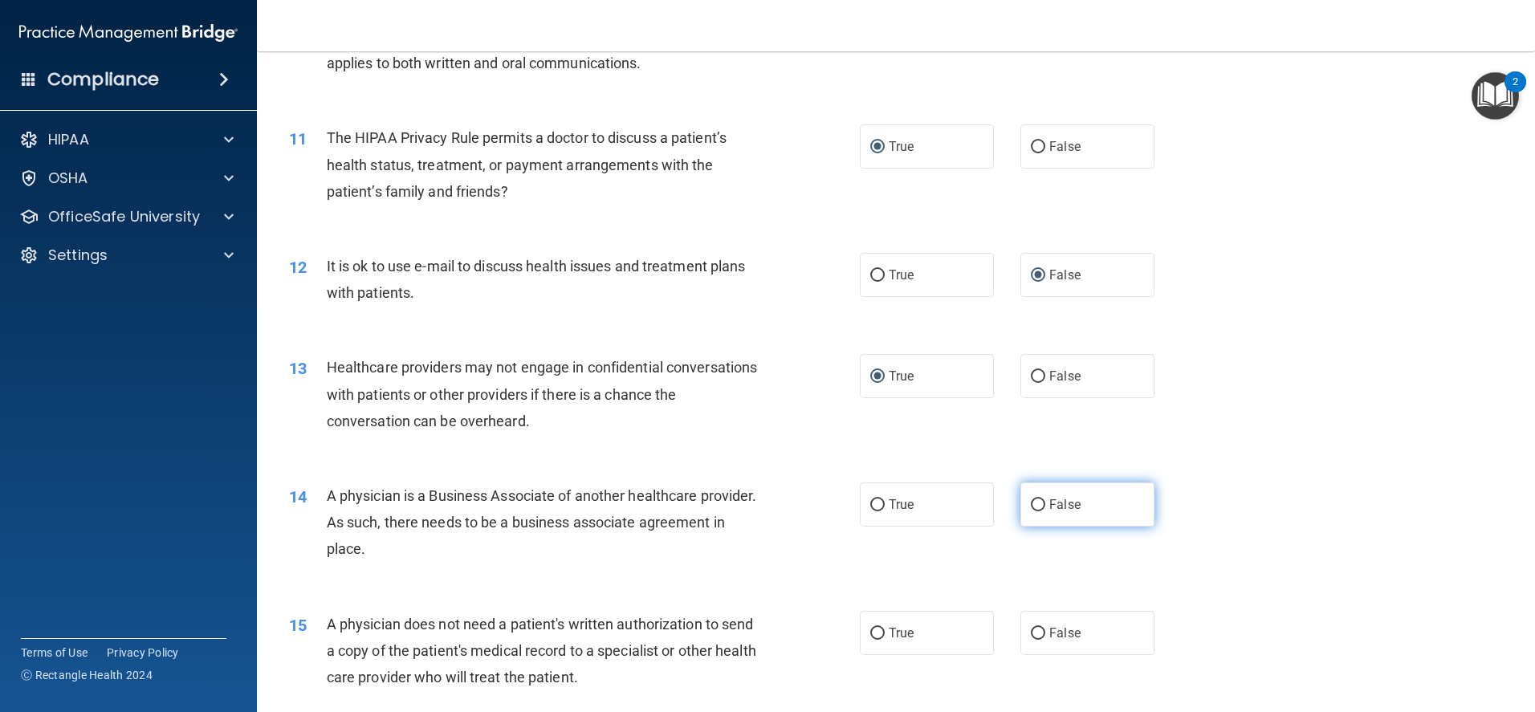
click at [1031, 506] on input "False" at bounding box center [1038, 505] width 14 height 12
radio input "true"
click at [1031, 628] on input "False" at bounding box center [1038, 634] width 14 height 12
radio input "true"
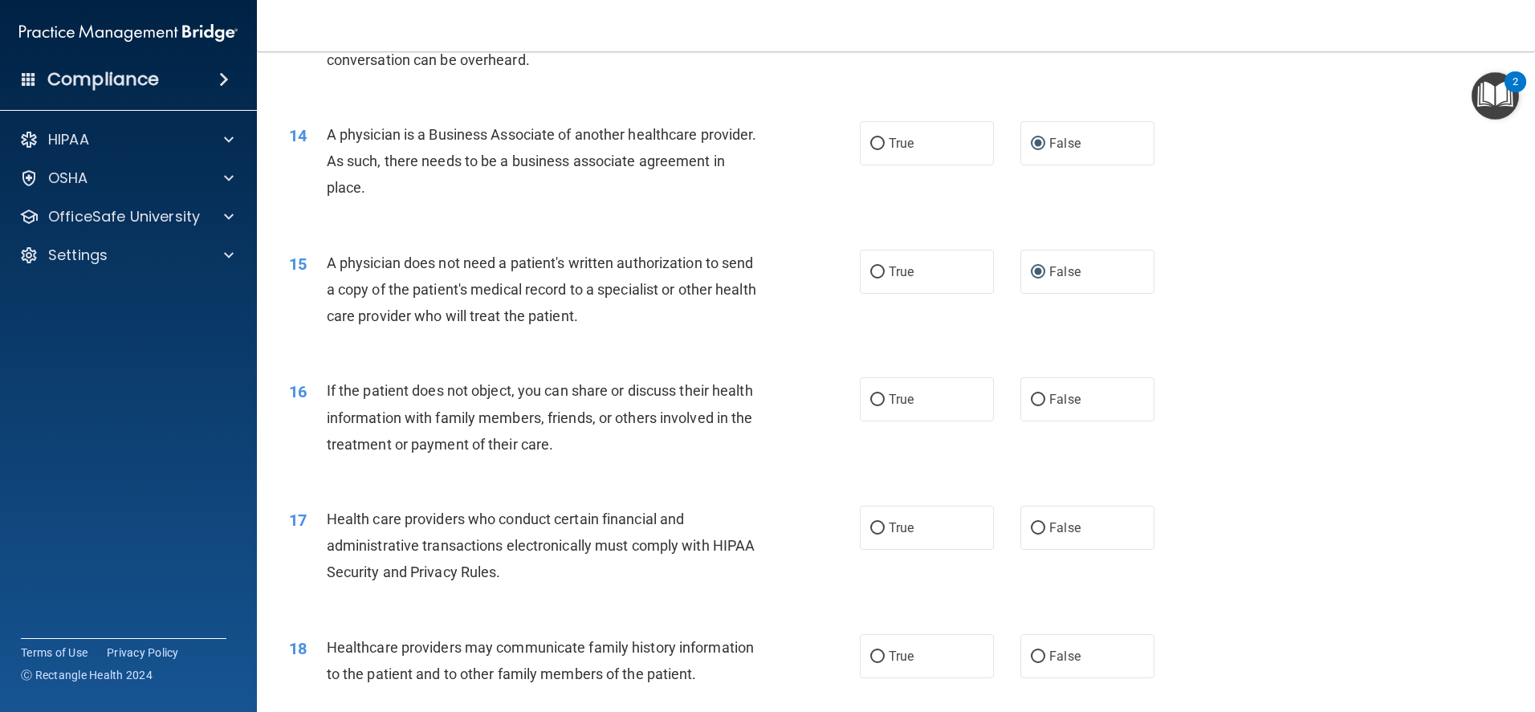
scroll to position [1605, 0]
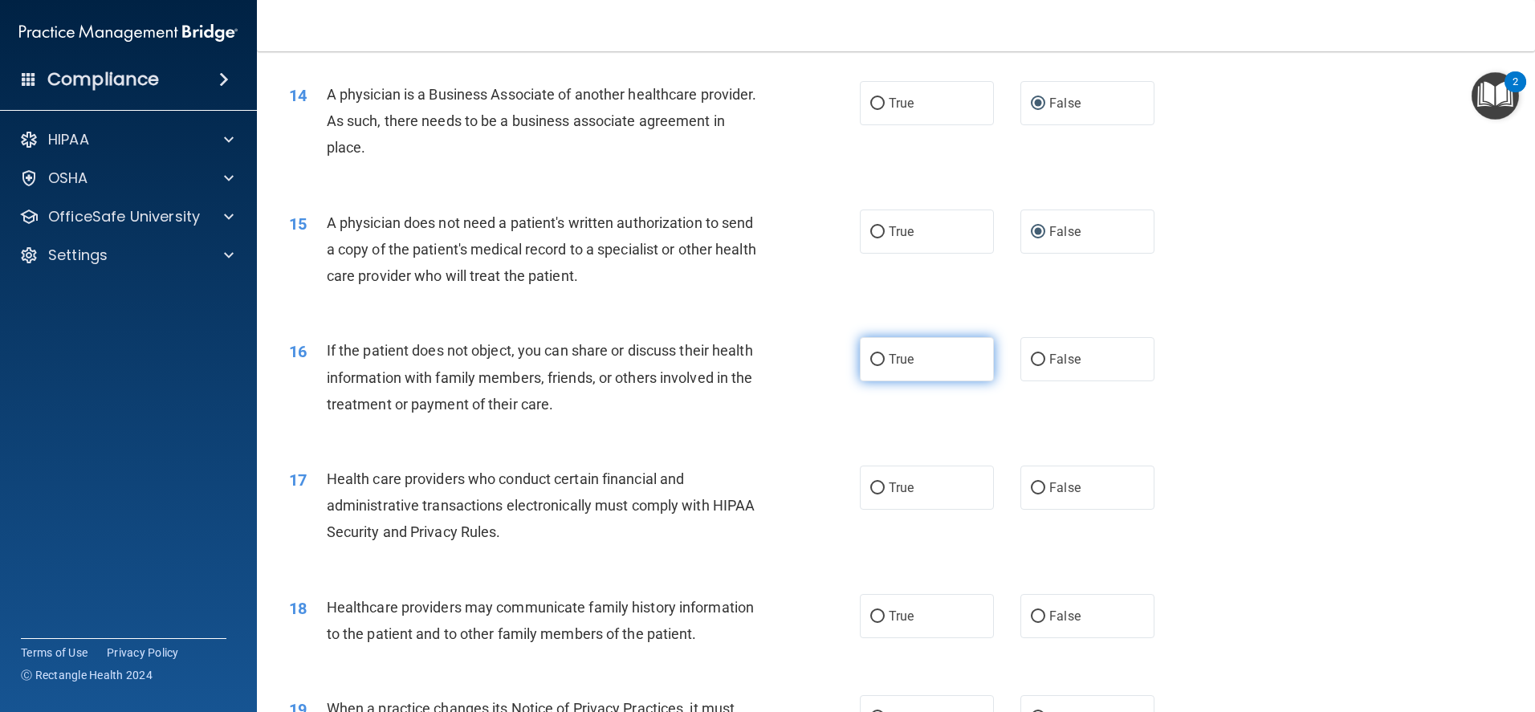
drag, startPoint x: 873, startPoint y: 364, endPoint x: 868, endPoint y: 389, distance: 25.3
click at [873, 365] on input "True" at bounding box center [877, 360] width 14 height 12
radio input "true"
drag, startPoint x: 871, startPoint y: 486, endPoint x: 891, endPoint y: 492, distance: 20.8
click at [871, 486] on input "True" at bounding box center [877, 488] width 14 height 12
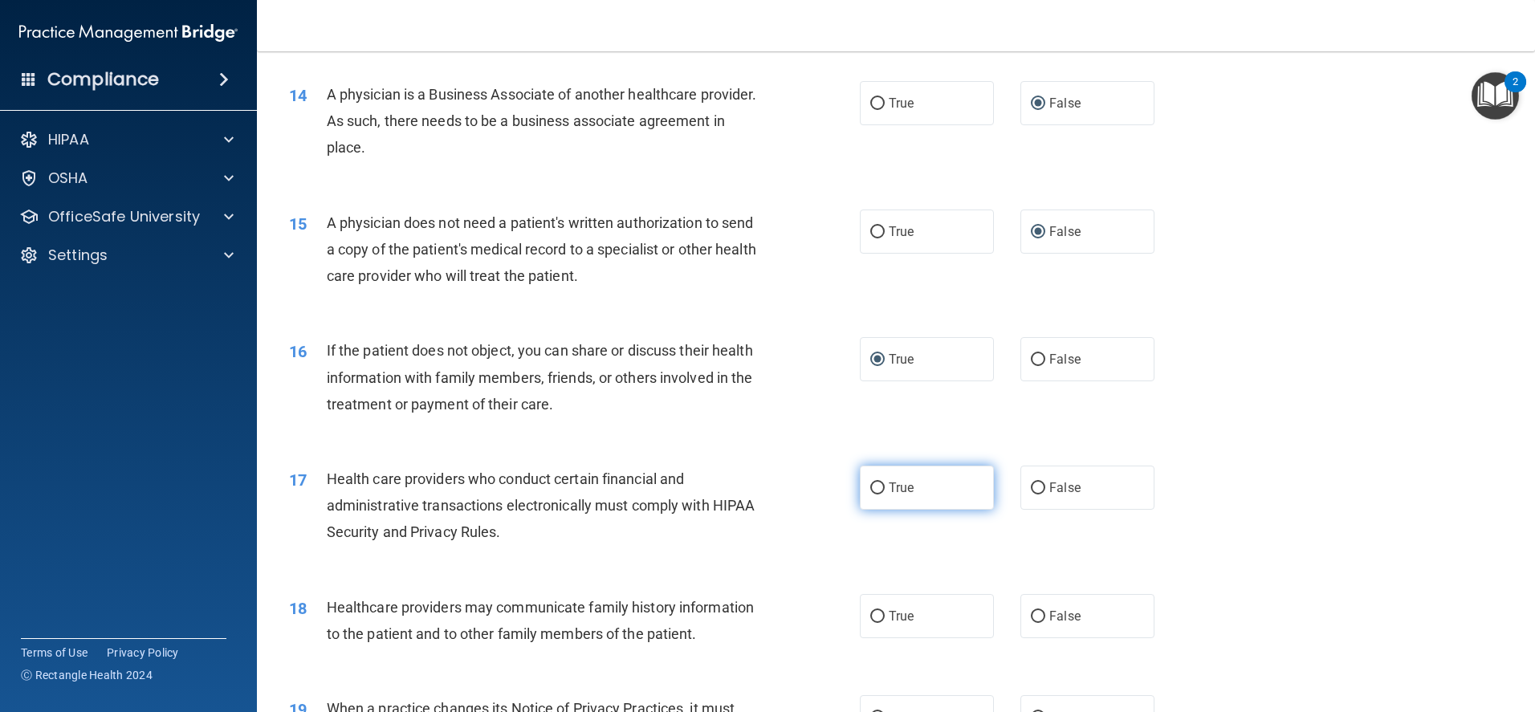
radio input "true"
click at [1027, 606] on label "False" at bounding box center [1087, 616] width 134 height 44
click at [1031, 611] on input "False" at bounding box center [1038, 617] width 14 height 12
radio input "true"
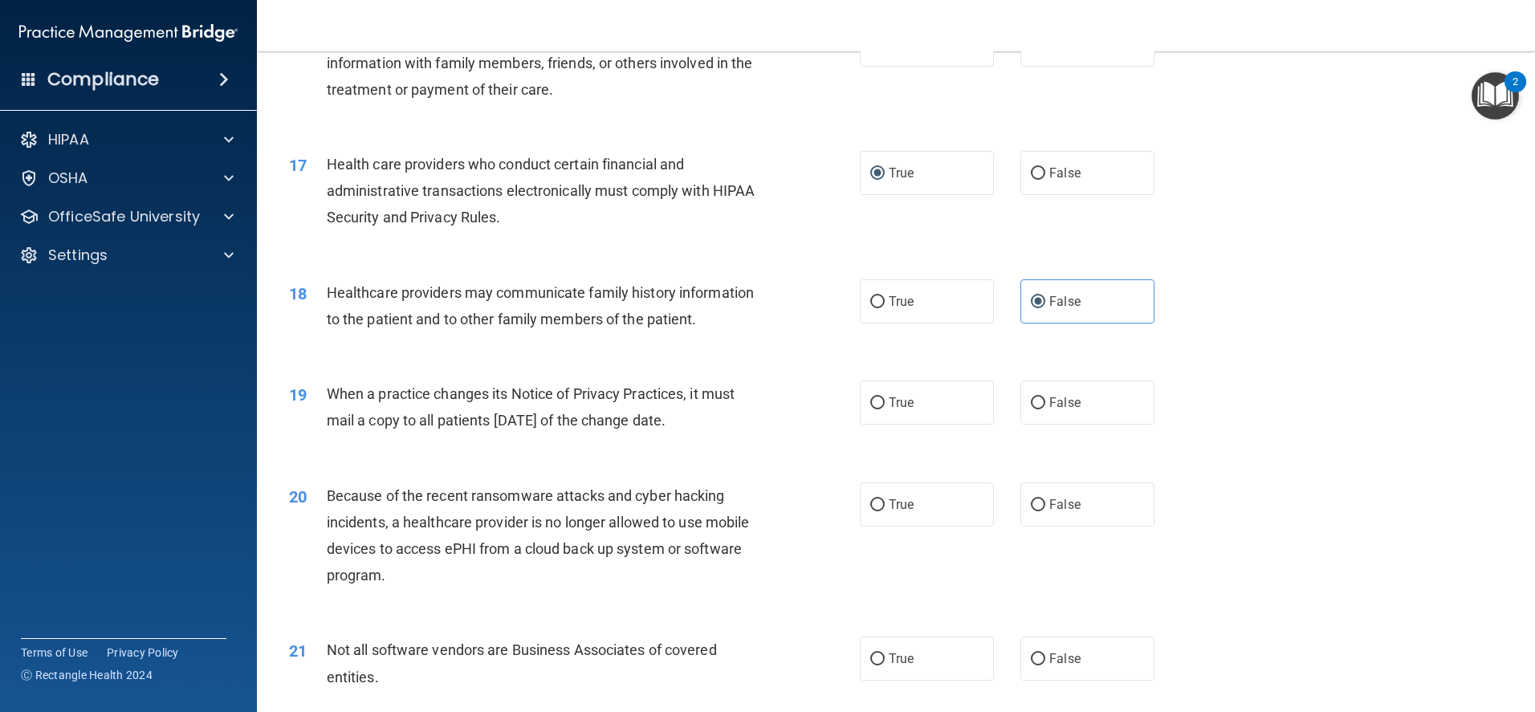
scroll to position [2006, 0]
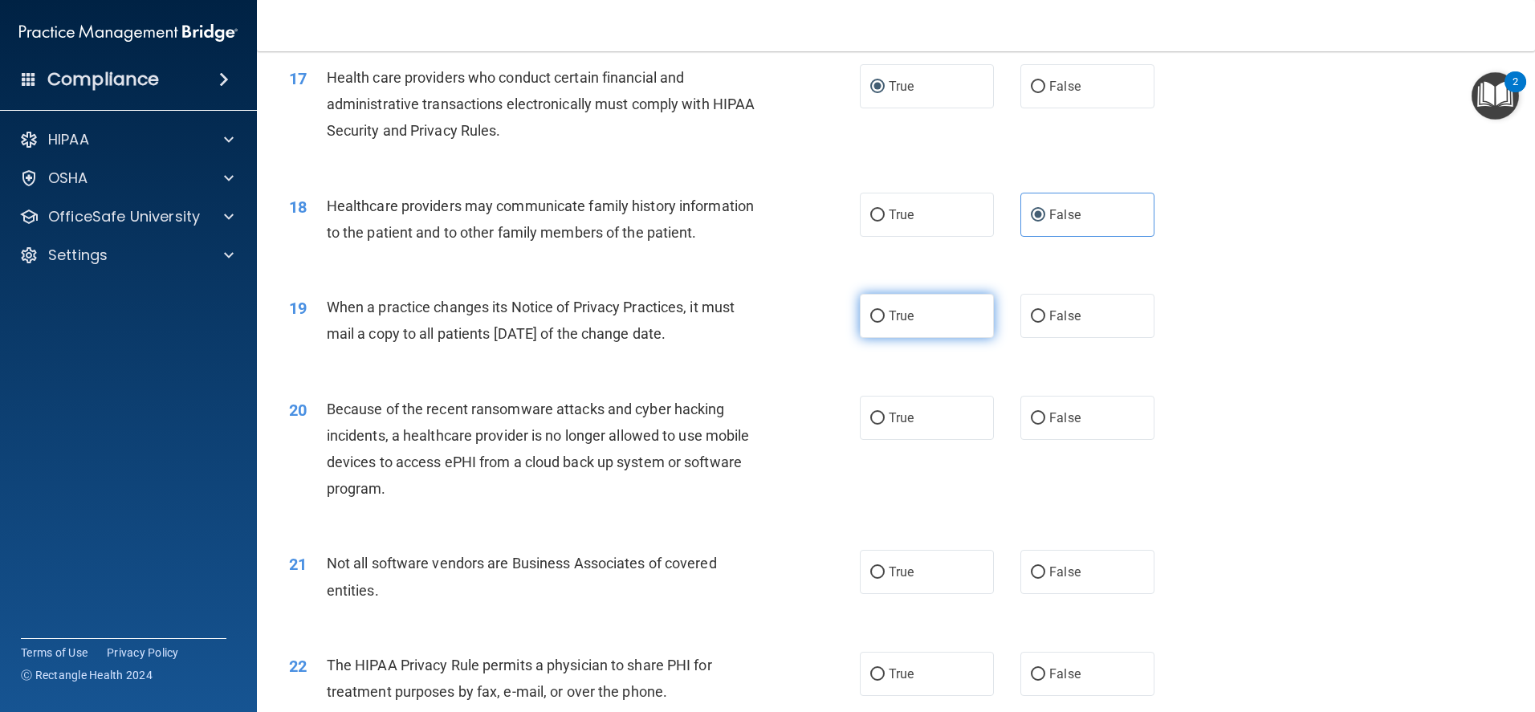
click at [863, 317] on label "True" at bounding box center [927, 316] width 134 height 44
click at [870, 317] on input "True" at bounding box center [877, 317] width 14 height 12
radio input "true"
click at [870, 415] on input "True" at bounding box center [877, 419] width 14 height 12
radio input "true"
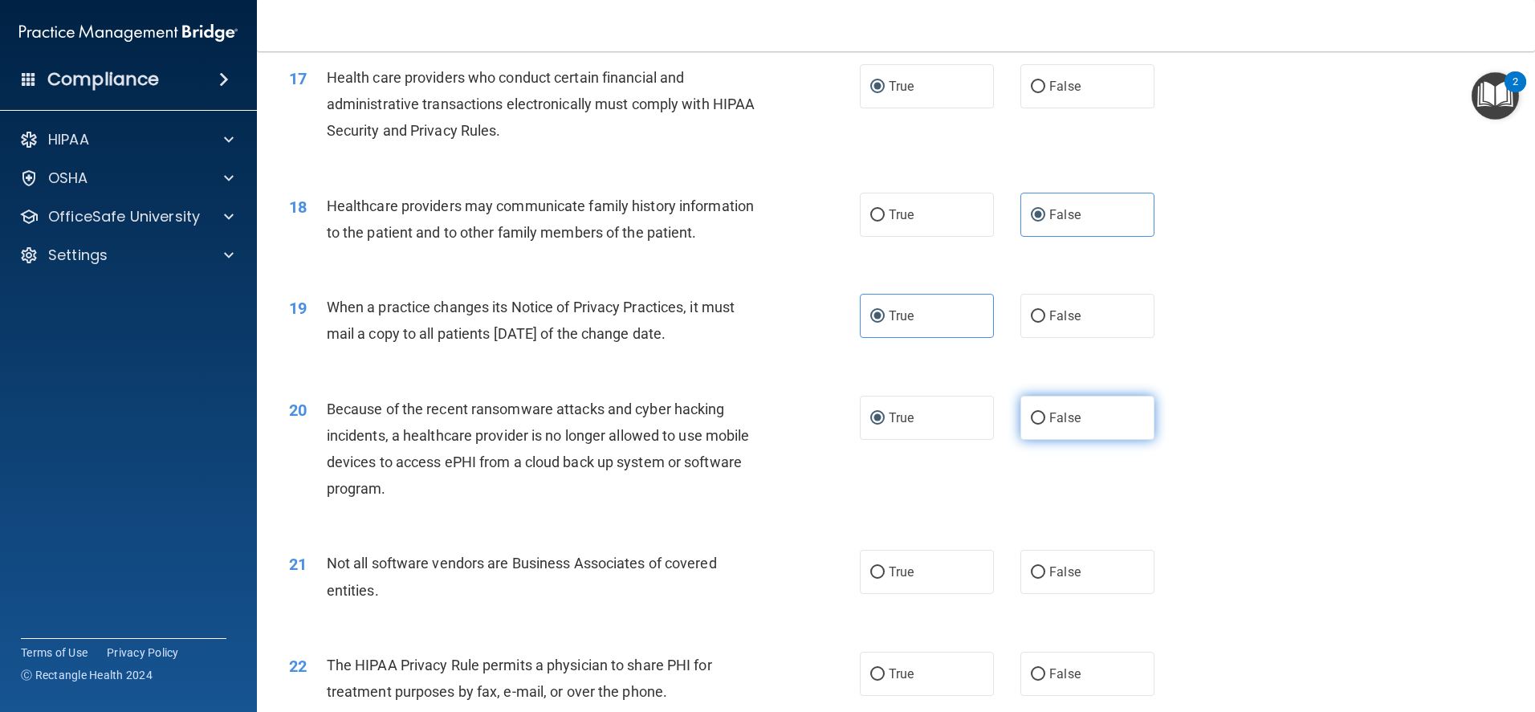
drag, startPoint x: 1032, startPoint y: 417, endPoint x: 1034, endPoint y: 435, distance: 17.7
click at [1032, 417] on input "False" at bounding box center [1038, 419] width 14 height 12
radio input "true"
radio input "false"
click at [1031, 572] on input "False" at bounding box center [1038, 573] width 14 height 12
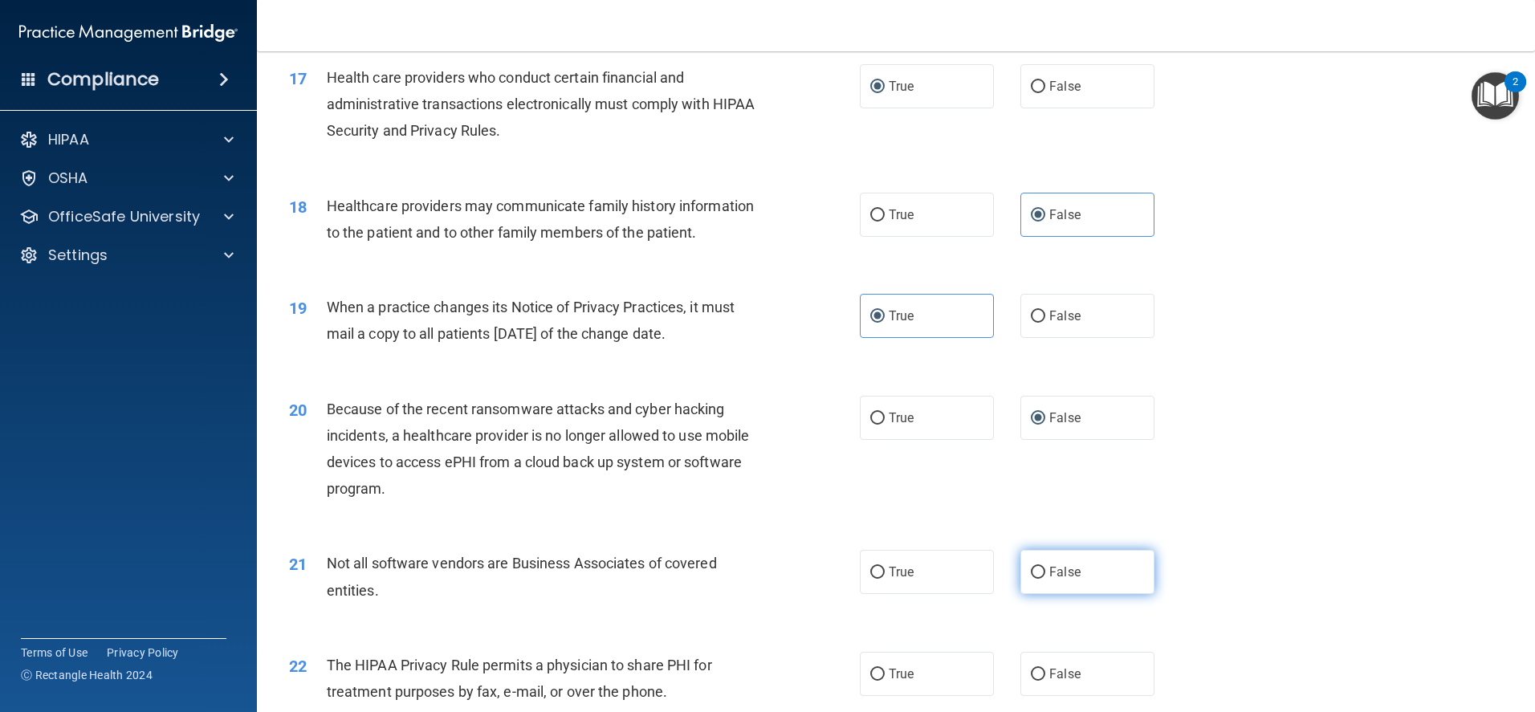
radio input "true"
click at [870, 669] on input "True" at bounding box center [877, 675] width 14 height 12
radio input "true"
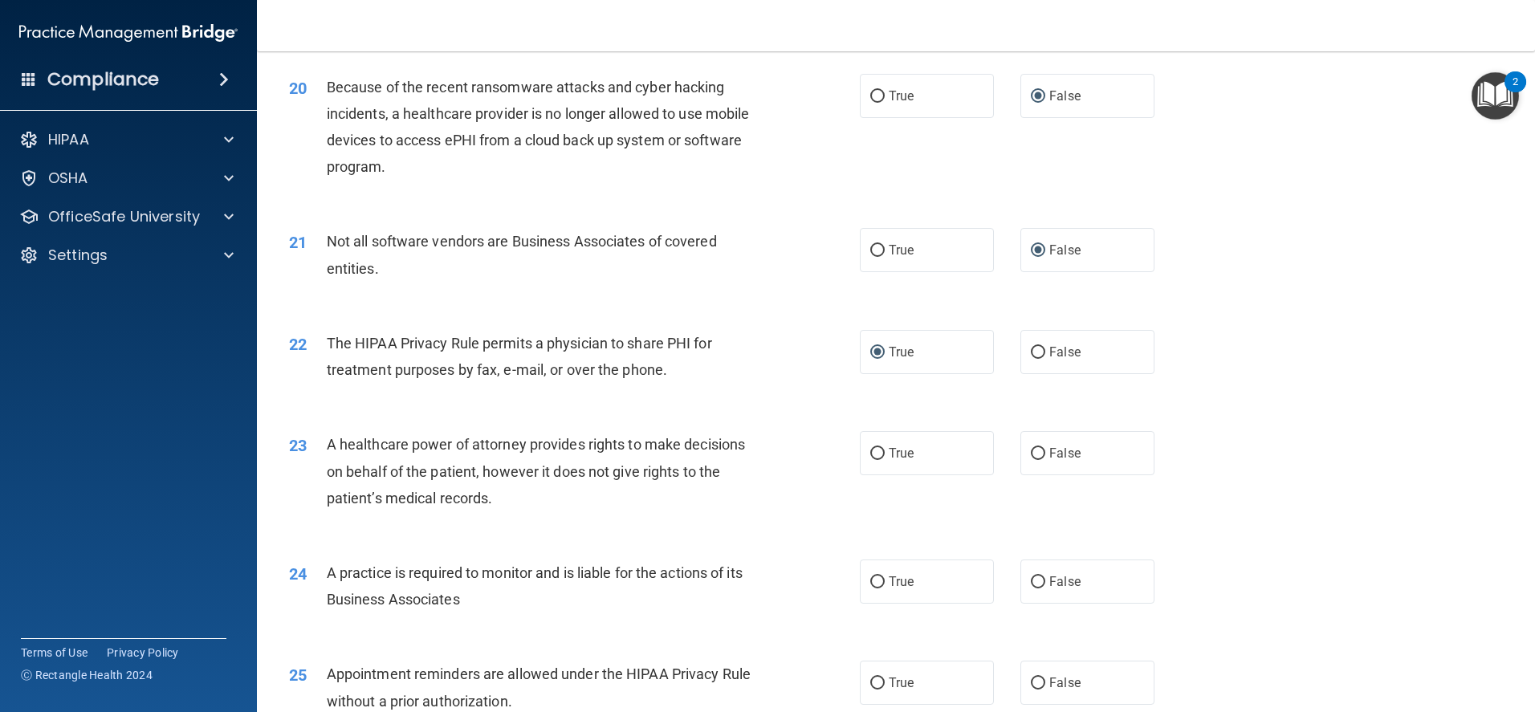
scroll to position [2488, 0]
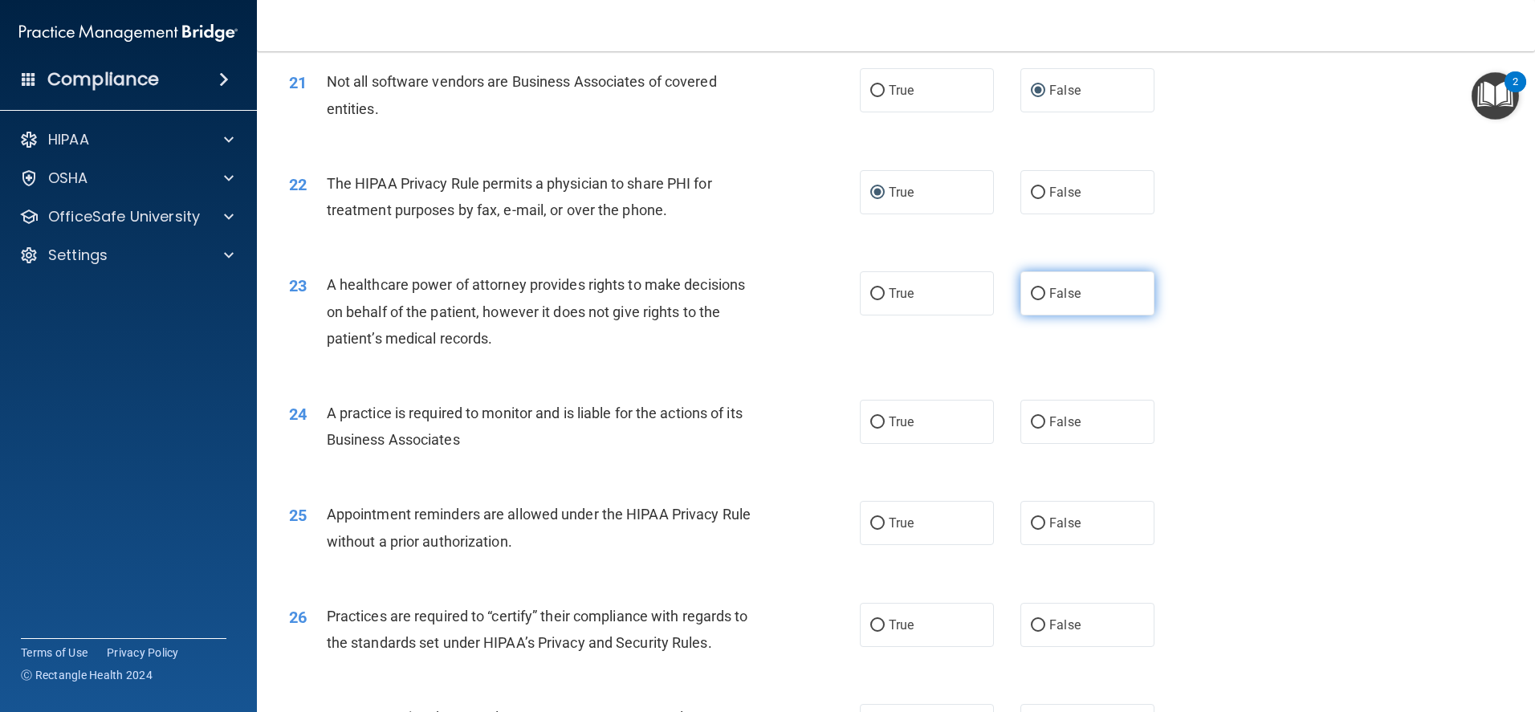
click at [1031, 296] on input "False" at bounding box center [1038, 294] width 14 height 12
radio input "true"
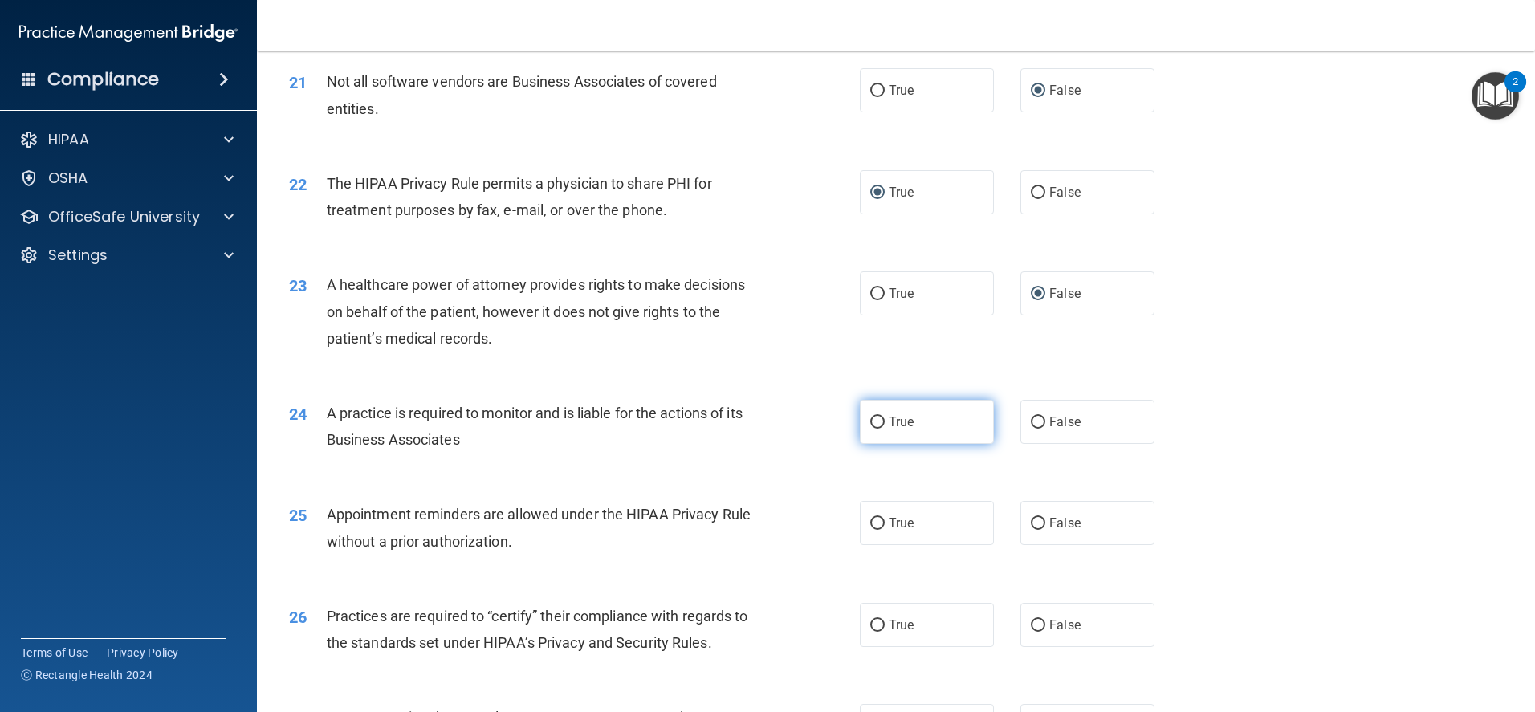
drag, startPoint x: 871, startPoint y: 420, endPoint x: 882, endPoint y: 433, distance: 17.1
click at [870, 421] on input "True" at bounding box center [877, 423] width 14 height 12
radio input "true"
click at [1031, 522] on input "False" at bounding box center [1038, 524] width 14 height 12
radio input "true"
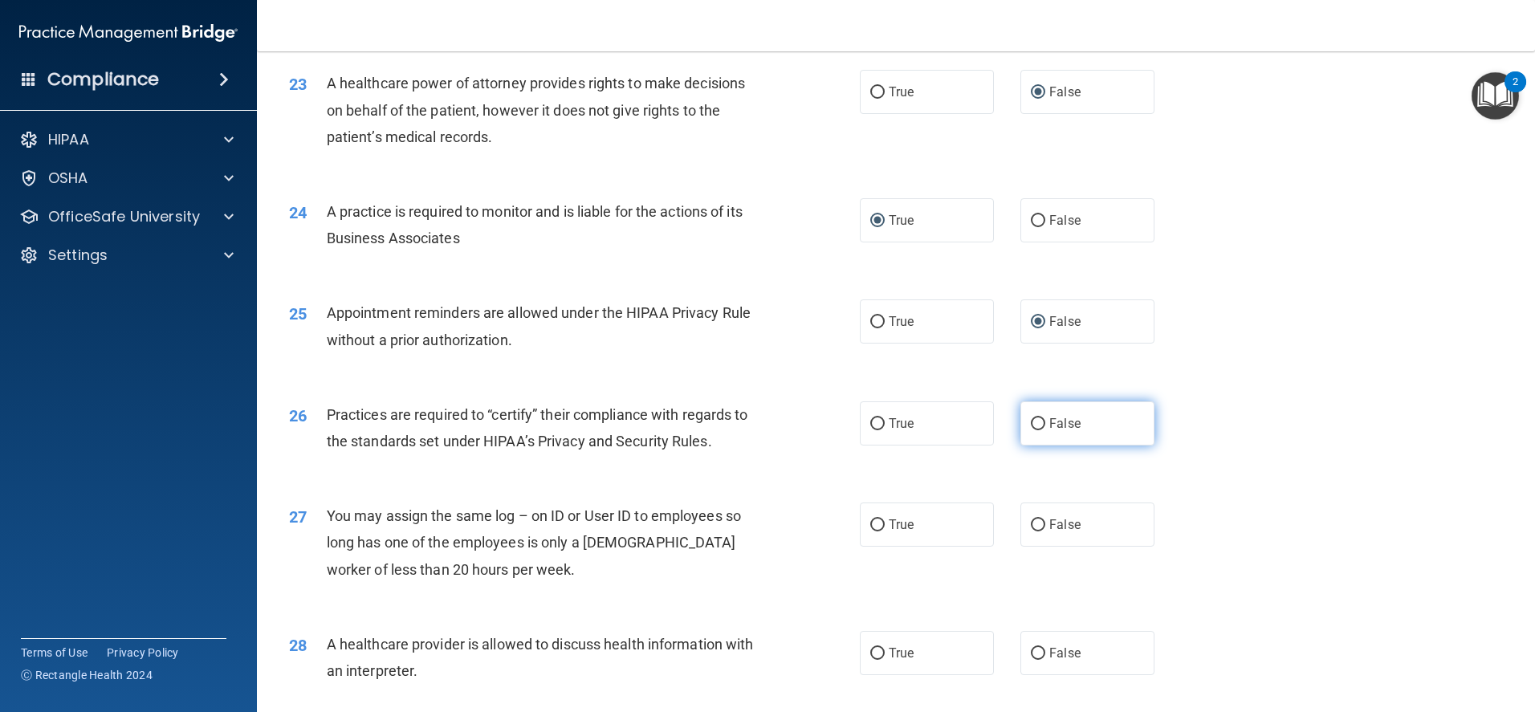
scroll to position [2809, 0]
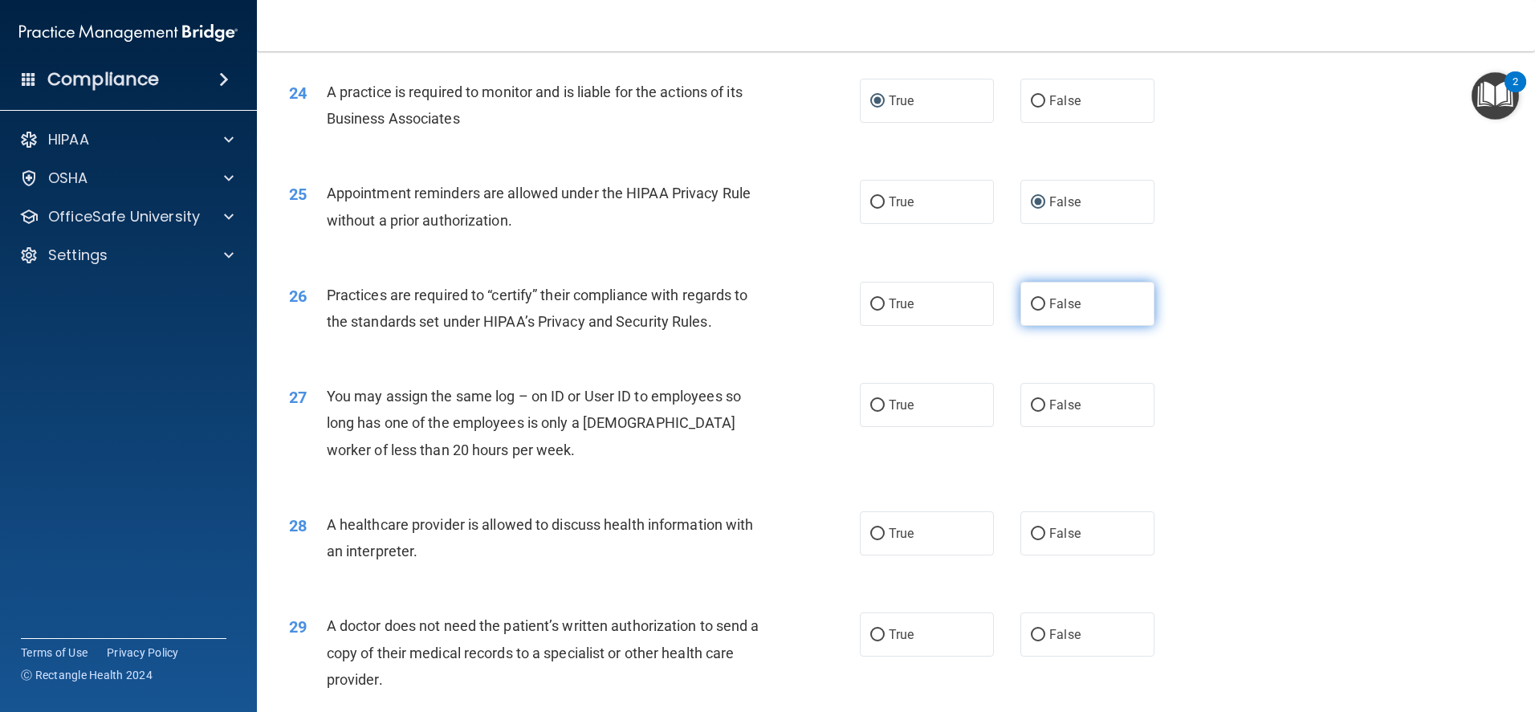
click at [1031, 299] on input "False" at bounding box center [1038, 305] width 14 height 12
radio input "true"
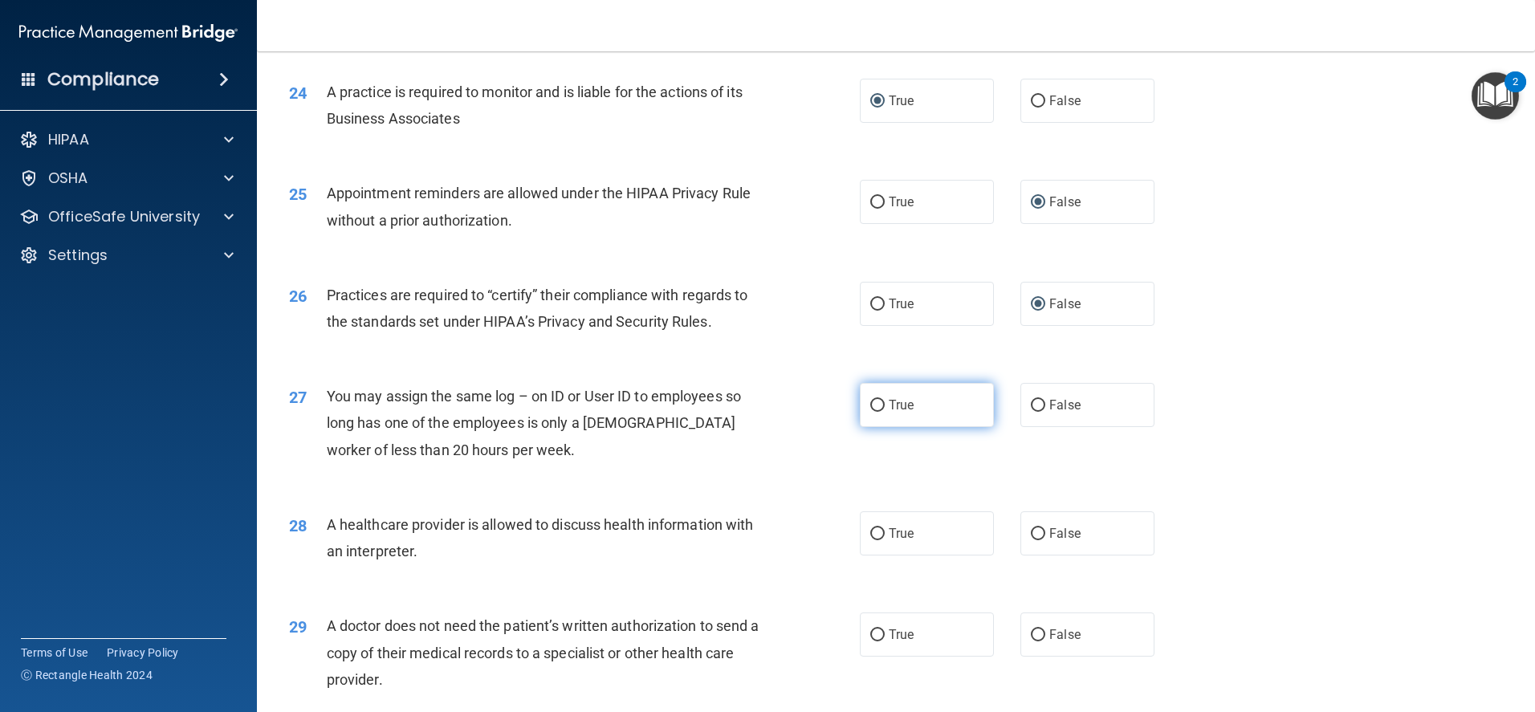
drag, startPoint x: 864, startPoint y: 417, endPoint x: 868, endPoint y: 406, distance: 11.9
click at [865, 412] on label "True" at bounding box center [927, 405] width 134 height 44
click at [870, 404] on input "True" at bounding box center [877, 406] width 14 height 12
radio input "true"
click at [1021, 538] on label "False" at bounding box center [1087, 533] width 134 height 44
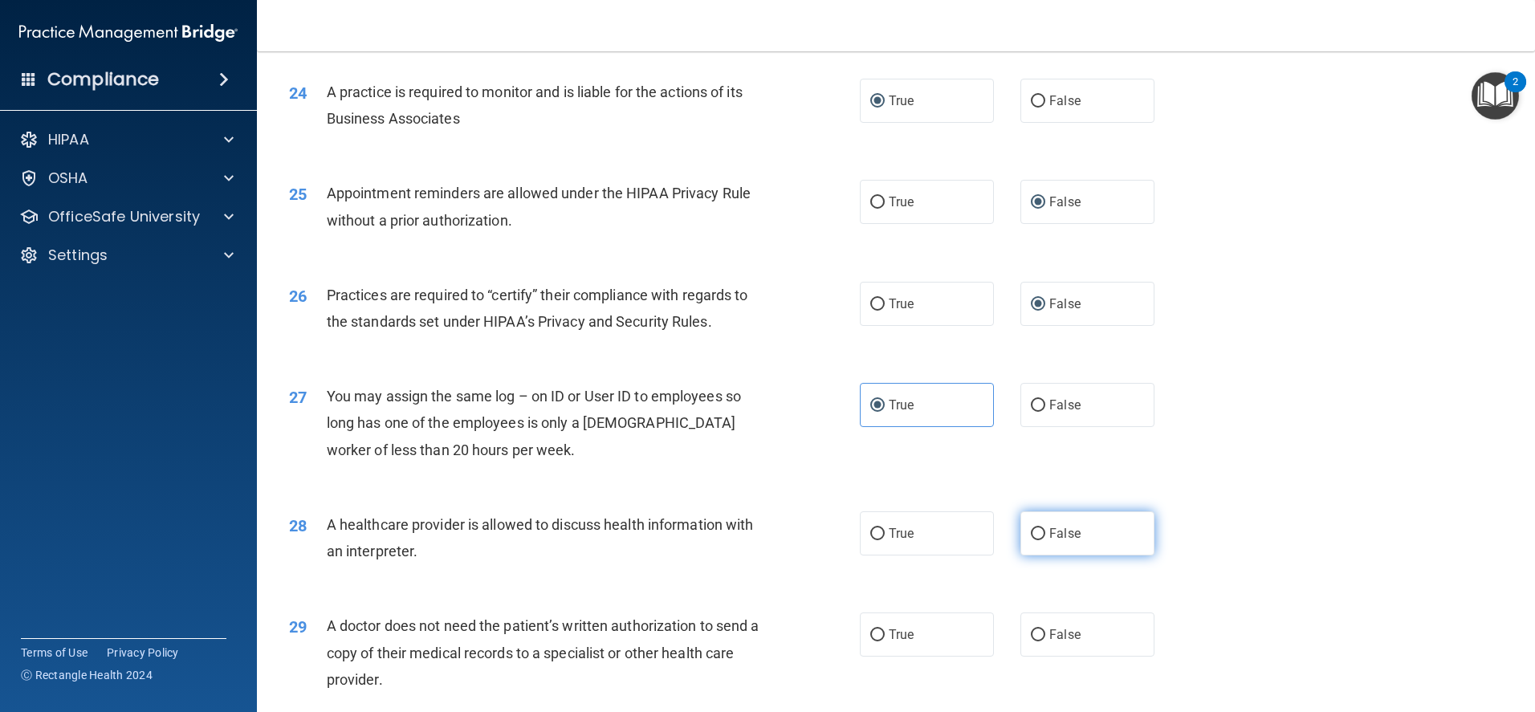
click at [1031, 538] on input "False" at bounding box center [1038, 534] width 14 height 12
radio input "true"
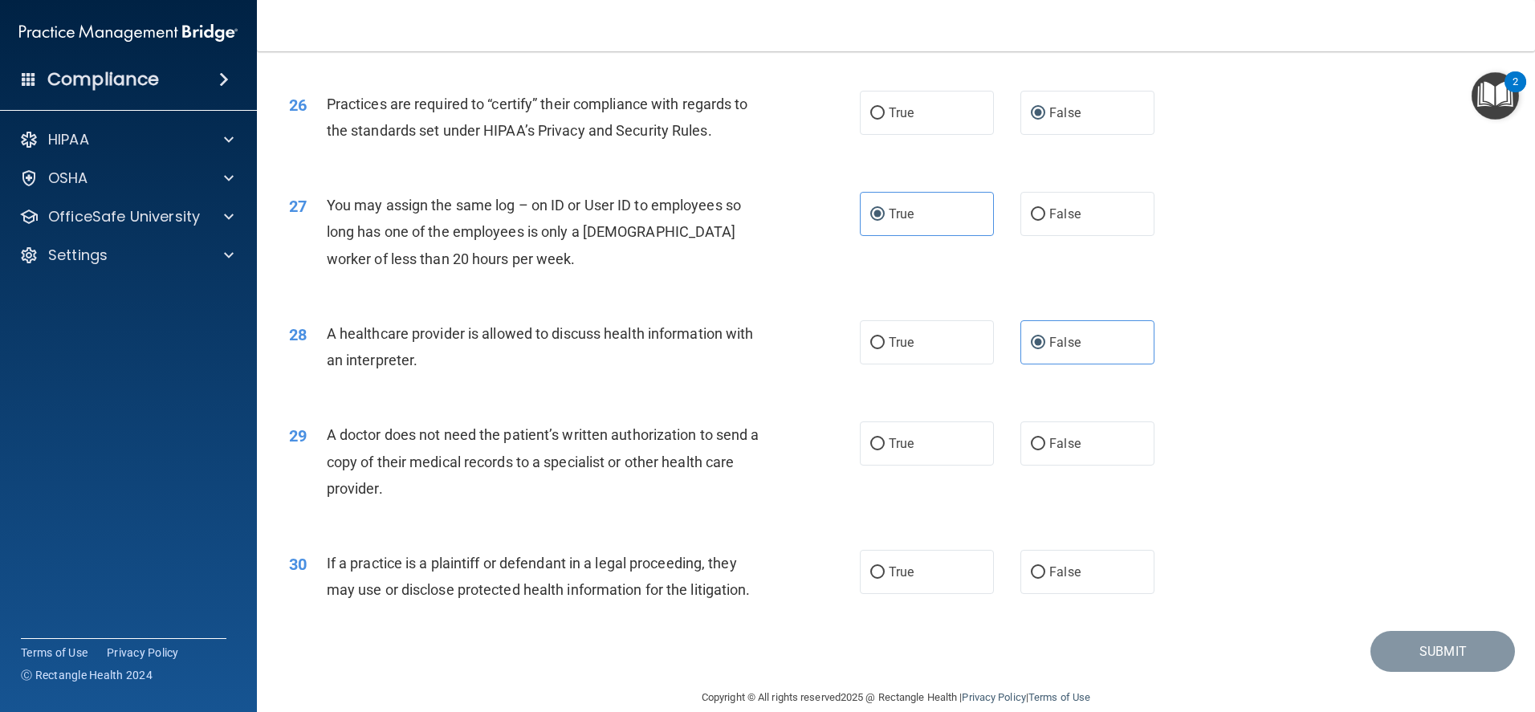
scroll to position [3024, 0]
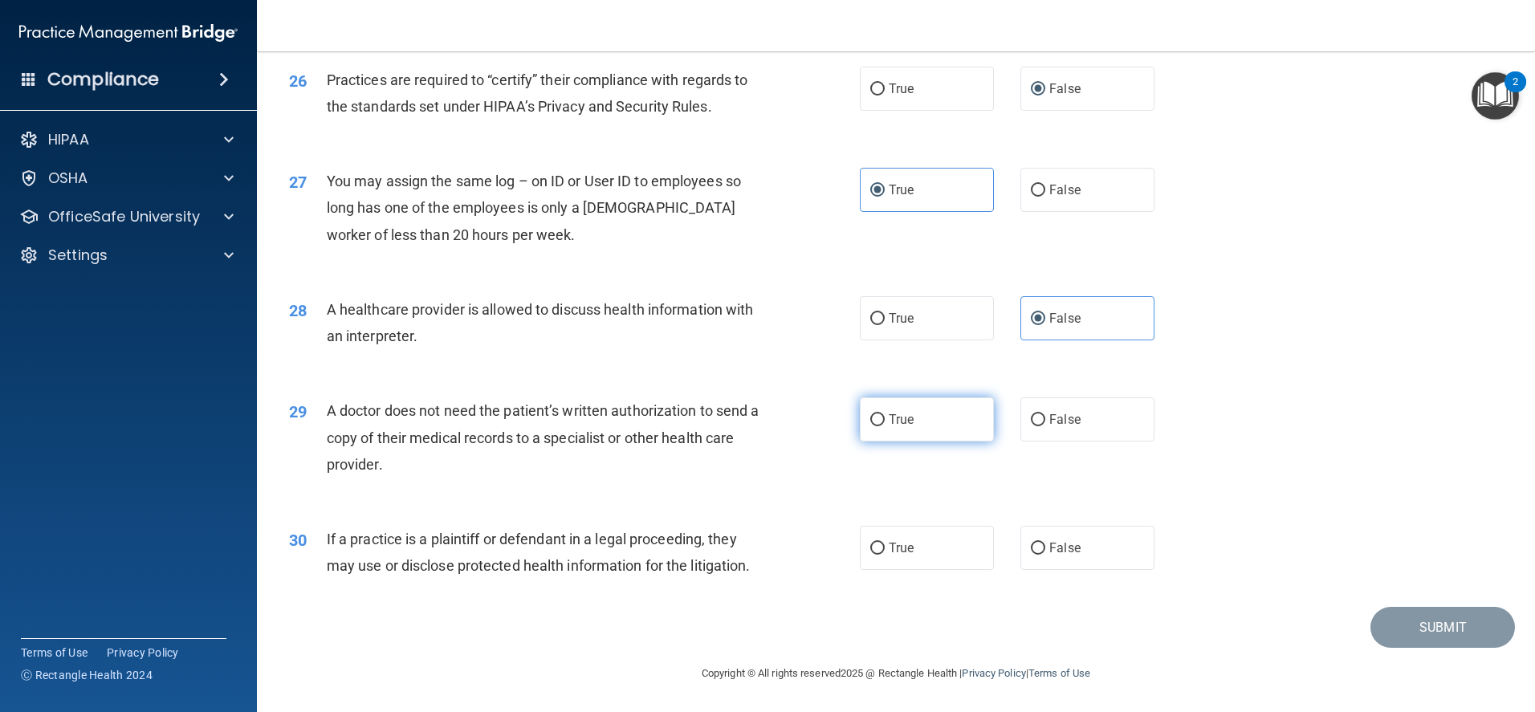
click at [870, 419] on input "True" at bounding box center [877, 420] width 14 height 12
radio input "true"
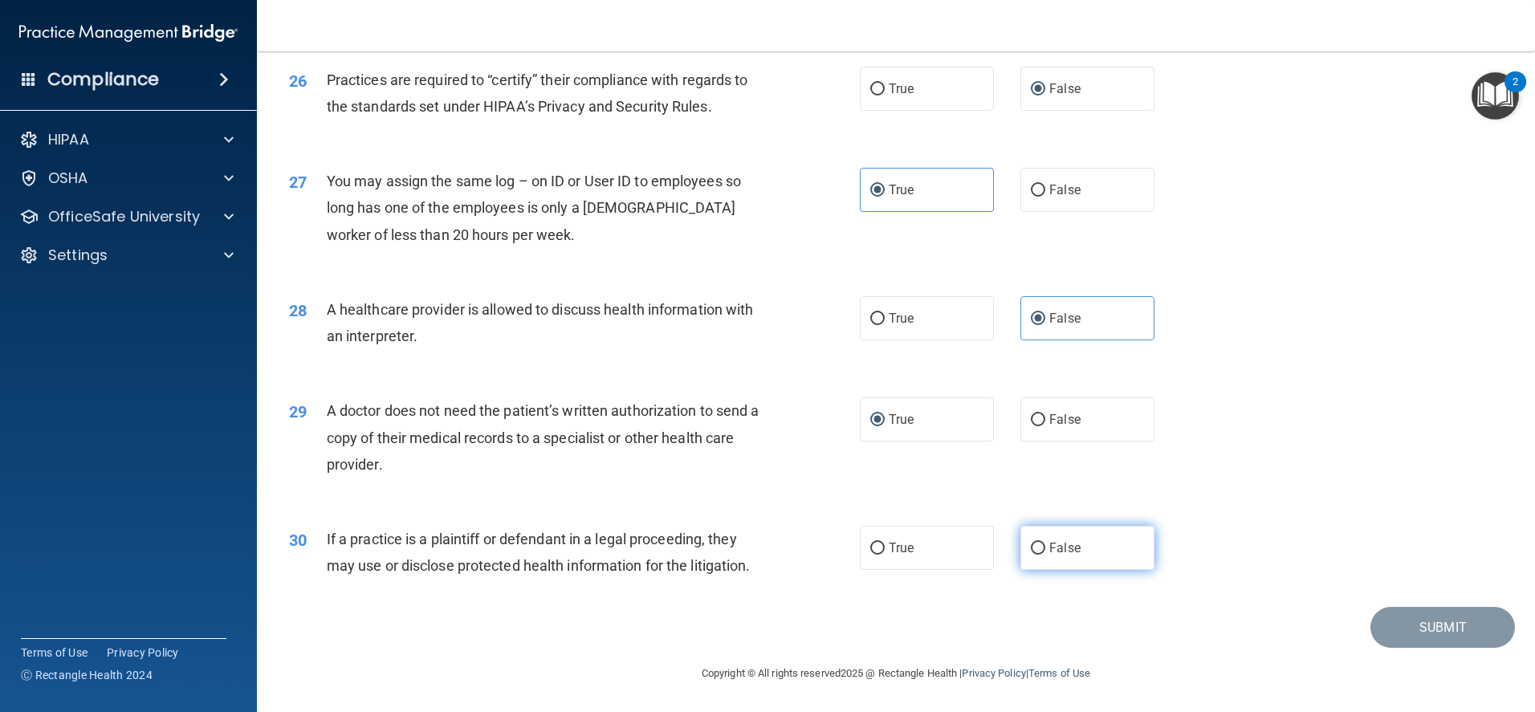
click at [1031, 543] on input "False" at bounding box center [1038, 549] width 14 height 12
radio input "true"
click at [1390, 628] on button "Submit" at bounding box center [1442, 627] width 144 height 41
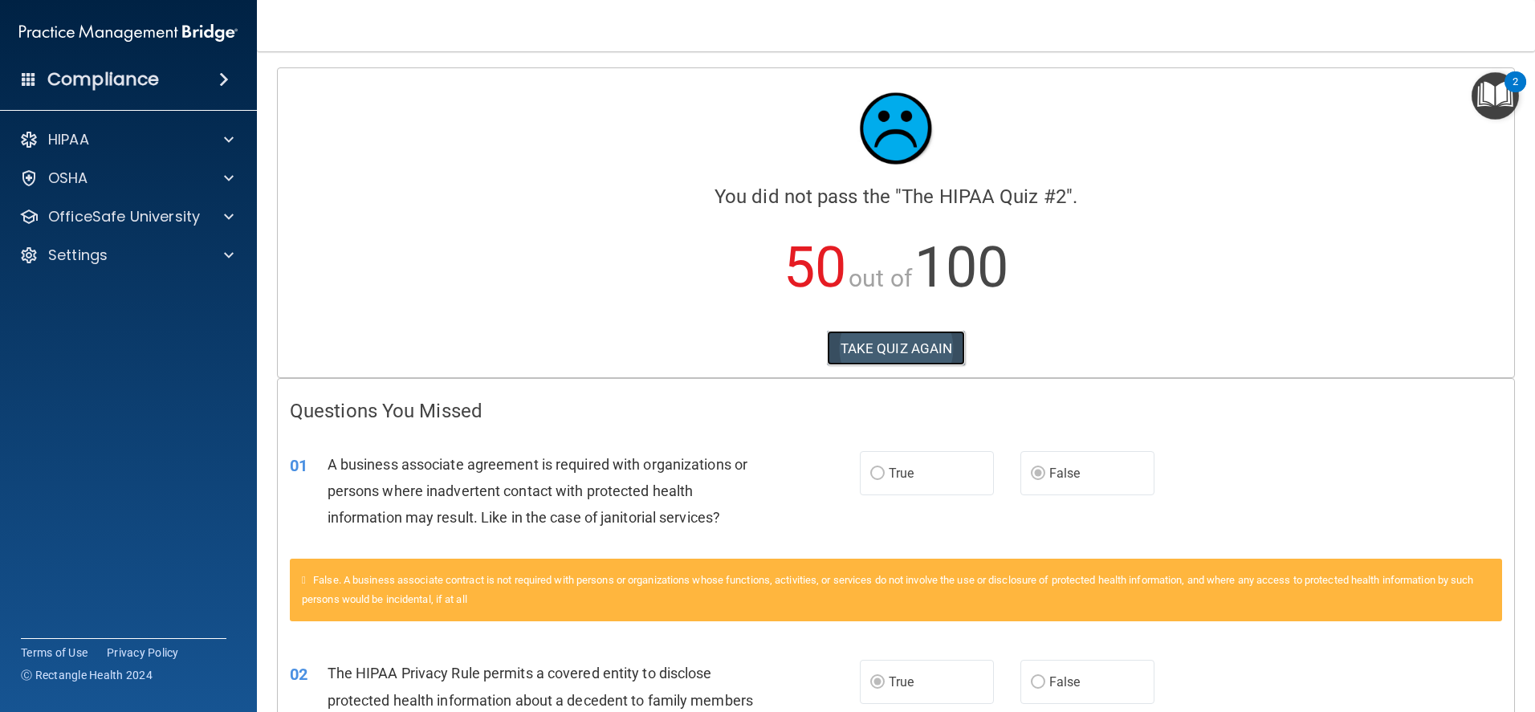
click at [872, 339] on button "TAKE QUIZ AGAIN" at bounding box center [896, 348] width 139 height 35
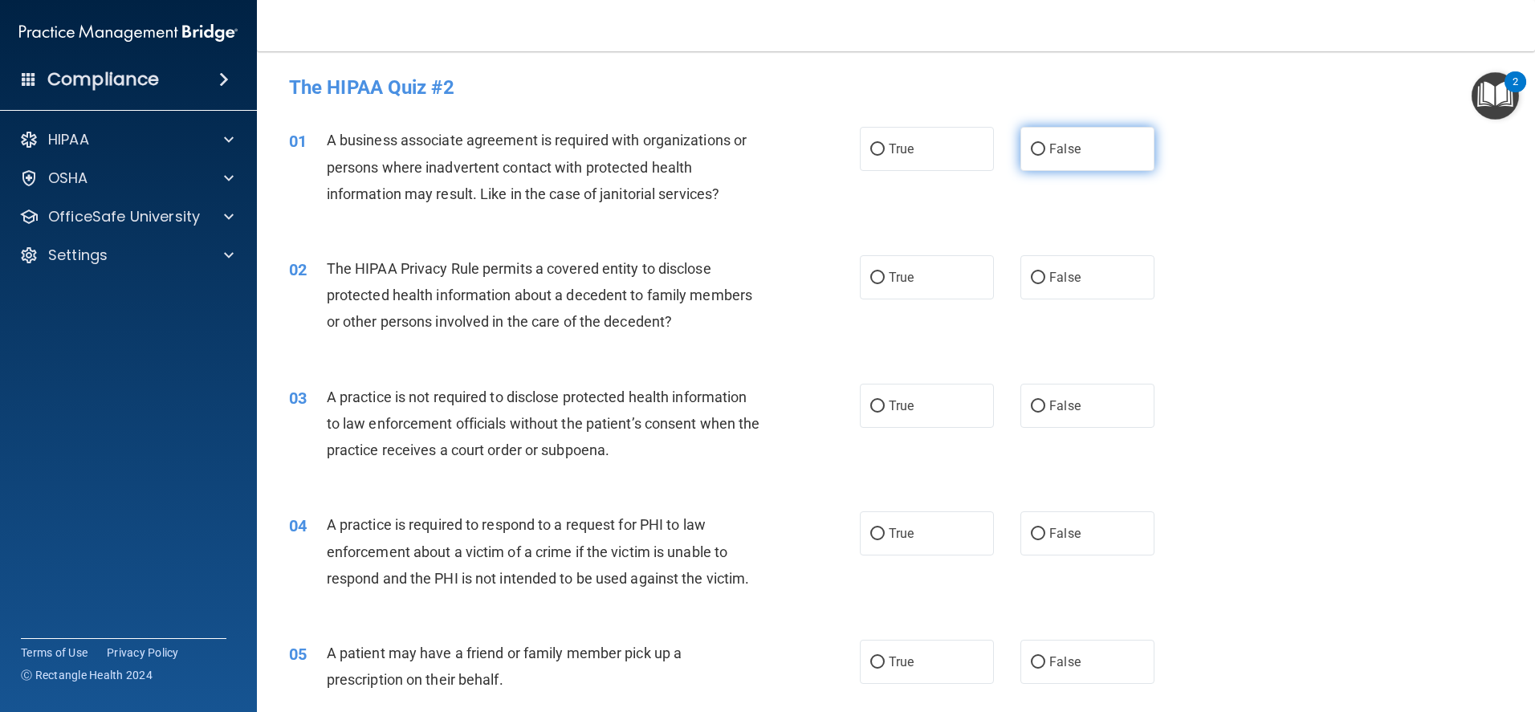
click at [1032, 148] on input "False" at bounding box center [1038, 150] width 14 height 12
radio input "true"
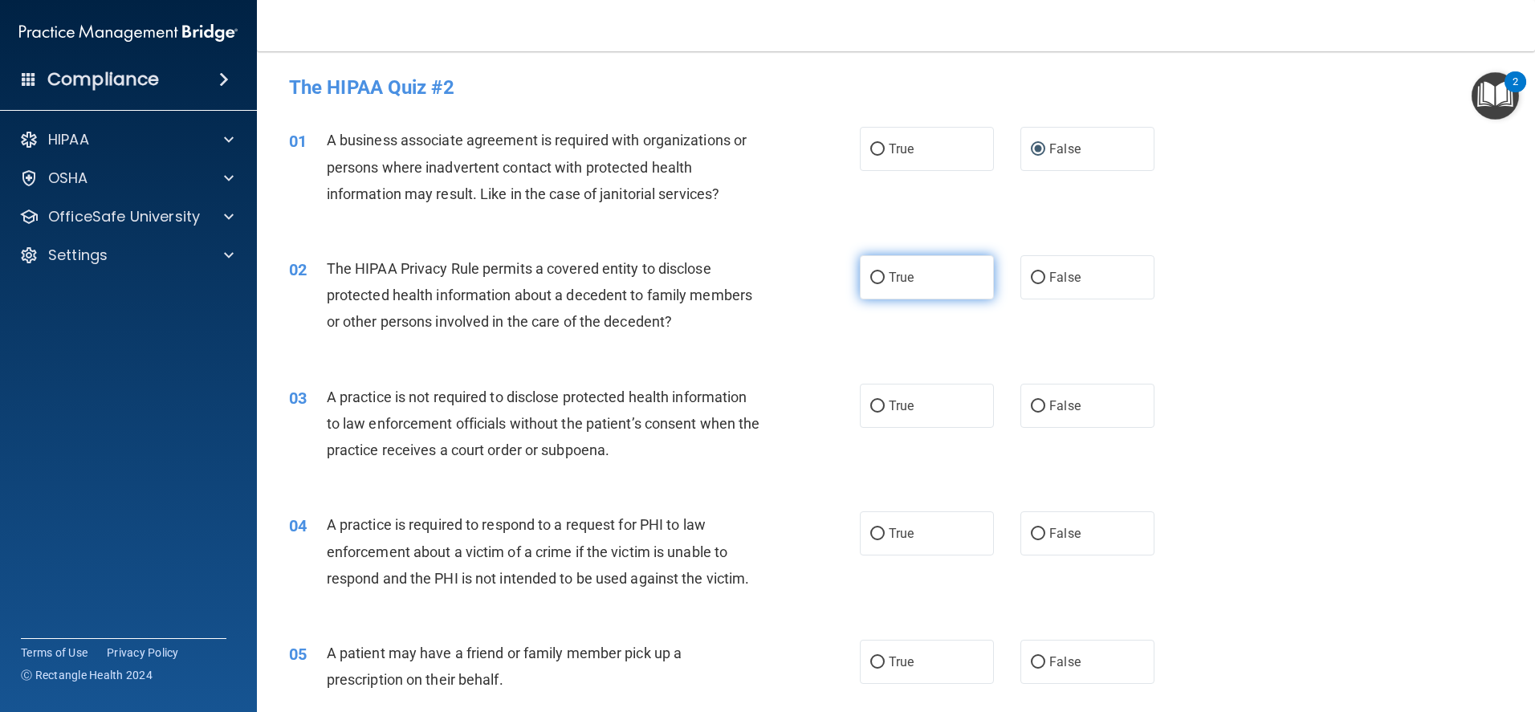
drag, startPoint x: 871, startPoint y: 272, endPoint x: 870, endPoint y: 283, distance: 11.3
click at [871, 273] on input "True" at bounding box center [877, 278] width 14 height 12
radio input "true"
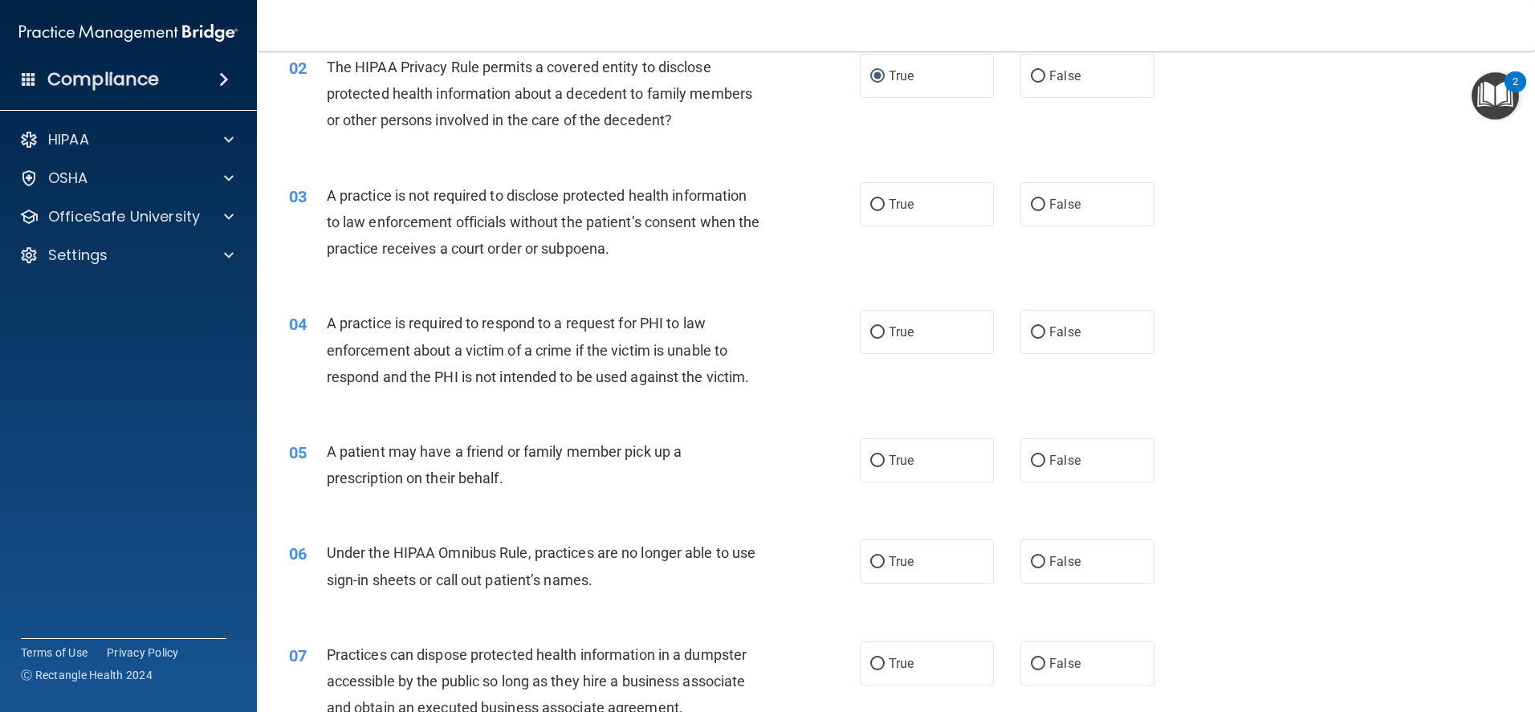
scroll to position [321, 0]
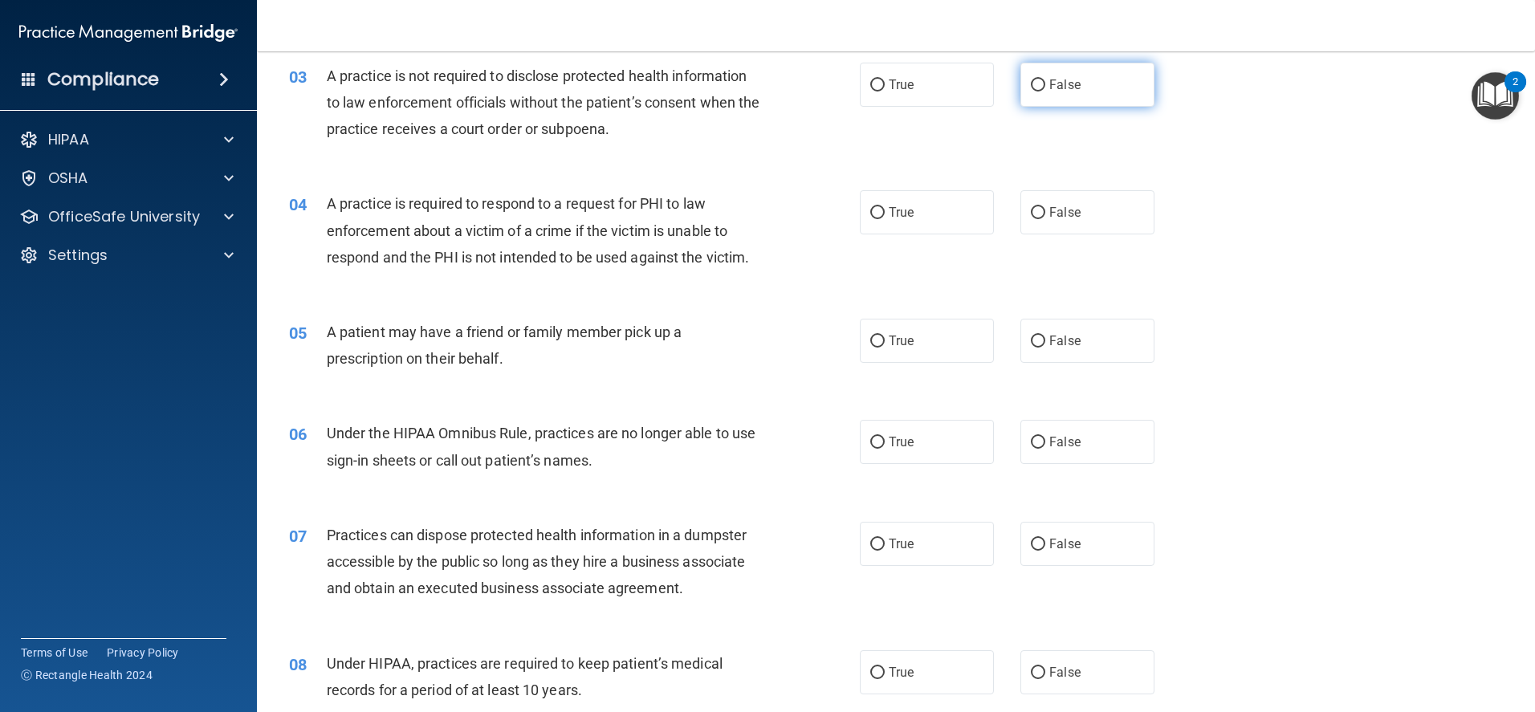
click at [1031, 83] on input "False" at bounding box center [1038, 85] width 14 height 12
radio input "true"
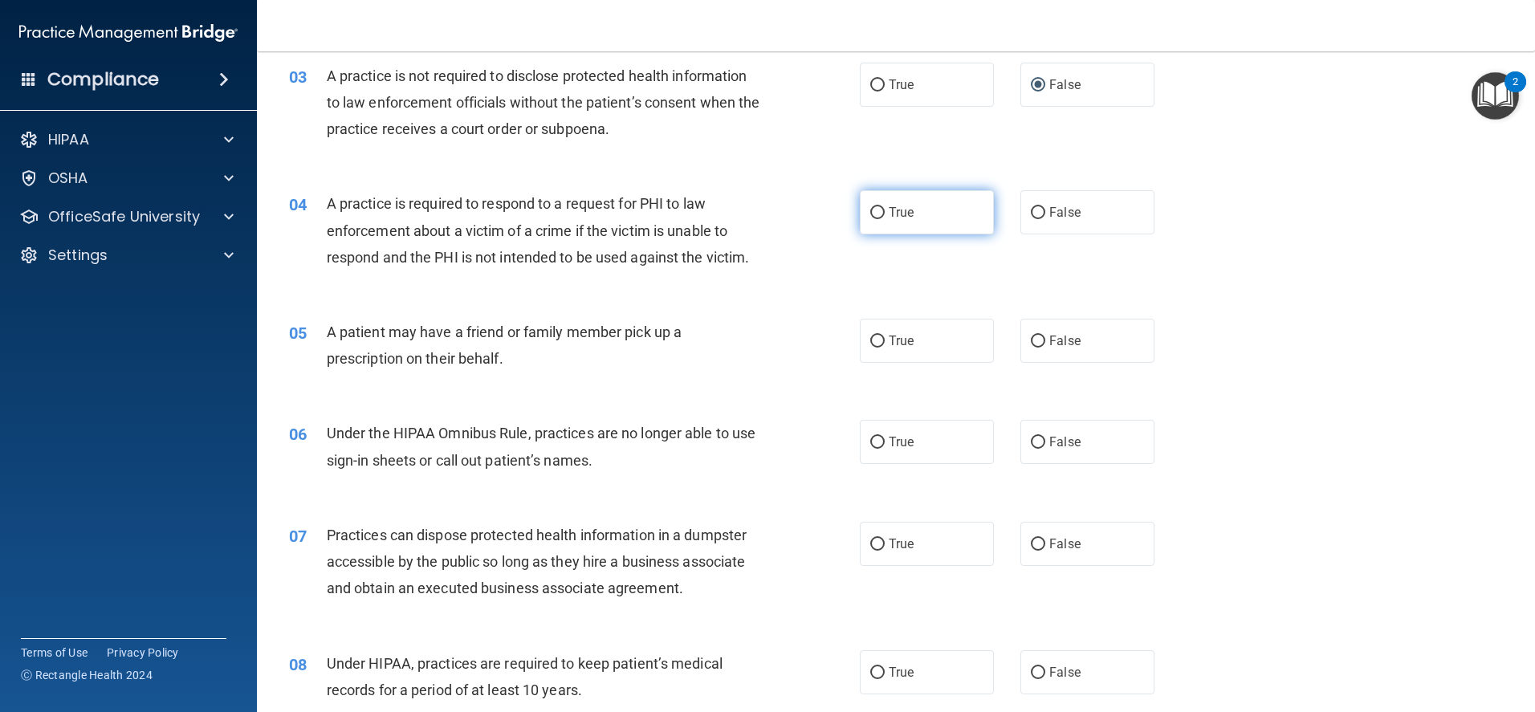
click at [872, 218] on input "True" at bounding box center [877, 213] width 14 height 12
radio input "true"
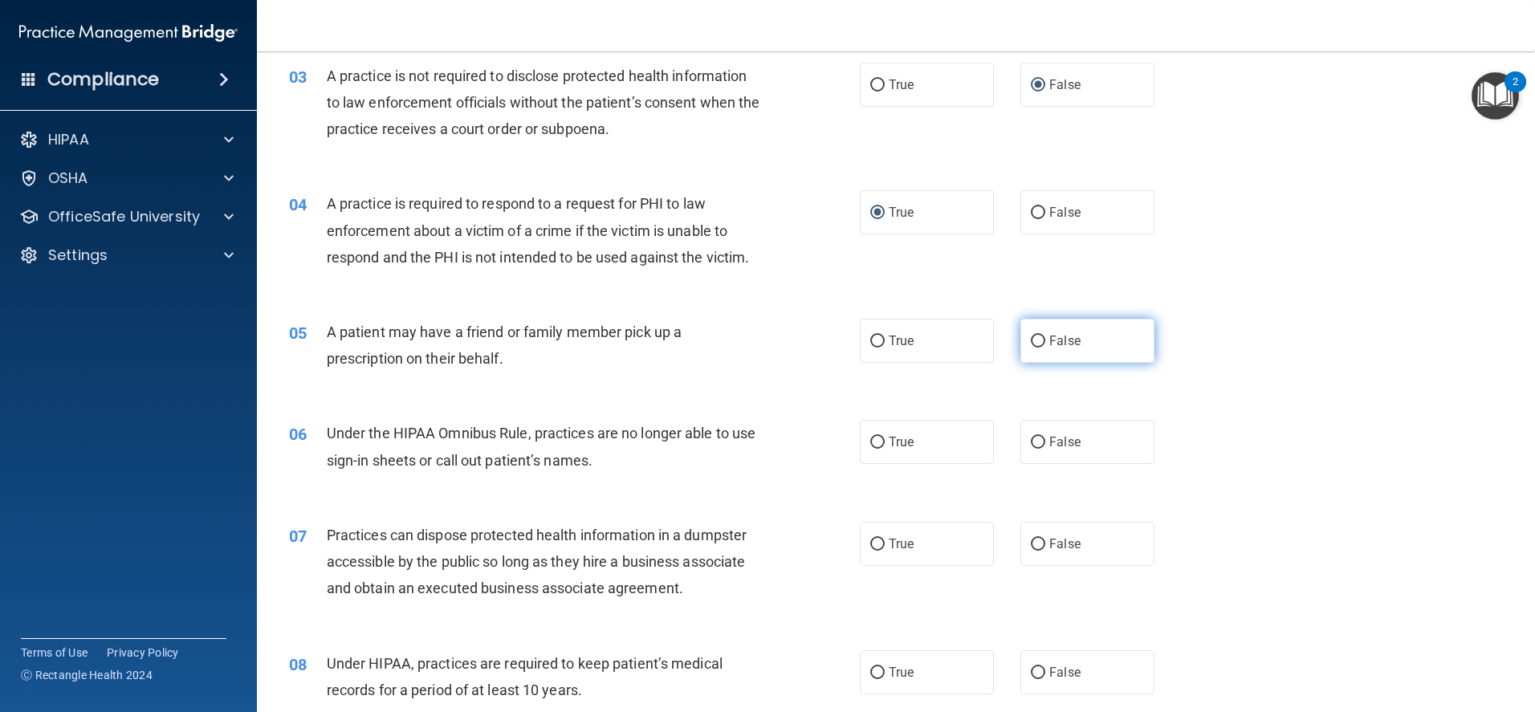
click at [1035, 340] on input "False" at bounding box center [1038, 341] width 14 height 12
radio input "true"
click at [1031, 437] on input "False" at bounding box center [1038, 443] width 14 height 12
radio input "true"
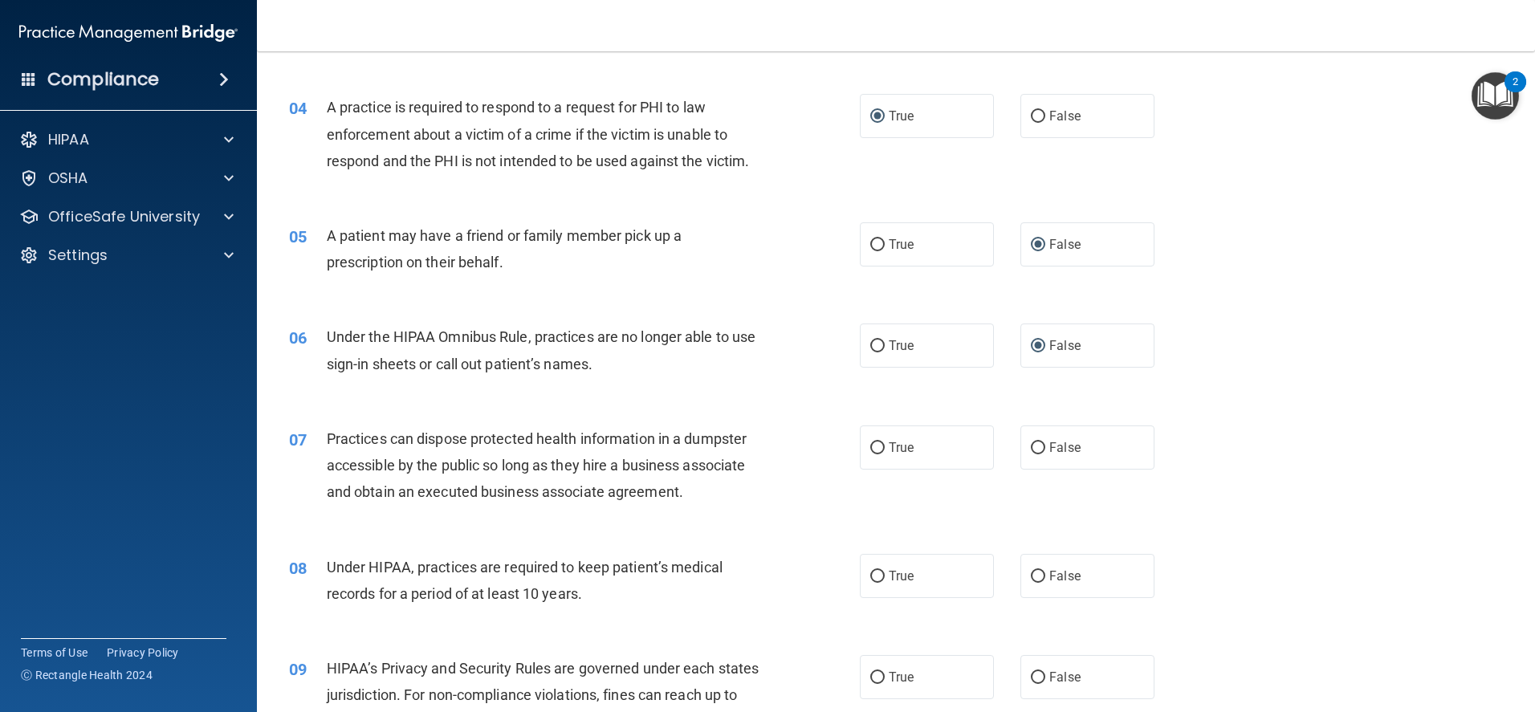
scroll to position [562, 0]
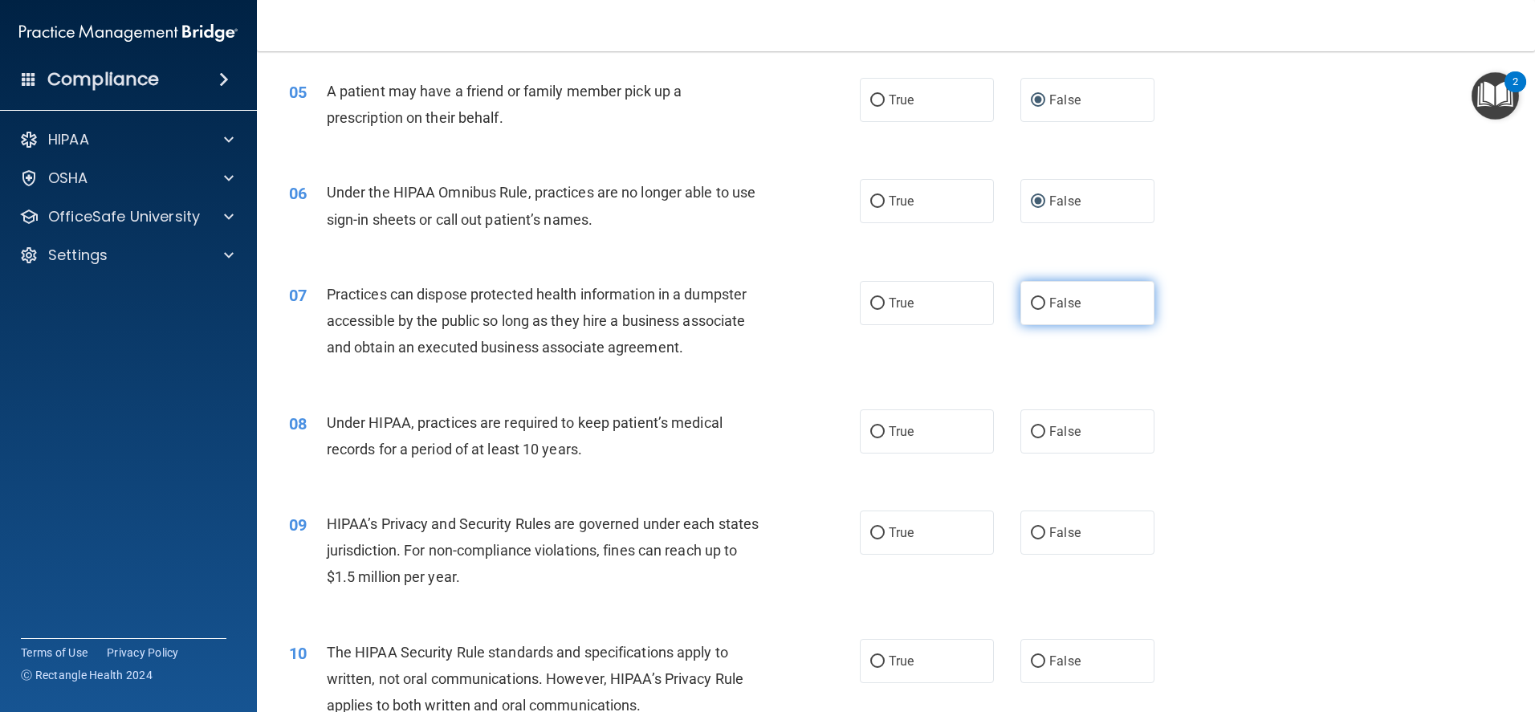
click at [1035, 299] on input "False" at bounding box center [1038, 304] width 14 height 12
radio input "true"
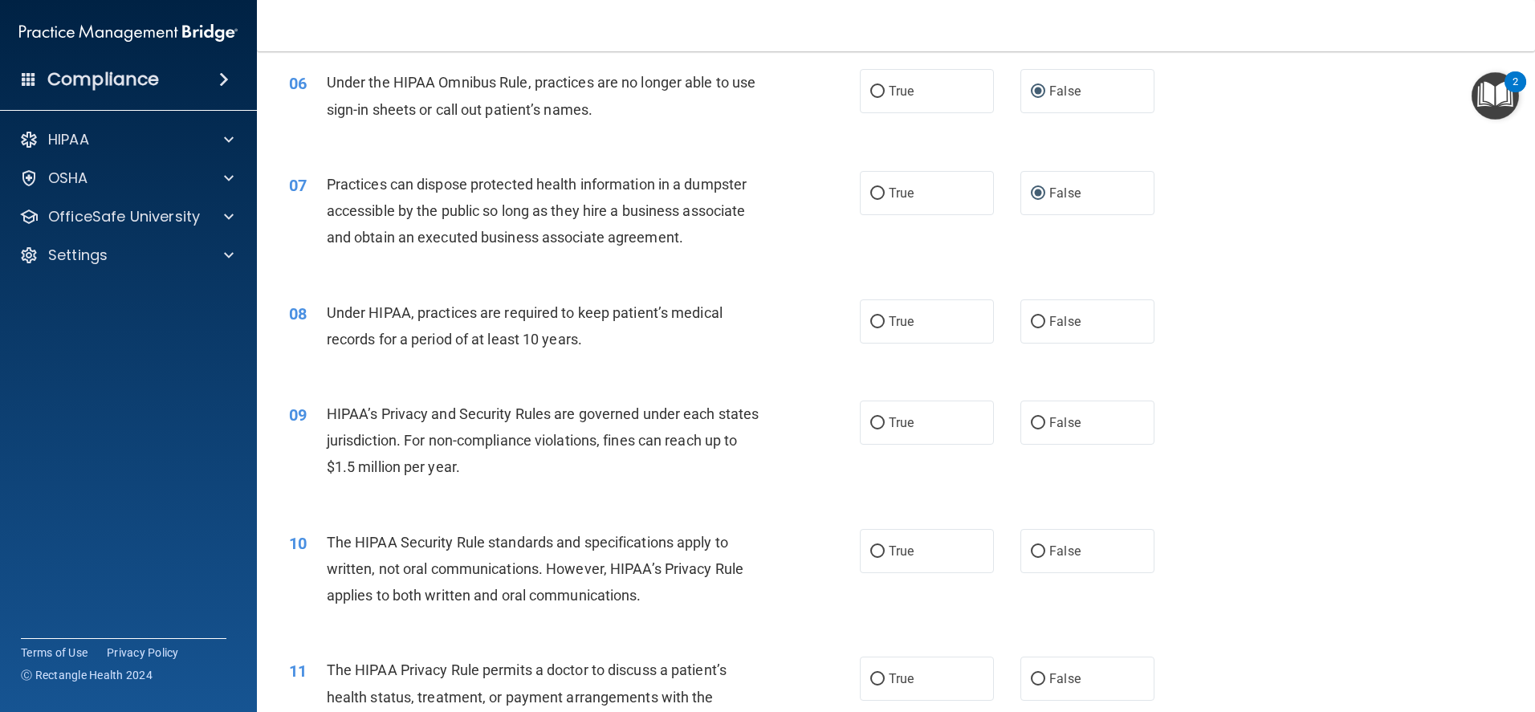
scroll to position [722, 0]
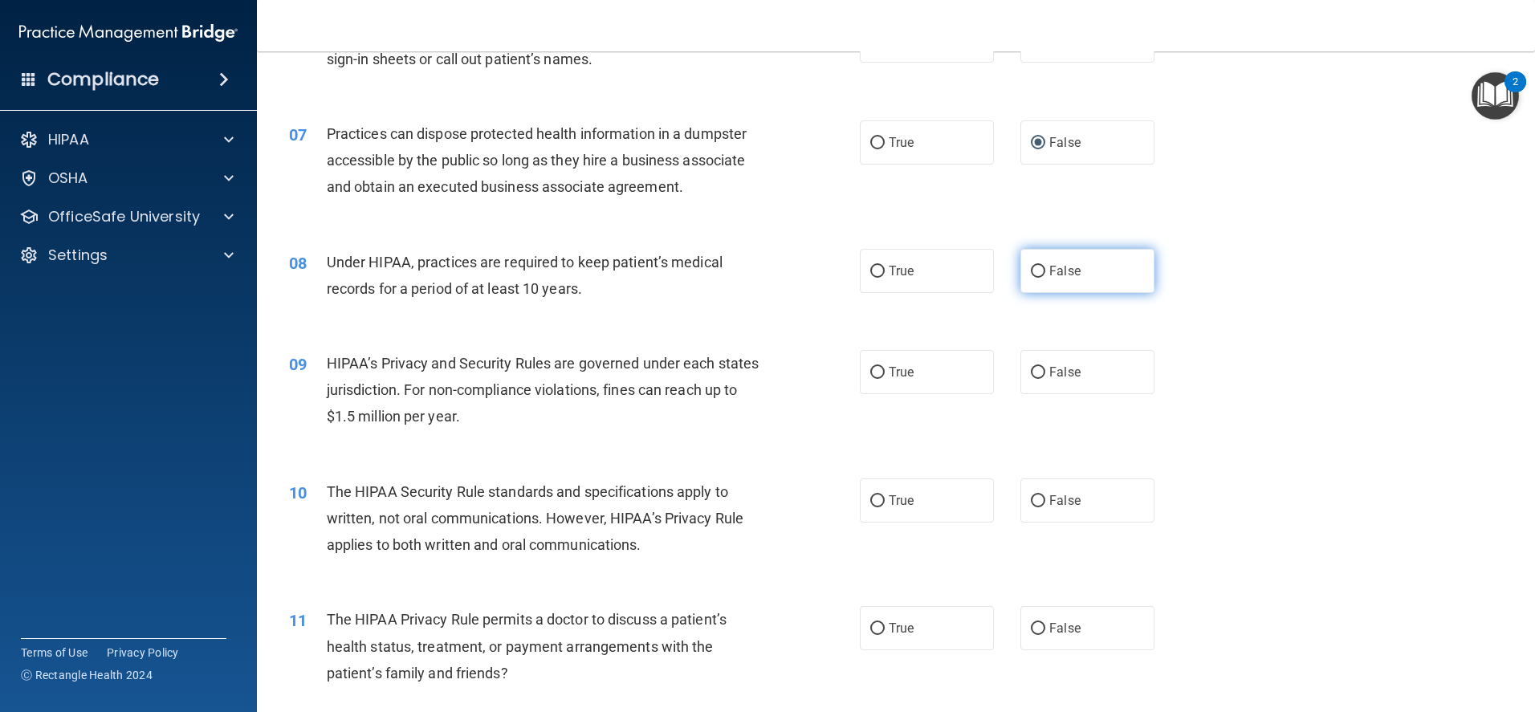
drag, startPoint x: 1031, startPoint y: 267, endPoint x: 1041, endPoint y: 287, distance: 22.3
click at [1031, 268] on input "False" at bounding box center [1038, 272] width 14 height 12
radio input "true"
drag, startPoint x: 868, startPoint y: 500, endPoint x: 872, endPoint y: 493, distance: 8.7
click at [870, 500] on input "True" at bounding box center [877, 501] width 14 height 12
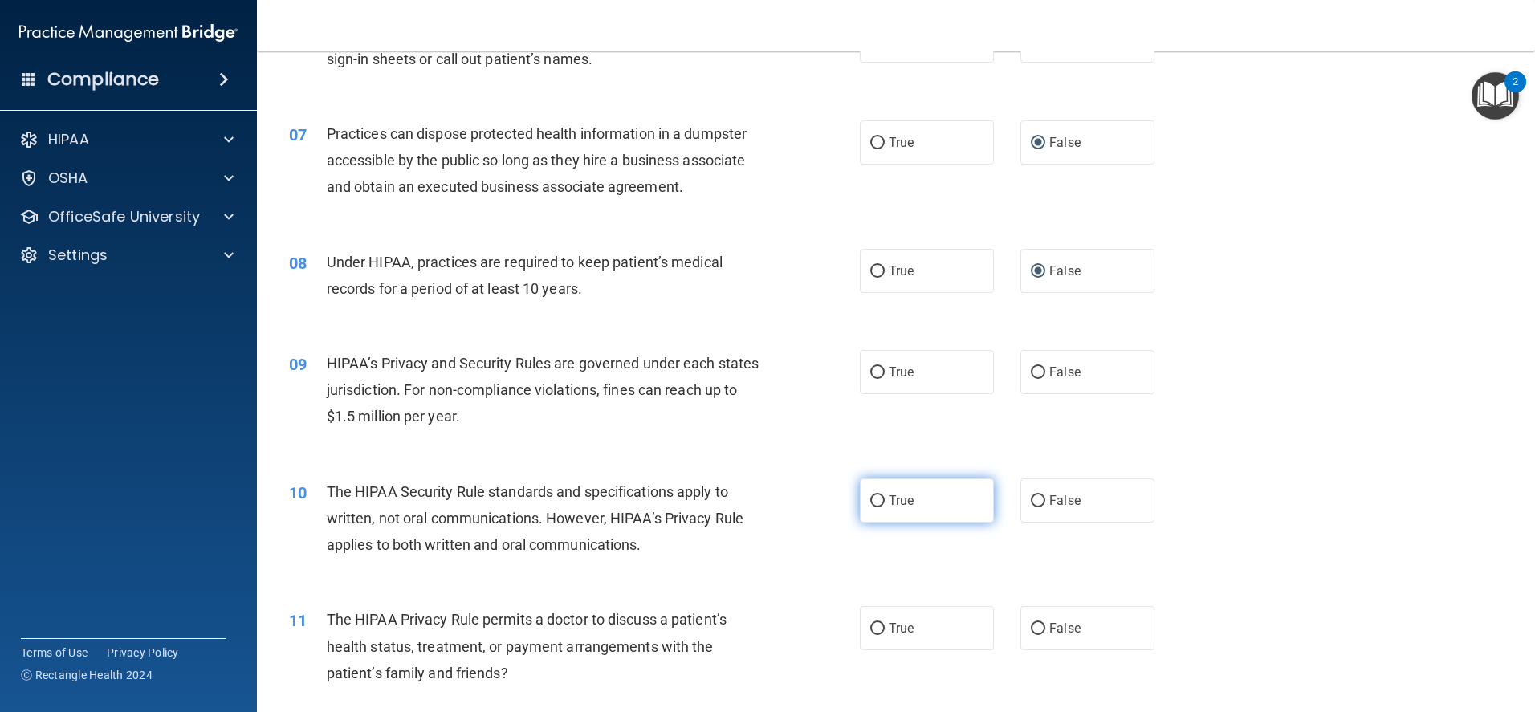
radio input "true"
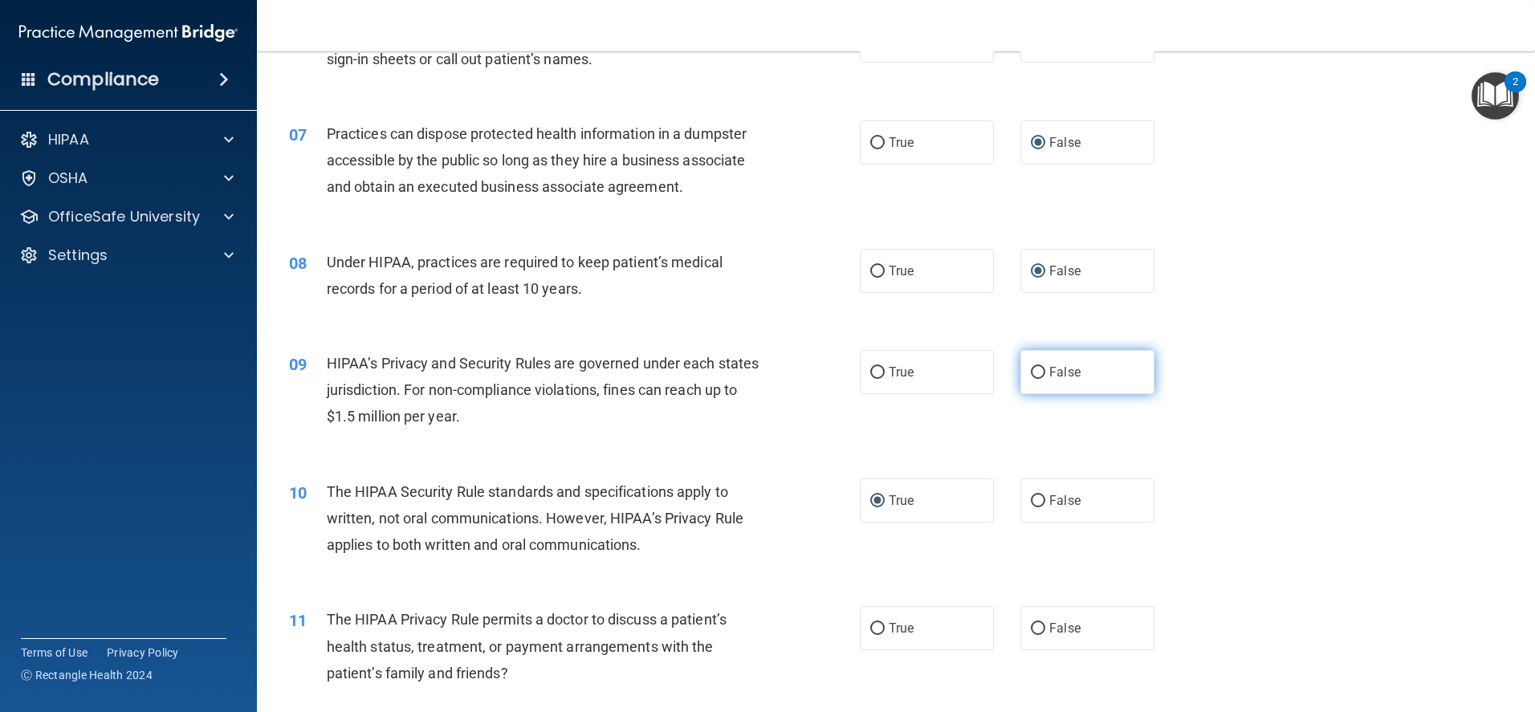
click at [1031, 368] on input "False" at bounding box center [1038, 373] width 14 height 12
radio input "true"
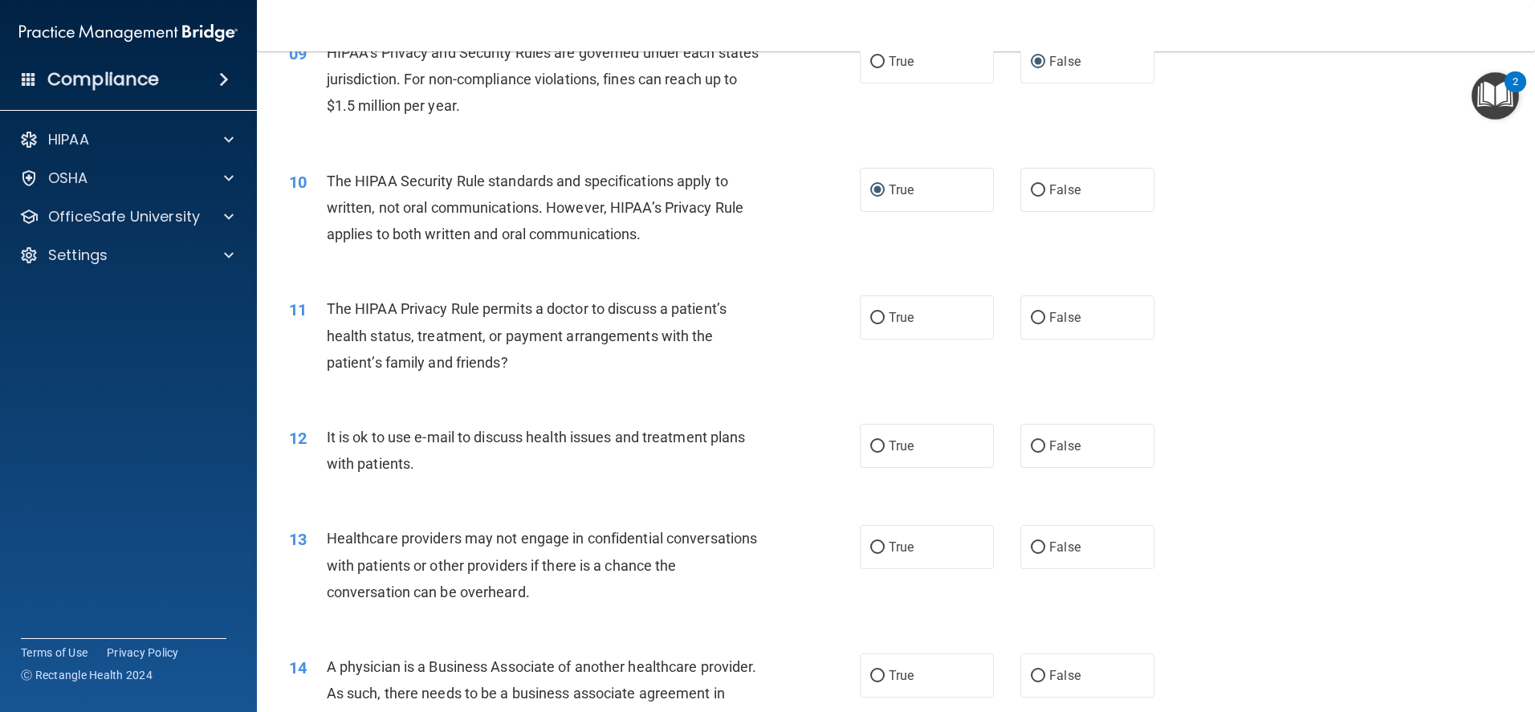
scroll to position [1043, 0]
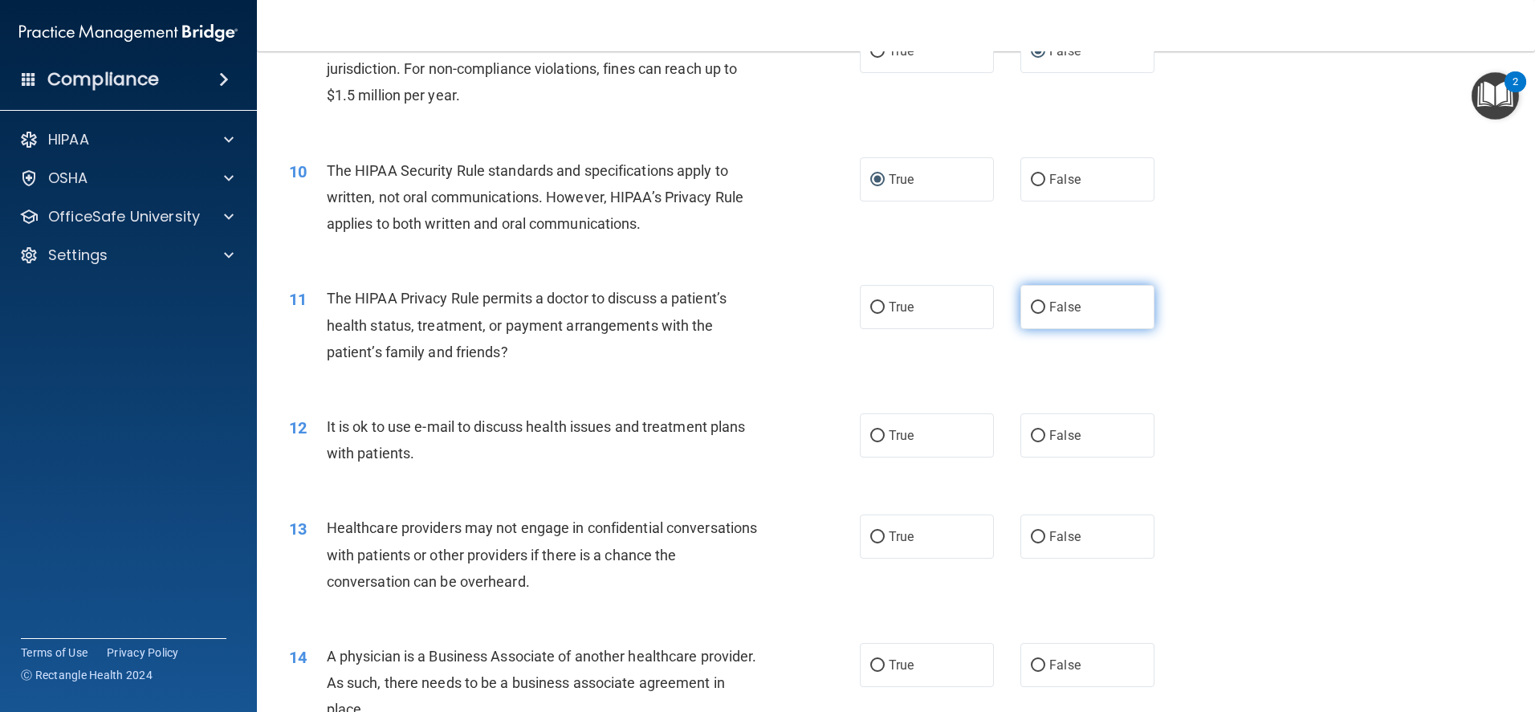
click at [1035, 309] on input "False" at bounding box center [1038, 308] width 14 height 12
radio input "true"
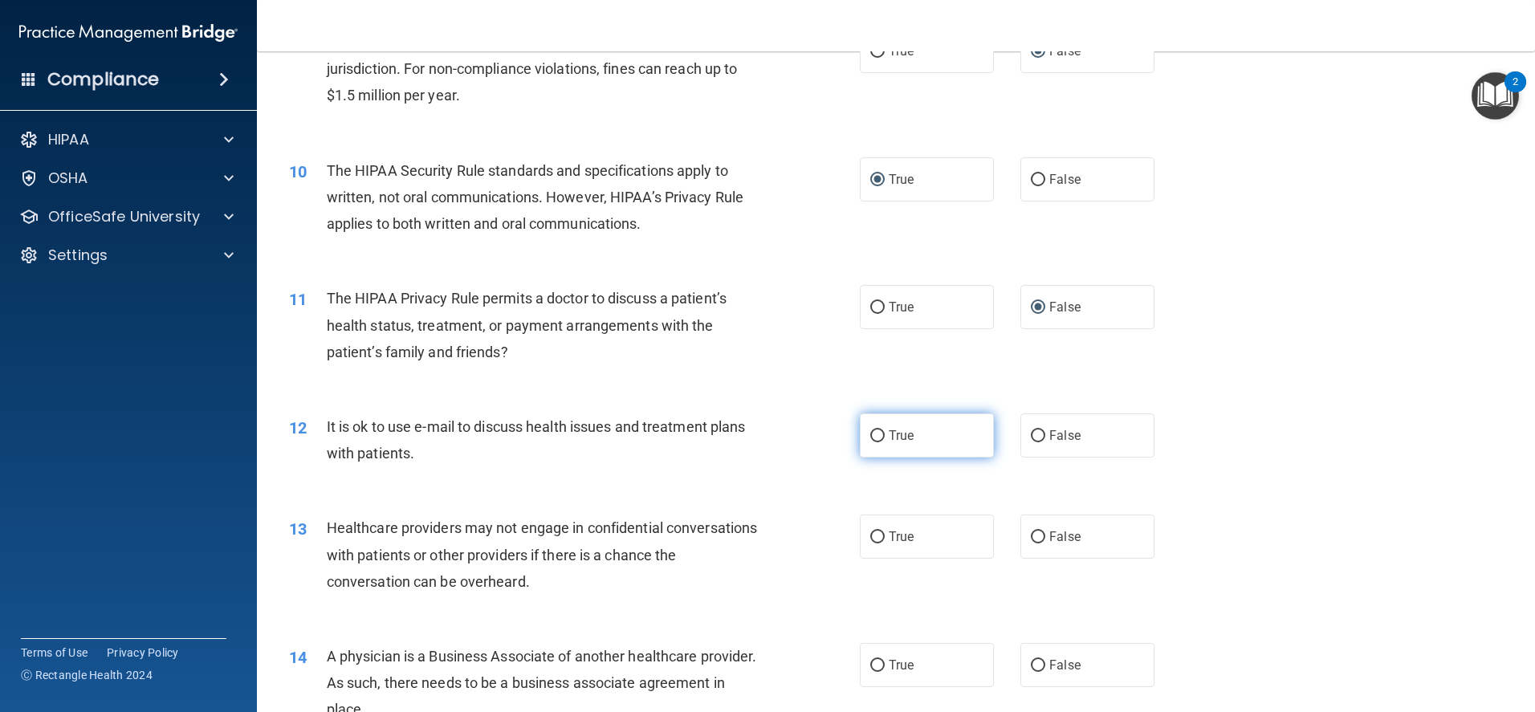
click at [871, 435] on input "True" at bounding box center [877, 436] width 14 height 12
radio input "true"
click at [1031, 537] on input "False" at bounding box center [1038, 537] width 14 height 12
radio input "true"
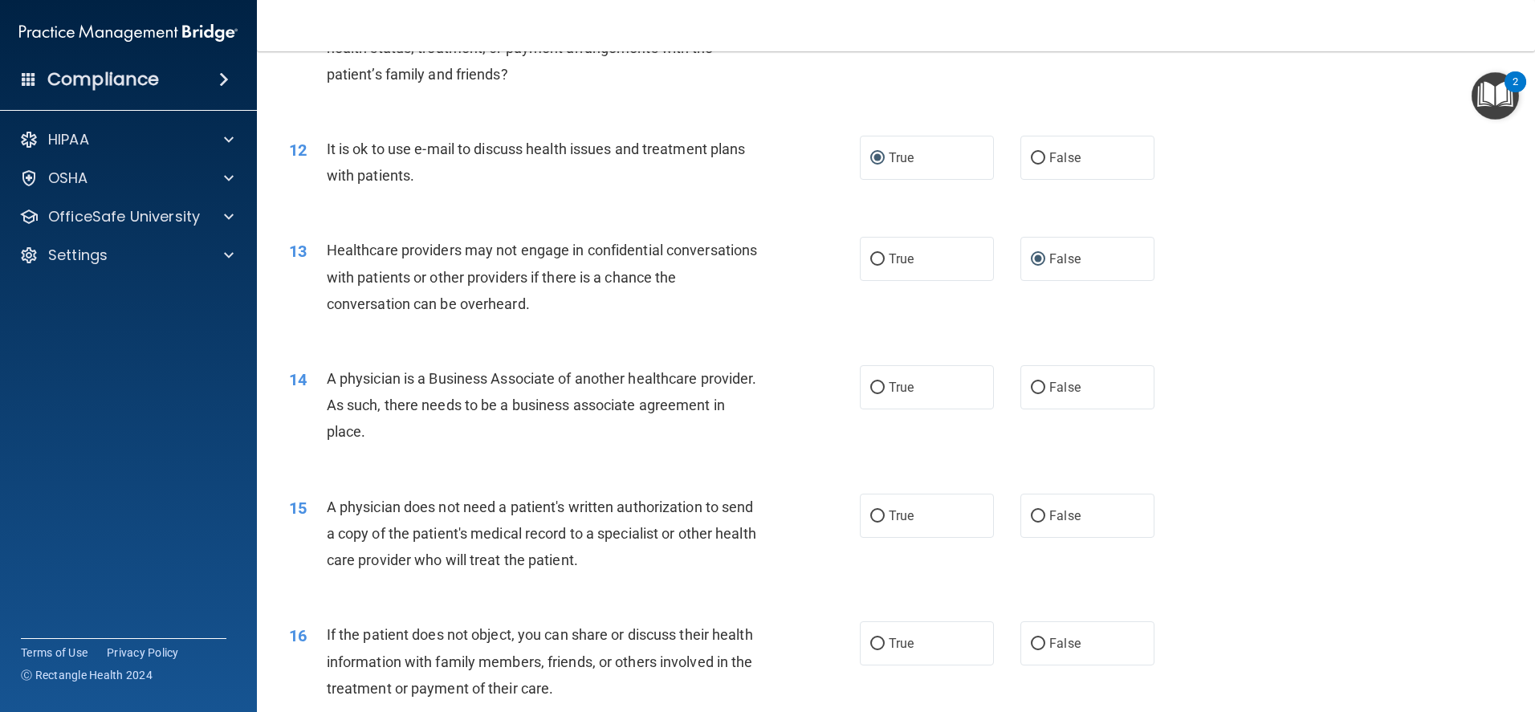
scroll to position [1364, 0]
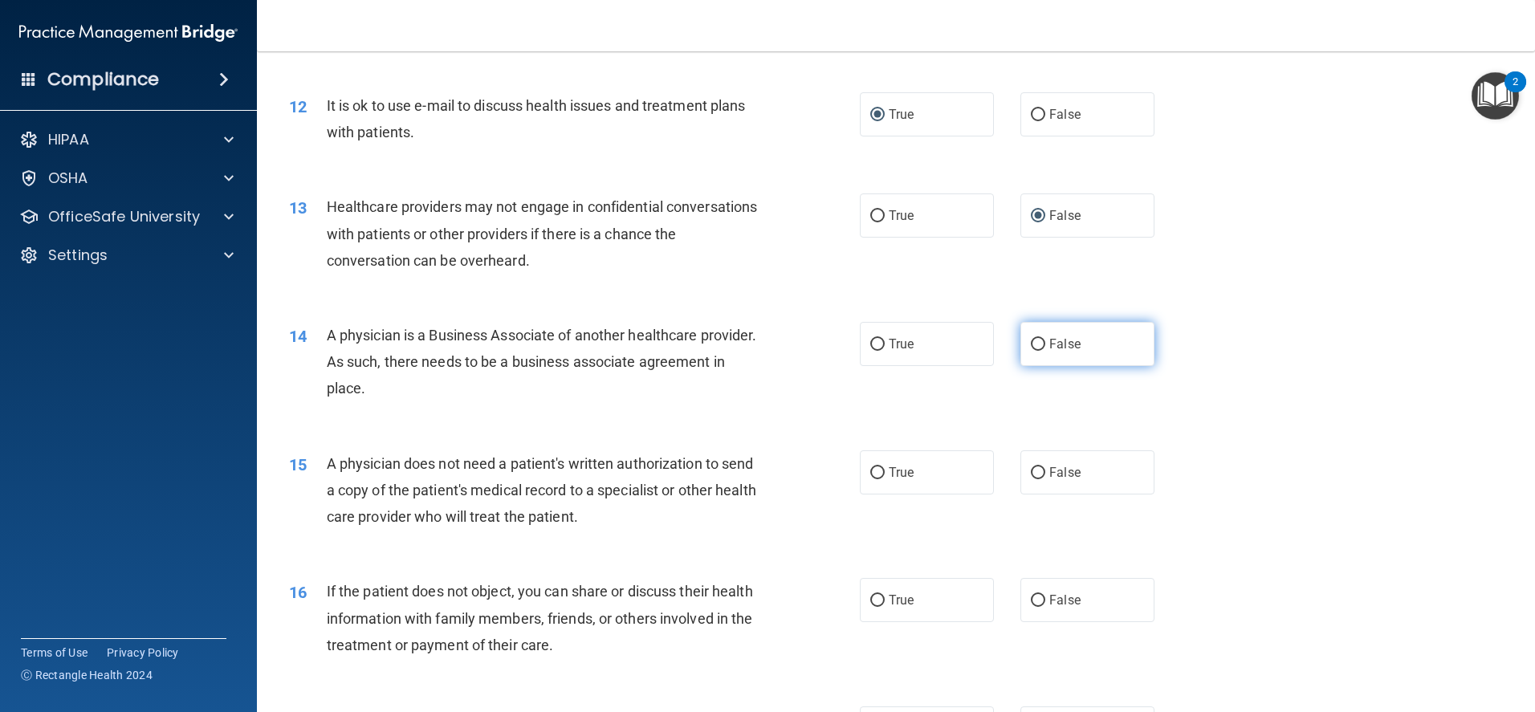
click at [1031, 344] on input "False" at bounding box center [1038, 345] width 14 height 12
radio input "true"
drag, startPoint x: 871, startPoint y: 470, endPoint x: 886, endPoint y: 508, distance: 40.7
click at [872, 470] on input "True" at bounding box center [877, 473] width 14 height 12
radio input "true"
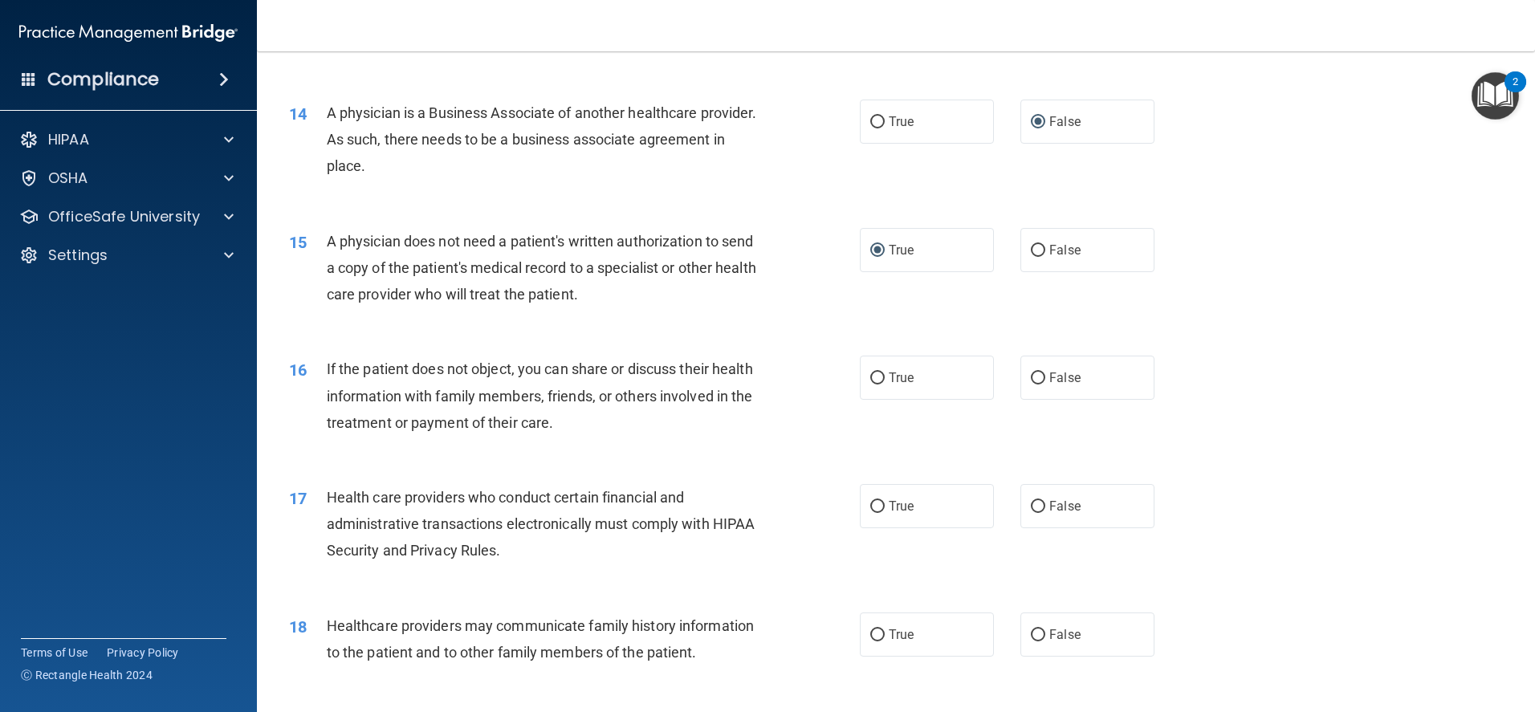
scroll to position [1605, 0]
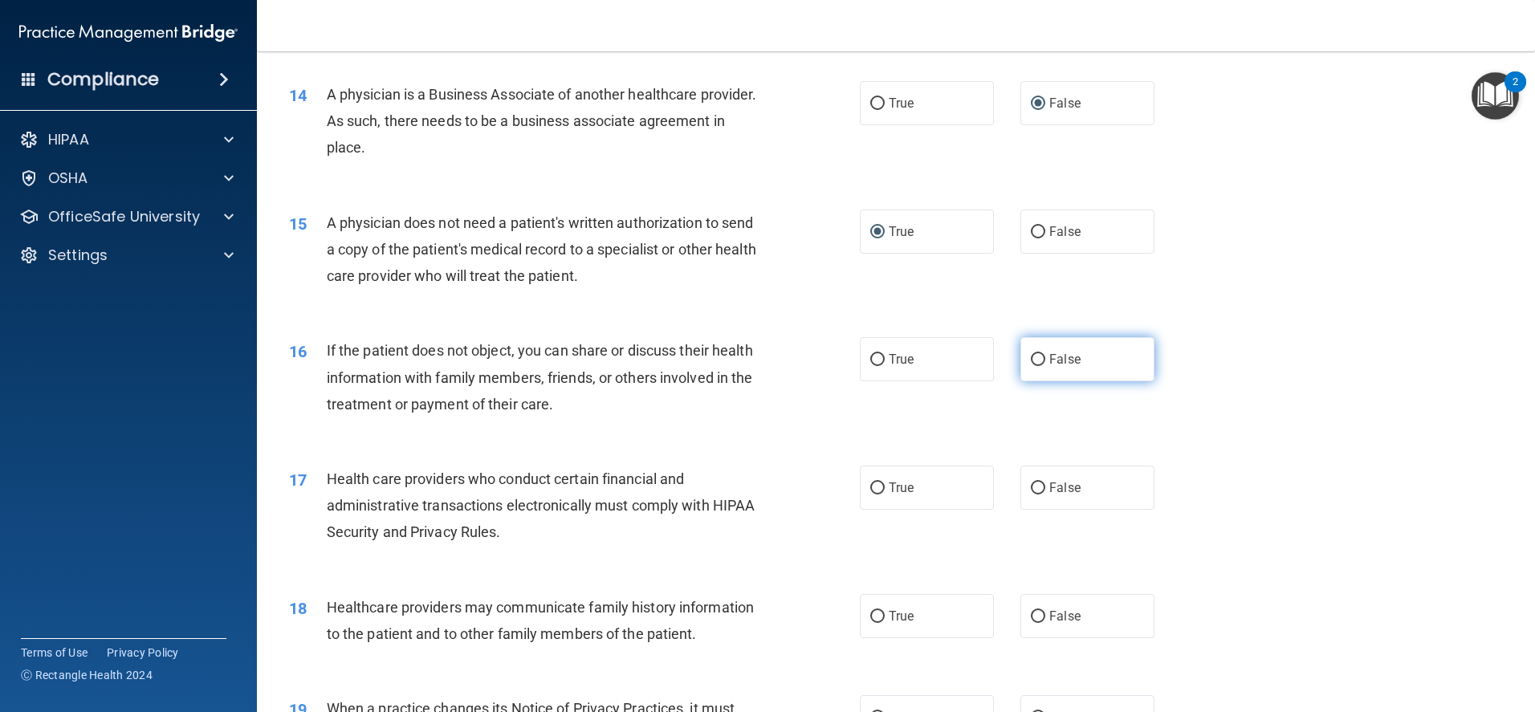
drag, startPoint x: 1031, startPoint y: 363, endPoint x: 1033, endPoint y: 380, distance: 17.7
click at [1031, 363] on input "False" at bounding box center [1038, 360] width 14 height 12
radio input "true"
click at [1032, 484] on input "False" at bounding box center [1038, 488] width 14 height 12
radio input "true"
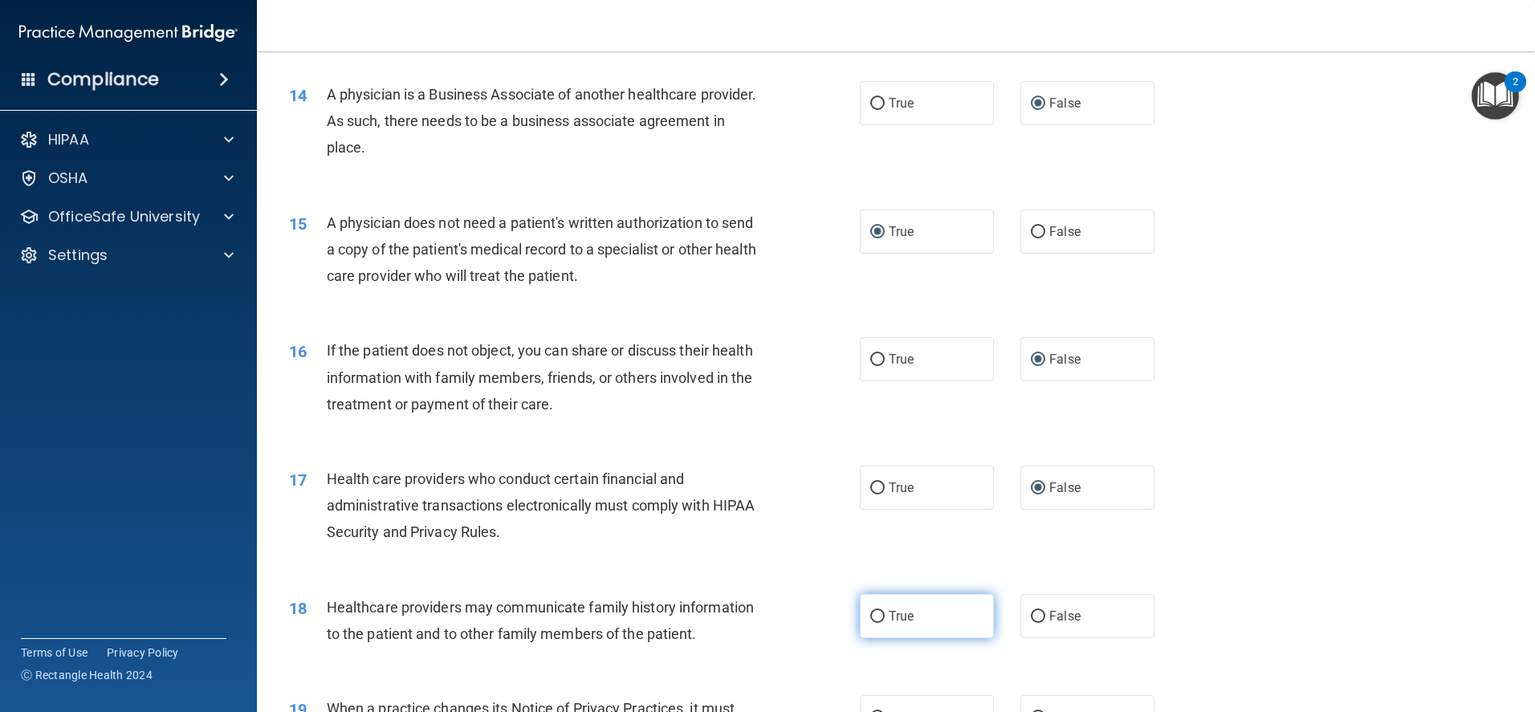
click at [870, 611] on input "True" at bounding box center [877, 617] width 14 height 12
radio input "true"
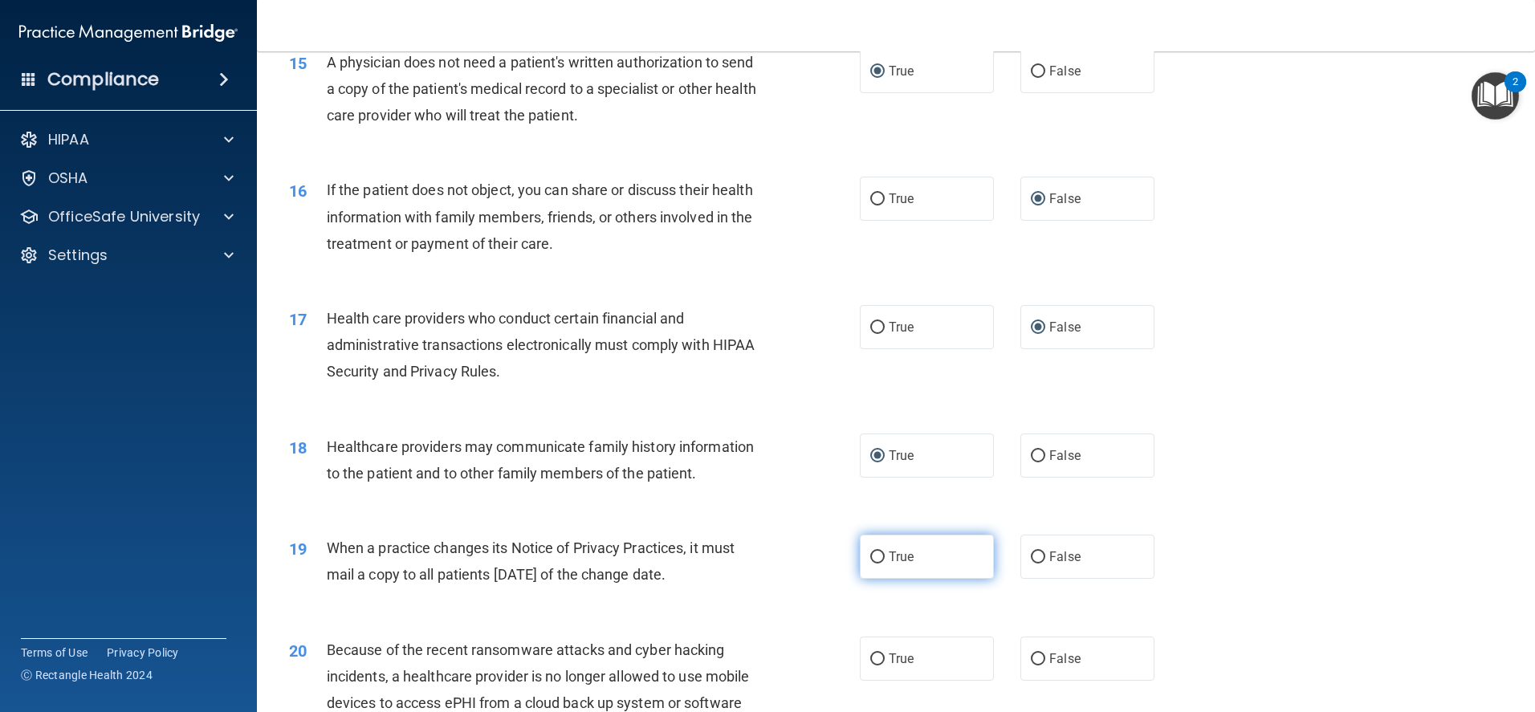
click at [872, 561] on input "True" at bounding box center [877, 557] width 14 height 12
radio input "true"
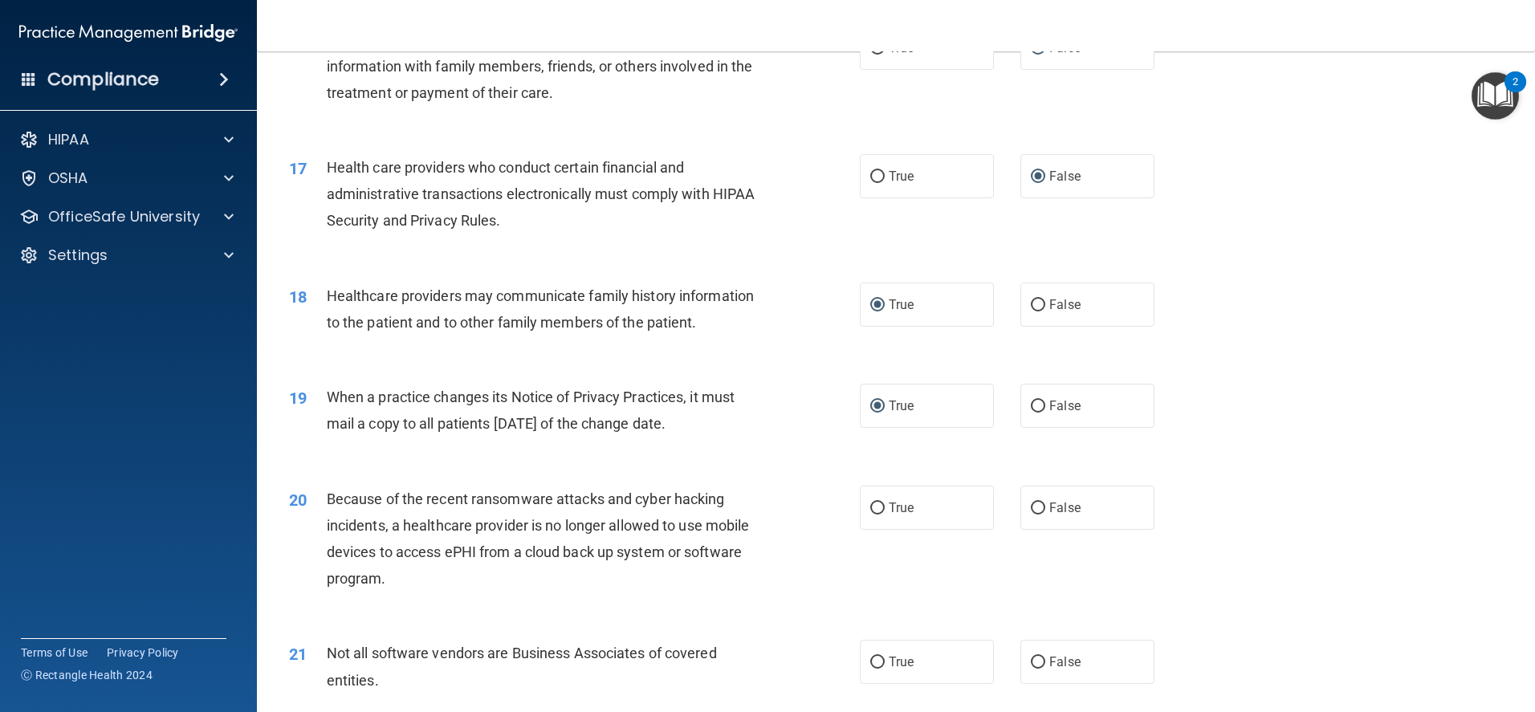
scroll to position [1926, 0]
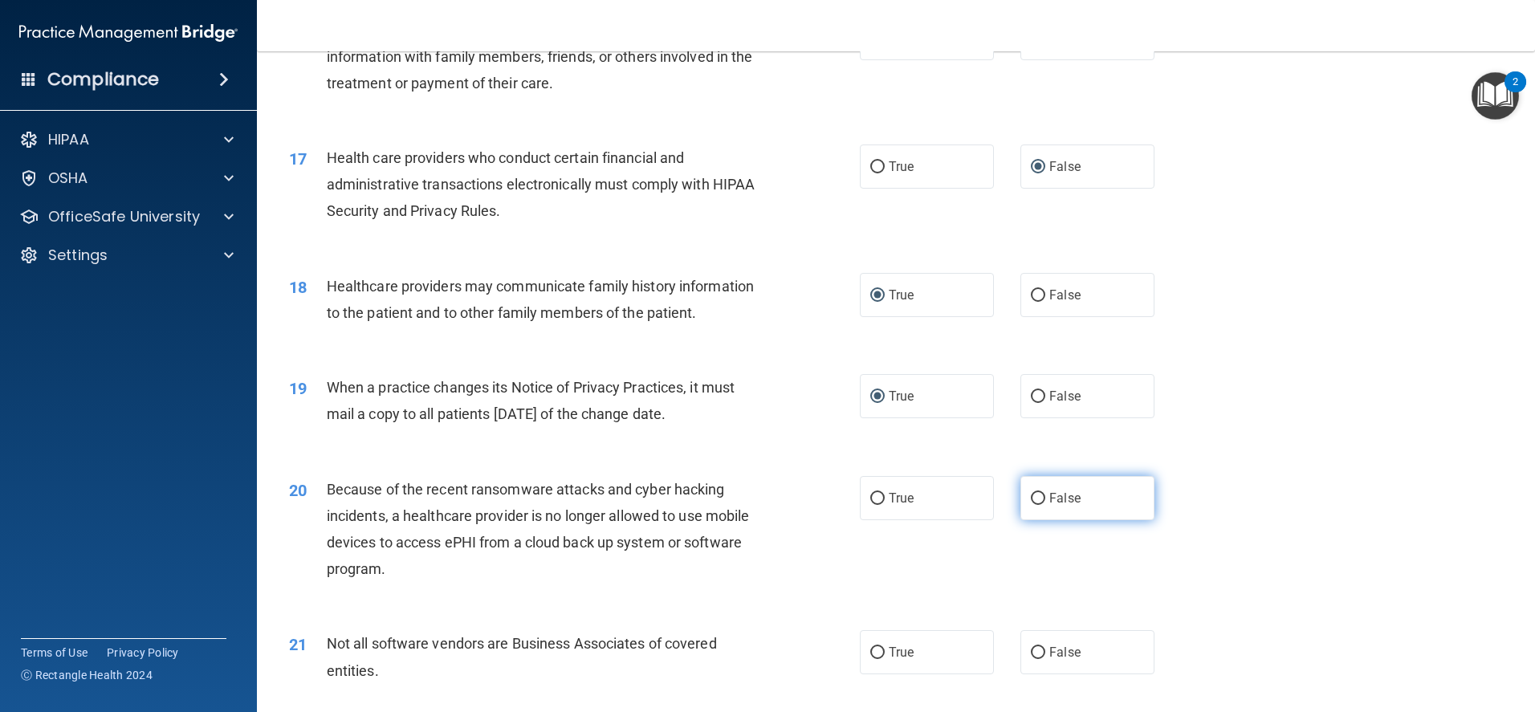
drag, startPoint x: 1032, startPoint y: 493, endPoint x: 1023, endPoint y: 518, distance: 27.2
click at [1032, 493] on input "False" at bounding box center [1038, 499] width 14 height 12
radio input "true"
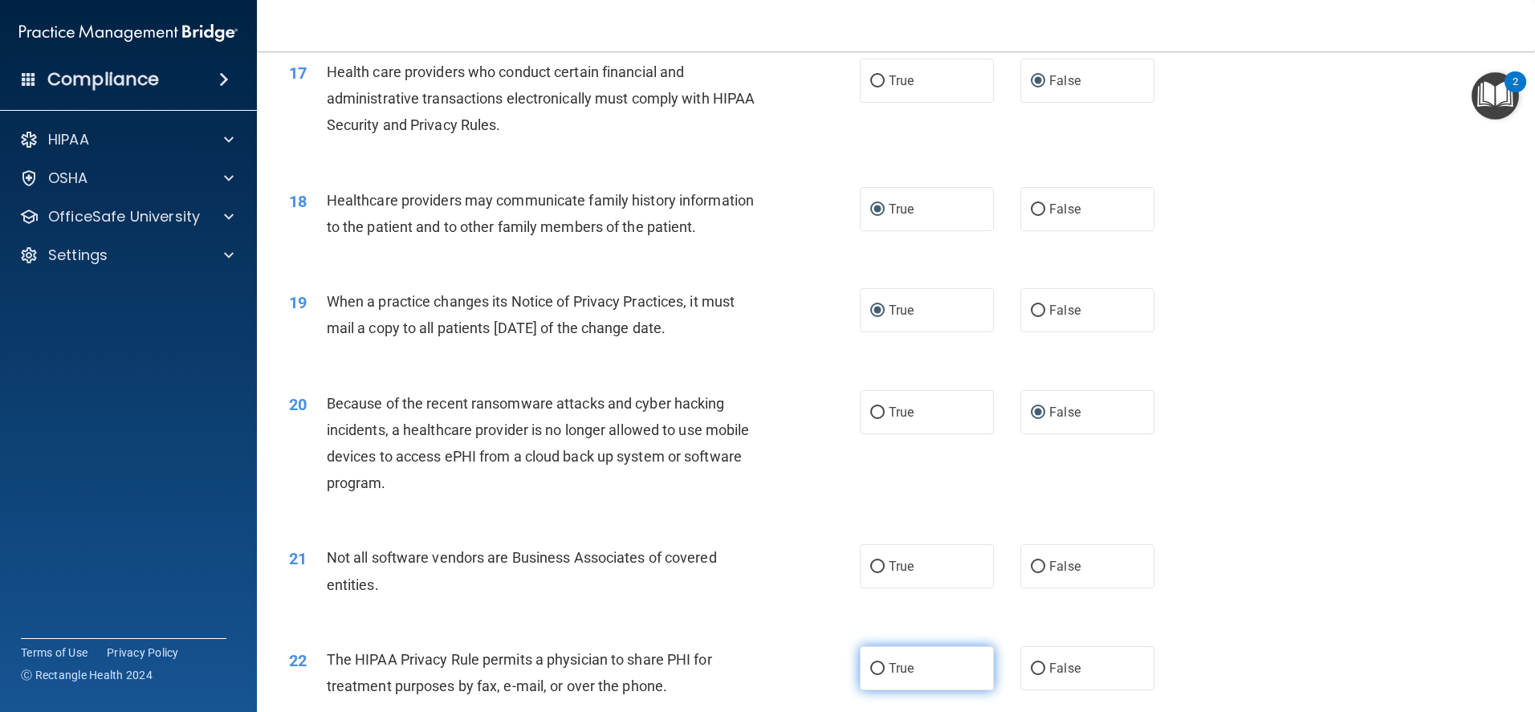
scroll to position [2087, 0]
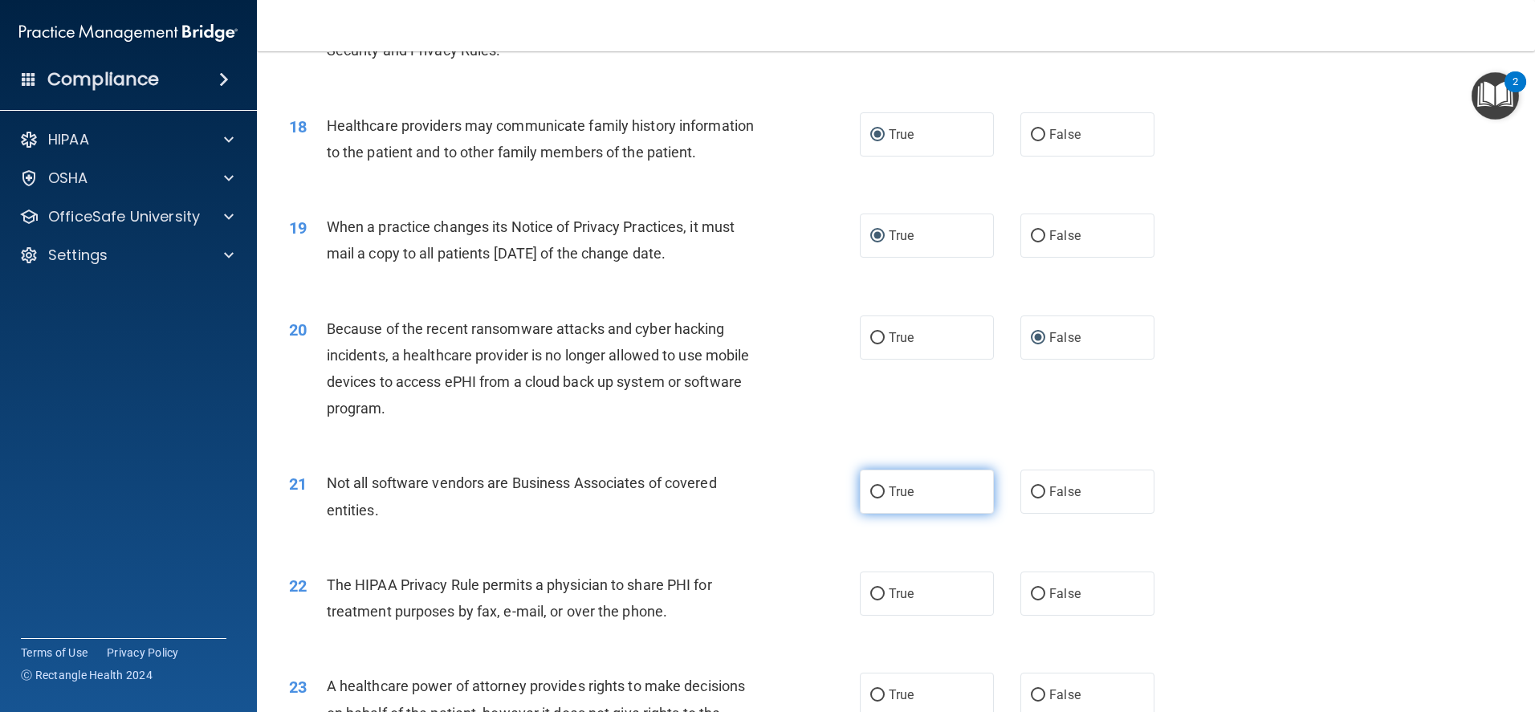
click at [870, 495] on input "True" at bounding box center [877, 492] width 14 height 12
radio input "true"
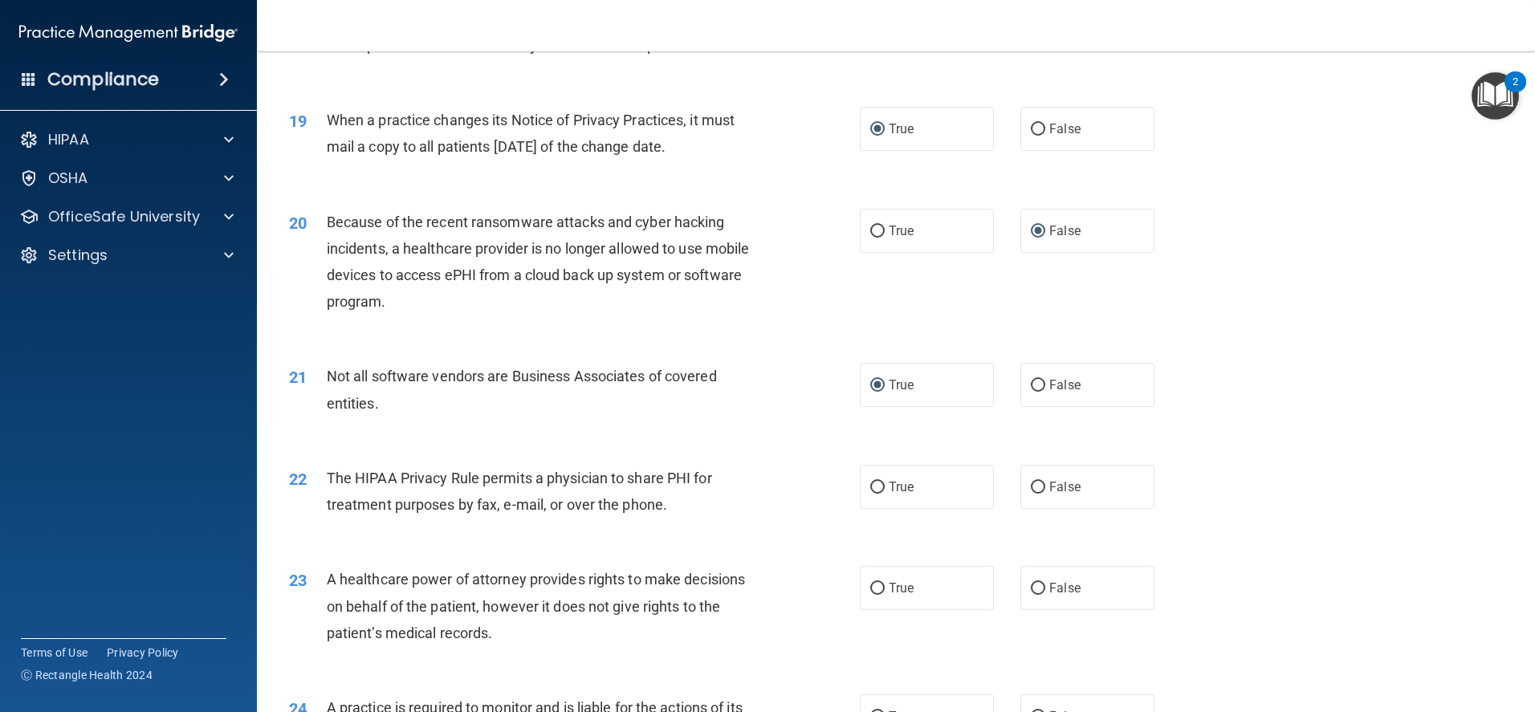
scroll to position [2247, 0]
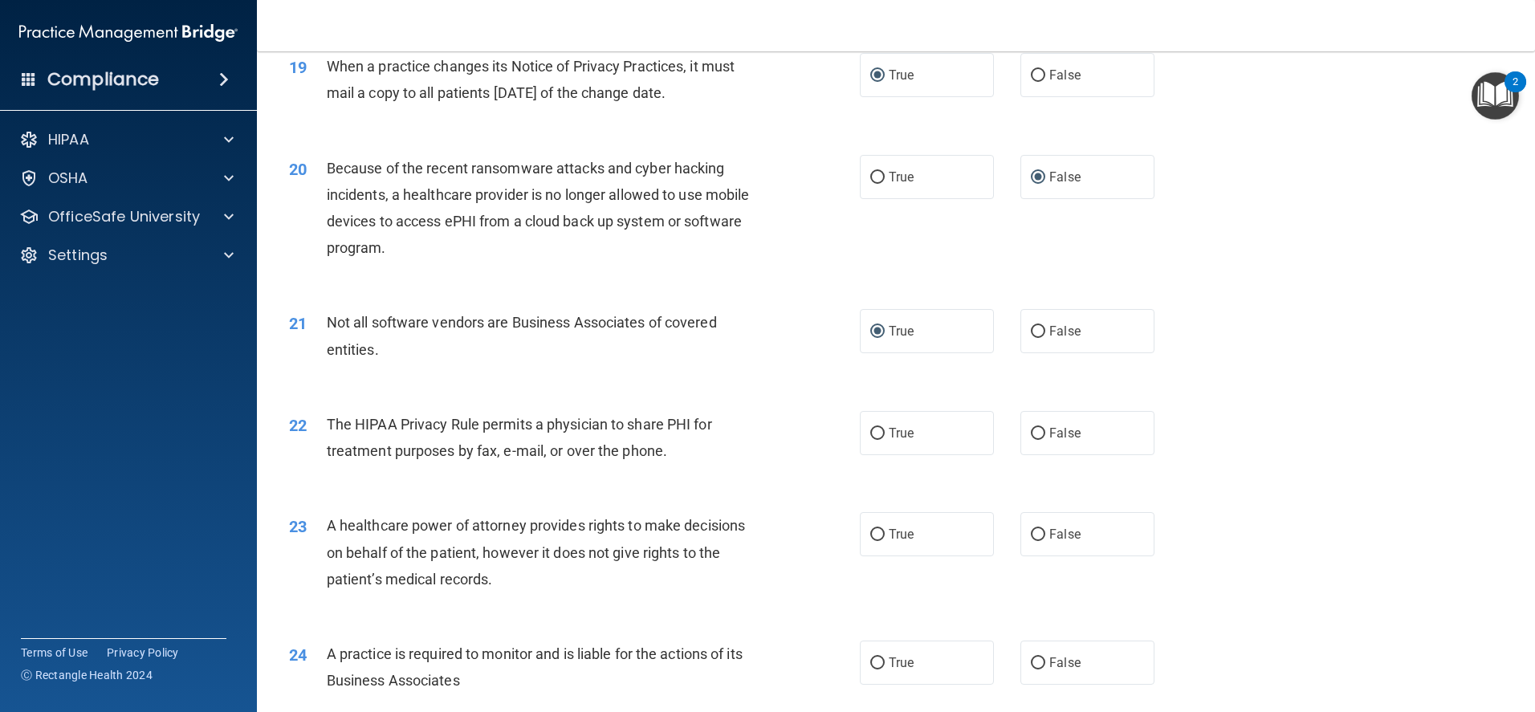
drag, startPoint x: 1028, startPoint y: 431, endPoint x: 1037, endPoint y: 463, distance: 33.3
click at [1031, 433] on input "False" at bounding box center [1038, 434] width 14 height 12
radio input "true"
click at [1031, 534] on input "False" at bounding box center [1038, 535] width 14 height 12
radio input "true"
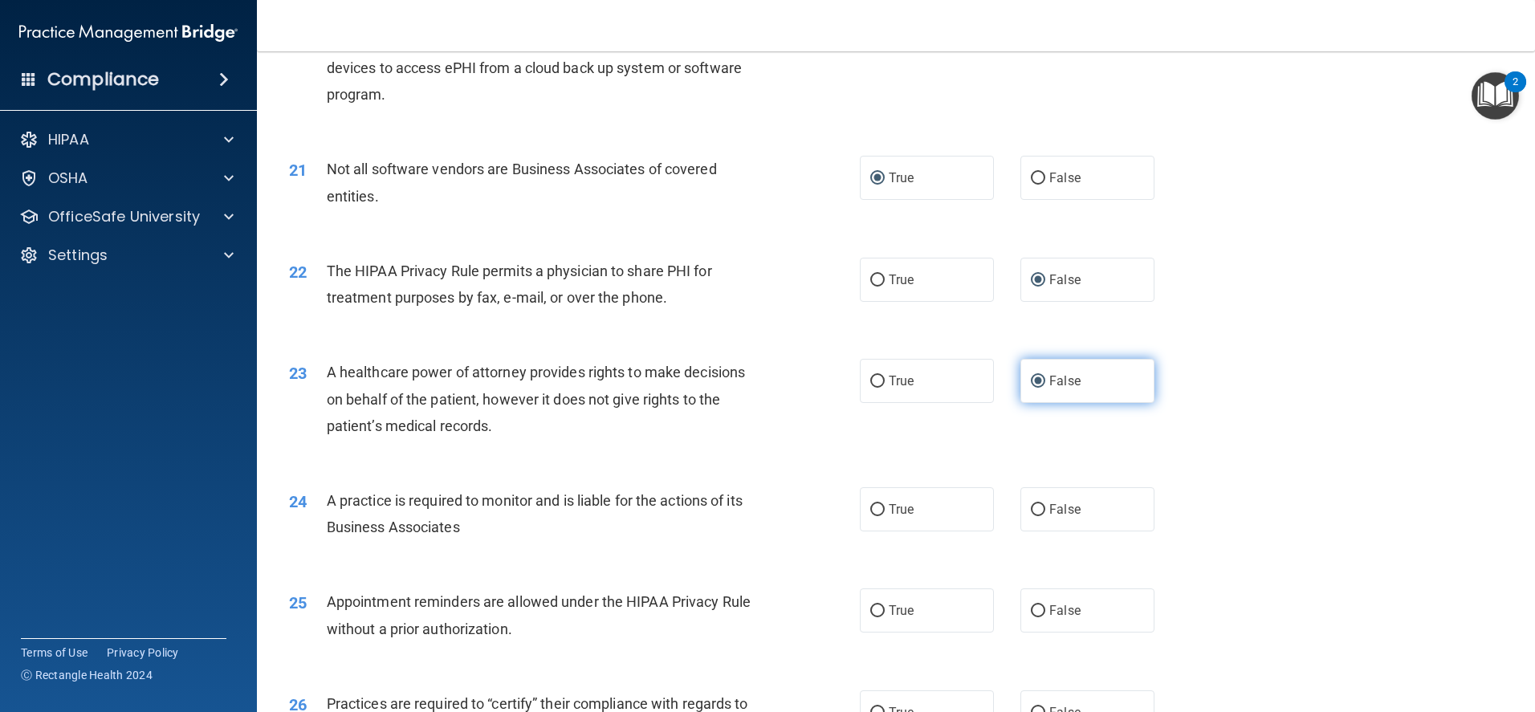
scroll to position [2408, 0]
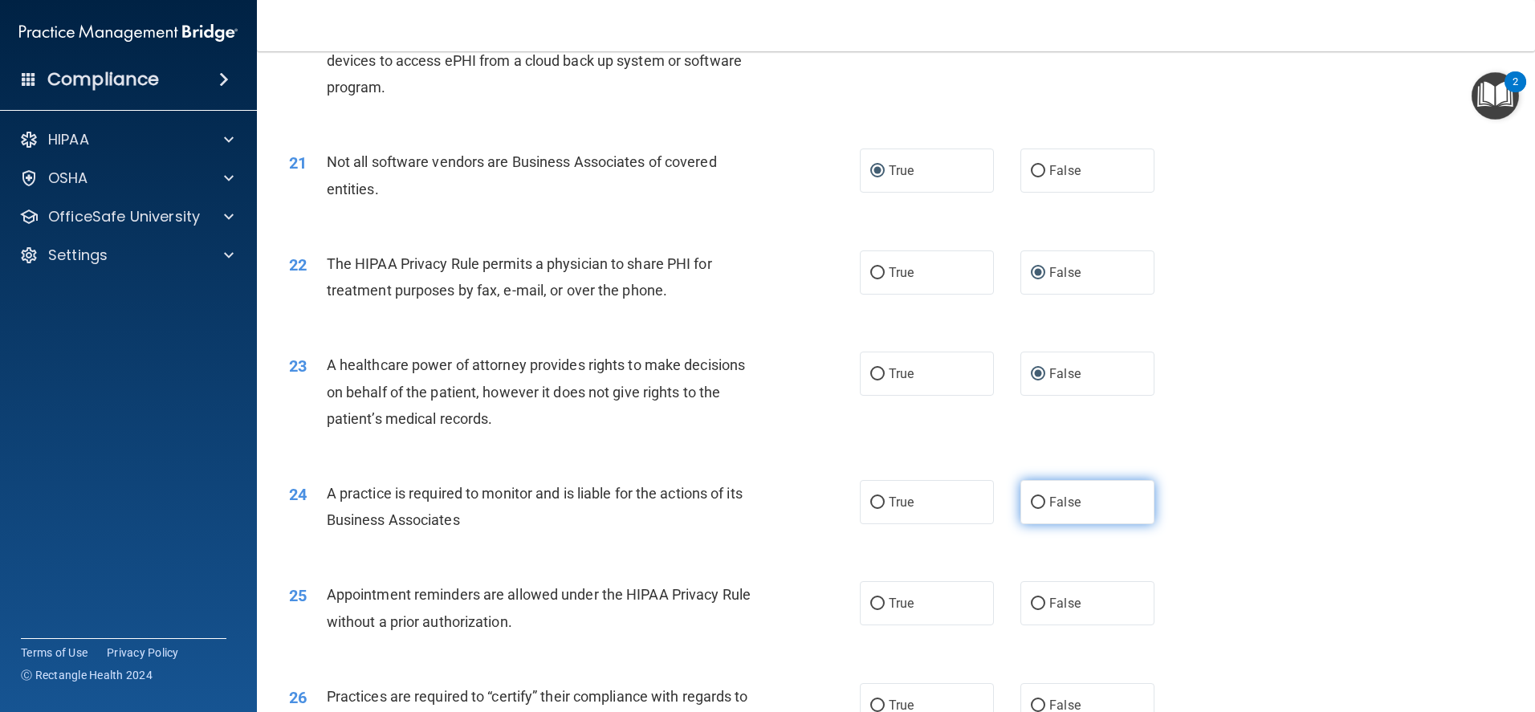
click at [1031, 500] on input "False" at bounding box center [1038, 503] width 14 height 12
radio input "true"
click at [878, 610] on label "True" at bounding box center [927, 603] width 134 height 44
click at [878, 610] on input "True" at bounding box center [877, 604] width 14 height 12
radio input "true"
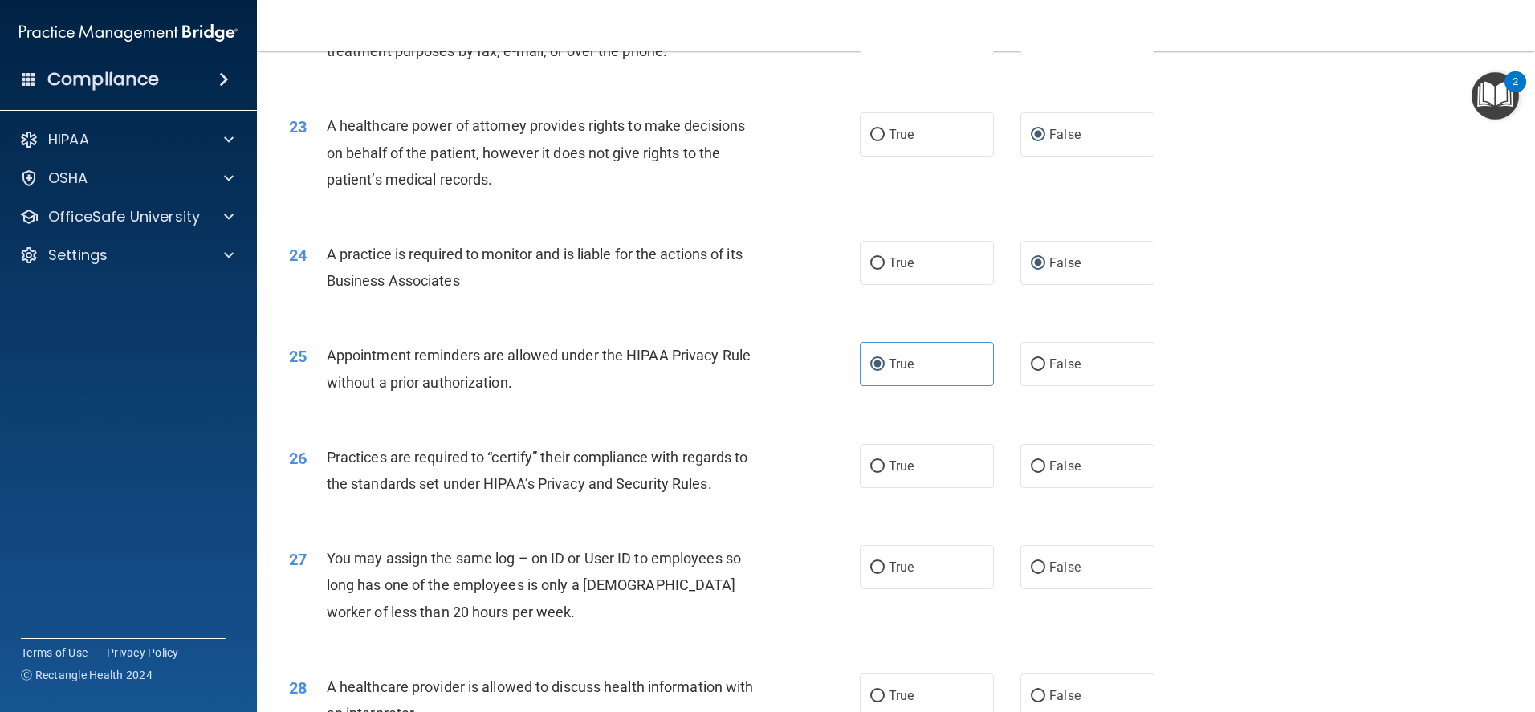
scroll to position [2649, 0]
drag, startPoint x: 1032, startPoint y: 458, endPoint x: 1031, endPoint y: 480, distance: 21.7
click at [1032, 461] on input "False" at bounding box center [1038, 465] width 14 height 12
radio input "true"
click at [1031, 562] on input "False" at bounding box center [1038, 566] width 14 height 12
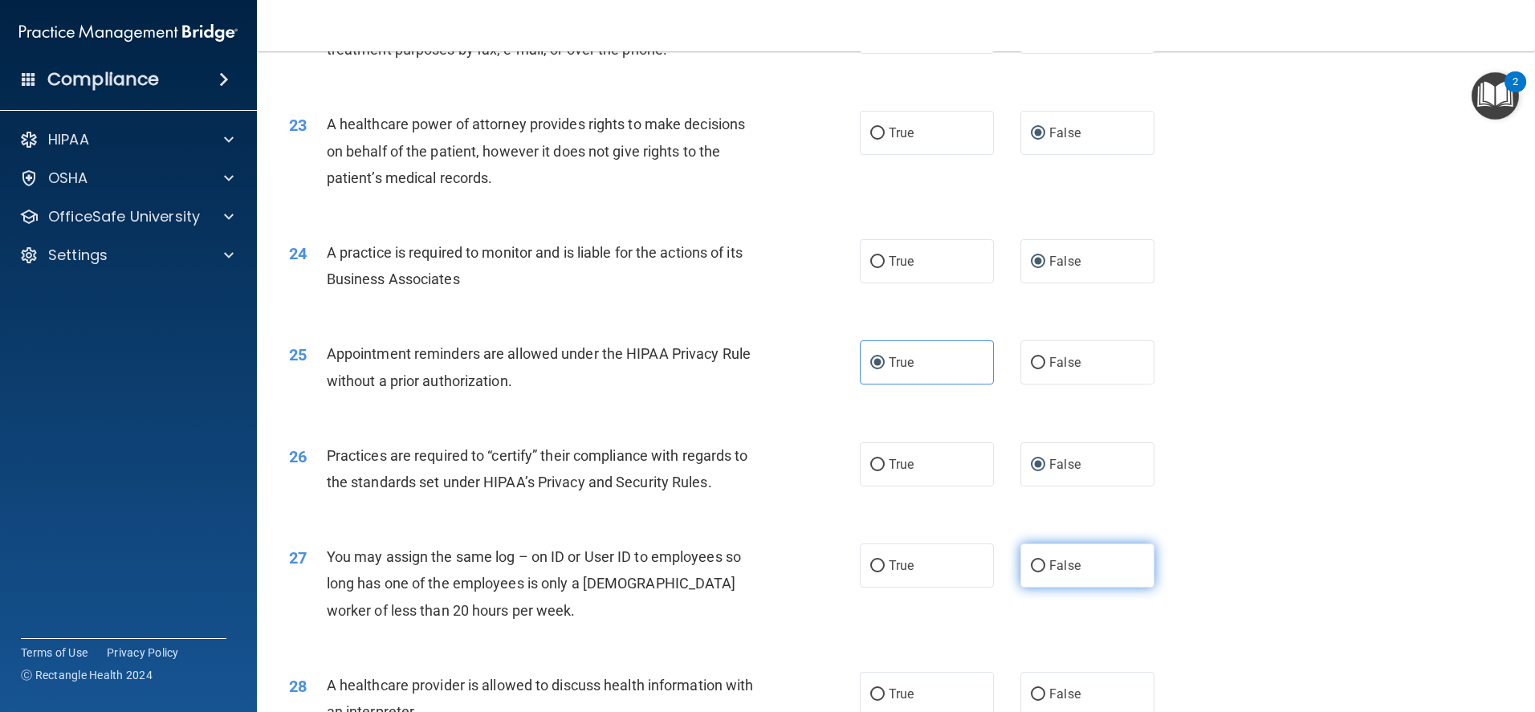
radio input "true"
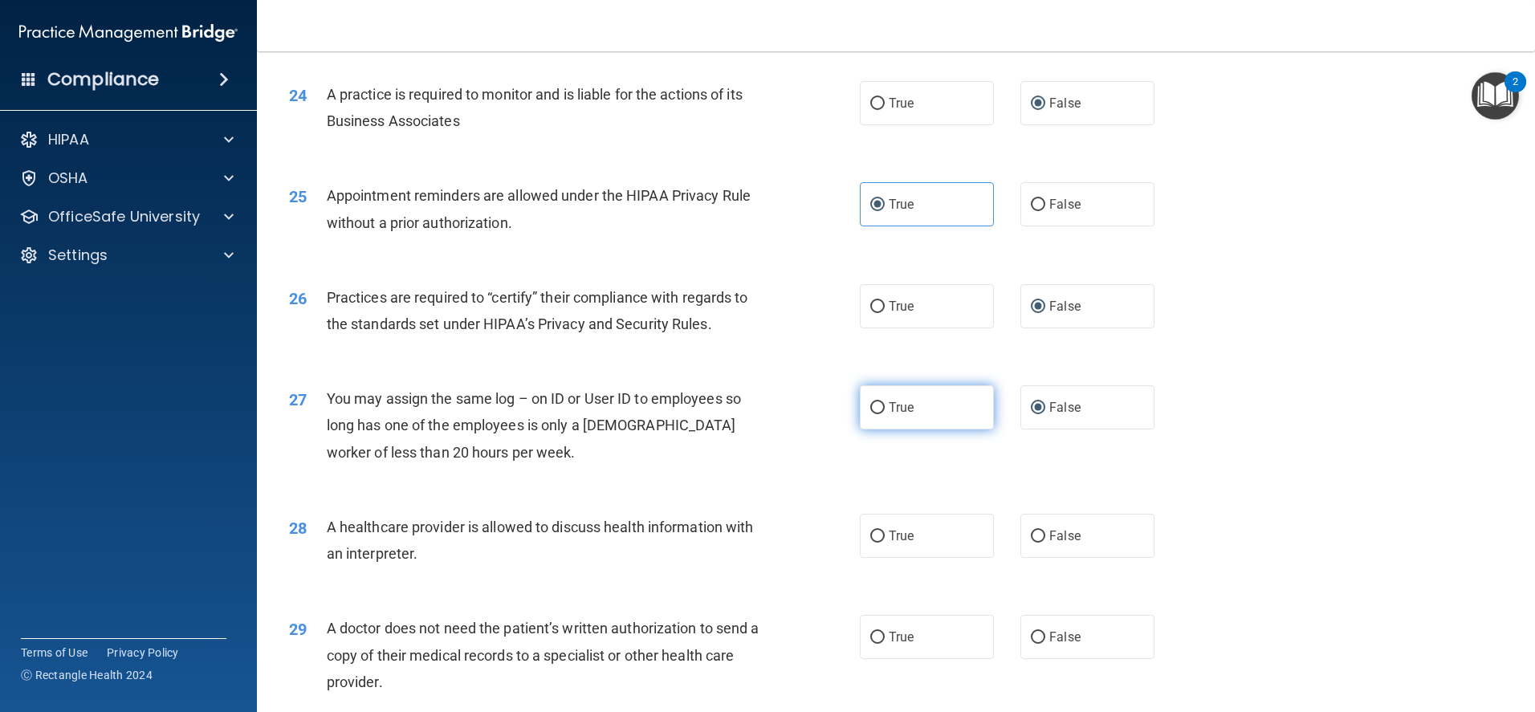
scroll to position [2809, 0]
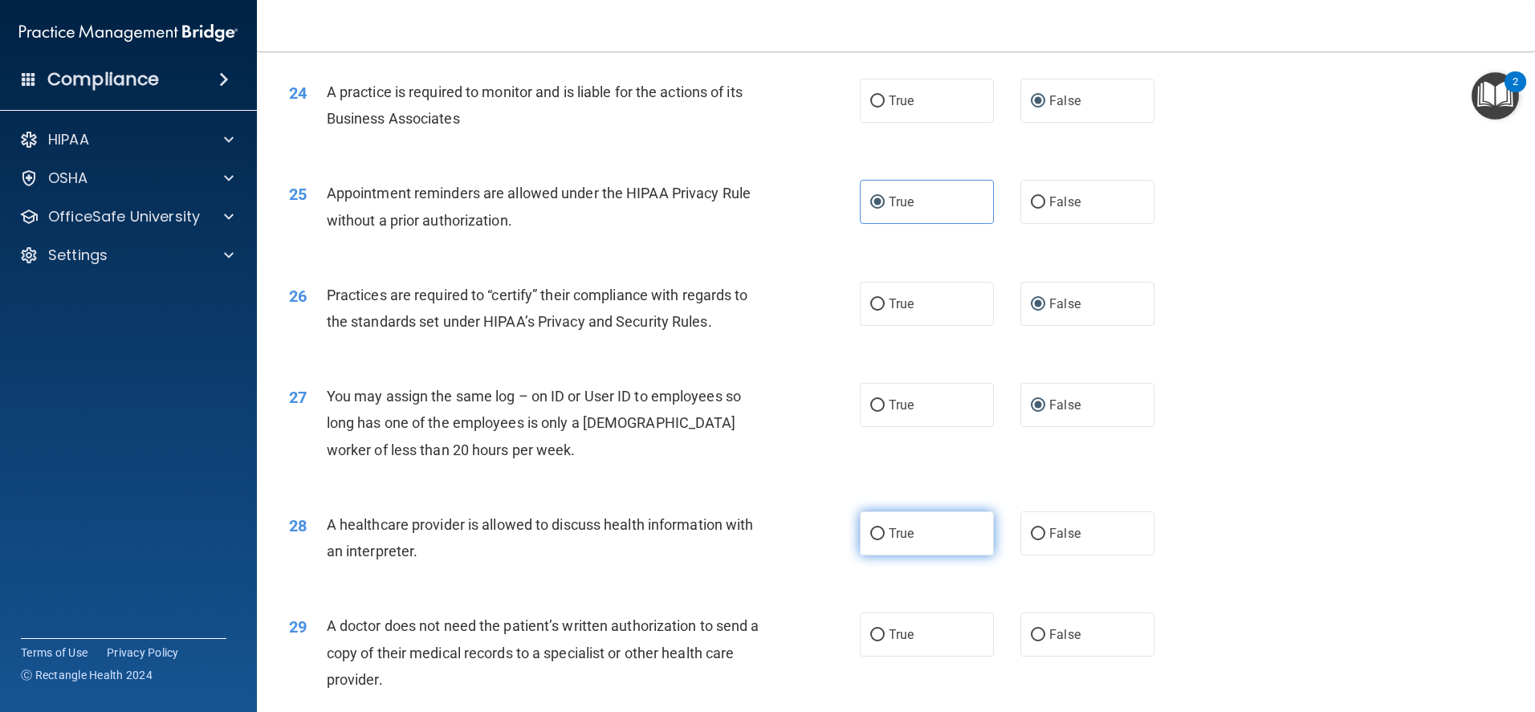
click at [870, 537] on input "True" at bounding box center [877, 534] width 14 height 12
radio input "true"
click at [1031, 632] on input "False" at bounding box center [1038, 635] width 14 height 12
radio input "true"
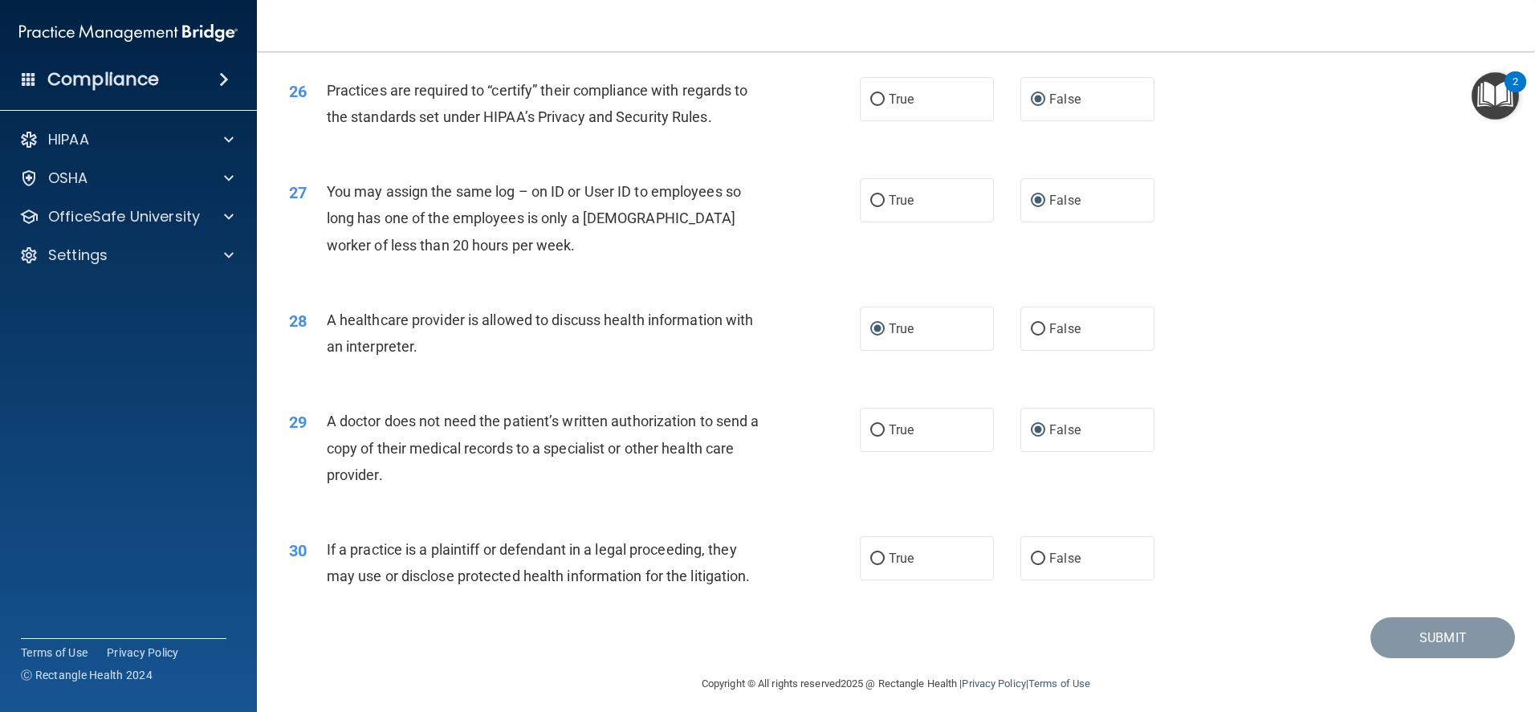
scroll to position [3024, 0]
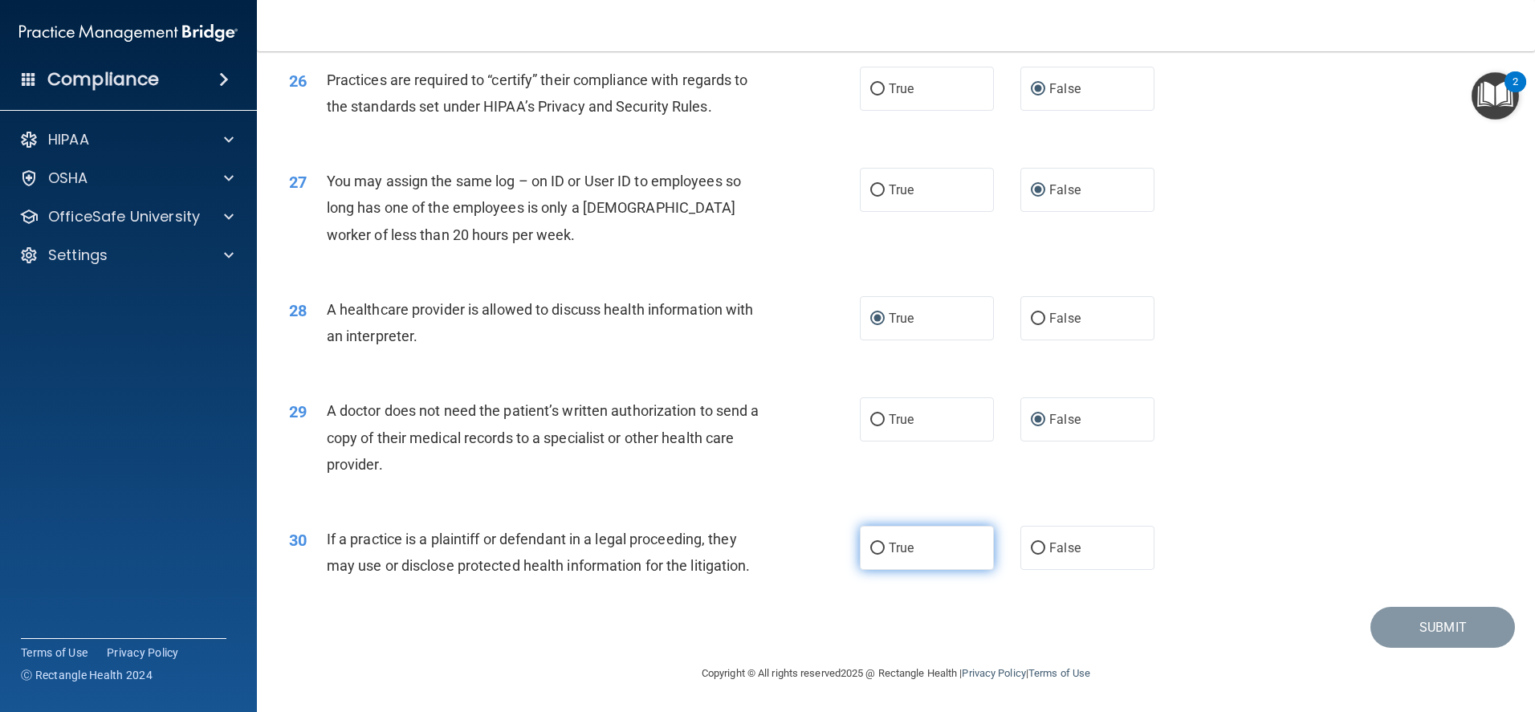
click at [870, 552] on input "True" at bounding box center [877, 549] width 14 height 12
radio input "true"
click at [1382, 612] on button "Submit" at bounding box center [1442, 627] width 144 height 41
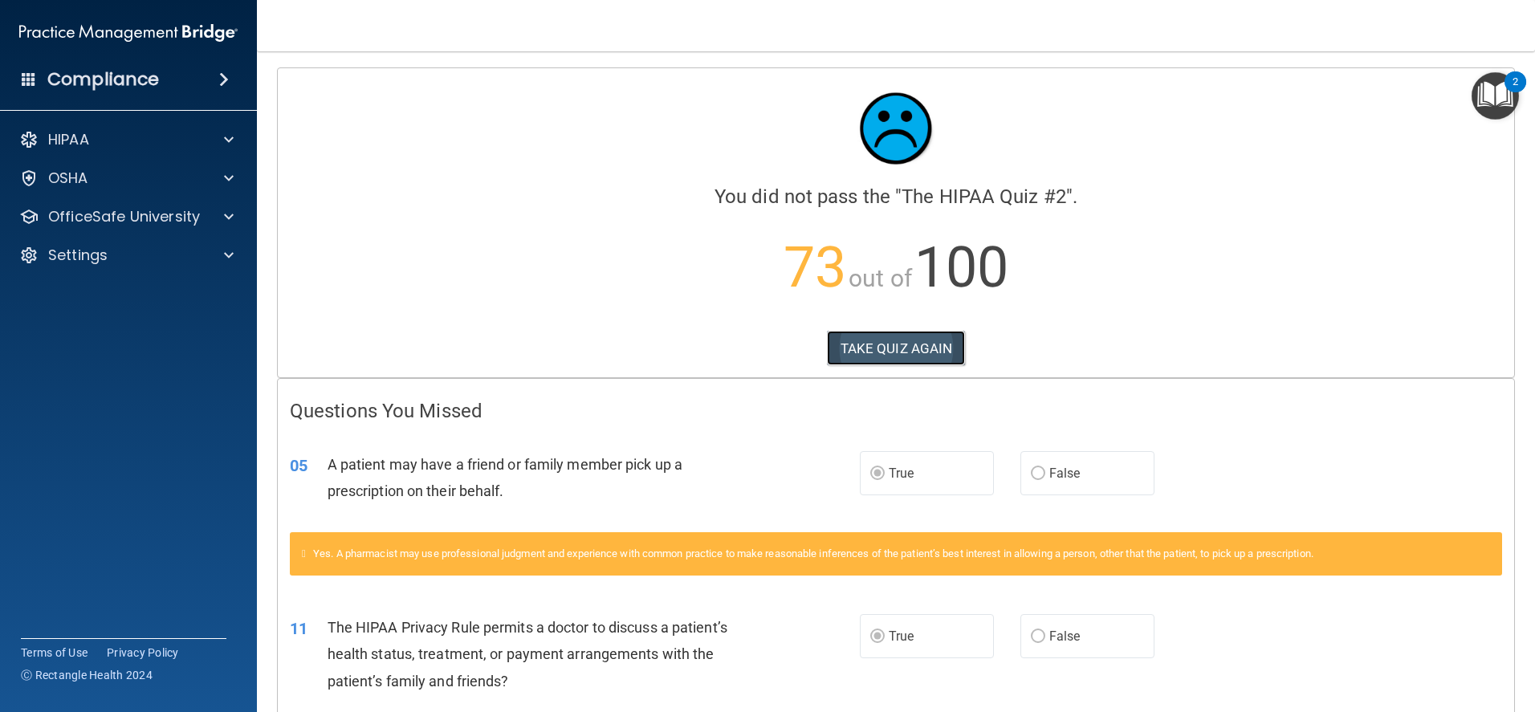
click at [892, 344] on button "TAKE QUIZ AGAIN" at bounding box center [896, 348] width 139 height 35
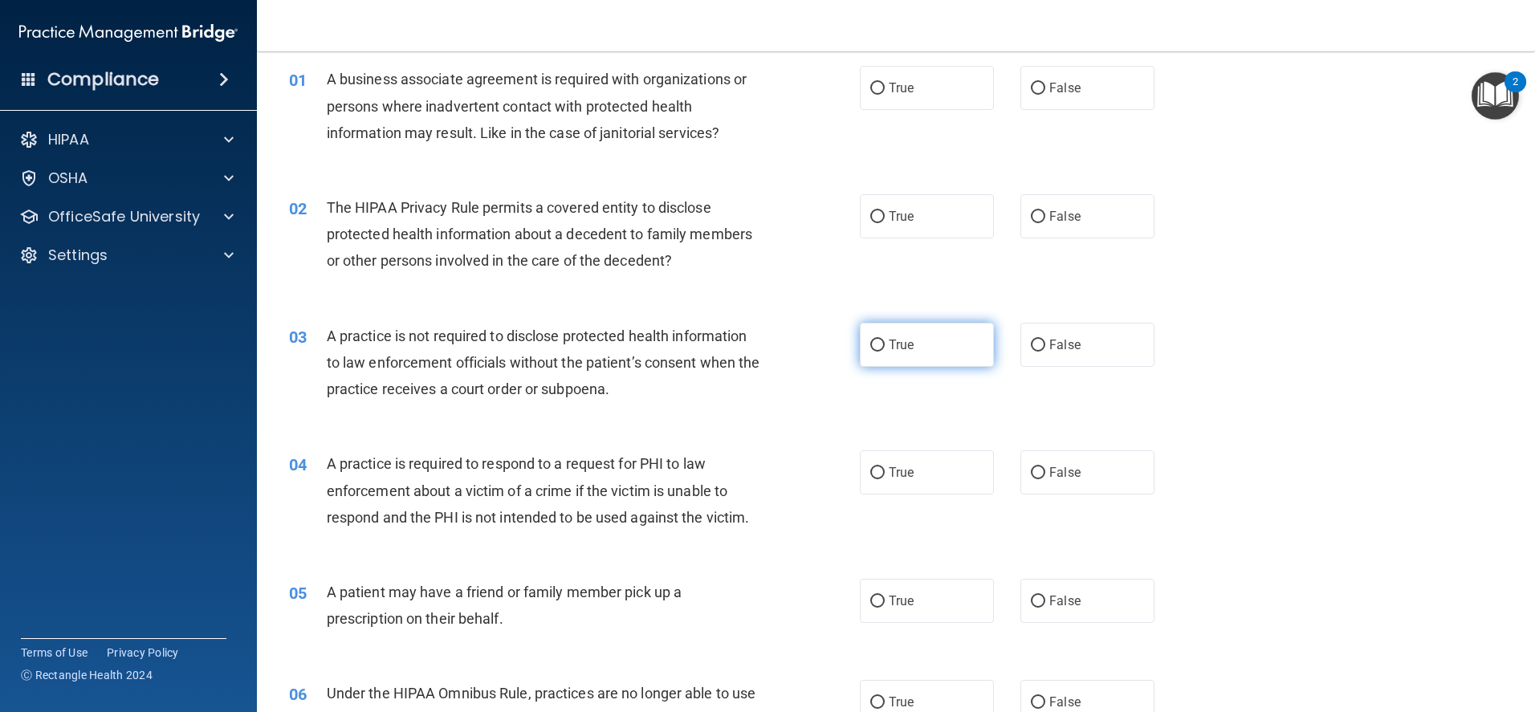
scroll to position [80, 0]
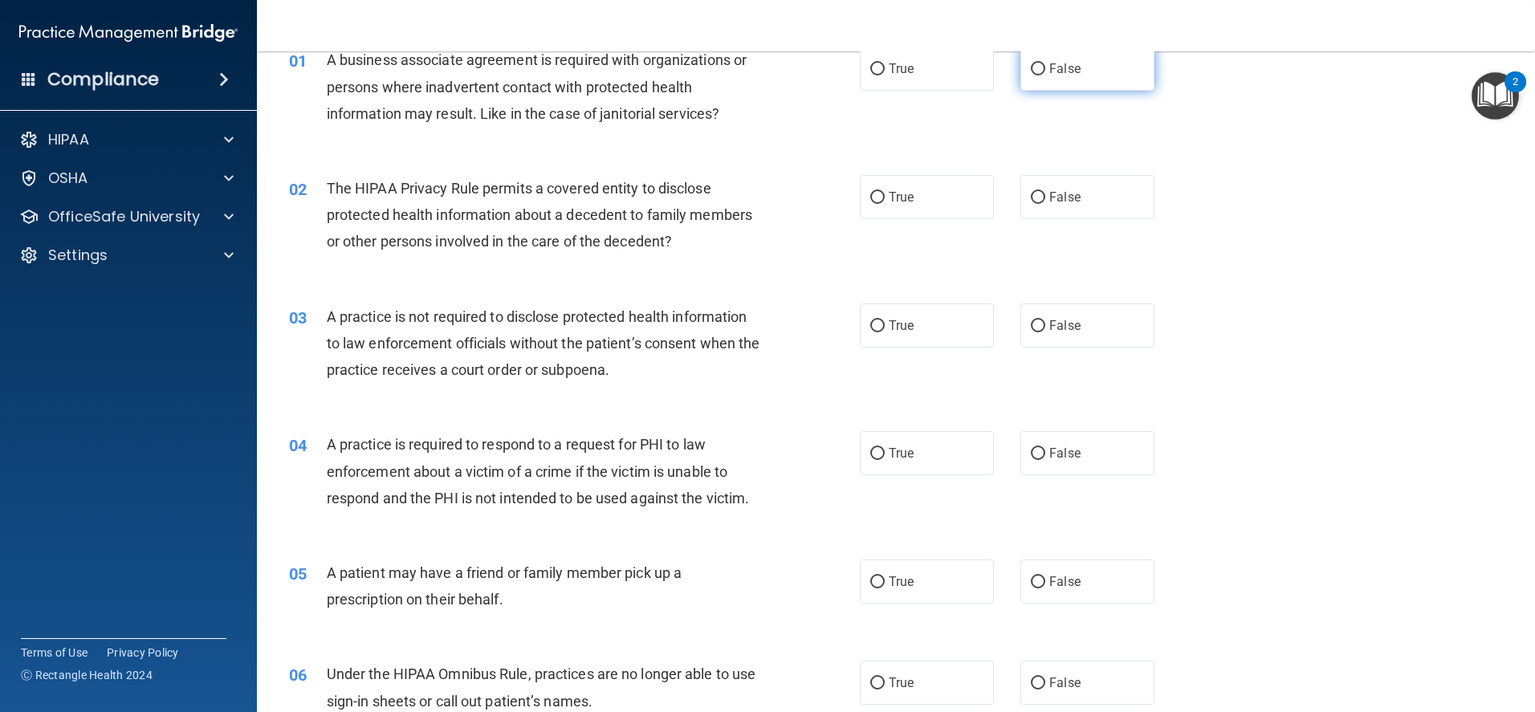
click at [1032, 59] on label "False" at bounding box center [1087, 69] width 134 height 44
click at [1032, 63] on input "False" at bounding box center [1038, 69] width 14 height 12
radio input "true"
drag, startPoint x: 868, startPoint y: 194, endPoint x: 875, endPoint y: 201, distance: 9.1
click at [870, 193] on input "True" at bounding box center [877, 198] width 14 height 12
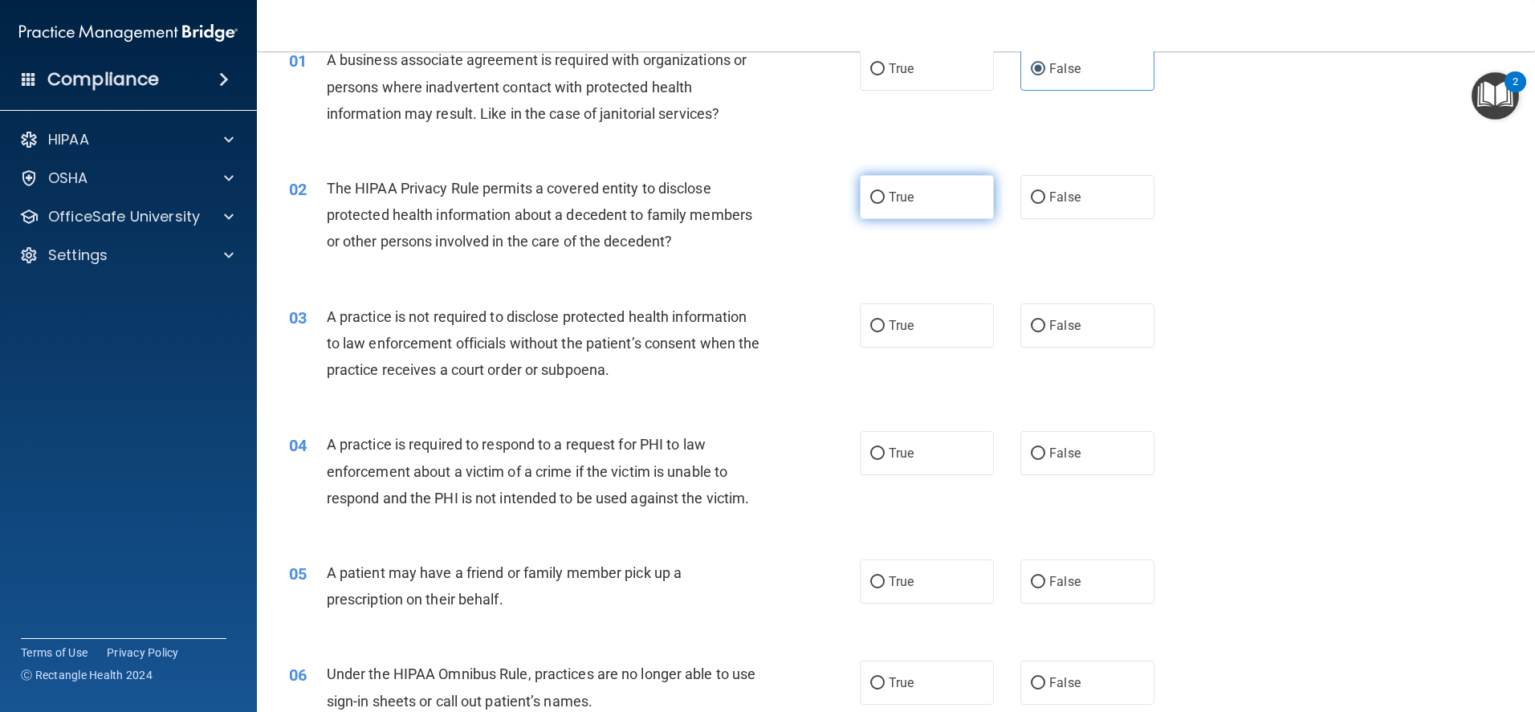
radio input "true"
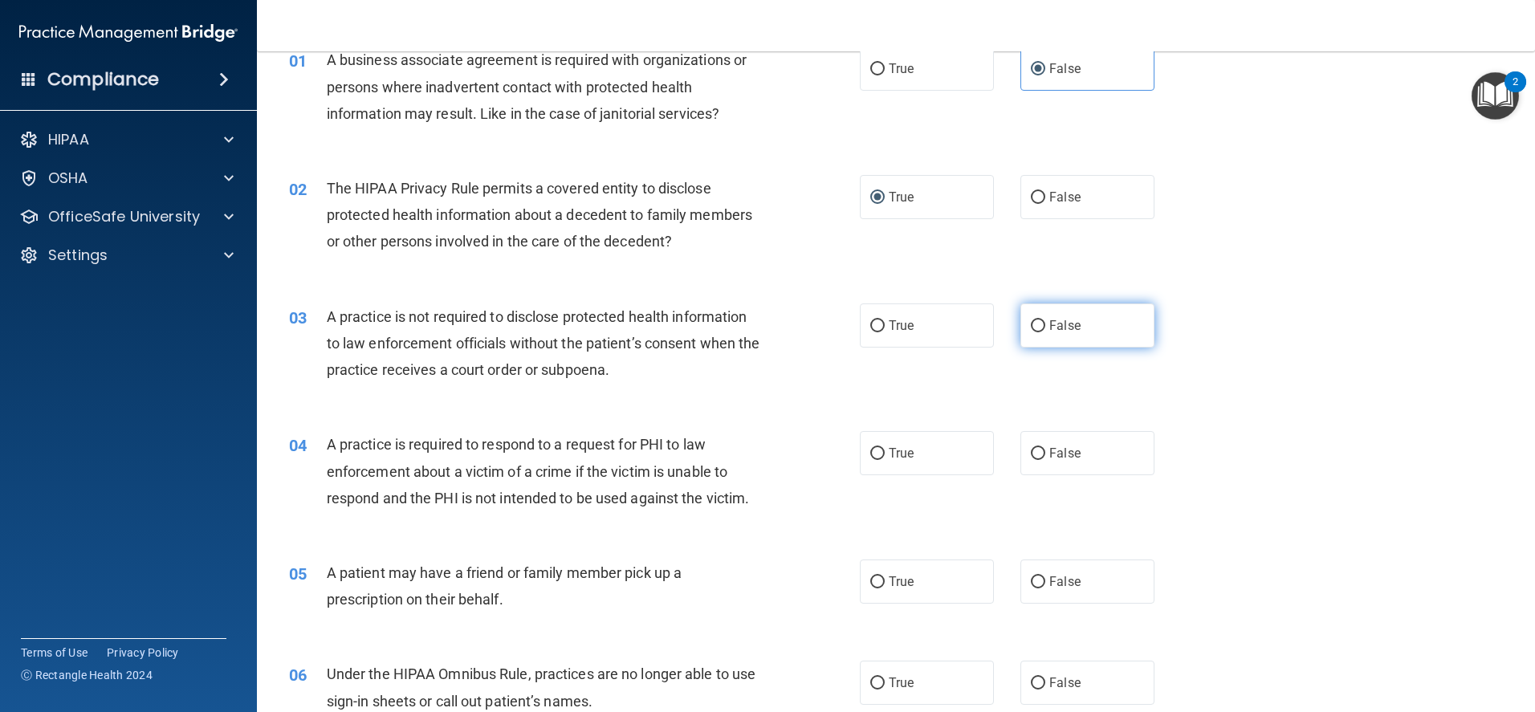
click at [1031, 323] on input "False" at bounding box center [1038, 326] width 14 height 12
radio input "true"
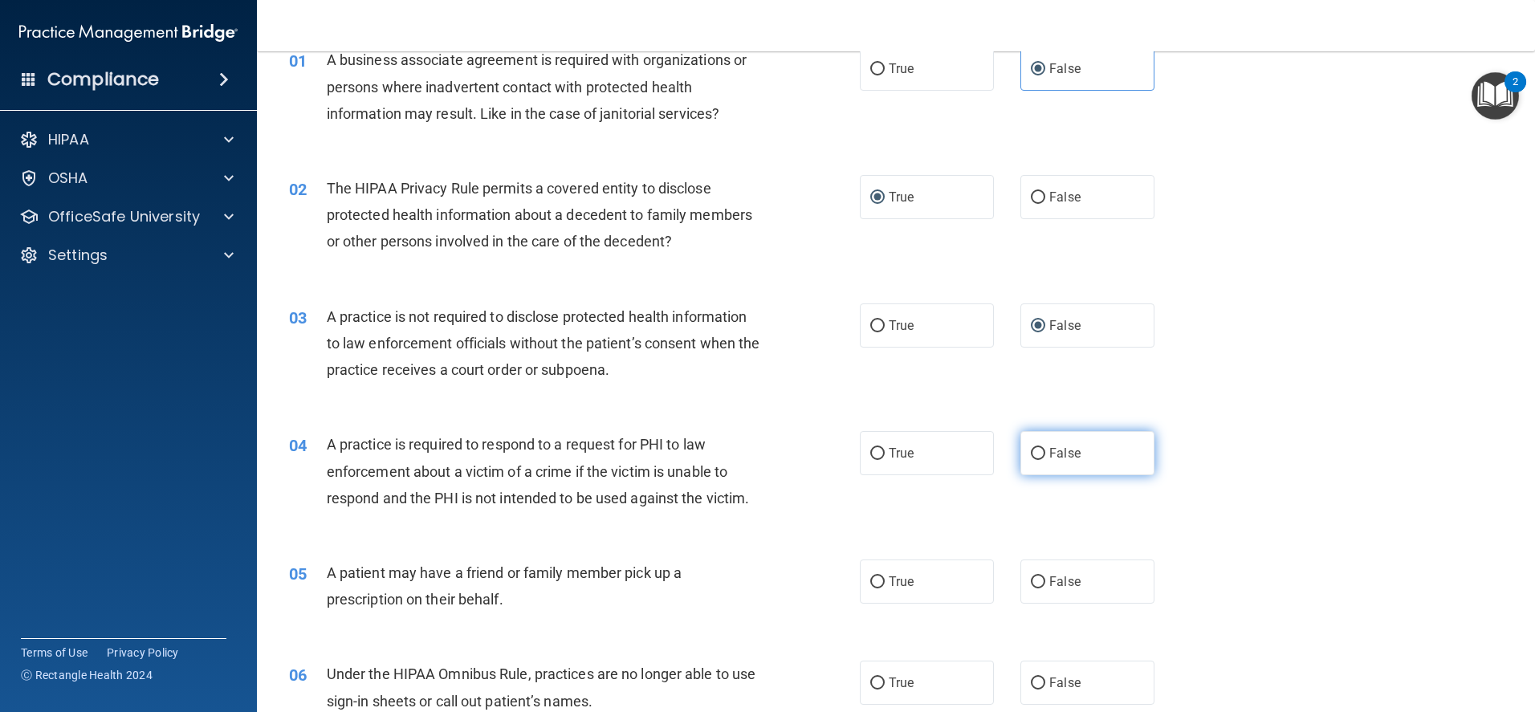
click at [1031, 458] on input "False" at bounding box center [1038, 454] width 14 height 12
radio input "true"
click at [876, 584] on input "True" at bounding box center [877, 582] width 14 height 12
radio input "true"
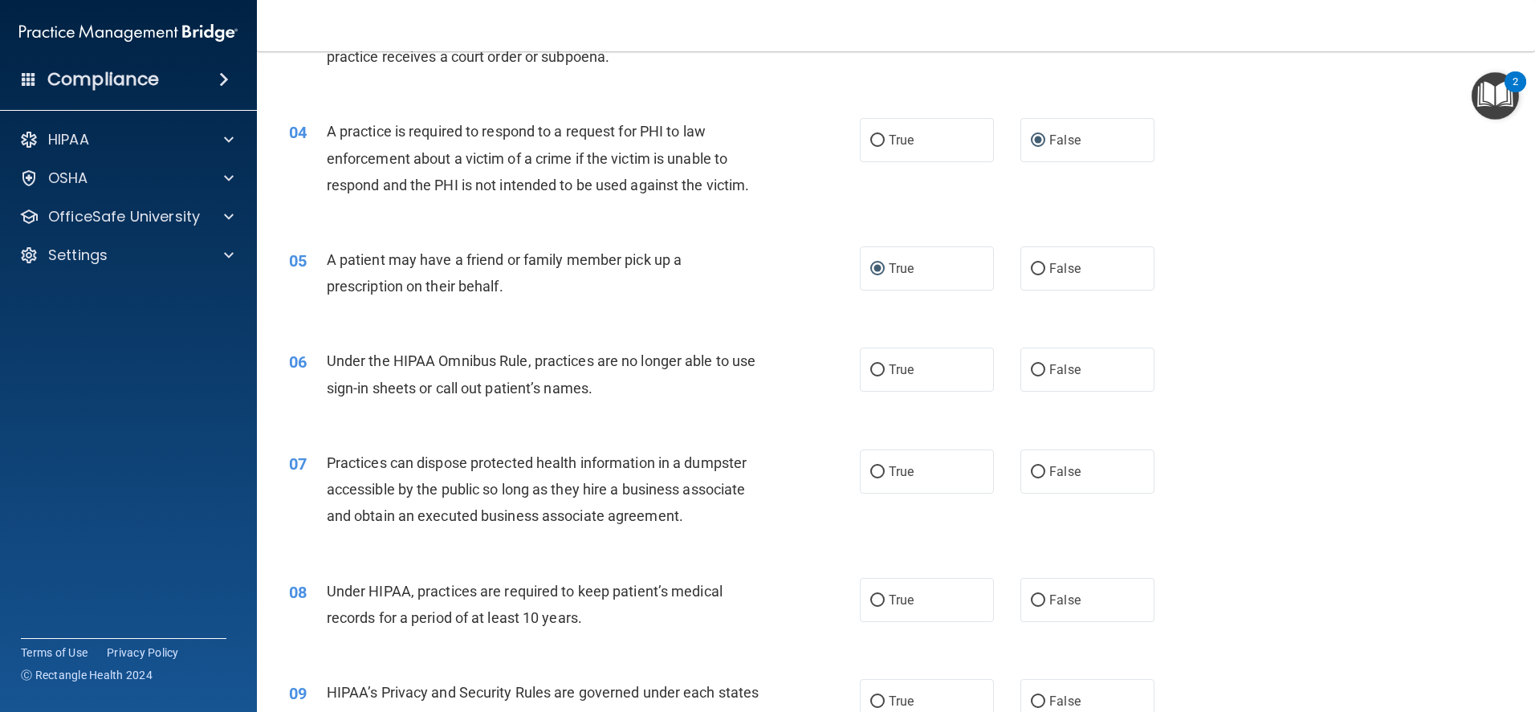
scroll to position [401, 0]
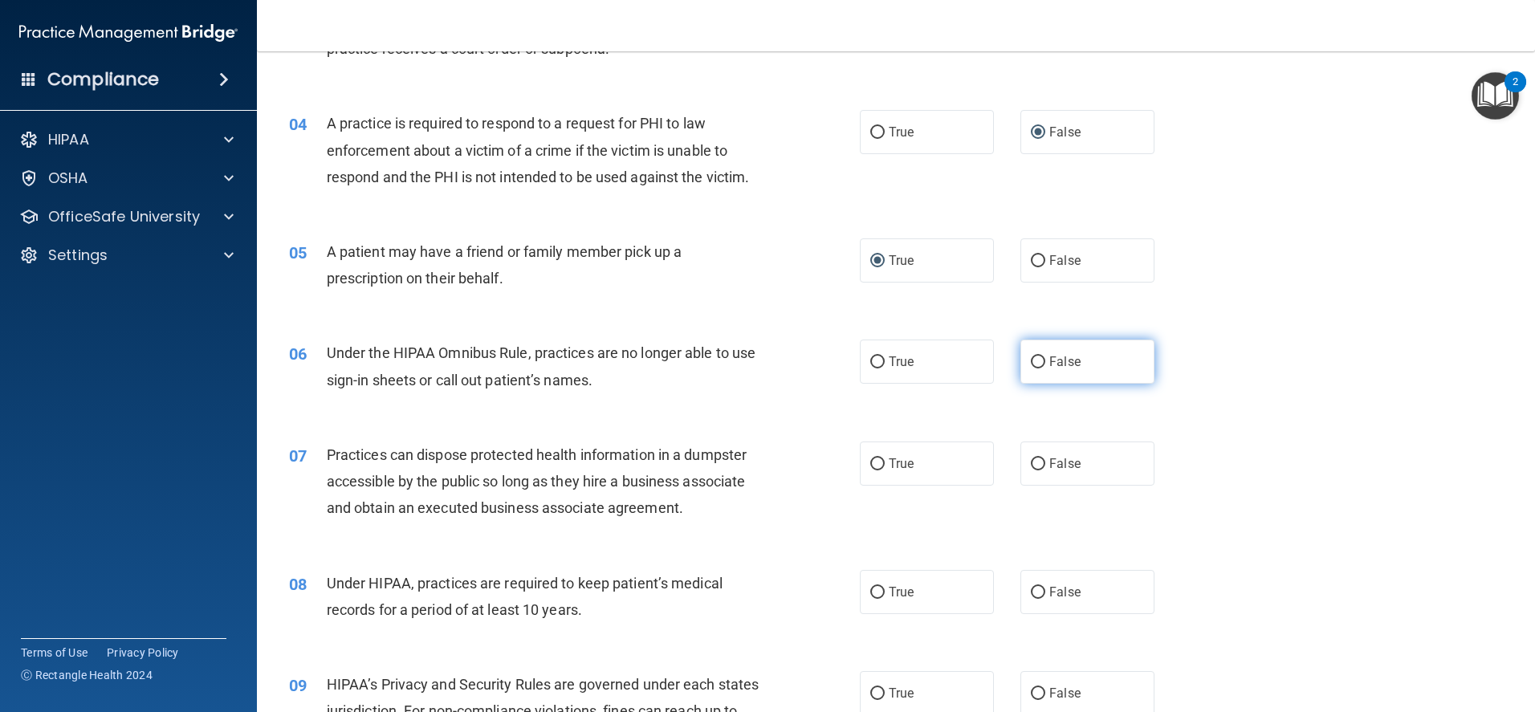
click at [1031, 360] on input "False" at bounding box center [1038, 362] width 14 height 12
radio input "true"
click at [1031, 453] on label "False" at bounding box center [1087, 463] width 134 height 44
click at [1031, 458] on input "False" at bounding box center [1038, 464] width 14 height 12
radio input "true"
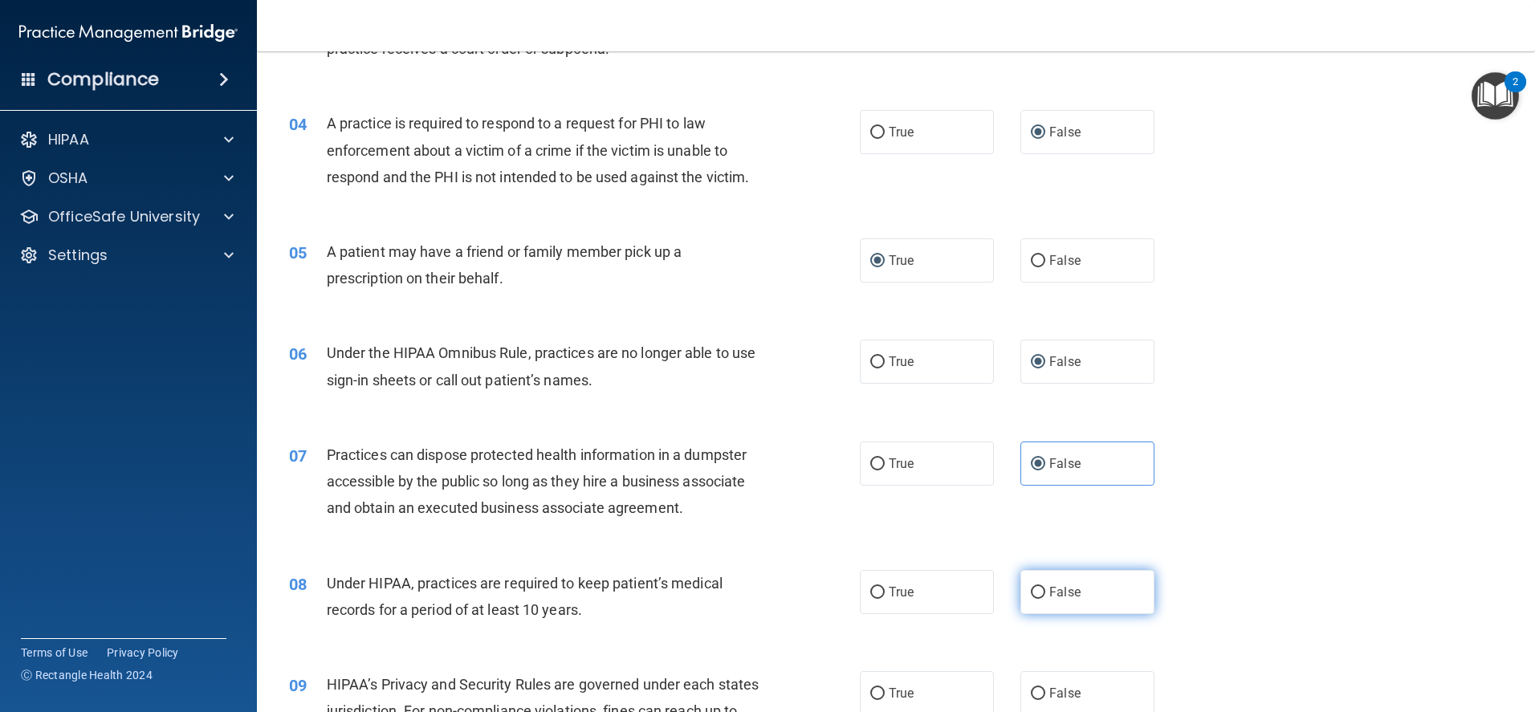
click at [1031, 594] on input "False" at bounding box center [1038, 593] width 14 height 12
radio input "true"
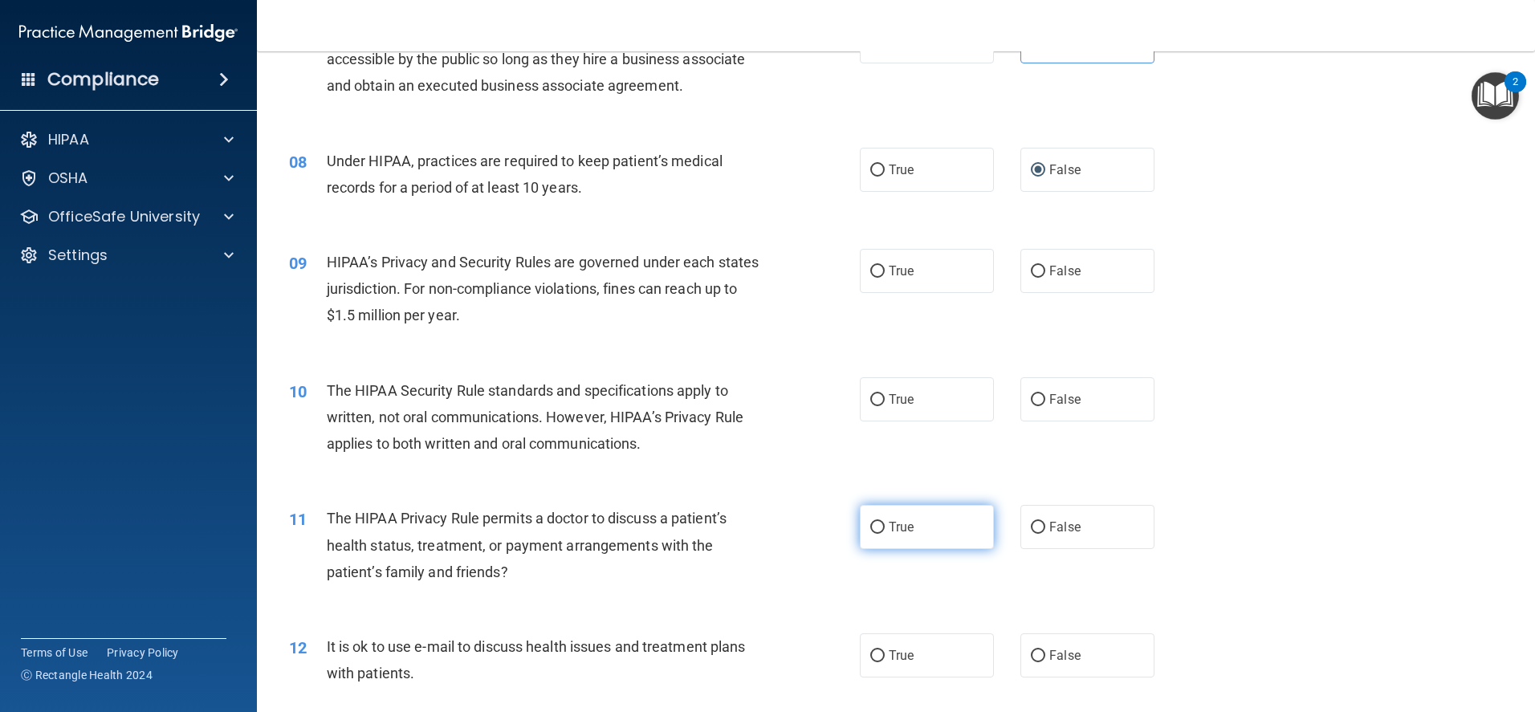
scroll to position [883, 0]
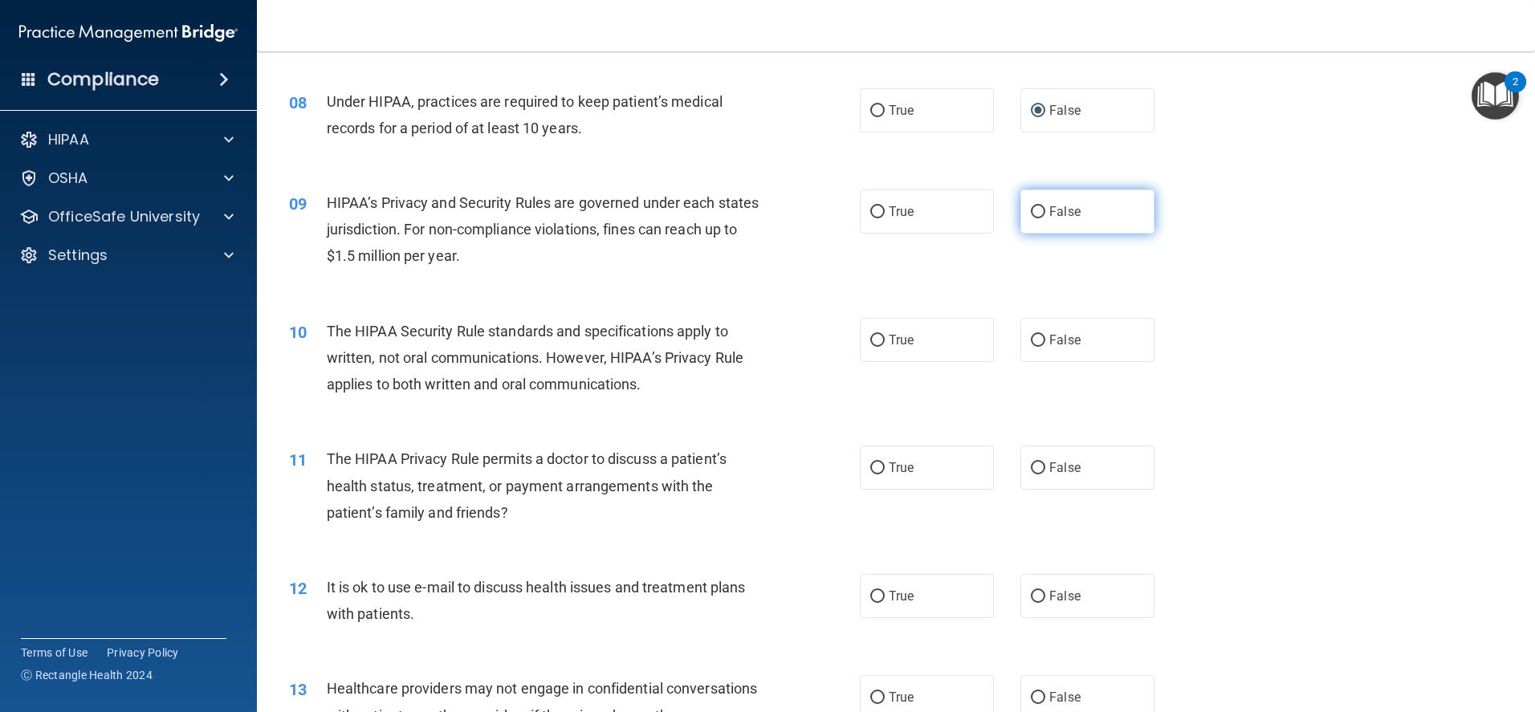
drag, startPoint x: 1034, startPoint y: 209, endPoint x: 1026, endPoint y: 222, distance: 14.5
click at [1034, 209] on input "False" at bounding box center [1038, 212] width 14 height 12
radio input "true"
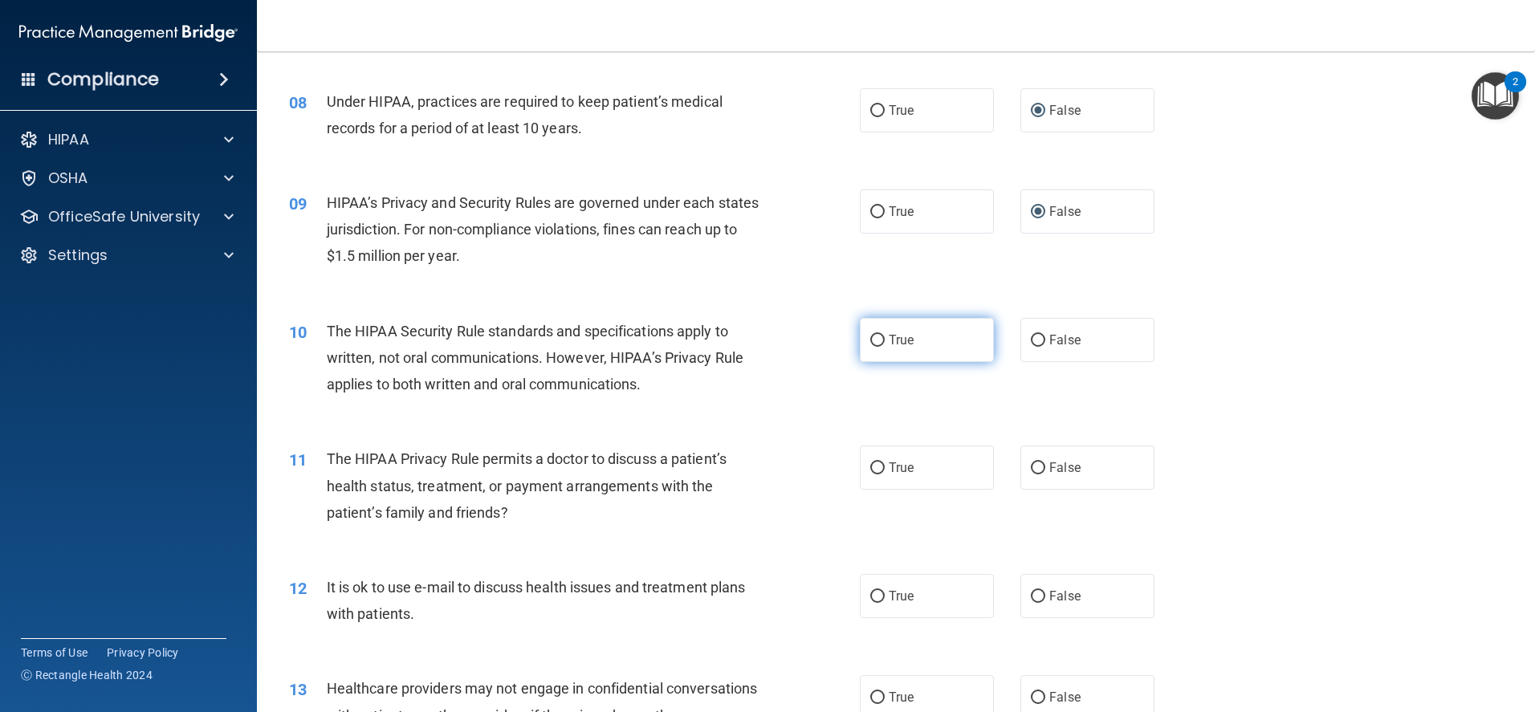
click at [877, 339] on input "True" at bounding box center [877, 341] width 14 height 12
radio input "true"
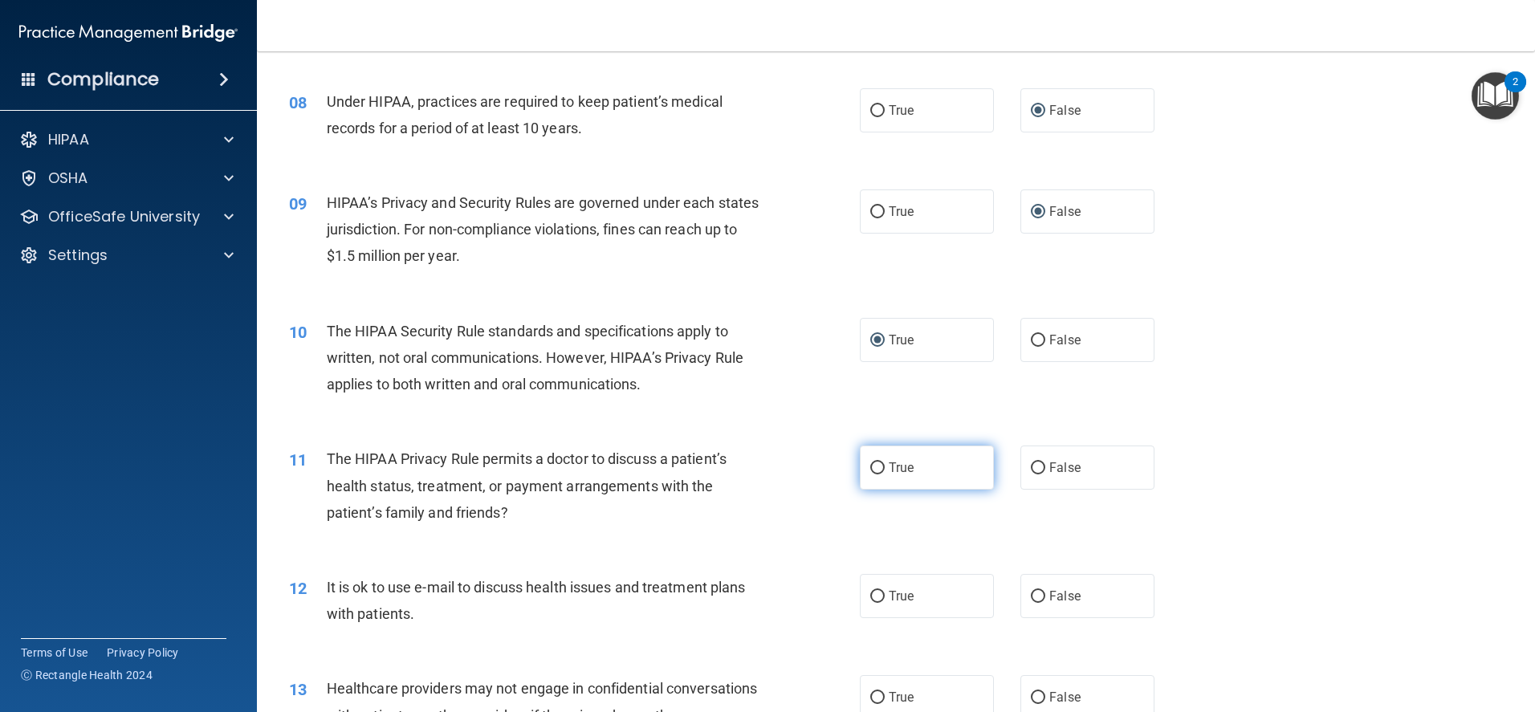
click at [870, 467] on input "True" at bounding box center [877, 468] width 14 height 12
radio input "true"
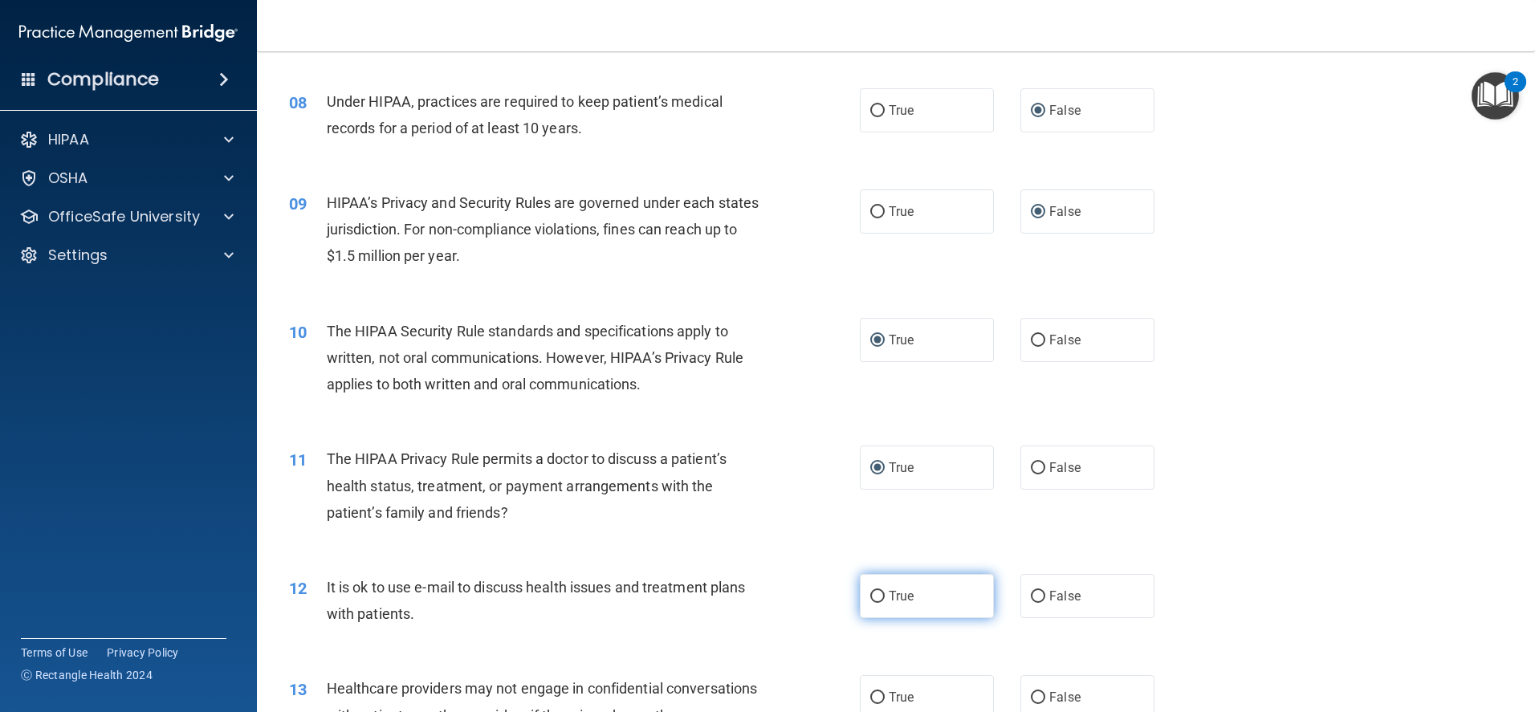
click at [870, 594] on input "True" at bounding box center [877, 597] width 14 height 12
radio input "true"
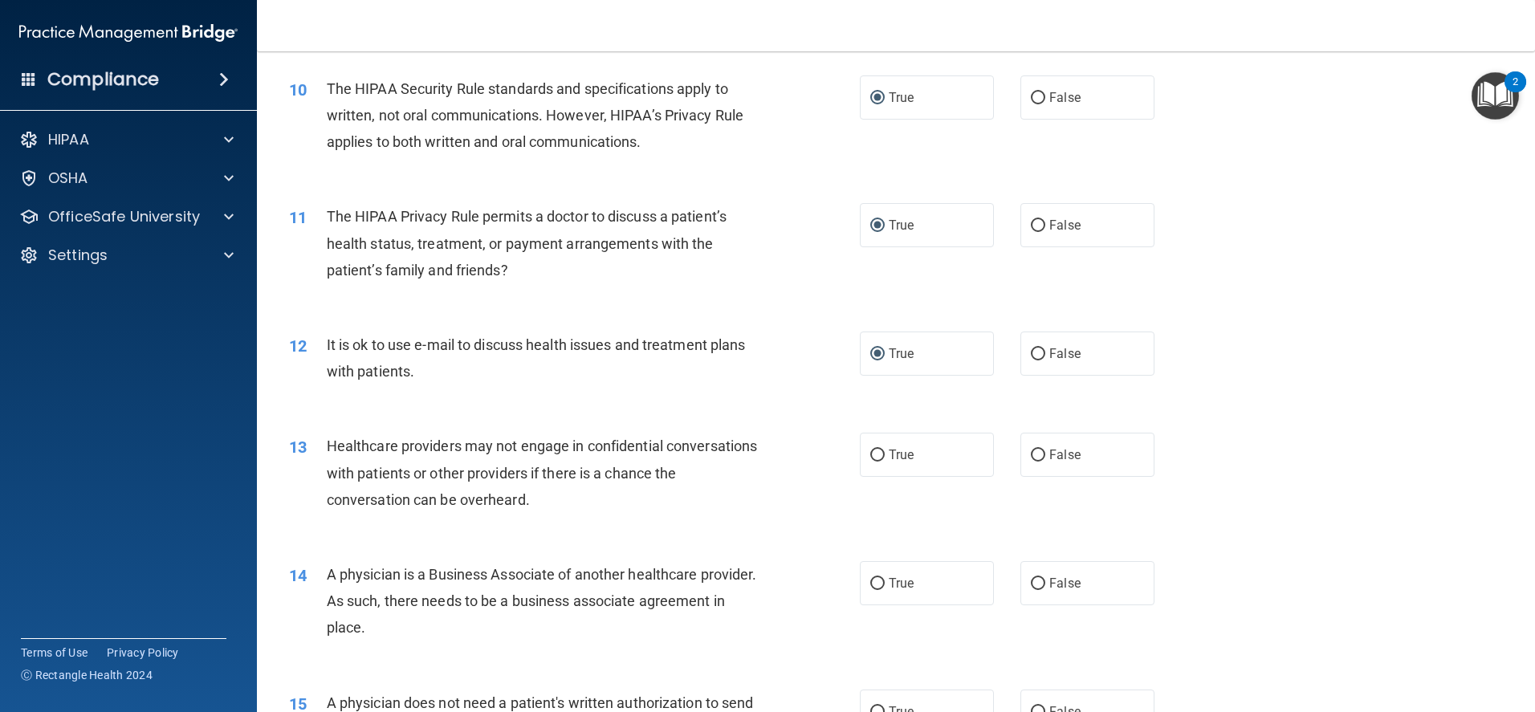
scroll to position [1204, 0]
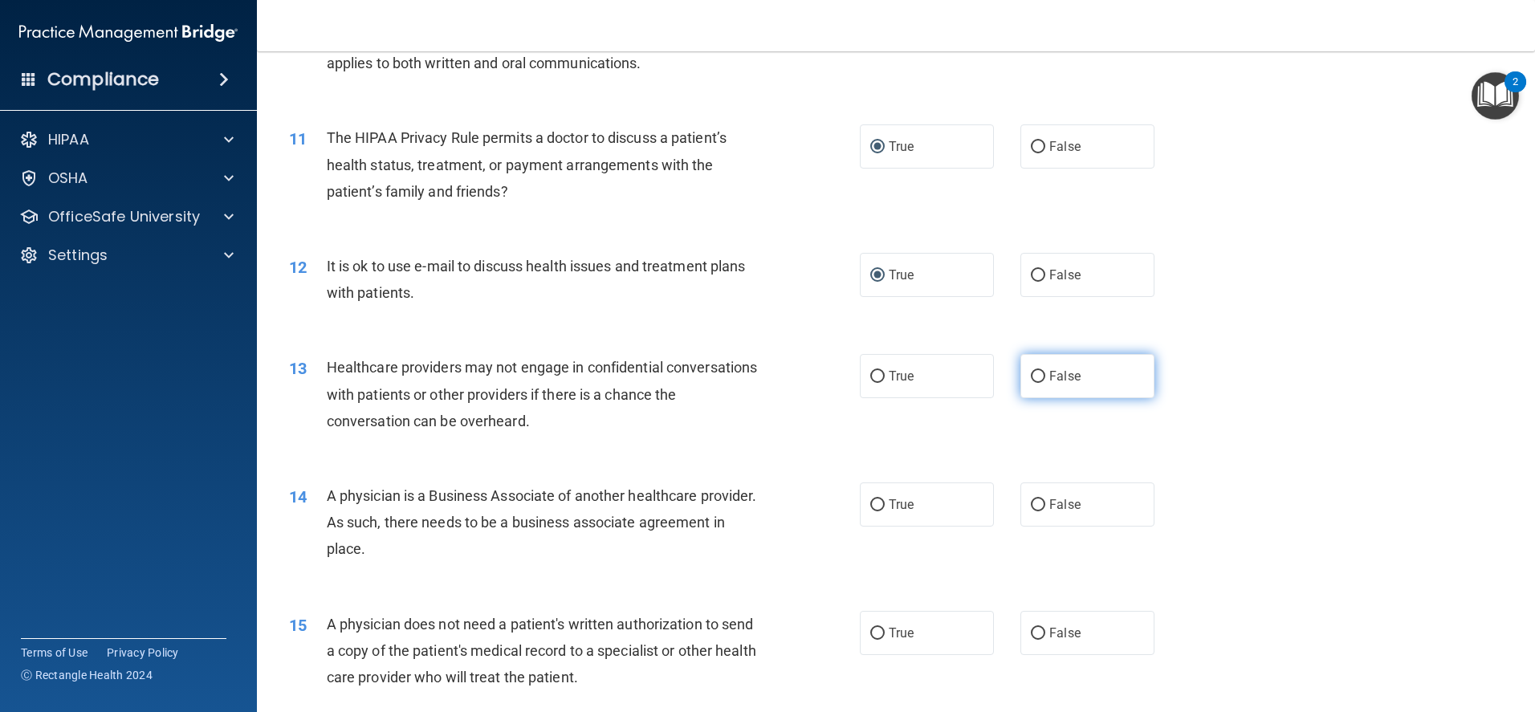
click at [1031, 371] on input "False" at bounding box center [1038, 377] width 14 height 12
radio input "true"
click at [1036, 506] on input "False" at bounding box center [1038, 505] width 14 height 12
radio input "true"
click at [881, 625] on label "True" at bounding box center [927, 633] width 134 height 44
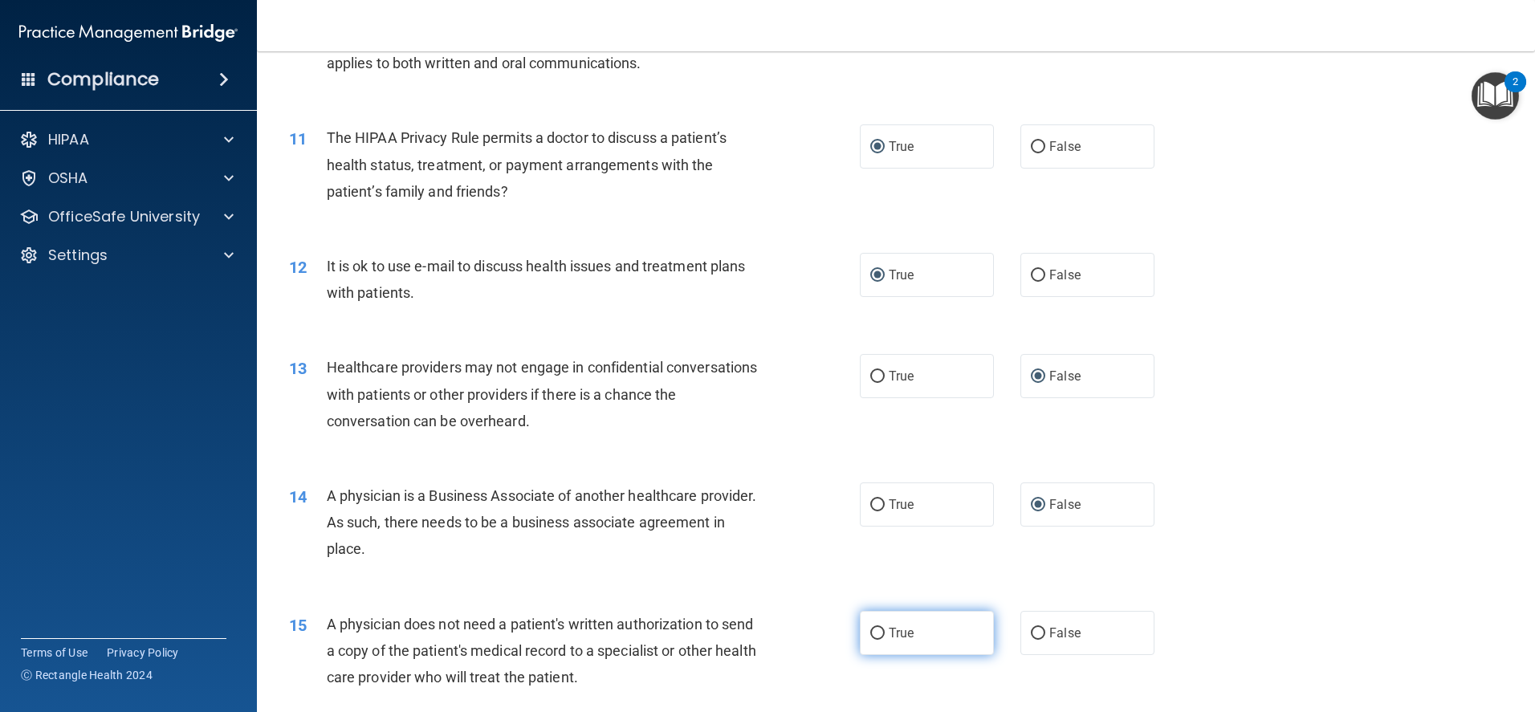
click at [881, 628] on input "True" at bounding box center [877, 634] width 14 height 12
radio input "true"
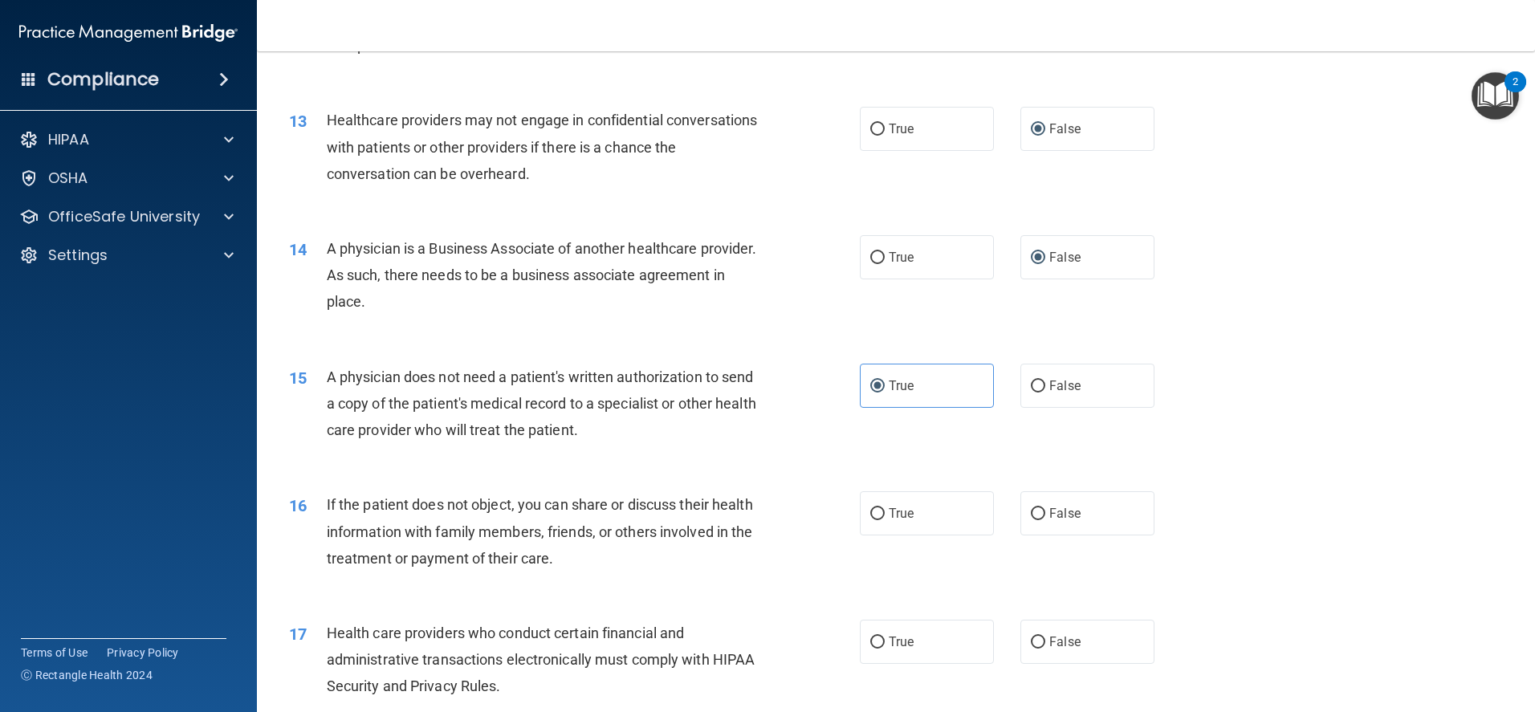
scroll to position [1525, 0]
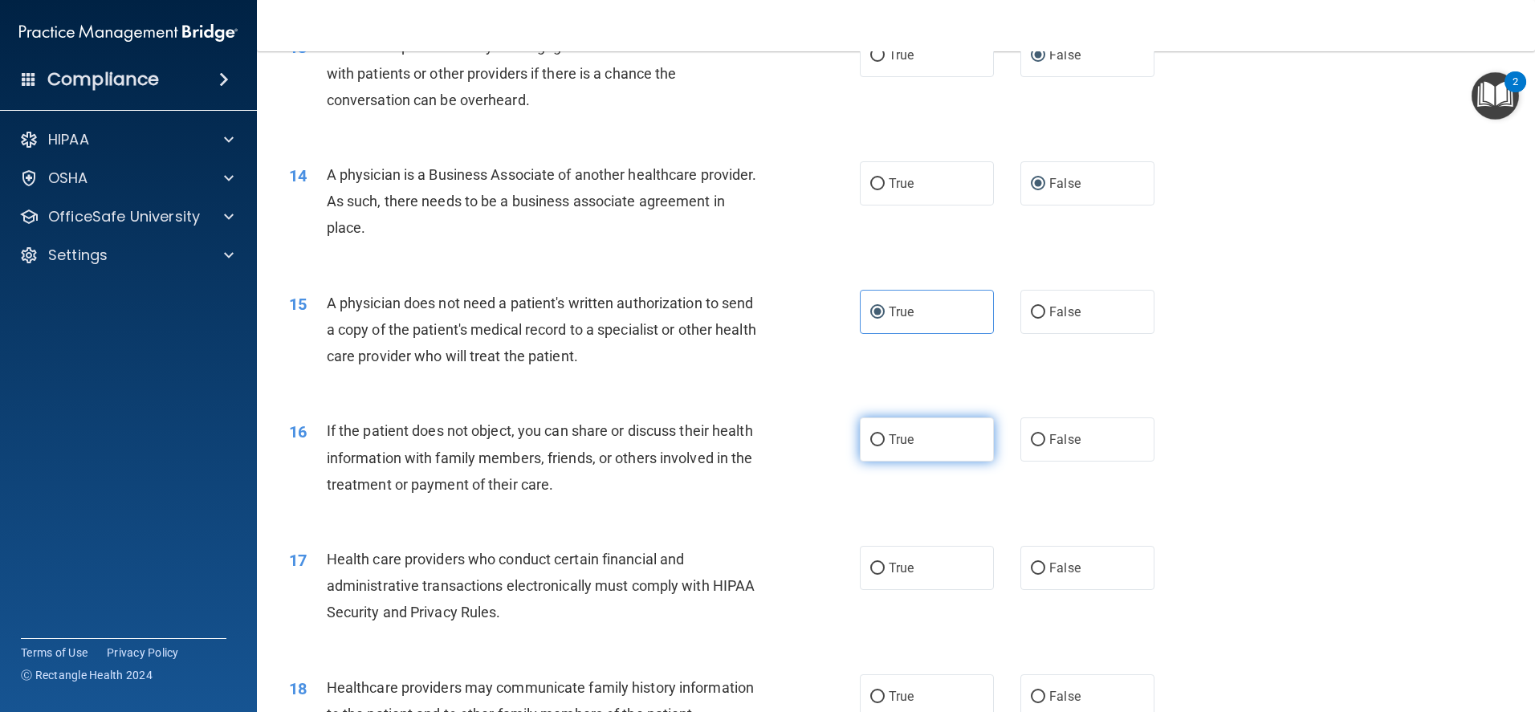
click at [929, 441] on label "True" at bounding box center [927, 439] width 134 height 44
click at [884, 441] on input "True" at bounding box center [877, 440] width 14 height 12
radio input "true"
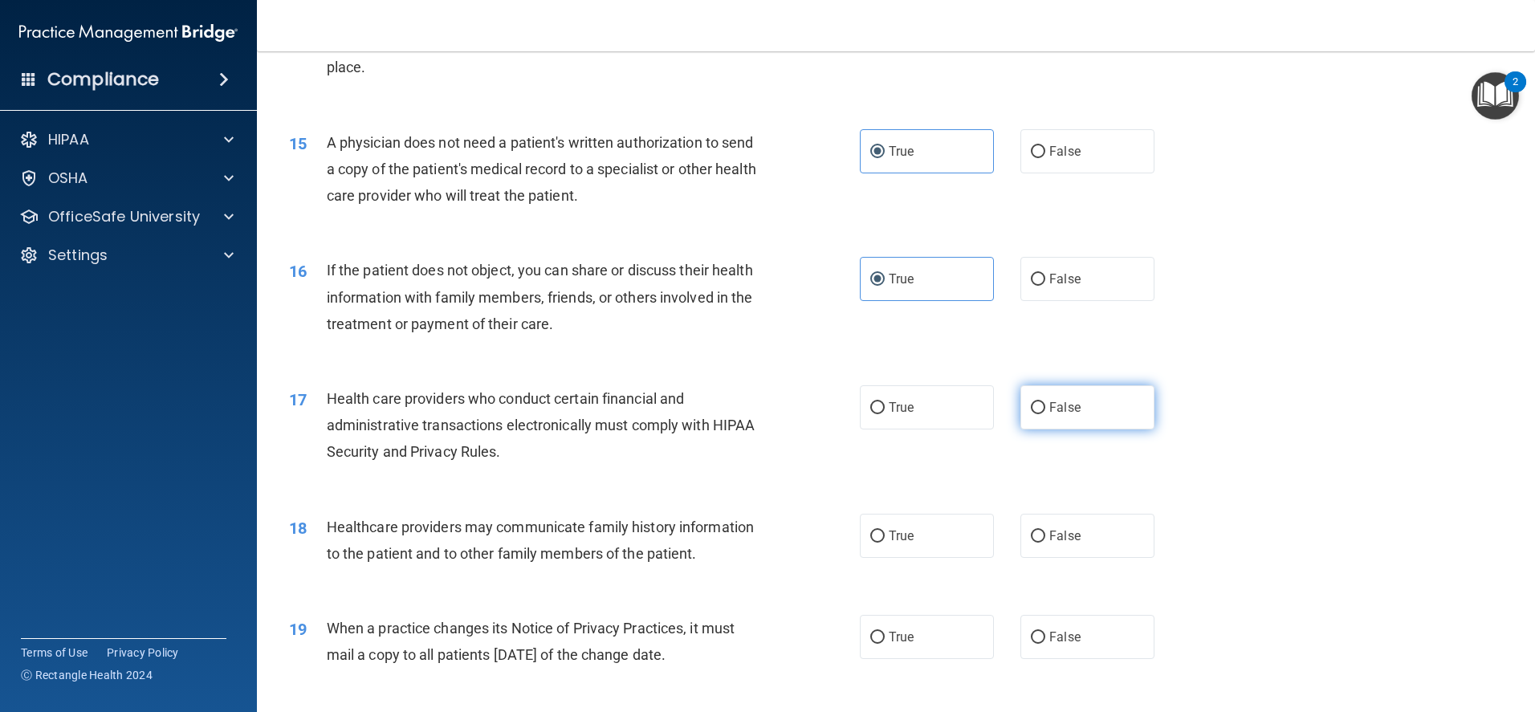
click at [1031, 402] on input "False" at bounding box center [1038, 408] width 14 height 12
radio input "true"
click at [1031, 531] on input "False" at bounding box center [1038, 537] width 14 height 12
radio input "true"
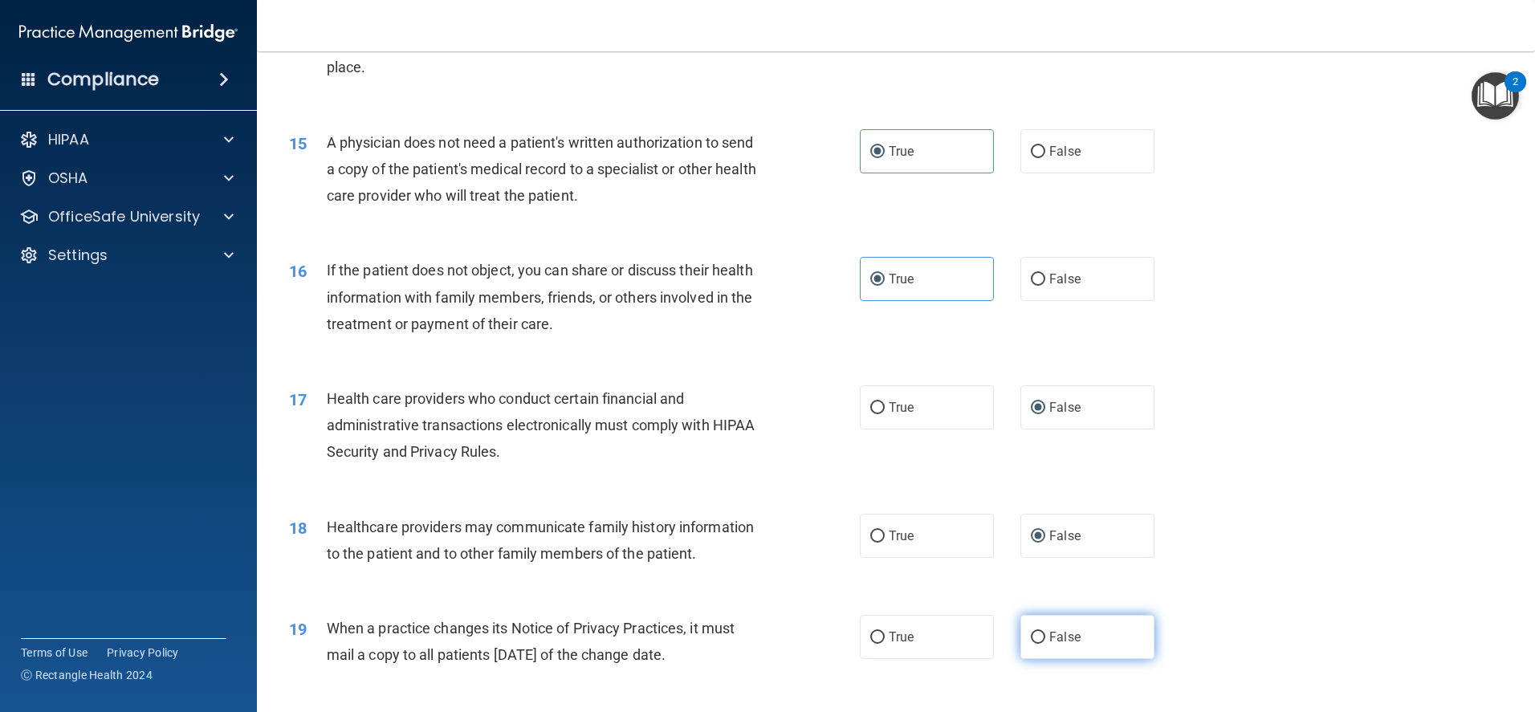
click at [1031, 634] on input "False" at bounding box center [1038, 638] width 14 height 12
radio input "true"
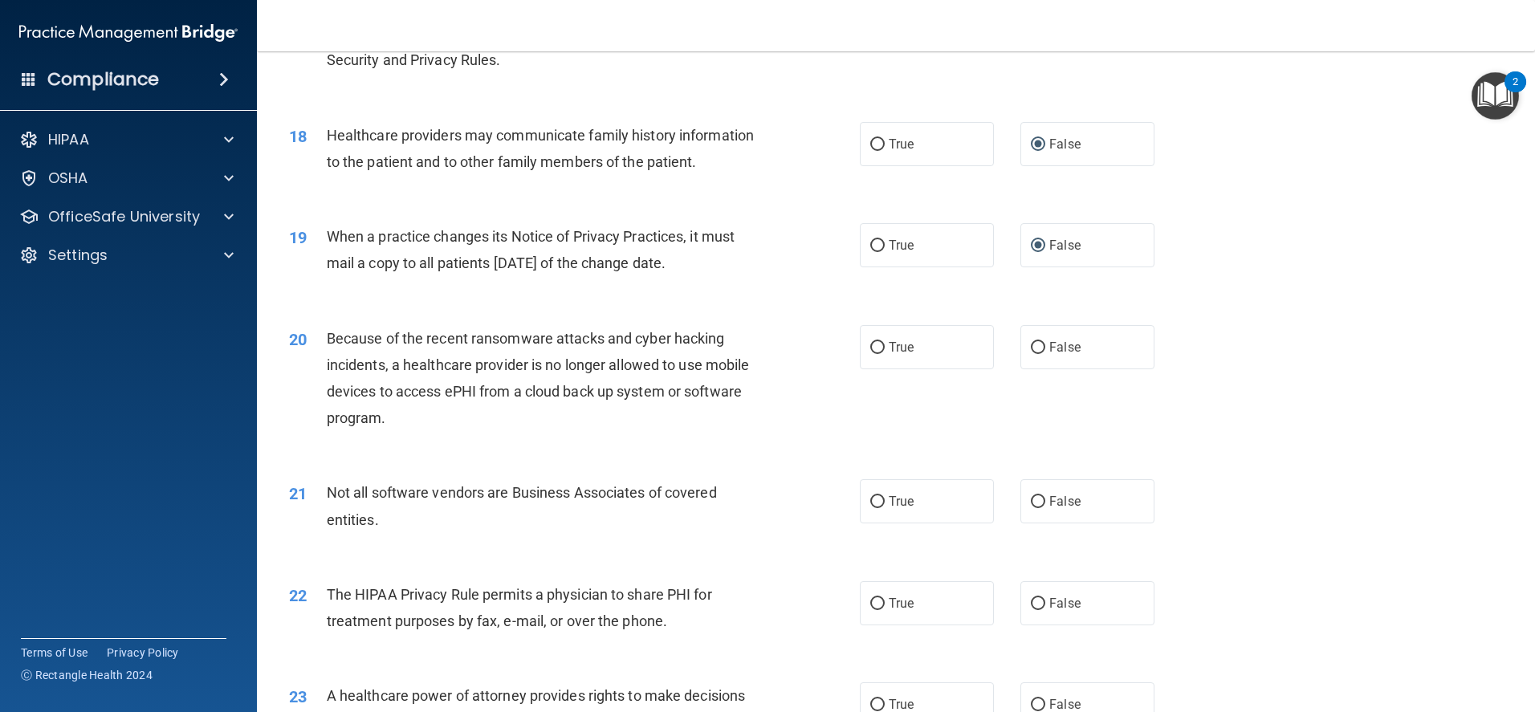
scroll to position [2087, 0]
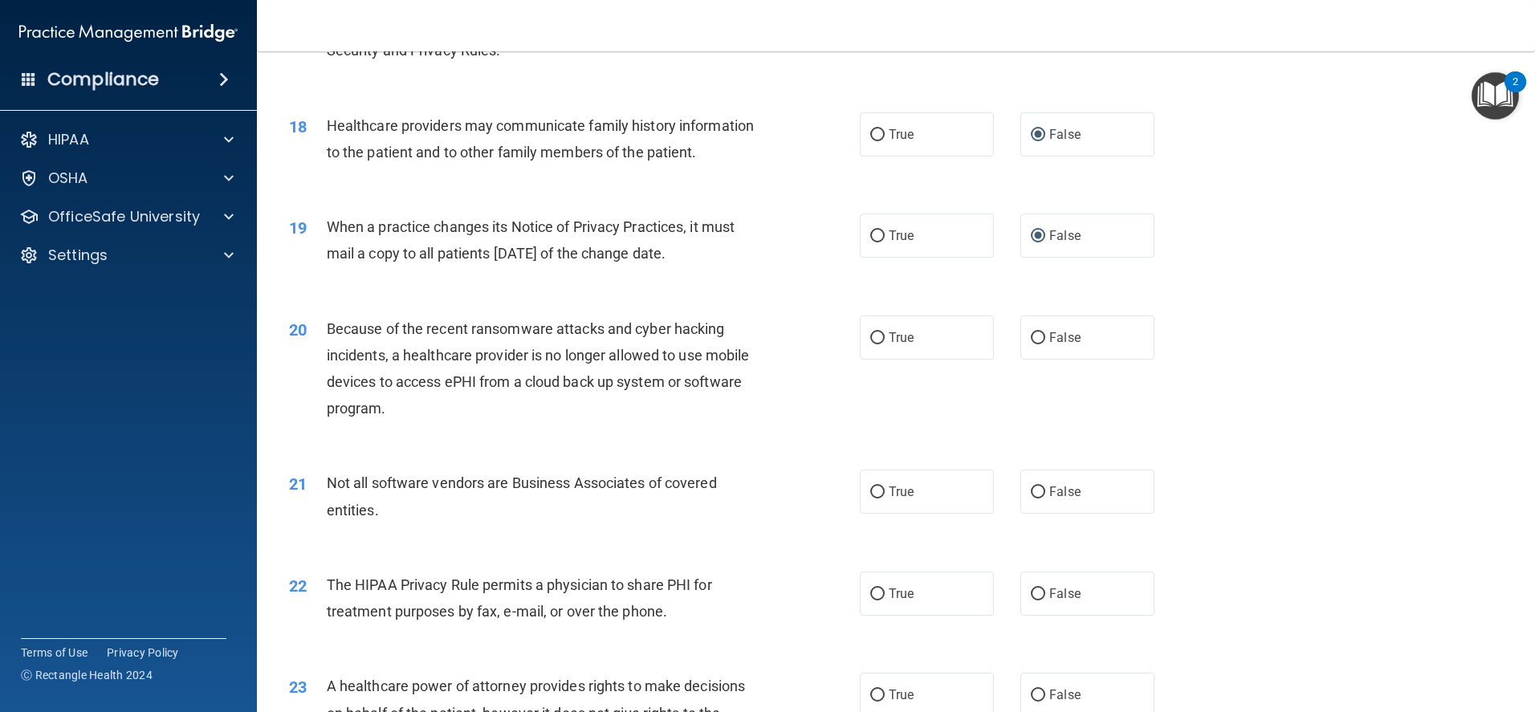
drag, startPoint x: 1031, startPoint y: 334, endPoint x: 1010, endPoint y: 402, distance: 71.1
click at [1031, 339] on input "False" at bounding box center [1038, 338] width 14 height 12
radio input "true"
drag, startPoint x: 867, startPoint y: 486, endPoint x: 876, endPoint y: 502, distance: 19.4
click at [870, 486] on input "True" at bounding box center [877, 492] width 14 height 12
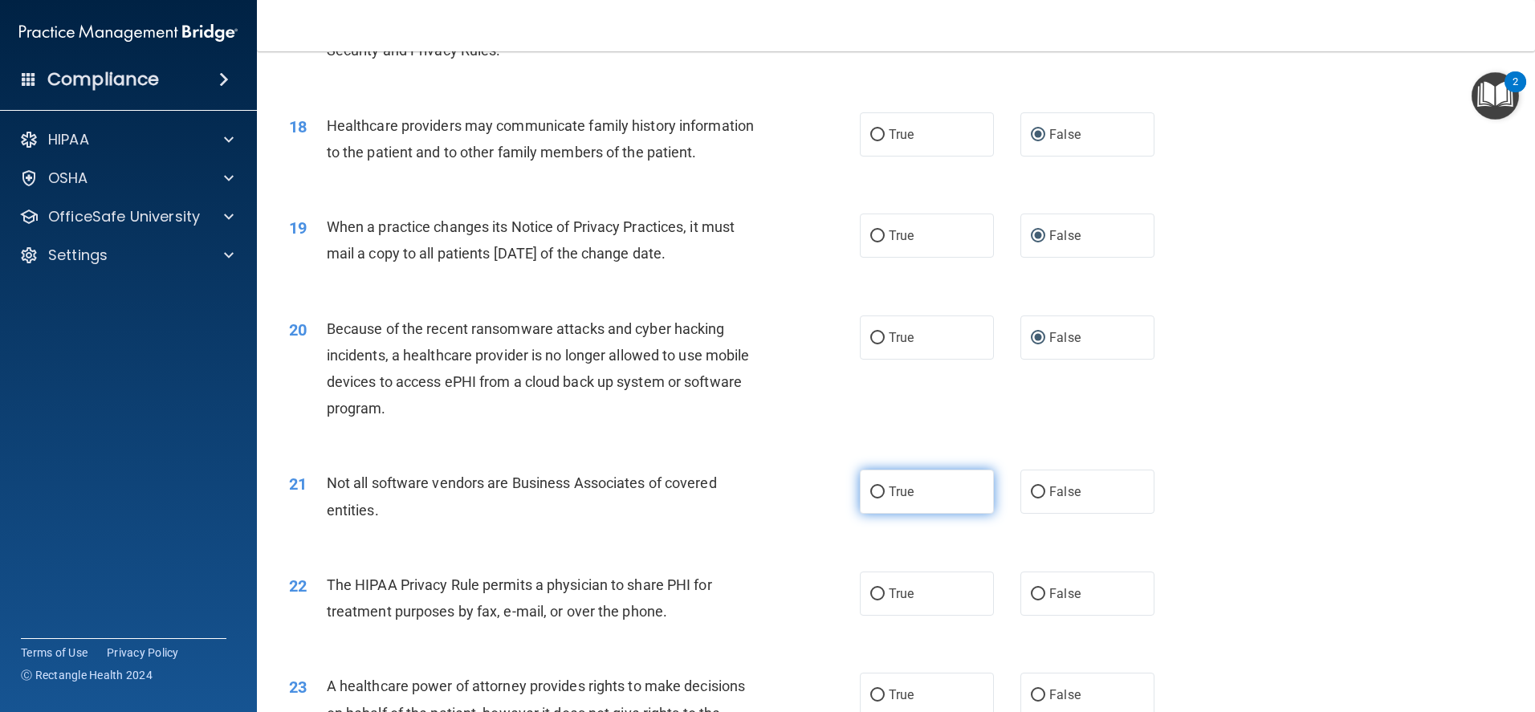
radio input "true"
click at [870, 590] on input "True" at bounding box center [877, 594] width 14 height 12
radio input "true"
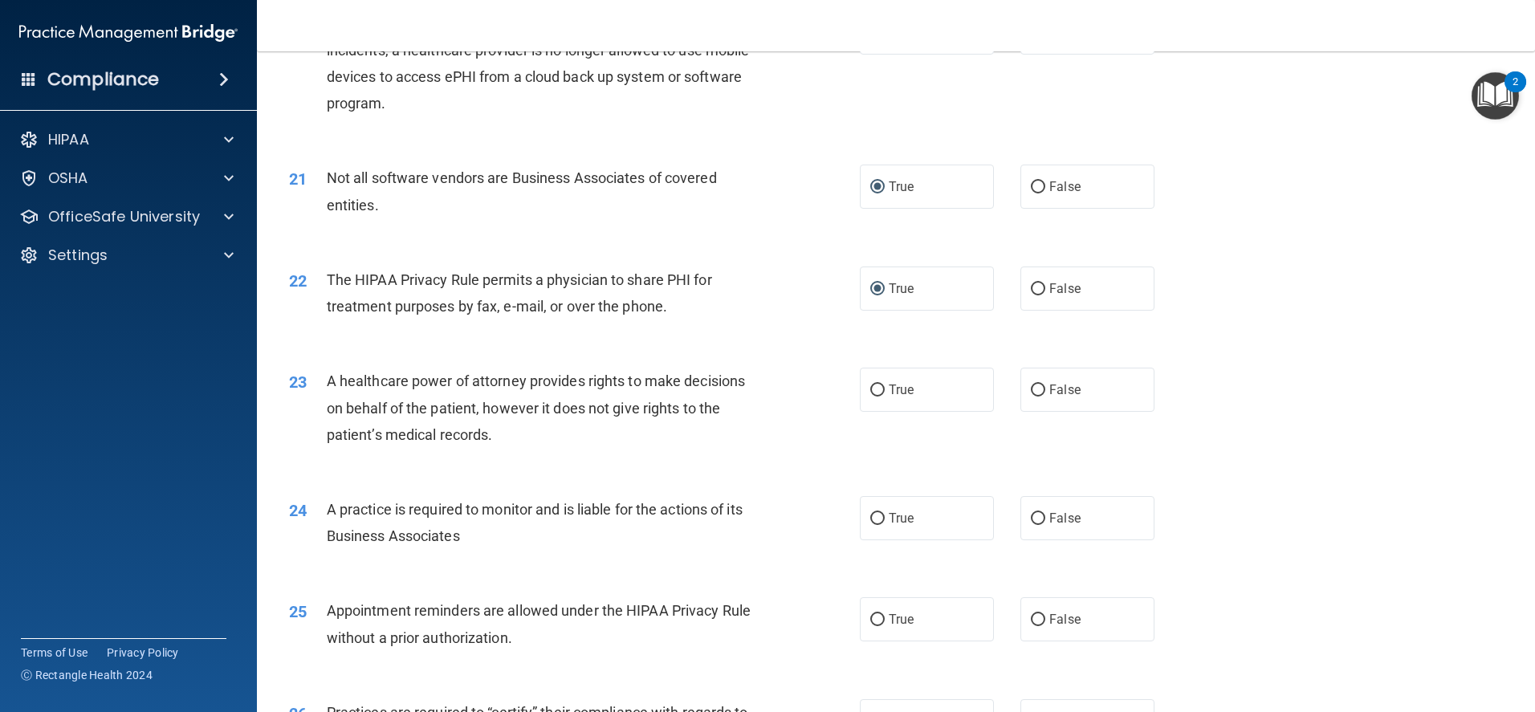
scroll to position [2408, 0]
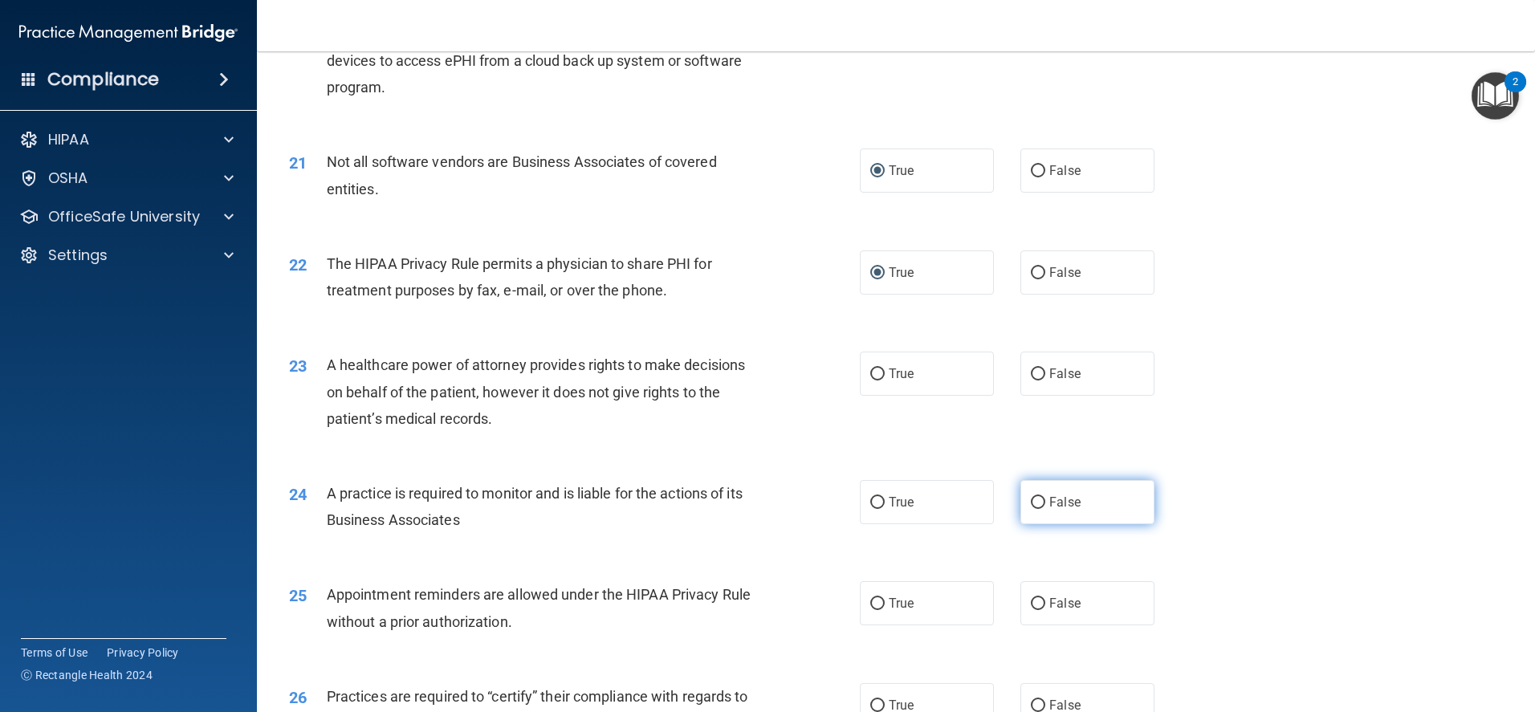
click at [1035, 495] on label "False" at bounding box center [1087, 502] width 134 height 44
click at [1035, 497] on input "False" at bounding box center [1038, 503] width 14 height 12
radio input "true"
click at [870, 608] on input "True" at bounding box center [877, 604] width 14 height 12
radio input "true"
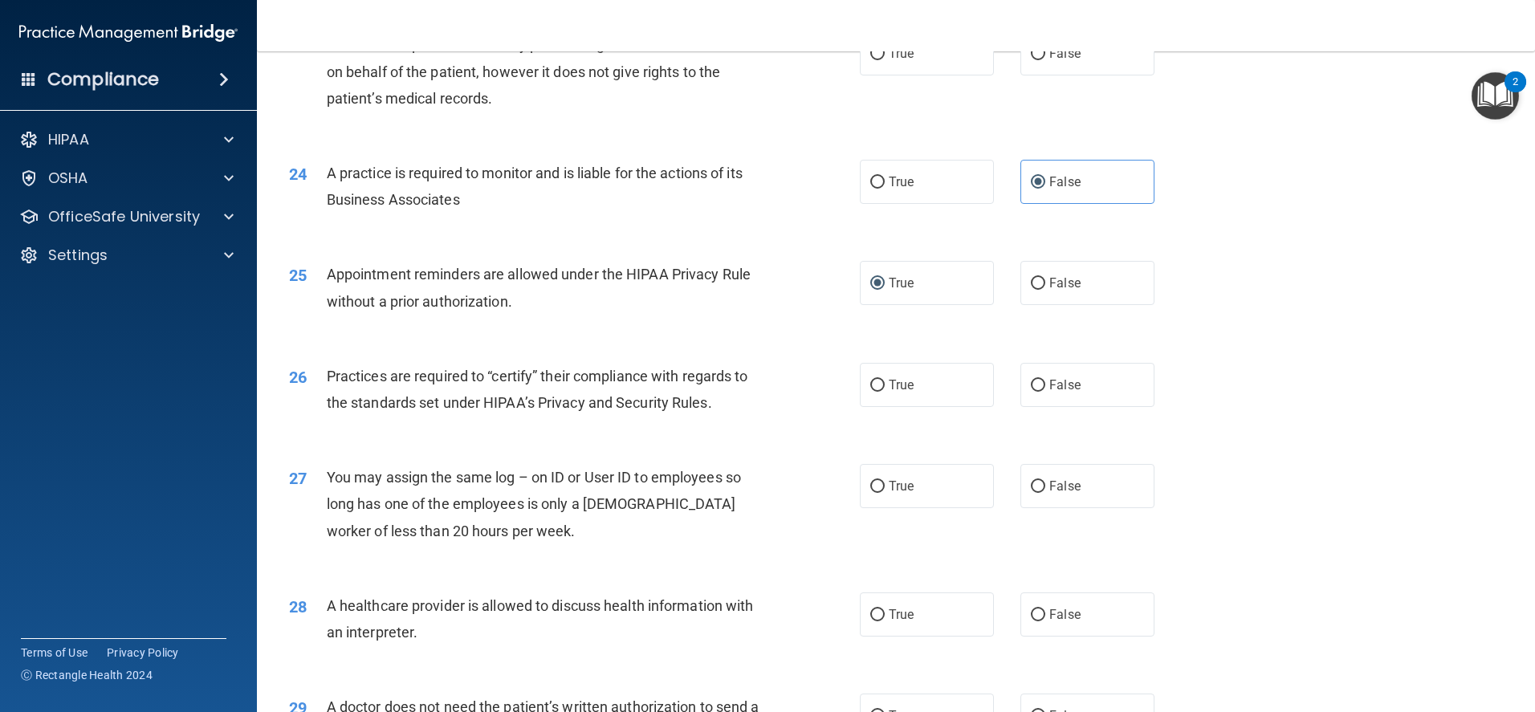
scroll to position [2729, 0]
click at [1031, 382] on input "False" at bounding box center [1038, 385] width 14 height 12
radio input "true"
click at [1033, 482] on input "False" at bounding box center [1038, 486] width 14 height 12
radio input "true"
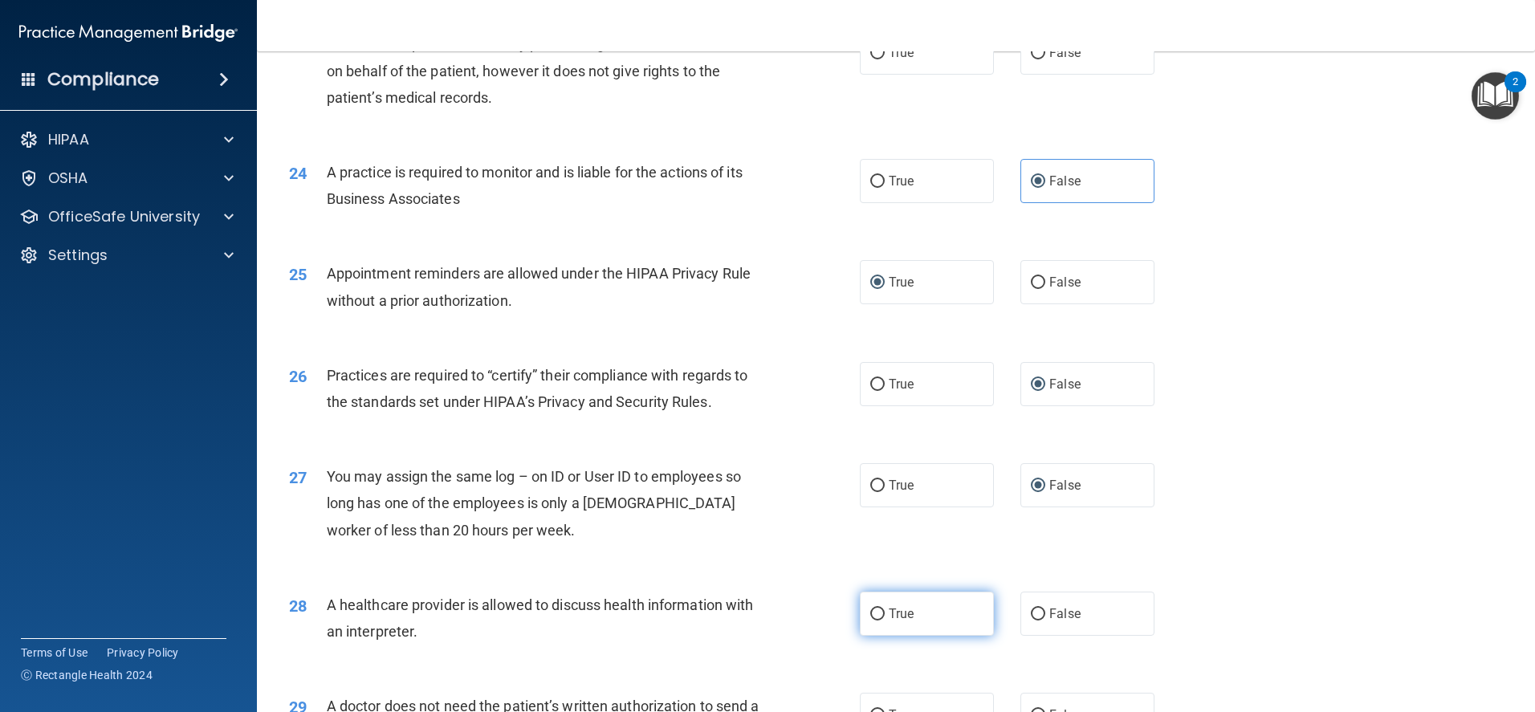
click at [870, 609] on input "True" at bounding box center [877, 614] width 14 height 12
radio input "true"
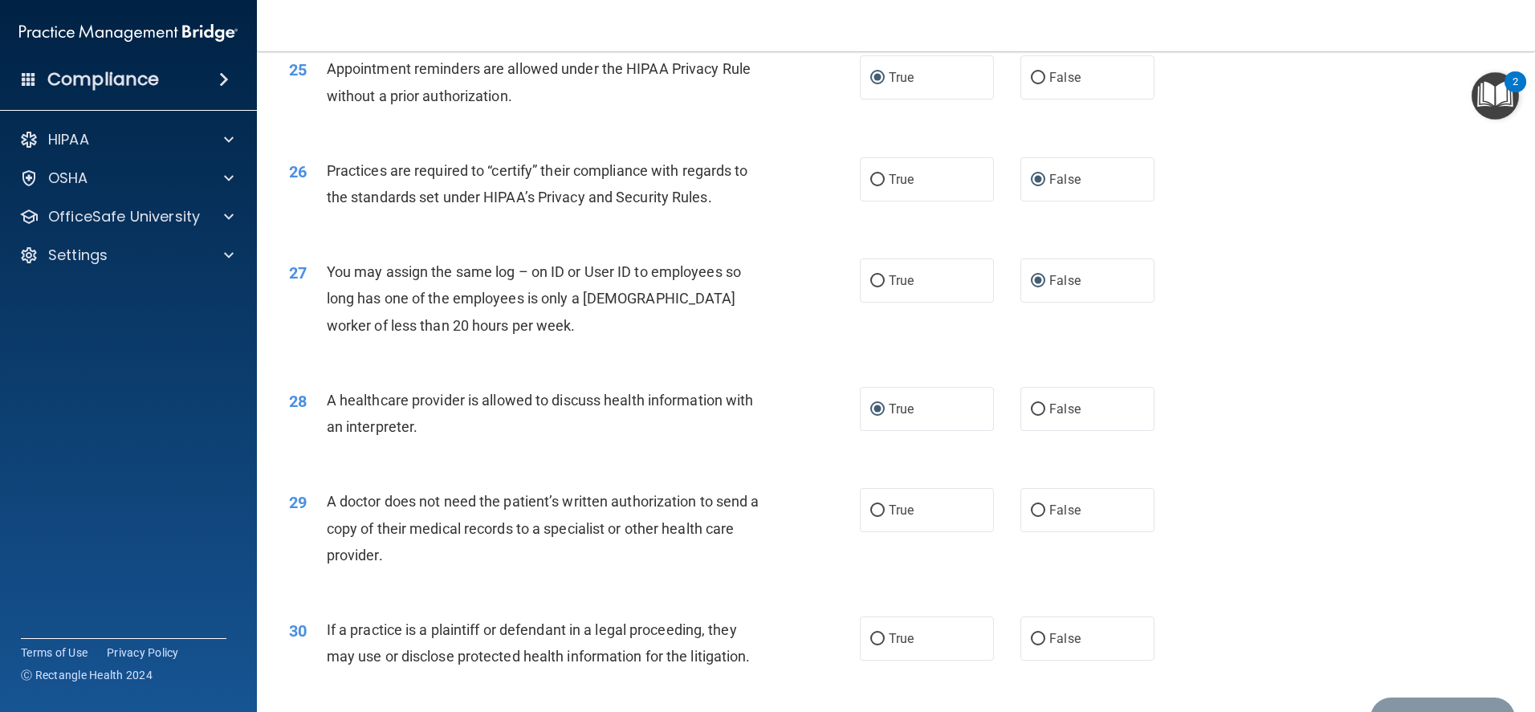
scroll to position [3024, 0]
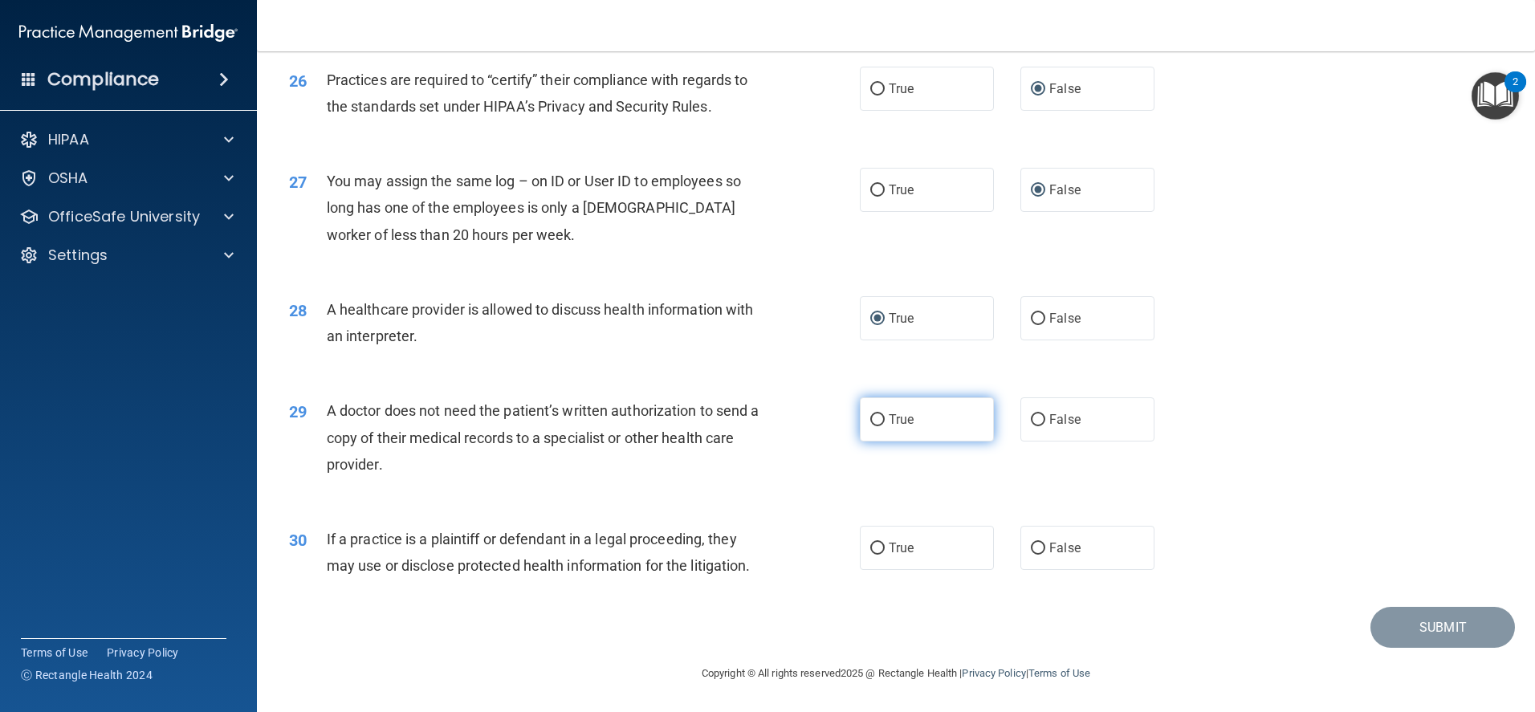
click at [874, 416] on input "True" at bounding box center [877, 420] width 14 height 12
radio input "true"
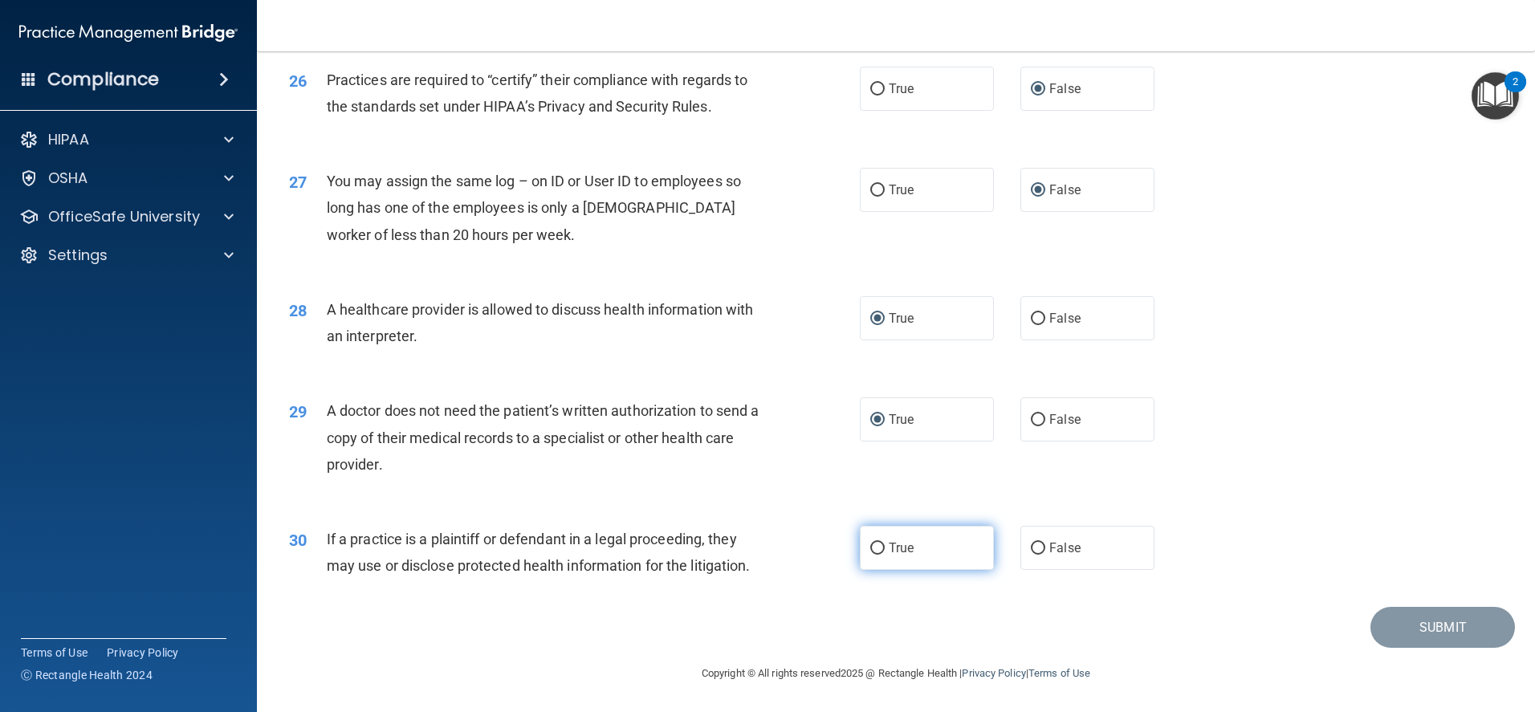
click at [871, 543] on input "True" at bounding box center [877, 549] width 14 height 12
radio input "true"
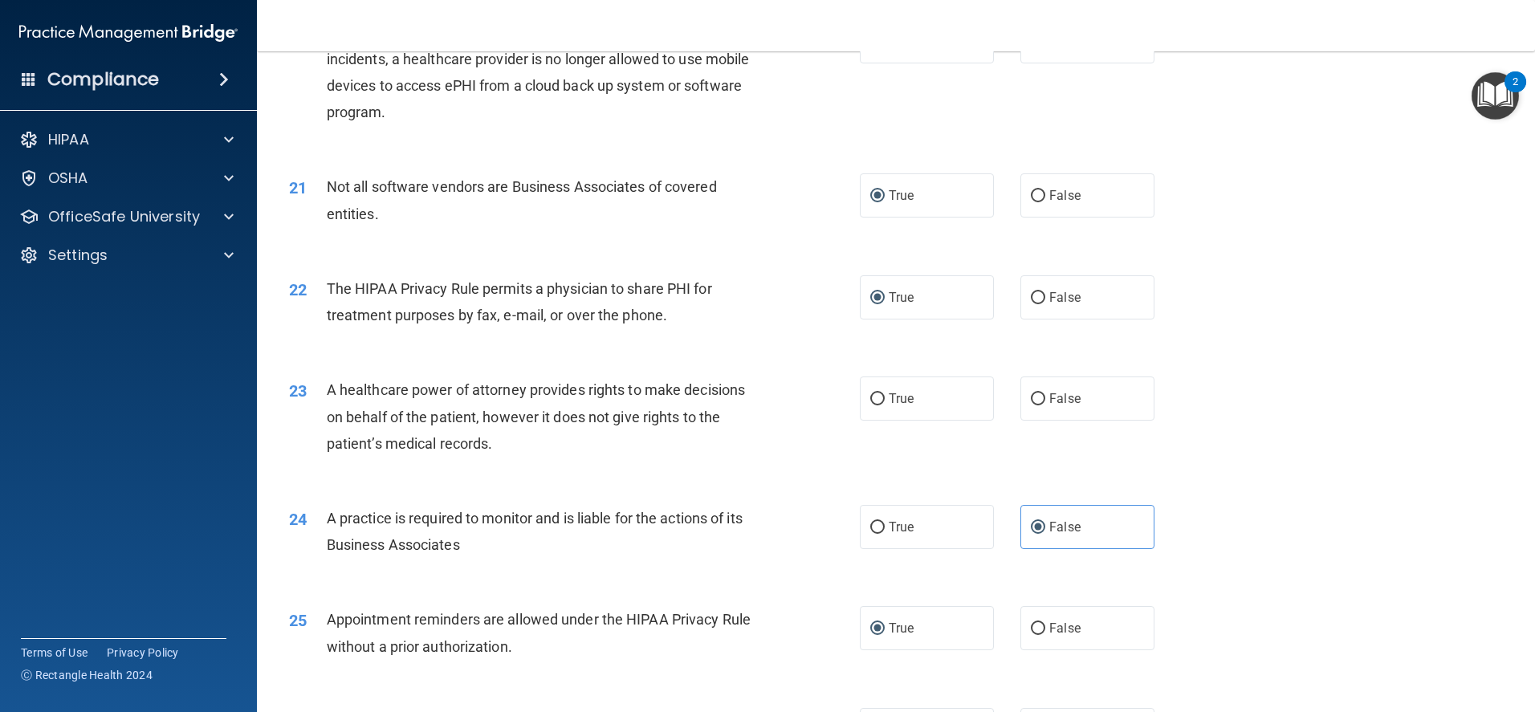
scroll to position [2382, 0]
click at [1059, 405] on span "False" at bounding box center [1064, 399] width 31 height 15
click at [1045, 405] on input "False" at bounding box center [1038, 400] width 14 height 12
radio input "true"
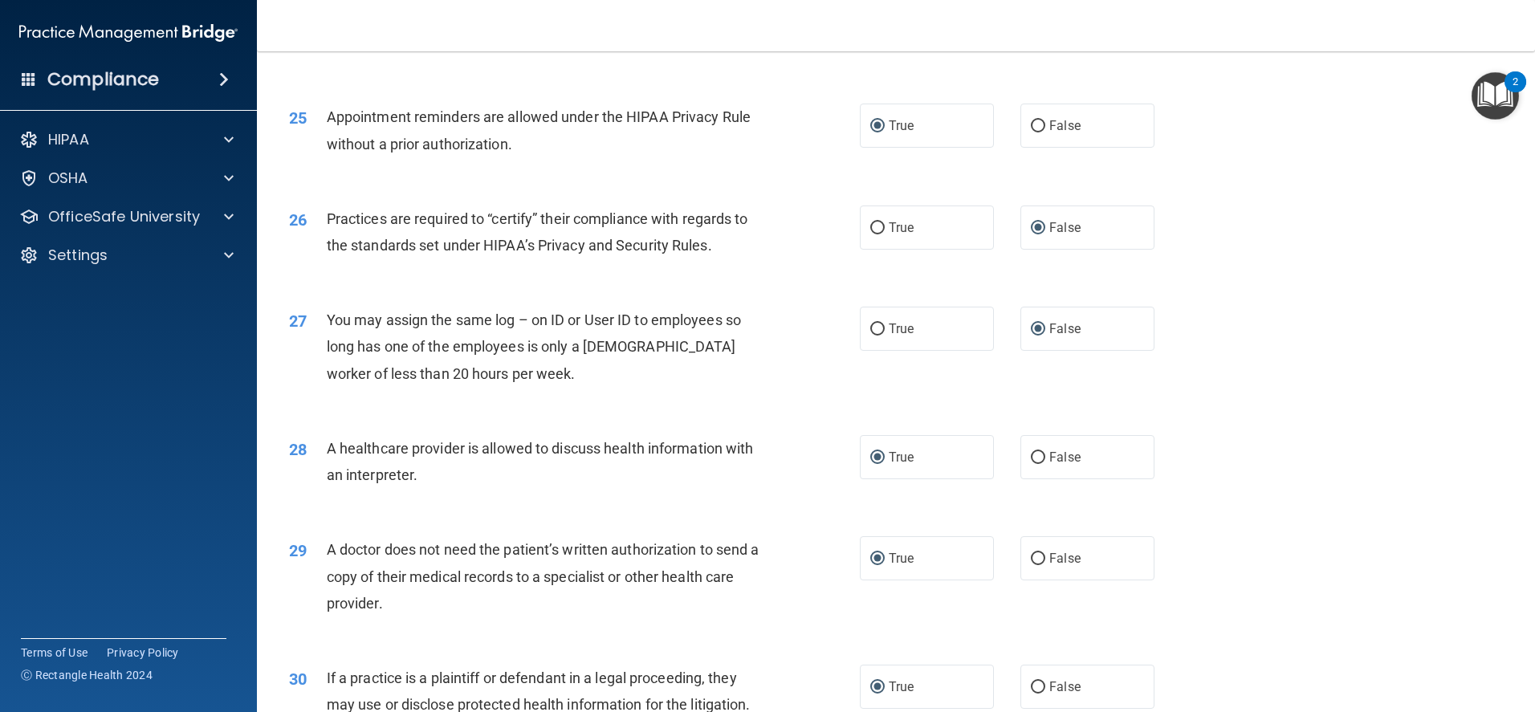
scroll to position [3024, 0]
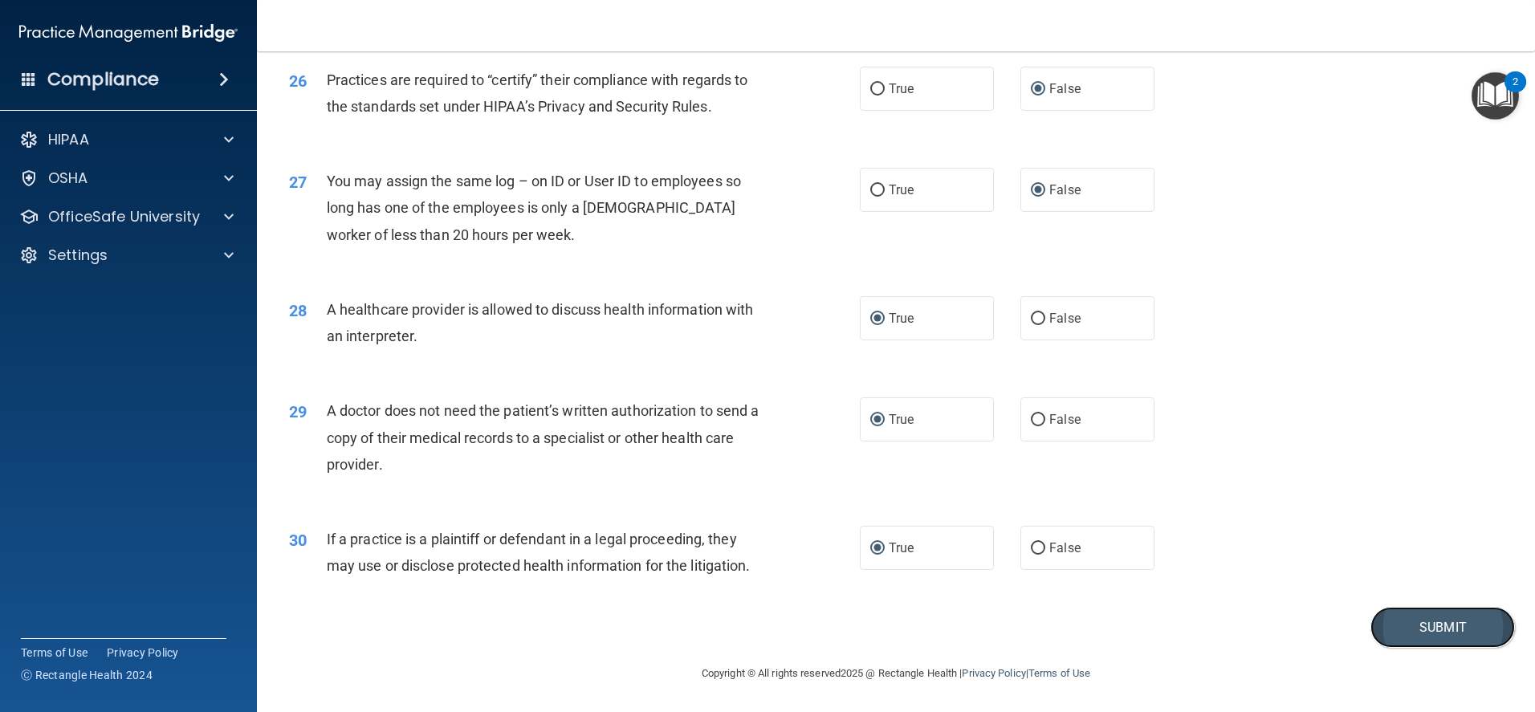
click at [1413, 617] on button "Submit" at bounding box center [1442, 627] width 144 height 41
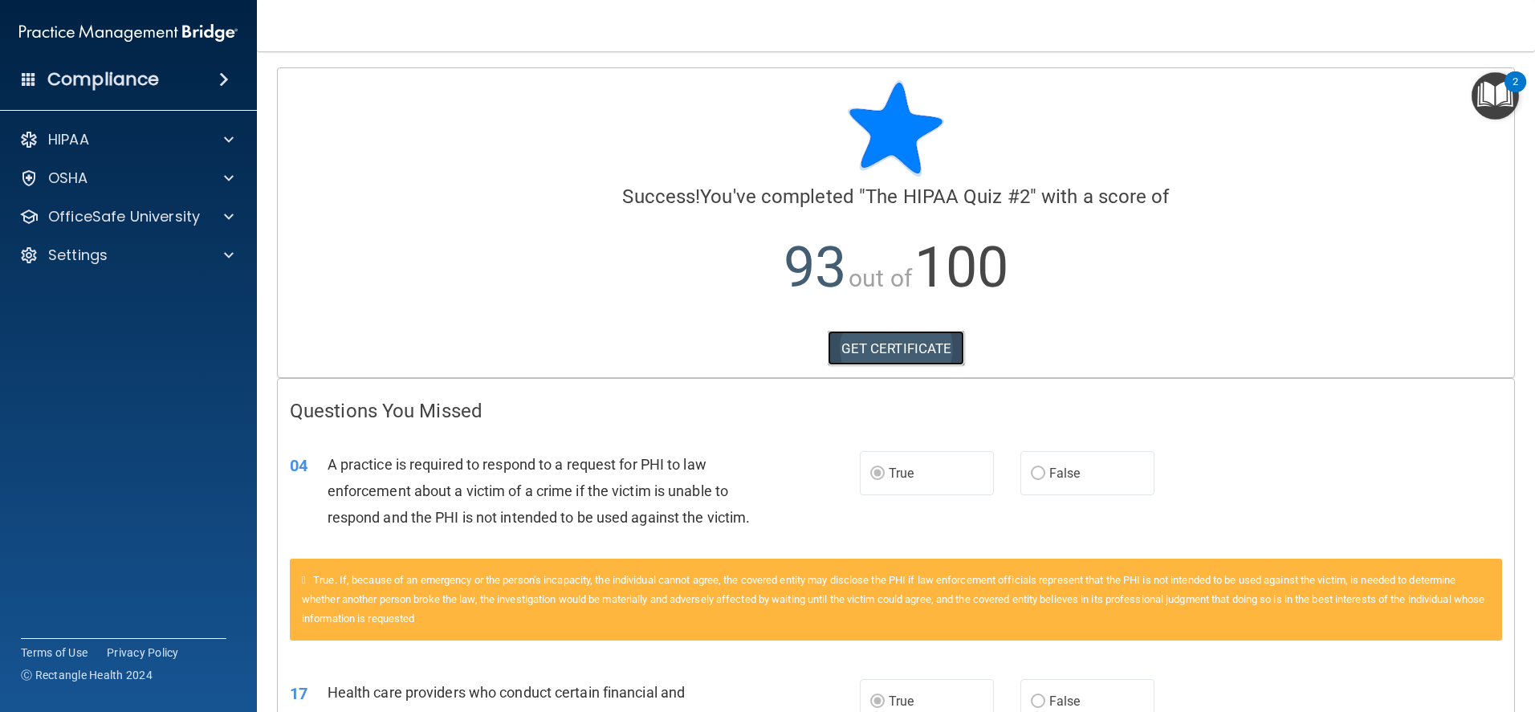
click at [892, 343] on link "GET CERTIFICATE" at bounding box center [895, 348] width 137 height 35
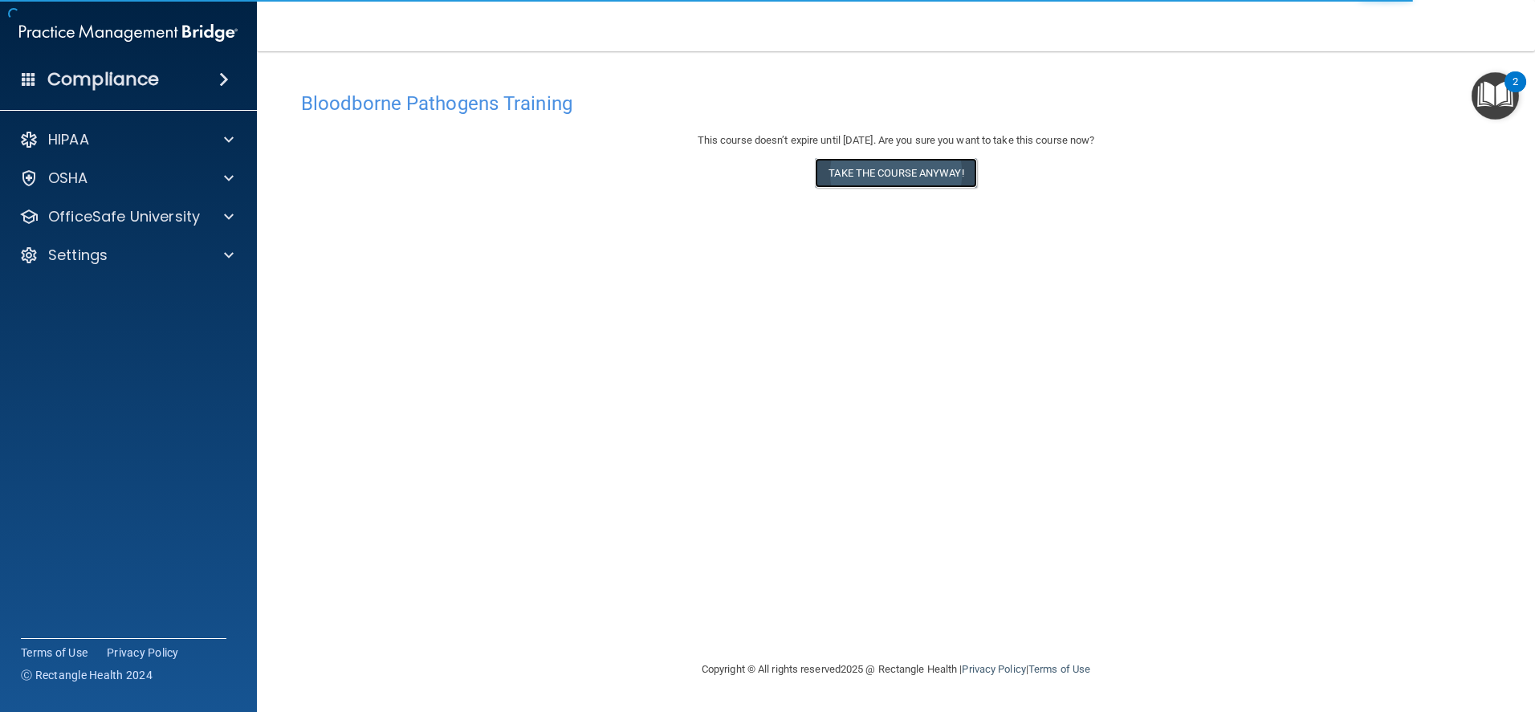
click at [866, 176] on button "Take the course anyway!" at bounding box center [895, 173] width 161 height 30
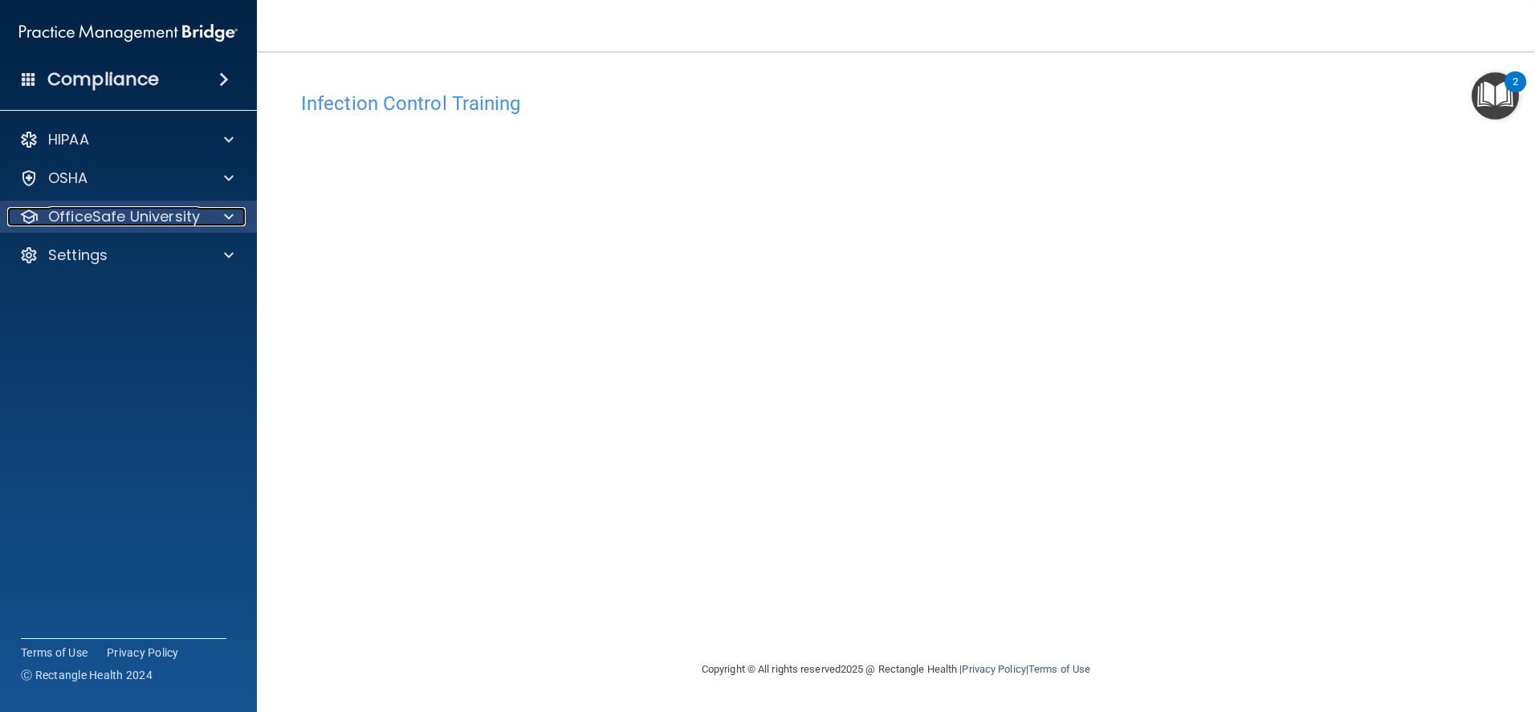
click at [124, 223] on p "OfficeSafe University" at bounding box center [124, 216] width 152 height 19
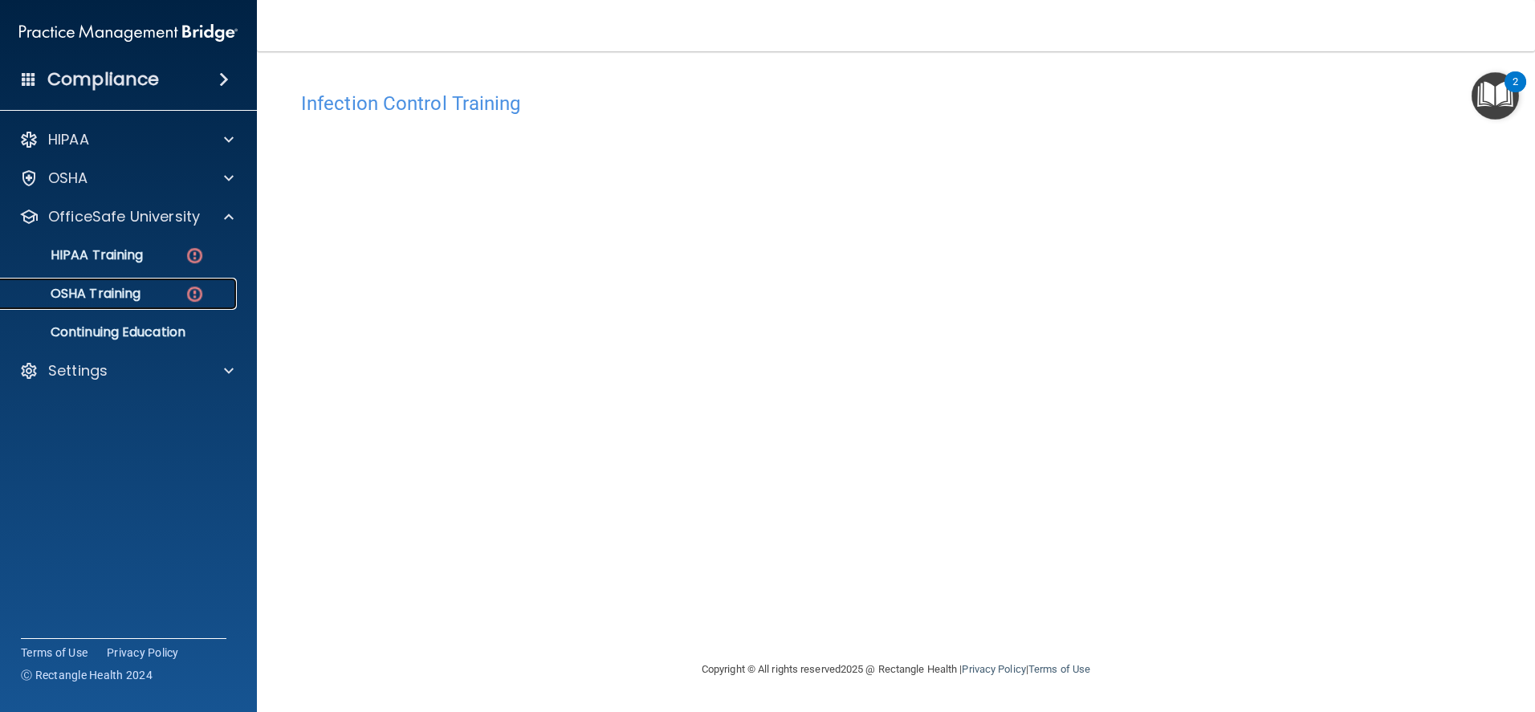
click at [109, 294] on p "OSHA Training" at bounding box center [75, 294] width 130 height 16
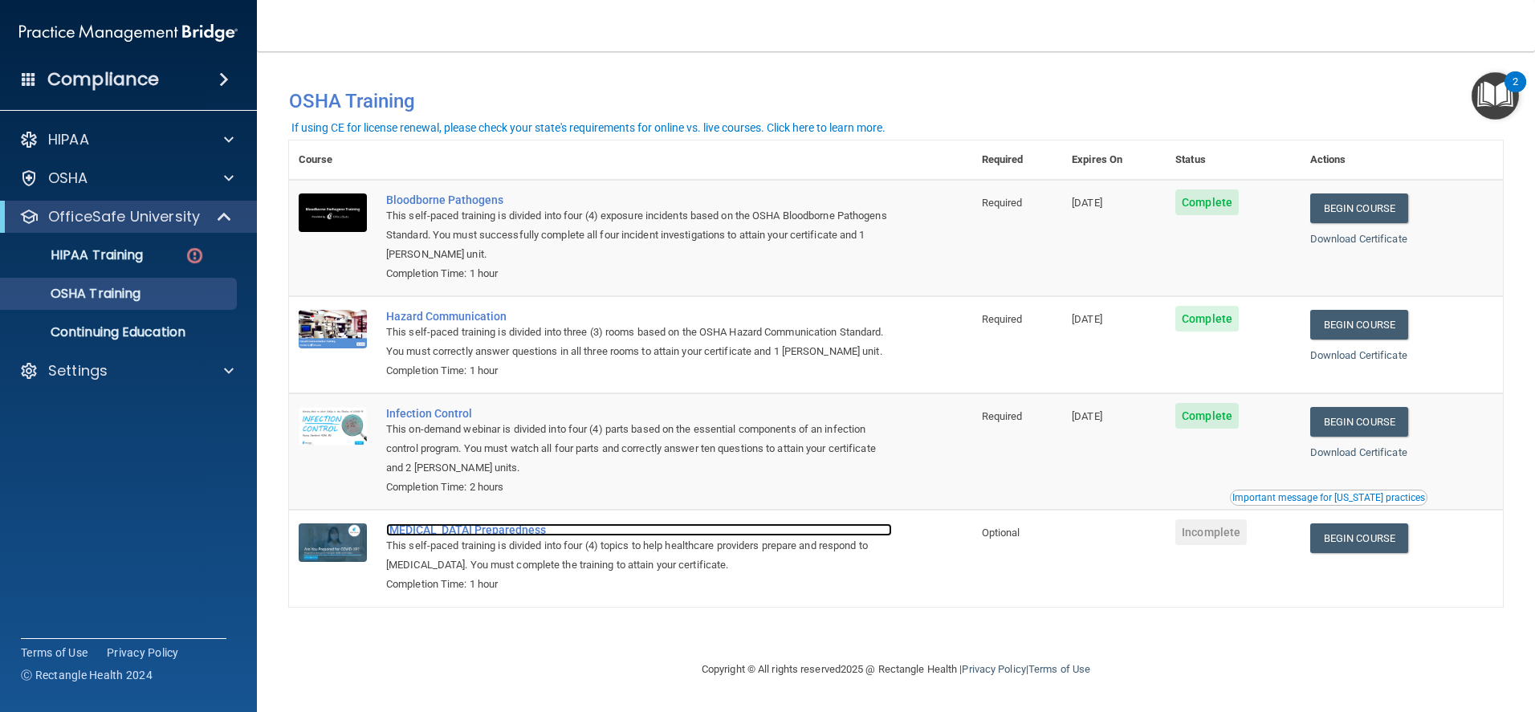
click at [424, 536] on div "[MEDICAL_DATA] Preparedness" at bounding box center [639, 529] width 506 height 13
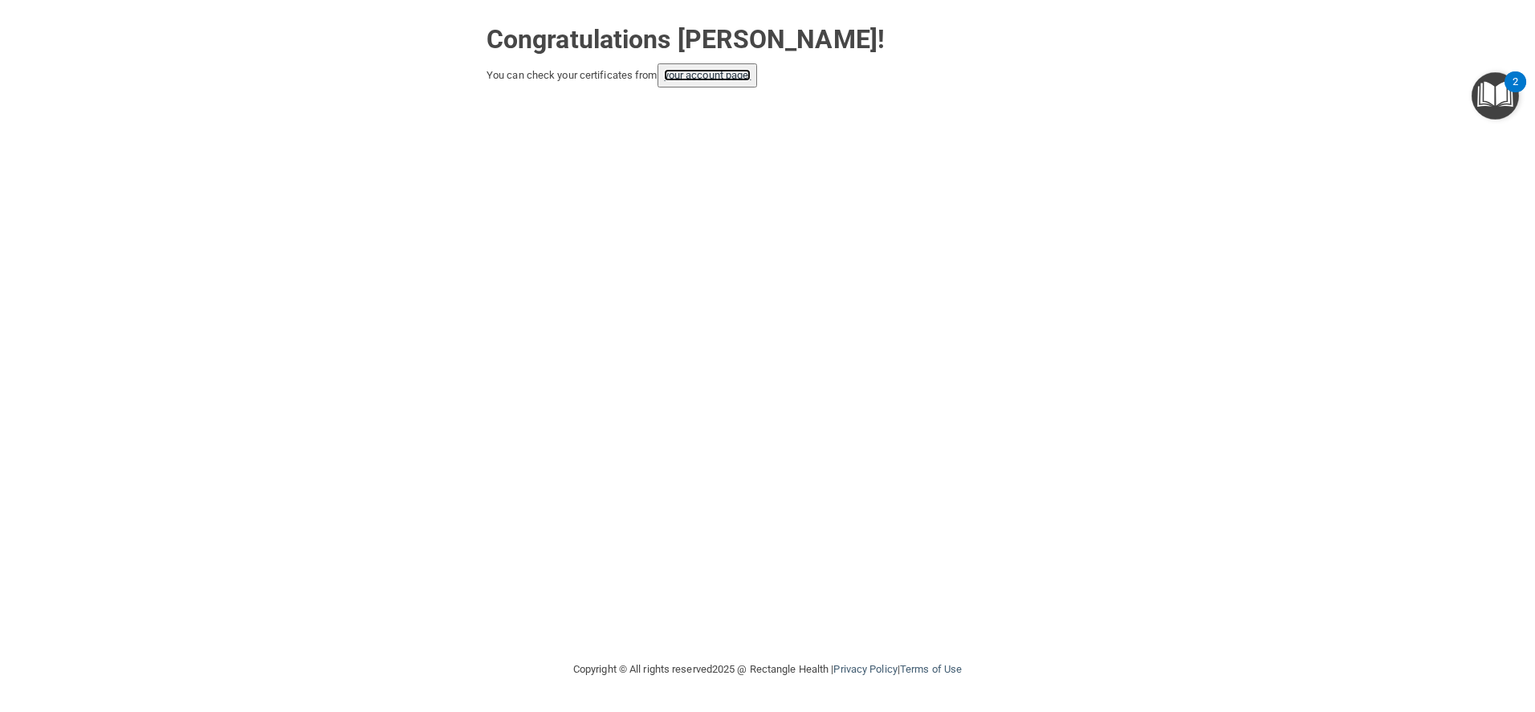
click at [706, 71] on link "your account page!" at bounding box center [707, 75] width 87 height 12
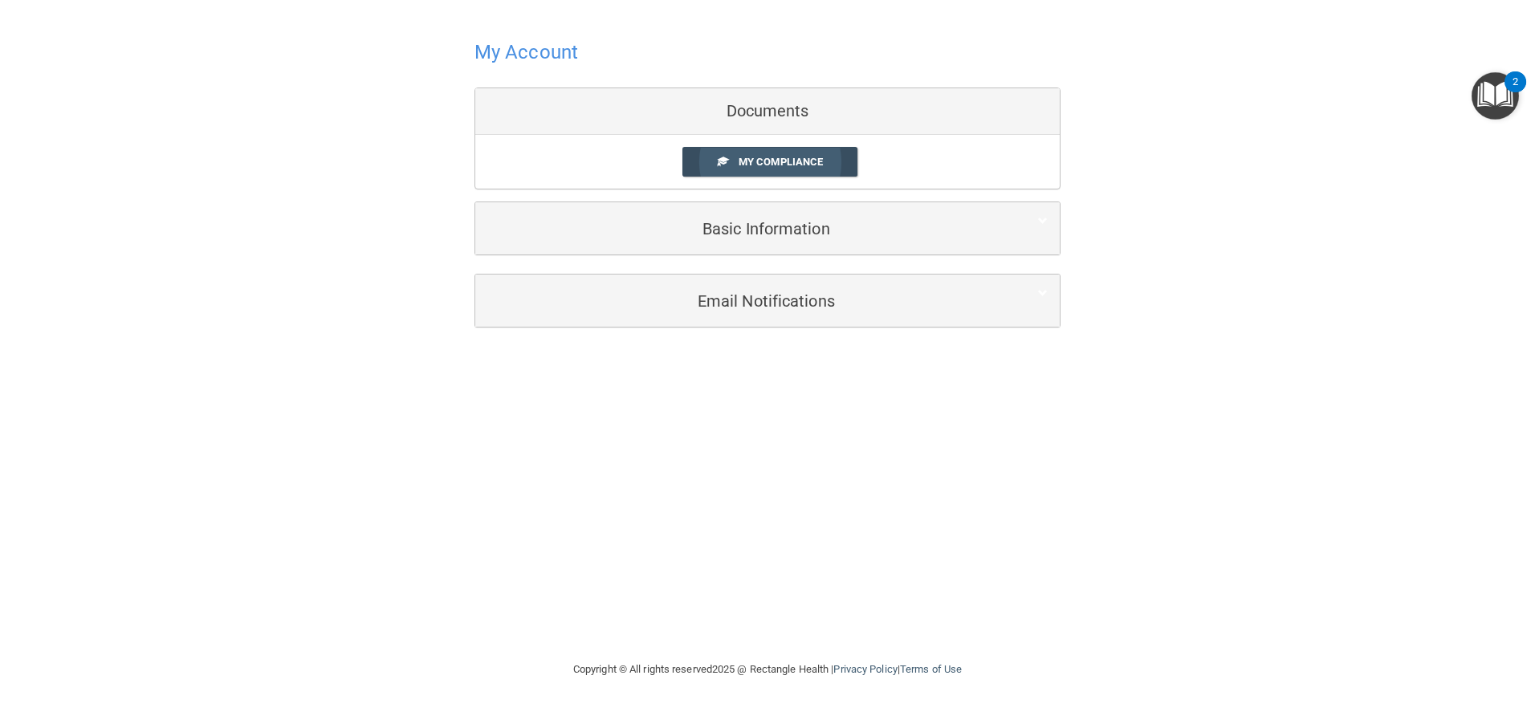
click at [792, 156] on span "My Compliance" at bounding box center [780, 162] width 84 height 12
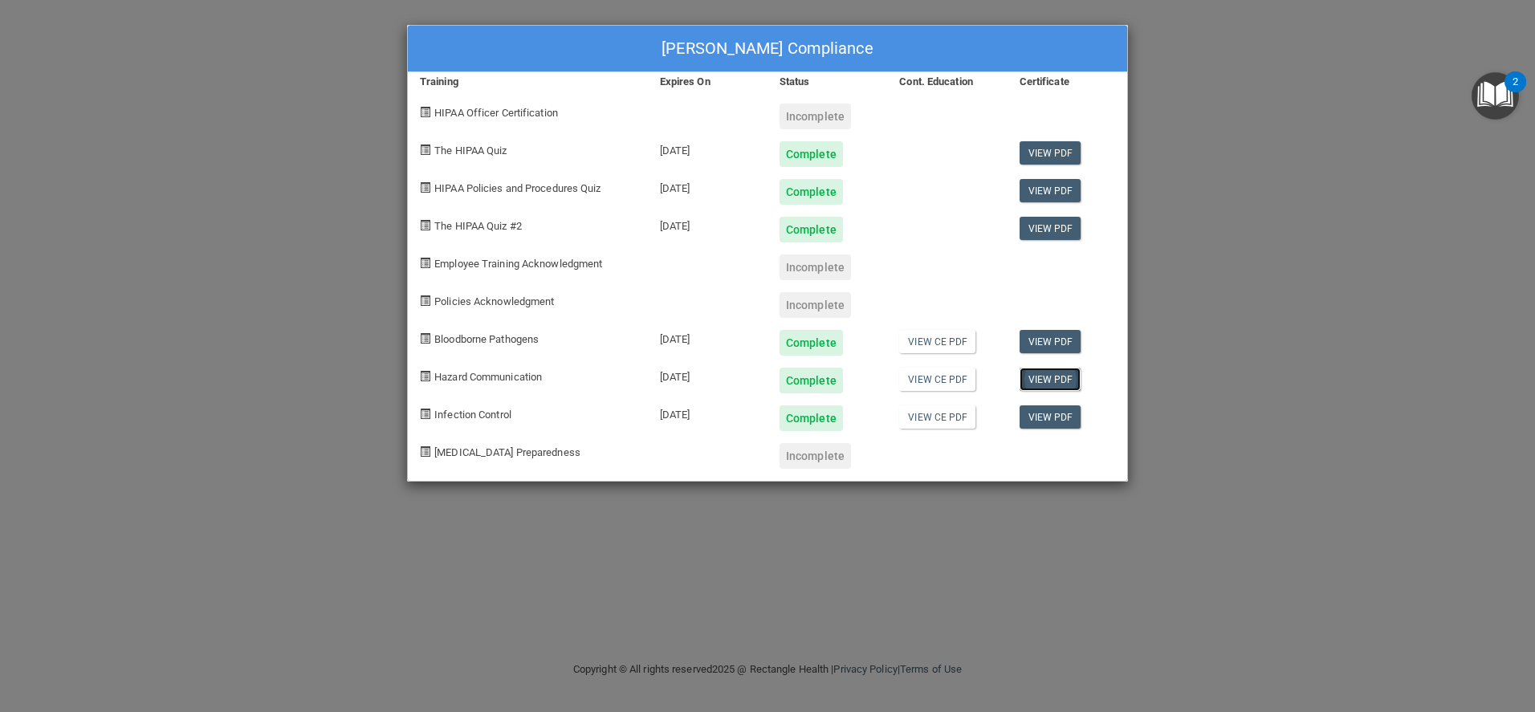
click at [1055, 376] on link "View PDF" at bounding box center [1050, 379] width 62 height 23
click at [1040, 417] on link "View PDF" at bounding box center [1050, 416] width 62 height 23
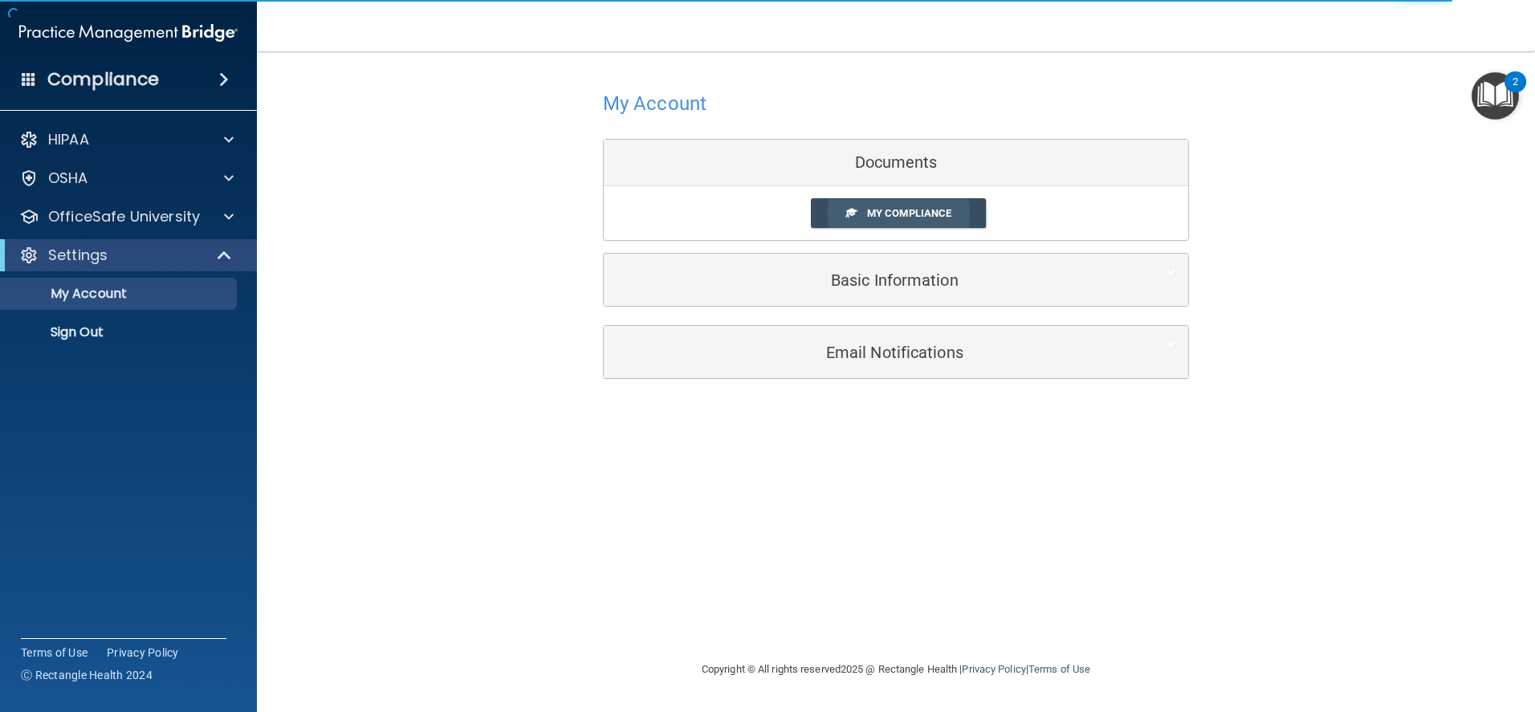
click at [895, 202] on link "My Compliance" at bounding box center [899, 213] width 176 height 30
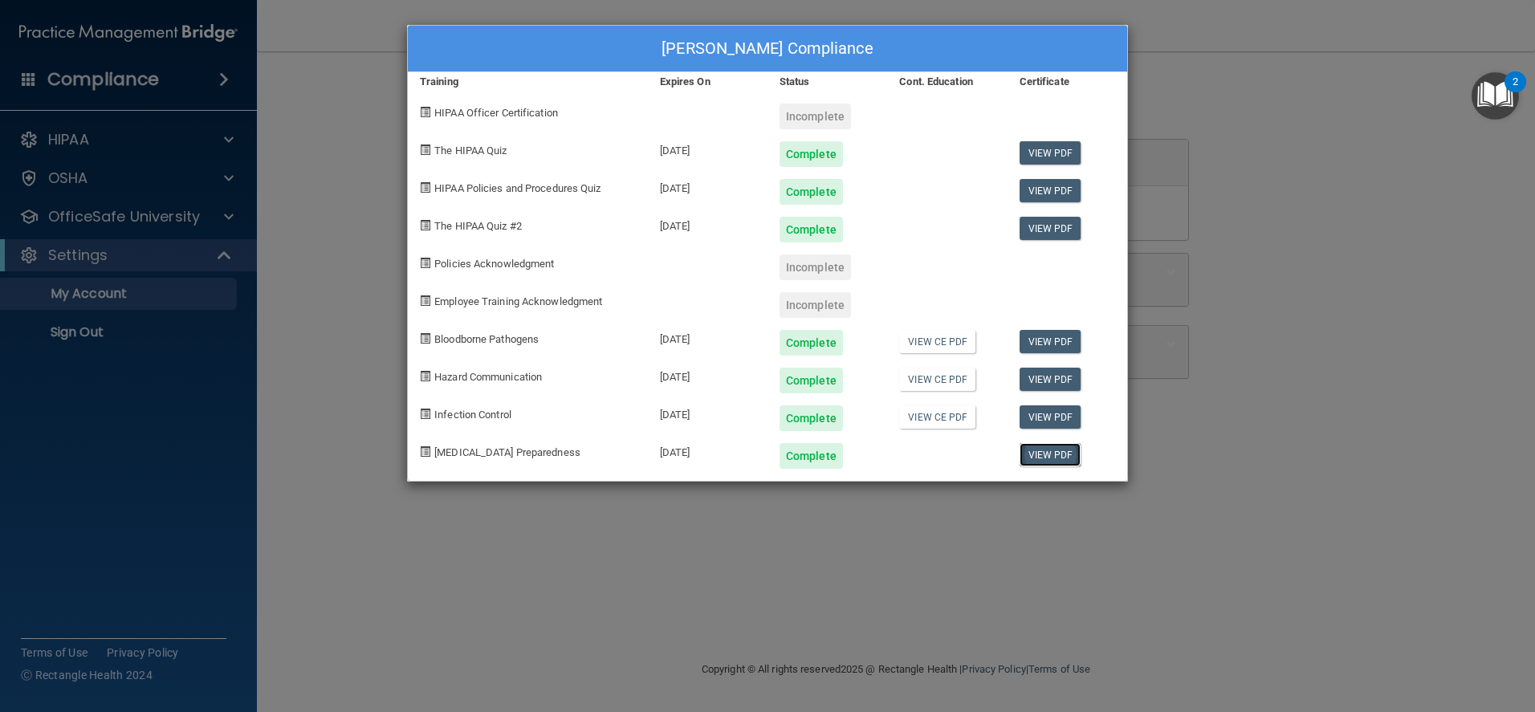
click at [1048, 453] on link "View PDF" at bounding box center [1050, 454] width 62 height 23
click at [937, 129] on div at bounding box center [947, 148] width 120 height 38
click at [1304, 152] on div "[PERSON_NAME] Compliance Training Expires On Status Cont. Education Certificate…" at bounding box center [767, 356] width 1535 height 712
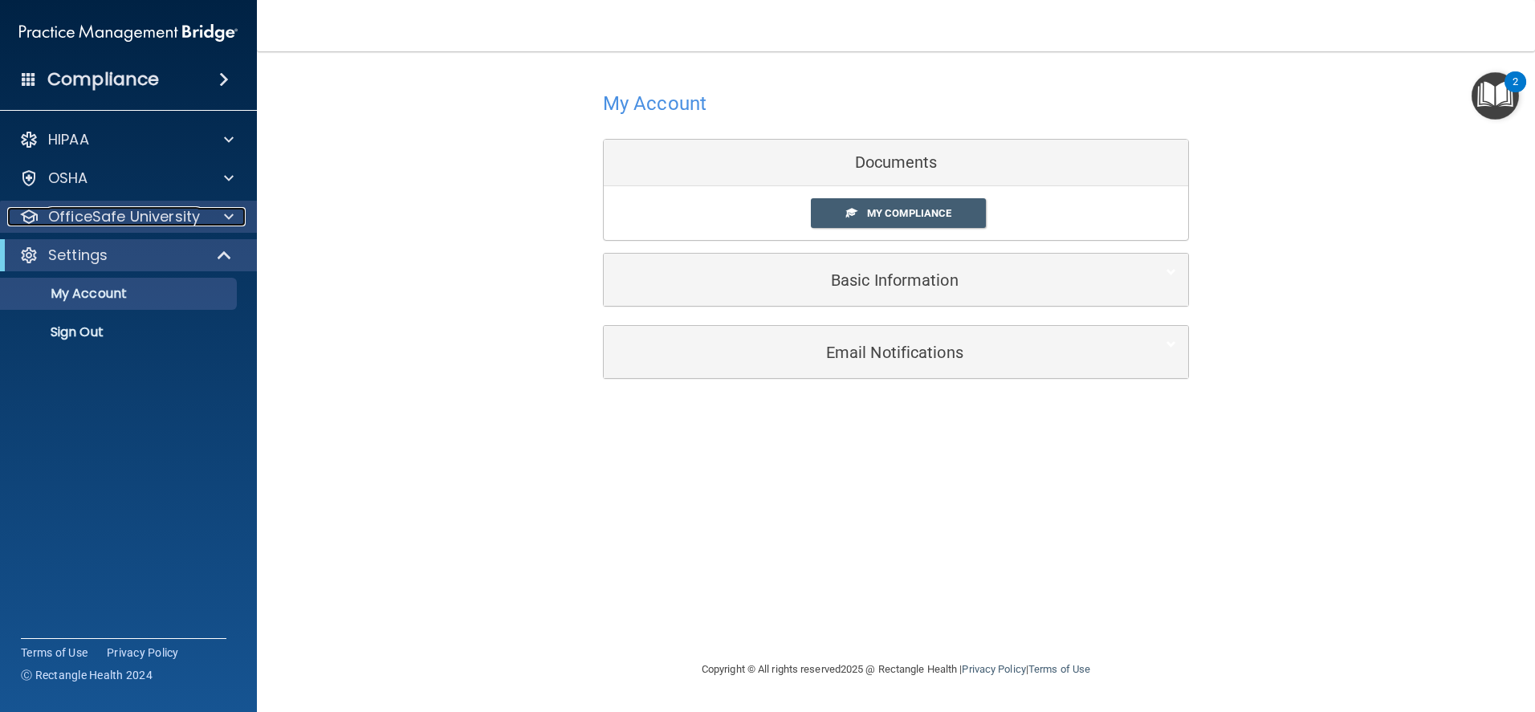
click at [220, 213] on div at bounding box center [226, 216] width 40 height 19
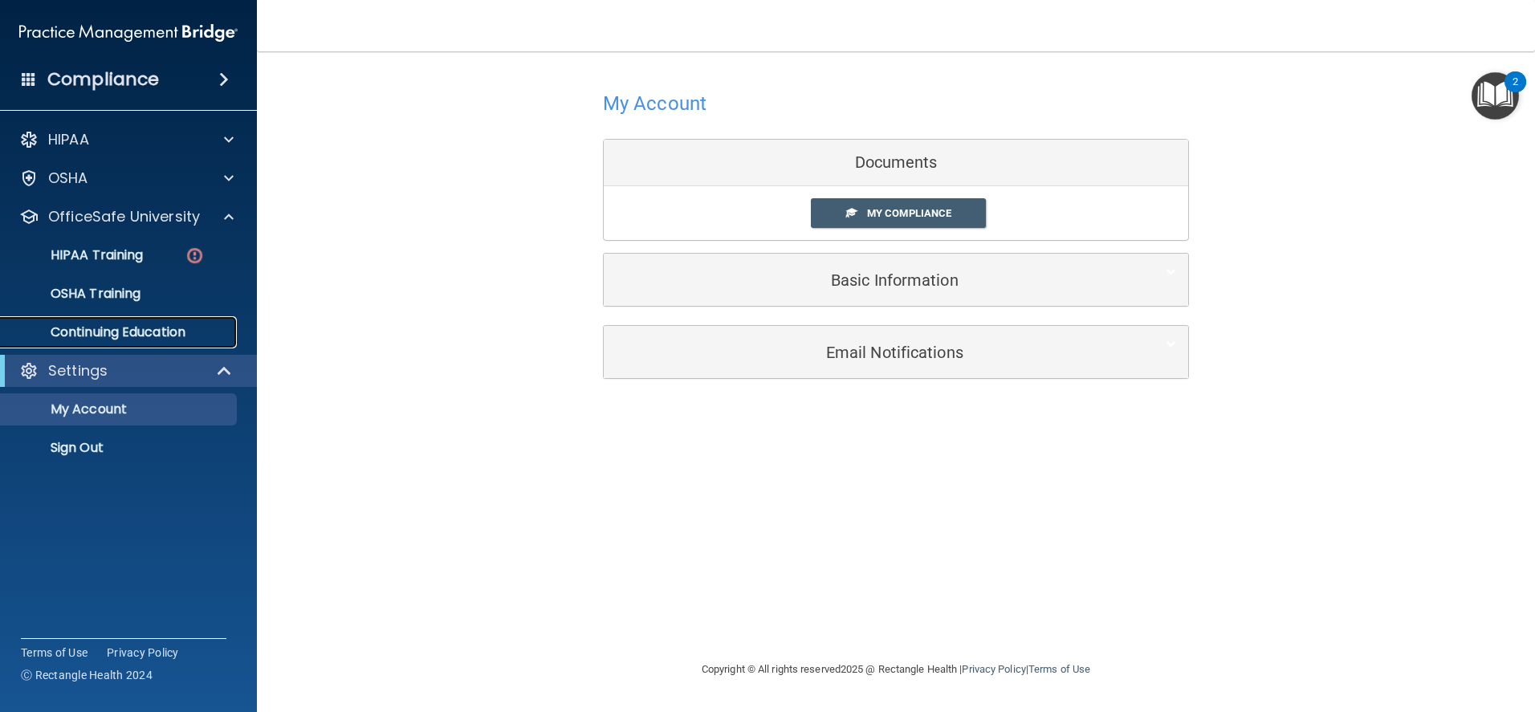
click at [119, 335] on p "Continuing Education" at bounding box center [119, 332] width 219 height 16
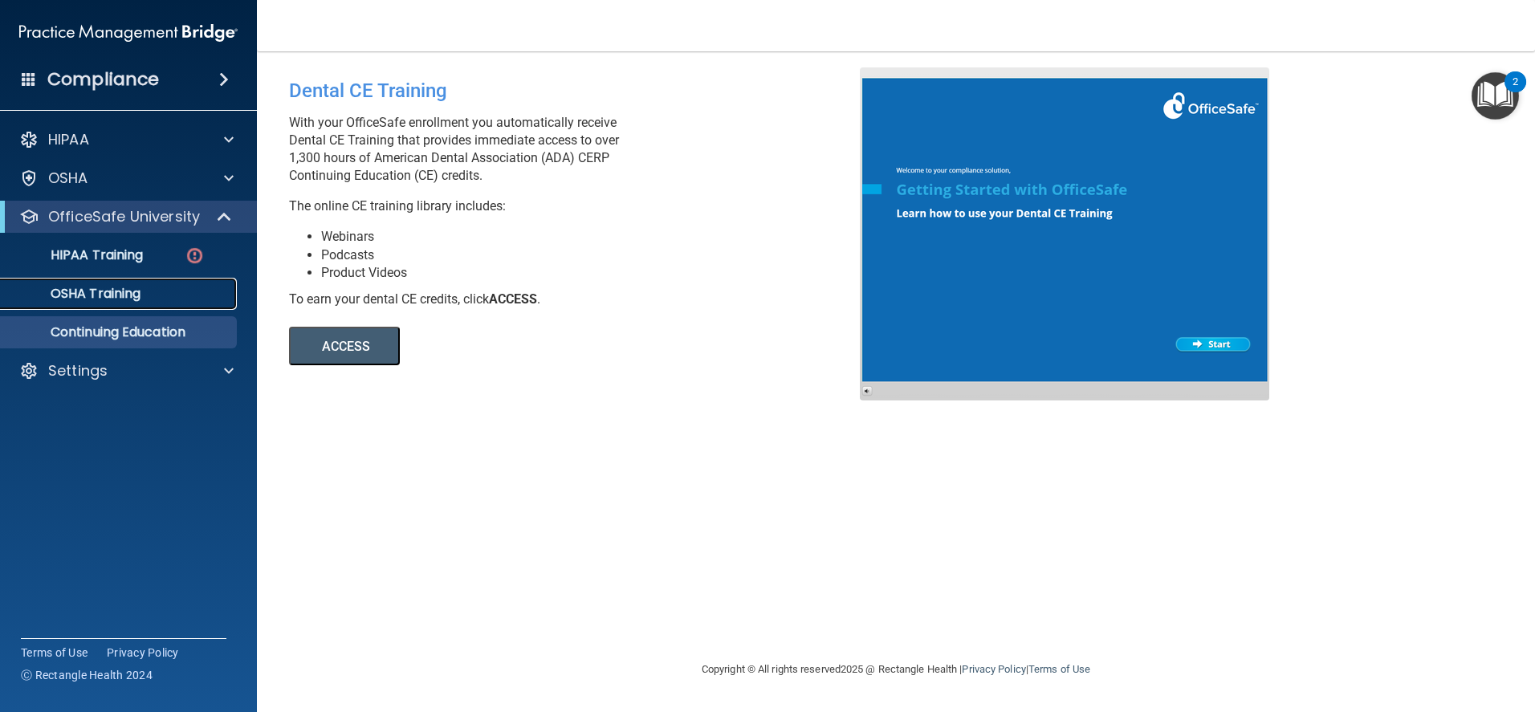
click at [113, 291] on p "OSHA Training" at bounding box center [75, 294] width 130 height 16
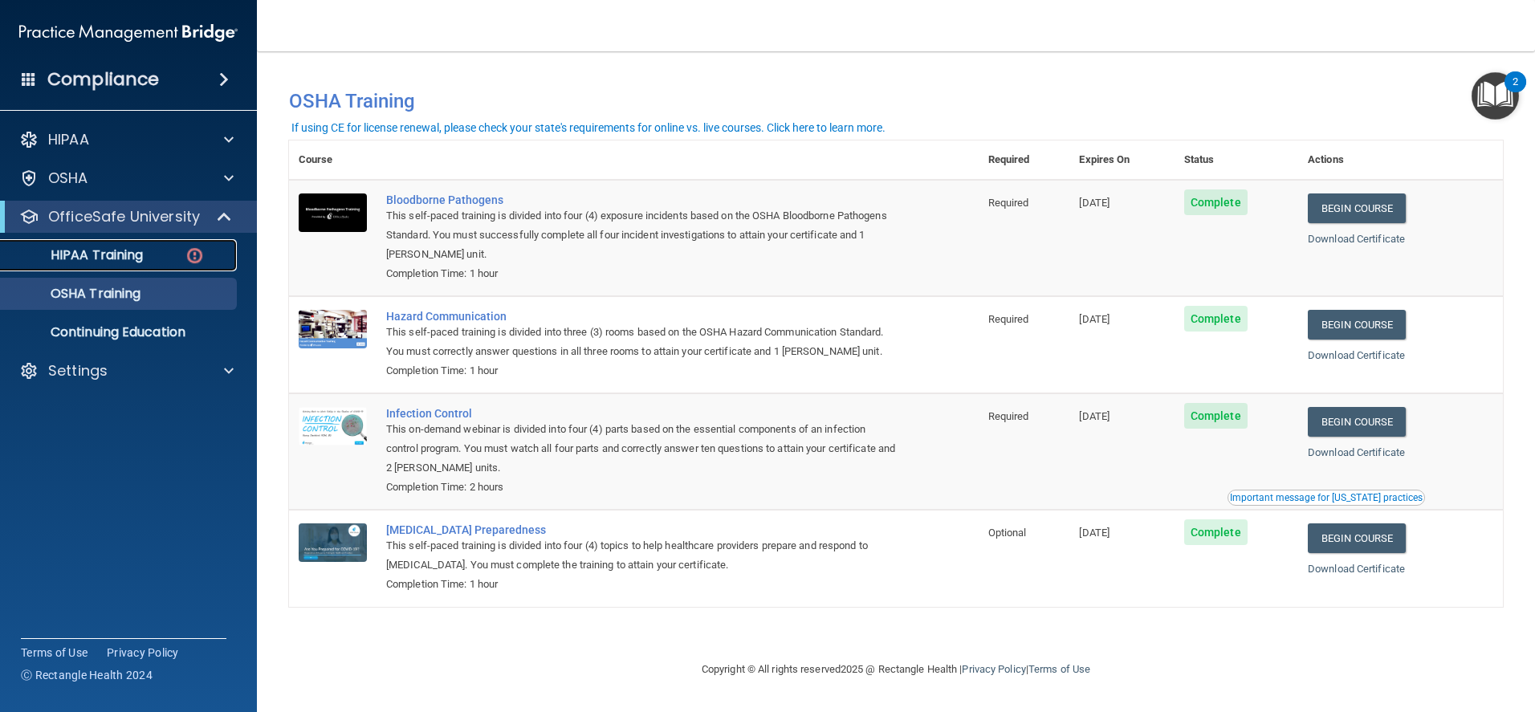
click at [122, 258] on p "HIPAA Training" at bounding box center [76, 255] width 132 height 16
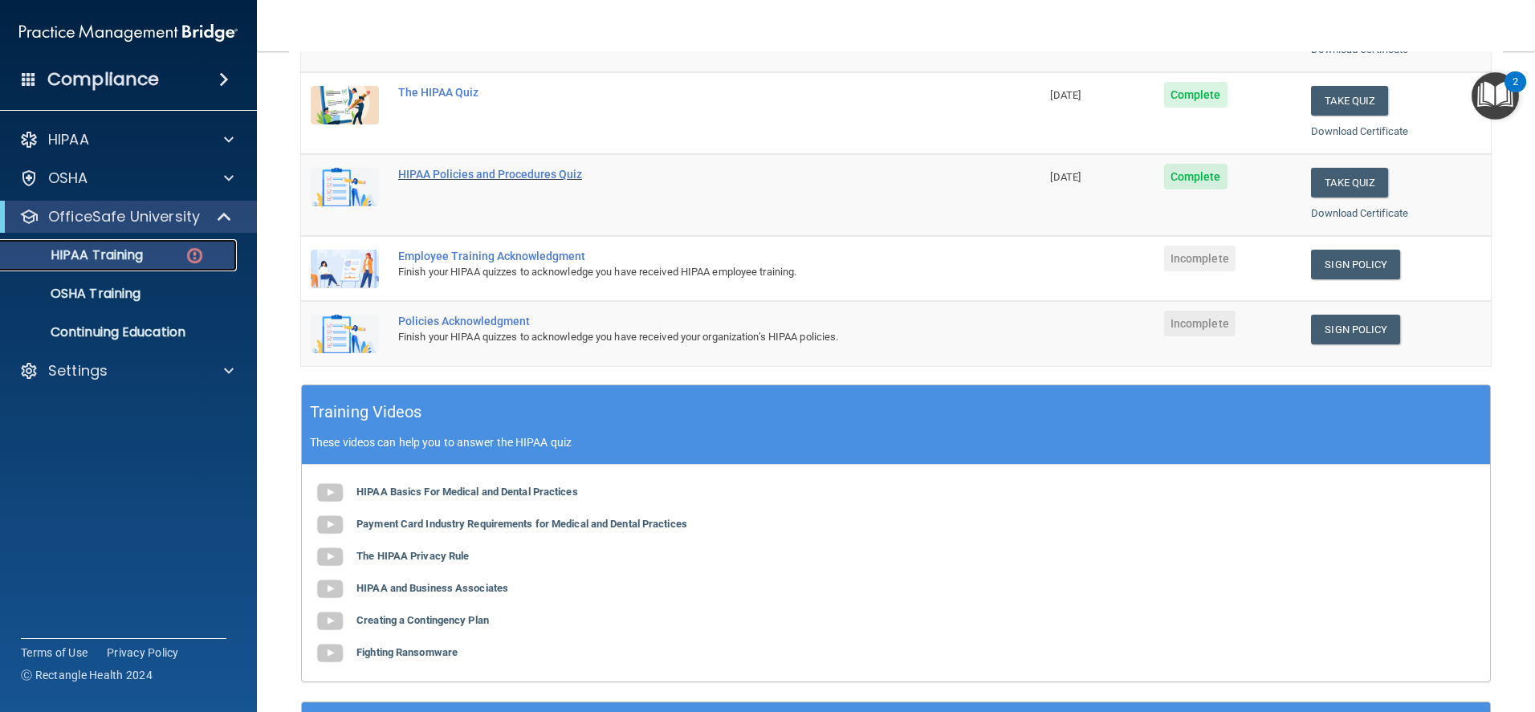
scroll to position [321, 0]
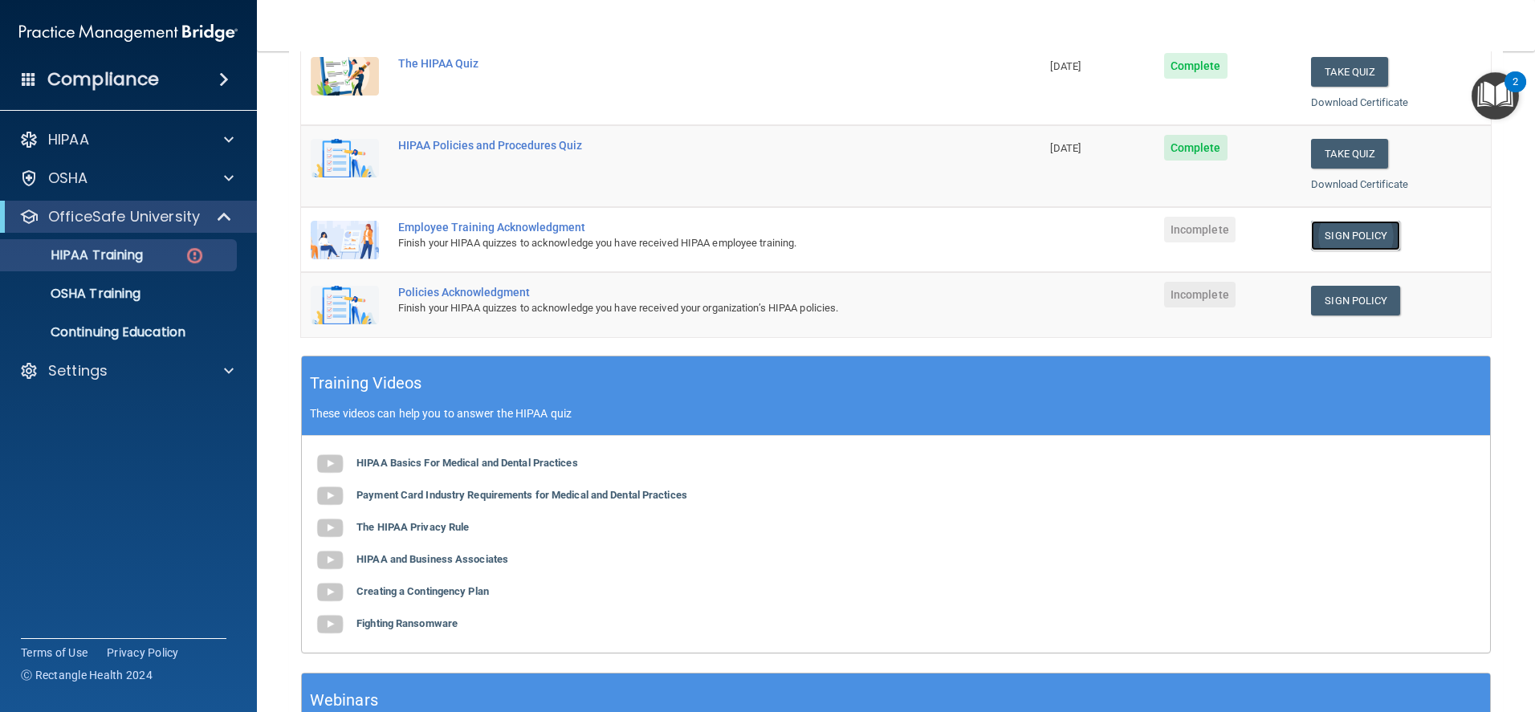
click at [1332, 236] on link "Sign Policy" at bounding box center [1355, 236] width 89 height 30
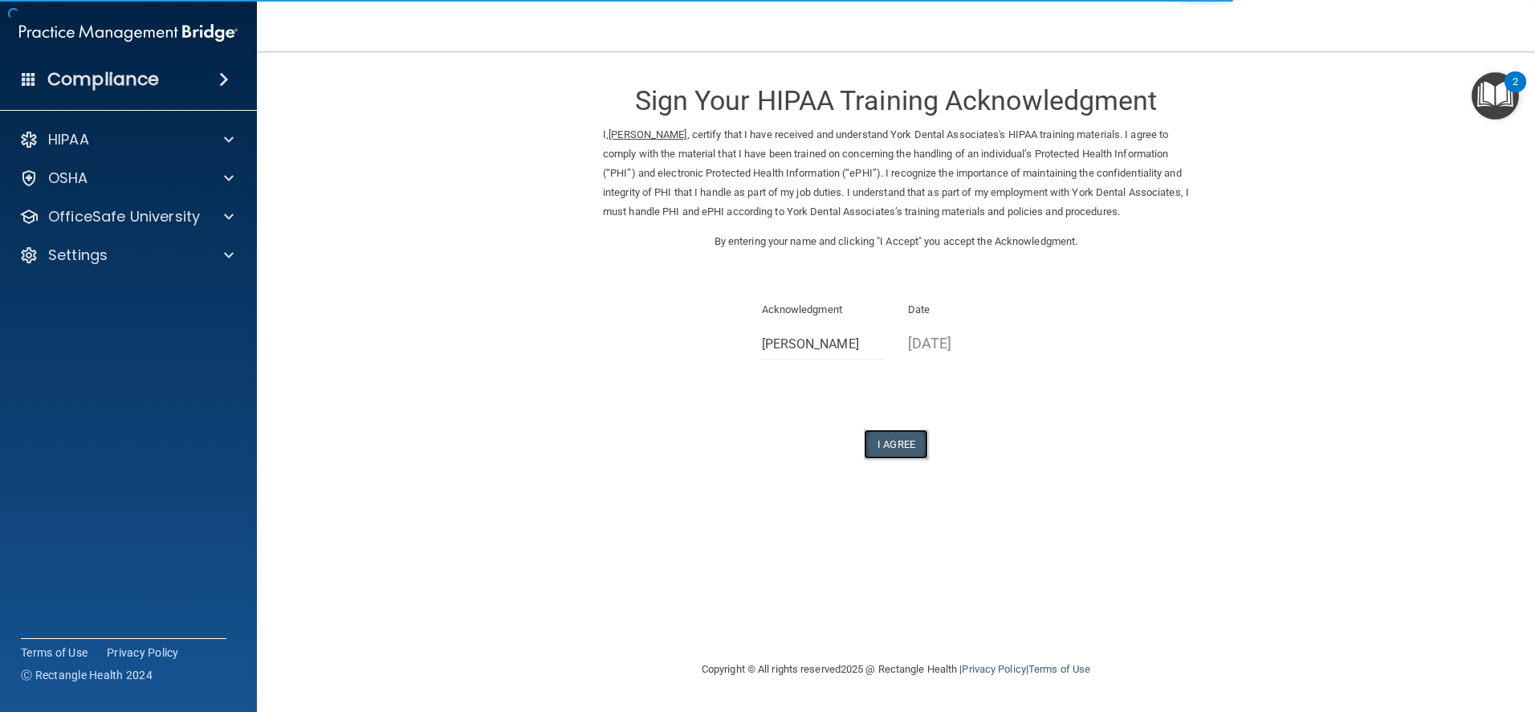
click at [909, 458] on button "I Agree" at bounding box center [896, 444] width 64 height 30
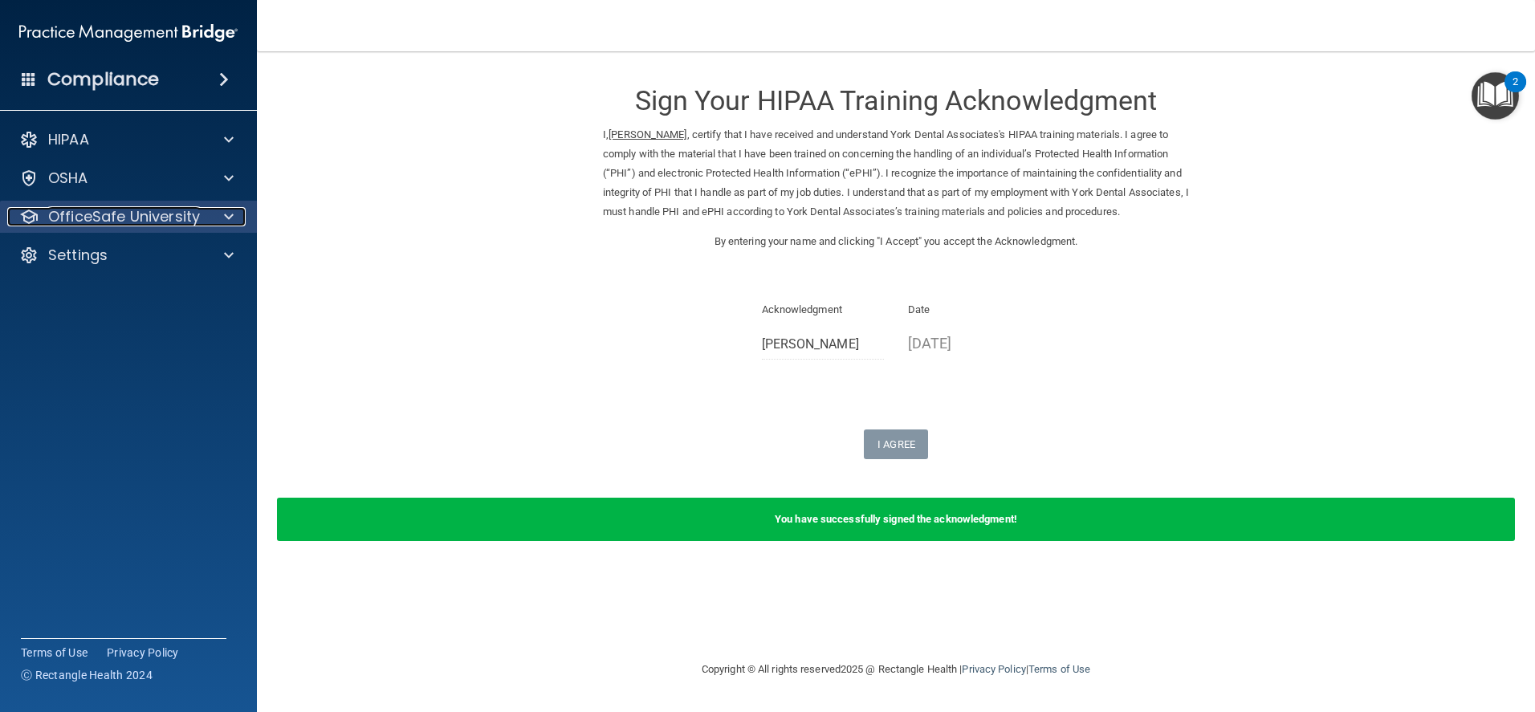
click at [222, 208] on div at bounding box center [226, 216] width 40 height 19
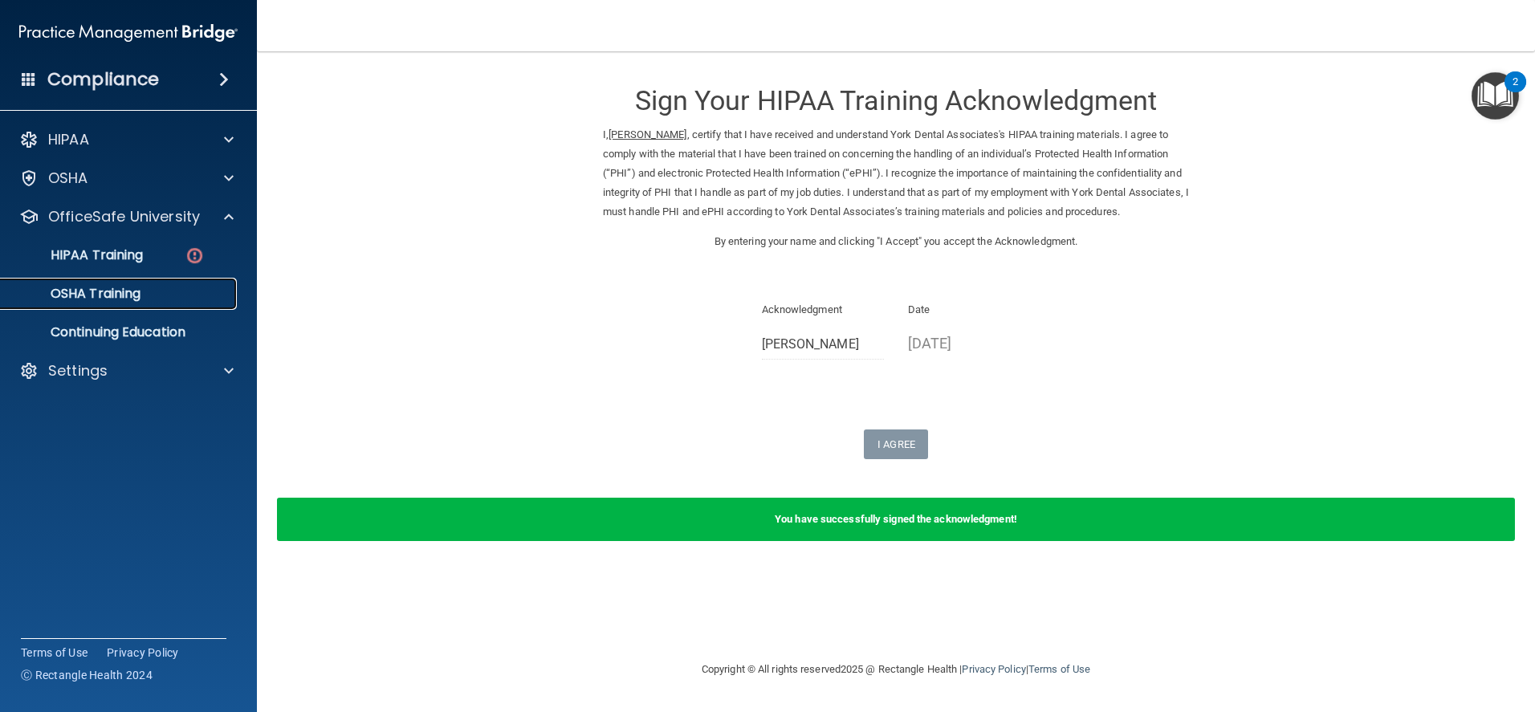
click at [146, 290] on div "OSHA Training" at bounding box center [119, 294] width 219 height 16
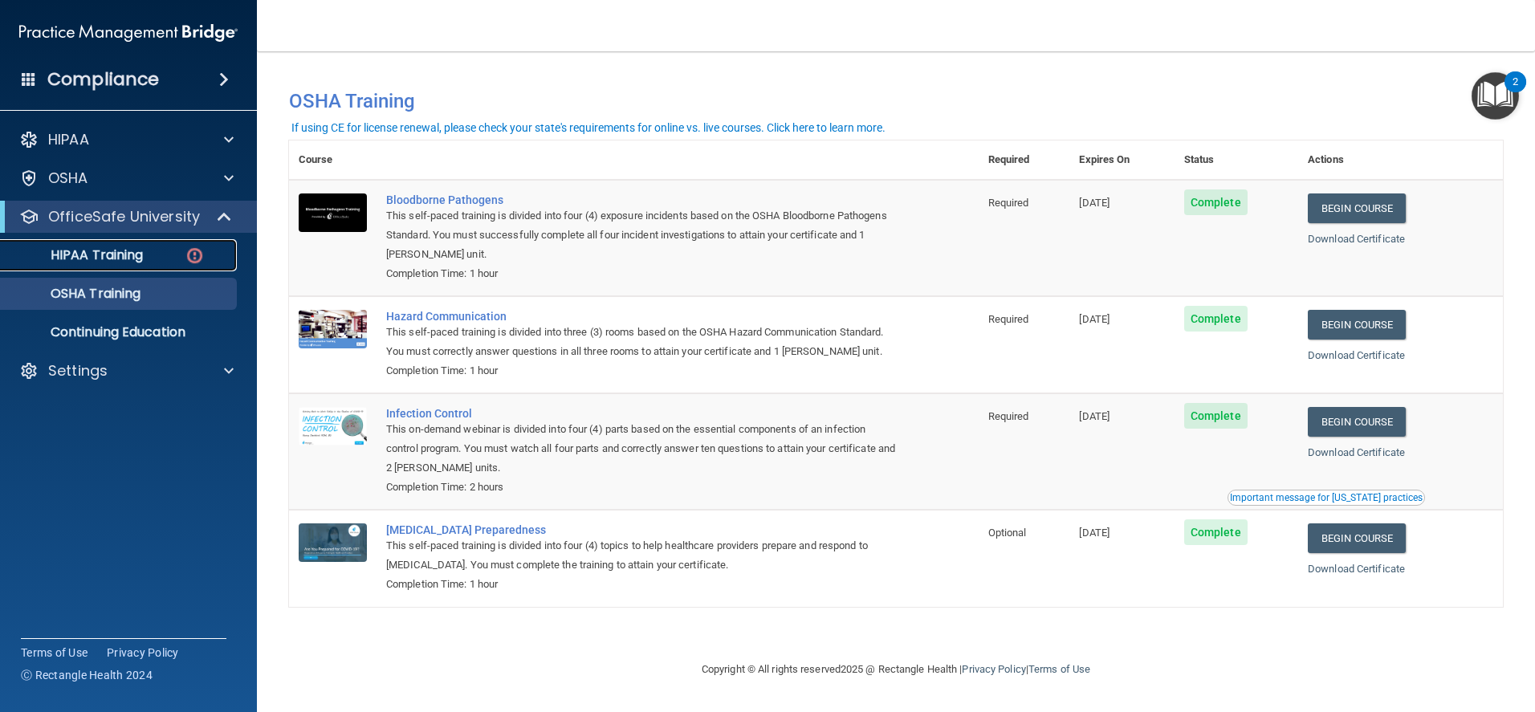
click at [116, 254] on p "HIPAA Training" at bounding box center [76, 255] width 132 height 16
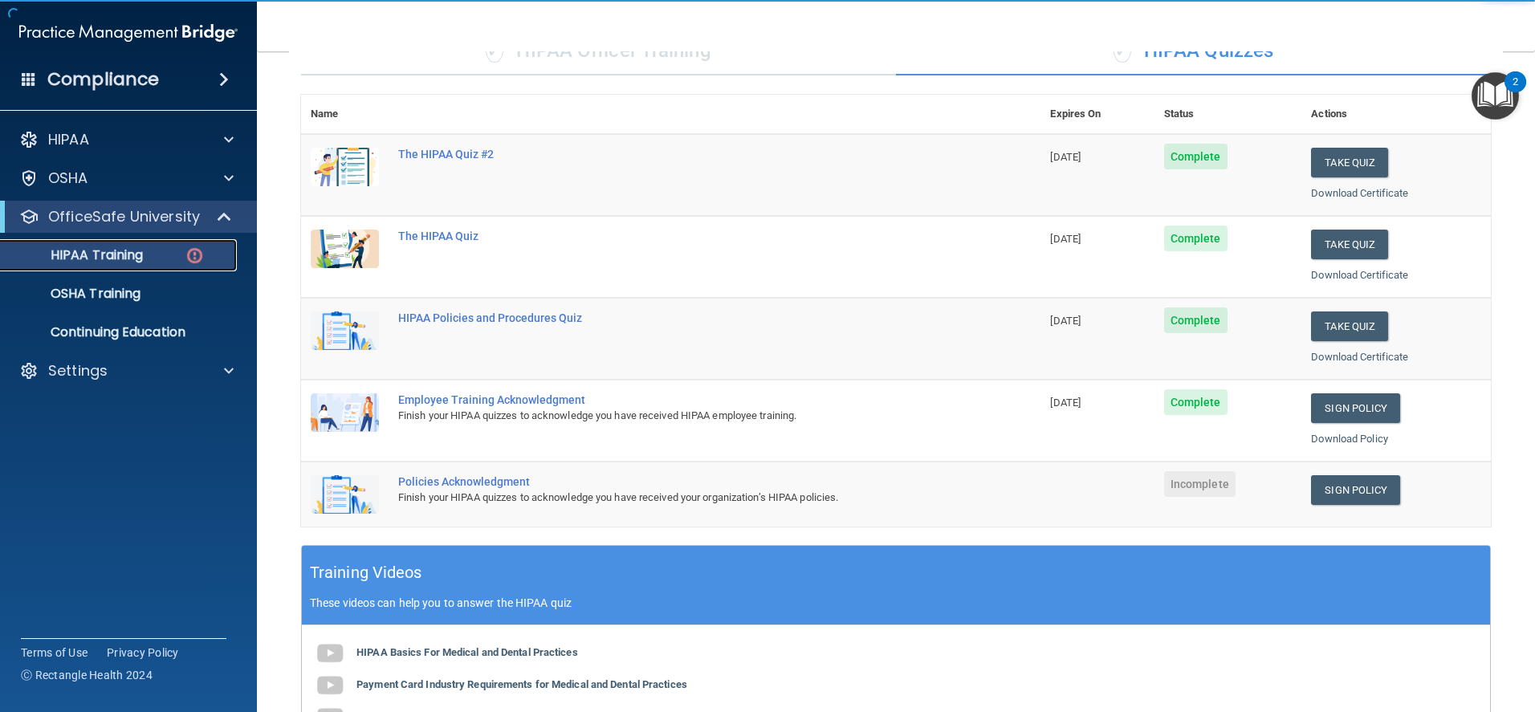
scroll to position [401, 0]
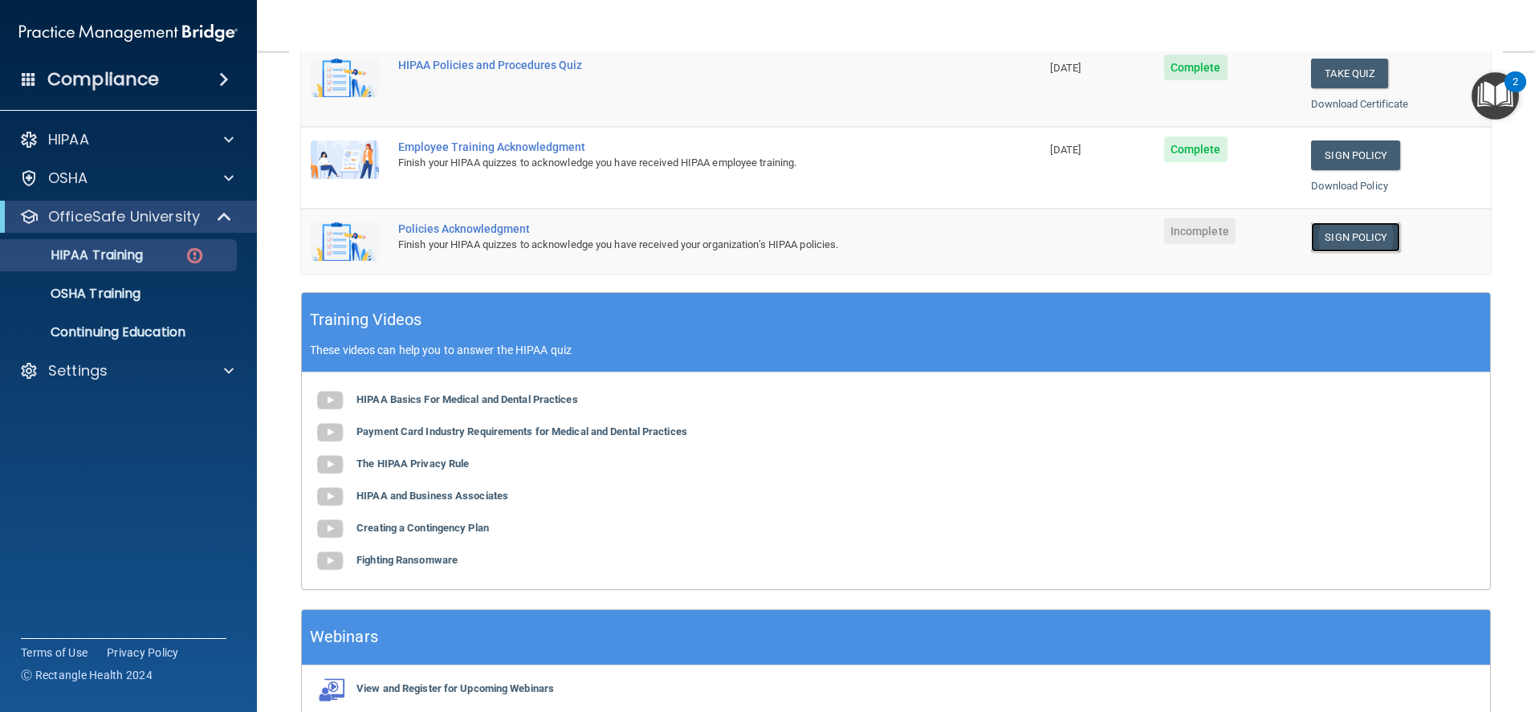
click at [1336, 228] on link "Sign Policy" at bounding box center [1355, 237] width 89 height 30
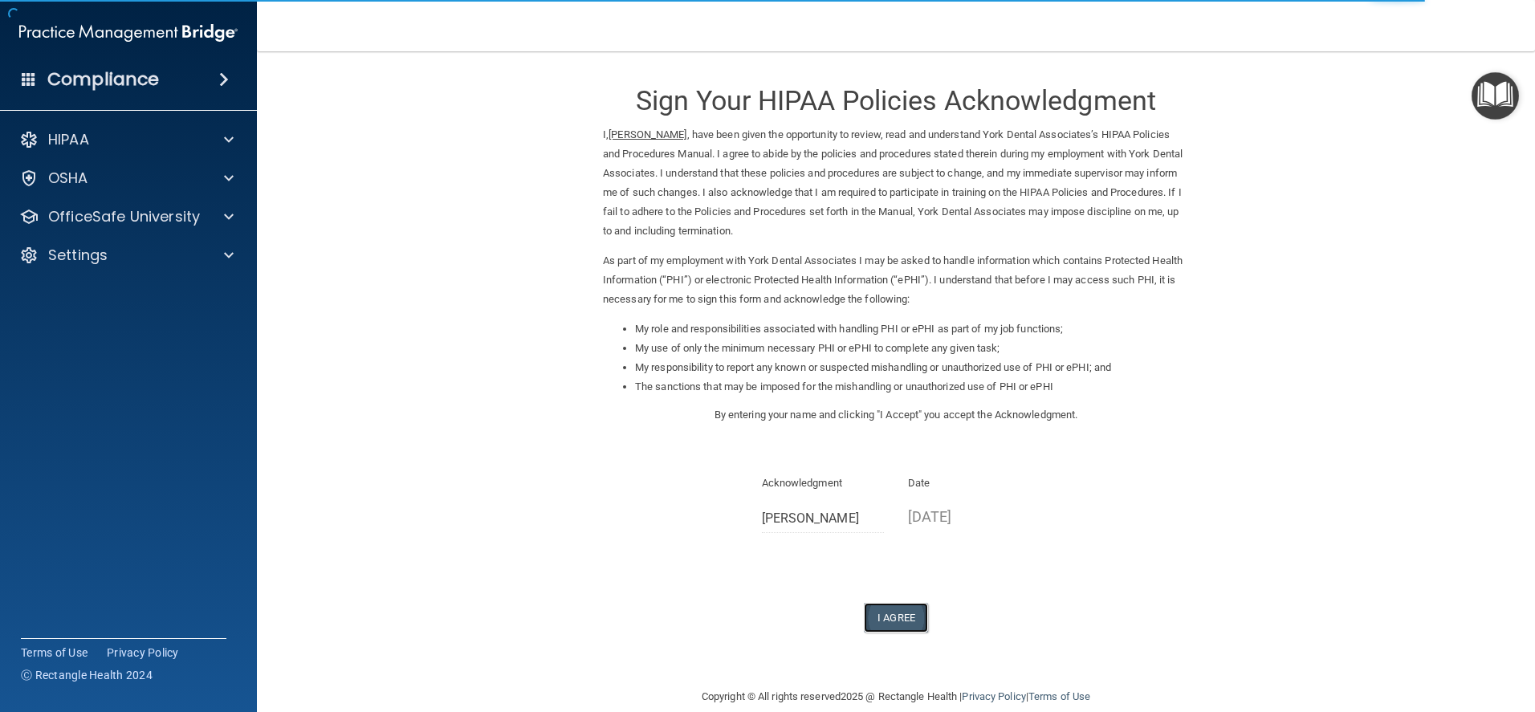
click at [901, 632] on button "I Agree" at bounding box center [896, 618] width 64 height 30
click at [898, 620] on button "I Agree" at bounding box center [896, 618] width 64 height 30
